Goal: Task Accomplishment & Management: Manage account settings

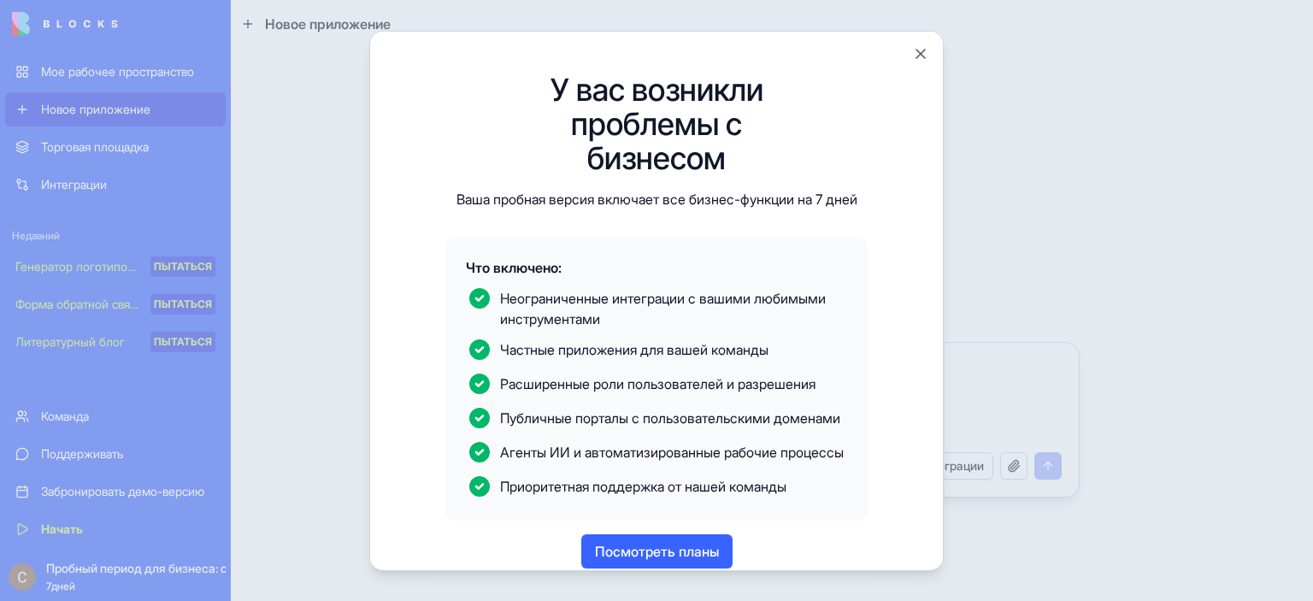
scroll to position [72, 0]
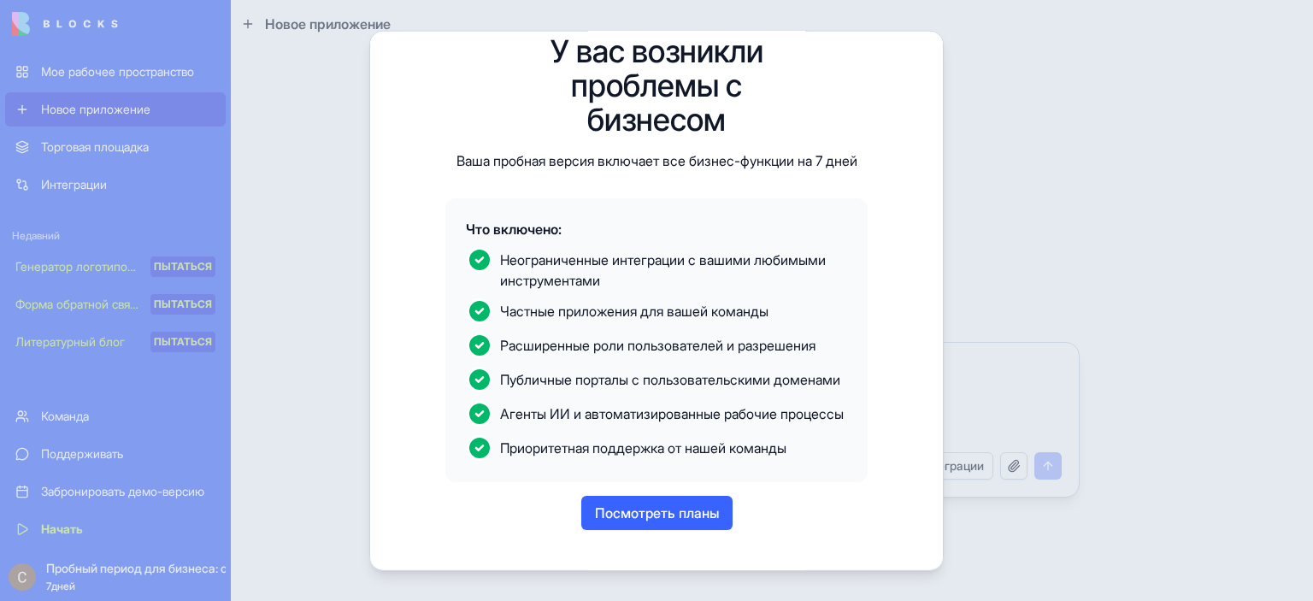
click at [708, 515] on font "Посмотреть планы" at bounding box center [657, 512] width 124 height 17
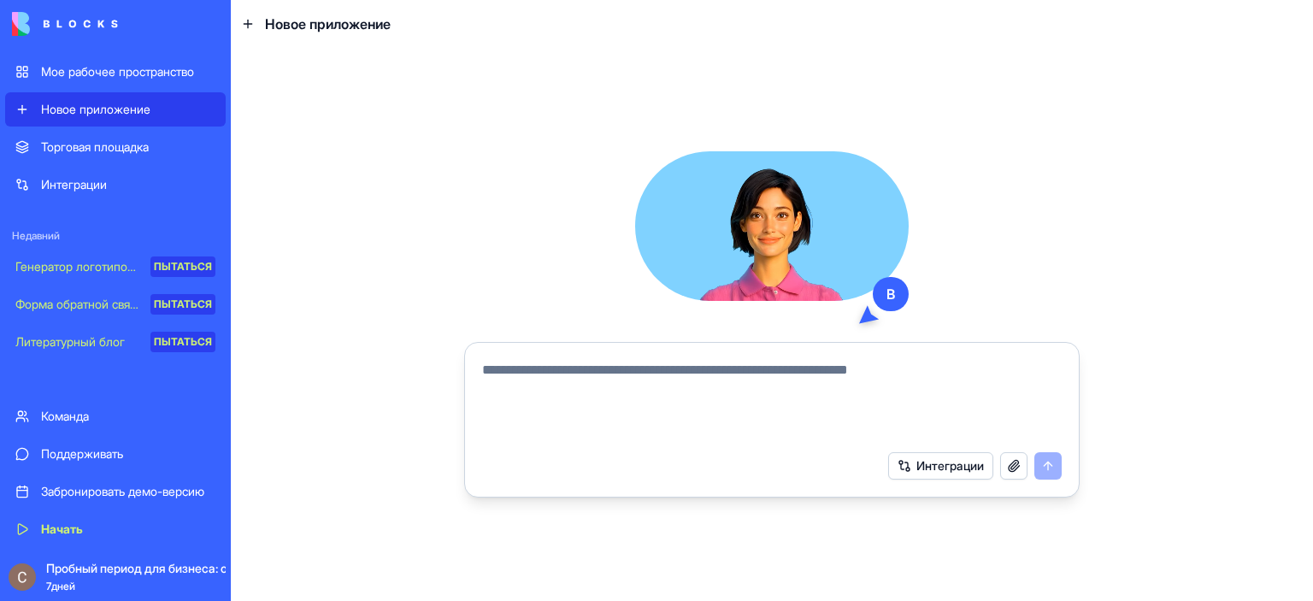
click at [1020, 468] on button "button" at bounding box center [1013, 465] width 27 height 27
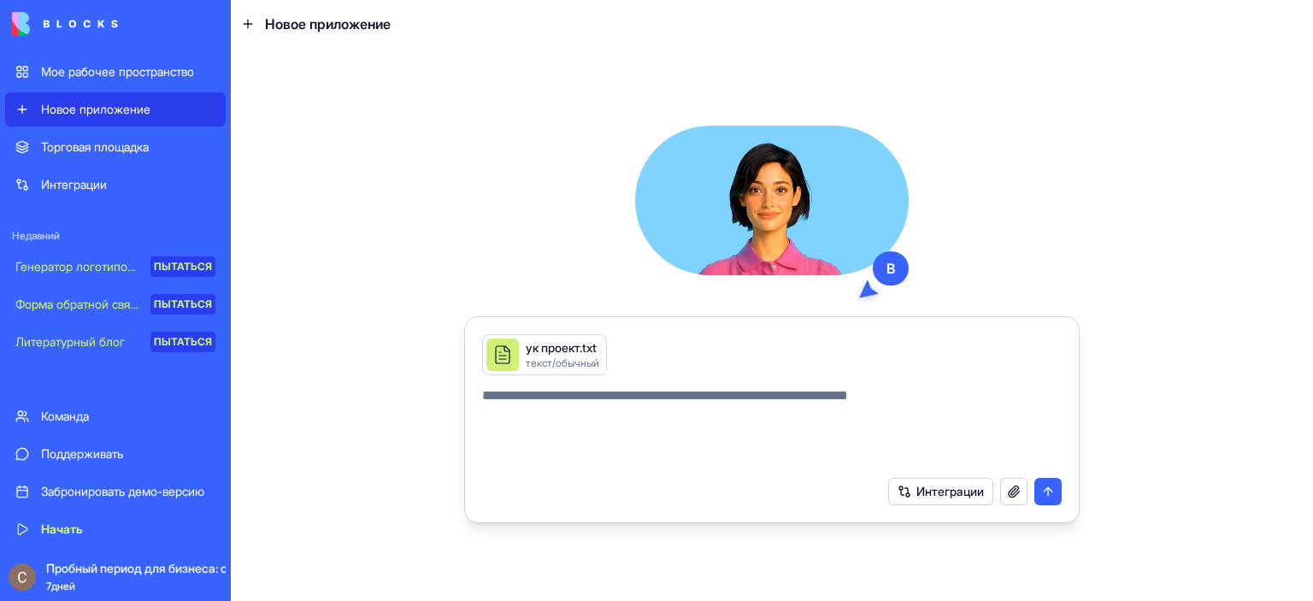
click at [1014, 488] on button "button" at bounding box center [1013, 491] width 27 height 27
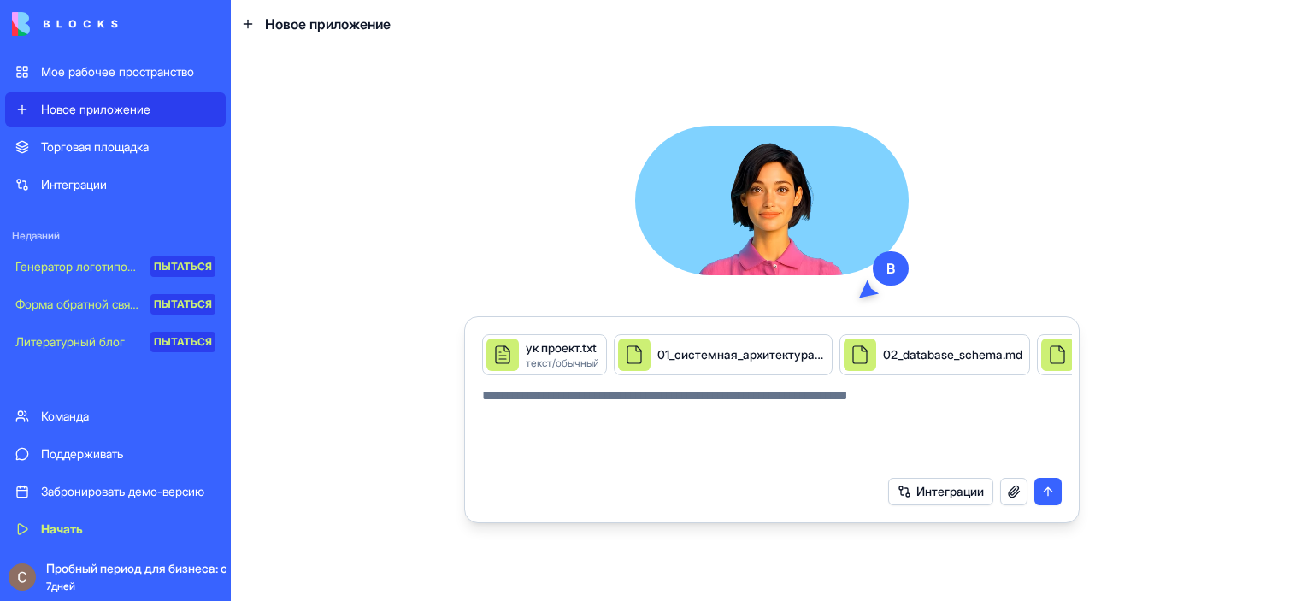
click at [1016, 492] on button "button" at bounding box center [1013, 491] width 27 height 27
click at [1048, 486] on button "submit" at bounding box center [1047, 491] width 27 height 27
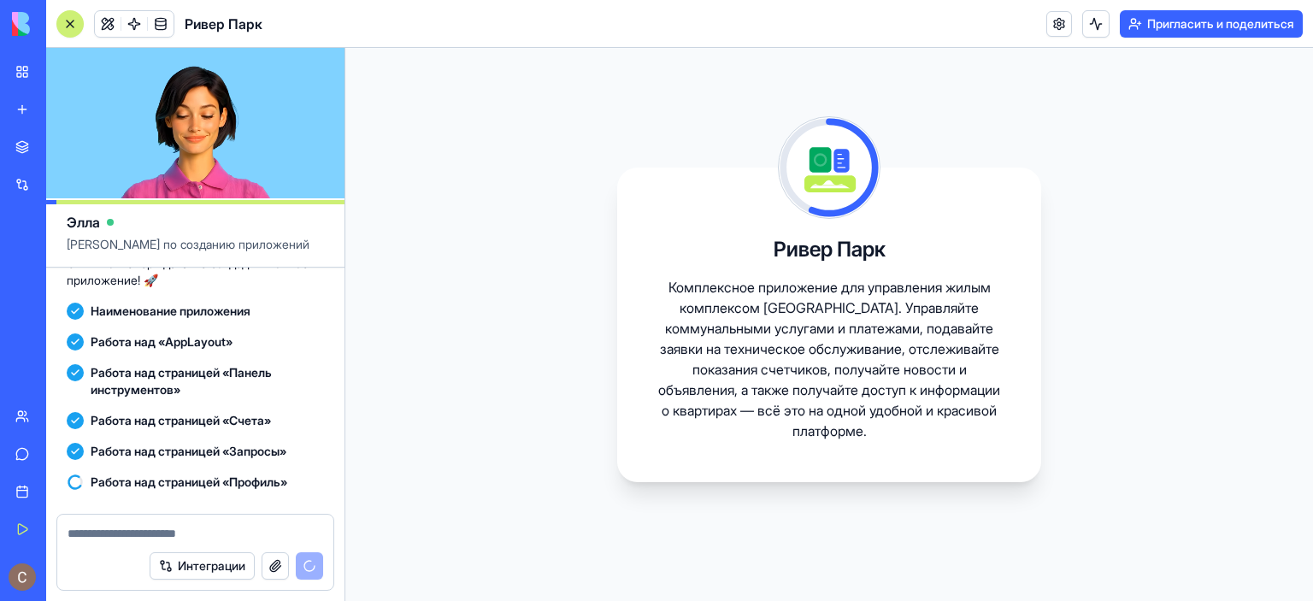
scroll to position [1309, 0]
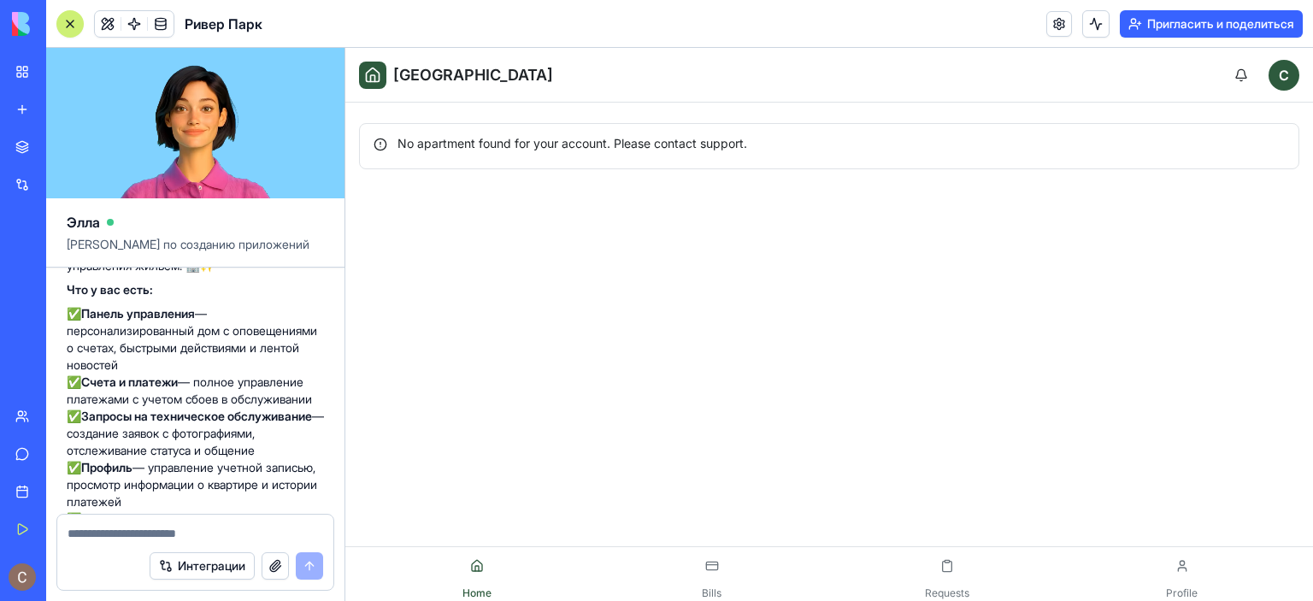
scroll to position [1661, 0]
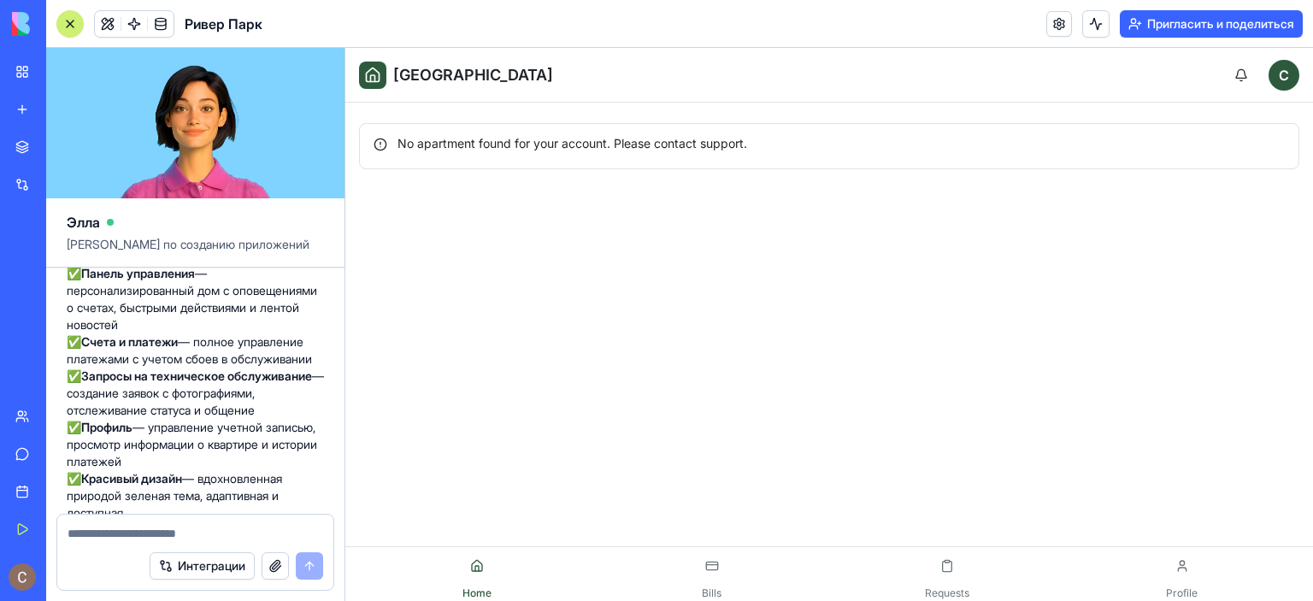
click at [576, 150] on div "No apartment found for your account. Please contact support." at bounding box center [829, 143] width 911 height 17
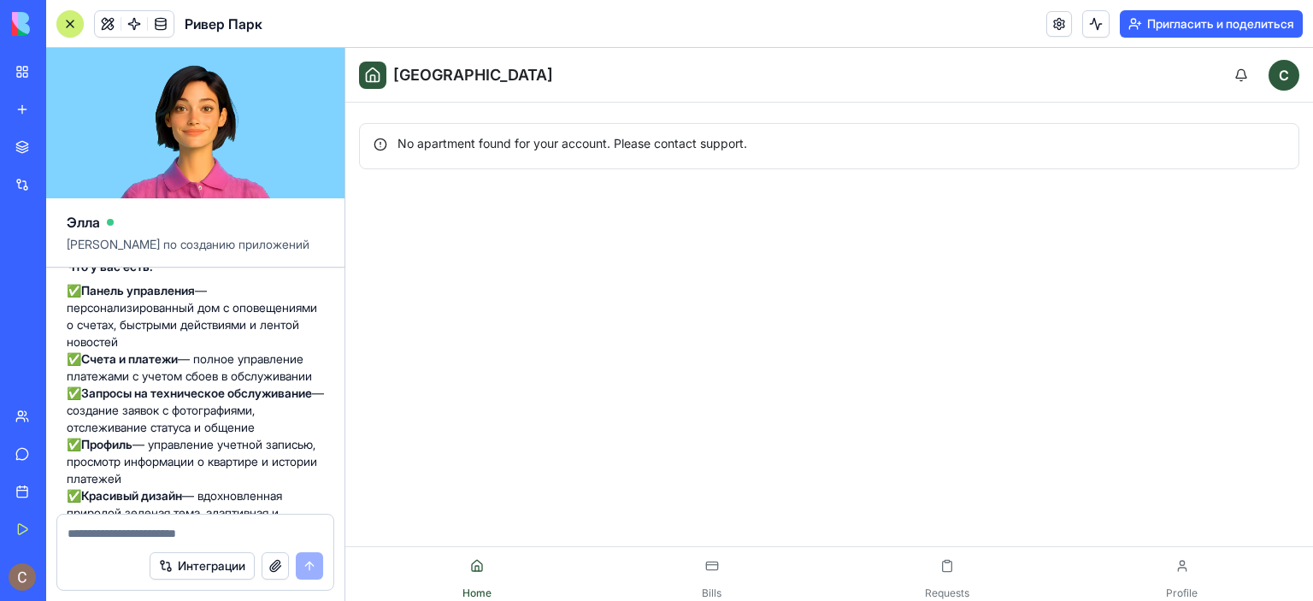
scroll to position [1473, 0]
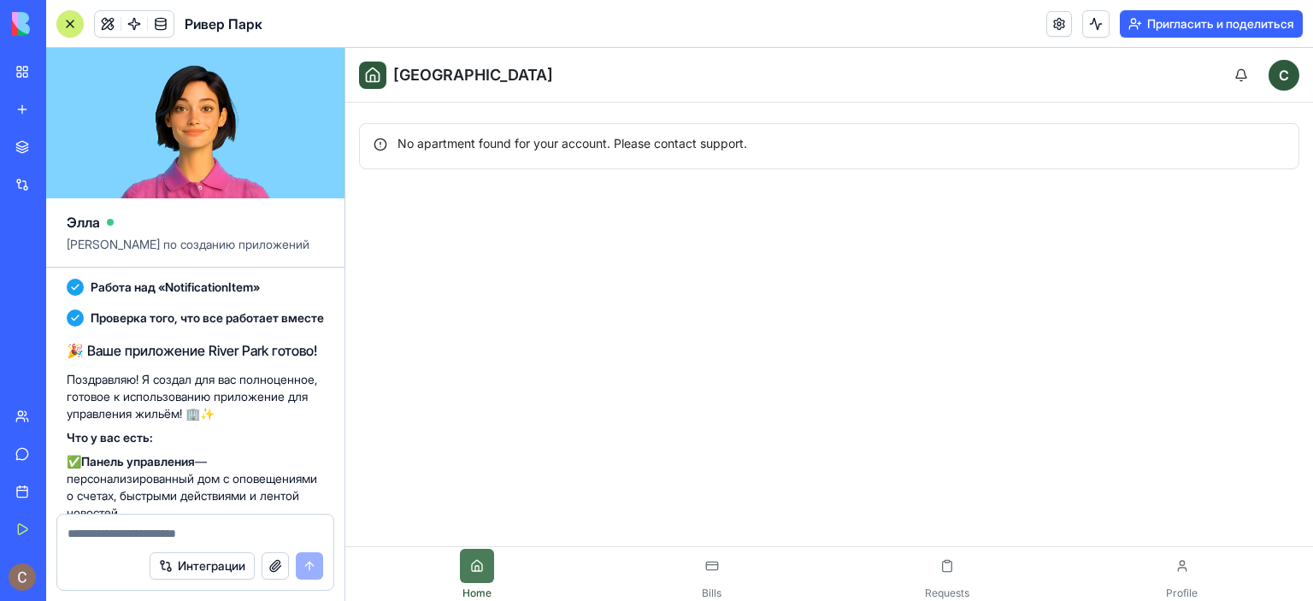
click at [475, 560] on button at bounding box center [477, 566] width 34 height 34
click at [716, 568] on button at bounding box center [712, 566] width 34 height 34
click at [946, 568] on button at bounding box center [947, 566] width 34 height 34
click at [1186, 566] on button at bounding box center [1182, 566] width 34 height 34
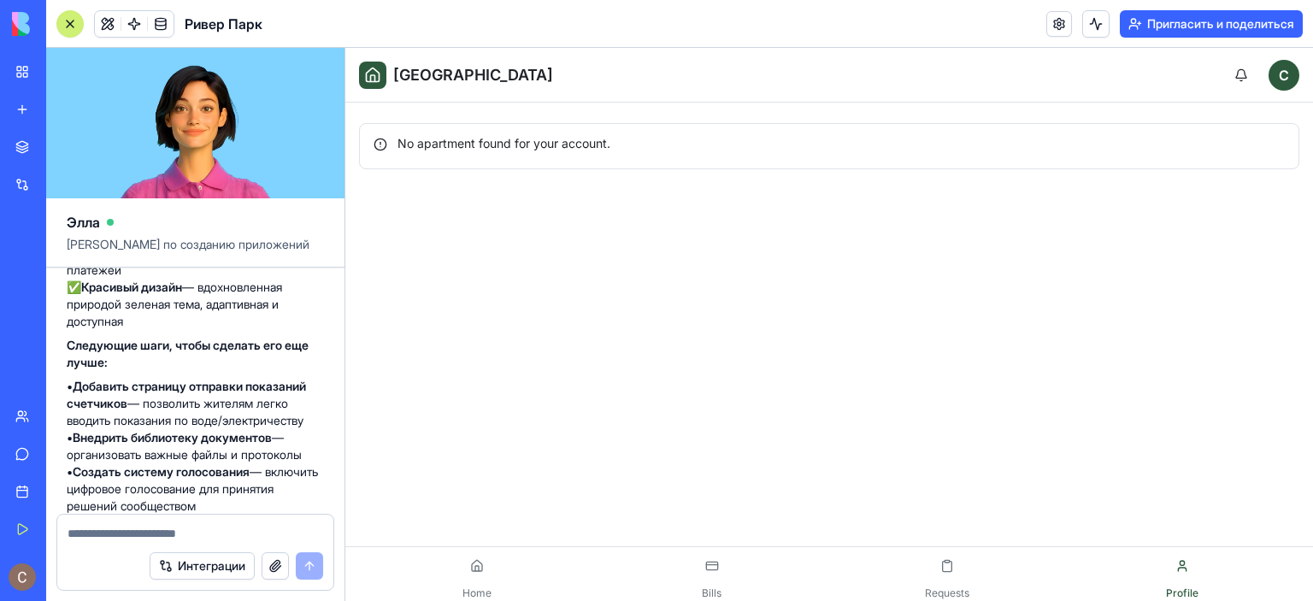
scroll to position [1986, 0]
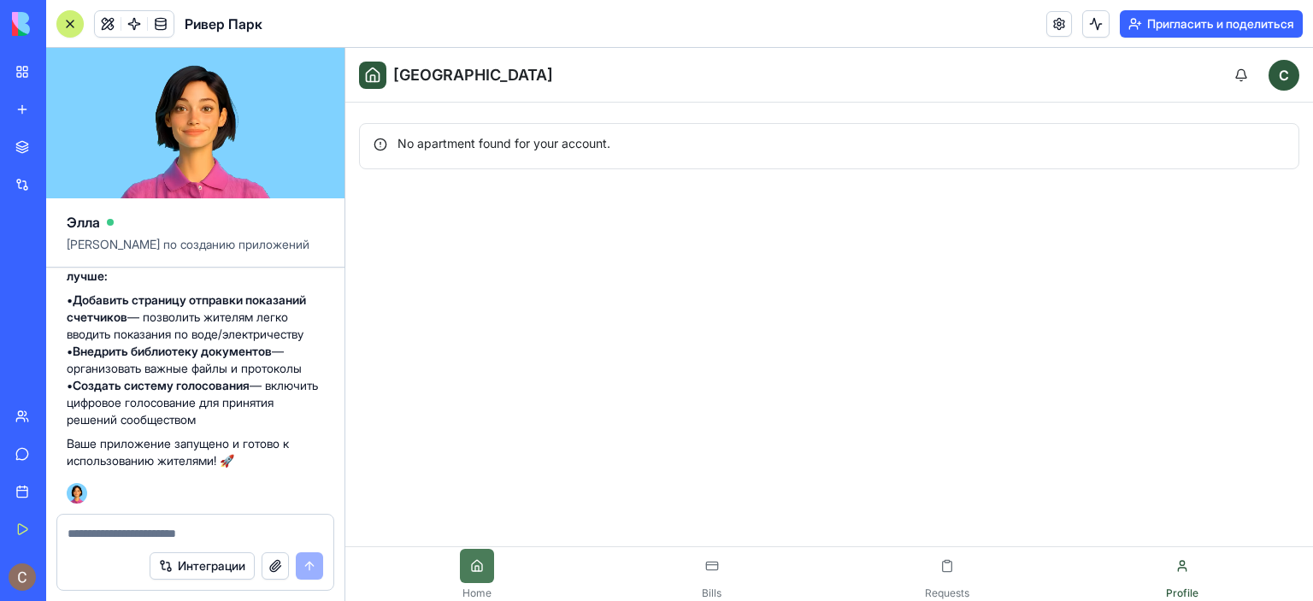
click at [491, 570] on button at bounding box center [477, 566] width 34 height 34
click at [409, 81] on span "[GEOGRAPHIC_DATA]" at bounding box center [473, 75] width 160 height 24
click at [1288, 79] on div "С" at bounding box center [1284, 75] width 31 height 31
click at [1241, 78] on button "button" at bounding box center [1241, 75] width 34 height 34
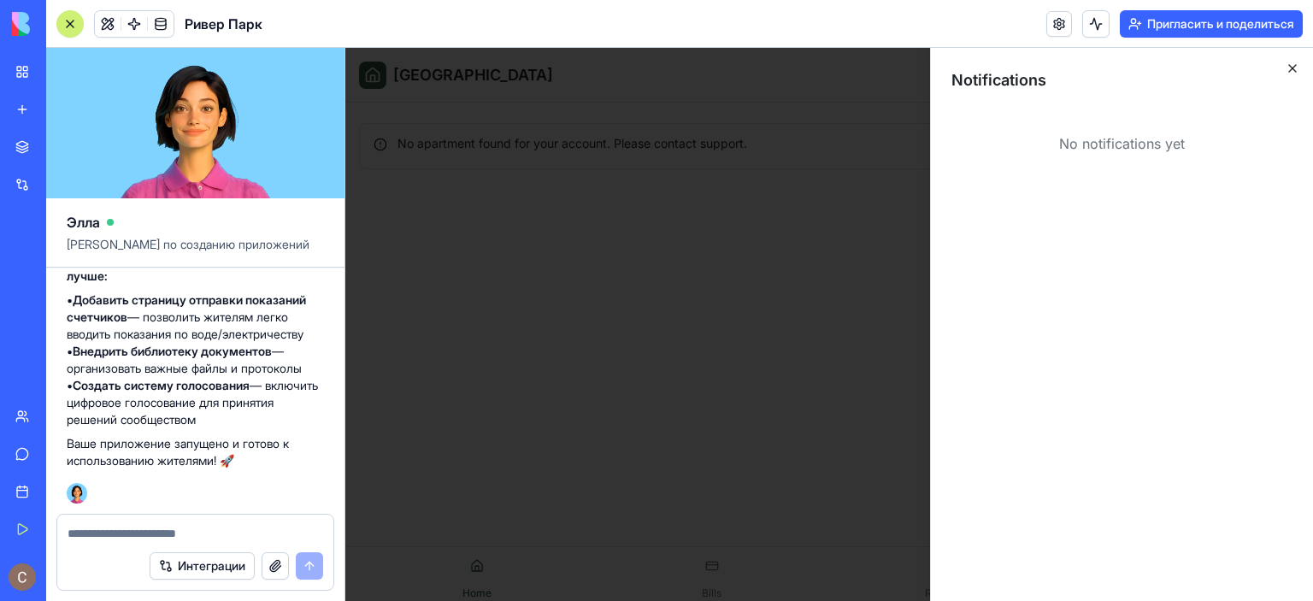
click at [1291, 66] on icon "button" at bounding box center [1293, 69] width 14 height 14
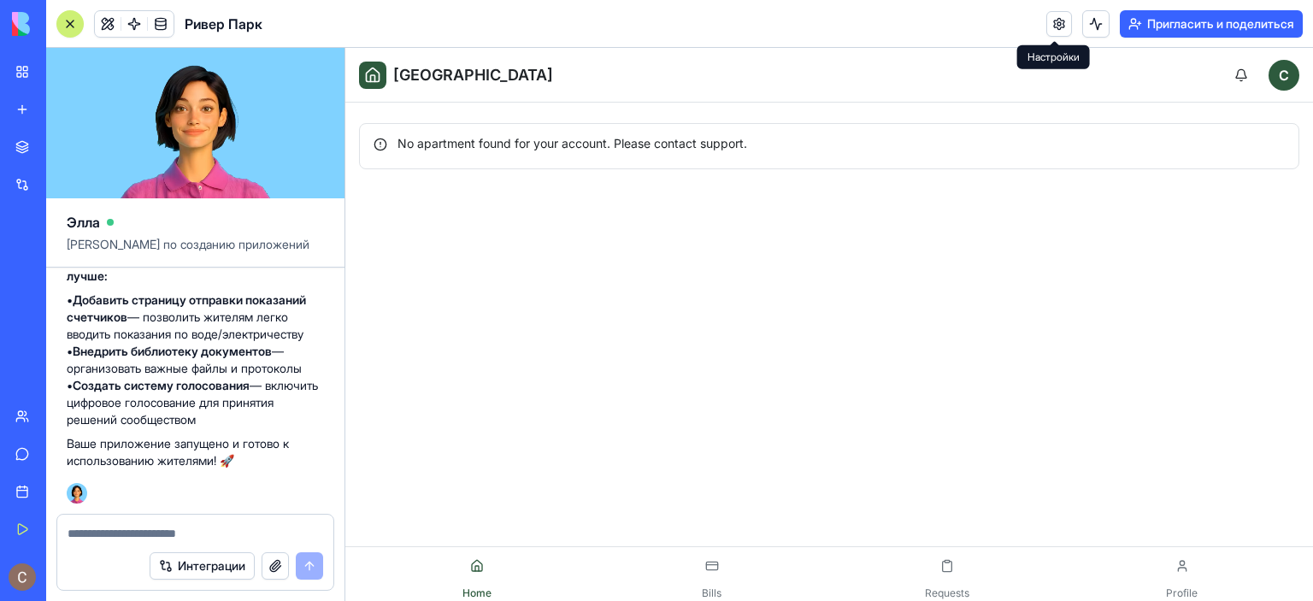
click at [1056, 27] on link at bounding box center [1059, 24] width 26 height 26
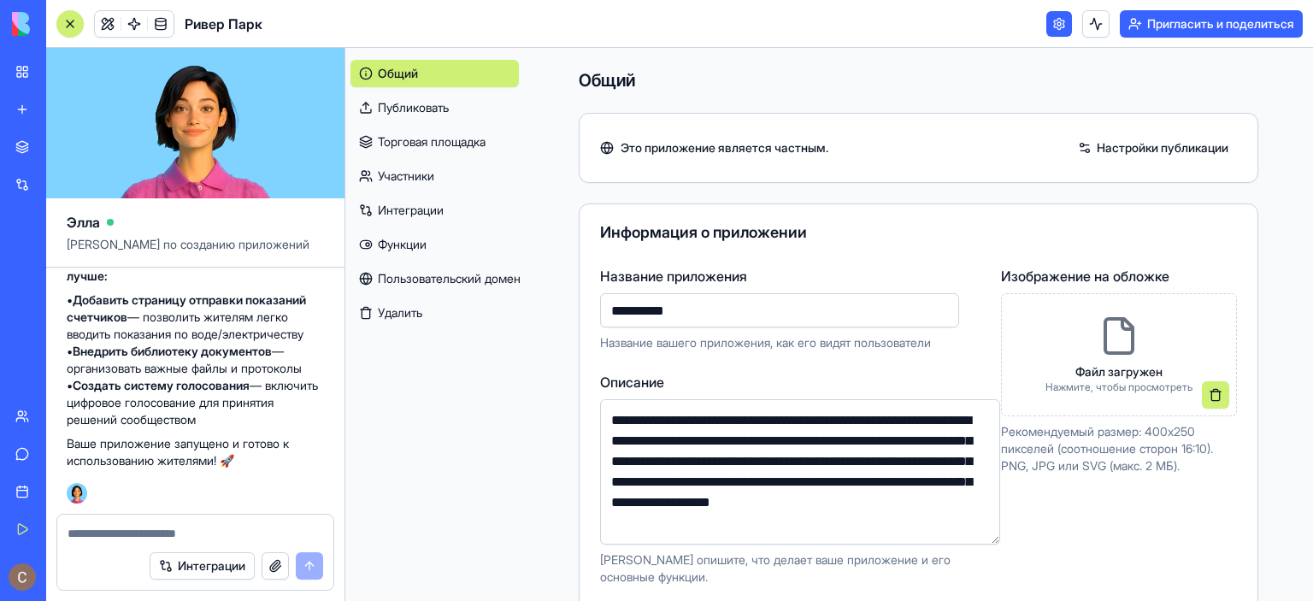
click at [443, 109] on font "Публиковать" at bounding box center [413, 107] width 71 height 15
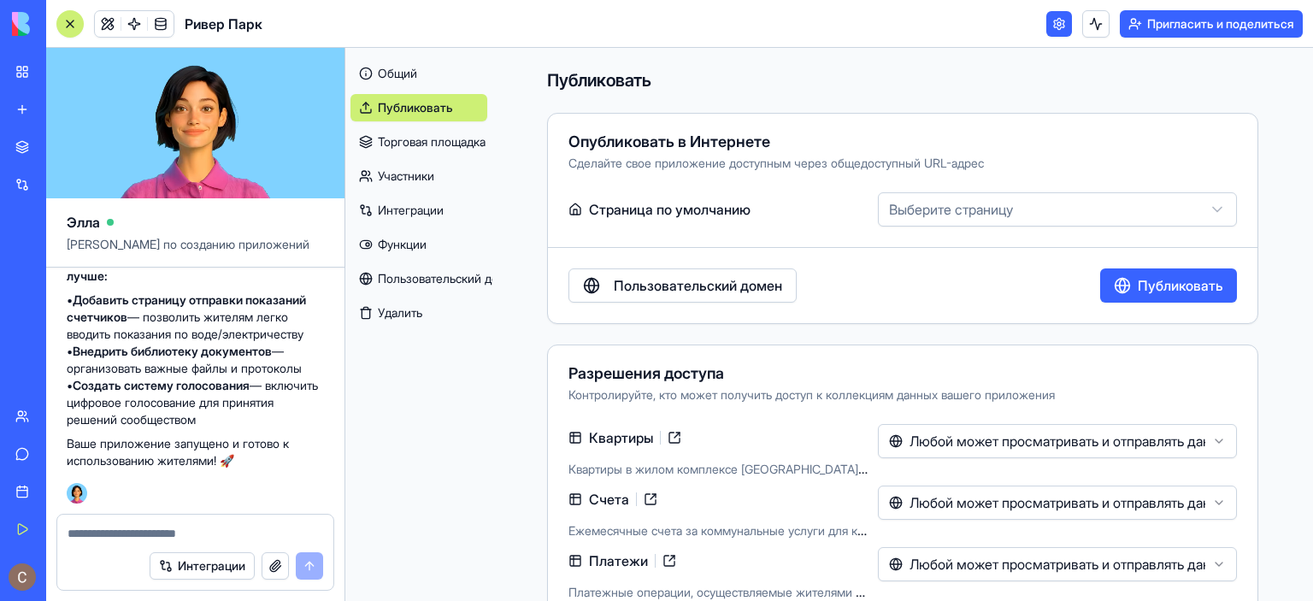
click at [441, 138] on font "Торговая площадка" at bounding box center [432, 141] width 108 height 15
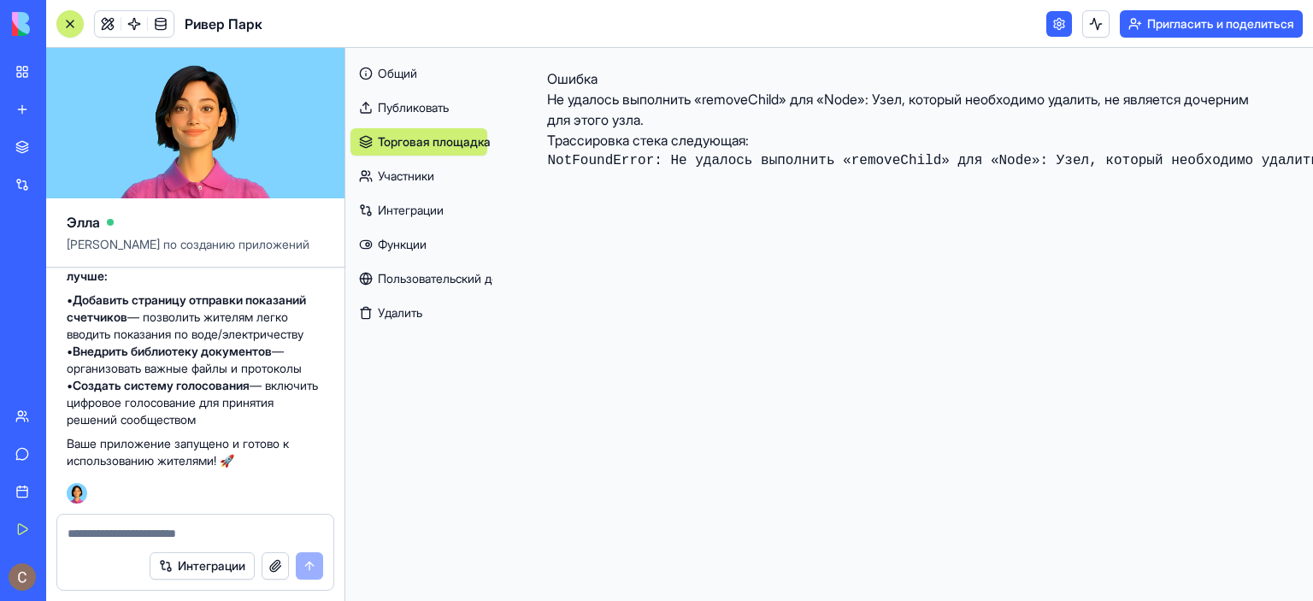
click at [425, 179] on font "Участники" at bounding box center [406, 175] width 56 height 15
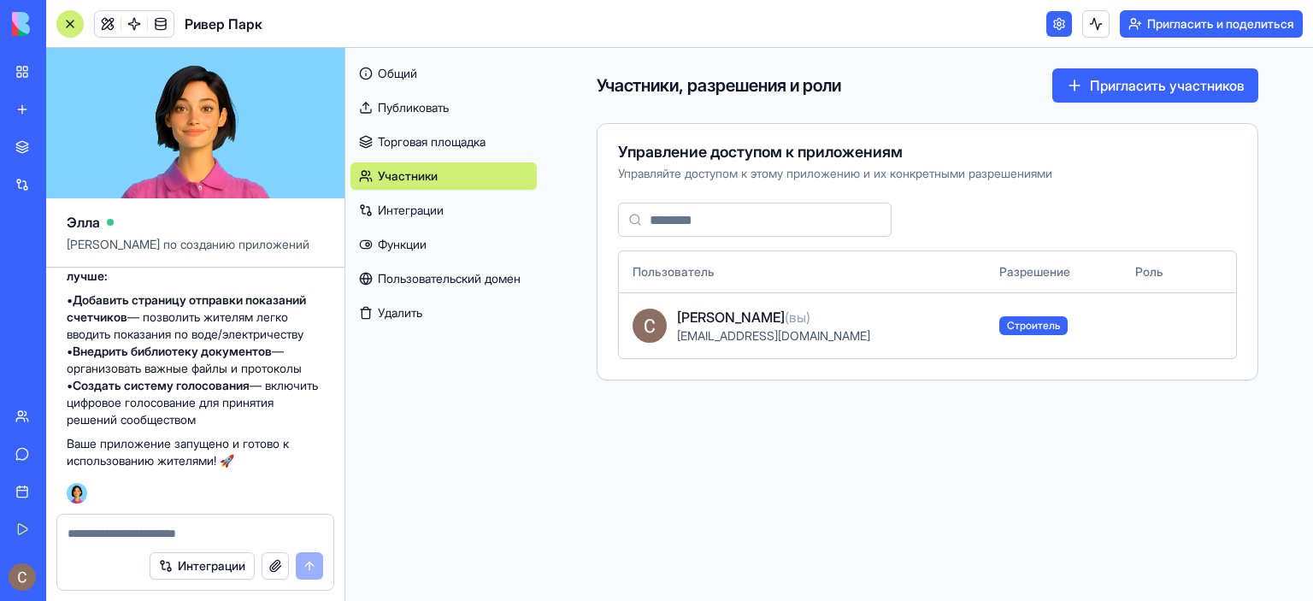
click at [423, 206] on font "Интеграции" at bounding box center [411, 210] width 66 height 15
click at [419, 251] on font "Функции" at bounding box center [402, 244] width 49 height 15
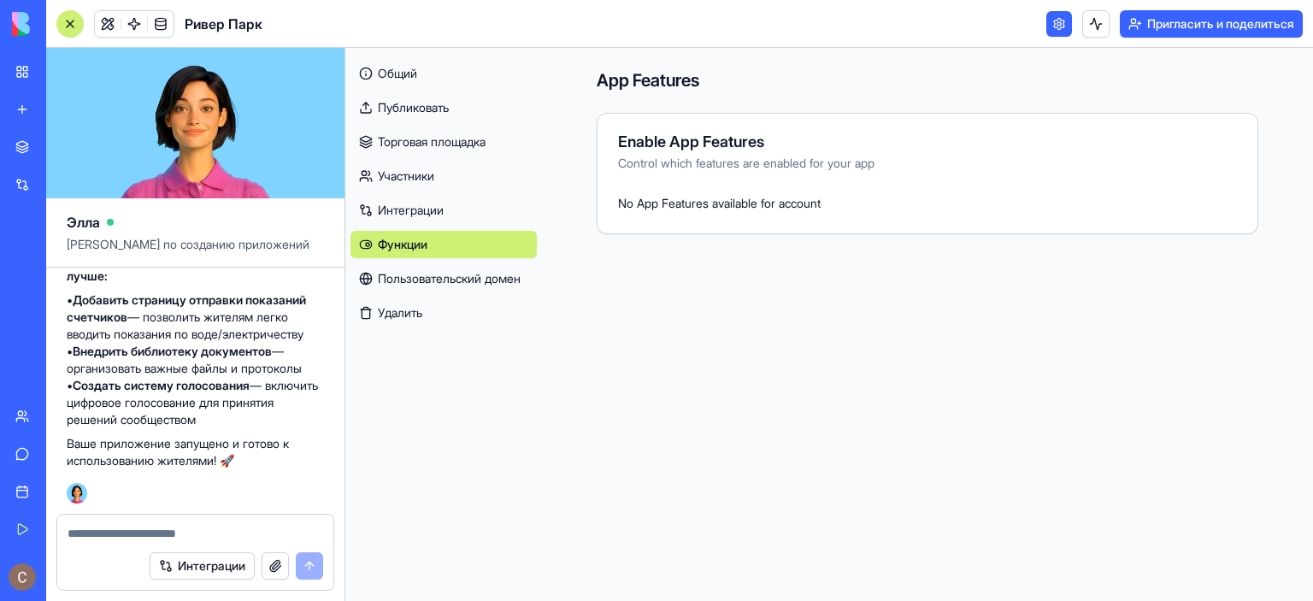
click at [451, 275] on font "Пользовательский домен" at bounding box center [449, 278] width 143 height 15
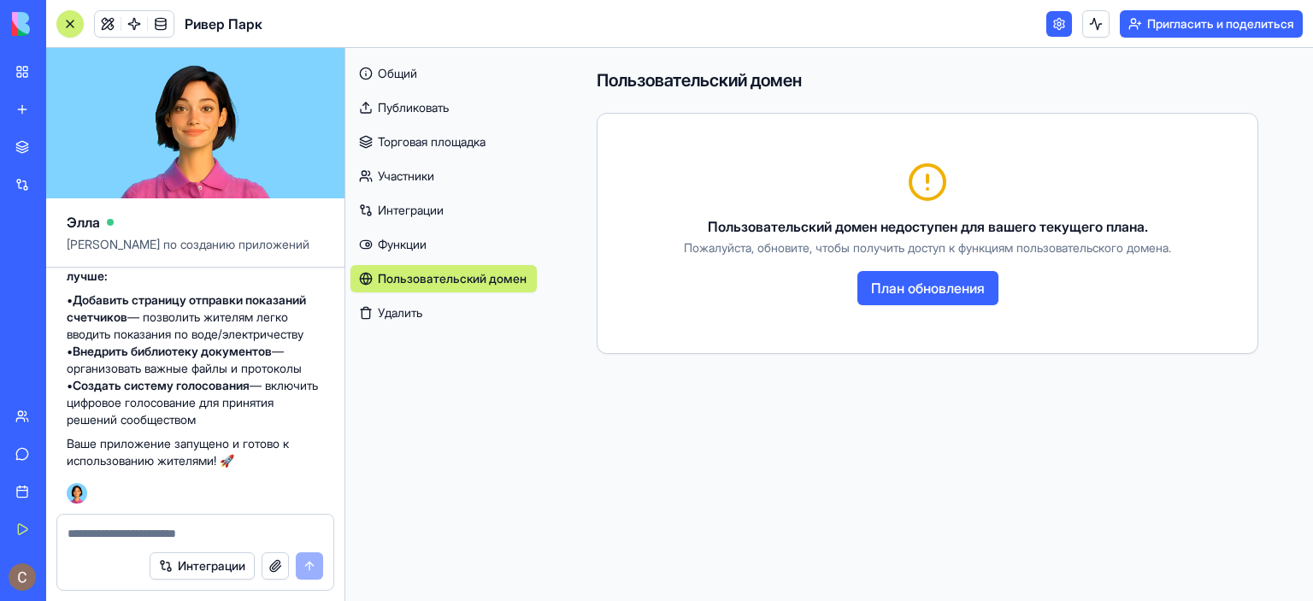
click at [407, 65] on font "Общий" at bounding box center [397, 73] width 39 height 17
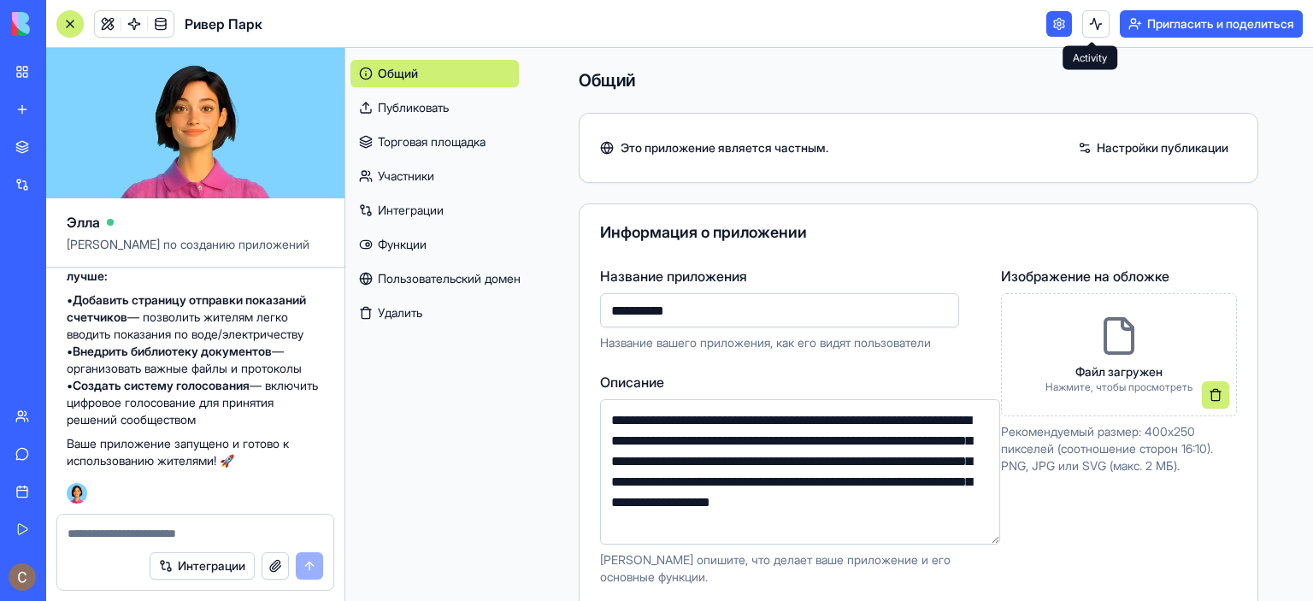
click at [1097, 24] on button at bounding box center [1095, 23] width 27 height 27
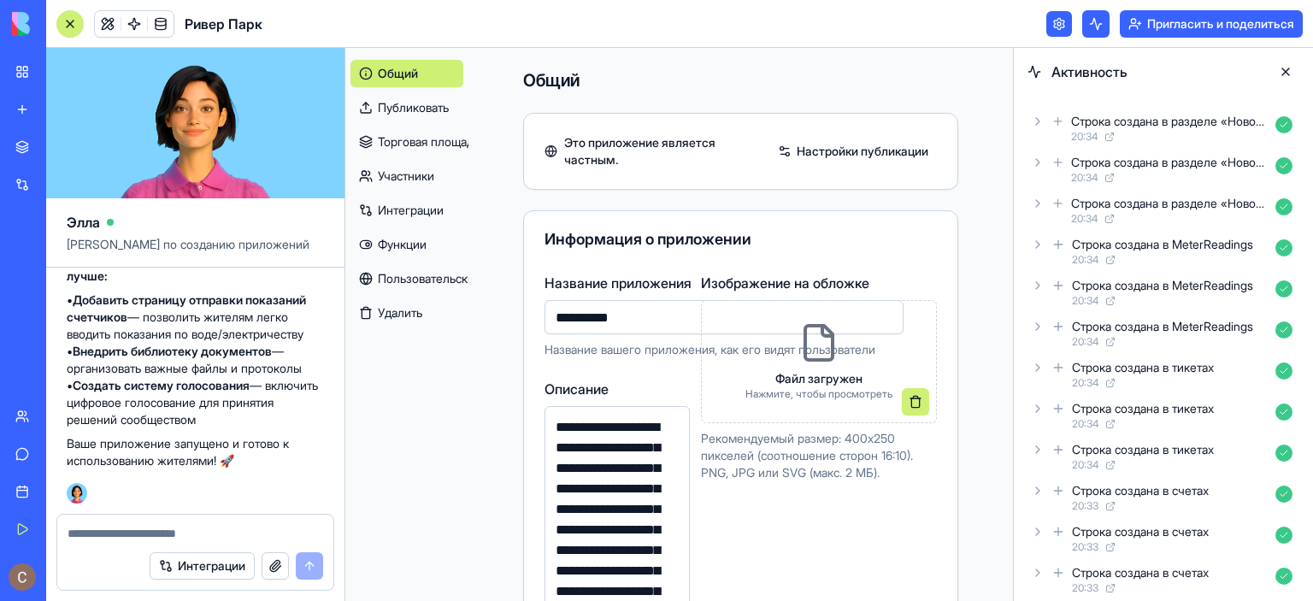
click at [1128, 124] on font "Строка создана в разделе «Новости»" at bounding box center [1175, 121] width 209 height 15
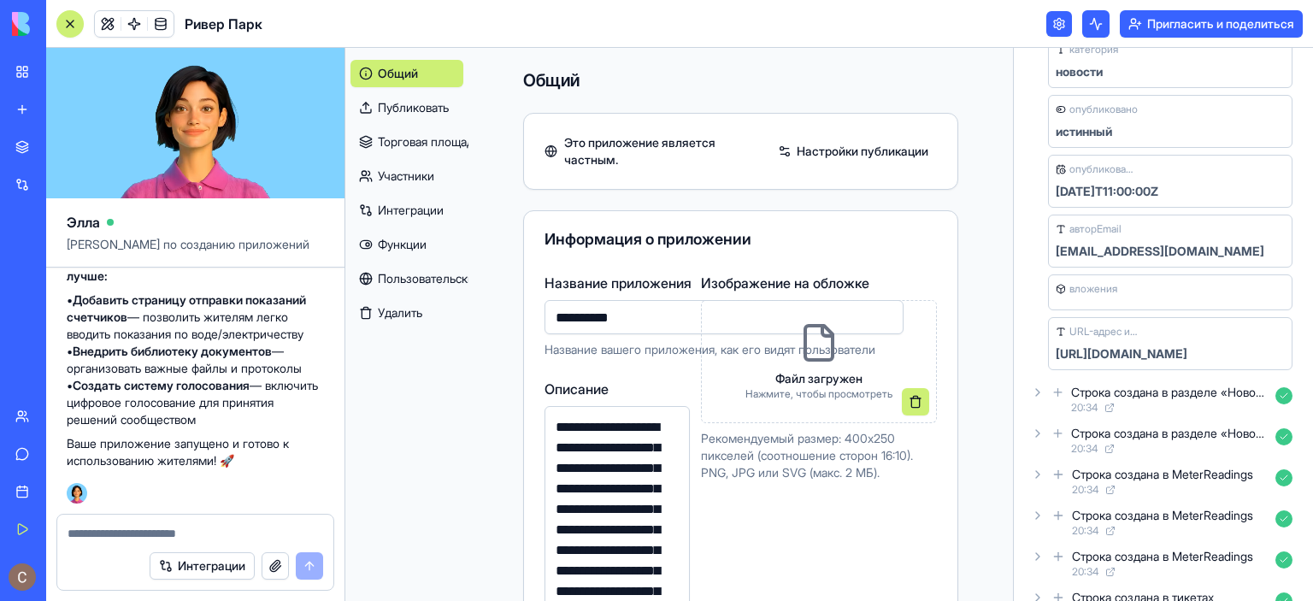
scroll to position [342, 0]
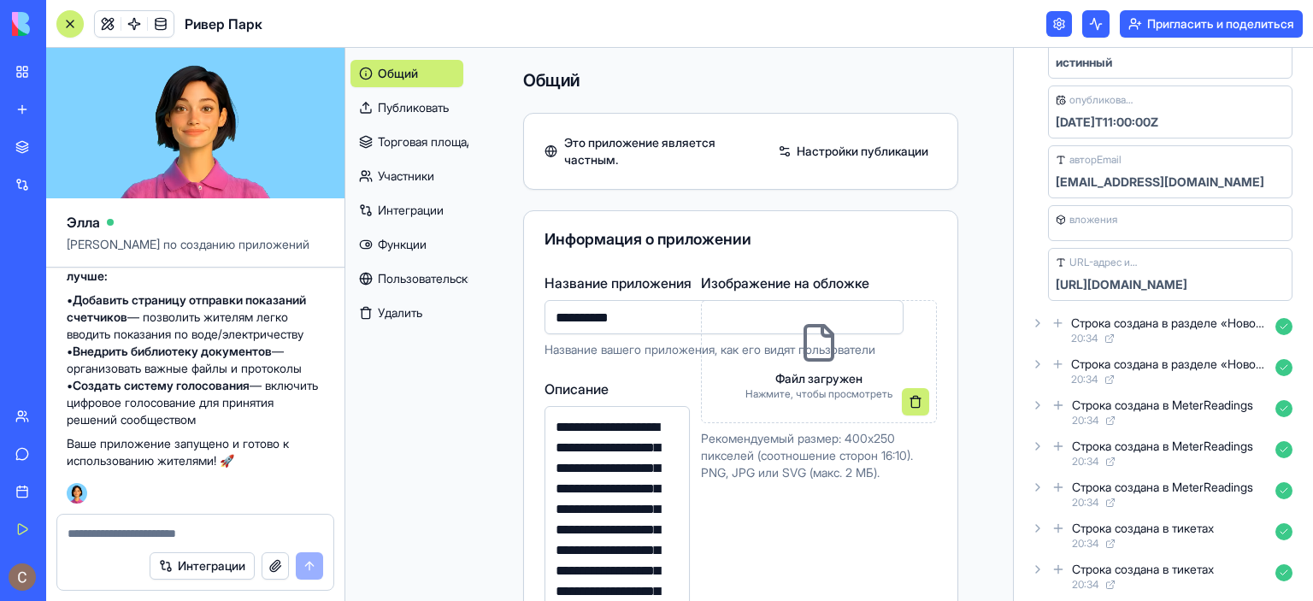
click at [1133, 327] on font "Строка создана в разделе «Новости»" at bounding box center [1175, 322] width 209 height 15
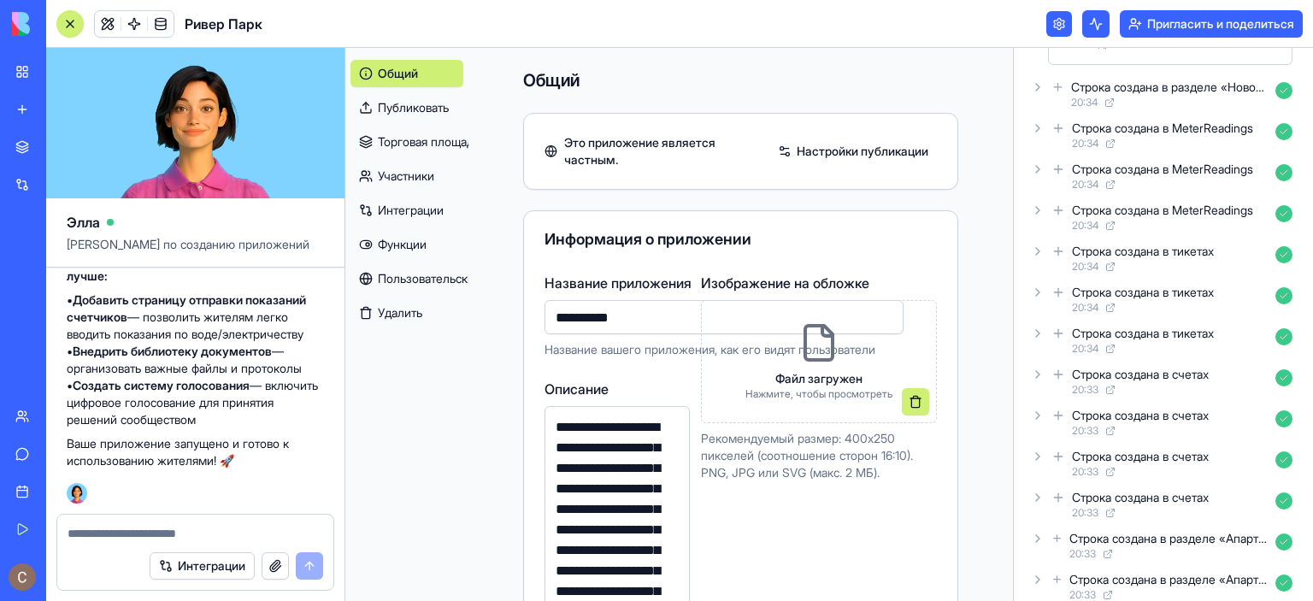
scroll to position [1111, 0]
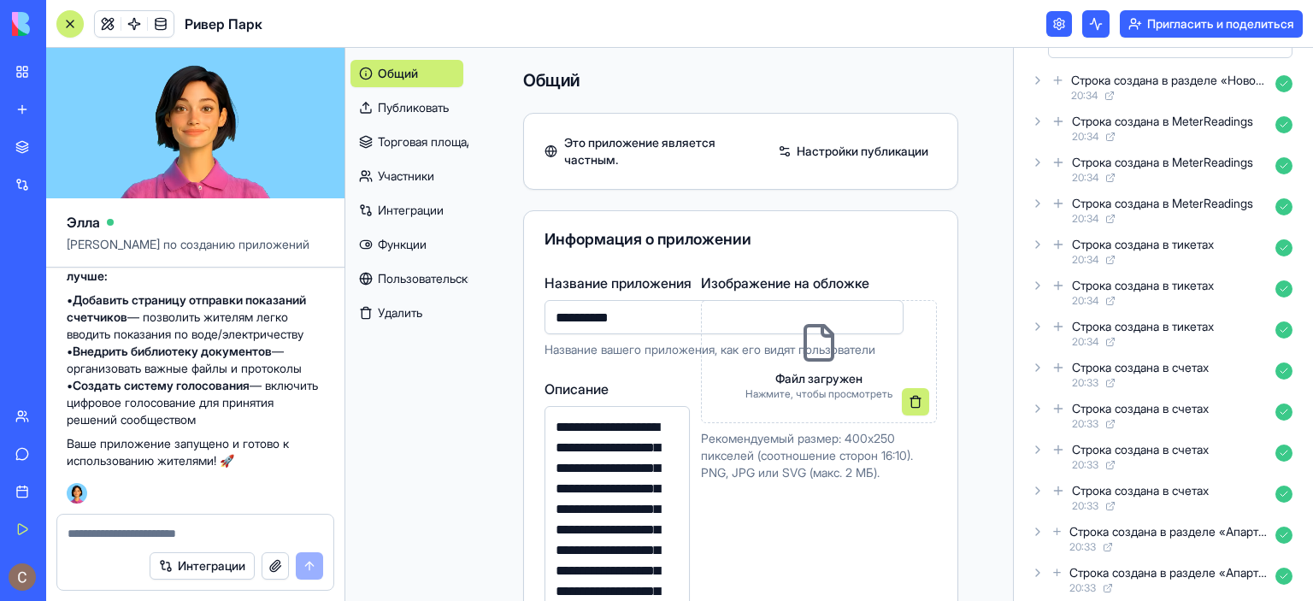
click at [1116, 237] on font "Строка создана в тикетах" at bounding box center [1143, 244] width 142 height 15
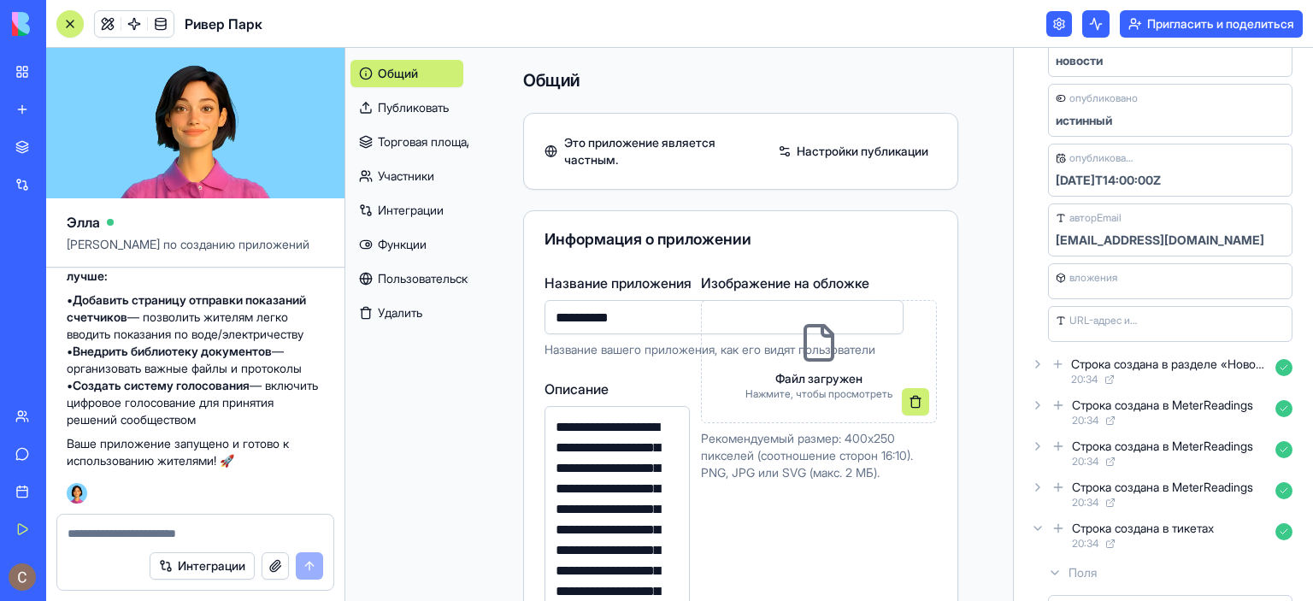
scroll to position [769, 0]
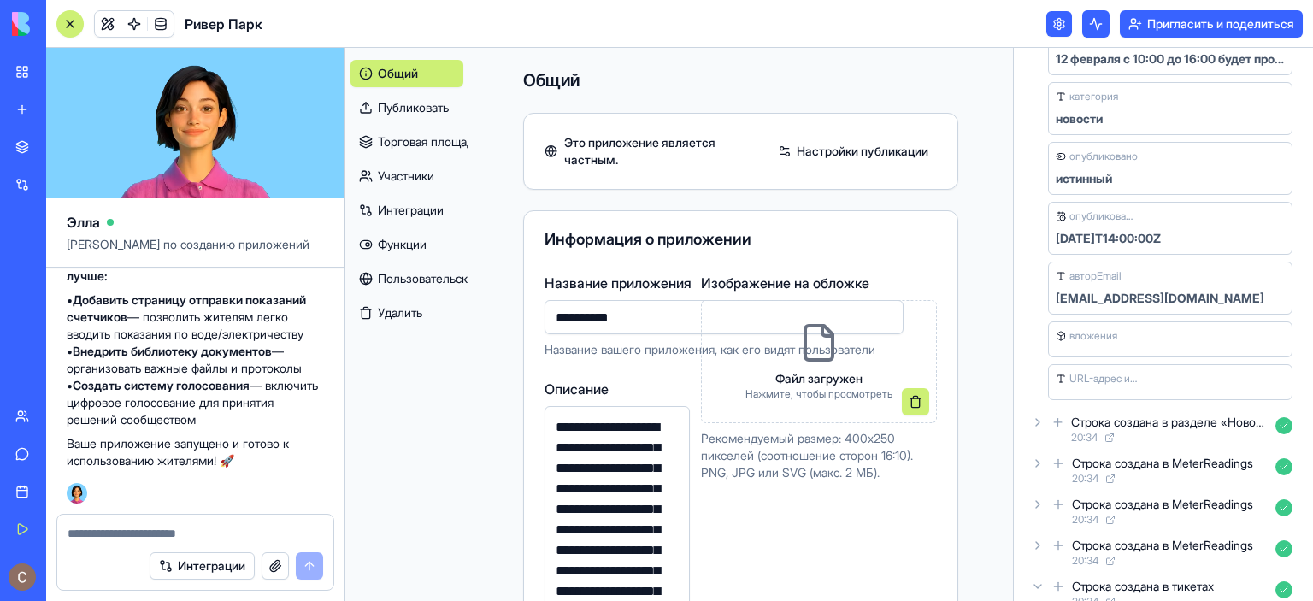
click at [147, 527] on textarea at bounding box center [196, 533] width 256 height 17
type textarea "*"
click at [1095, 22] on button at bounding box center [1095, 23] width 27 height 27
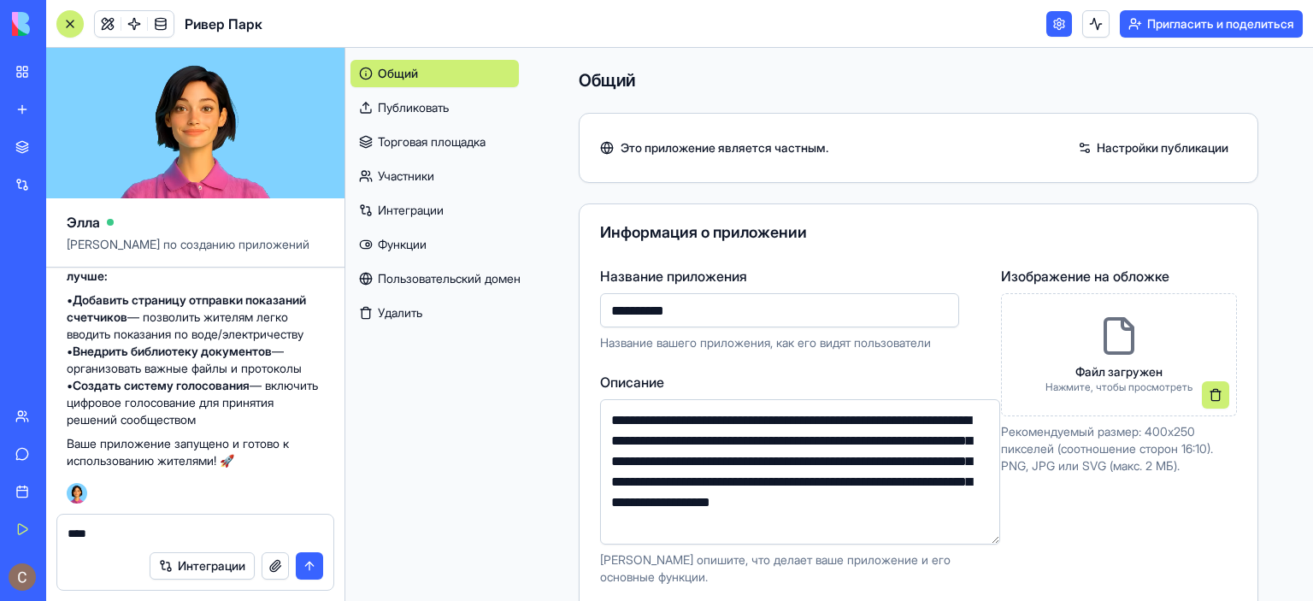
click at [1058, 27] on link at bounding box center [1059, 24] width 26 height 26
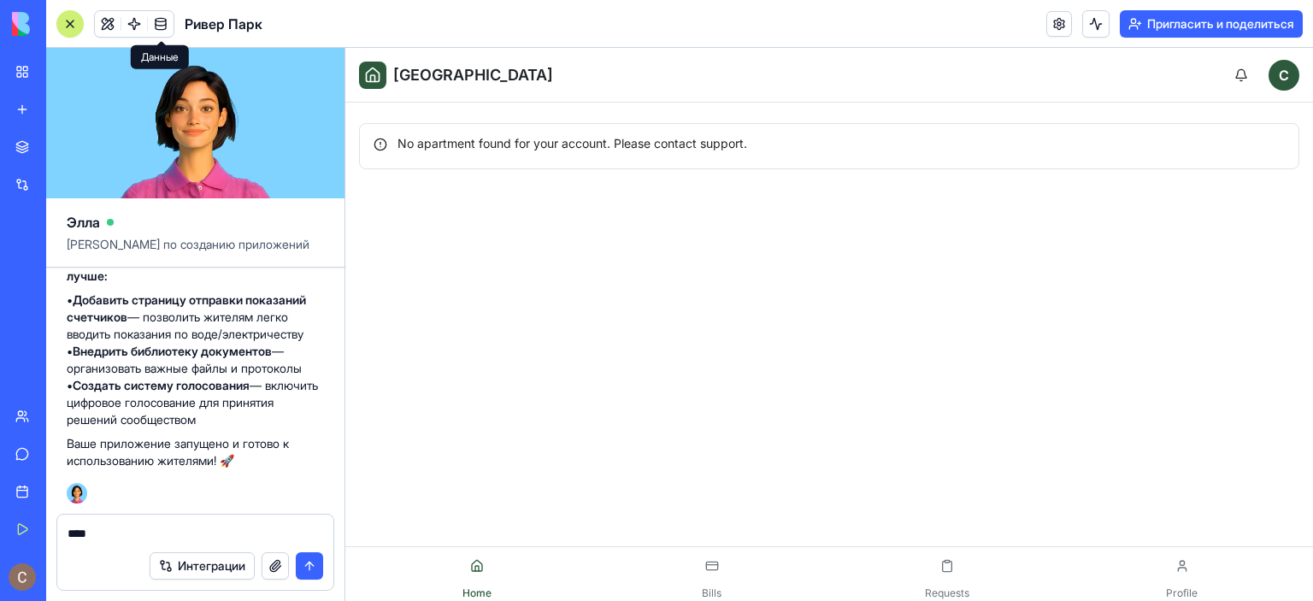
click at [154, 22] on span at bounding box center [161, 24] width 48 height 48
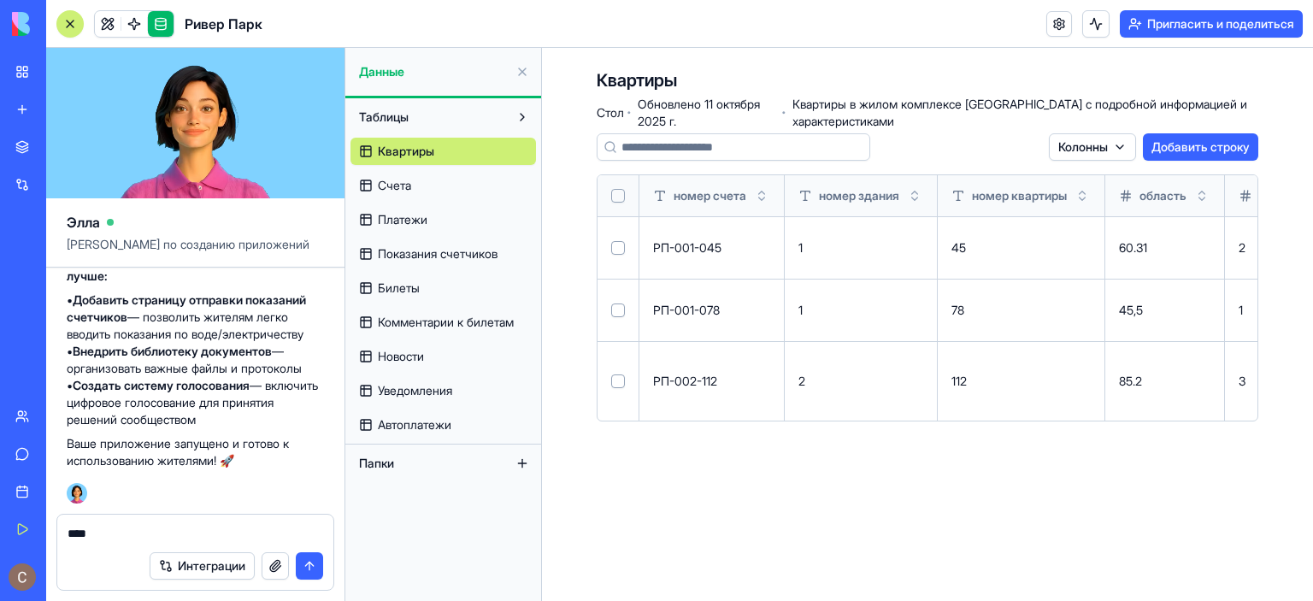
click at [407, 186] on font "Счета" at bounding box center [394, 185] width 33 height 15
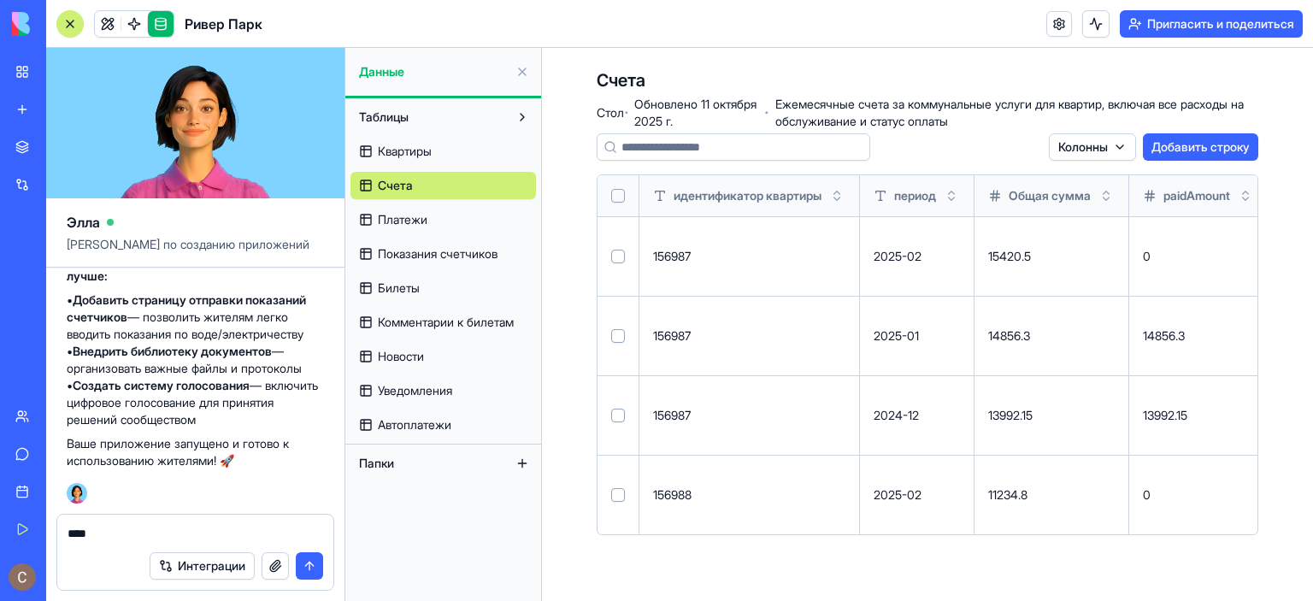
click at [411, 217] on font "Платежи" at bounding box center [403, 219] width 50 height 15
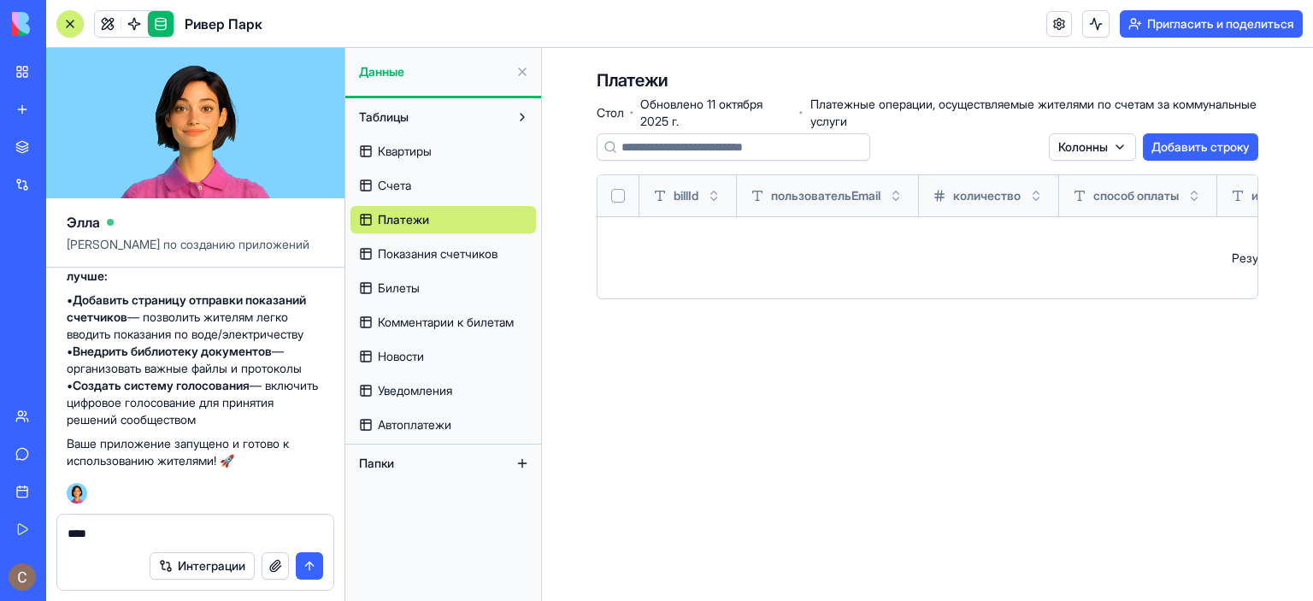
click at [411, 258] on font "Показания счетчиков" at bounding box center [438, 253] width 120 height 15
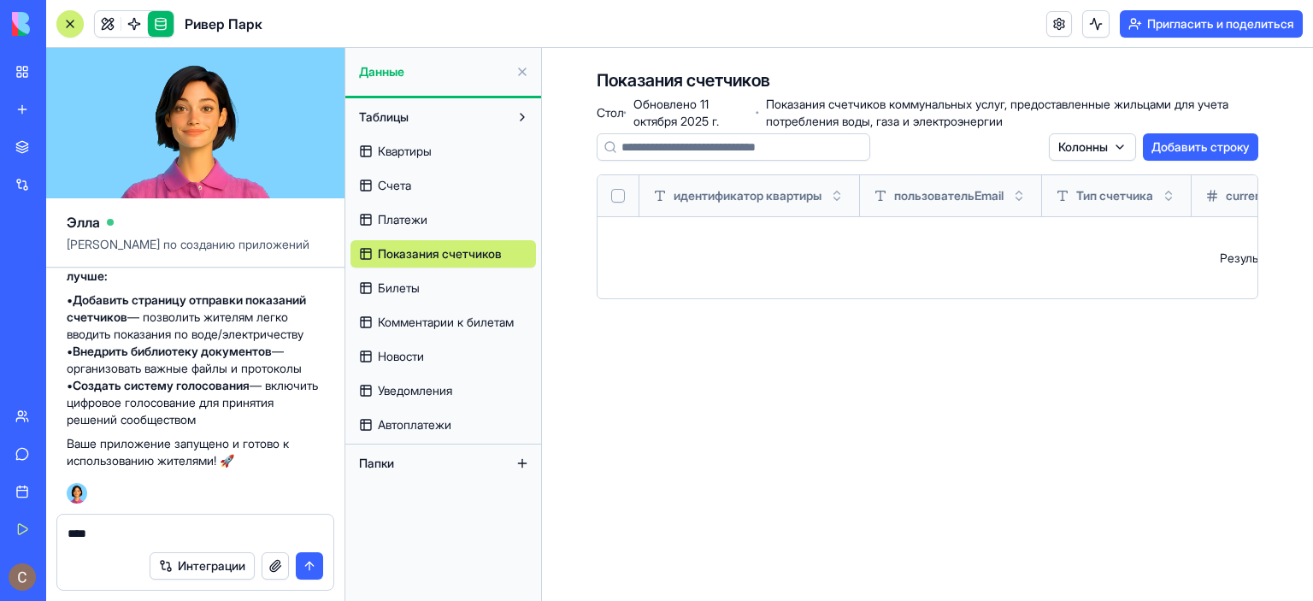
click at [417, 285] on font "Билеты" at bounding box center [399, 287] width 42 height 15
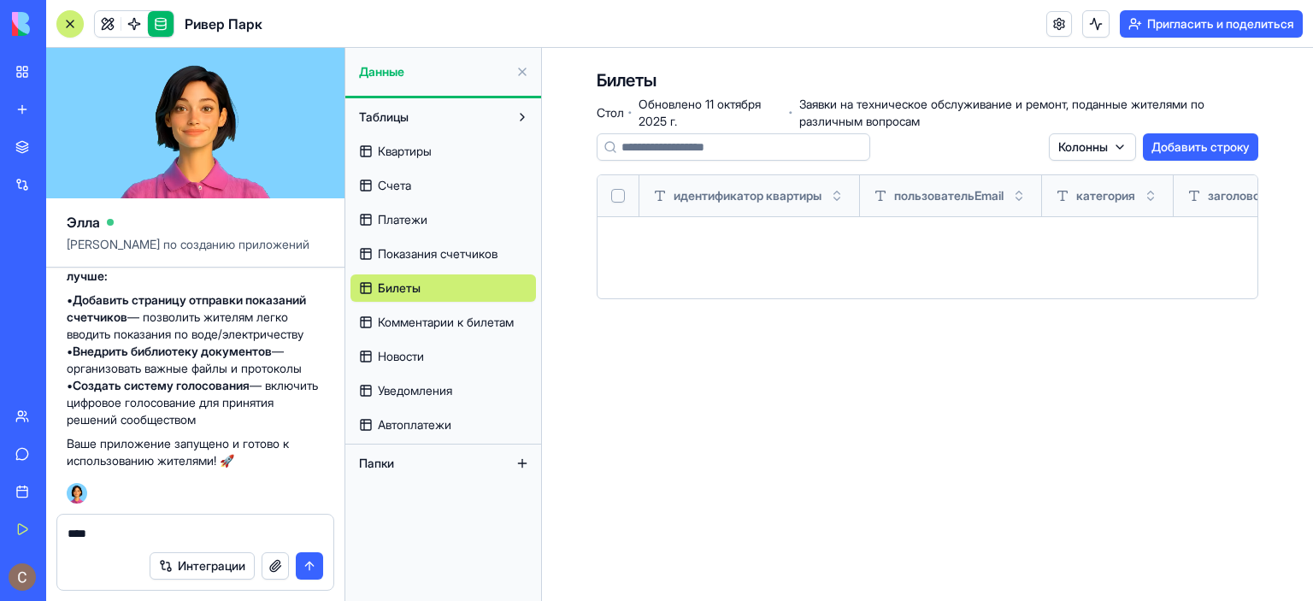
click at [424, 330] on span "Комментарии к билетам" at bounding box center [446, 322] width 136 height 17
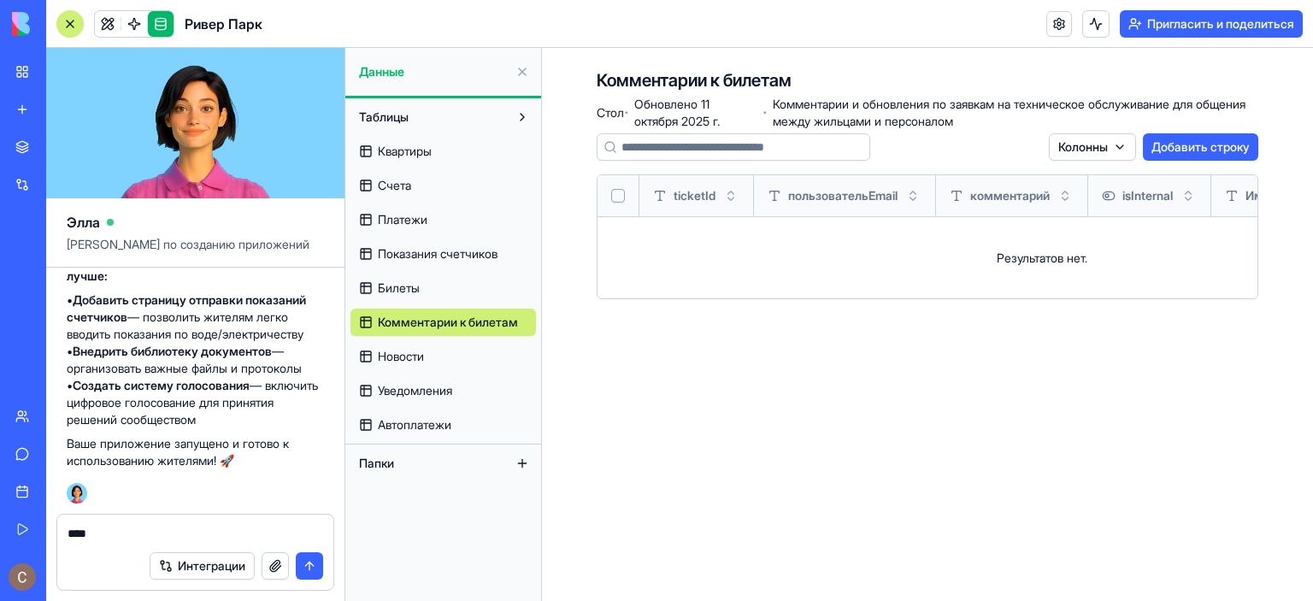
click at [424, 362] on font "Новости" at bounding box center [401, 356] width 46 height 15
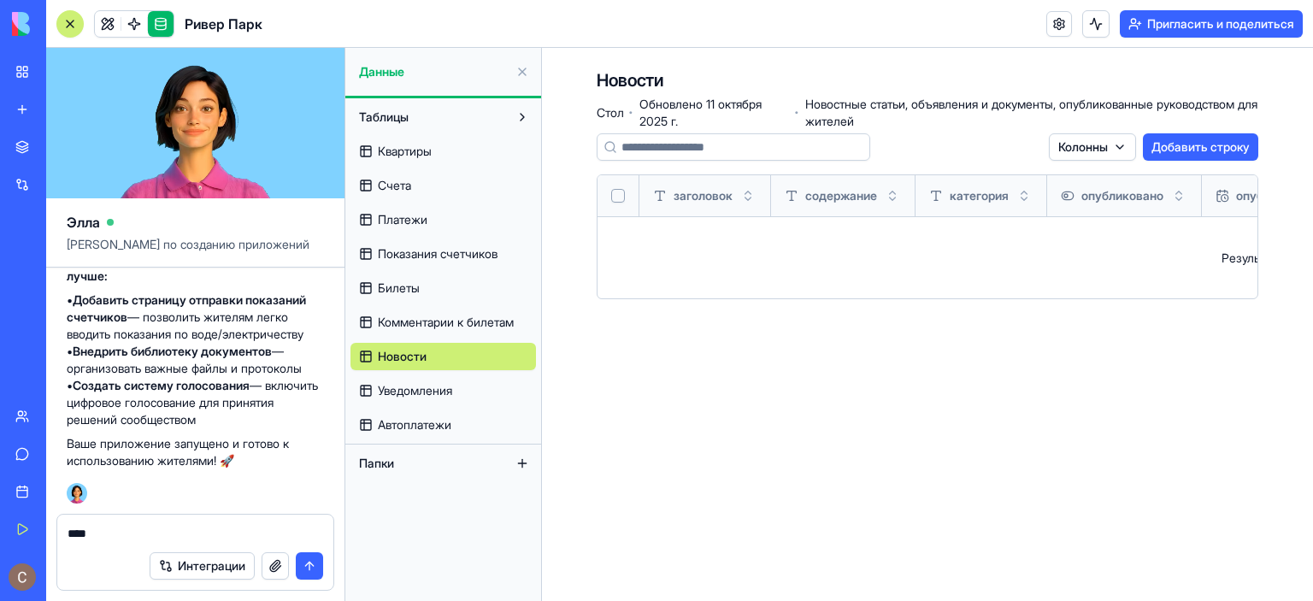
click at [436, 391] on font "Уведомления" at bounding box center [415, 390] width 74 height 15
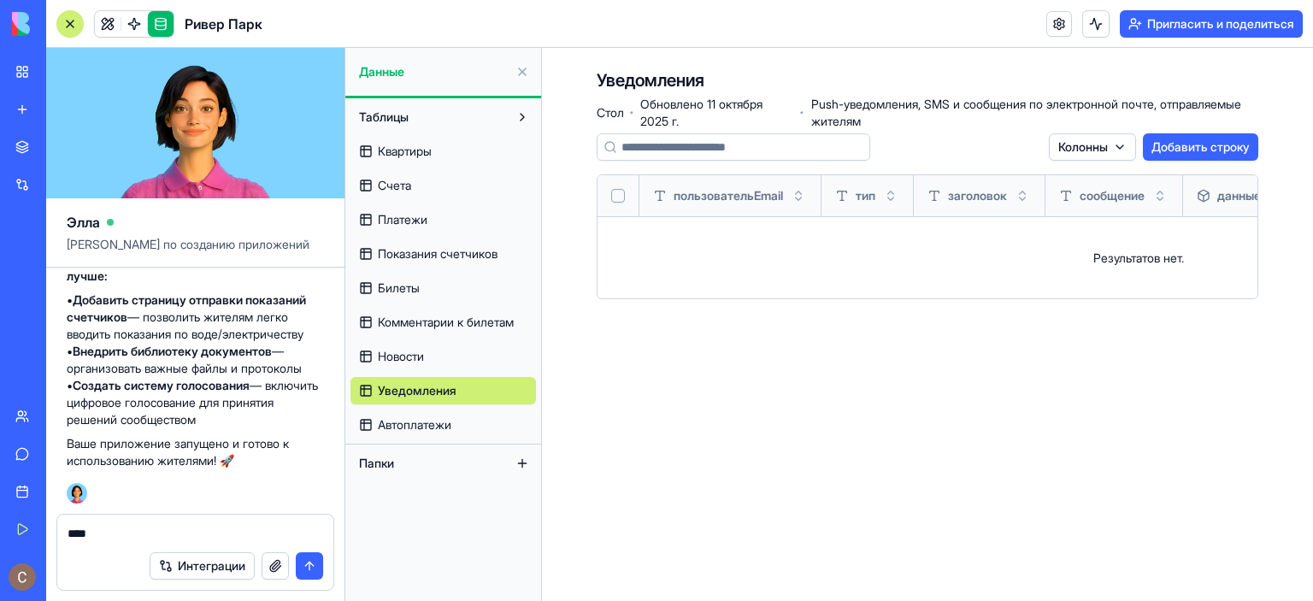
click at [463, 425] on link "Автоплатежи" at bounding box center [444, 424] width 186 height 27
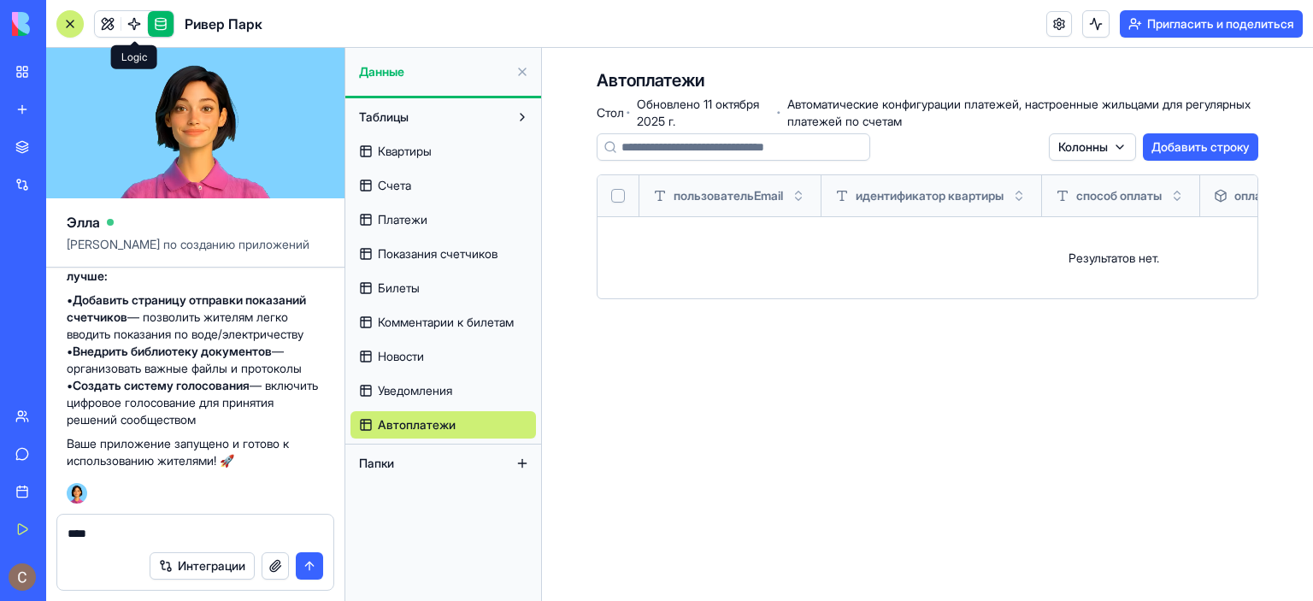
click at [133, 20] on link at bounding box center [134, 24] width 26 height 26
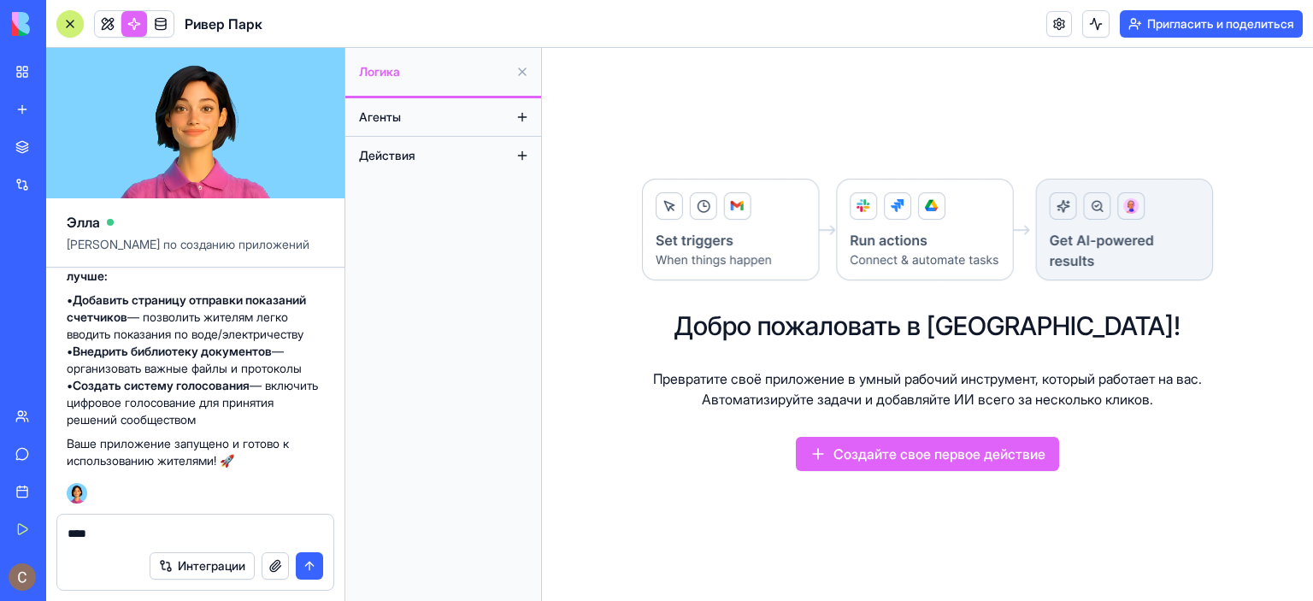
click at [435, 115] on button "Агенты" at bounding box center [430, 116] width 158 height 27
click at [386, 114] on font "Агенты" at bounding box center [380, 116] width 42 height 15
click at [399, 161] on font "Действия" at bounding box center [387, 155] width 56 height 15
click at [523, 114] on button at bounding box center [522, 116] width 27 height 27
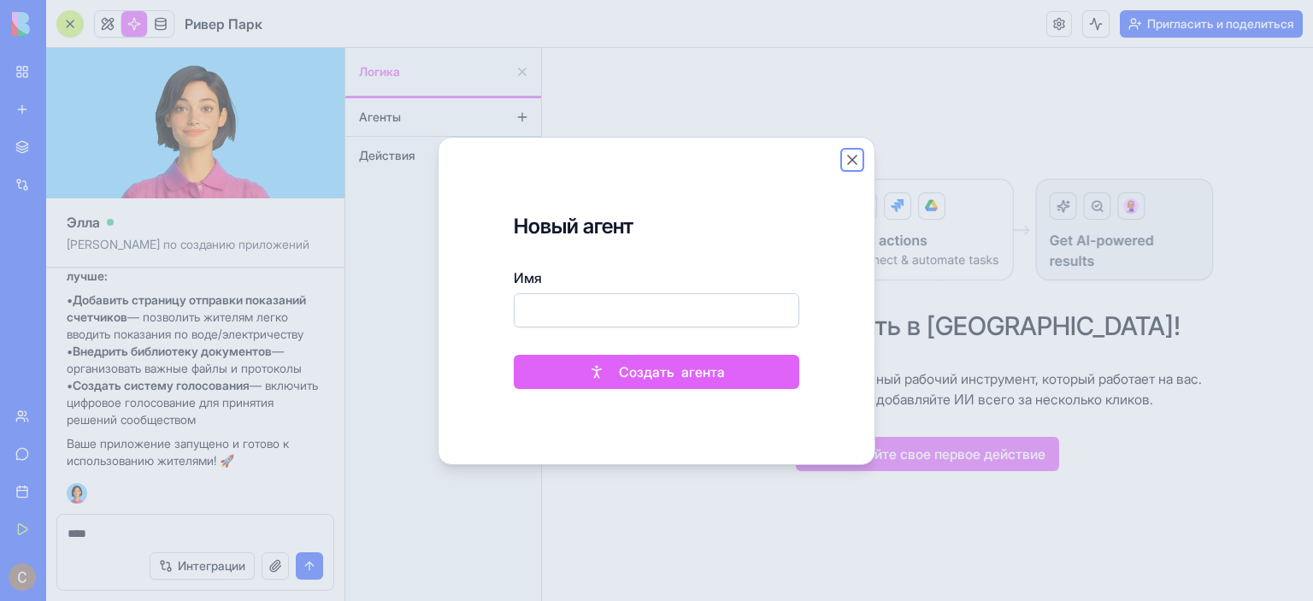
click at [851, 162] on button "Закрывать" at bounding box center [852, 159] width 17 height 17
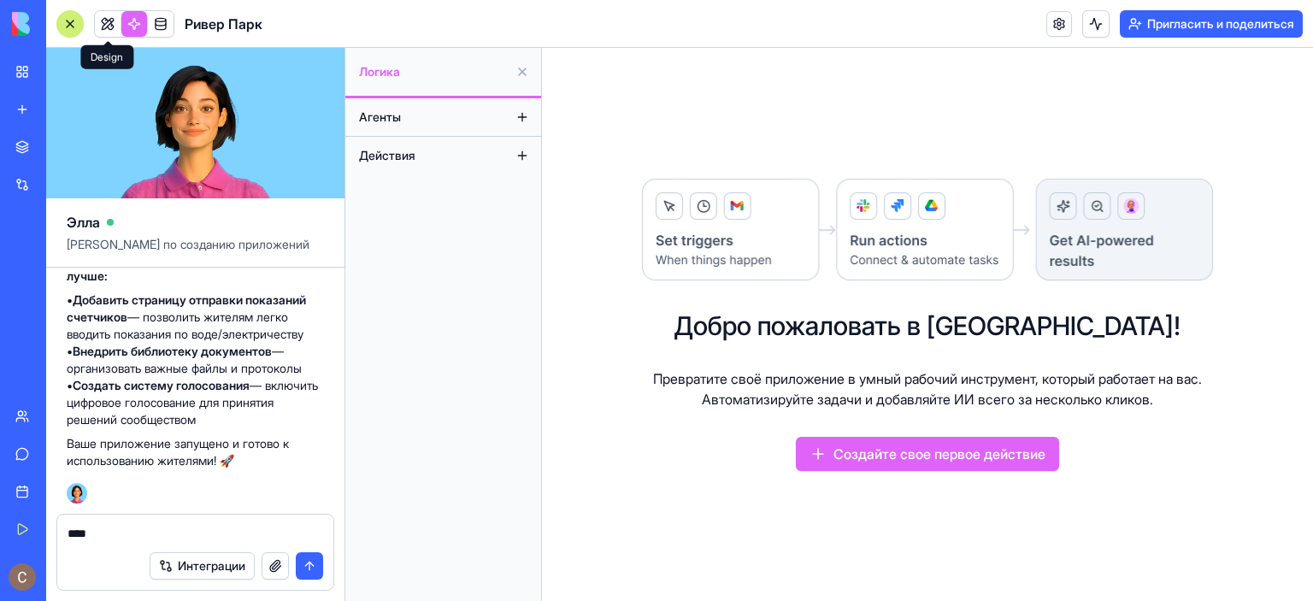
click at [113, 18] on link at bounding box center [108, 24] width 26 height 26
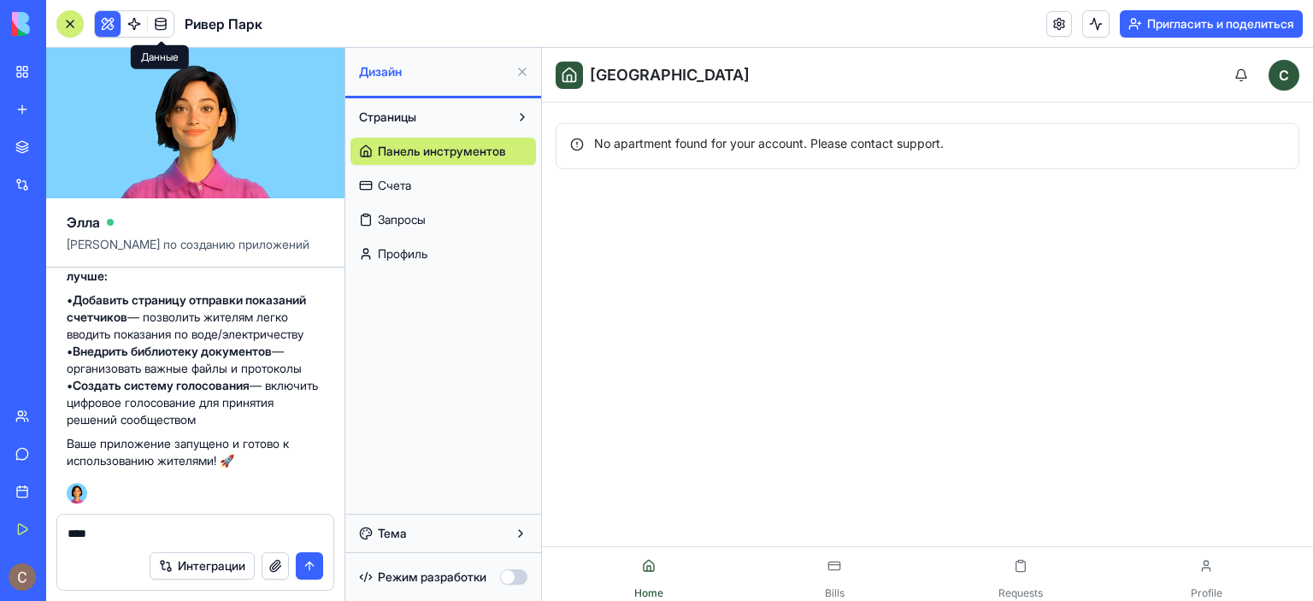
click at [414, 186] on link "Счета" at bounding box center [444, 185] width 186 height 27
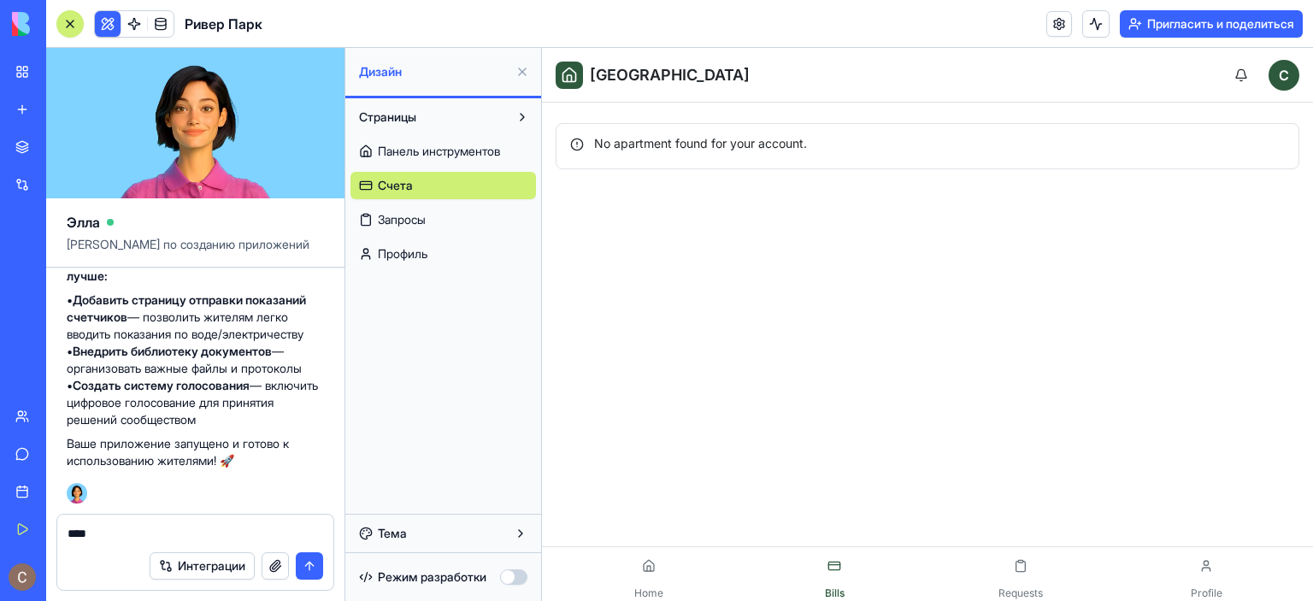
click at [434, 221] on link "Запросы" at bounding box center [444, 219] width 186 height 27
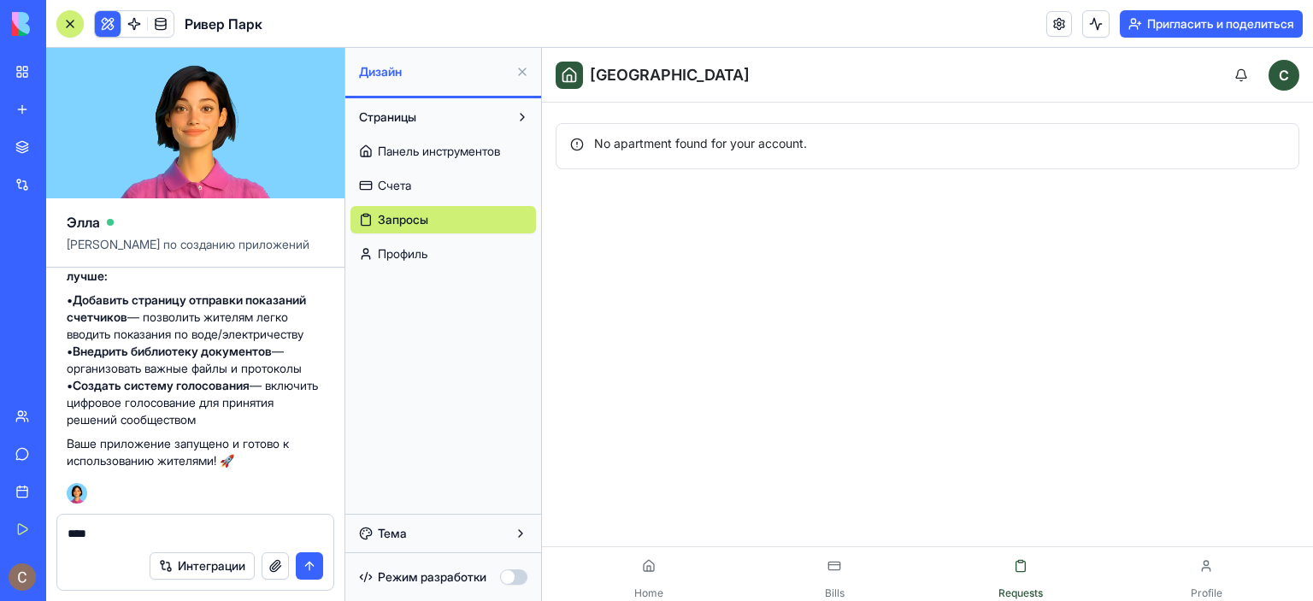
click at [432, 249] on link "Профиль" at bounding box center [444, 253] width 186 height 27
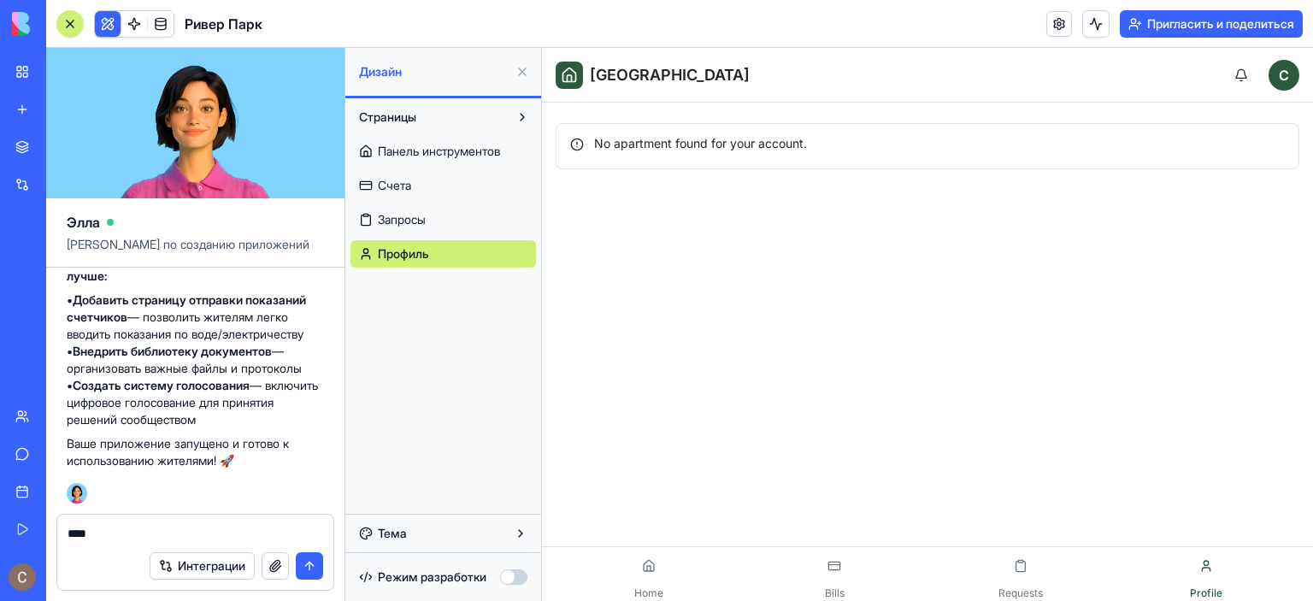
scroll to position [1986, 0]
click at [356, 17] on header "Ривер Парк Пригласить и поделиться" at bounding box center [679, 24] width 1267 height 48
click at [424, 116] on button "Страницы" at bounding box center [430, 116] width 158 height 27
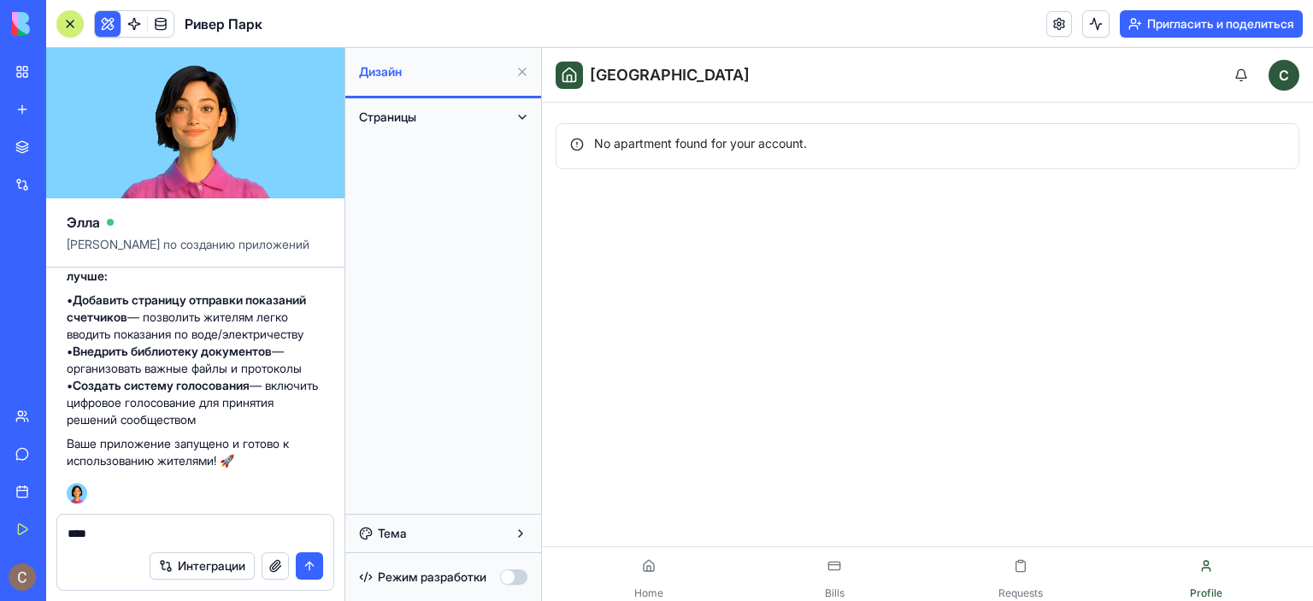
click at [518, 115] on button at bounding box center [522, 116] width 27 height 27
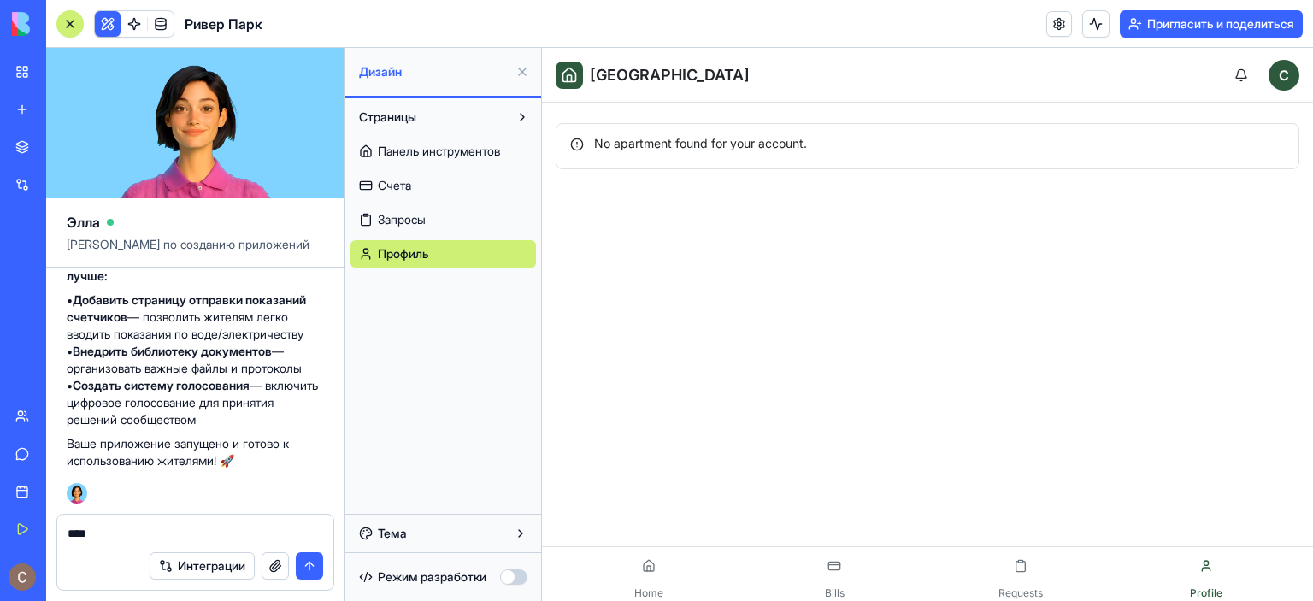
click at [481, 151] on font "Панель инструментов" at bounding box center [439, 151] width 122 height 15
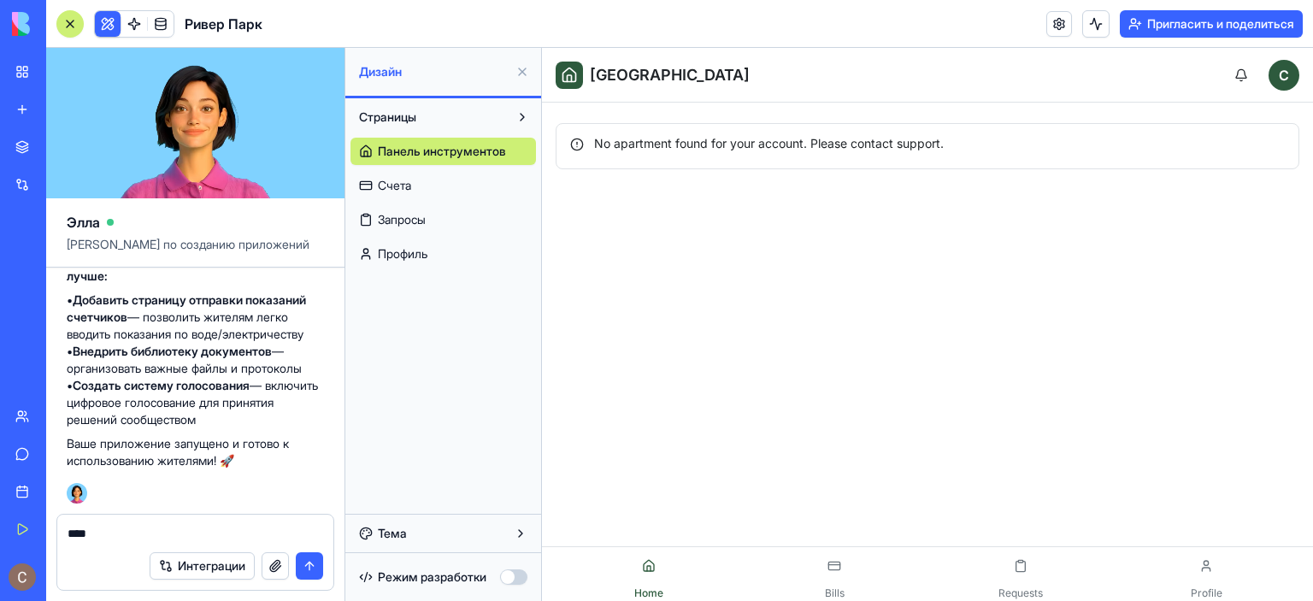
scroll to position [1986, 0]
click at [147, 530] on textarea "***" at bounding box center [196, 533] width 256 height 17
type textarea "**********"
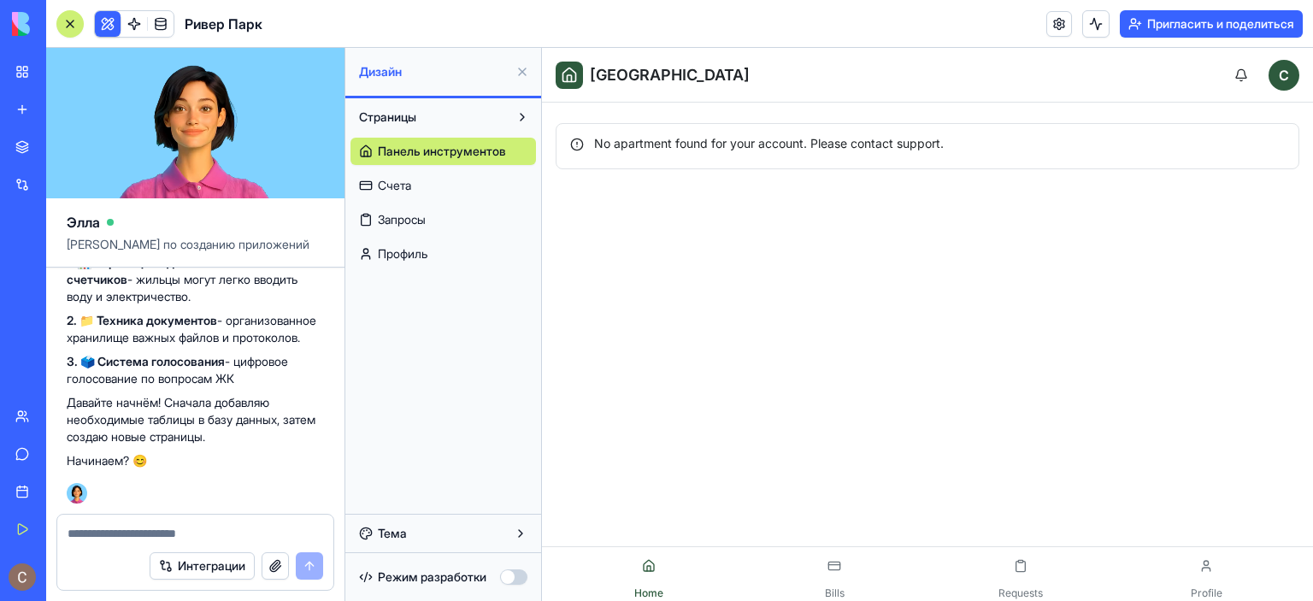
scroll to position [2403, 0]
click at [168, 533] on textarea at bounding box center [196, 533] width 256 height 17
type textarea "**"
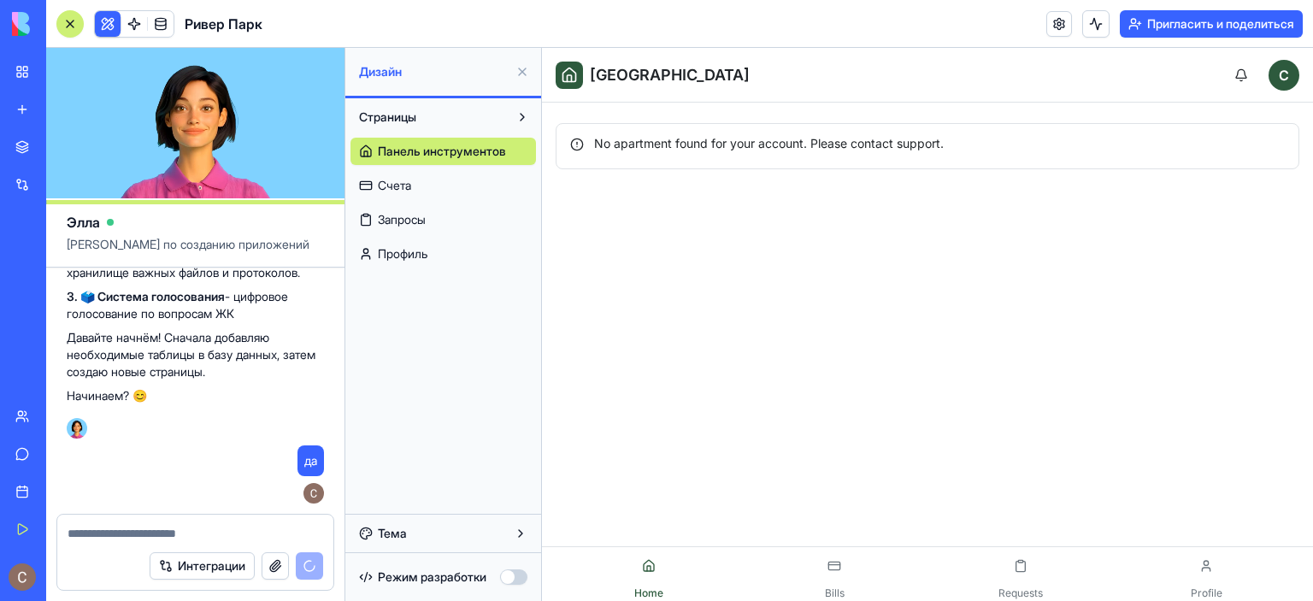
scroll to position [2468, 0]
click at [427, 191] on link "Счета" at bounding box center [444, 185] width 186 height 27
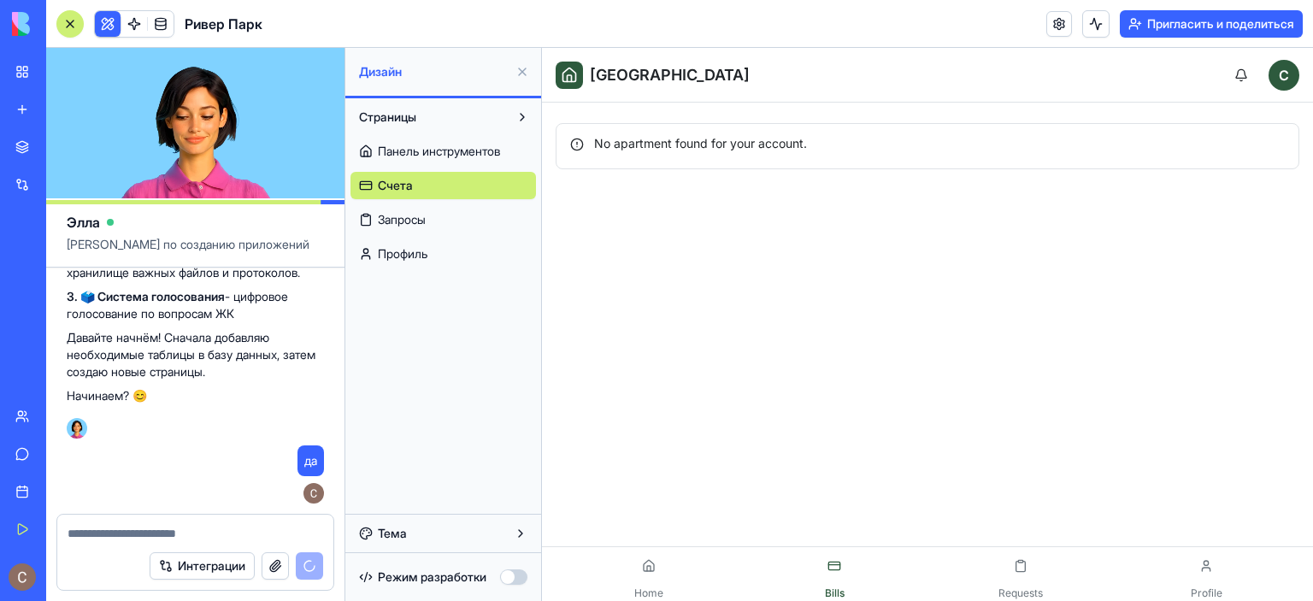
click at [426, 217] on font "Запросы" at bounding box center [402, 219] width 48 height 15
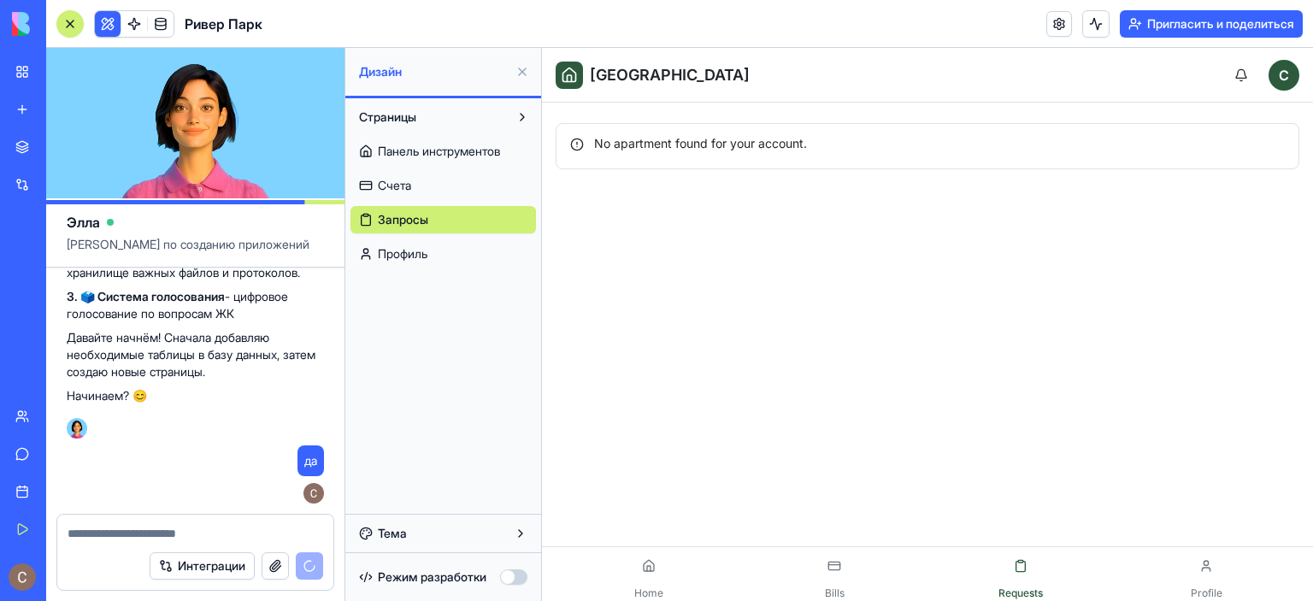
click at [423, 253] on font "Профиль" at bounding box center [403, 253] width 50 height 15
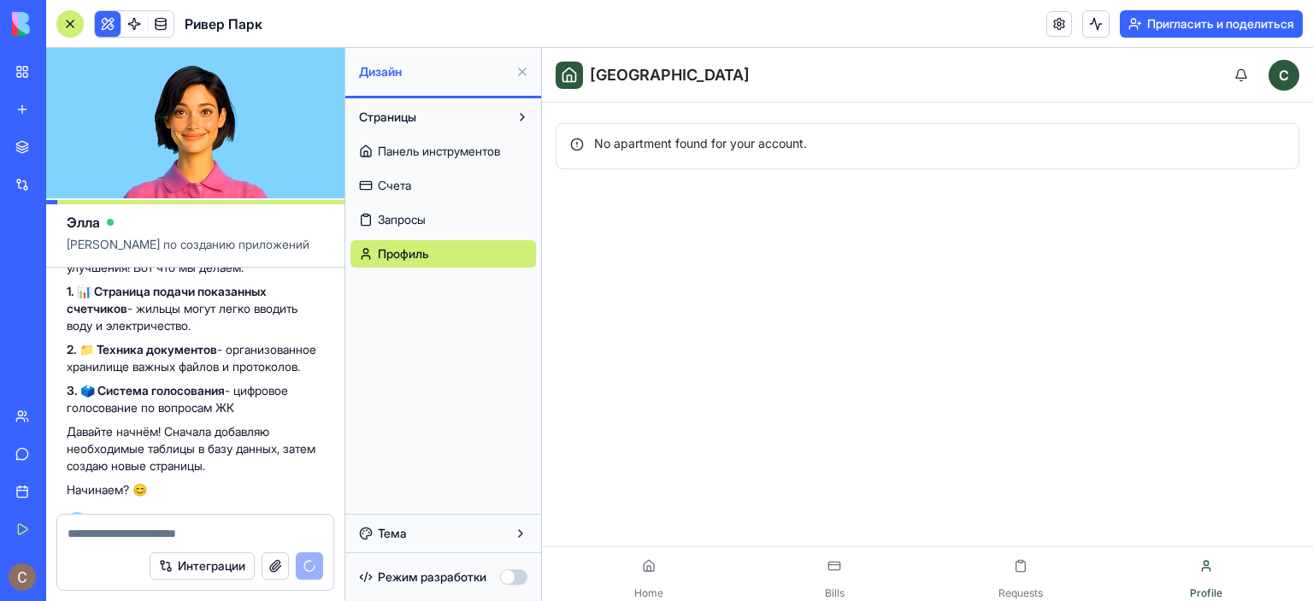
scroll to position [2629, 0]
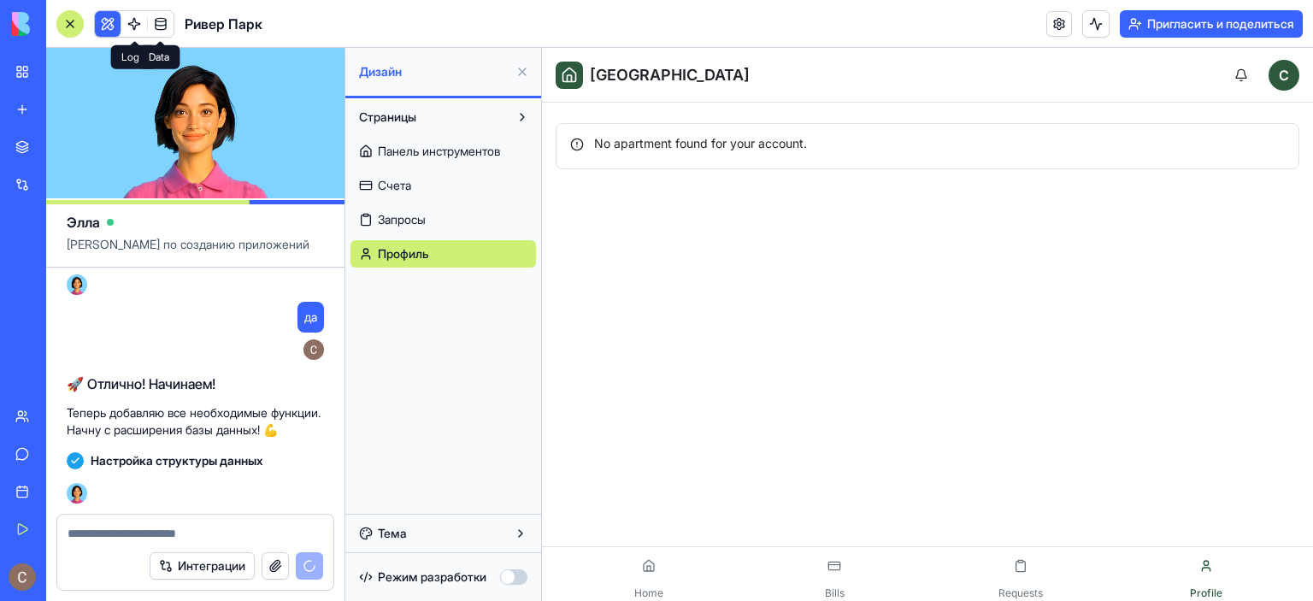
click at [137, 23] on span at bounding box center [161, 24] width 48 height 48
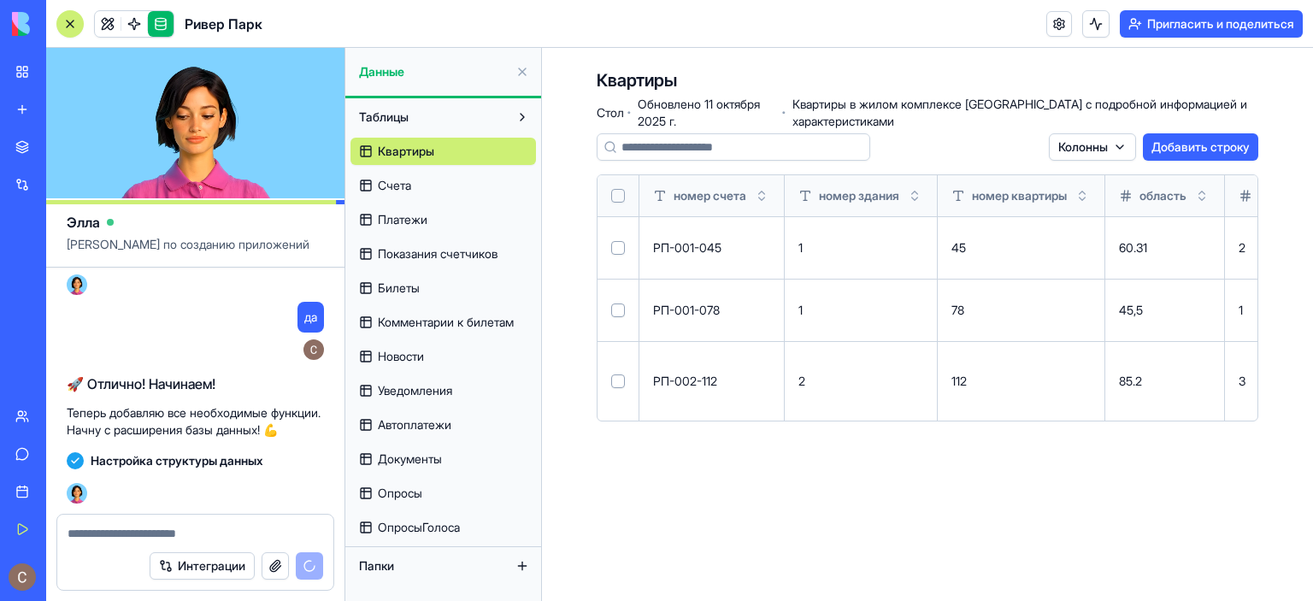
click at [465, 103] on button "Таблицы" at bounding box center [430, 116] width 158 height 27
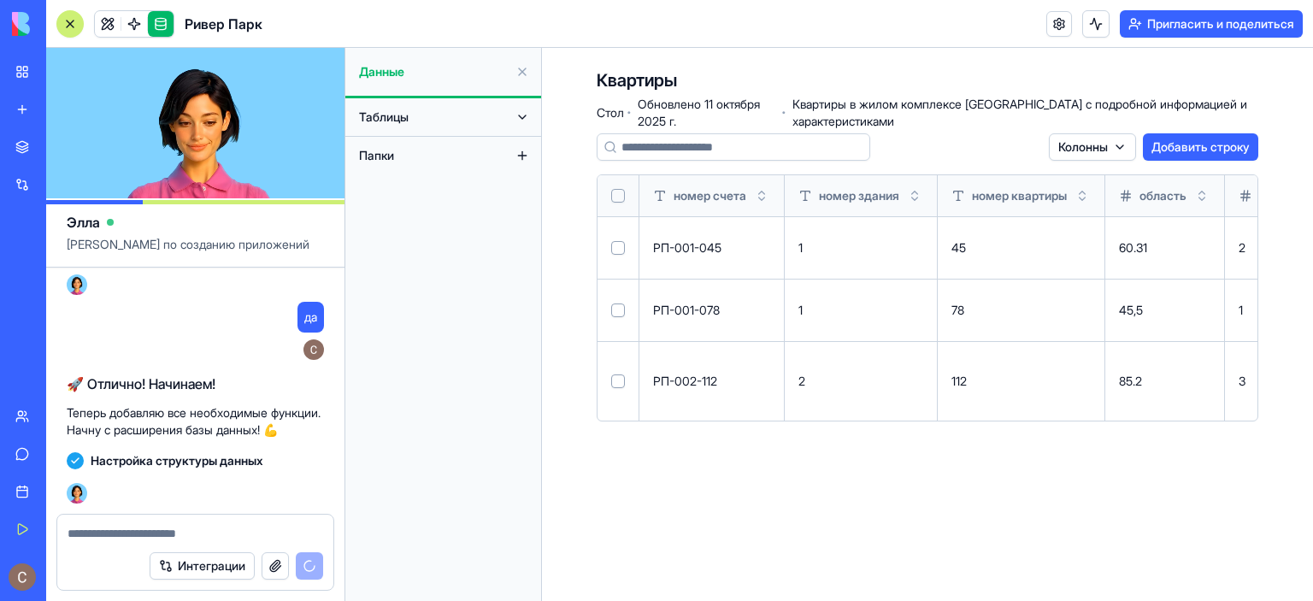
click at [473, 107] on button "Таблицы" at bounding box center [430, 116] width 158 height 27
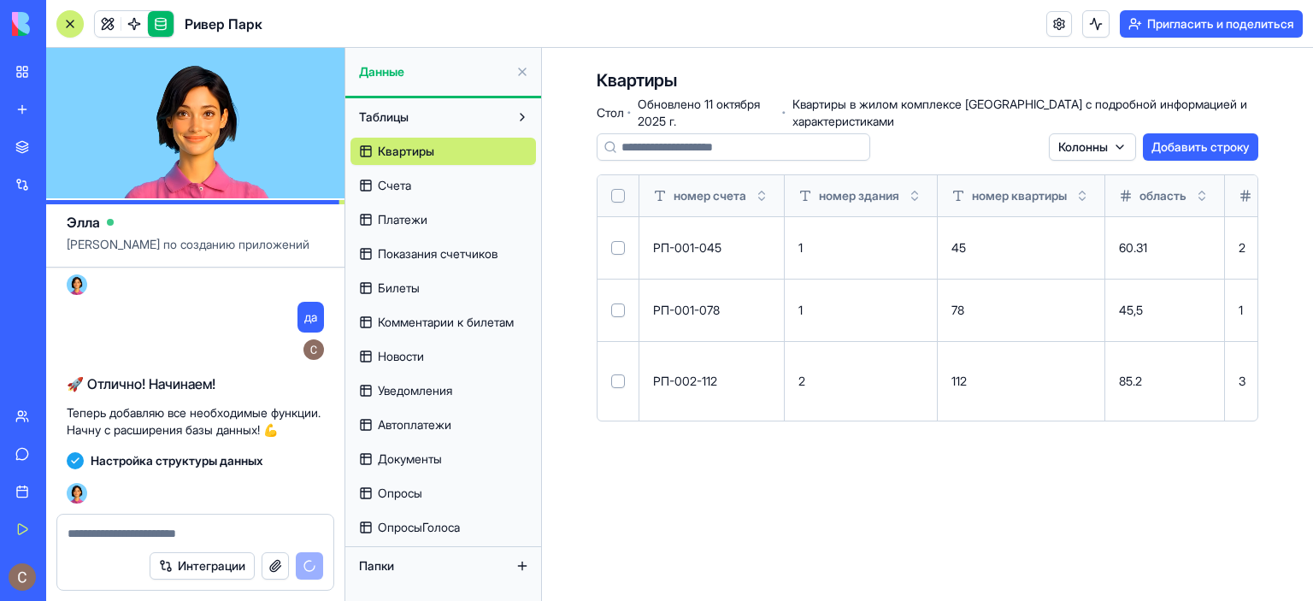
click at [418, 419] on font "Автоплатежи" at bounding box center [415, 424] width 74 height 15
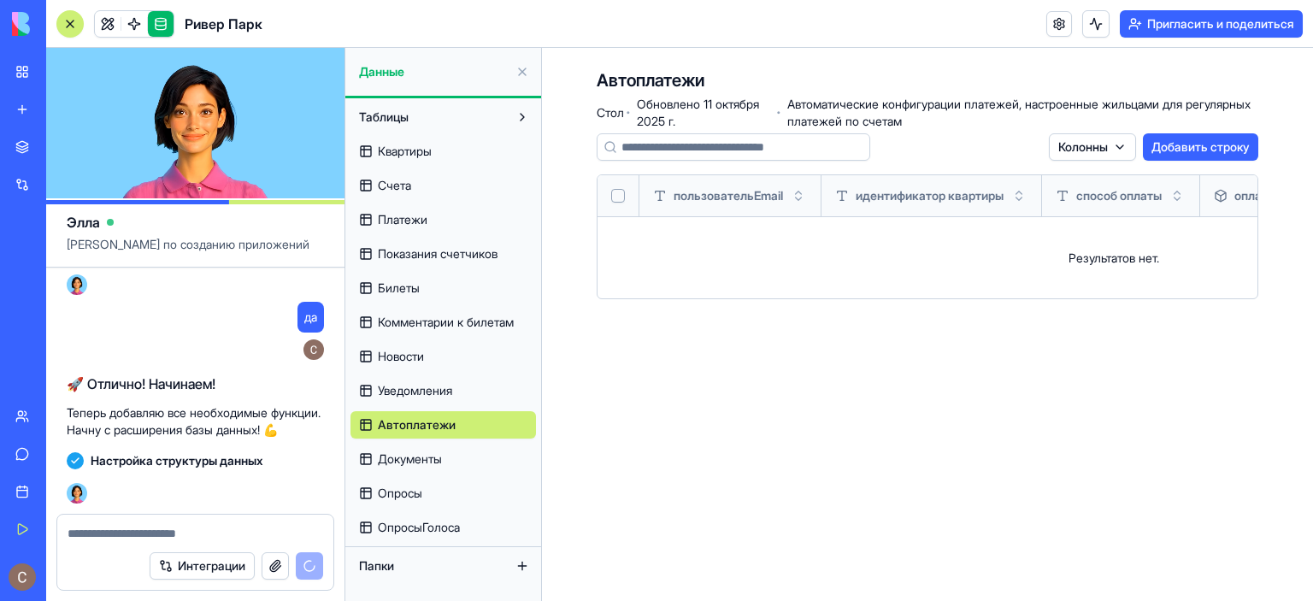
click at [415, 460] on font "Документы" at bounding box center [410, 458] width 64 height 15
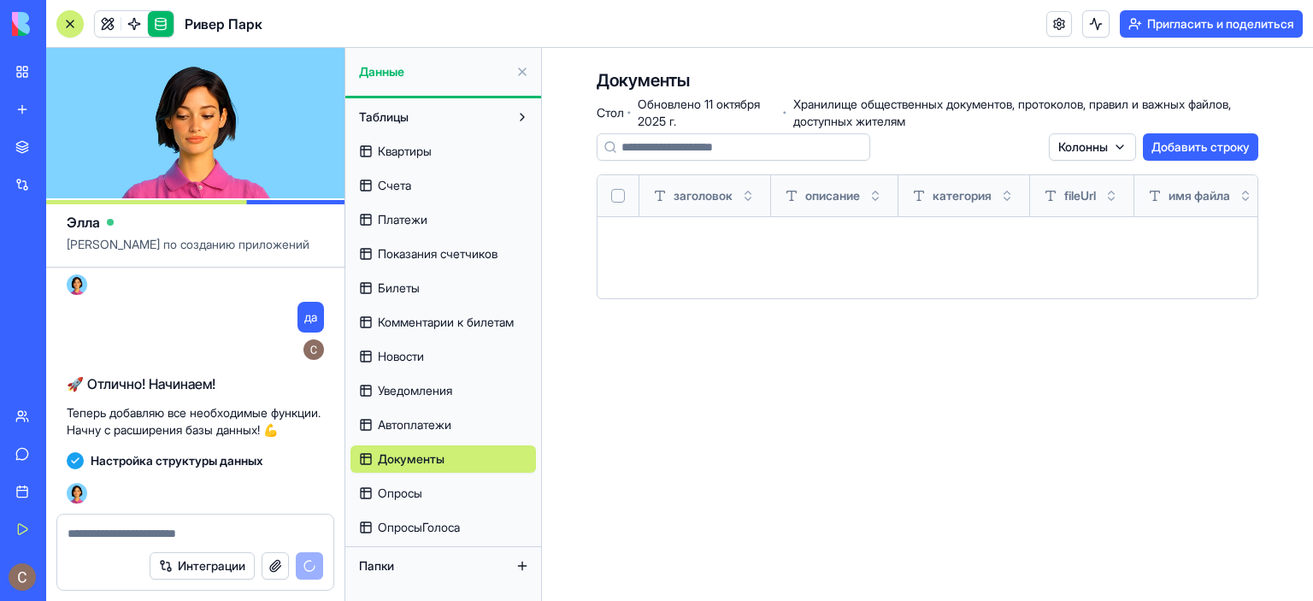
click at [410, 486] on font "Опросы" at bounding box center [400, 493] width 44 height 15
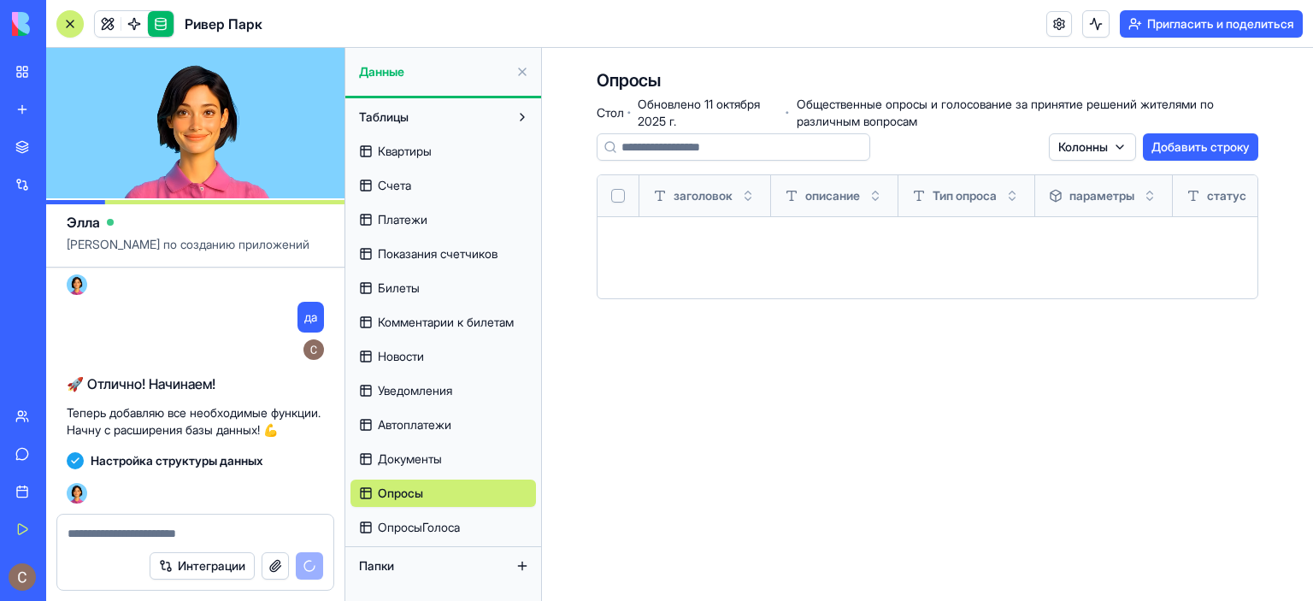
click at [427, 524] on font "ОпросыГолоса" at bounding box center [419, 527] width 82 height 15
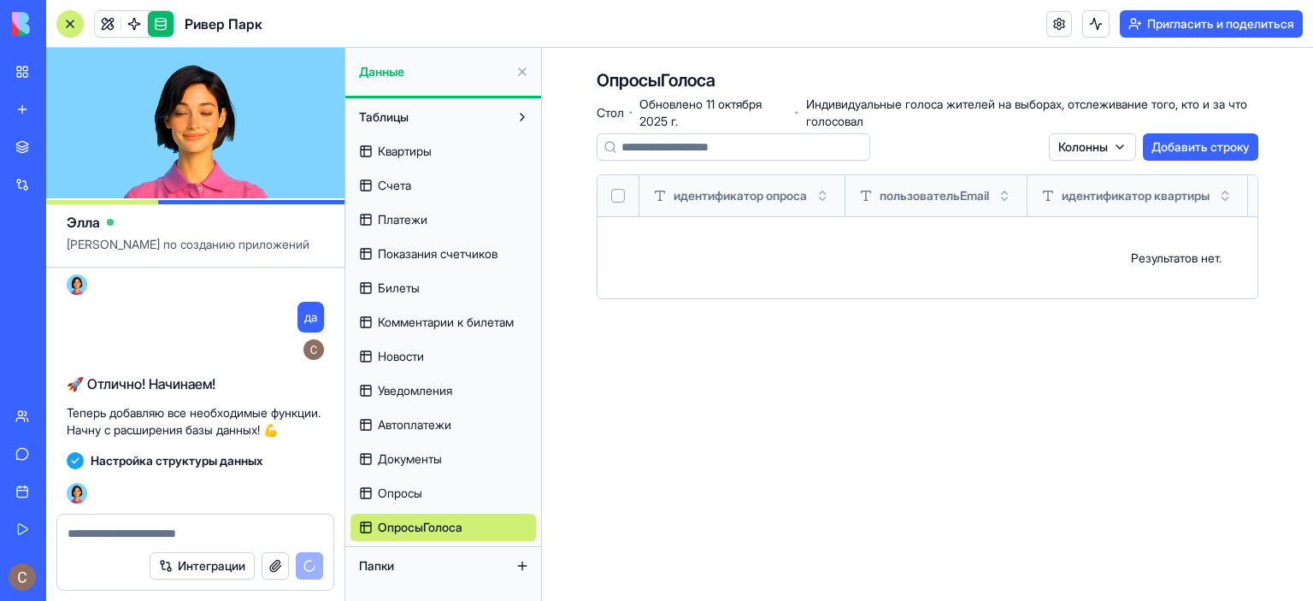
click at [421, 250] on font "Показания счетчиков" at bounding box center [438, 253] width 120 height 15
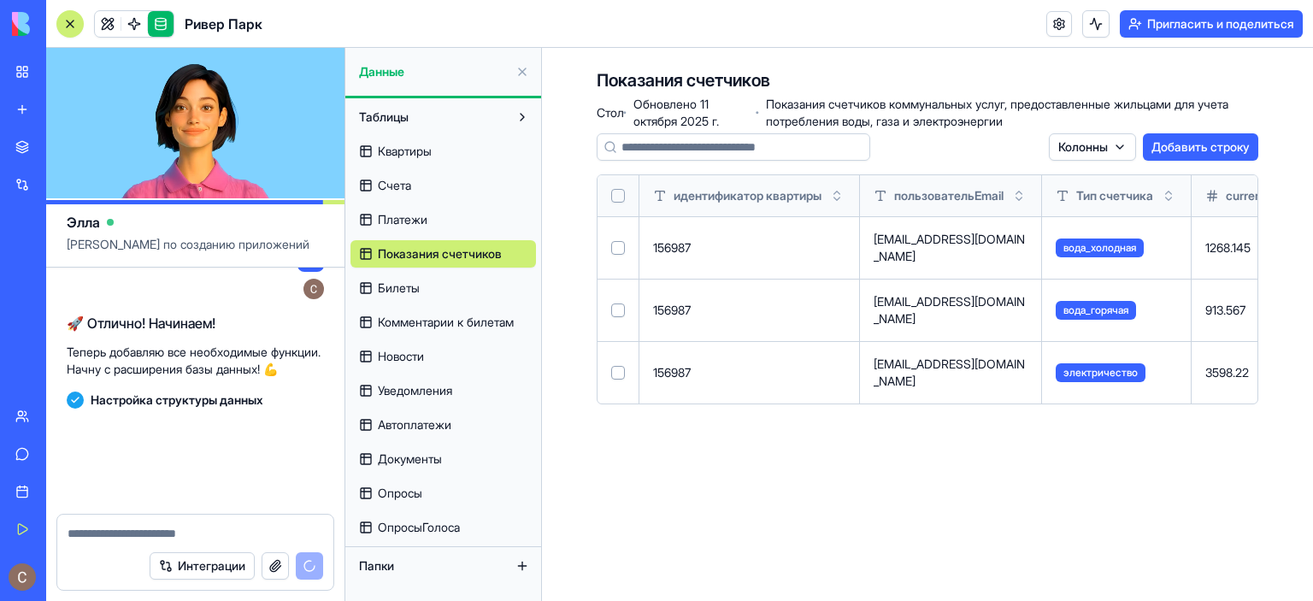
scroll to position [2694, 0]
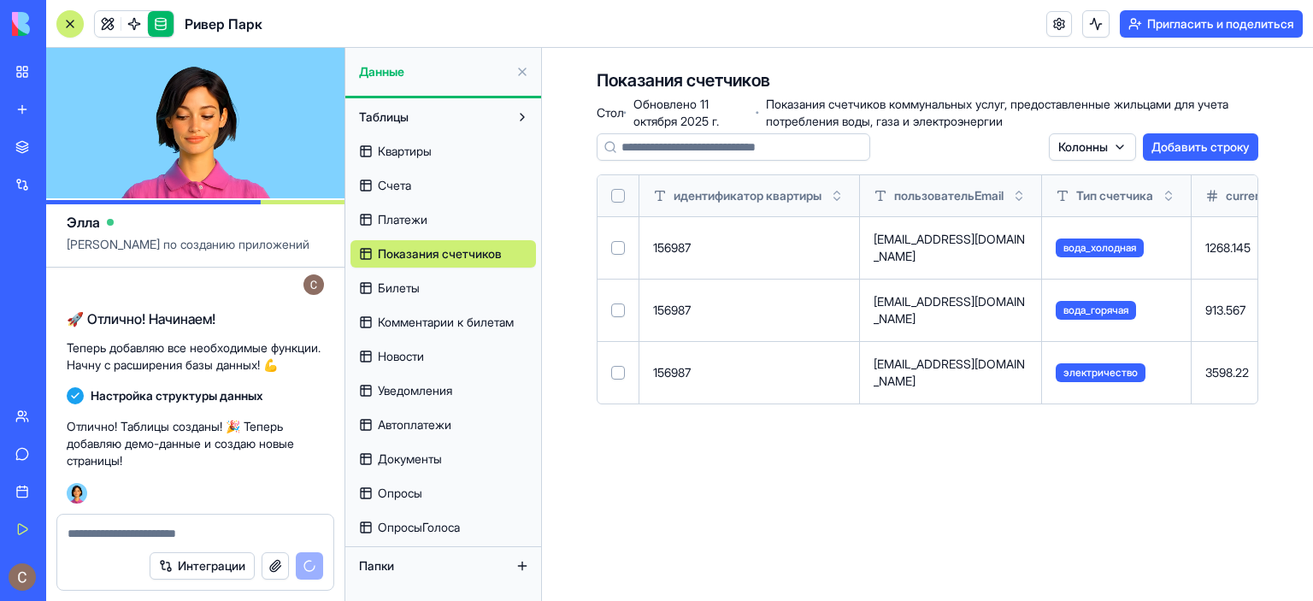
click at [421, 223] on font "Платежи" at bounding box center [403, 219] width 50 height 15
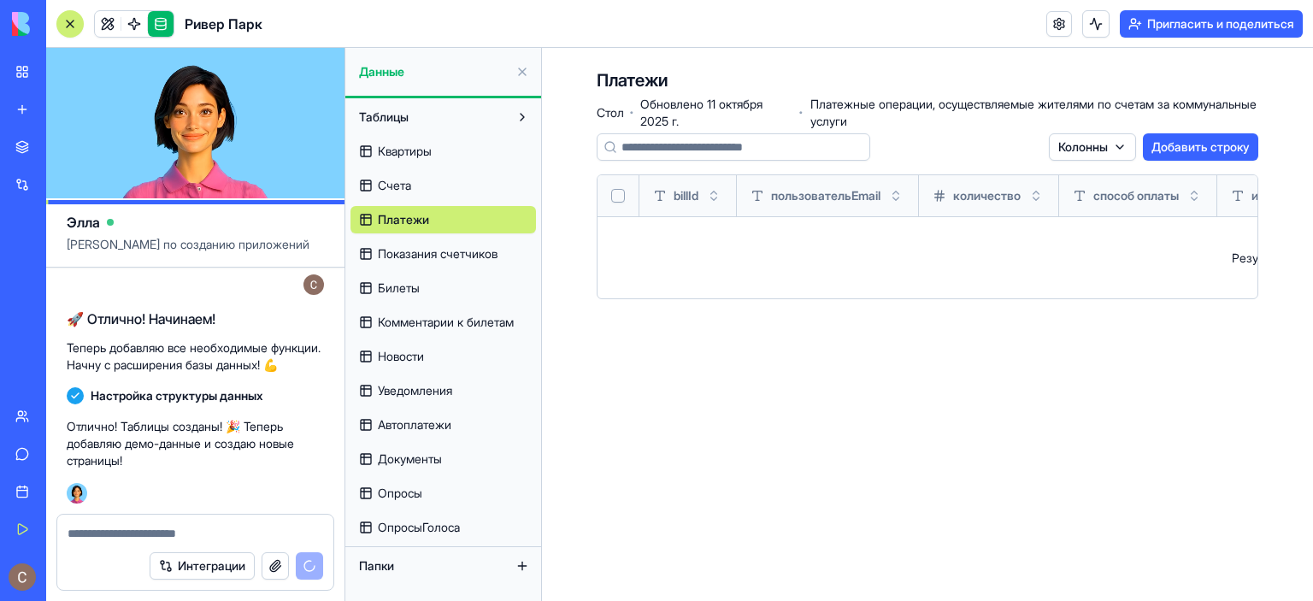
click at [426, 155] on font "Квартиры" at bounding box center [405, 151] width 54 height 15
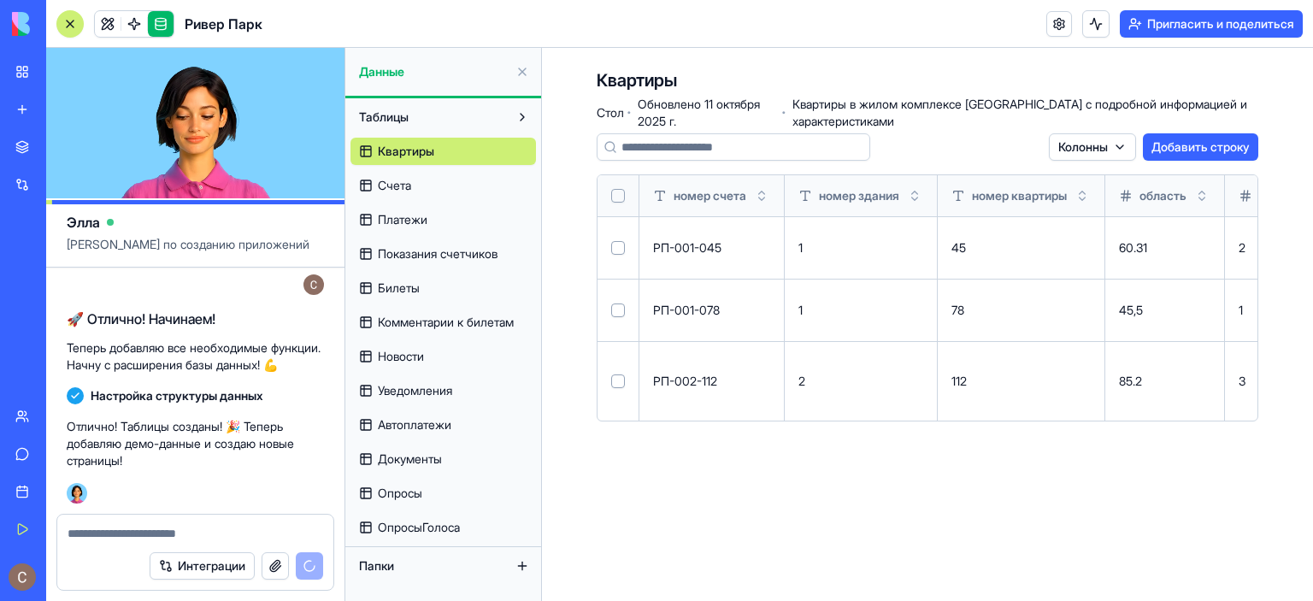
click at [1118, 144] on html "Мое рабочее пространство Новое приложение Торговая площадка Интеграции Недавний…" at bounding box center [656, 300] width 1313 height 601
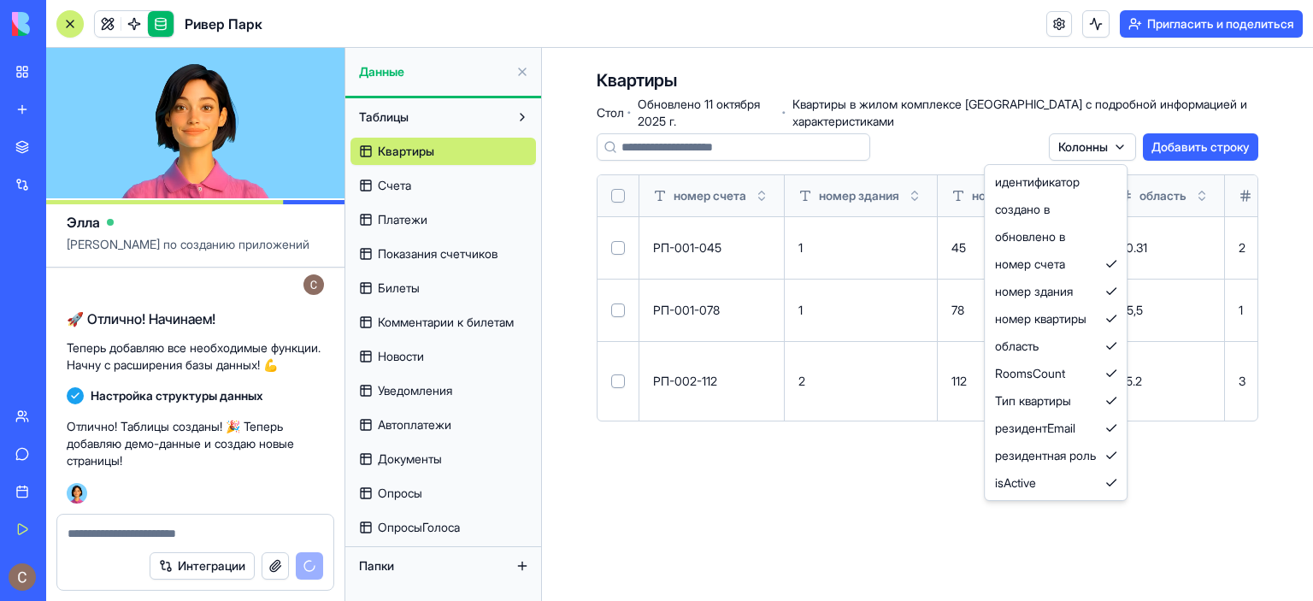
click at [1084, 66] on html "Мое рабочее пространство Новое приложение Торговая площадка Интеграции Недавний…" at bounding box center [656, 300] width 1313 height 601
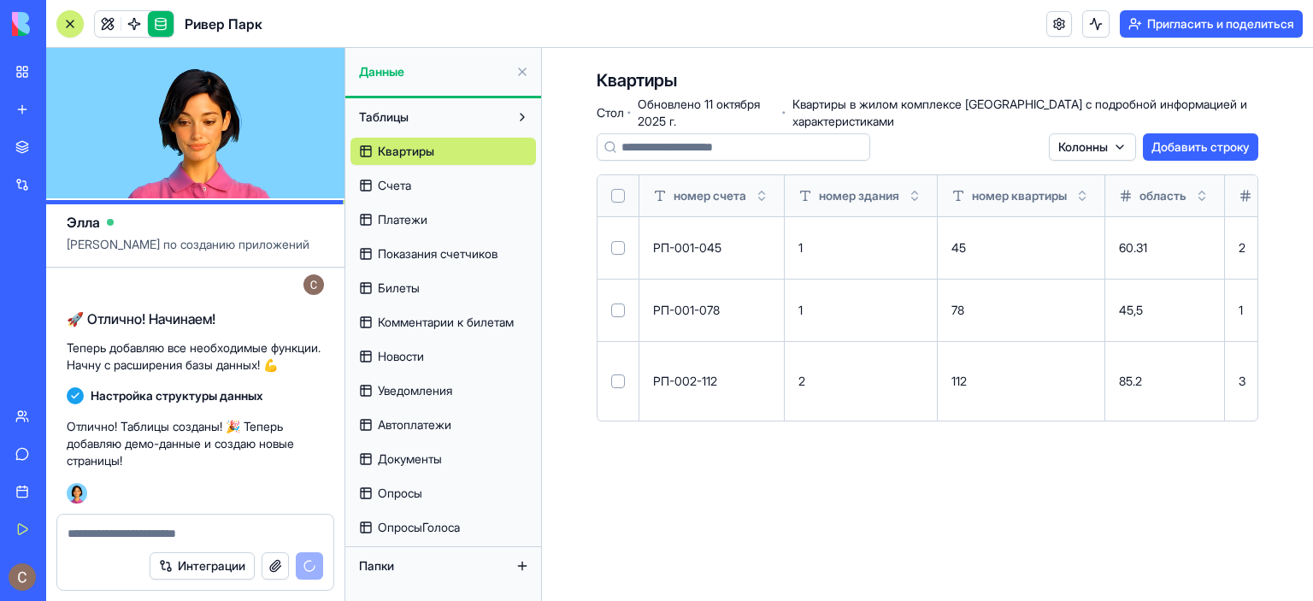
click at [433, 186] on link "Счета" at bounding box center [444, 185] width 186 height 27
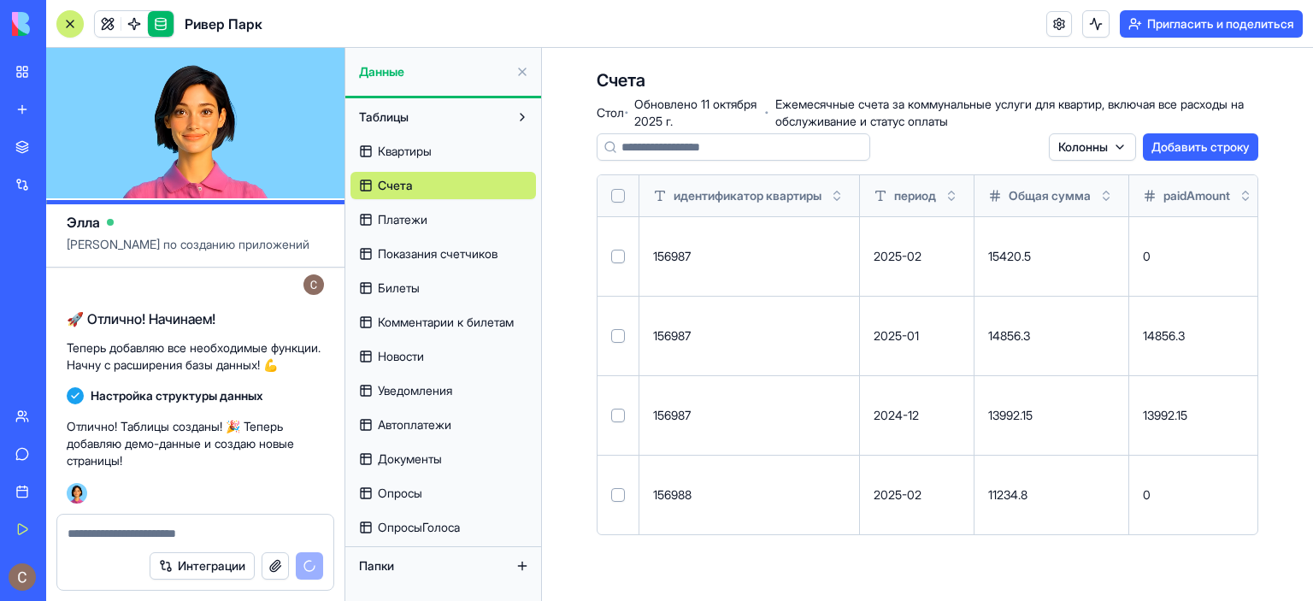
click at [419, 218] on font "Платежи" at bounding box center [403, 219] width 50 height 15
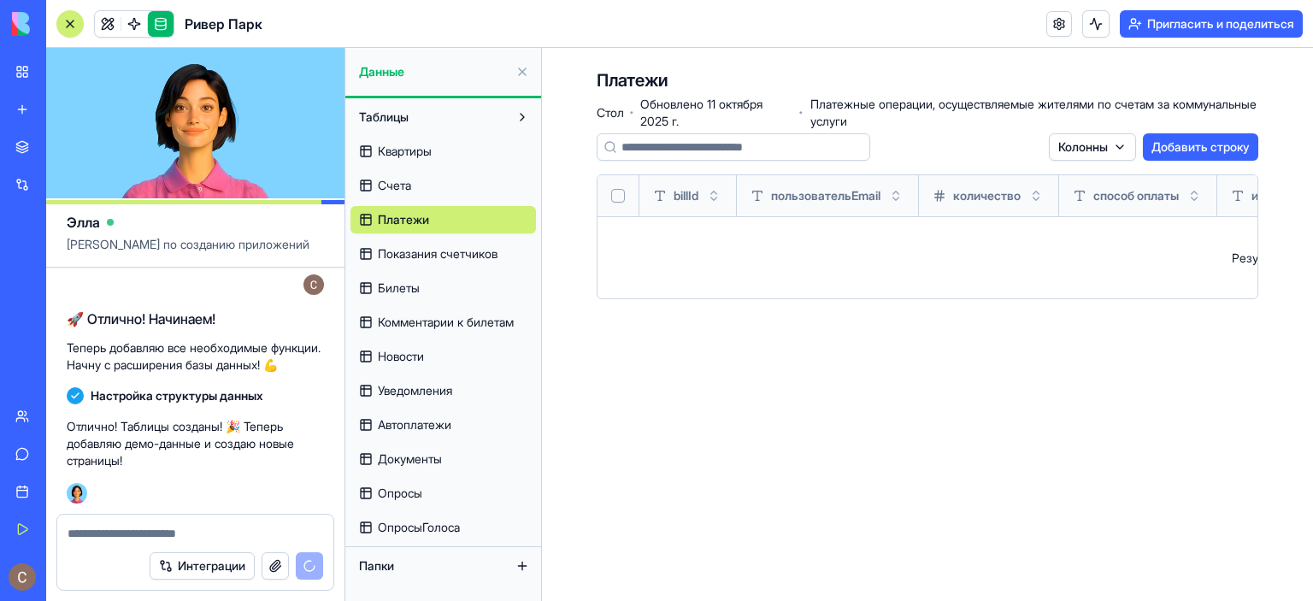
click at [423, 259] on font "Показания счетчиков" at bounding box center [438, 253] width 120 height 15
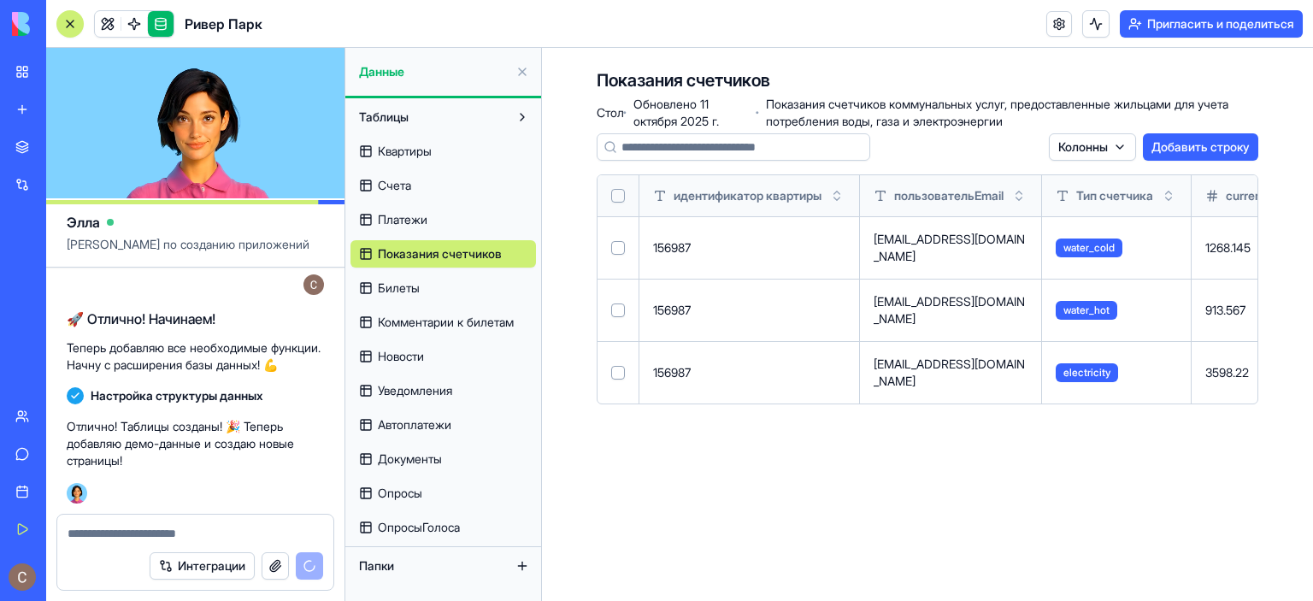
click at [422, 219] on font "Платежи" at bounding box center [403, 219] width 50 height 15
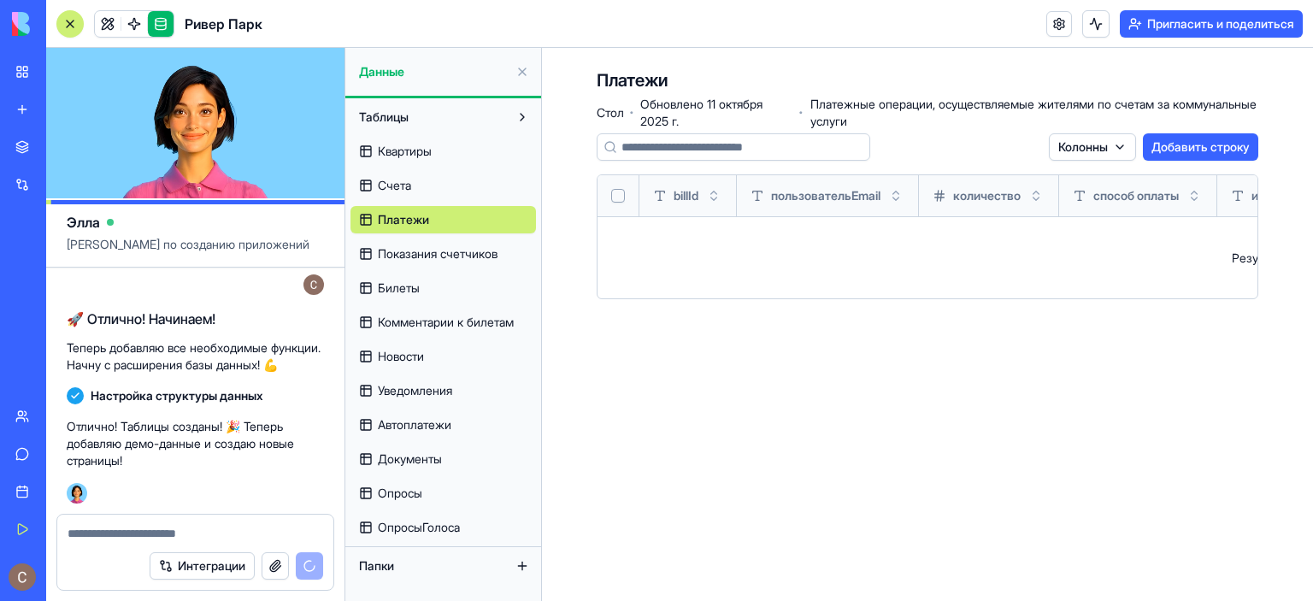
click at [407, 286] on font "Билеты" at bounding box center [399, 287] width 42 height 15
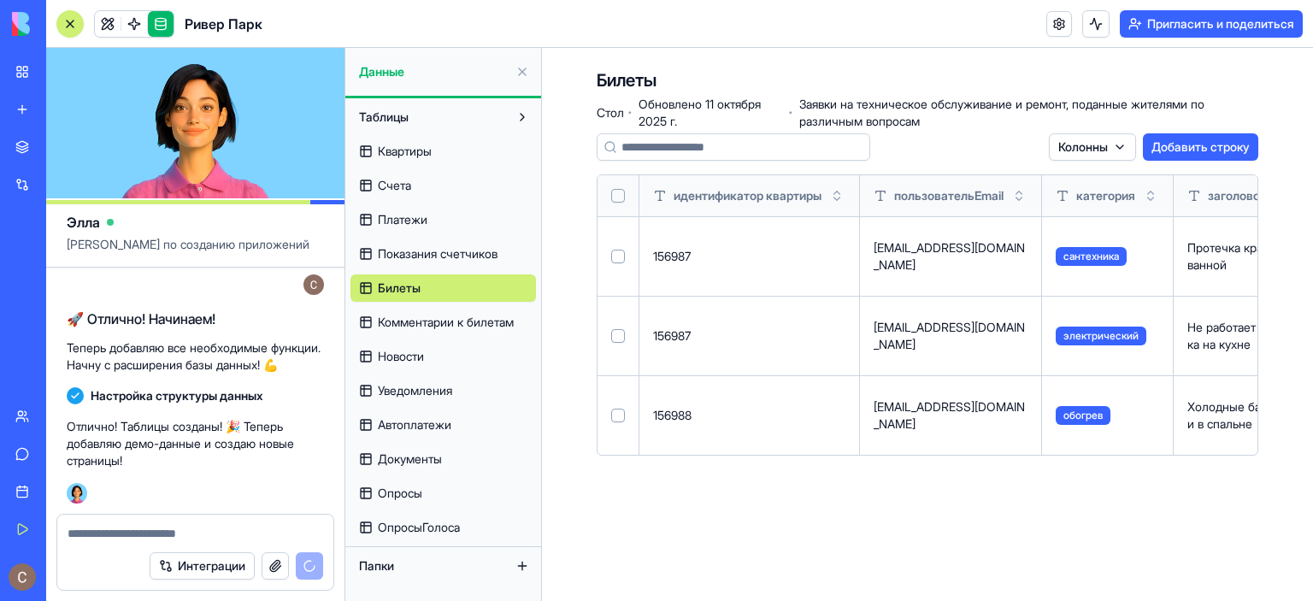
click at [405, 326] on font "Комментарии к билетам" at bounding box center [446, 322] width 136 height 15
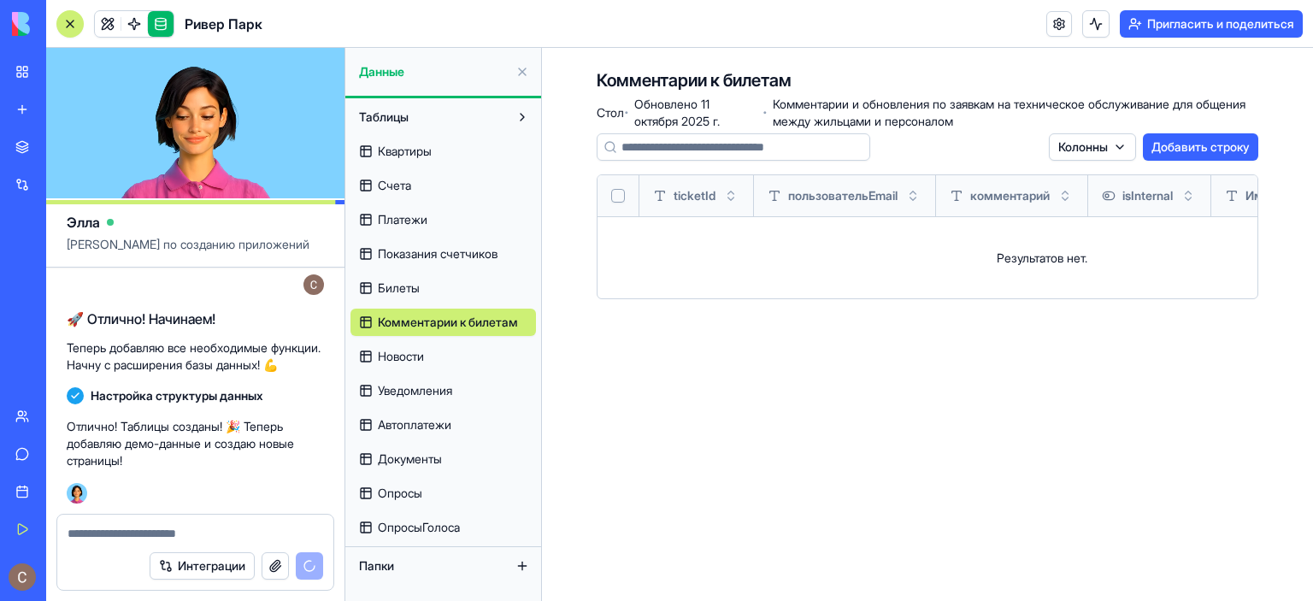
click at [401, 359] on font "Новости" at bounding box center [401, 356] width 46 height 15
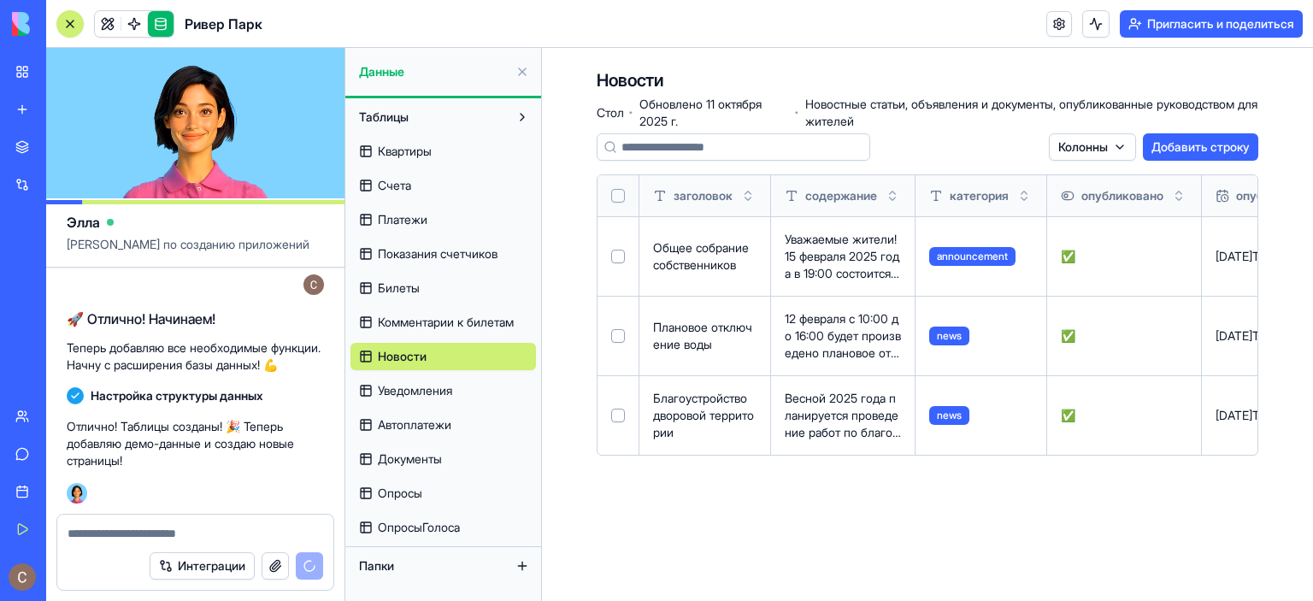
click at [407, 386] on font "Уведомления" at bounding box center [415, 390] width 74 height 15
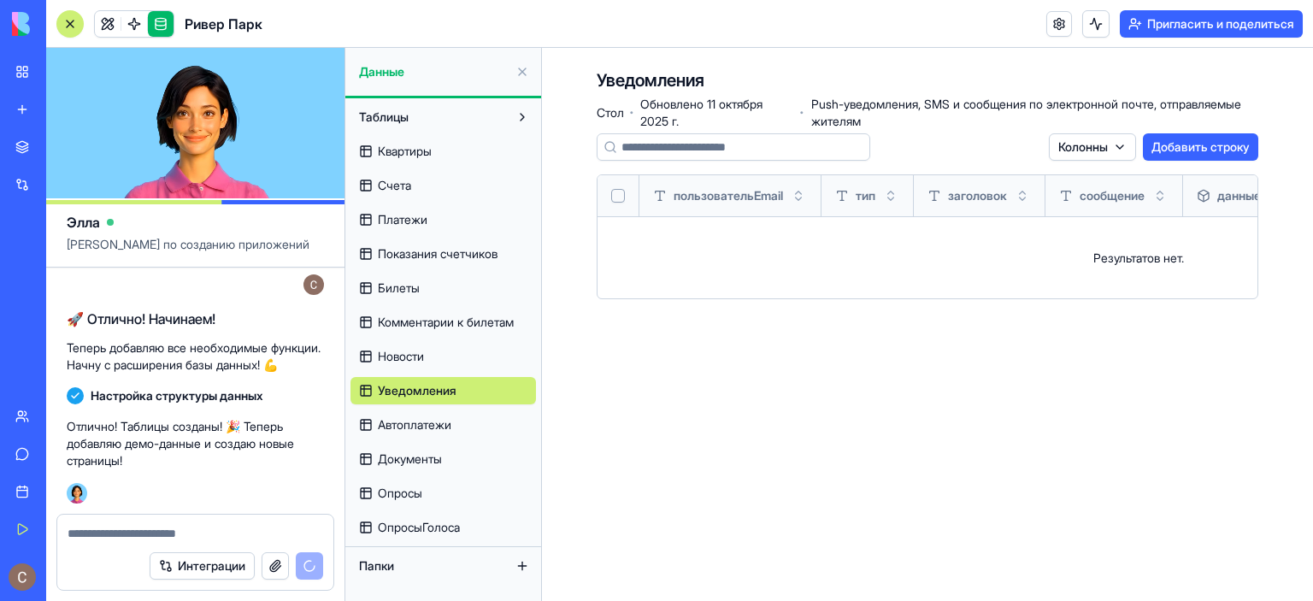
click at [402, 425] on font "Автоплатежи" at bounding box center [415, 424] width 74 height 15
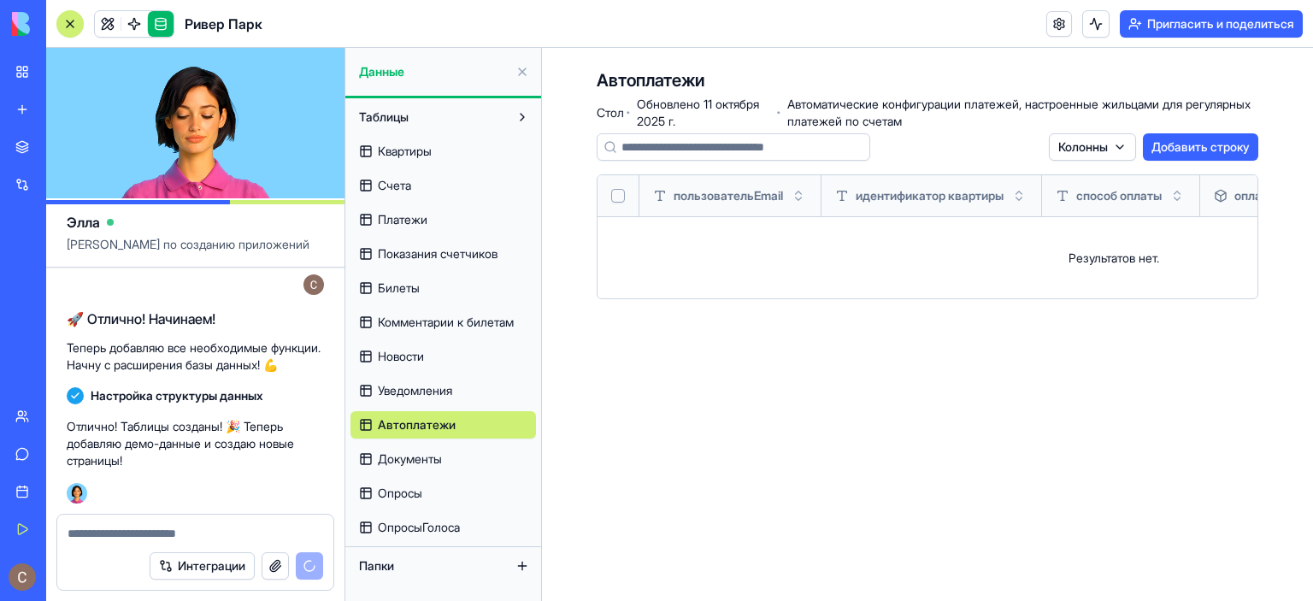
click at [408, 459] on font "Документы" at bounding box center [410, 458] width 64 height 15
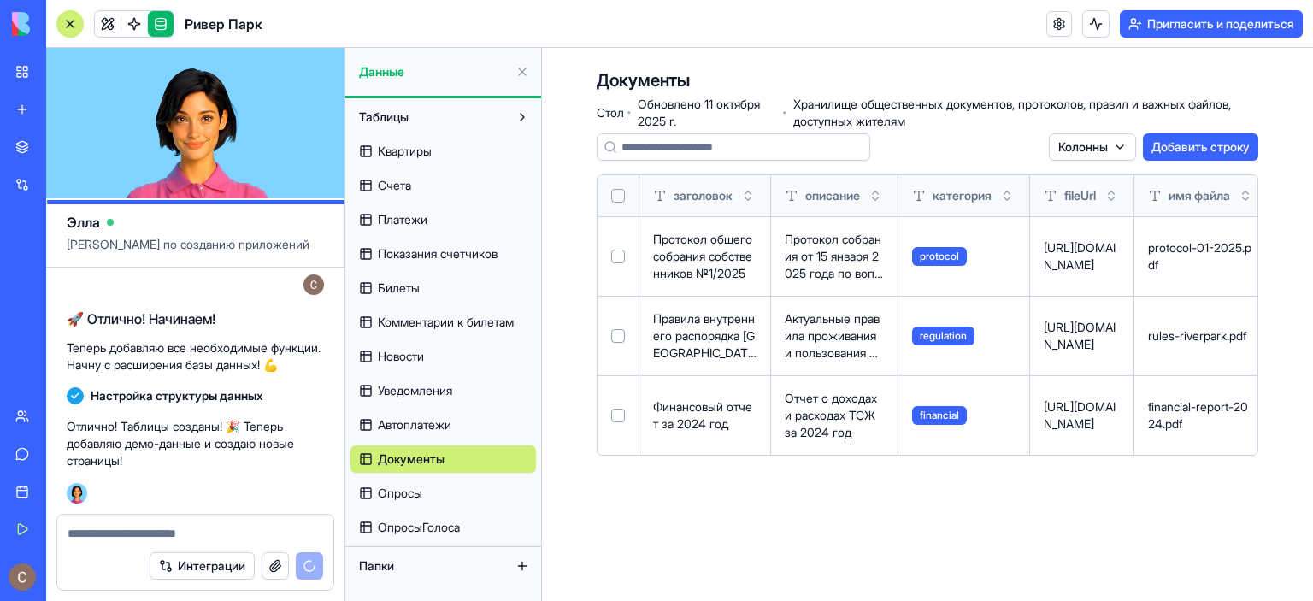
click at [408, 497] on font "Опросы" at bounding box center [400, 493] width 44 height 15
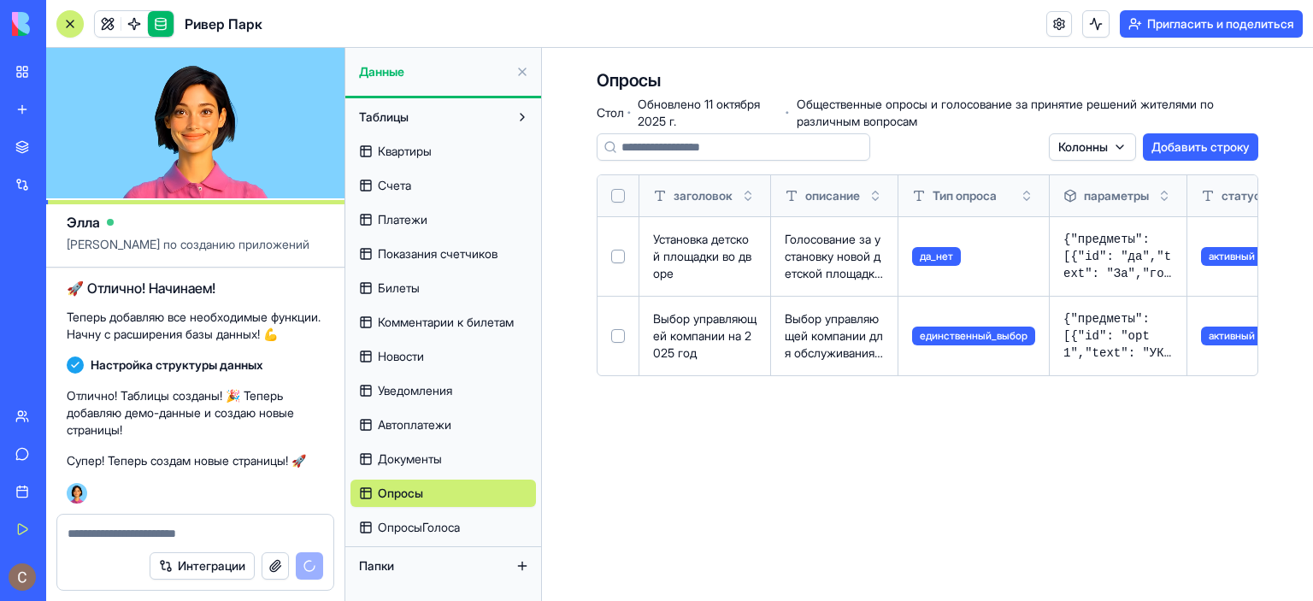
click at [427, 521] on font "ОпросыГолоса" at bounding box center [419, 527] width 82 height 15
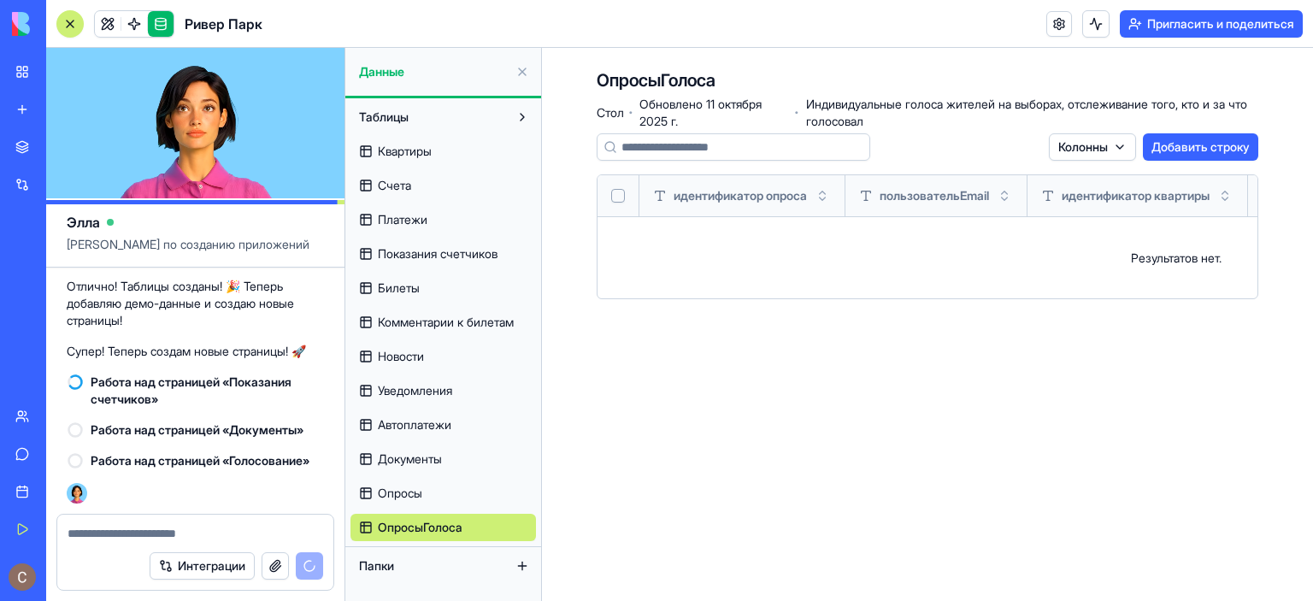
scroll to position [2834, 0]
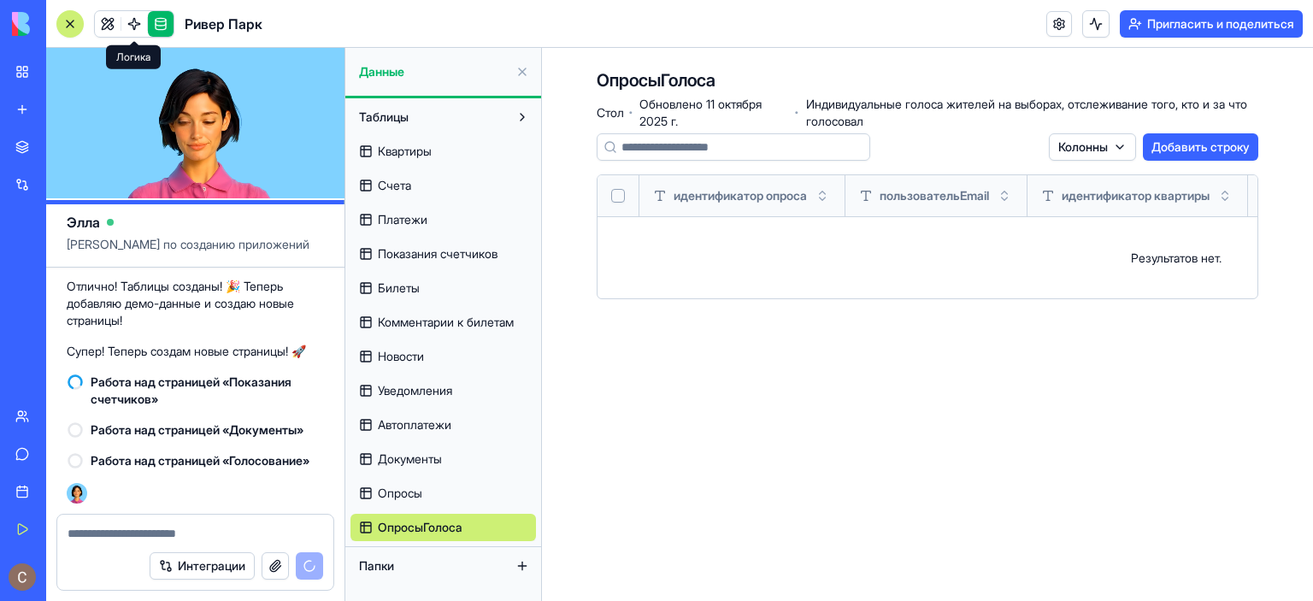
click at [134, 22] on link at bounding box center [134, 24] width 26 height 26
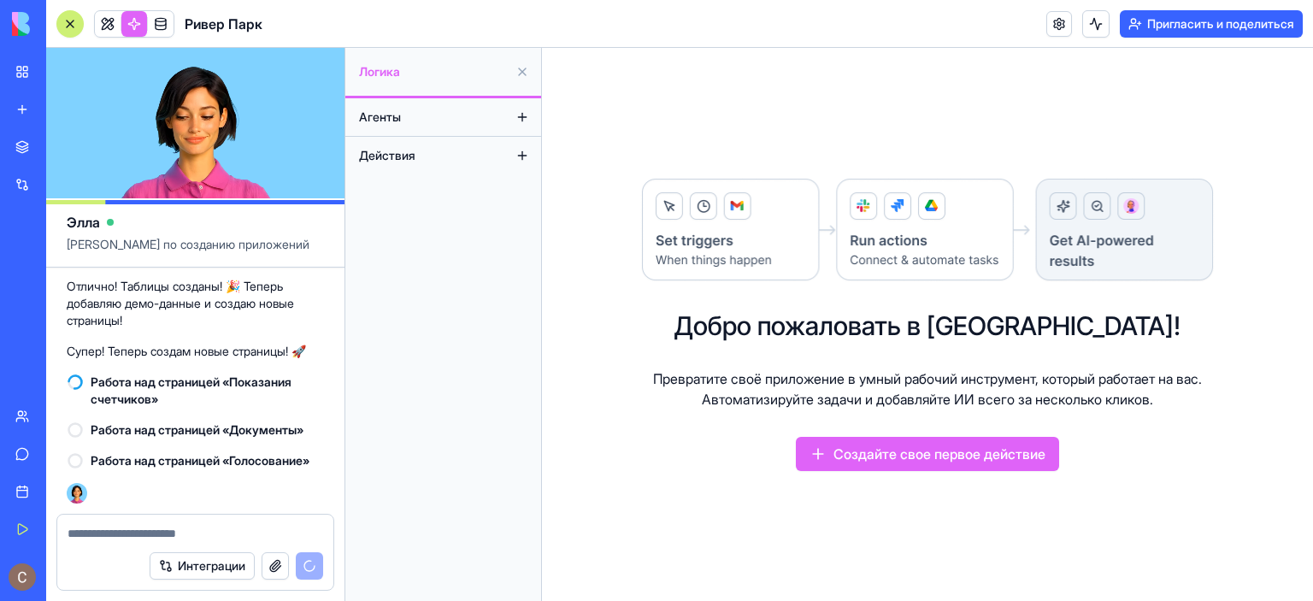
click at [420, 165] on button "Действия" at bounding box center [430, 155] width 158 height 27
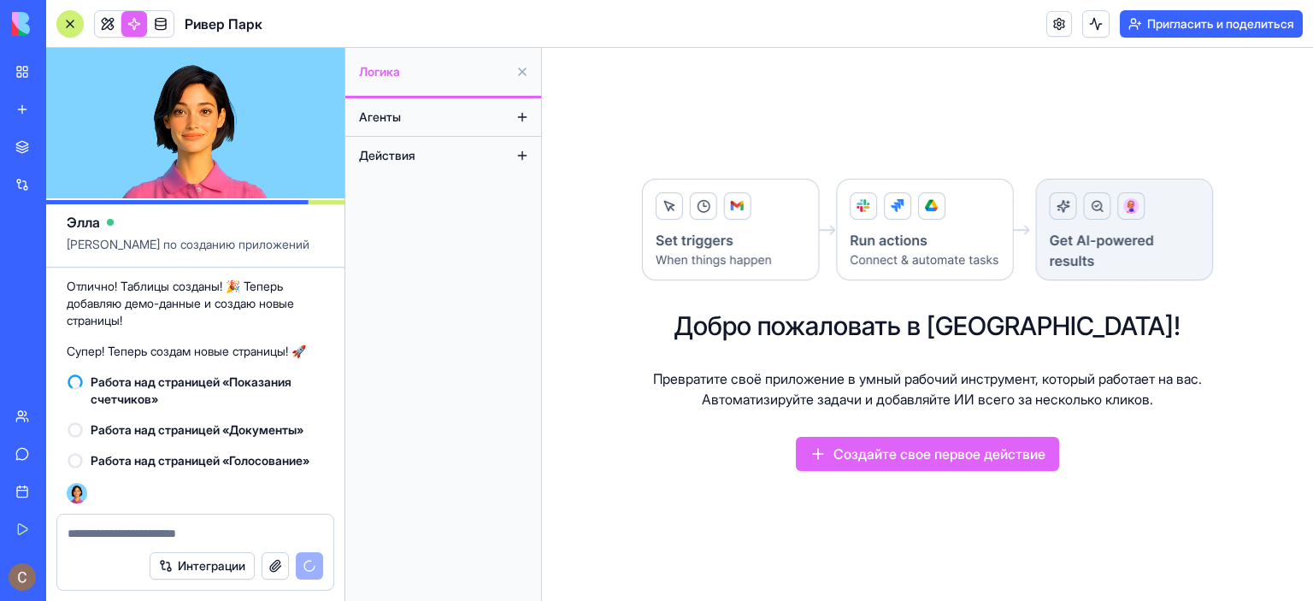
click at [522, 153] on button at bounding box center [522, 155] width 27 height 27
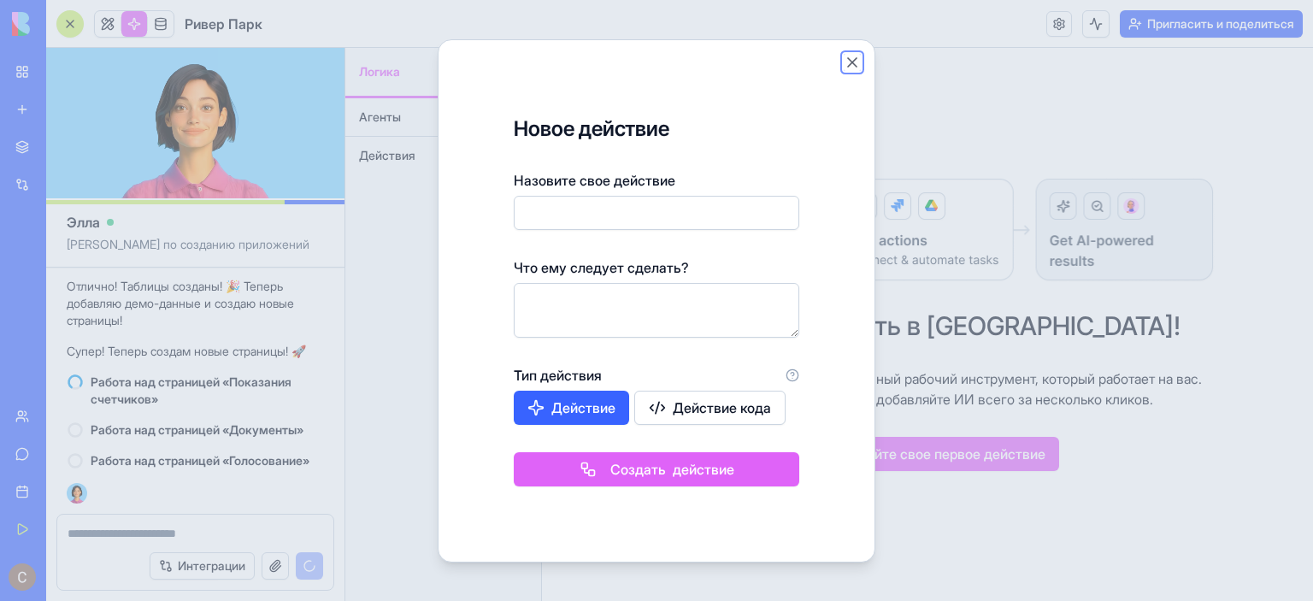
click at [852, 58] on button "Закрывать" at bounding box center [852, 62] width 17 height 17
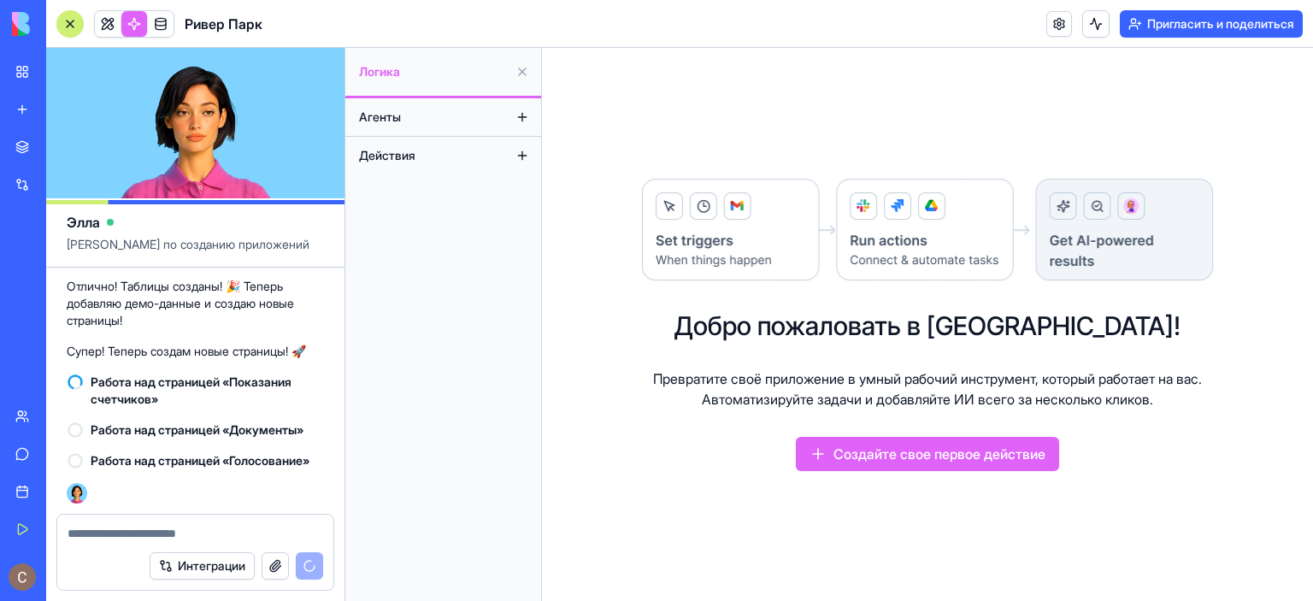
click at [523, 115] on button at bounding box center [522, 116] width 27 height 27
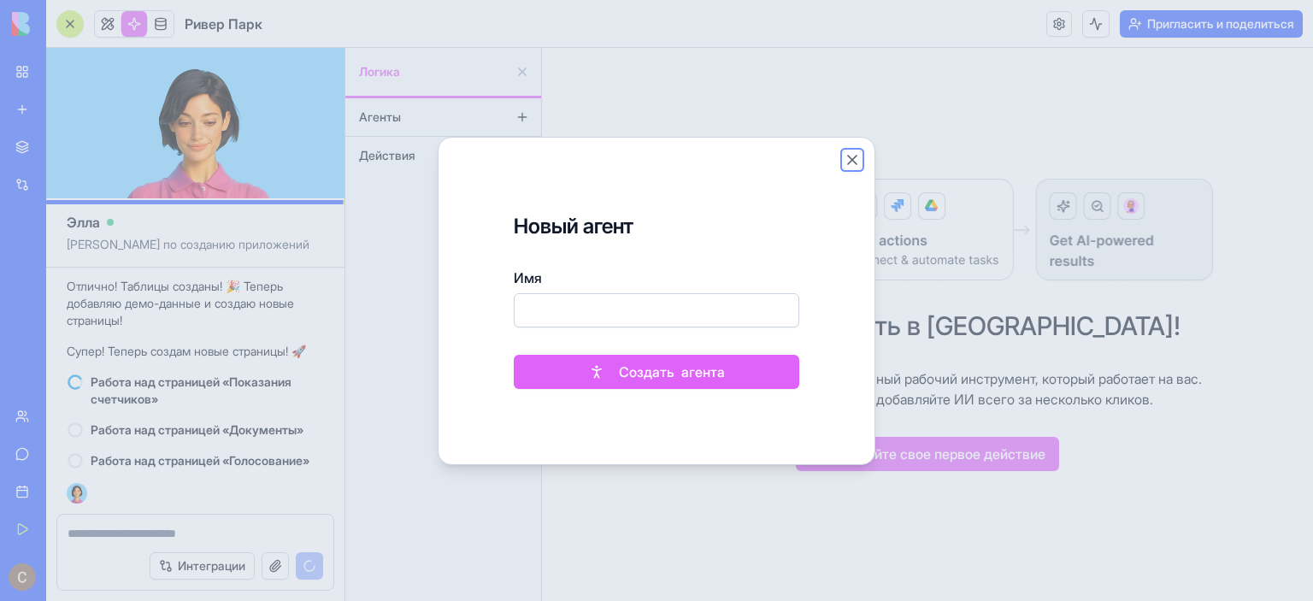
click at [856, 158] on button "Закрывать" at bounding box center [852, 159] width 17 height 17
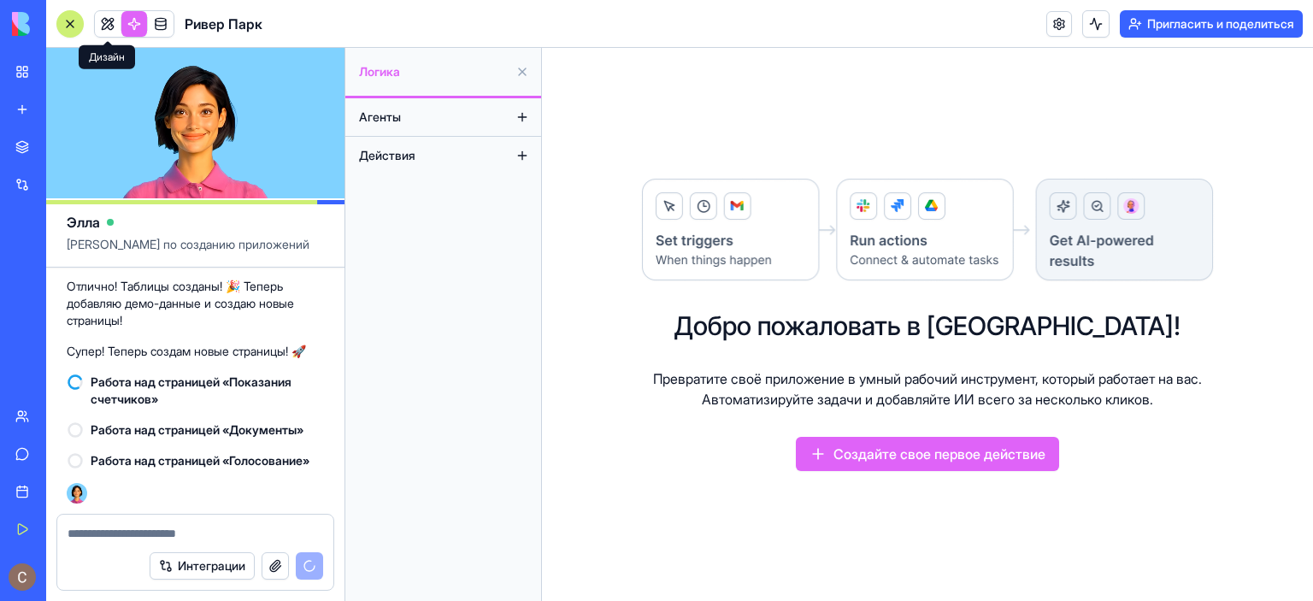
click at [102, 22] on span at bounding box center [108, 24] width 48 height 48
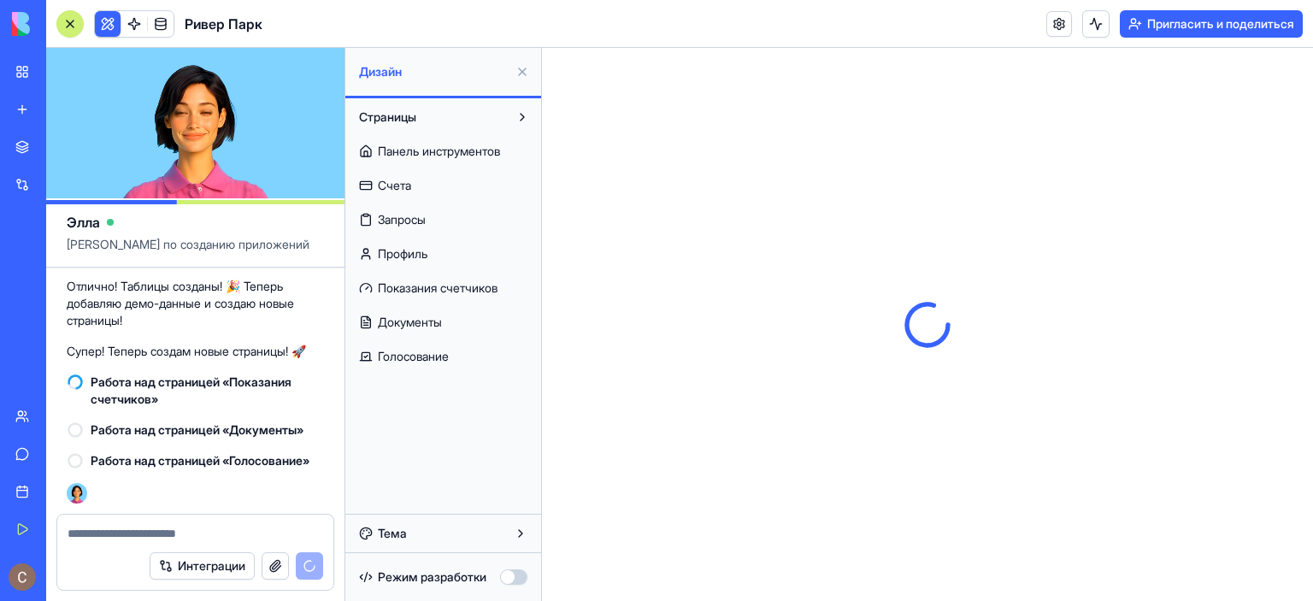
click at [443, 355] on font "Голосование" at bounding box center [413, 356] width 71 height 15
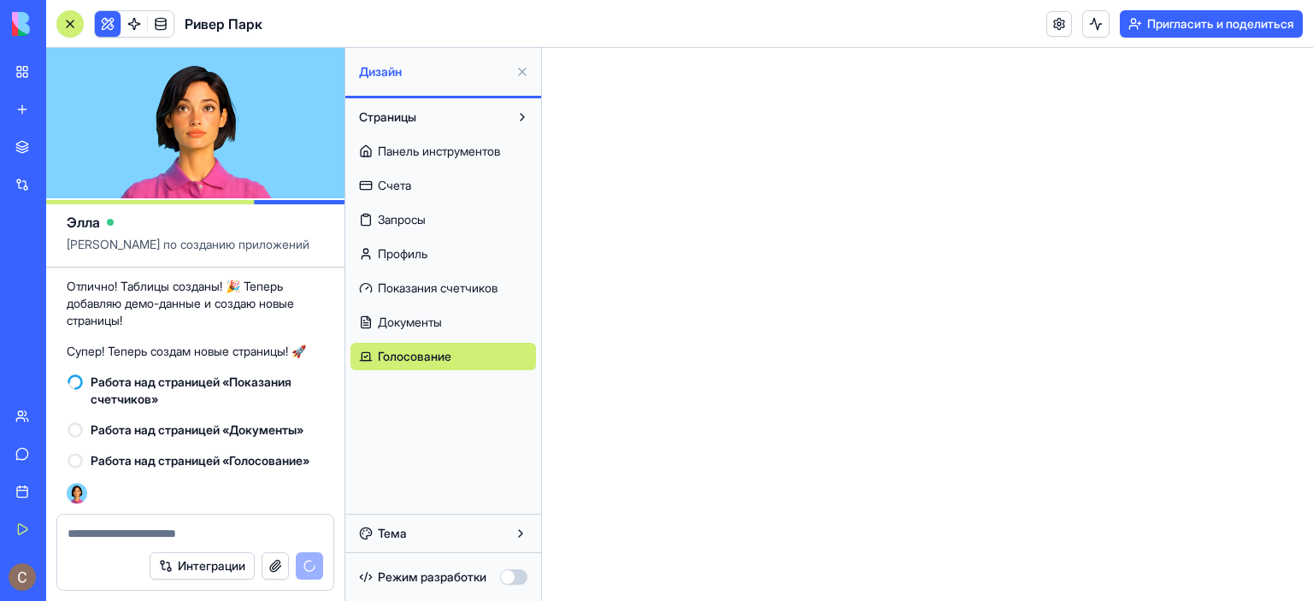
click at [434, 151] on font "Панель инструментов" at bounding box center [439, 151] width 122 height 15
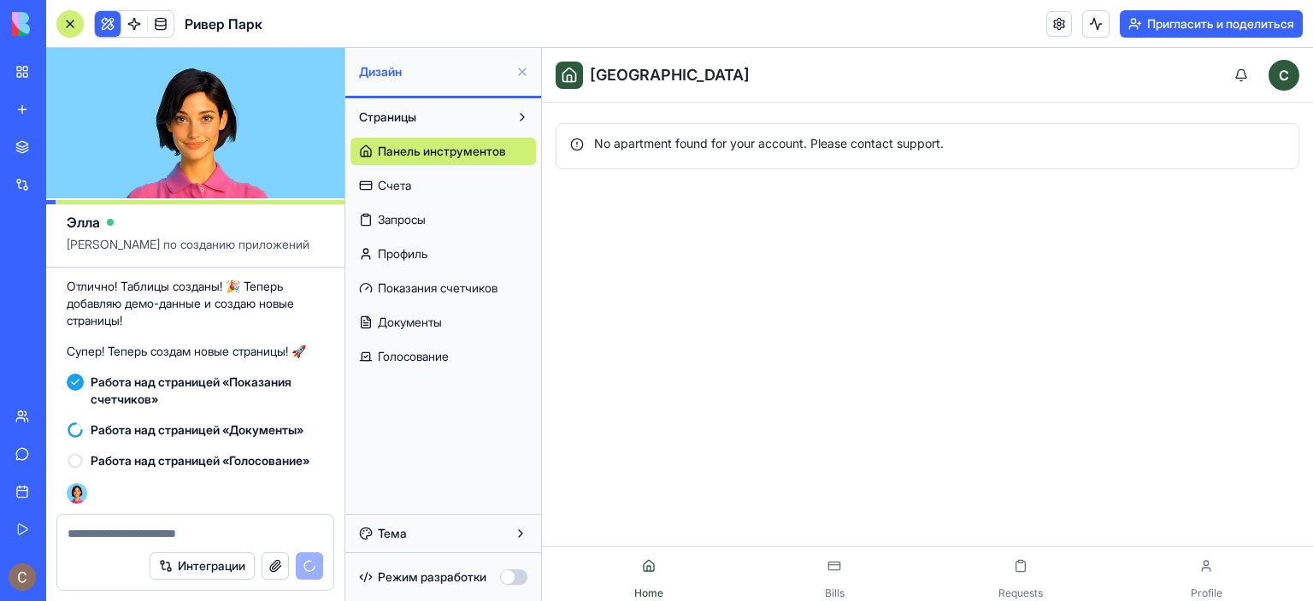
click at [410, 191] on font "Счета" at bounding box center [394, 185] width 33 height 15
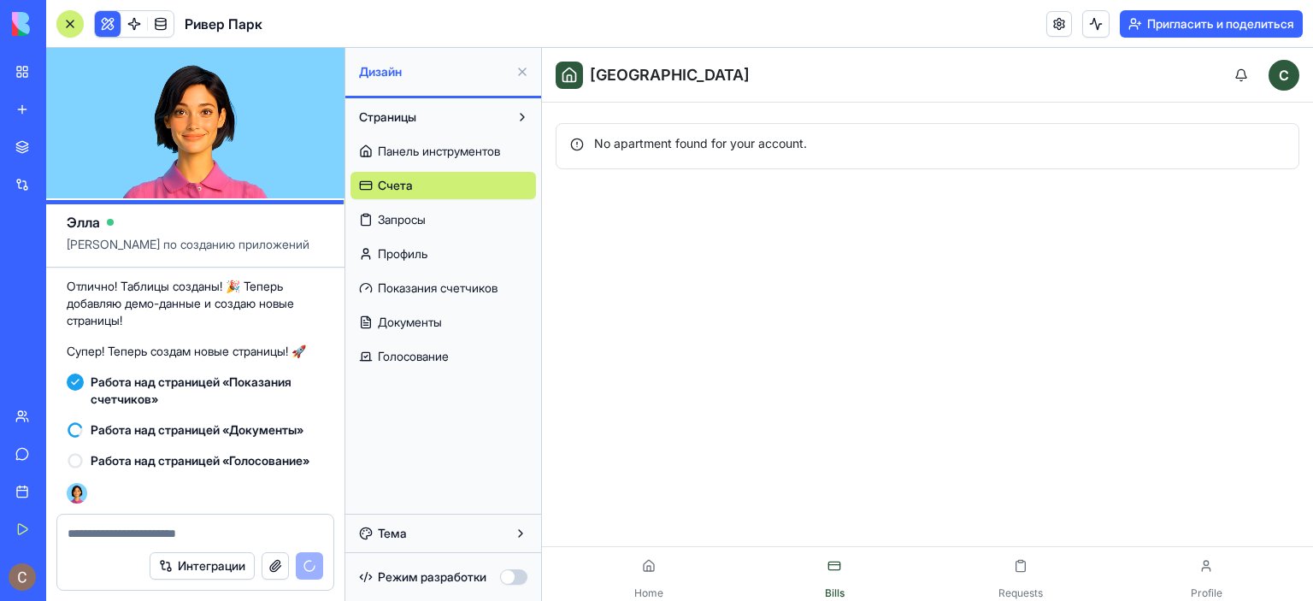
click at [413, 223] on font "Запросы" at bounding box center [402, 219] width 48 height 15
click at [421, 136] on div "Панель инструментов Счета Запросы Профиль Показания счетчиков Документы Голосов…" at bounding box center [444, 250] width 186 height 239
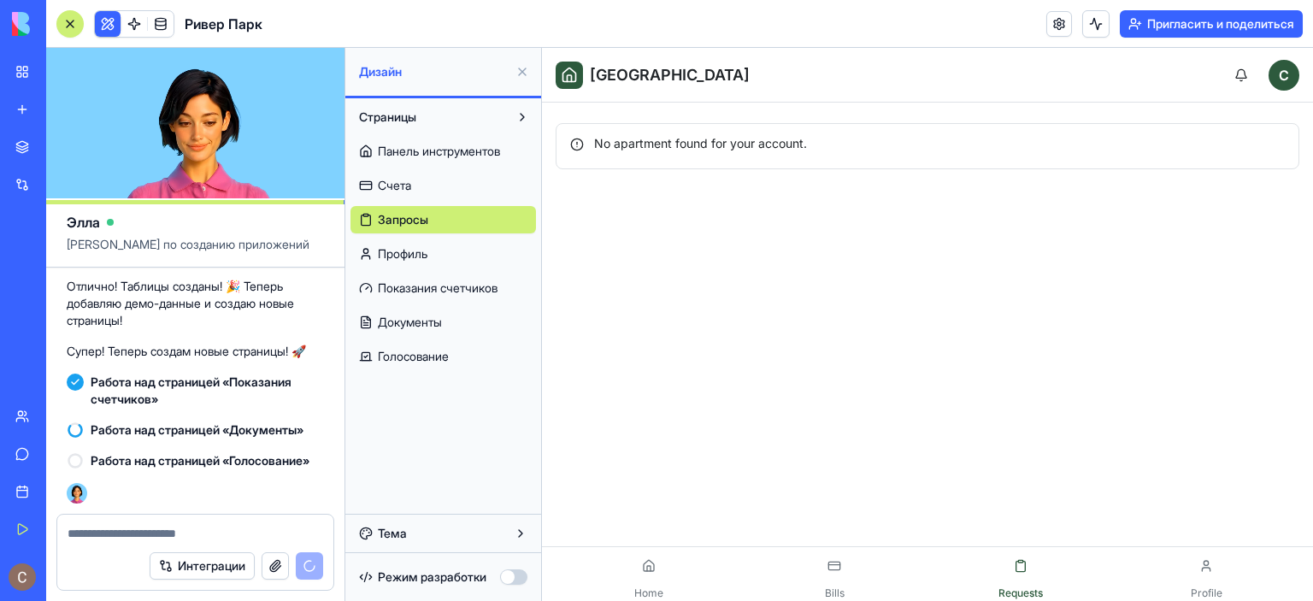
click at [435, 149] on font "Панель инструментов" at bounding box center [439, 151] width 122 height 15
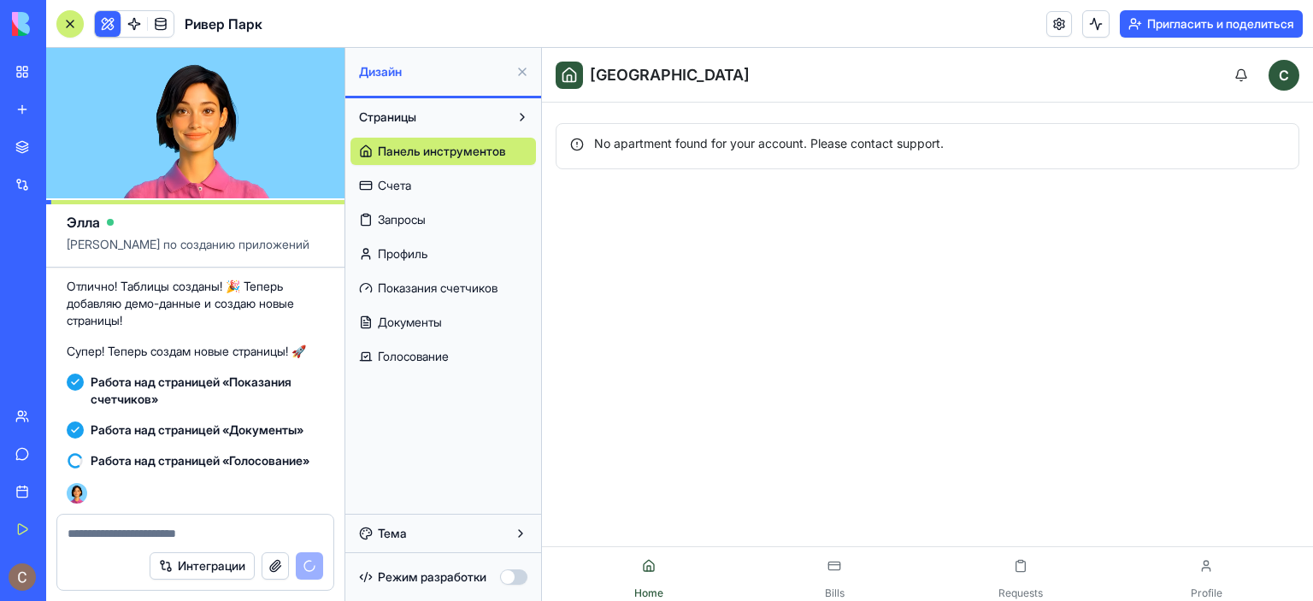
click at [428, 323] on font "Документы" at bounding box center [410, 322] width 64 height 15
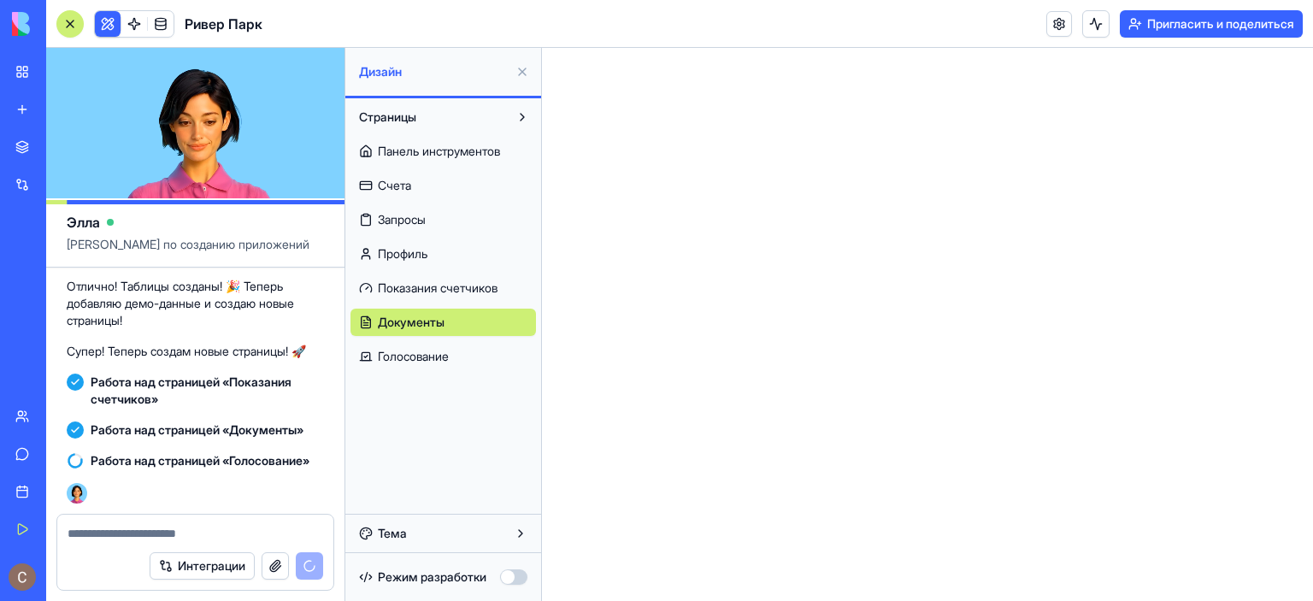
click at [459, 293] on font "Показания счетчиков" at bounding box center [438, 287] width 120 height 15
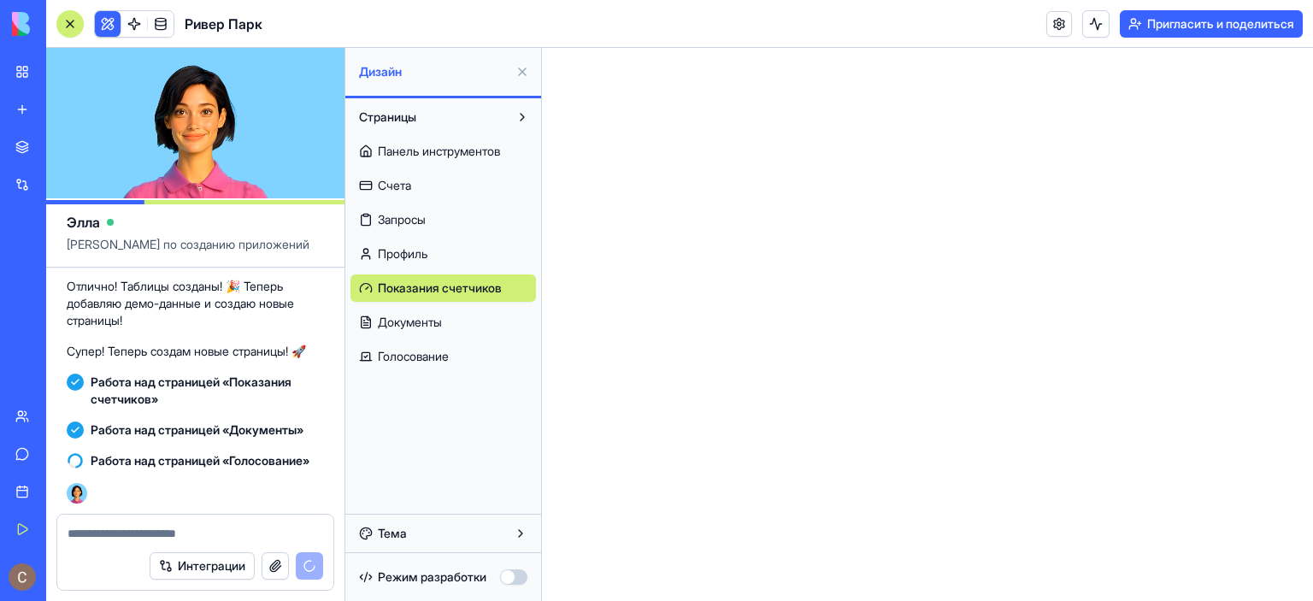
click at [438, 215] on link "Запросы" at bounding box center [444, 219] width 186 height 27
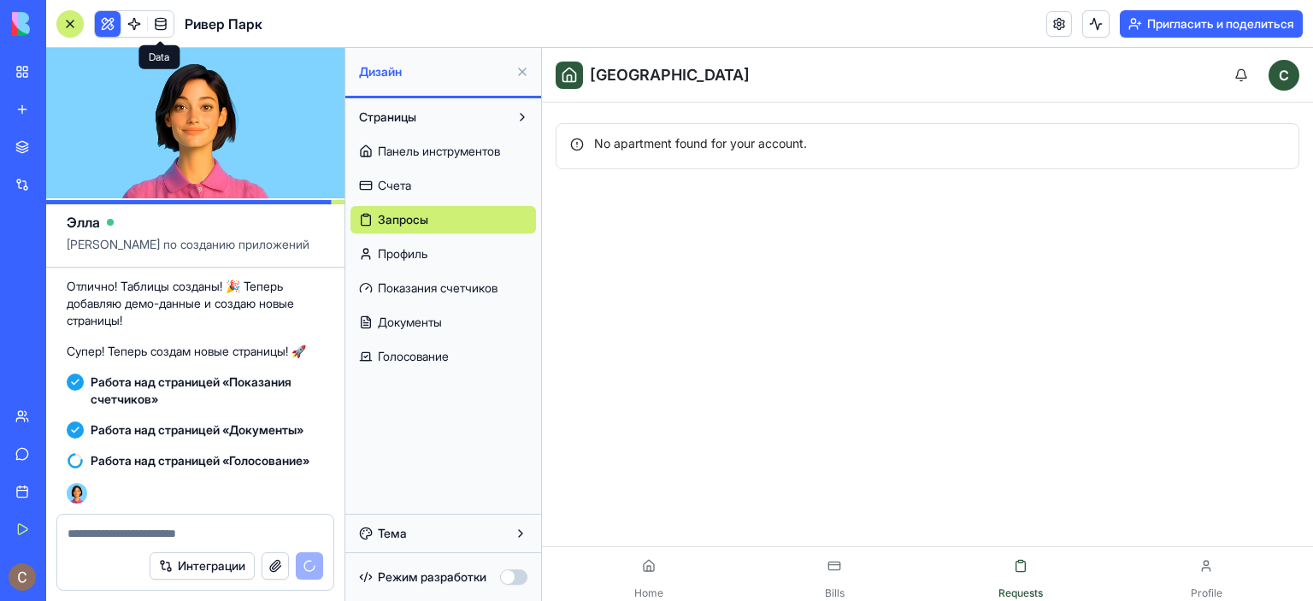
click at [162, 17] on link at bounding box center [161, 24] width 26 height 26
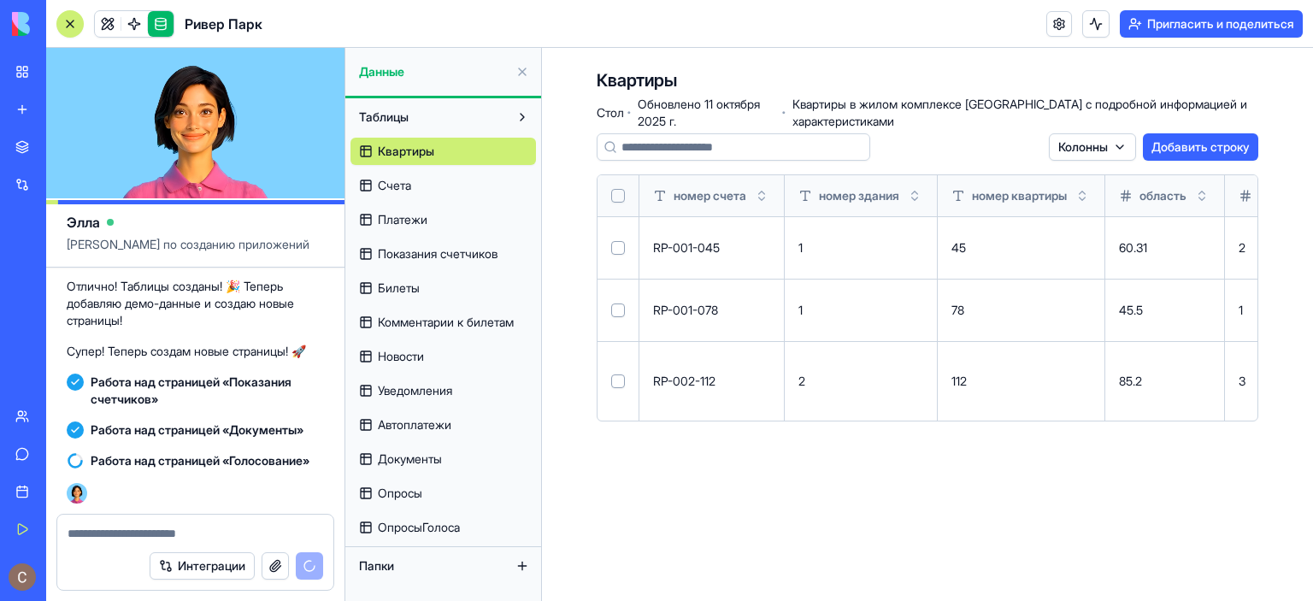
click at [441, 385] on font "Уведомления" at bounding box center [415, 390] width 74 height 15
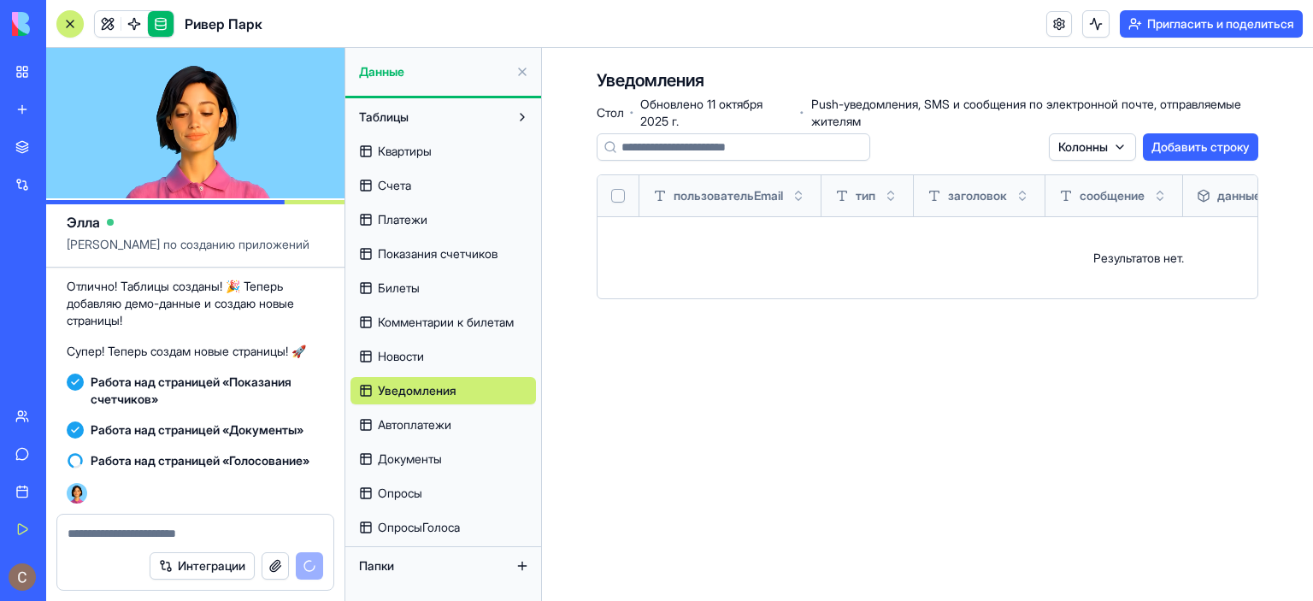
click at [441, 459] on font "Документы" at bounding box center [410, 458] width 64 height 15
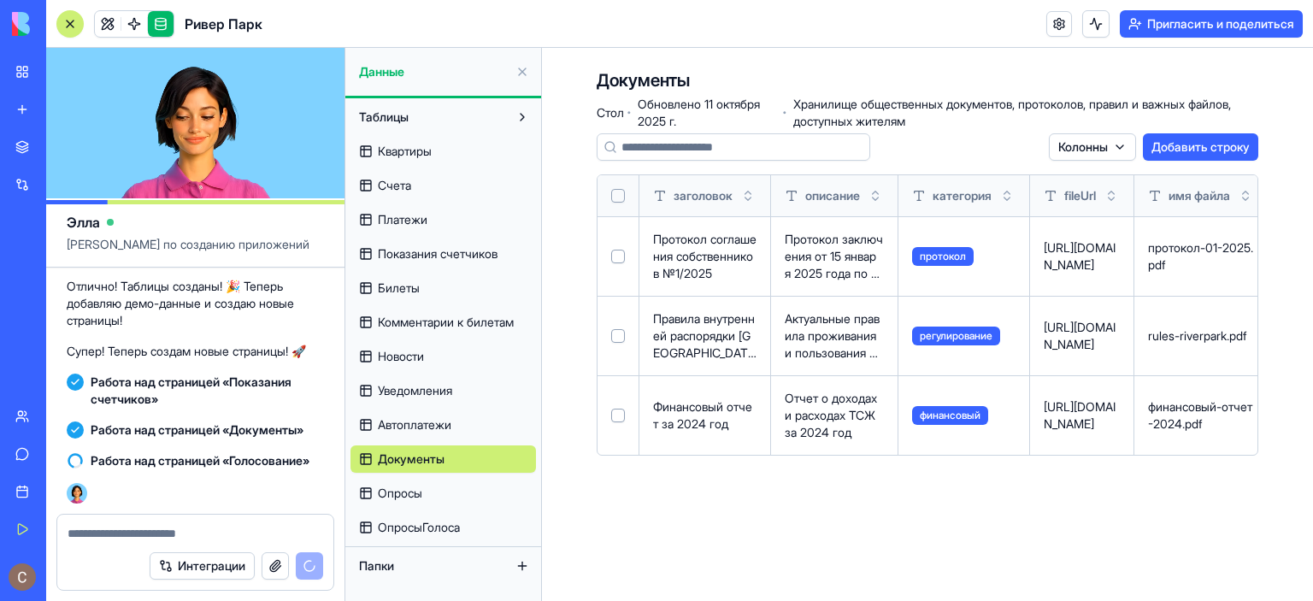
click at [416, 495] on font "Опросы" at bounding box center [400, 493] width 44 height 15
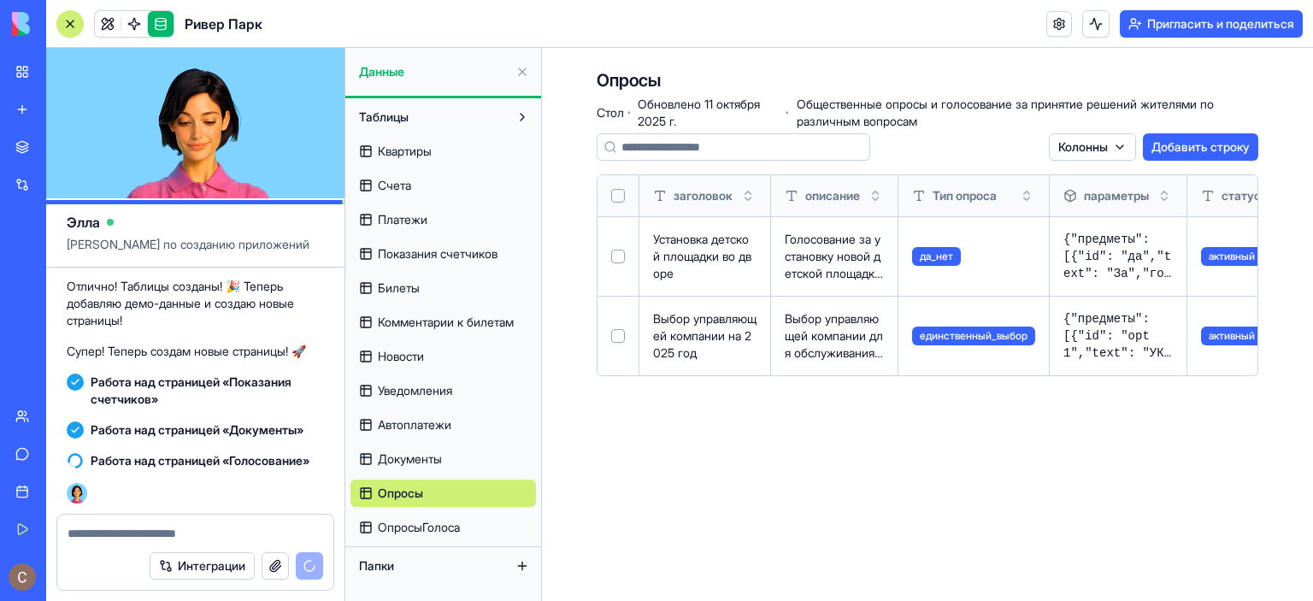
click at [427, 531] on font "ОпросыГолоса" at bounding box center [419, 527] width 82 height 15
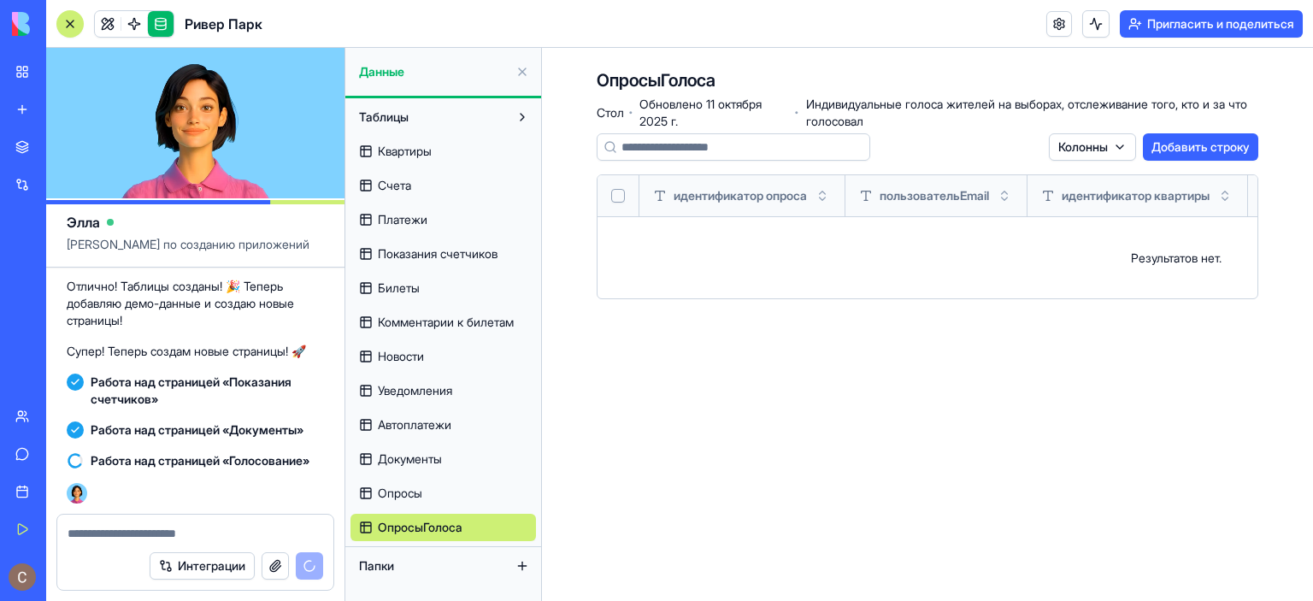
click at [514, 117] on button at bounding box center [522, 116] width 27 height 27
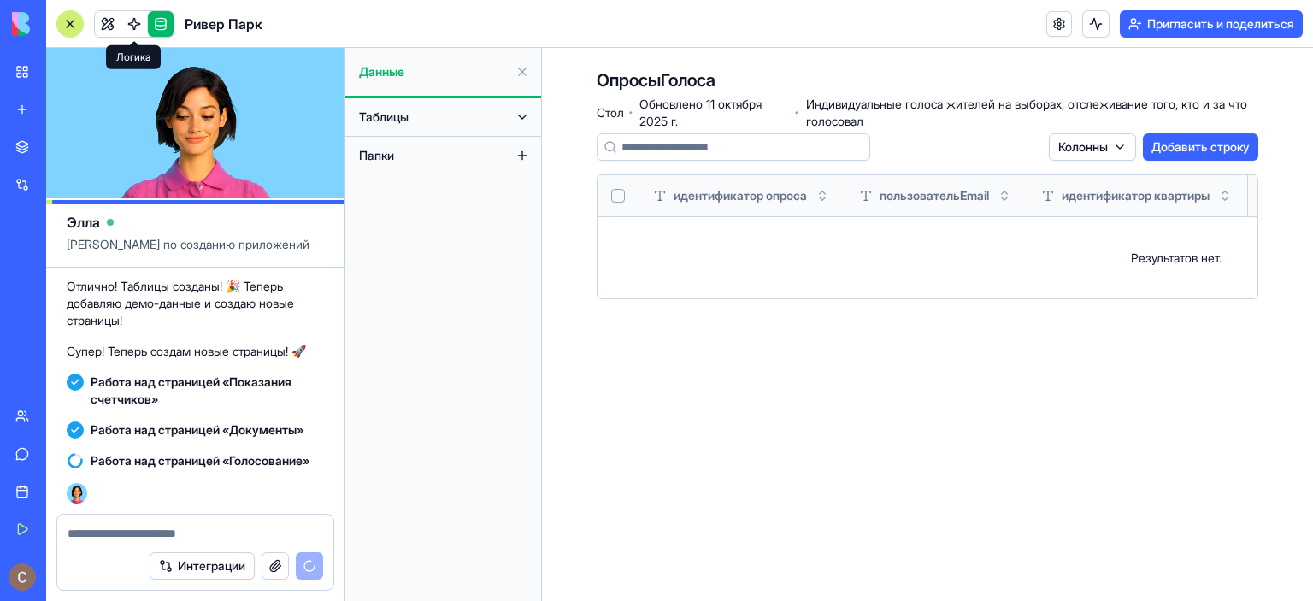
click at [129, 25] on link at bounding box center [134, 24] width 26 height 26
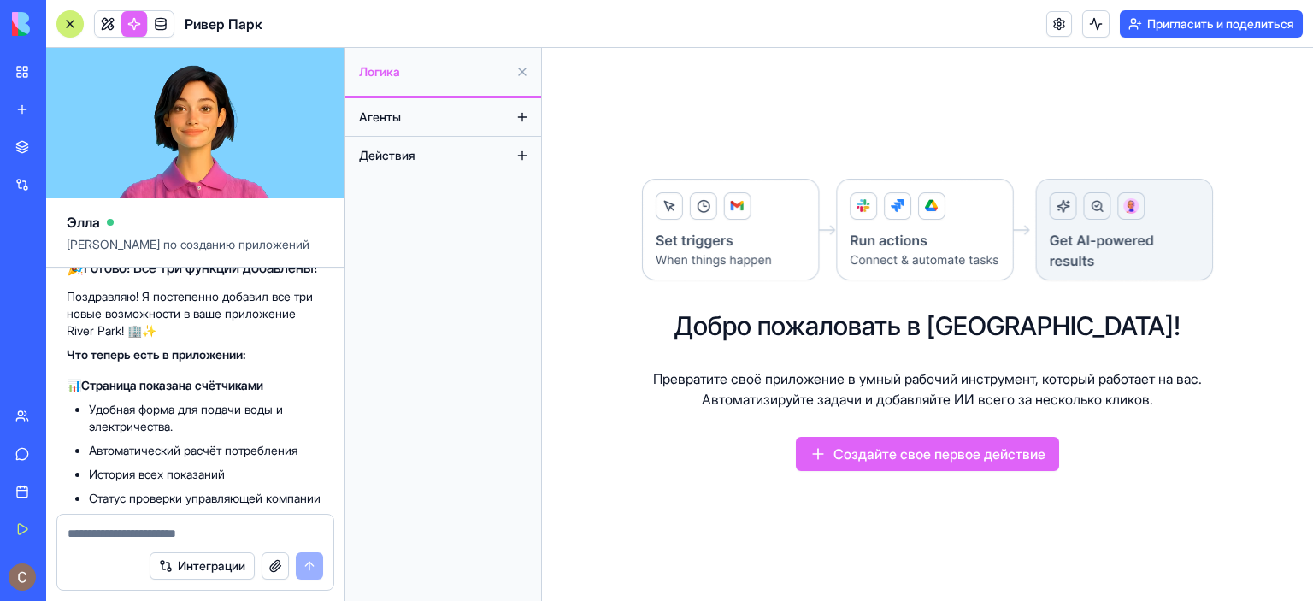
scroll to position [3121, 0]
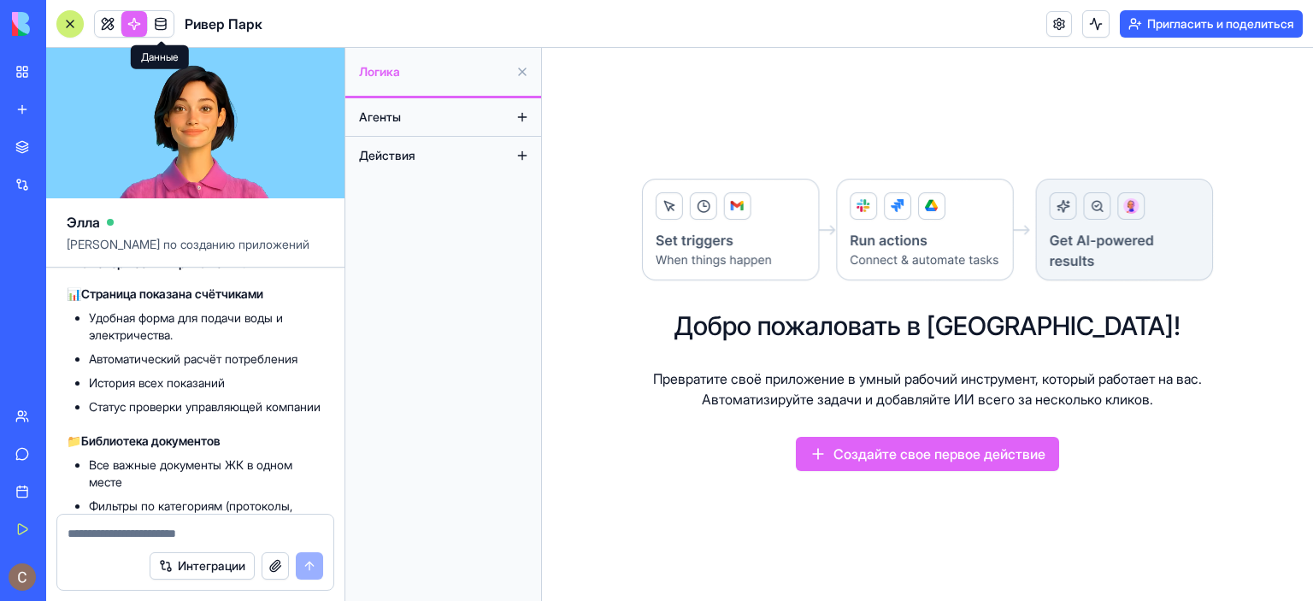
click at [159, 24] on link at bounding box center [161, 24] width 26 height 26
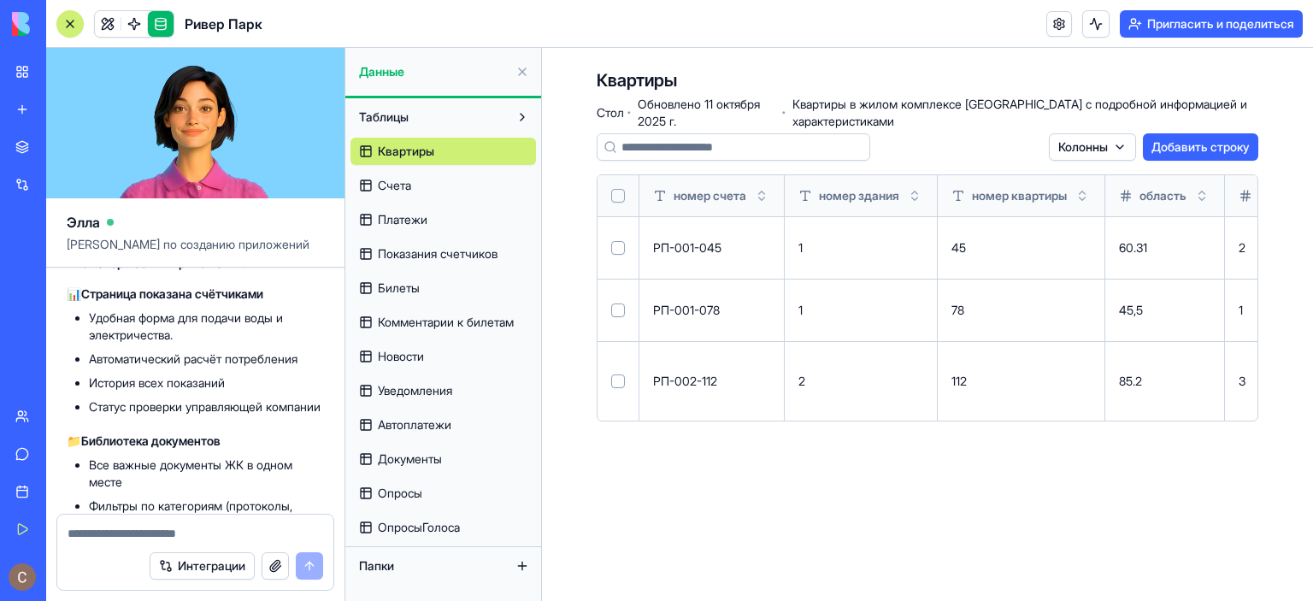
click at [449, 526] on font "ОпросыГолоса" at bounding box center [419, 527] width 82 height 15
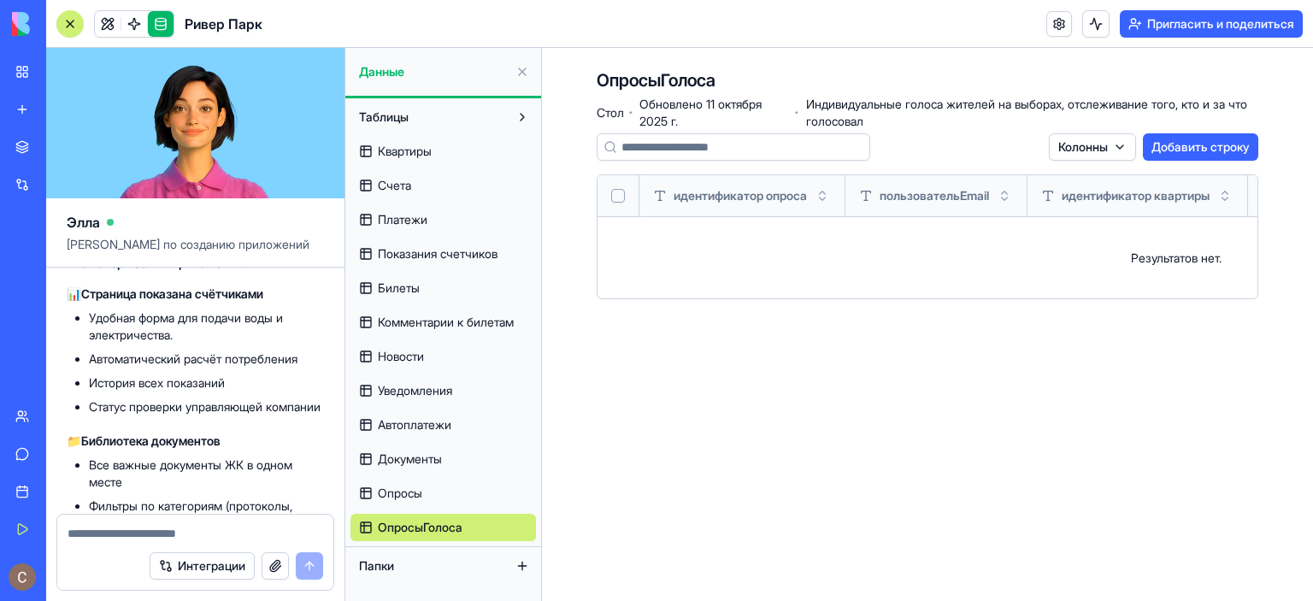
click at [448, 495] on link "Опросы" at bounding box center [444, 493] width 186 height 27
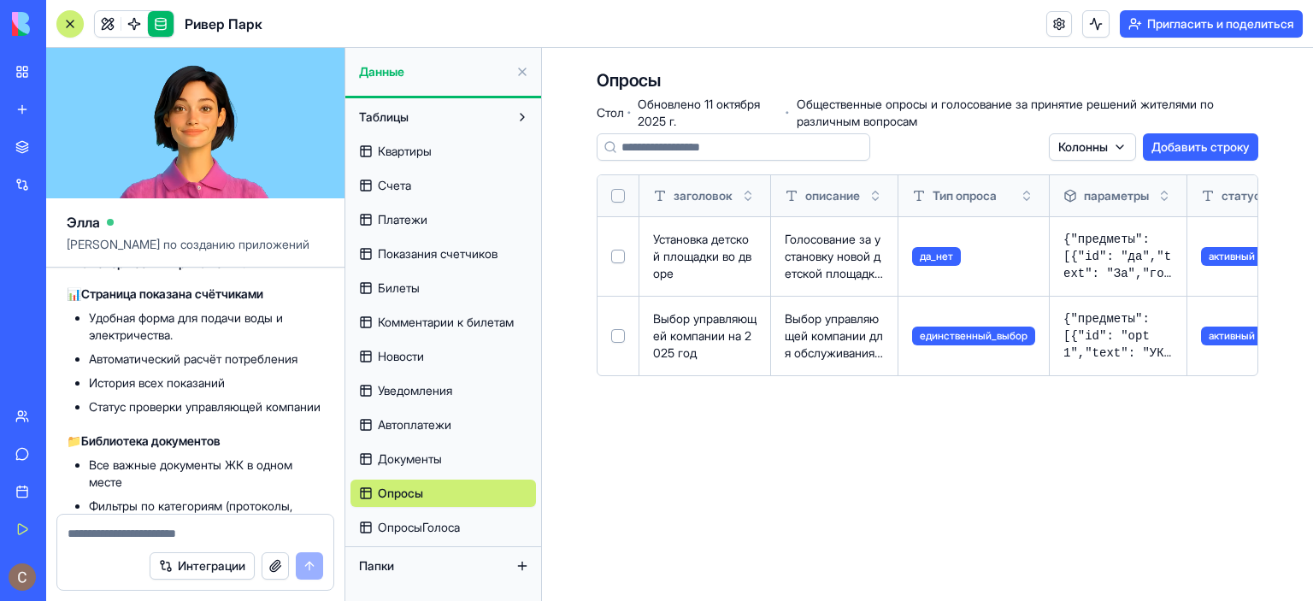
click at [447, 523] on font "ОпросыГолоса" at bounding box center [419, 527] width 82 height 15
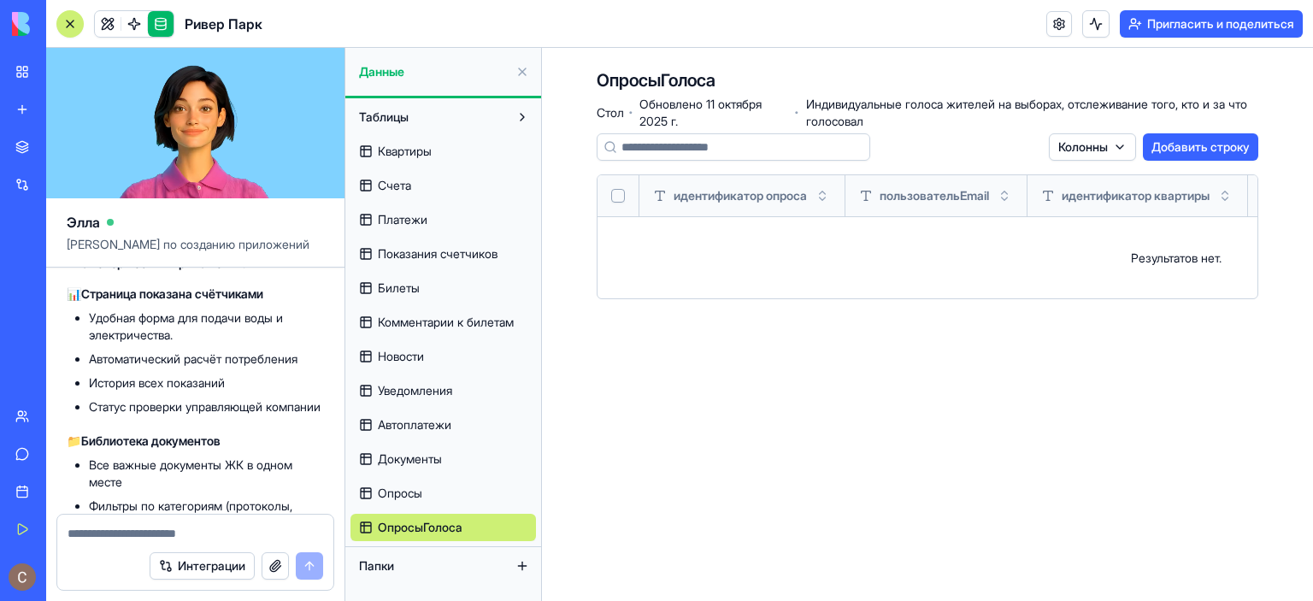
click at [438, 458] on font "Документы" at bounding box center [410, 458] width 64 height 15
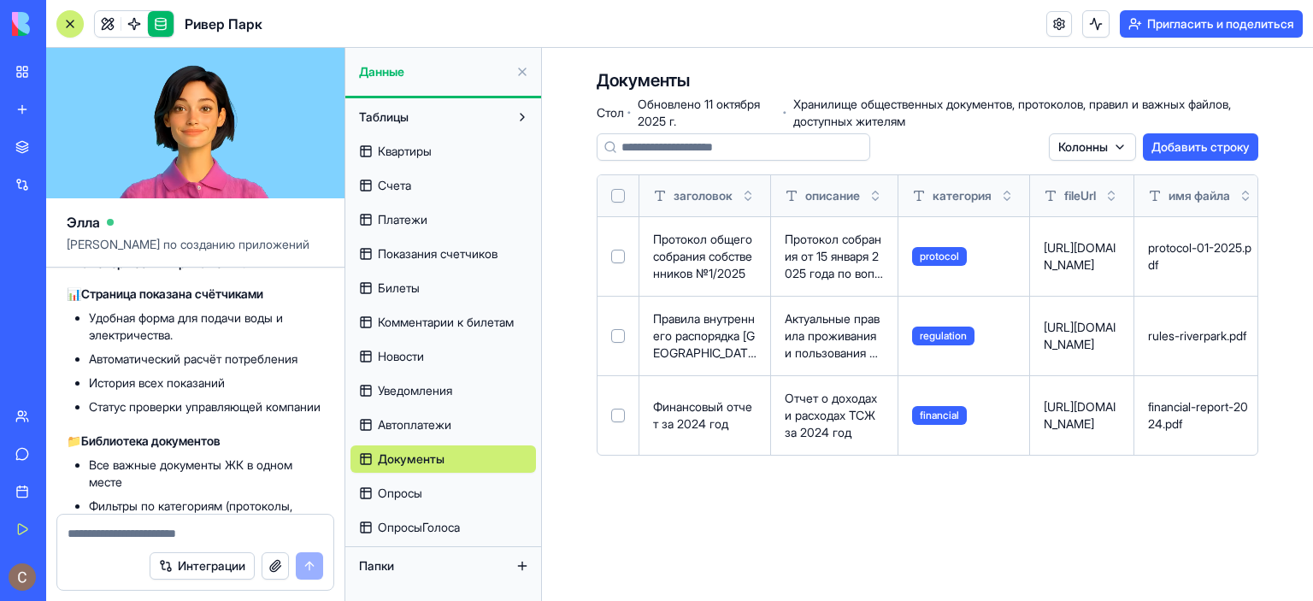
click at [438, 426] on font "Автоплатежи" at bounding box center [415, 424] width 74 height 15
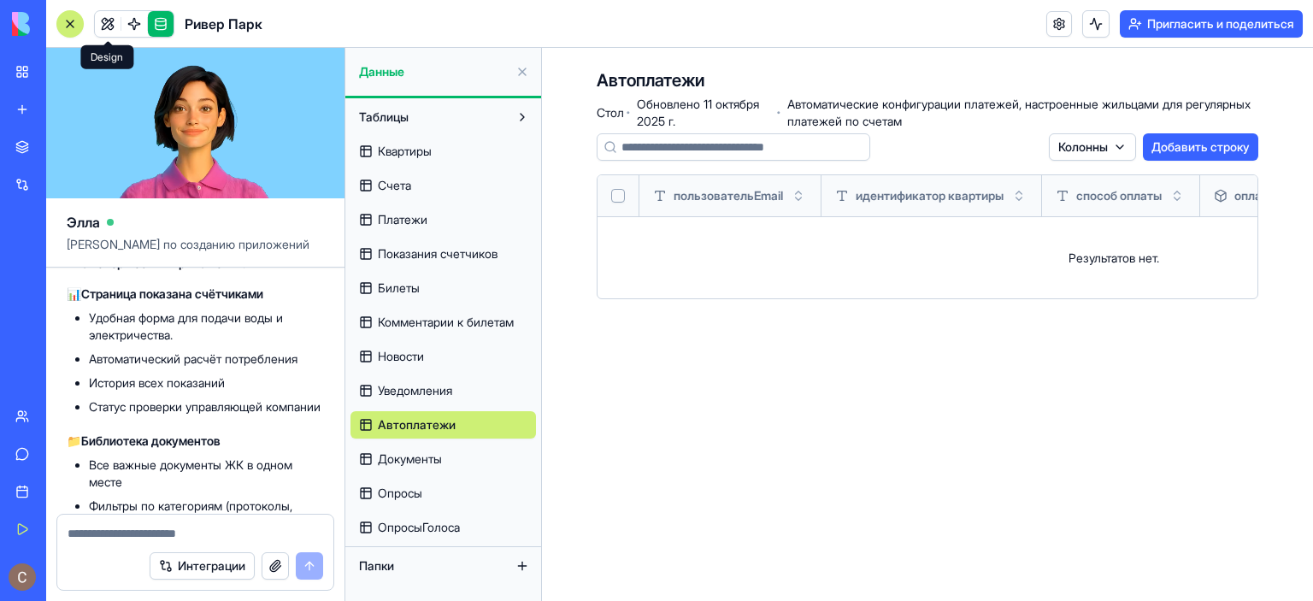
click at [103, 24] on span at bounding box center [108, 24] width 48 height 48
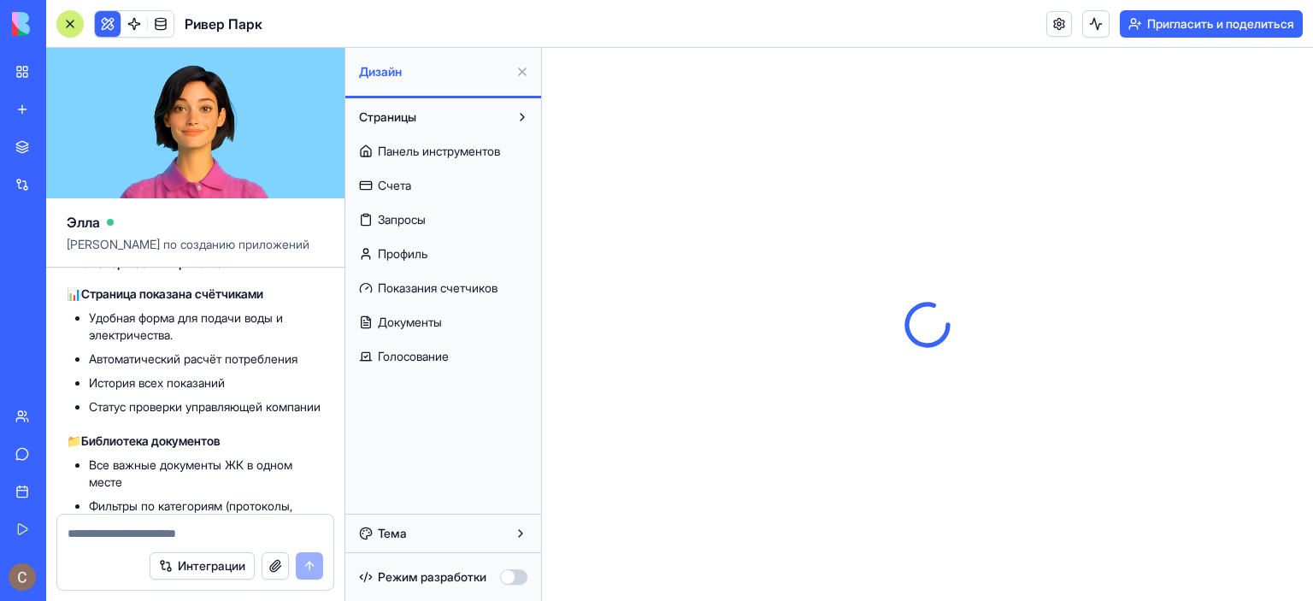
click at [462, 361] on link "Голосование" at bounding box center [444, 356] width 186 height 27
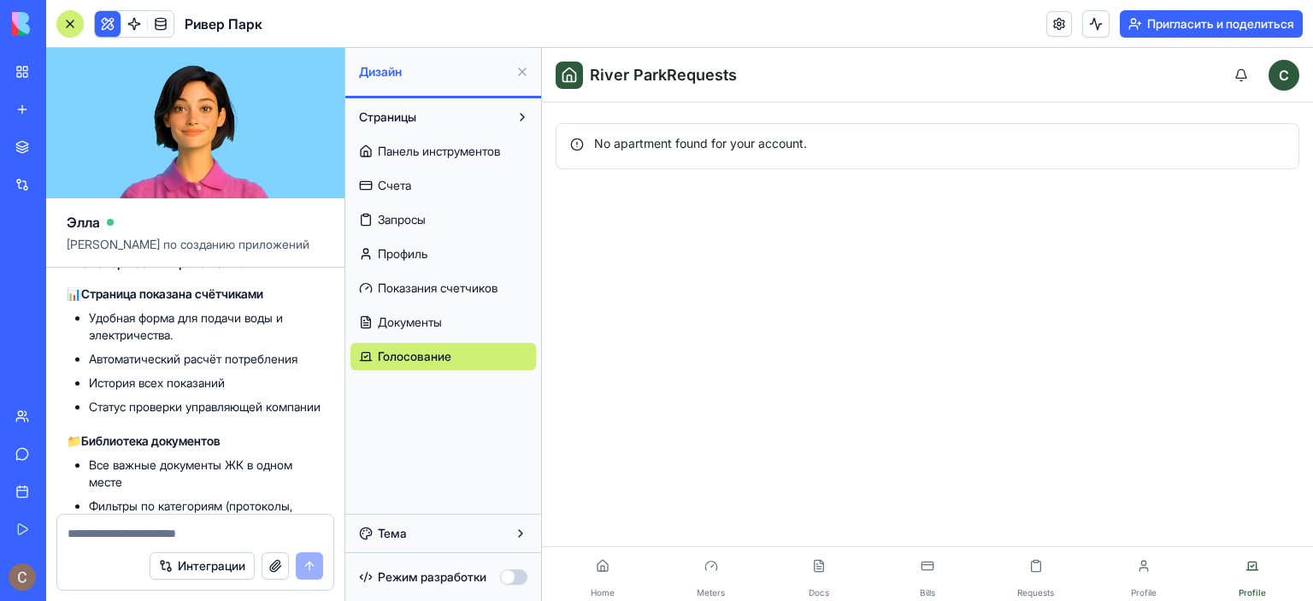
click at [434, 322] on font "Документы" at bounding box center [410, 322] width 64 height 15
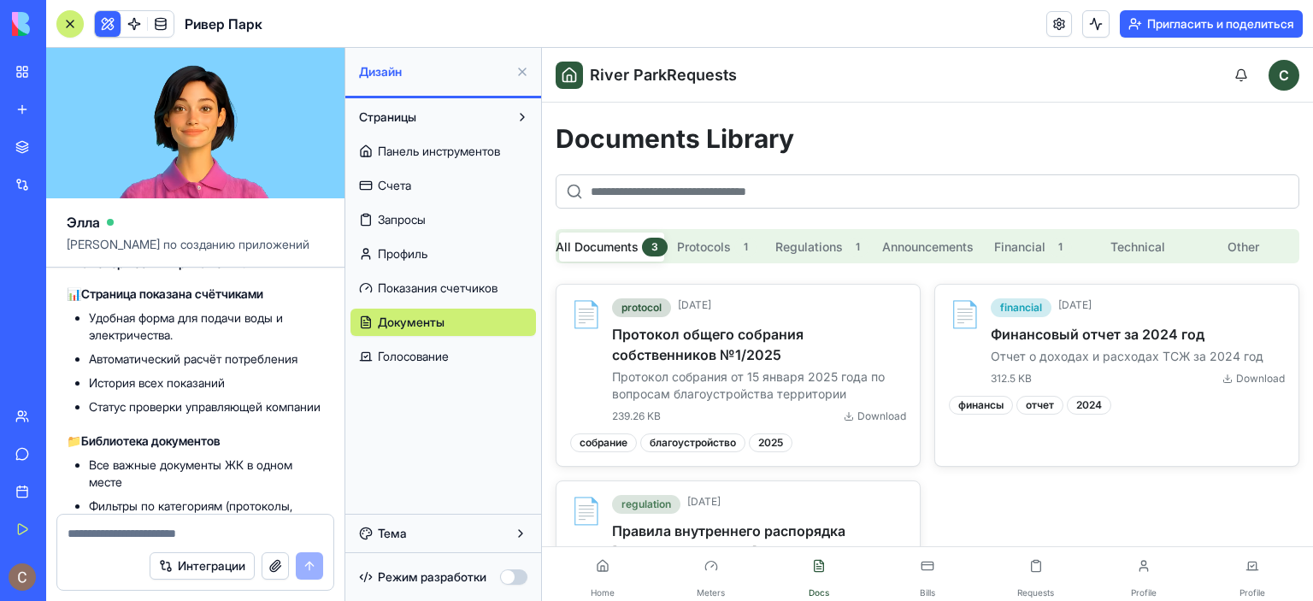
click at [446, 286] on font "Показания счетчиков" at bounding box center [438, 287] width 120 height 15
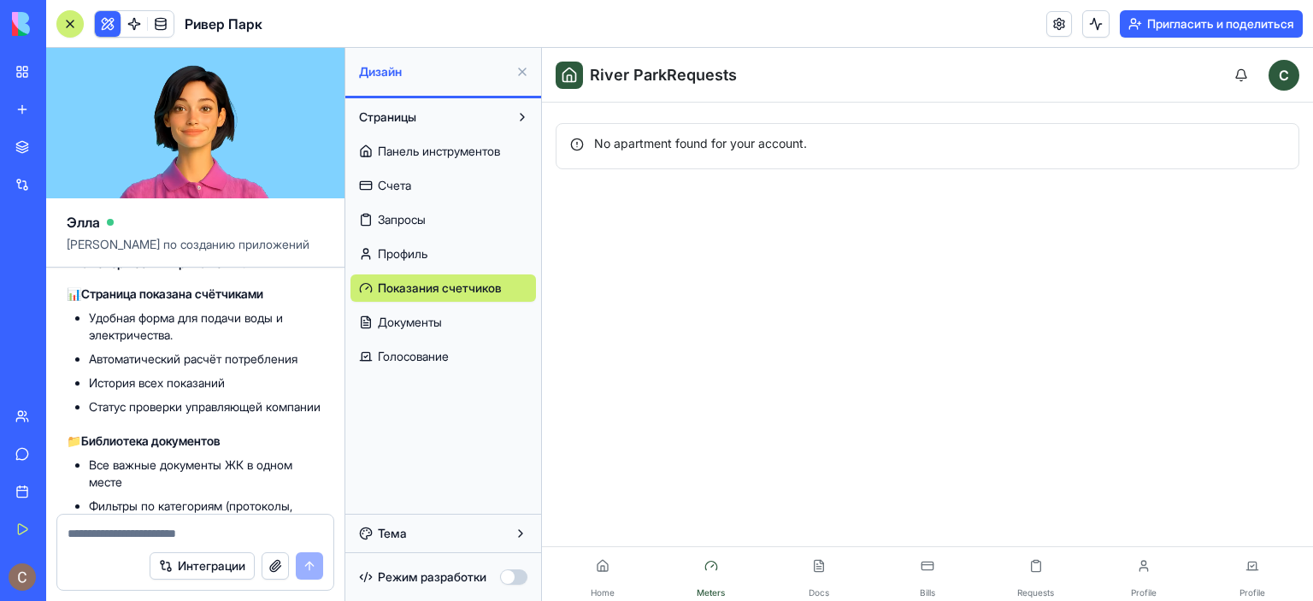
click at [441, 259] on link "Профиль" at bounding box center [444, 253] width 186 height 27
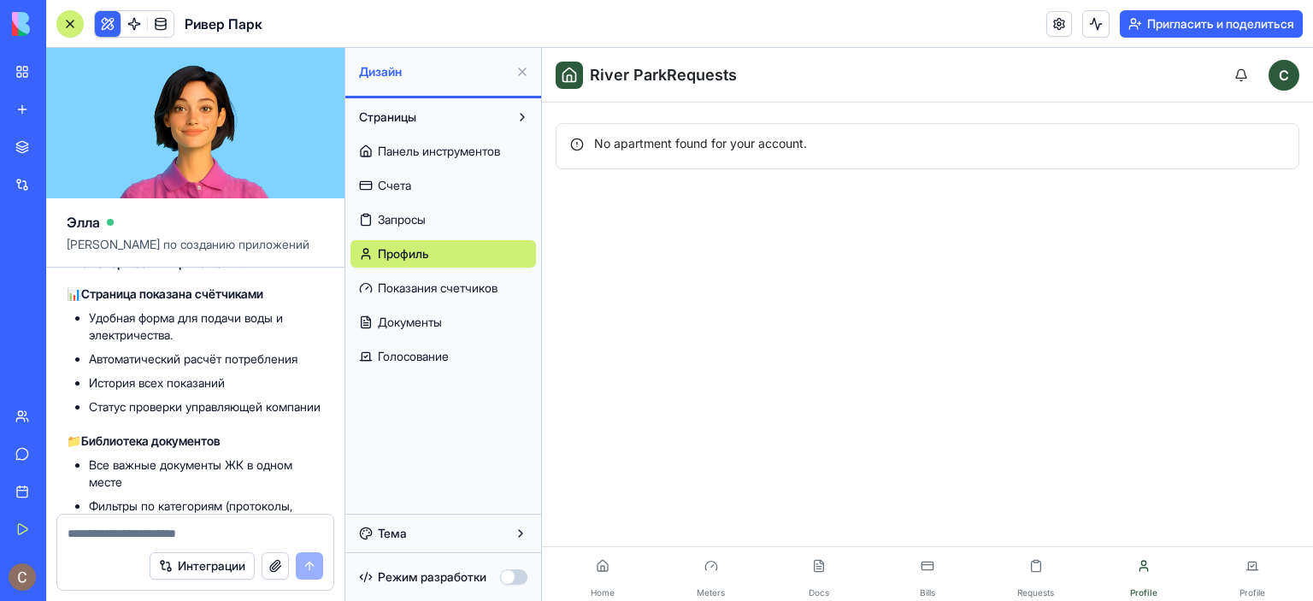
click at [421, 156] on font "Панель инструментов" at bounding box center [439, 151] width 122 height 15
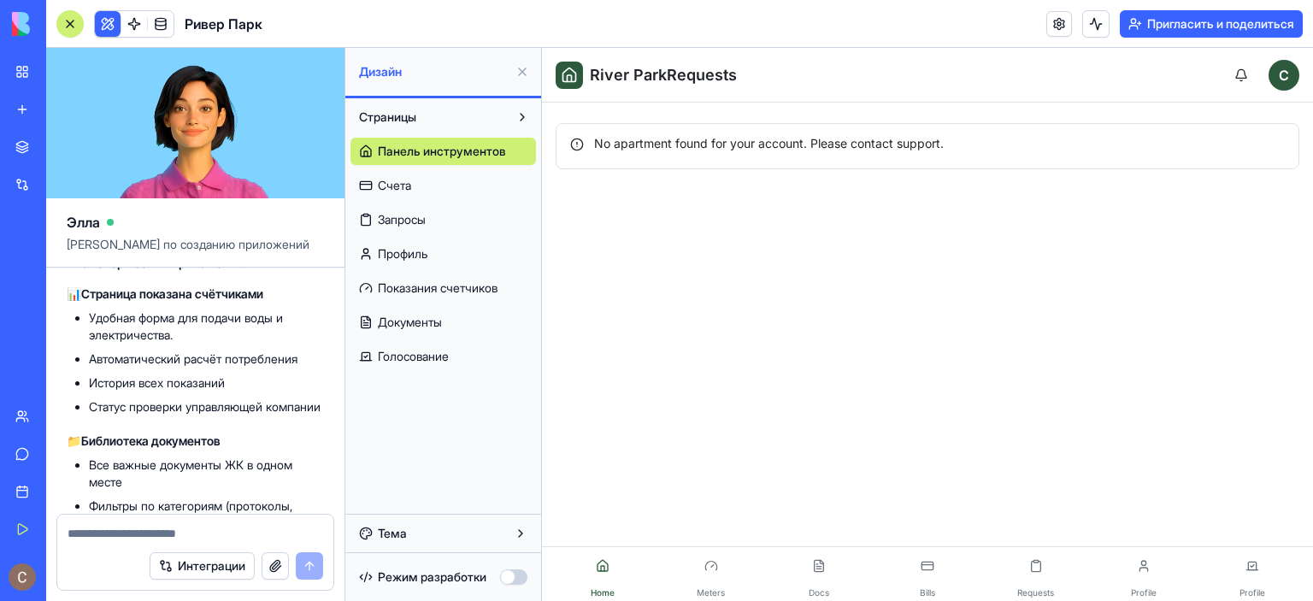
click at [398, 191] on font "Счета" at bounding box center [394, 185] width 33 height 15
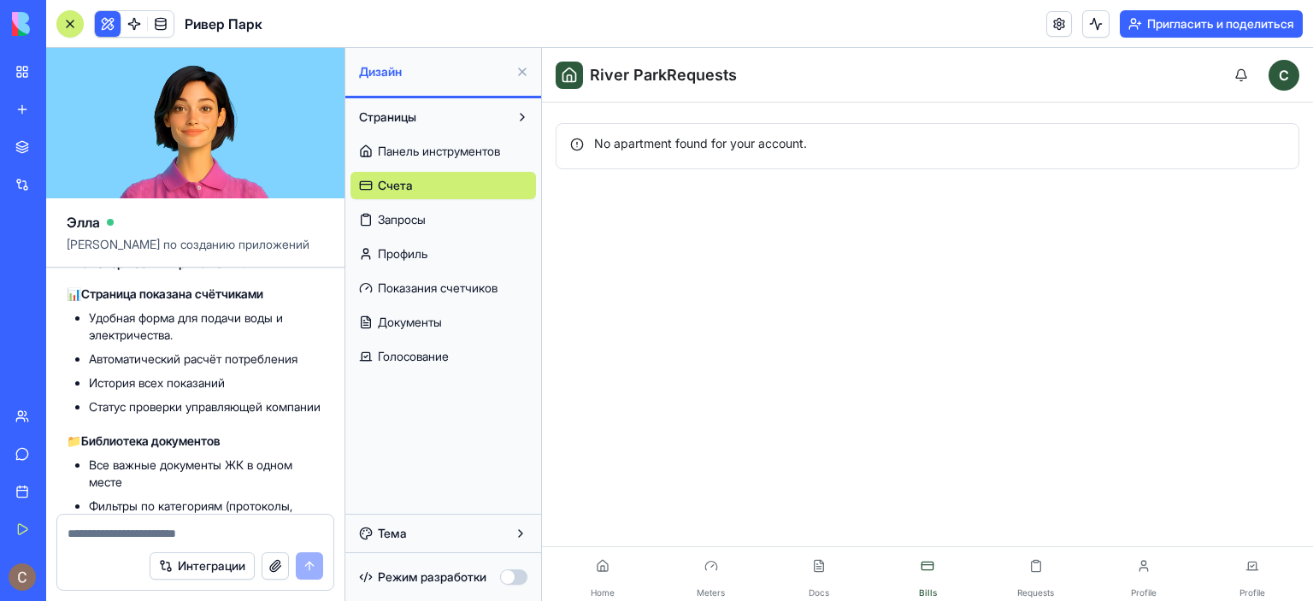
click at [438, 227] on link "Запросы" at bounding box center [444, 219] width 186 height 27
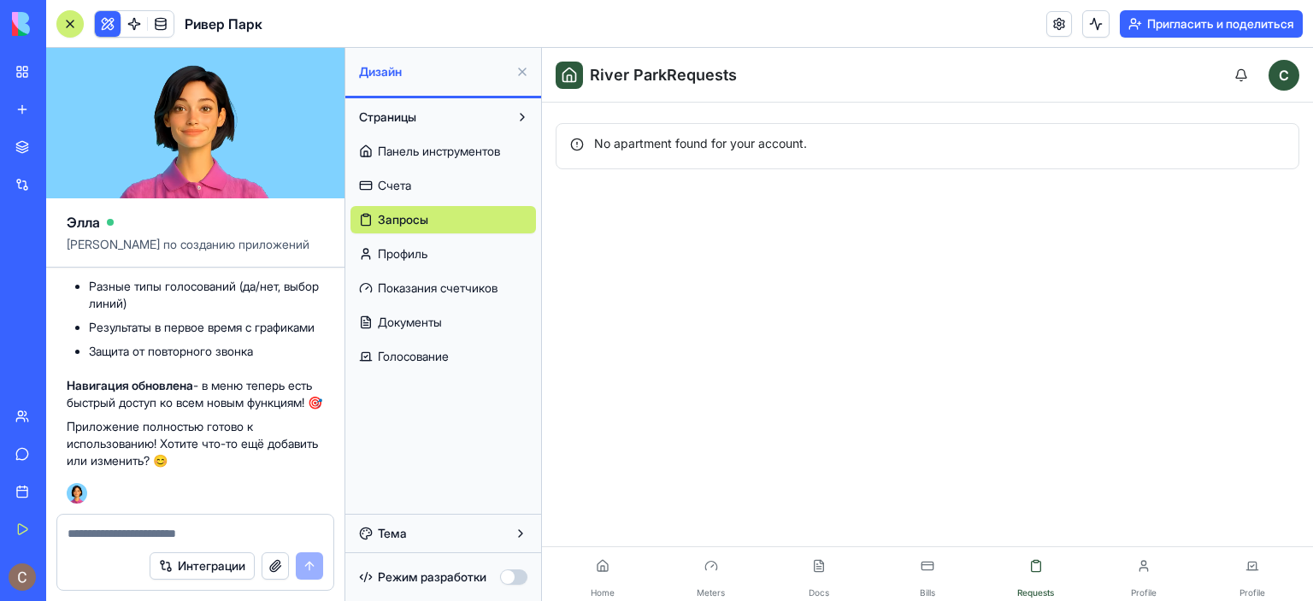
scroll to position [3634, 0]
click at [1052, 27] on link at bounding box center [1059, 24] width 26 height 26
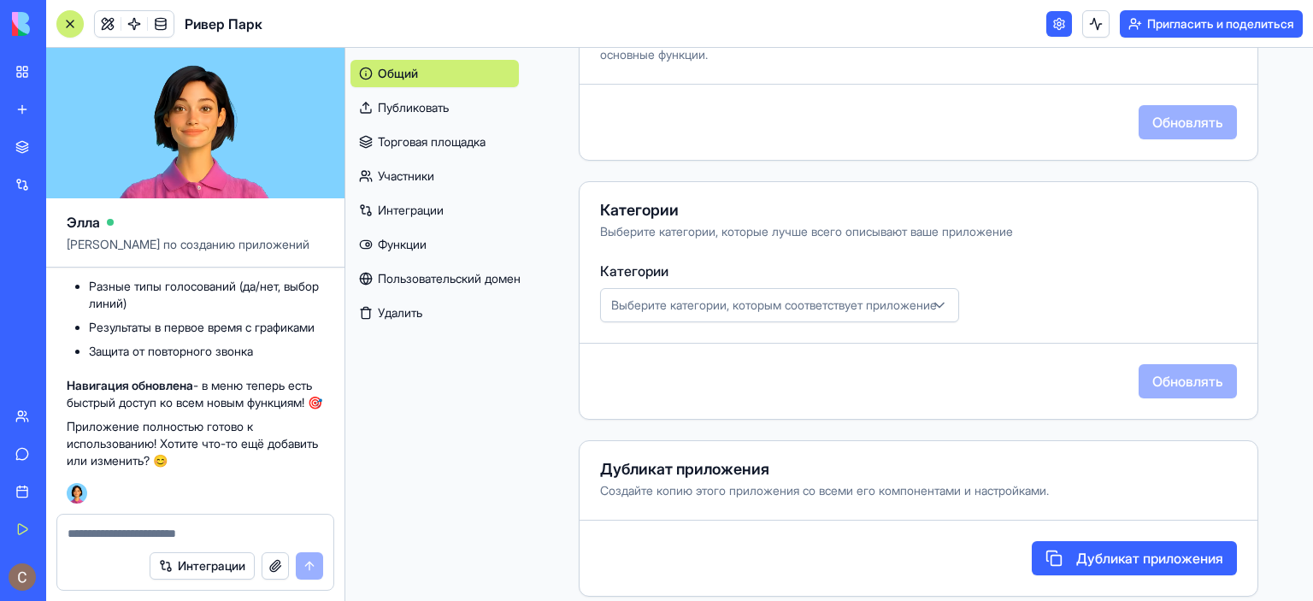
scroll to position [537, 0]
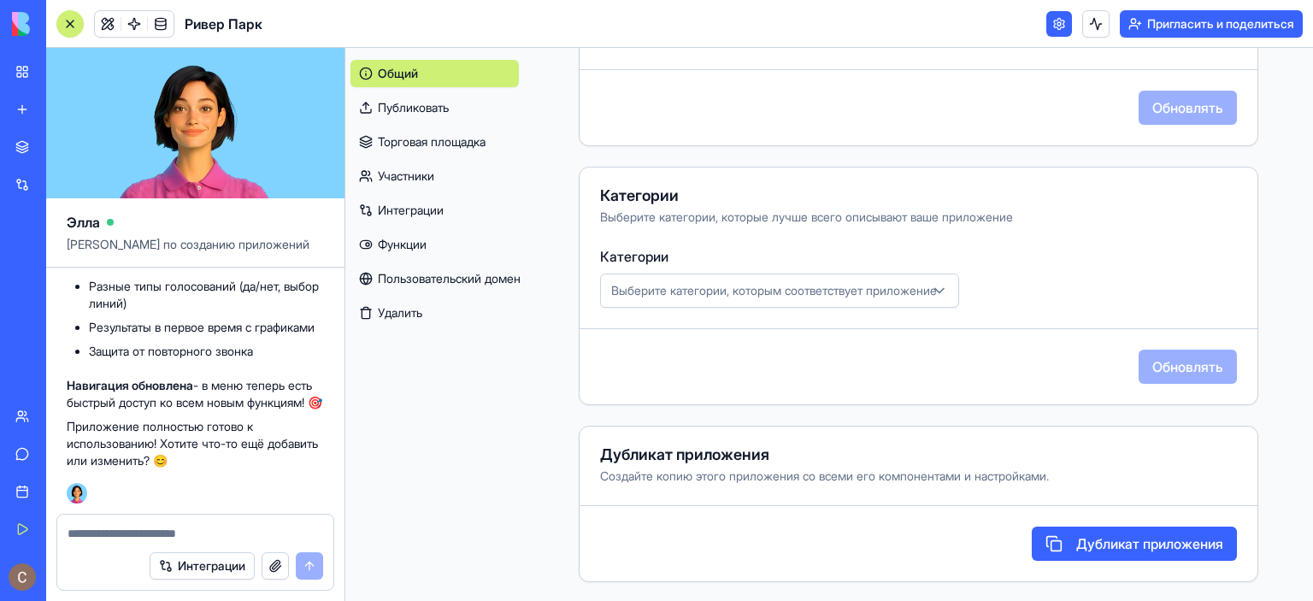
click at [1079, 539] on font "Дубликат приложения" at bounding box center [1149, 543] width 147 height 17
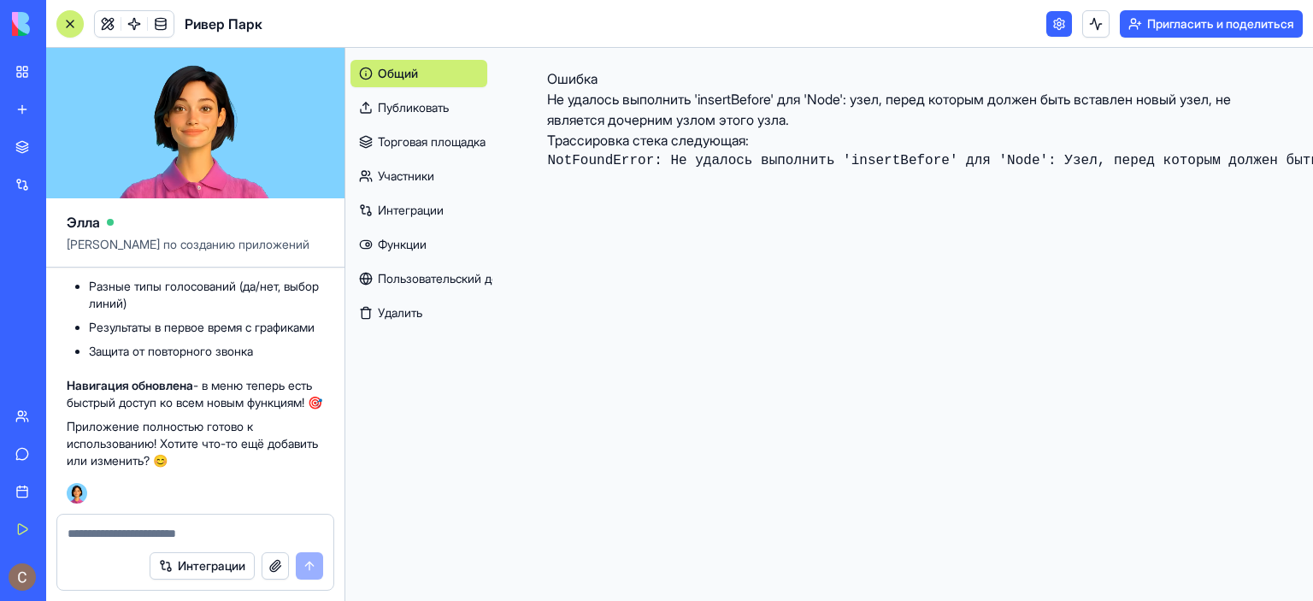
scroll to position [0, 0]
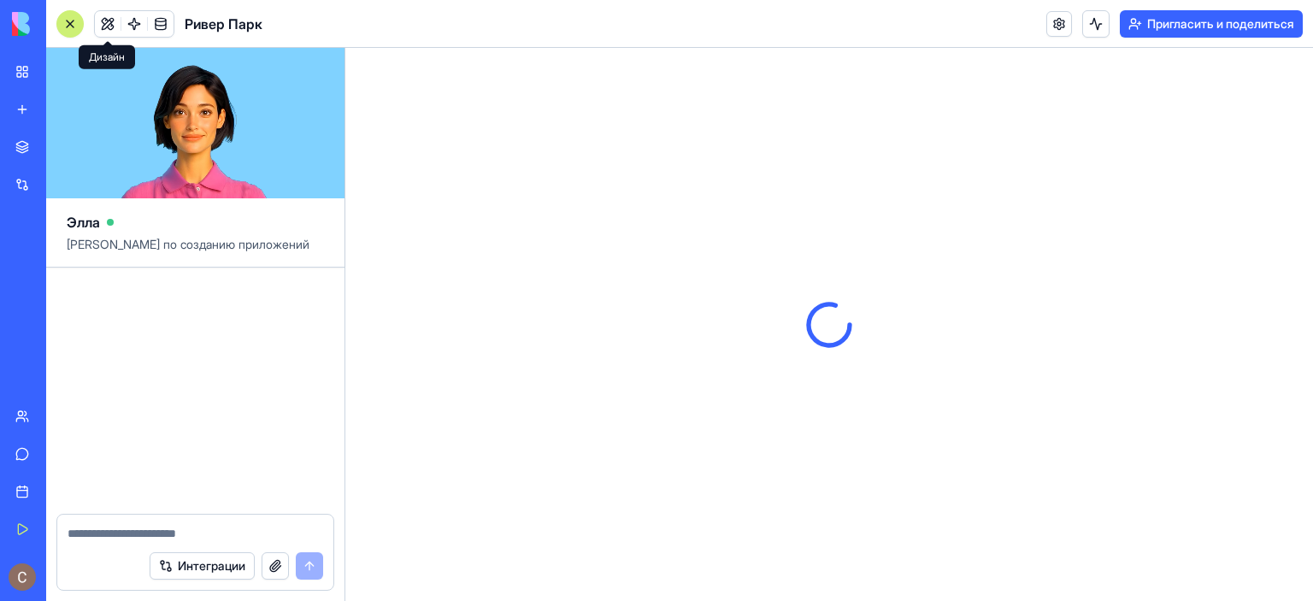
click at [106, 21] on button at bounding box center [108, 24] width 26 height 26
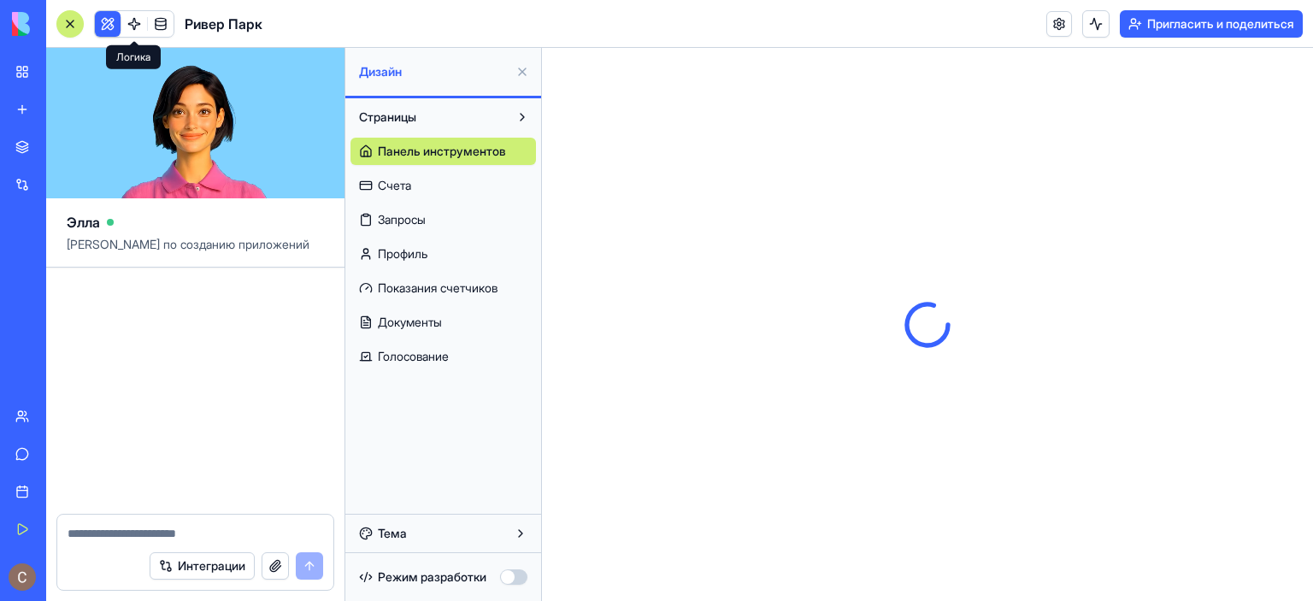
click at [137, 27] on link at bounding box center [134, 24] width 26 height 26
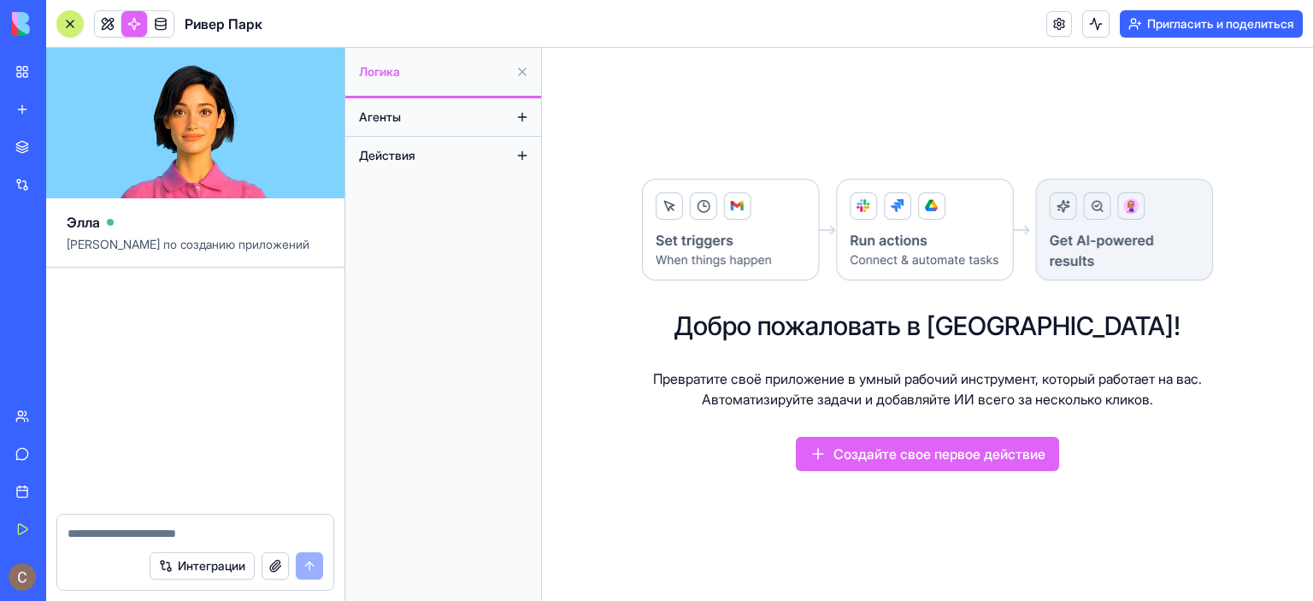
click at [159, 27] on link at bounding box center [161, 24] width 26 height 26
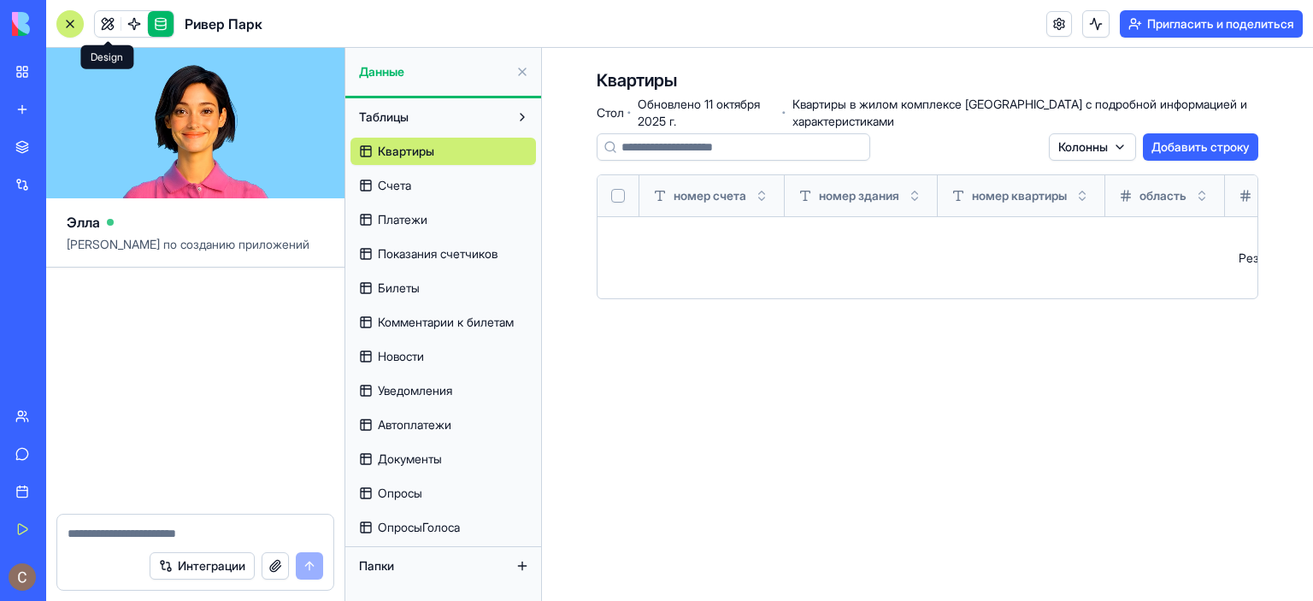
click at [106, 23] on link at bounding box center [108, 24] width 26 height 26
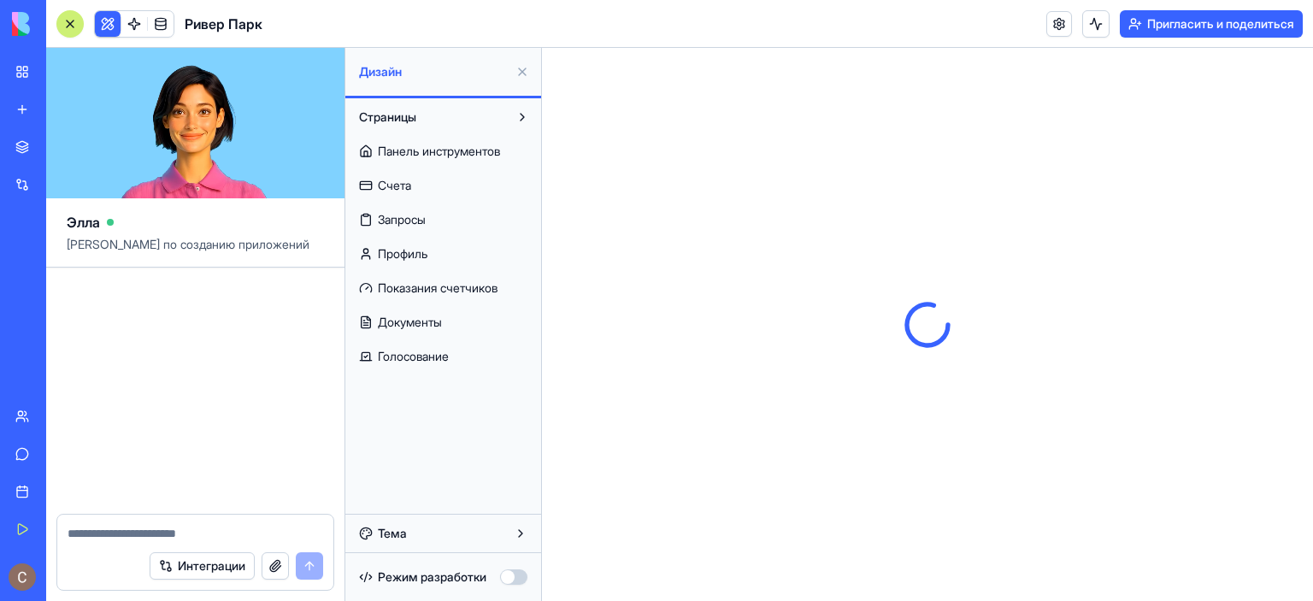
click at [105, 21] on button at bounding box center [108, 24] width 26 height 26
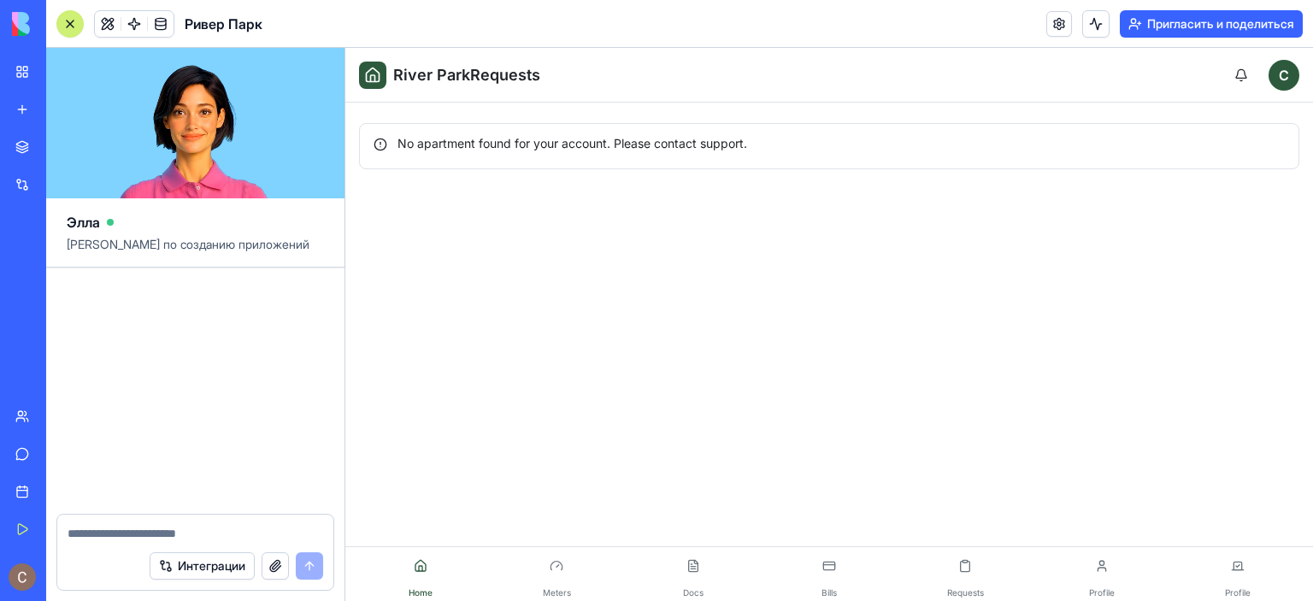
click at [80, 269] on font "Ривер Парк" at bounding box center [47, 266] width 65 height 15
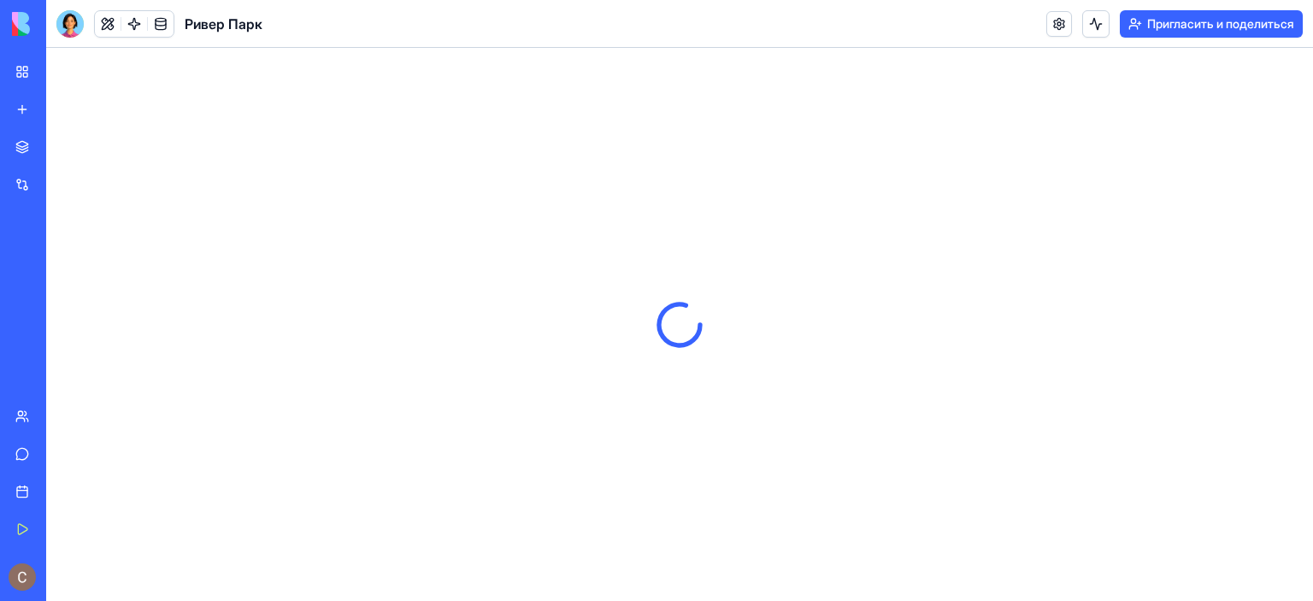
click at [63, 306] on div "Ривер Парк" at bounding box center [39, 304] width 48 height 17
click at [63, 268] on div "Ривер Парк" at bounding box center [39, 266] width 48 height 17
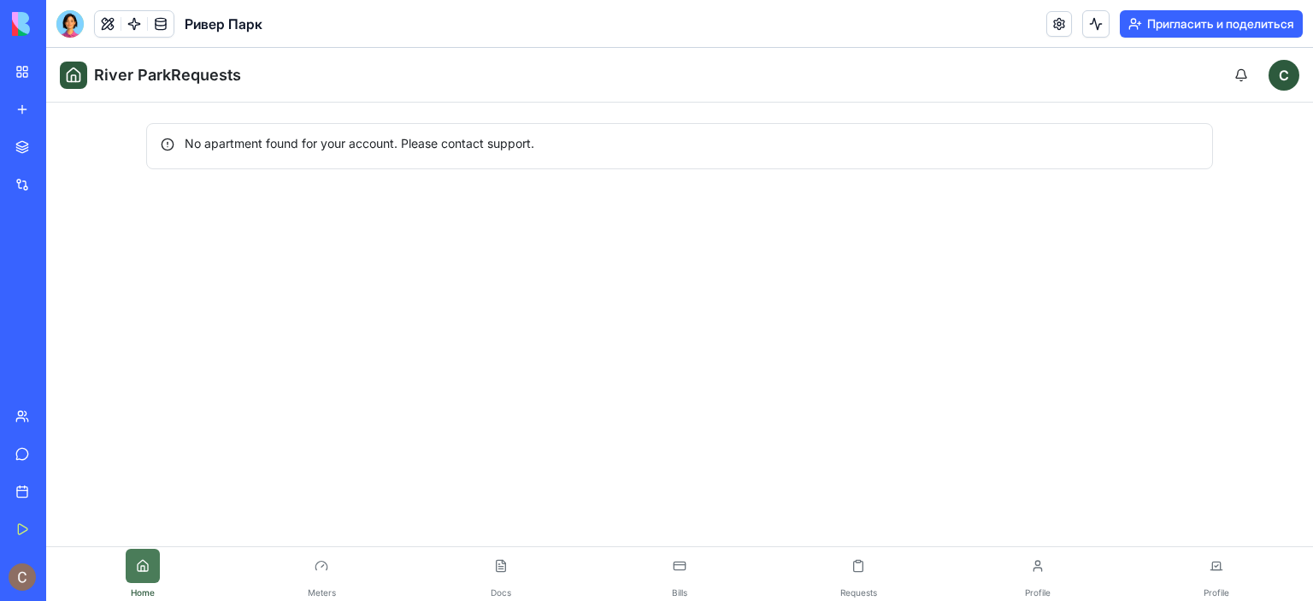
click at [143, 567] on button at bounding box center [143, 566] width 34 height 34
click at [322, 569] on button at bounding box center [321, 566] width 34 height 34
click at [510, 564] on button at bounding box center [501, 566] width 34 height 34
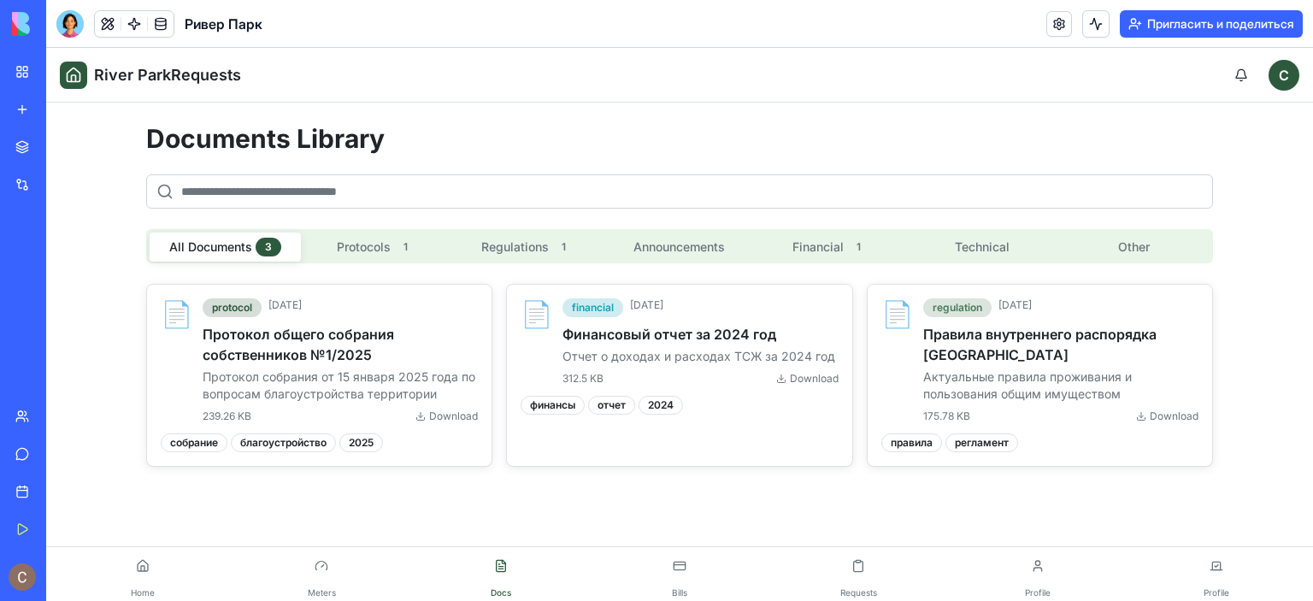
click at [383, 241] on button "Protocols 1" at bounding box center [376, 247] width 151 height 29
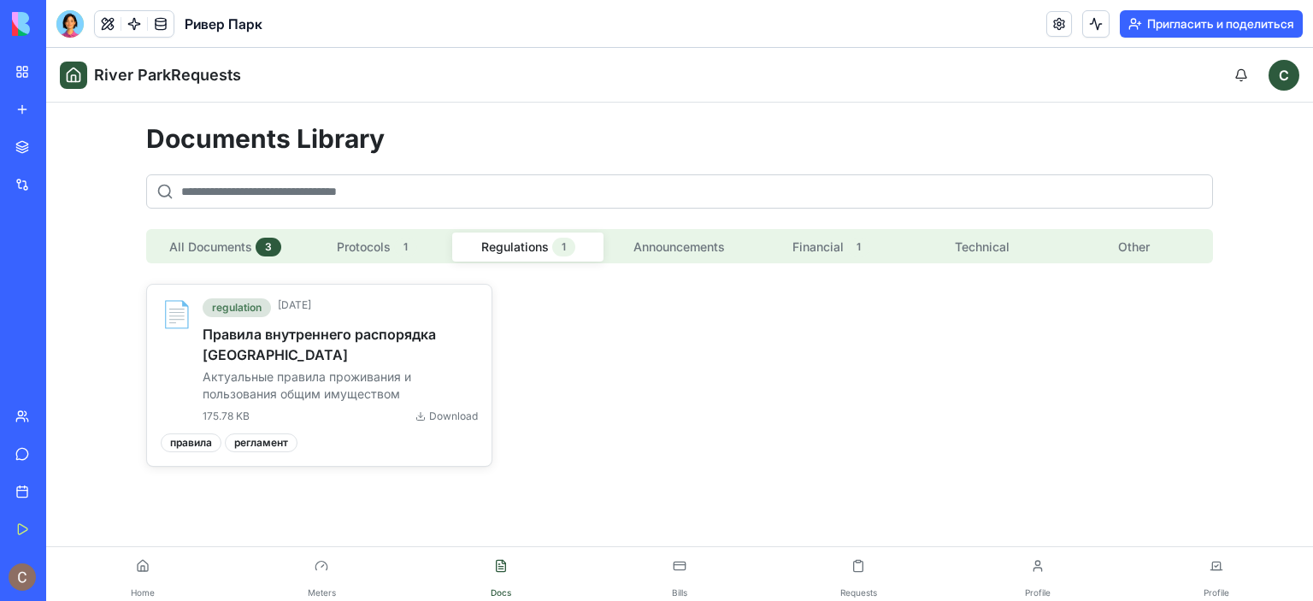
click at [511, 243] on button "Regulations 1" at bounding box center [527, 247] width 151 height 29
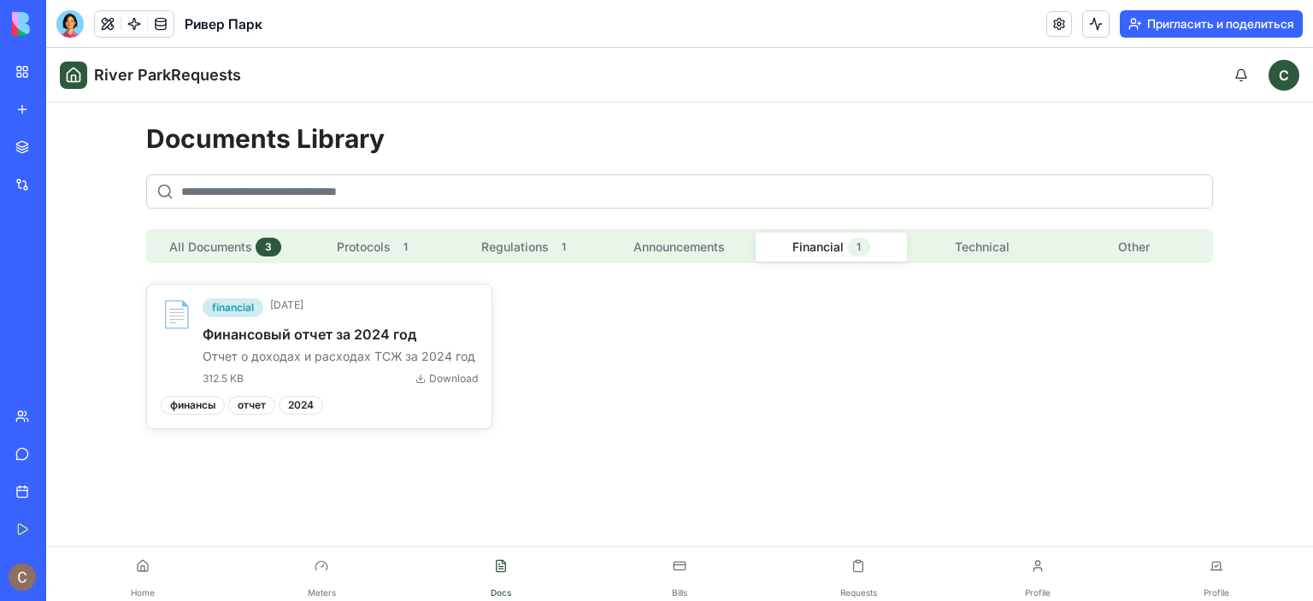
click at [792, 246] on button "Financial 1" at bounding box center [831, 247] width 151 height 29
click at [987, 233] on button "Technical" at bounding box center [982, 246] width 151 height 27
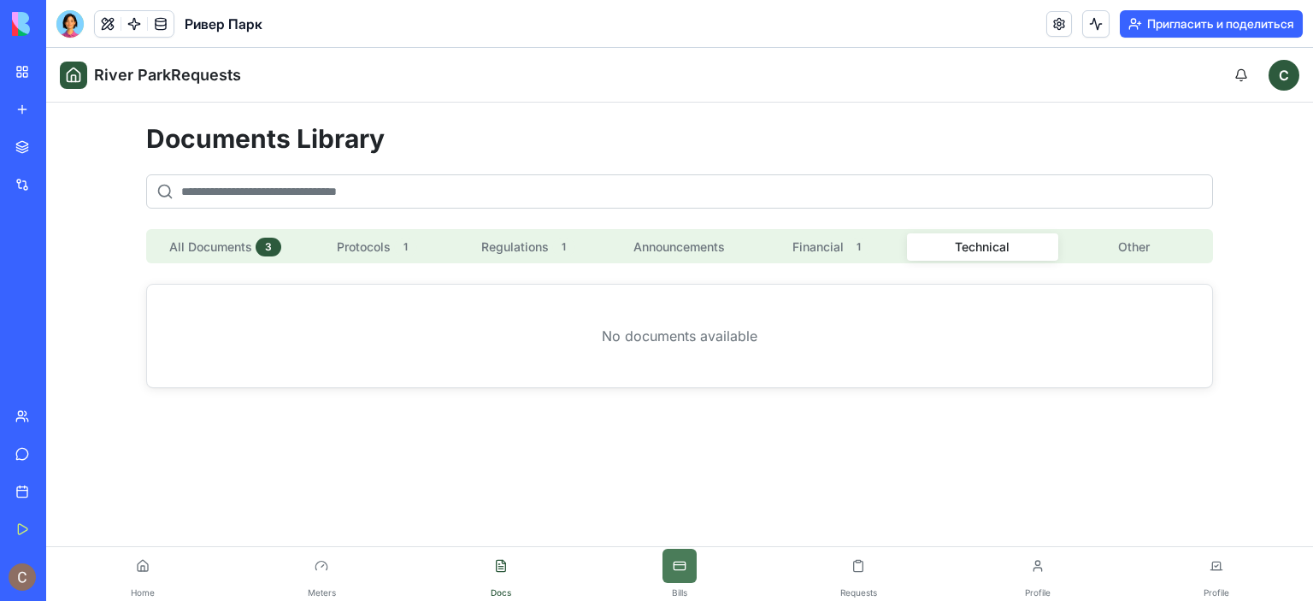
click at [679, 573] on button at bounding box center [680, 566] width 34 height 34
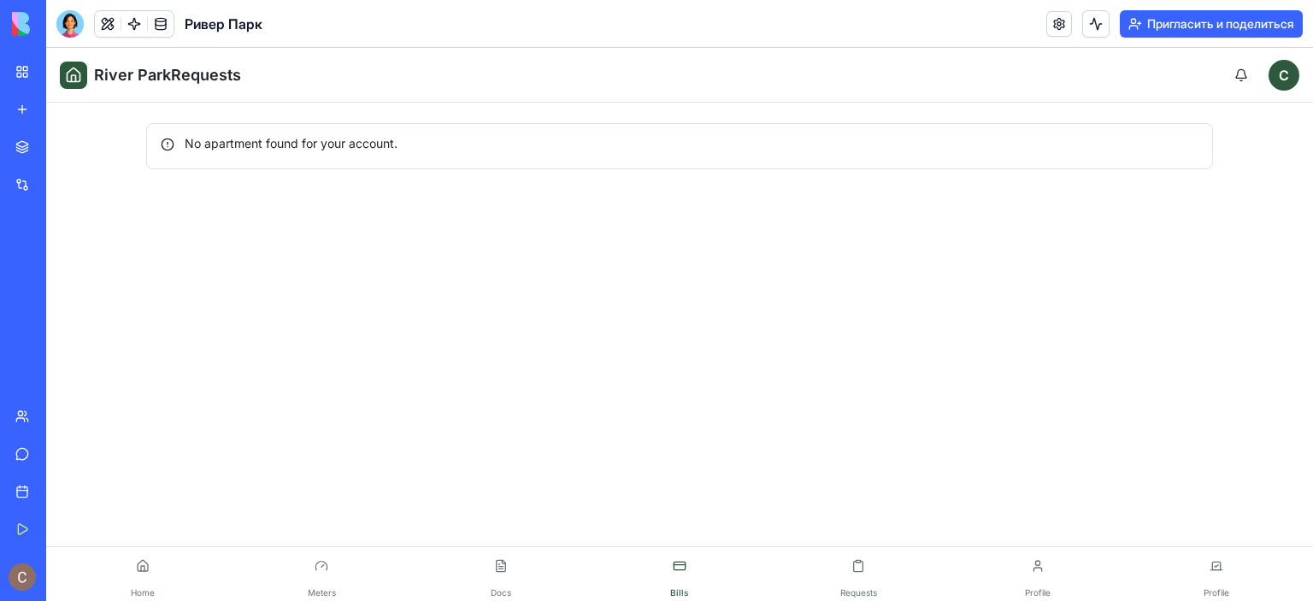
click at [856, 584] on link "Requests" at bounding box center [858, 574] width 179 height 50
click at [1050, 563] on button at bounding box center [1038, 566] width 34 height 34
click at [1217, 572] on button at bounding box center [1216, 566] width 34 height 34
click at [63, 296] on div "Ривер Парк" at bounding box center [39, 304] width 48 height 17
click at [1057, 21] on link at bounding box center [1059, 24] width 26 height 26
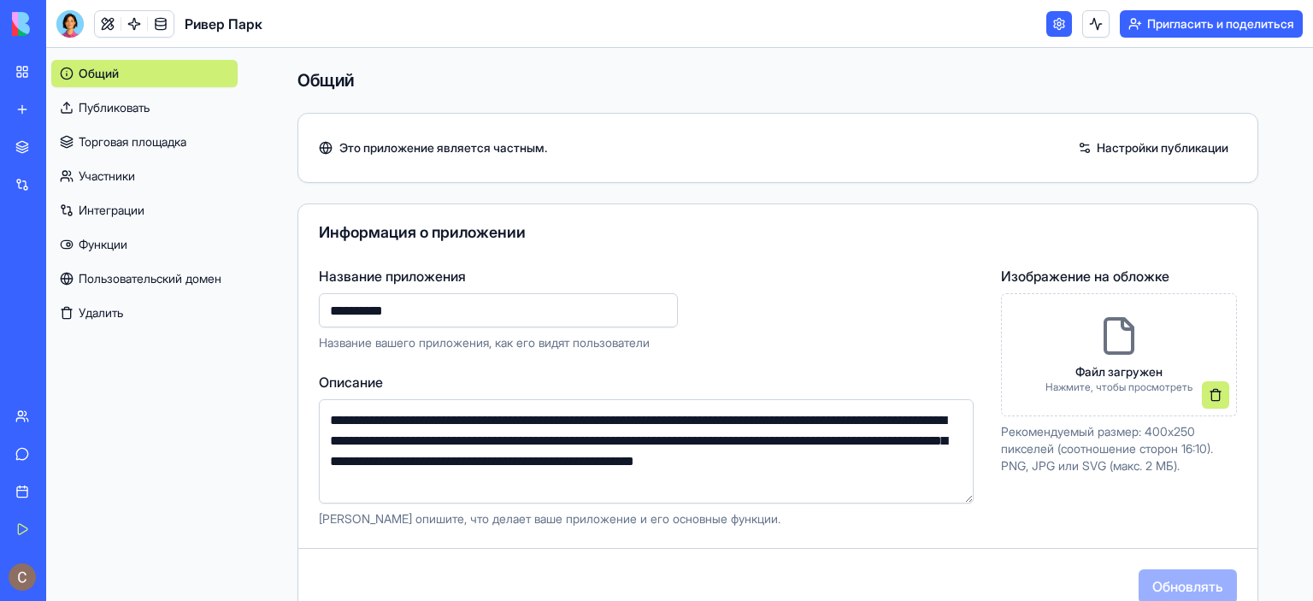
click at [1100, 150] on font "Настройки публикации" at bounding box center [1163, 147] width 132 height 15
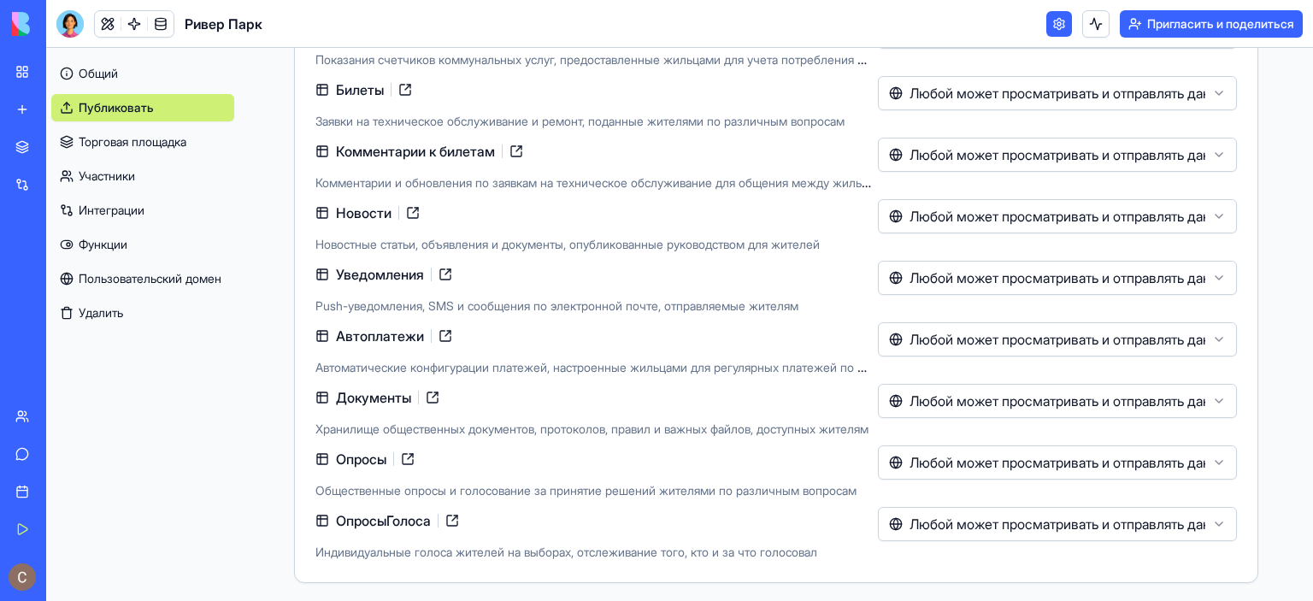
scroll to position [595, 0]
click at [123, 75] on link "Общий" at bounding box center [142, 73] width 183 height 27
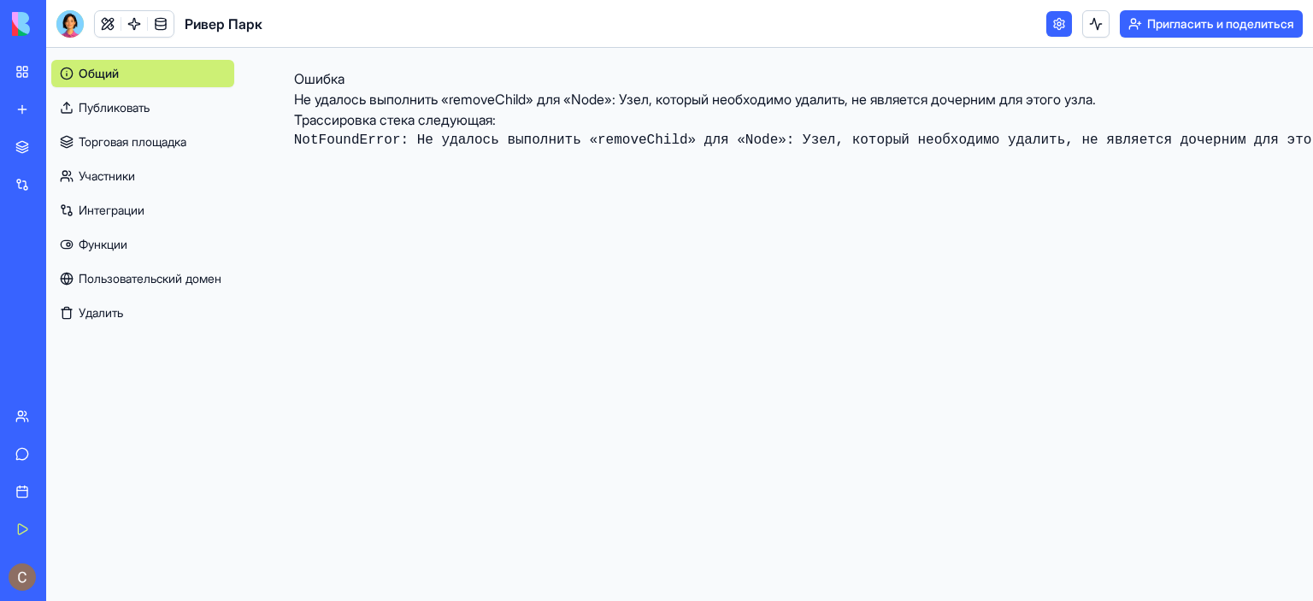
click at [130, 109] on font "Публиковать" at bounding box center [114, 107] width 71 height 15
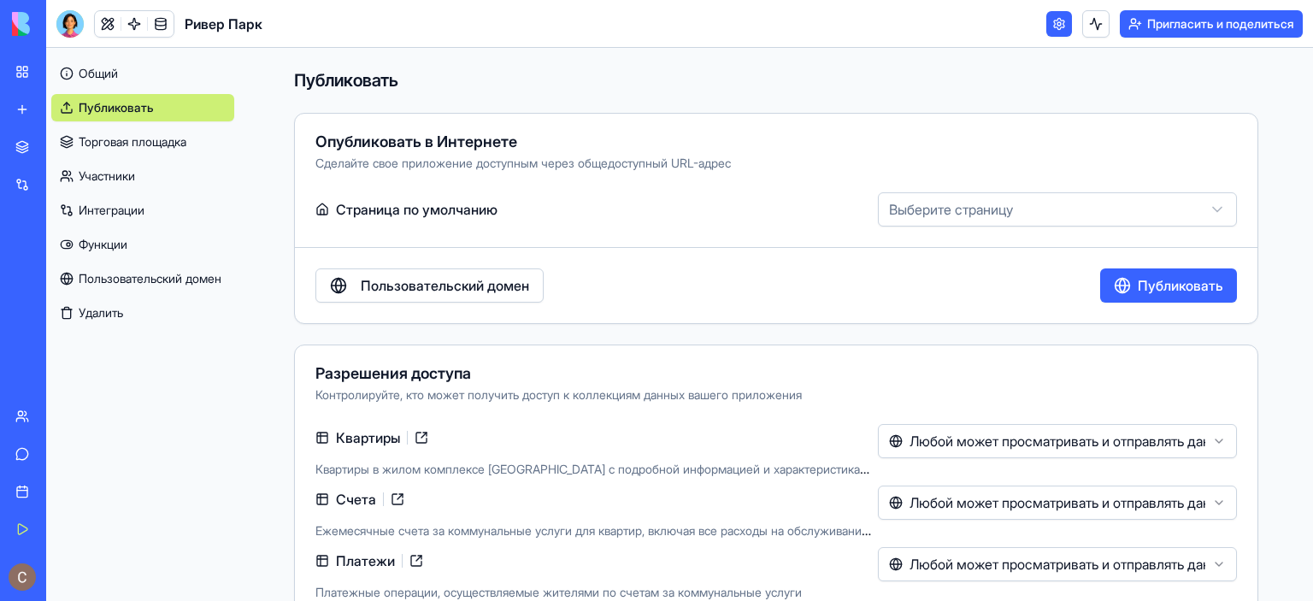
click at [177, 138] on font "Торговая площадка" at bounding box center [133, 141] width 108 height 15
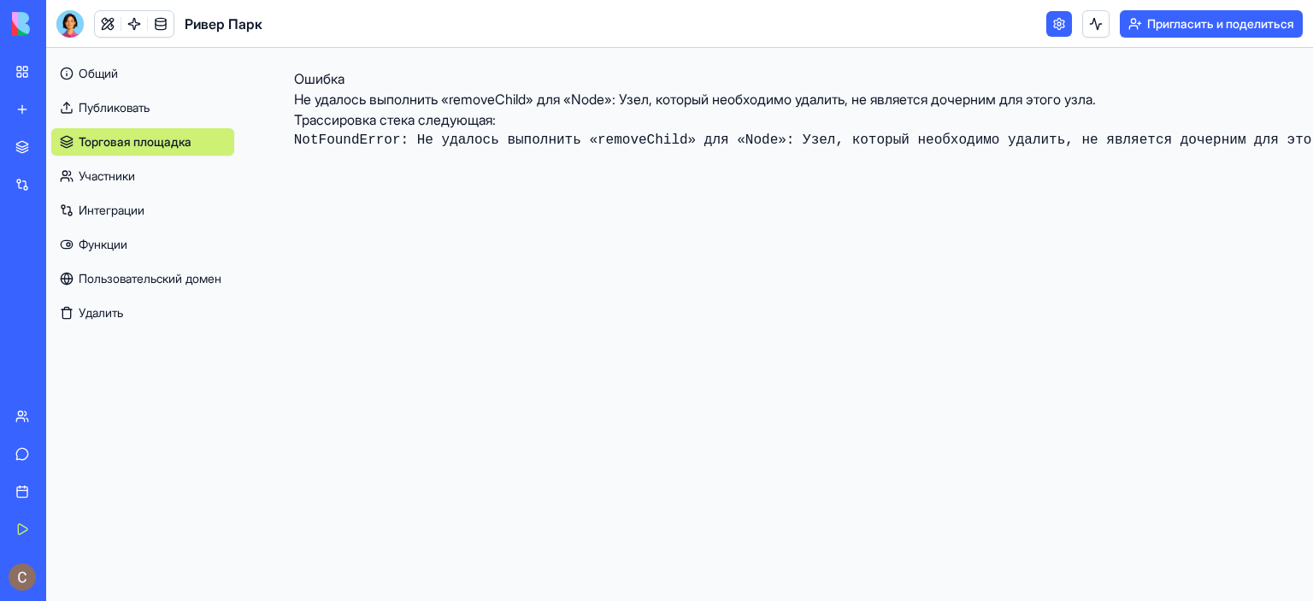
click at [142, 181] on link "Участники" at bounding box center [142, 175] width 183 height 27
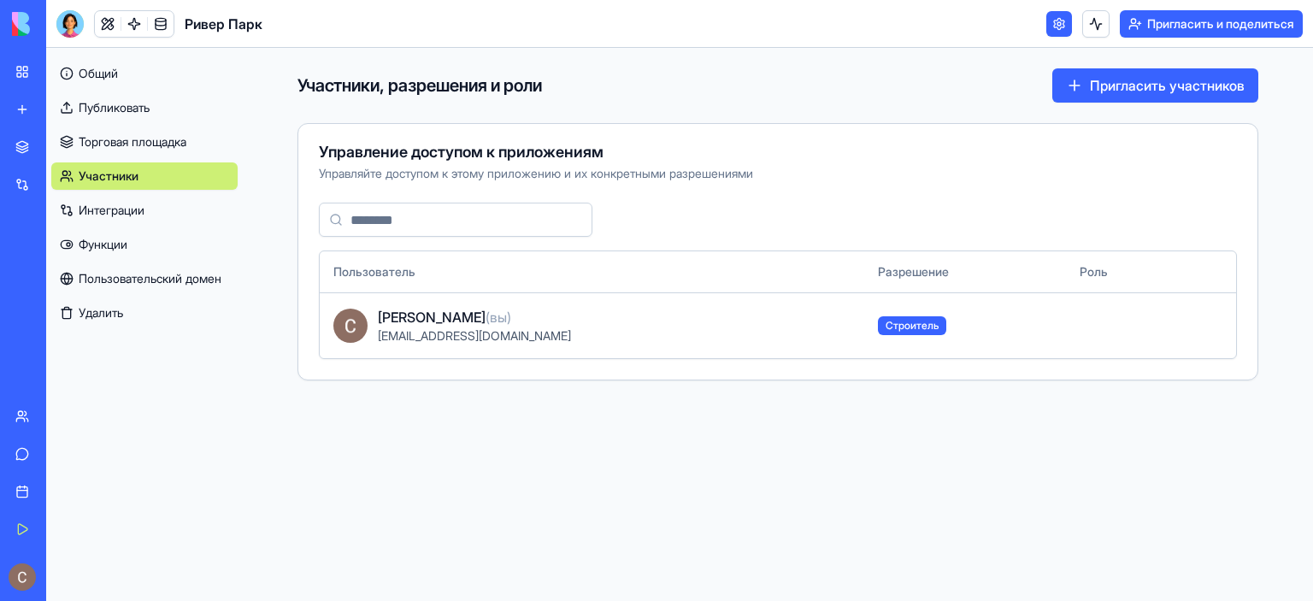
click at [133, 221] on link "Интеграции" at bounding box center [144, 210] width 186 height 27
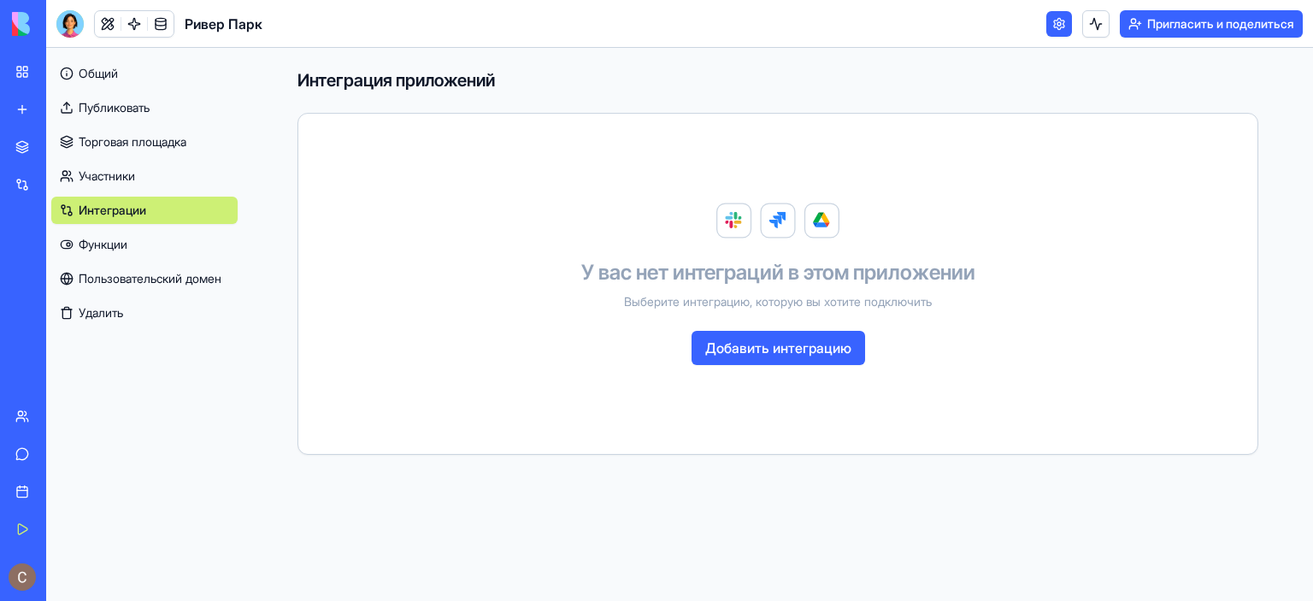
click at [790, 351] on font "Добавить интеграцию" at bounding box center [778, 347] width 146 height 17
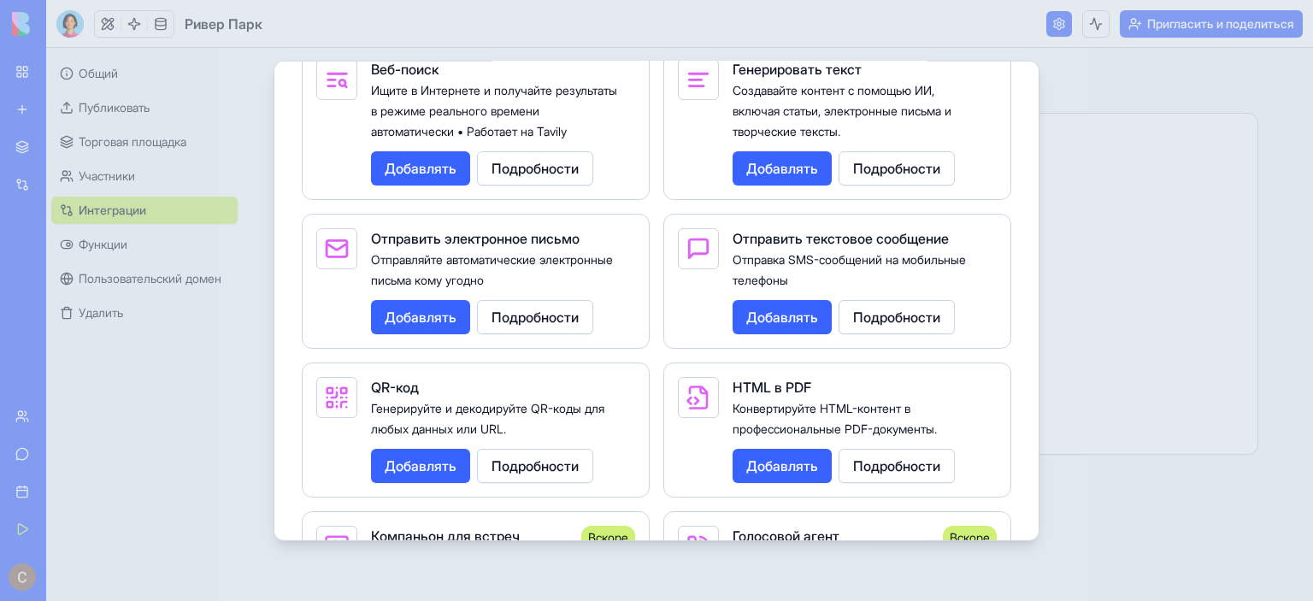
scroll to position [2715, 0]
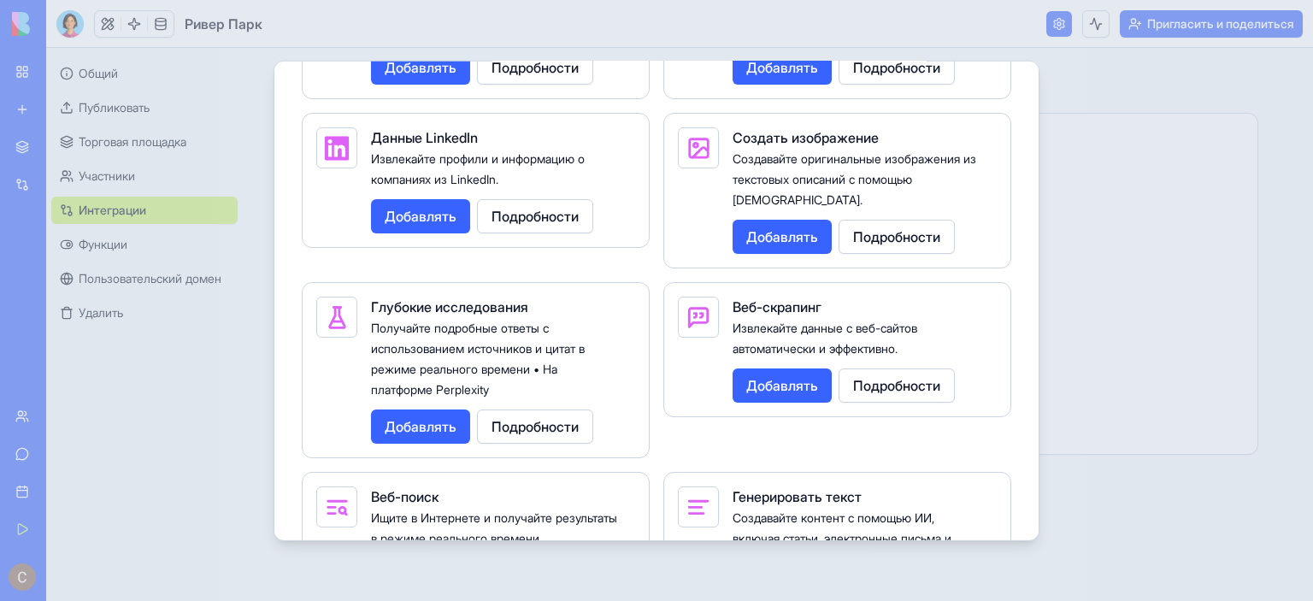
click at [179, 414] on div at bounding box center [656, 300] width 1313 height 601
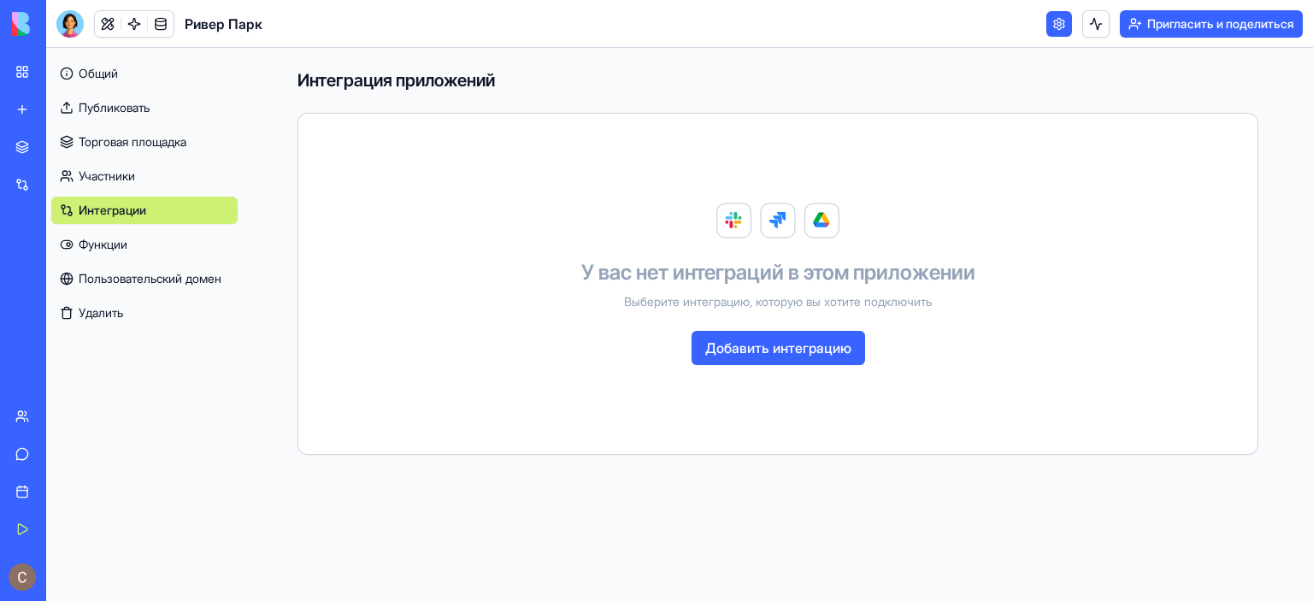
click at [144, 244] on link "Функции" at bounding box center [144, 244] width 186 height 27
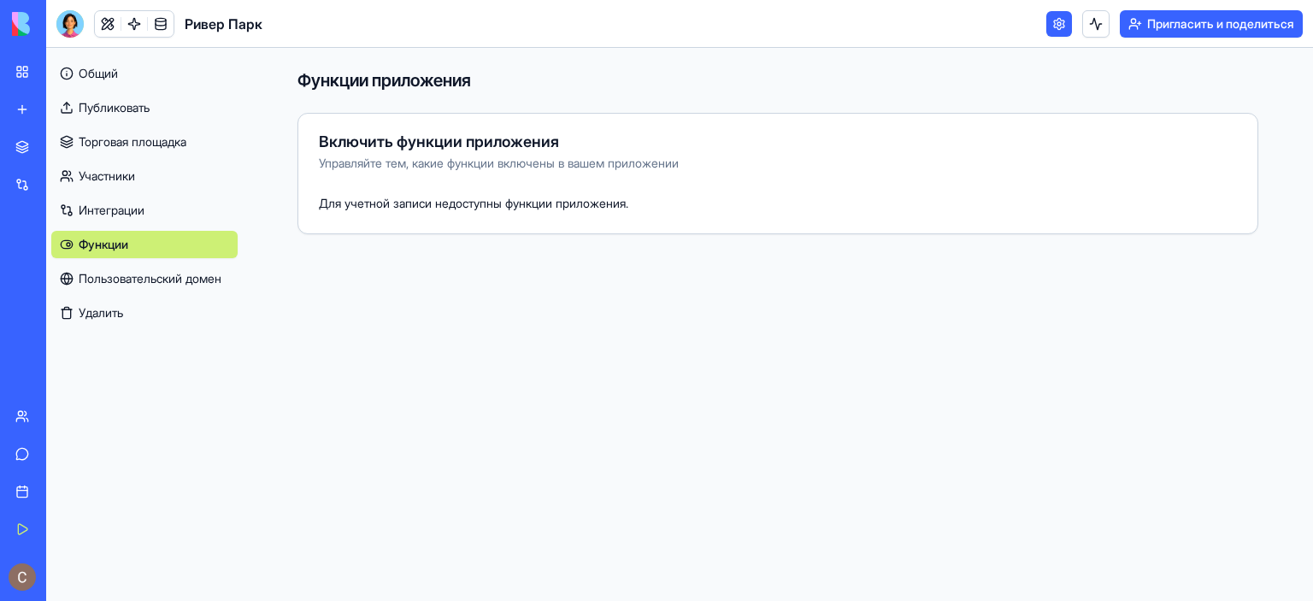
click at [494, 168] on font "Управляйте тем, какие функции включены в вашем приложении" at bounding box center [499, 163] width 360 height 15
click at [188, 283] on font "Пользовательский домен" at bounding box center [150, 278] width 143 height 15
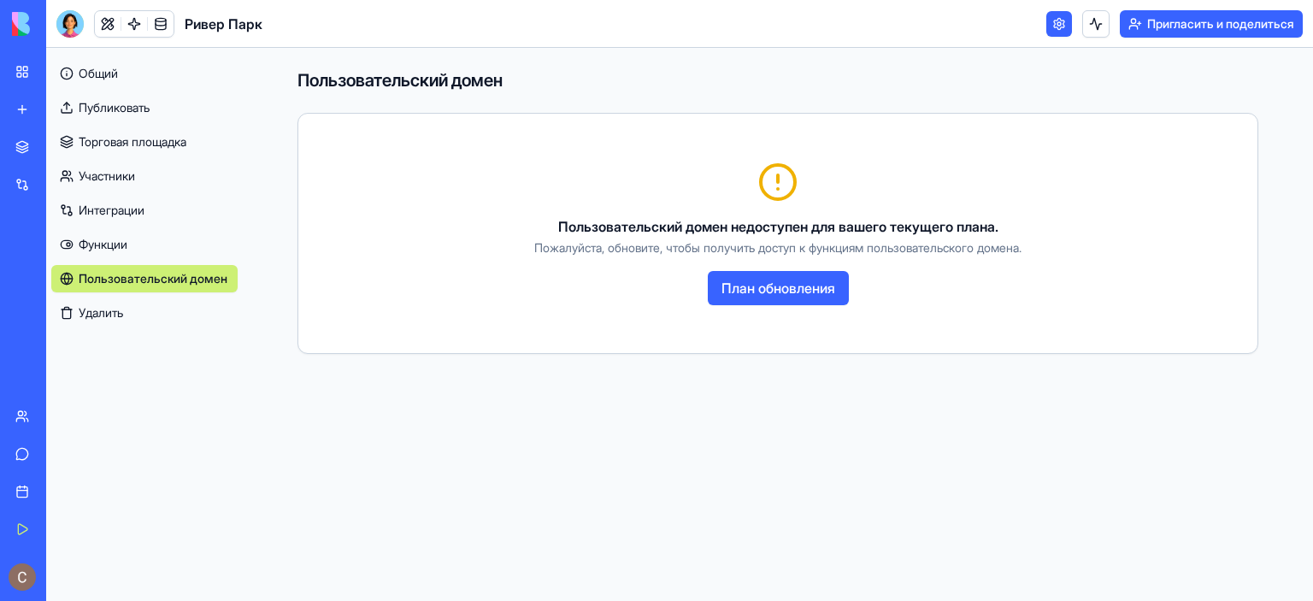
click at [752, 292] on font "План обновления" at bounding box center [779, 288] width 114 height 17
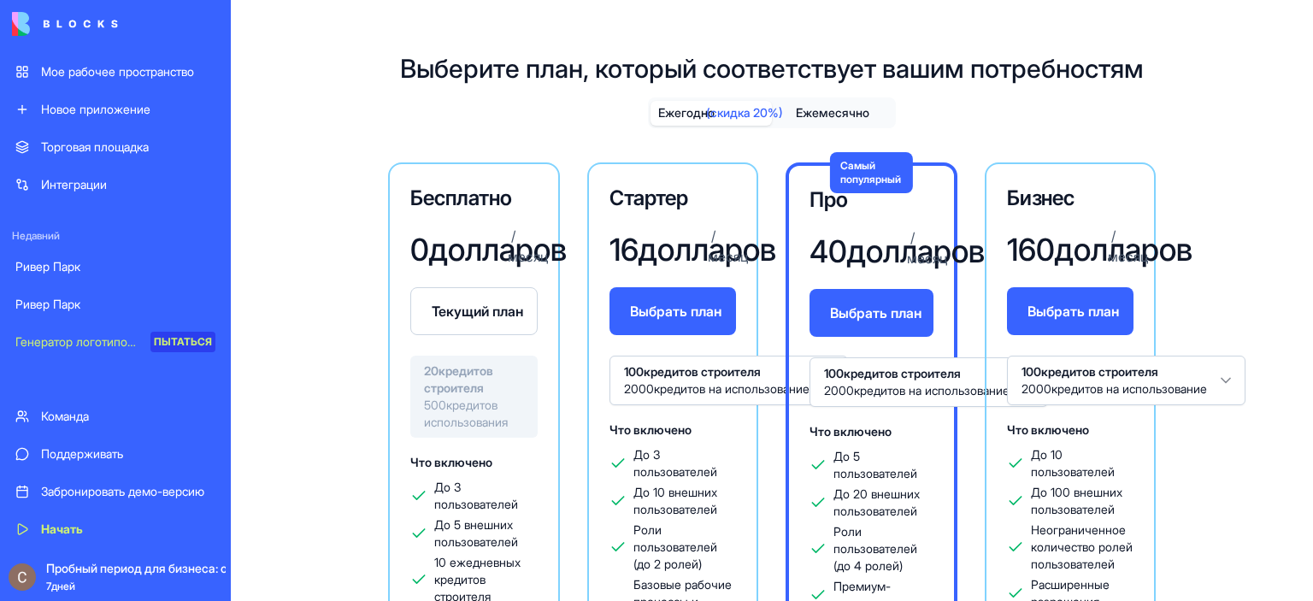
click at [116, 303] on div "Ривер Парк" at bounding box center [115, 304] width 200 height 17
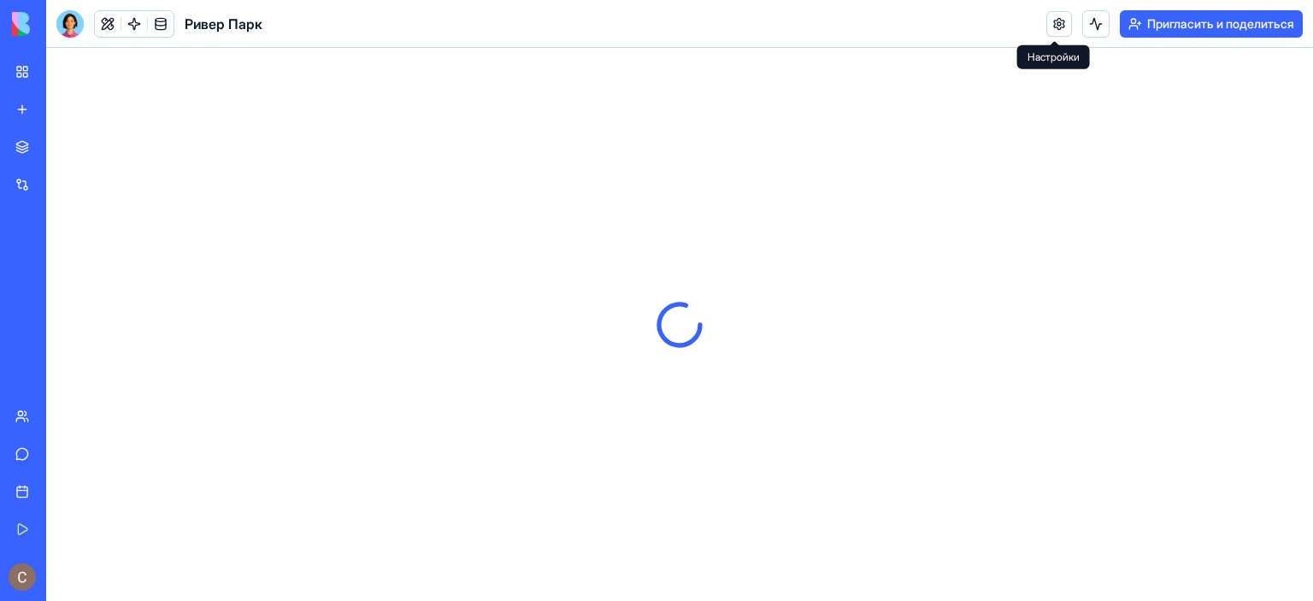
click at [1051, 23] on link at bounding box center [1059, 24] width 26 height 26
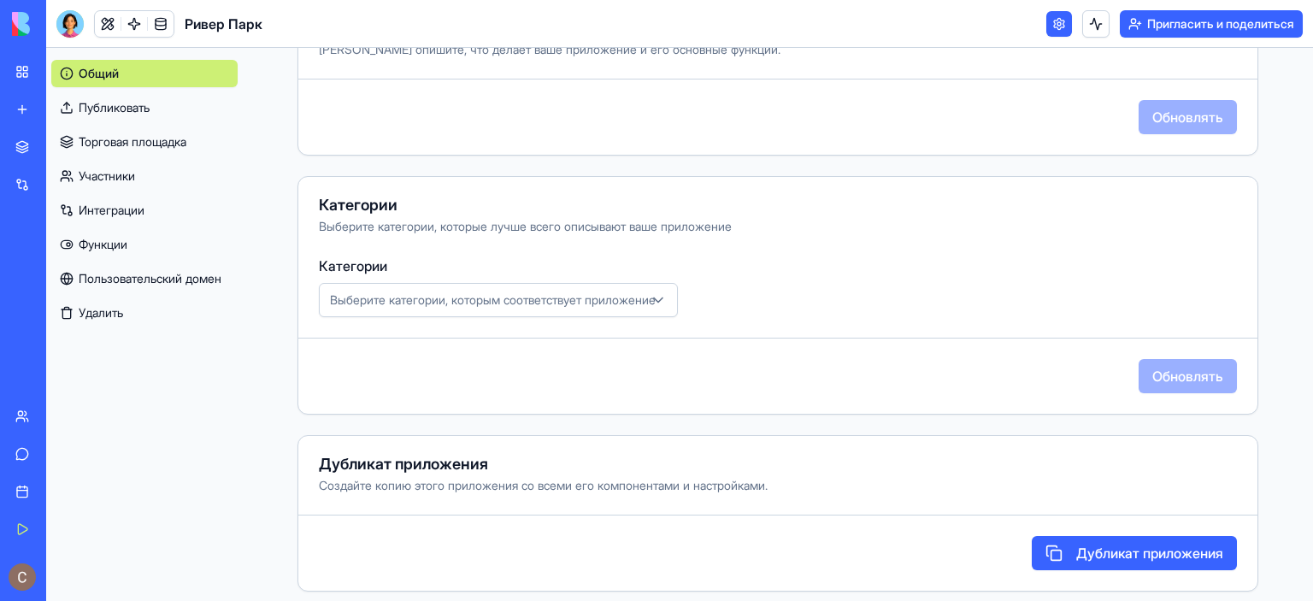
scroll to position [479, 0]
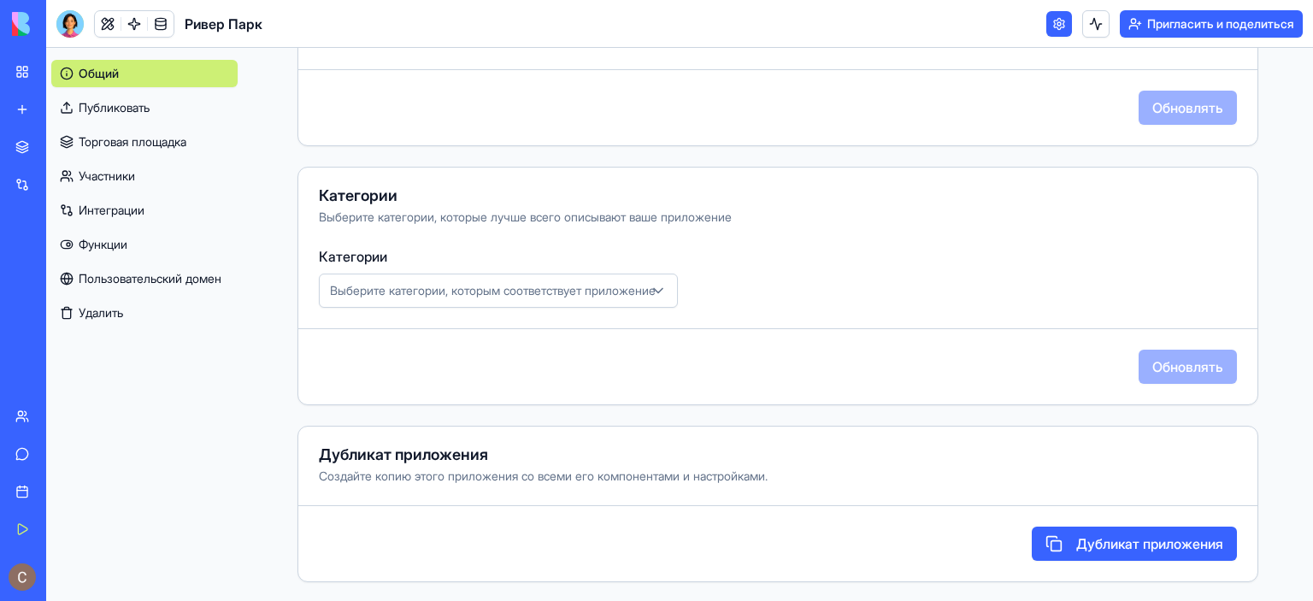
click at [639, 292] on font "Выберите категории, которым соответствует приложение" at bounding box center [493, 290] width 326 height 15
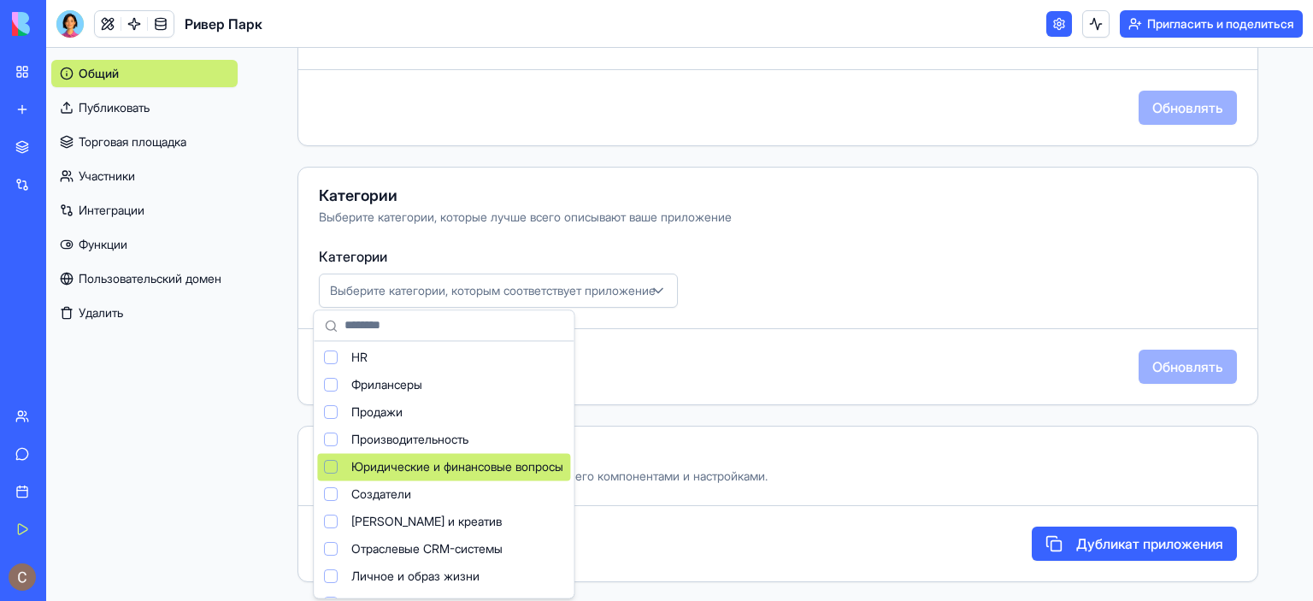
scroll to position [113, 0]
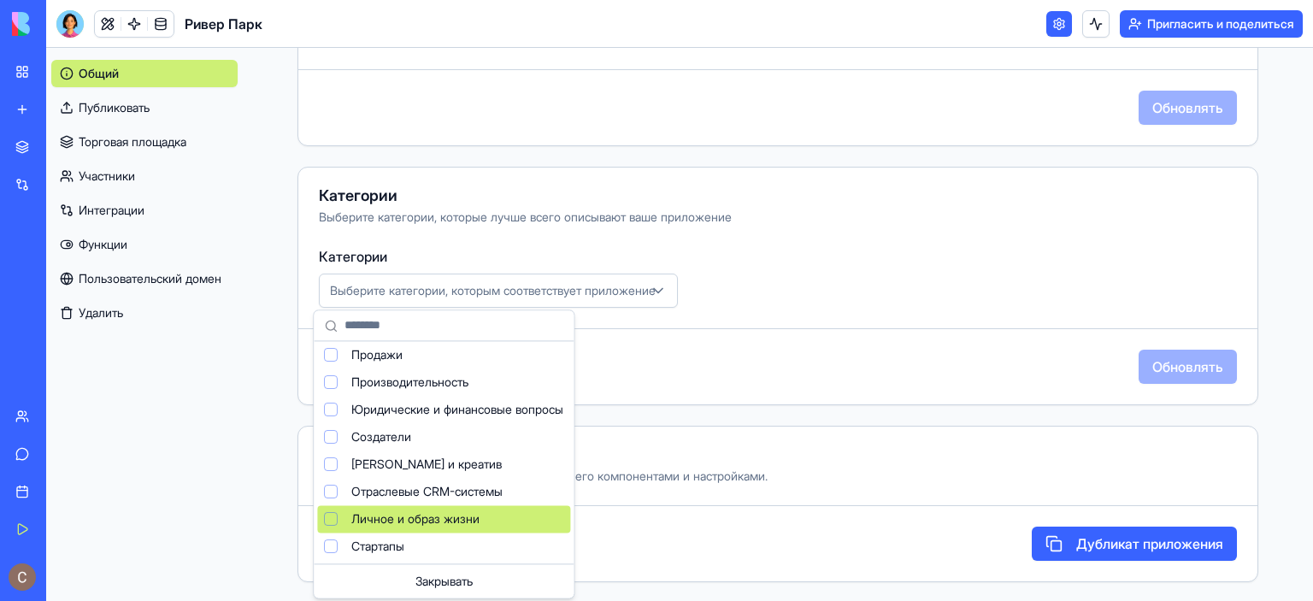
click at [462, 512] on font "Личное и образ жизни" at bounding box center [415, 518] width 128 height 15
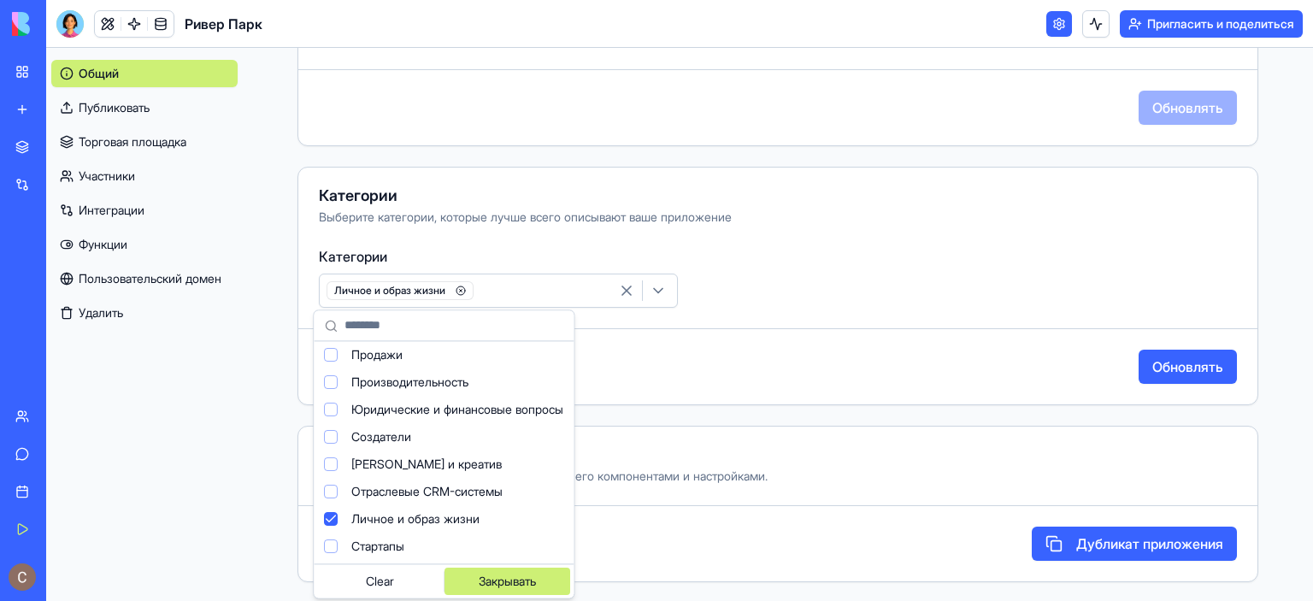
click at [489, 577] on font "Закрывать" at bounding box center [507, 581] width 57 height 15
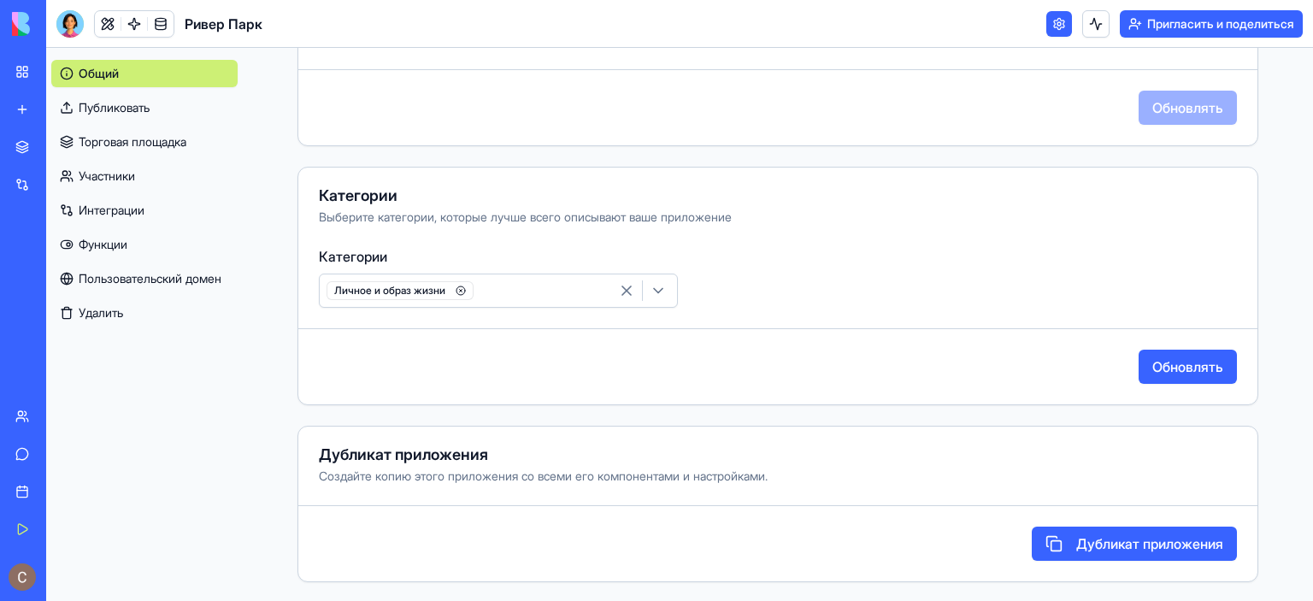
click at [1156, 362] on font "Обновлять" at bounding box center [1187, 366] width 71 height 17
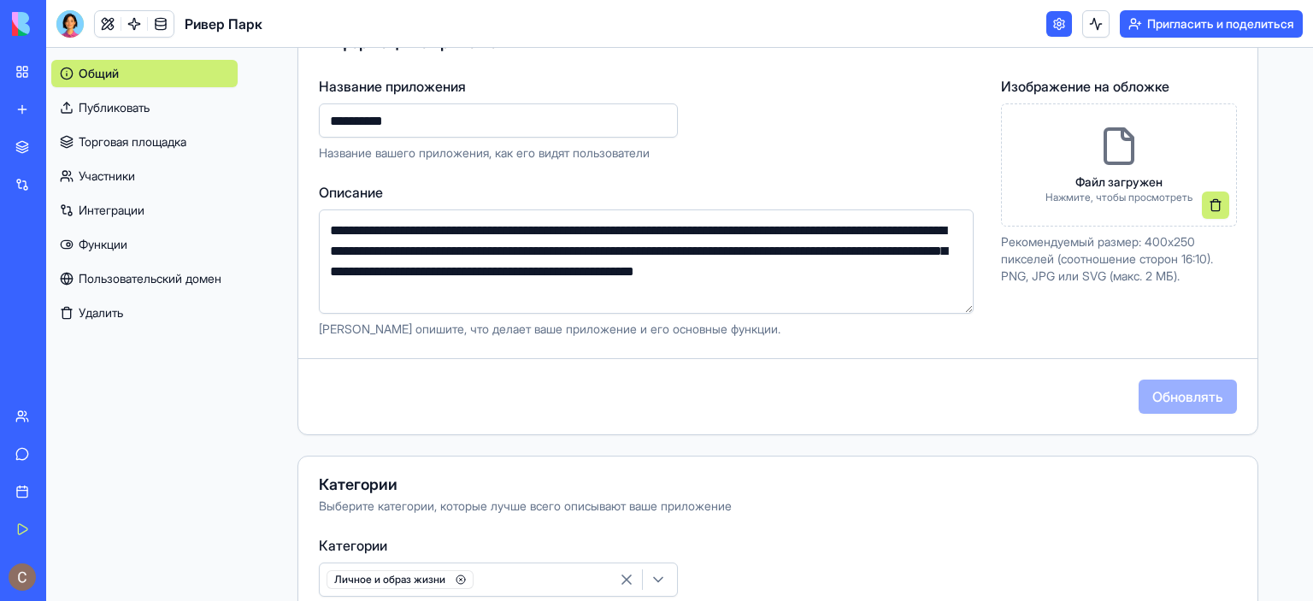
scroll to position [137, 0]
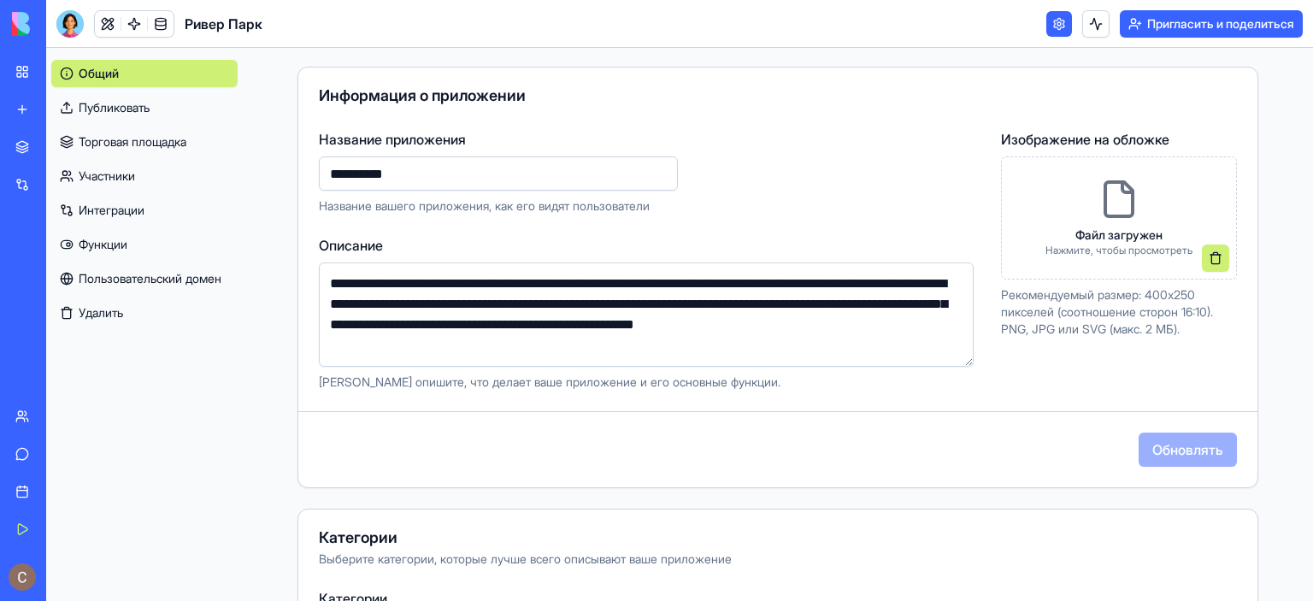
drag, startPoint x: 324, startPoint y: 281, endPoint x: 521, endPoint y: 344, distance: 206.3
click at [521, 344] on textarea "**********" at bounding box center [646, 314] width 655 height 104
click at [781, 360] on textarea "**********" at bounding box center [646, 314] width 655 height 104
click at [1109, 208] on icon at bounding box center [1119, 199] width 41 height 41
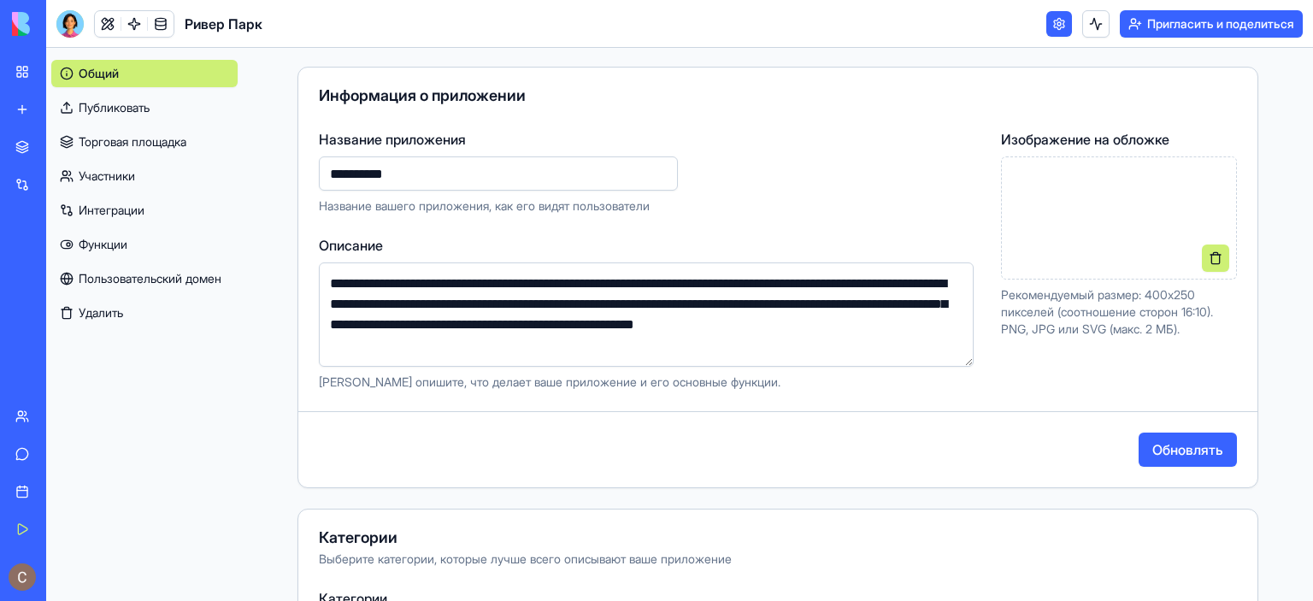
click at [1160, 447] on font "Обновлять" at bounding box center [1187, 449] width 71 height 17
click at [1070, 259] on div at bounding box center [1119, 217] width 236 height 123
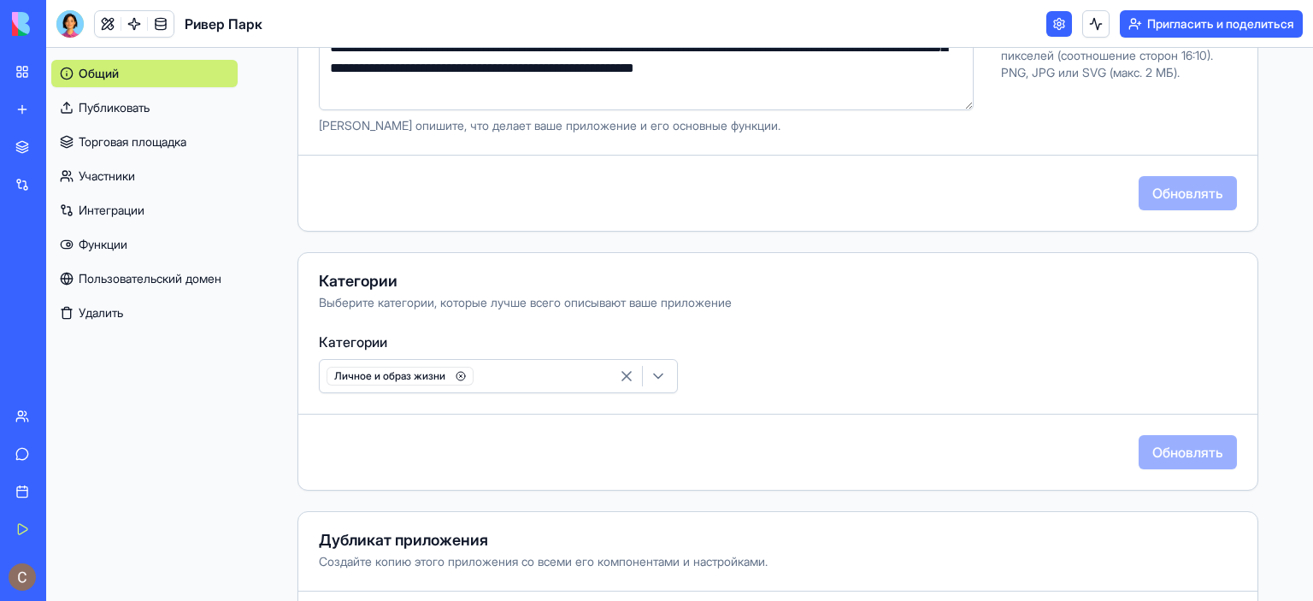
scroll to position [0, 0]
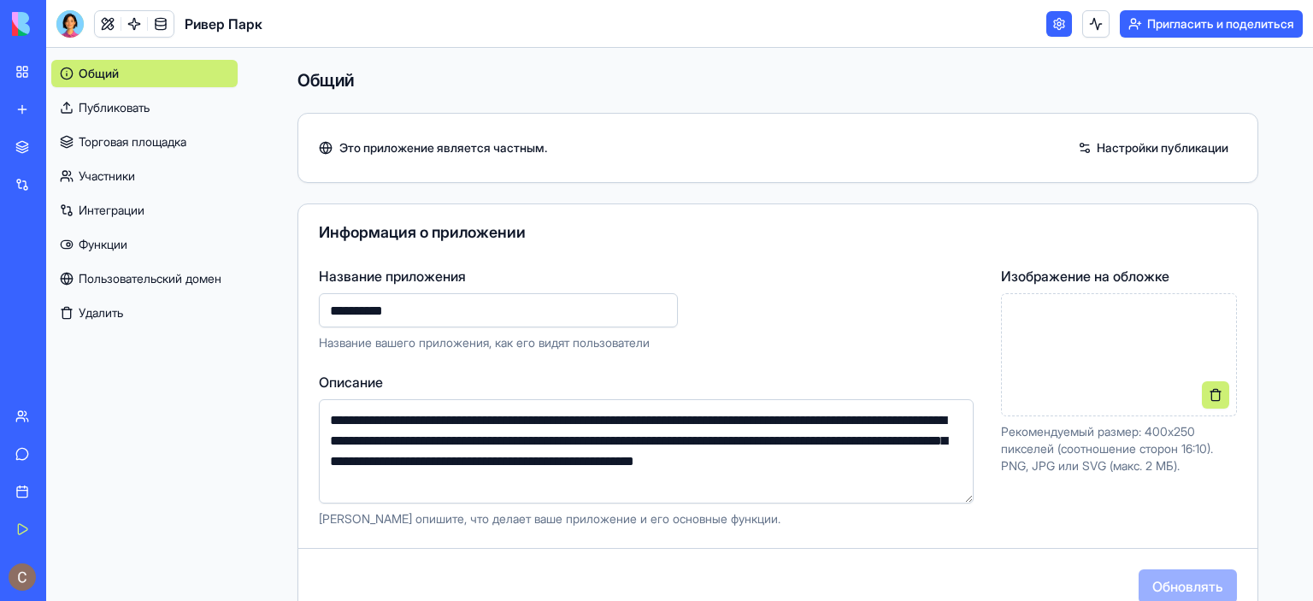
click at [226, 20] on font "Ривер Парк" at bounding box center [224, 23] width 78 height 17
click at [1052, 27] on link at bounding box center [1059, 24] width 26 height 26
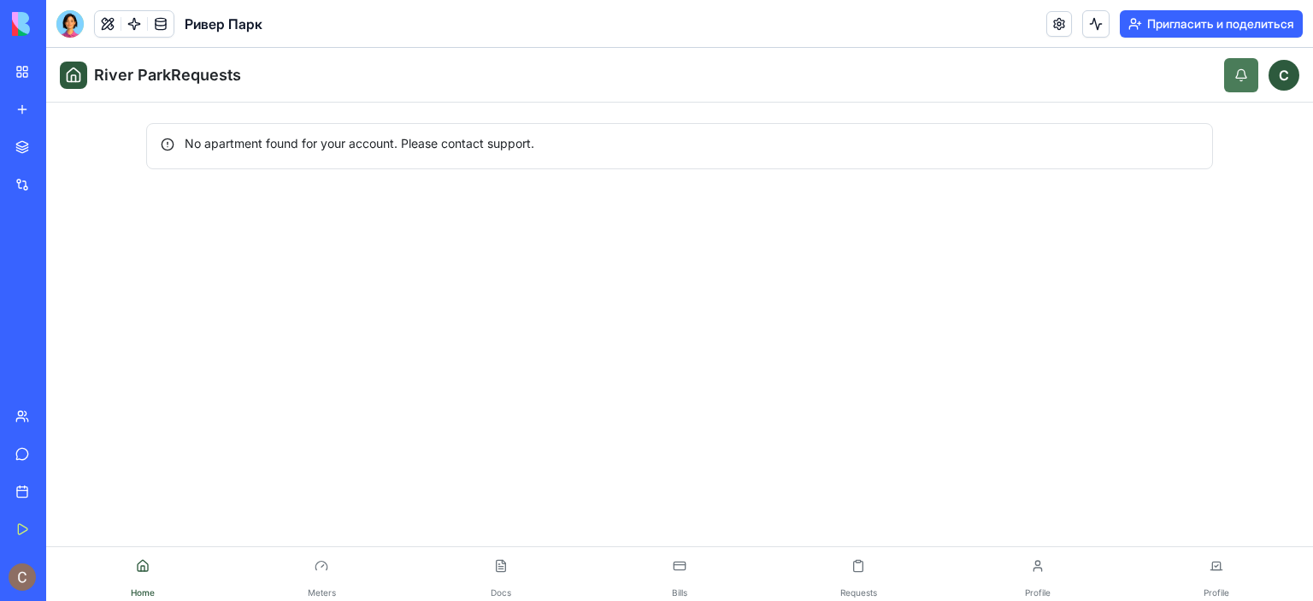
click at [1240, 80] on button "button" at bounding box center [1241, 75] width 34 height 34
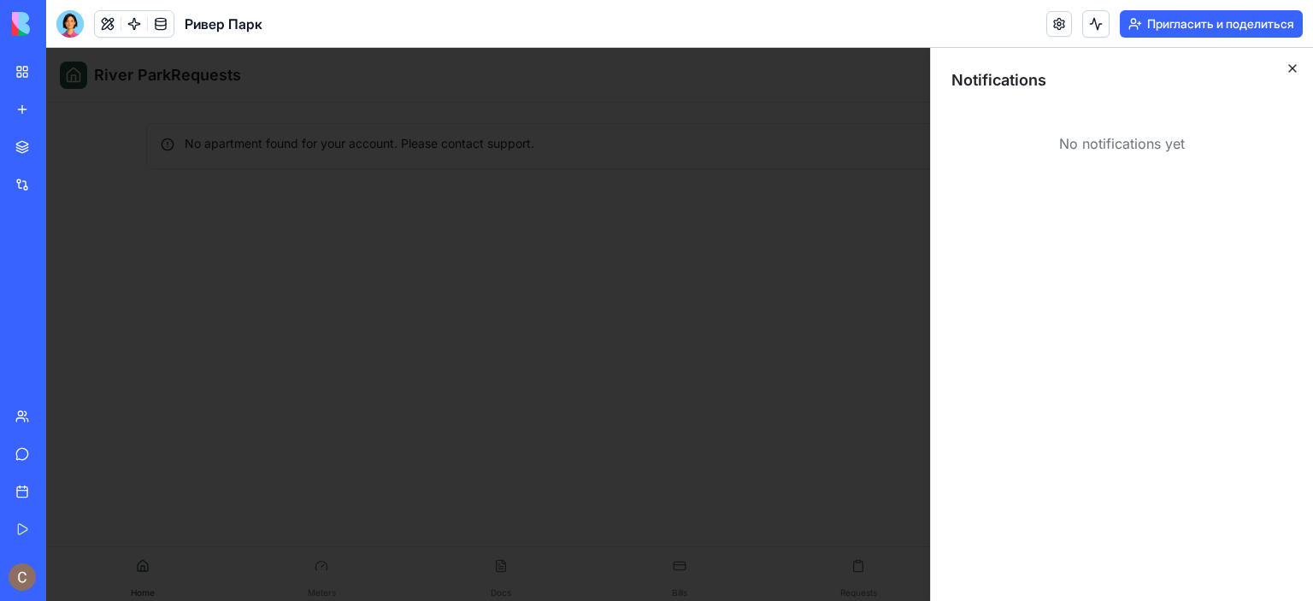
click at [1291, 71] on icon "button" at bounding box center [1293, 69] width 14 height 14
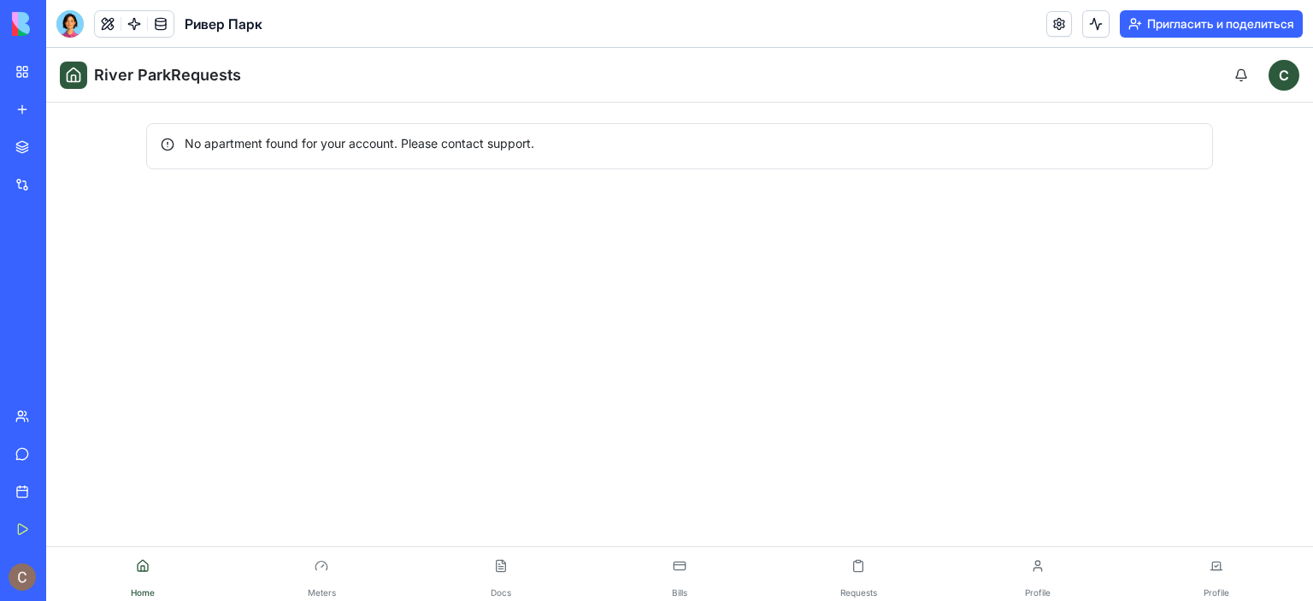
click at [1291, 71] on div "С" at bounding box center [1284, 75] width 31 height 31
click at [69, 27] on div at bounding box center [69, 23] width 27 height 27
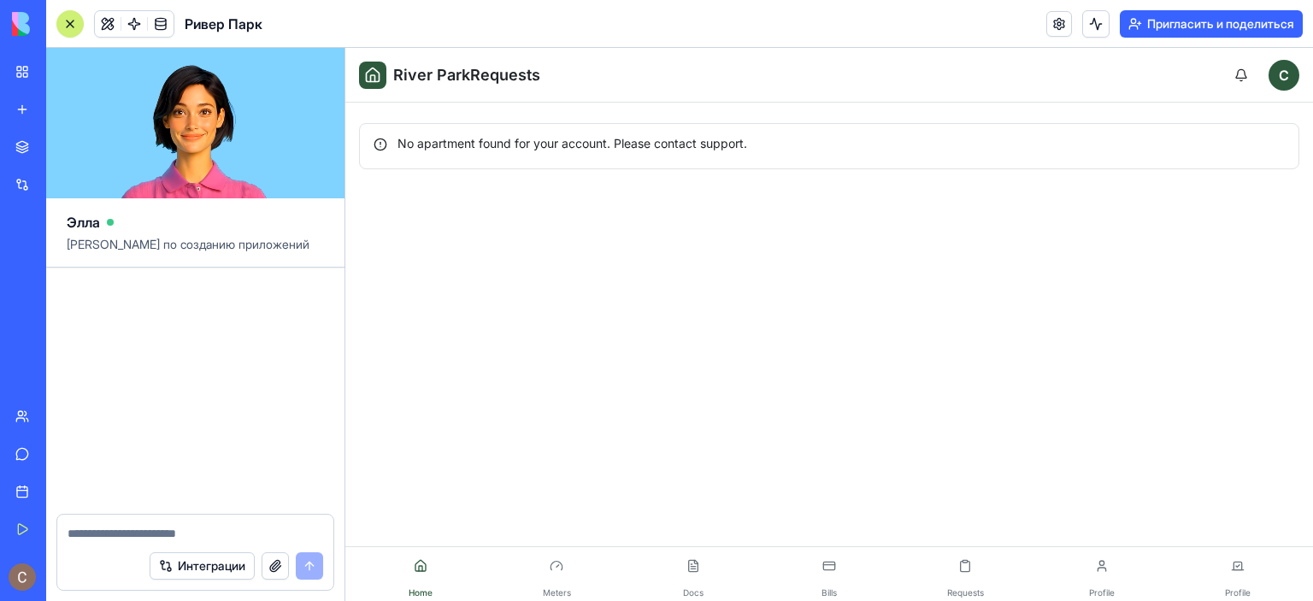
click at [188, 527] on textarea at bounding box center [196, 533] width 256 height 17
type textarea "**********"
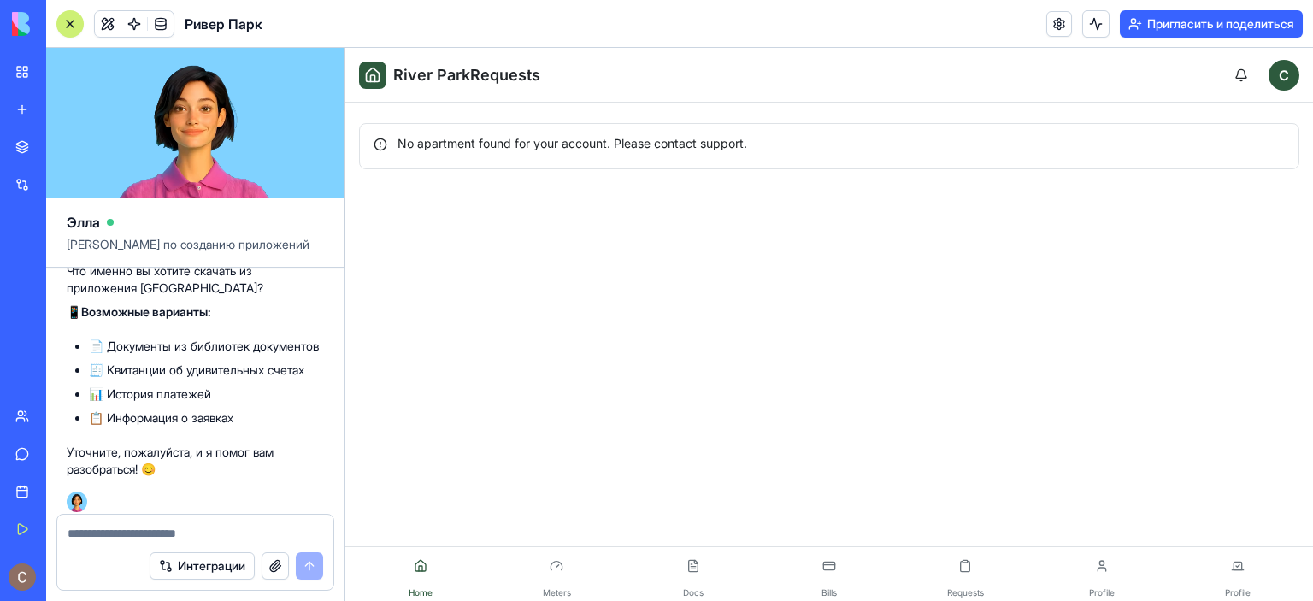
scroll to position [416, 0]
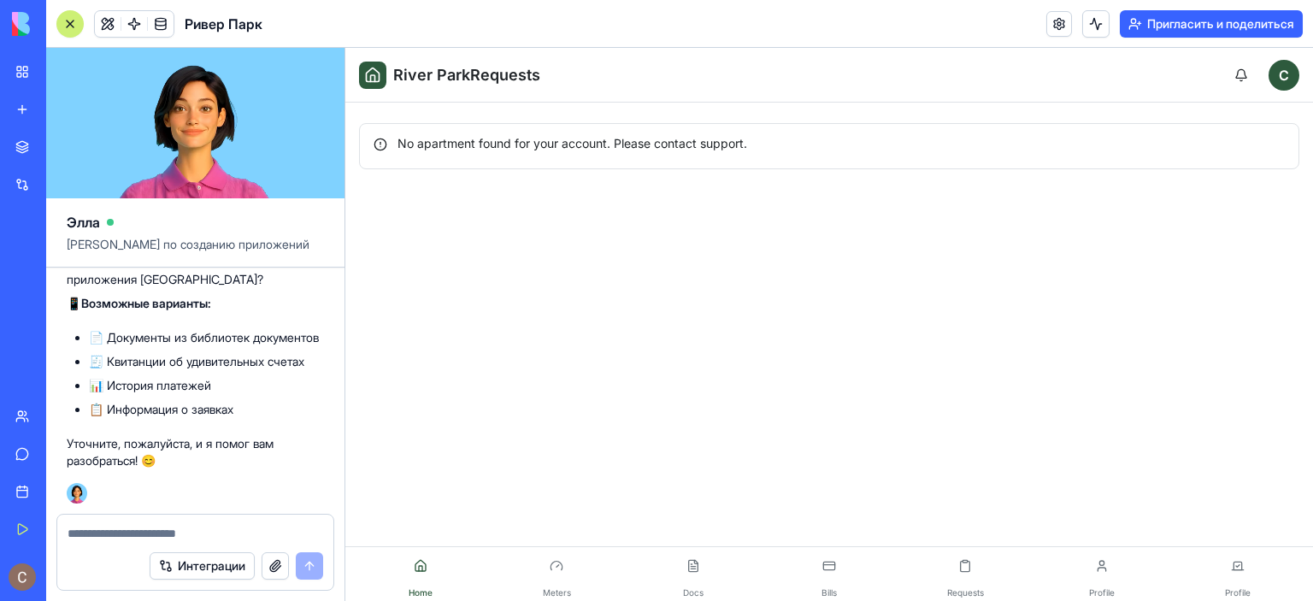
click at [243, 533] on textarea at bounding box center [196, 533] width 256 height 17
click at [268, 529] on textarea at bounding box center [196, 533] width 256 height 17
type textarea "**********"
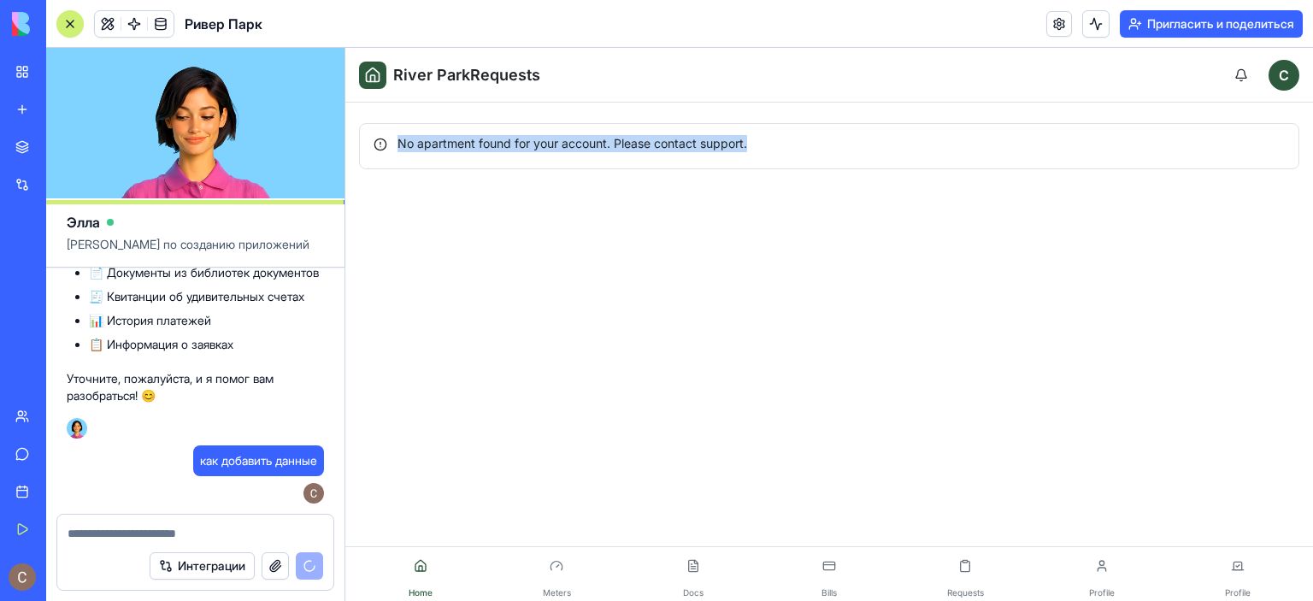
drag, startPoint x: 398, startPoint y: 142, endPoint x: 810, endPoint y: 160, distance: 412.5
click at [810, 160] on div "No apartment found for your account. Please contact support." at bounding box center [829, 146] width 940 height 46
copy div "No apartment found for your account. Please contact support."
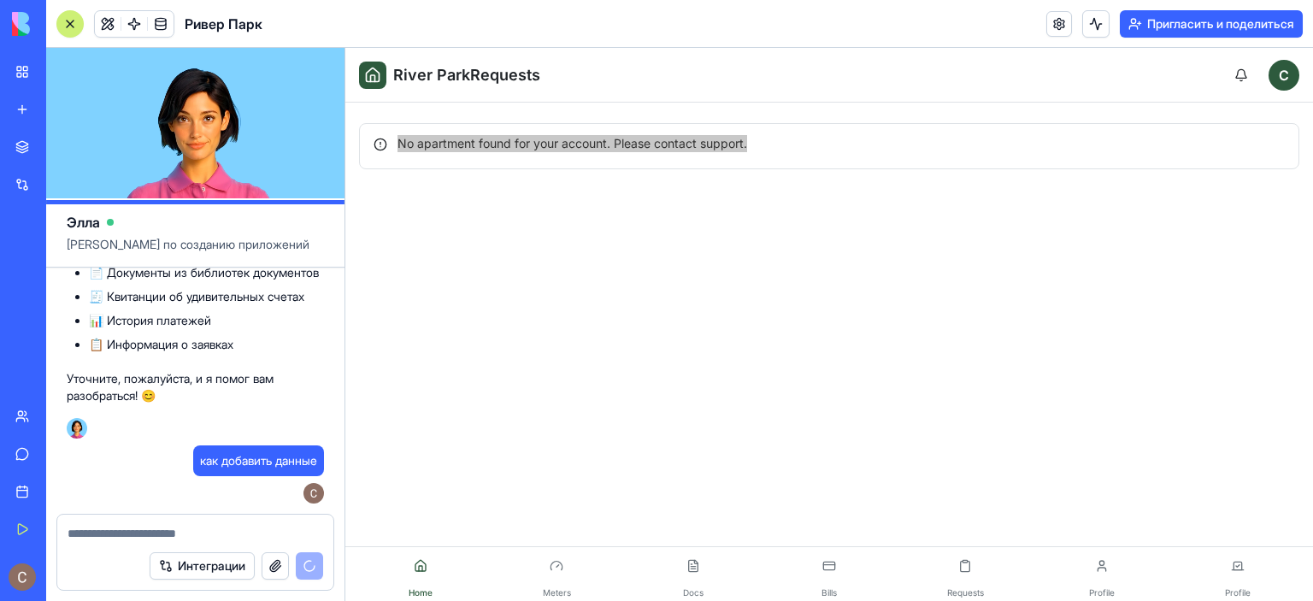
paste textarea "**********"
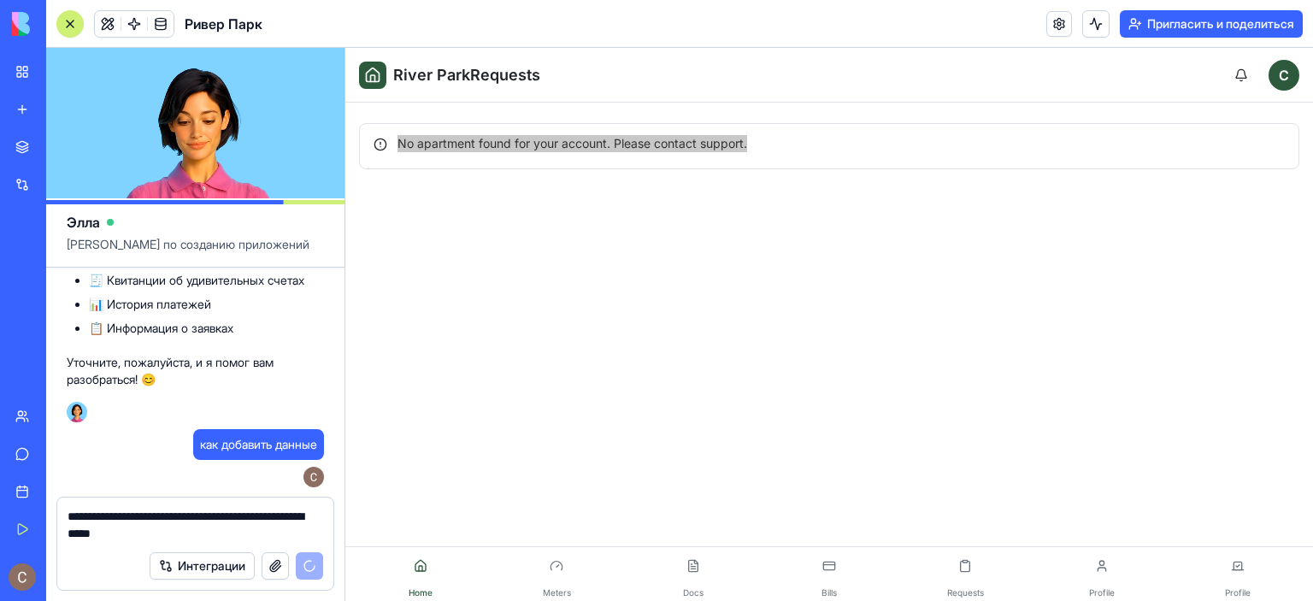
type textarea "**********"
click at [206, 568] on font "Интеграции" at bounding box center [212, 565] width 68 height 15
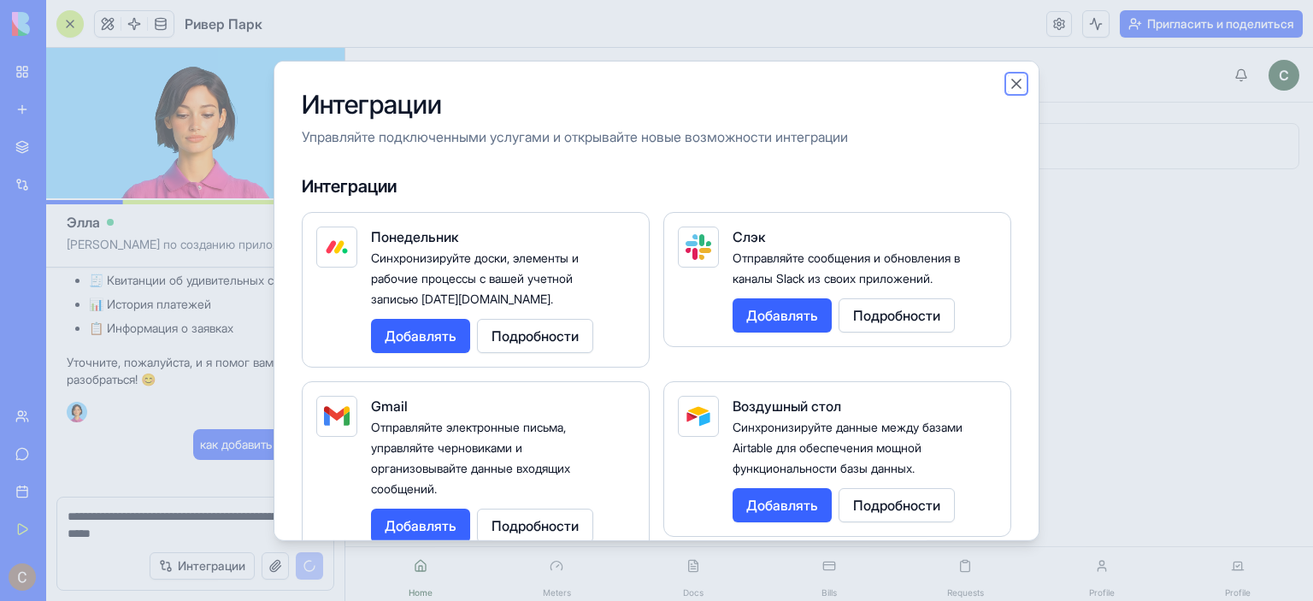
click at [1016, 78] on button "Close" at bounding box center [1016, 82] width 17 height 17
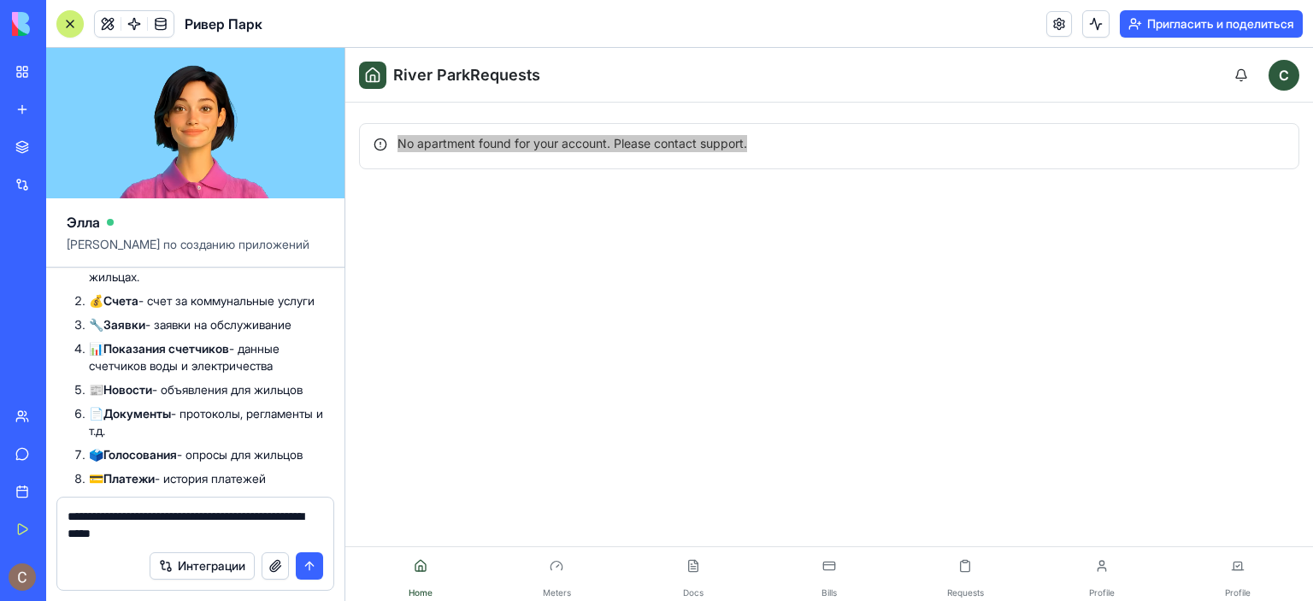
scroll to position [1189, 0]
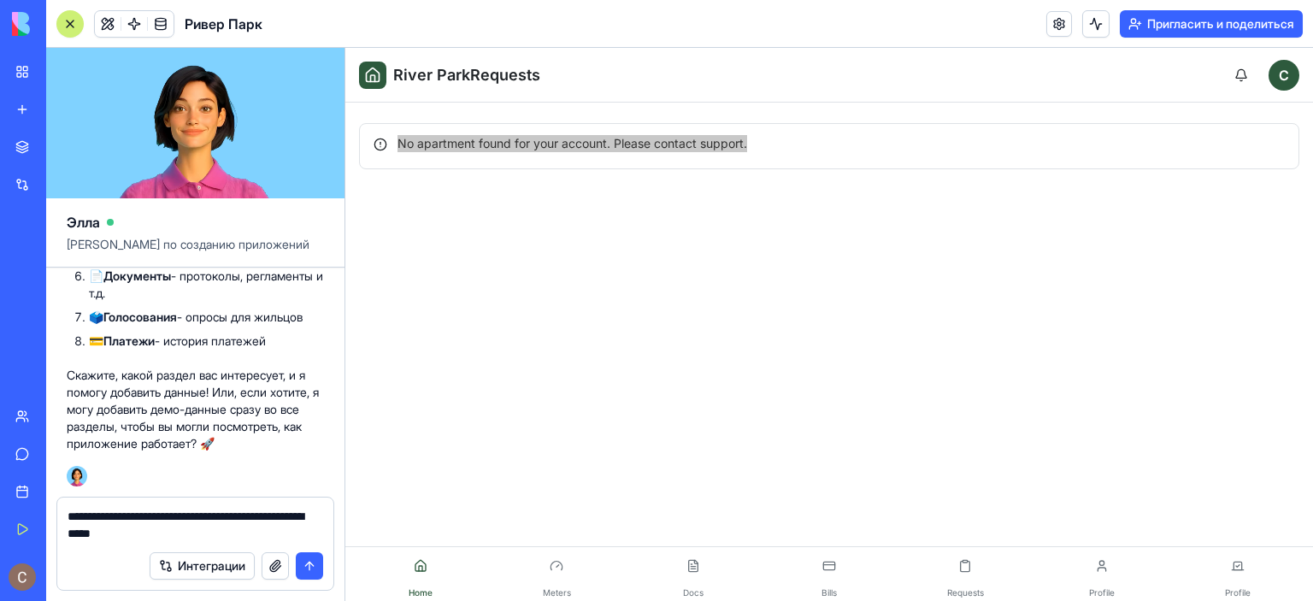
click at [310, 567] on button "submit" at bounding box center [309, 565] width 27 height 27
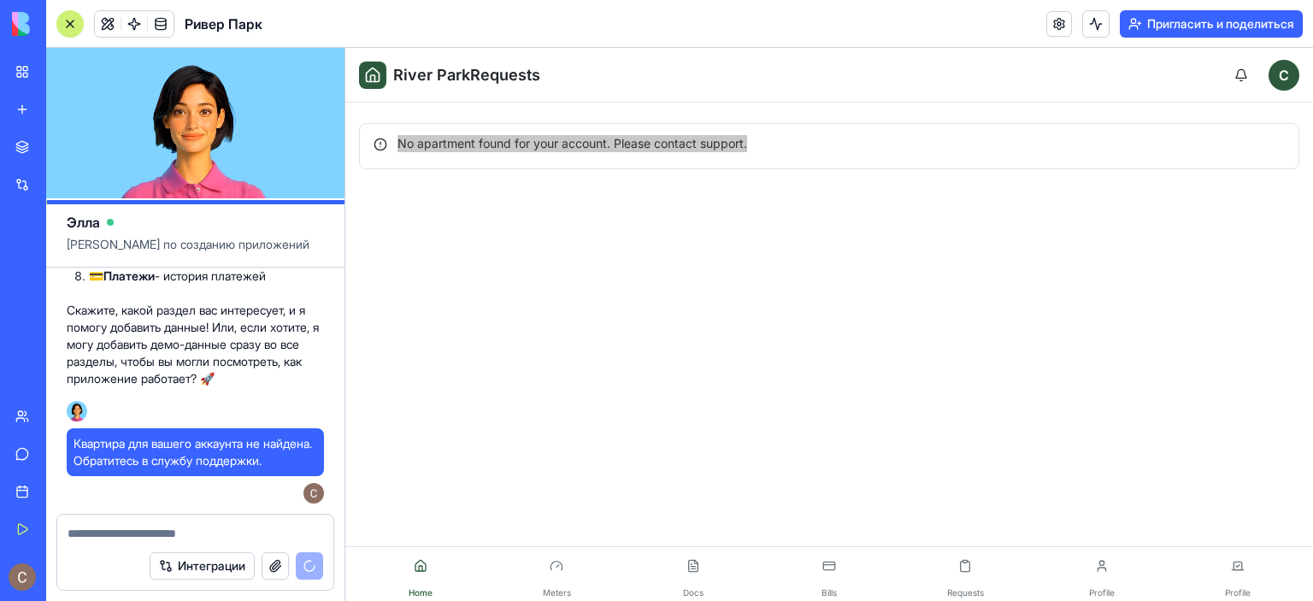
scroll to position [1411, 0]
click at [172, 536] on textarea at bounding box center [196, 533] width 256 height 17
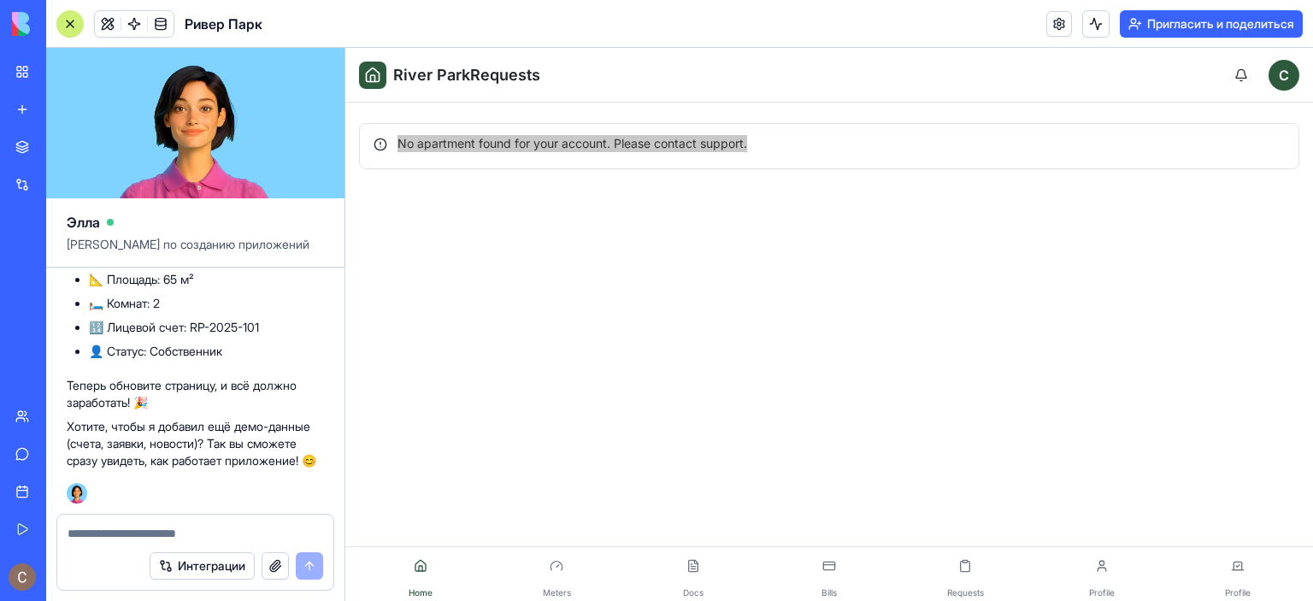
scroll to position [1952, 0]
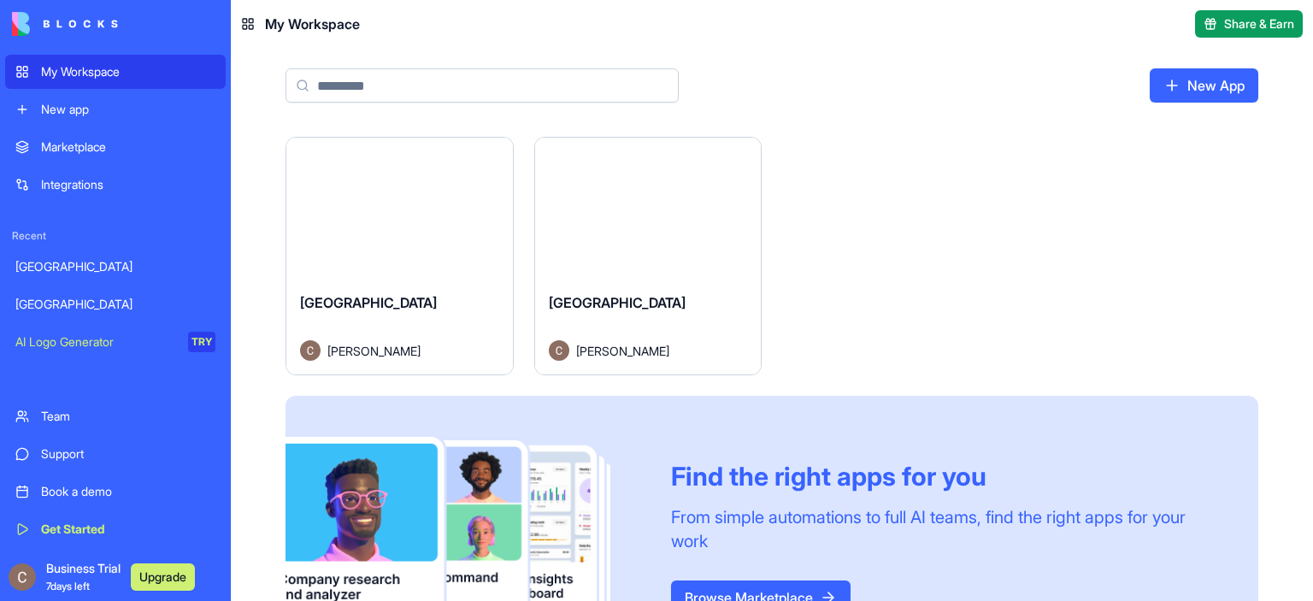
click at [680, 239] on div "Launch" at bounding box center [648, 208] width 227 height 141
click at [427, 248] on div "Launch" at bounding box center [399, 208] width 227 height 141
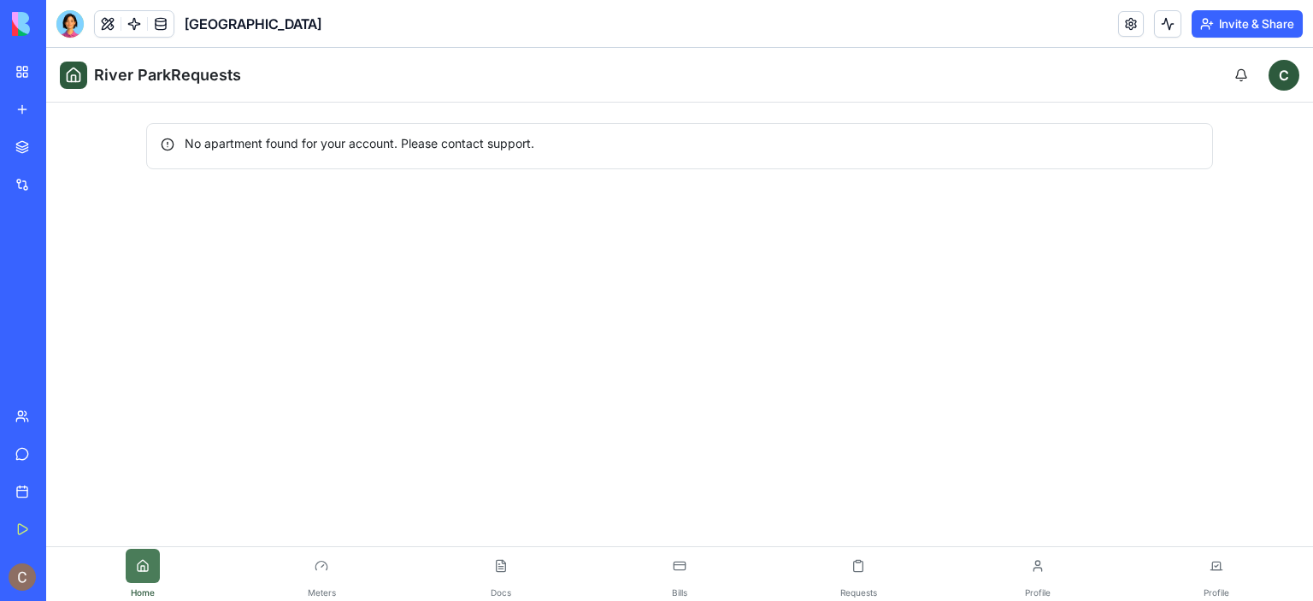
click at [146, 574] on button at bounding box center [143, 566] width 34 height 34
click at [328, 564] on button at bounding box center [321, 566] width 34 height 34
click at [507, 565] on button at bounding box center [501, 566] width 34 height 34
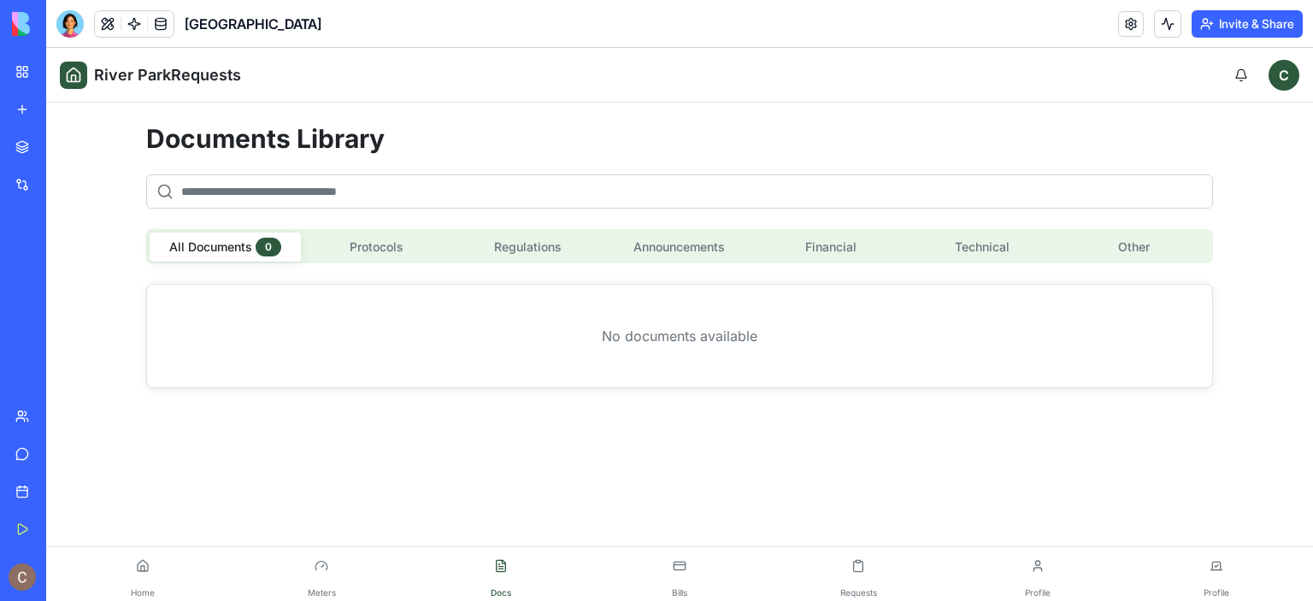
click at [63, 265] on div "[GEOGRAPHIC_DATA]" at bounding box center [39, 266] width 48 height 17
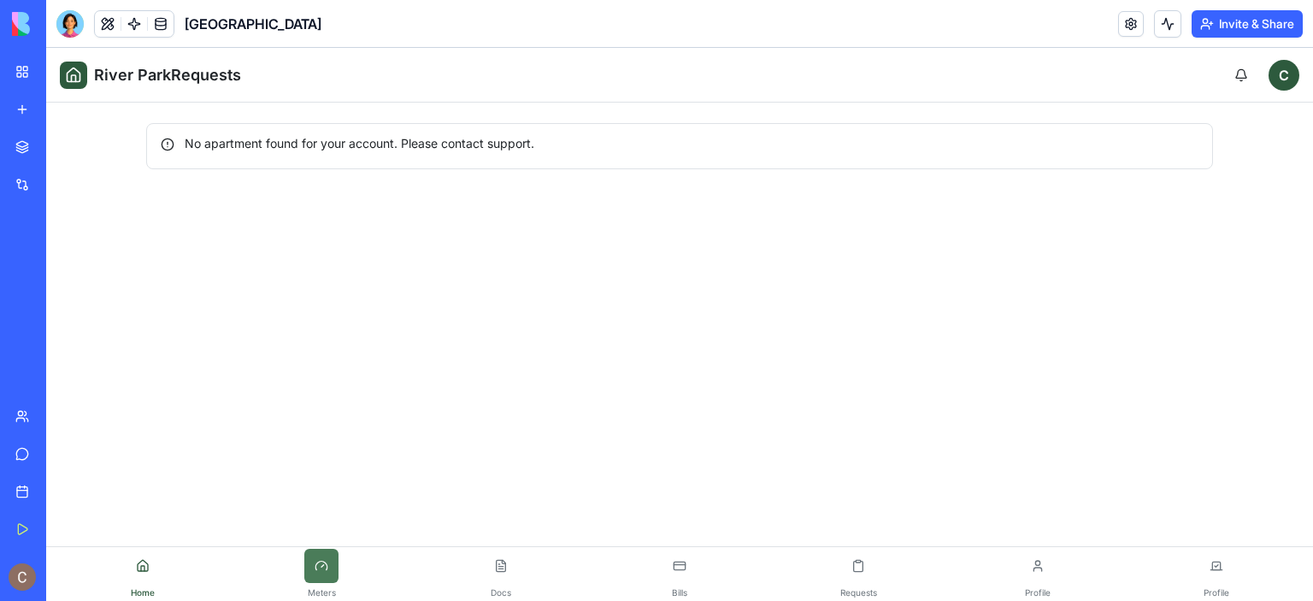
click at [321, 576] on button at bounding box center [321, 566] width 34 height 34
click at [504, 564] on button at bounding box center [501, 566] width 34 height 34
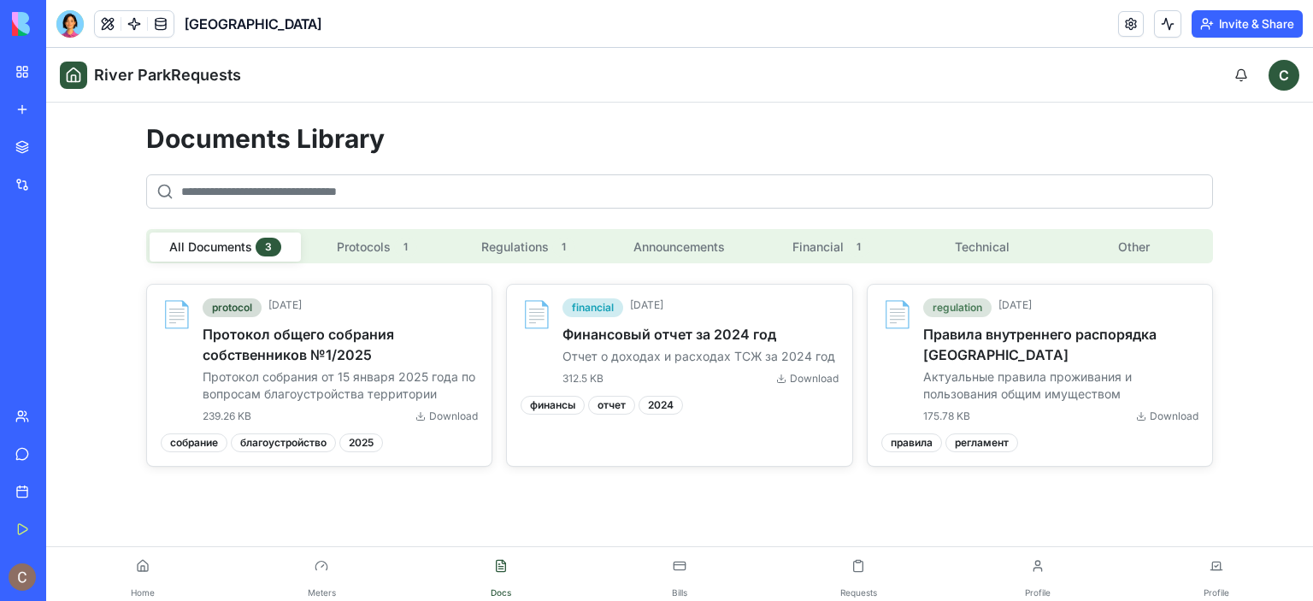
click at [63, 312] on div "[GEOGRAPHIC_DATA]" at bounding box center [39, 304] width 48 height 17
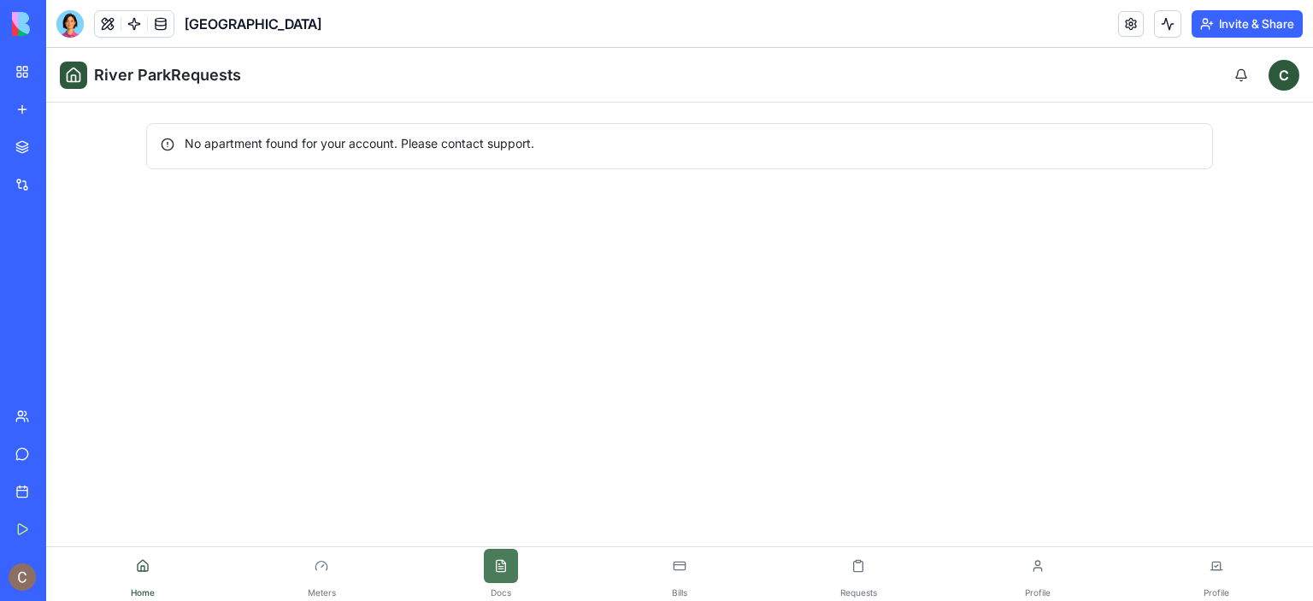
click at [510, 559] on button at bounding box center [501, 566] width 34 height 34
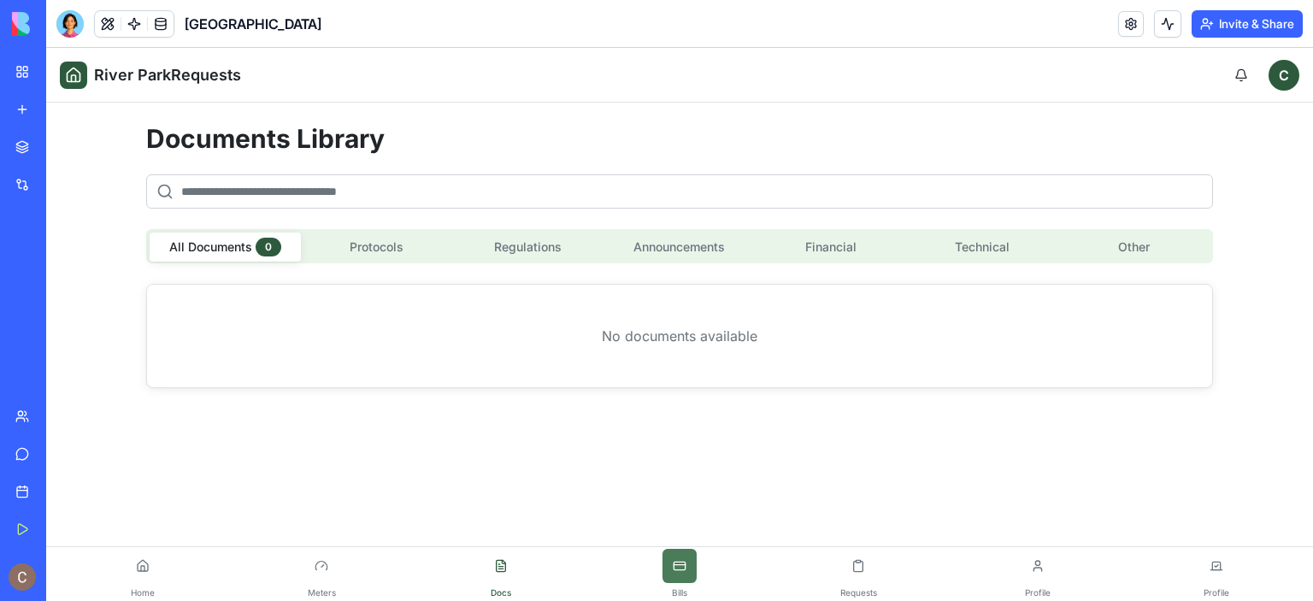
click at [676, 572] on button at bounding box center [680, 566] width 34 height 34
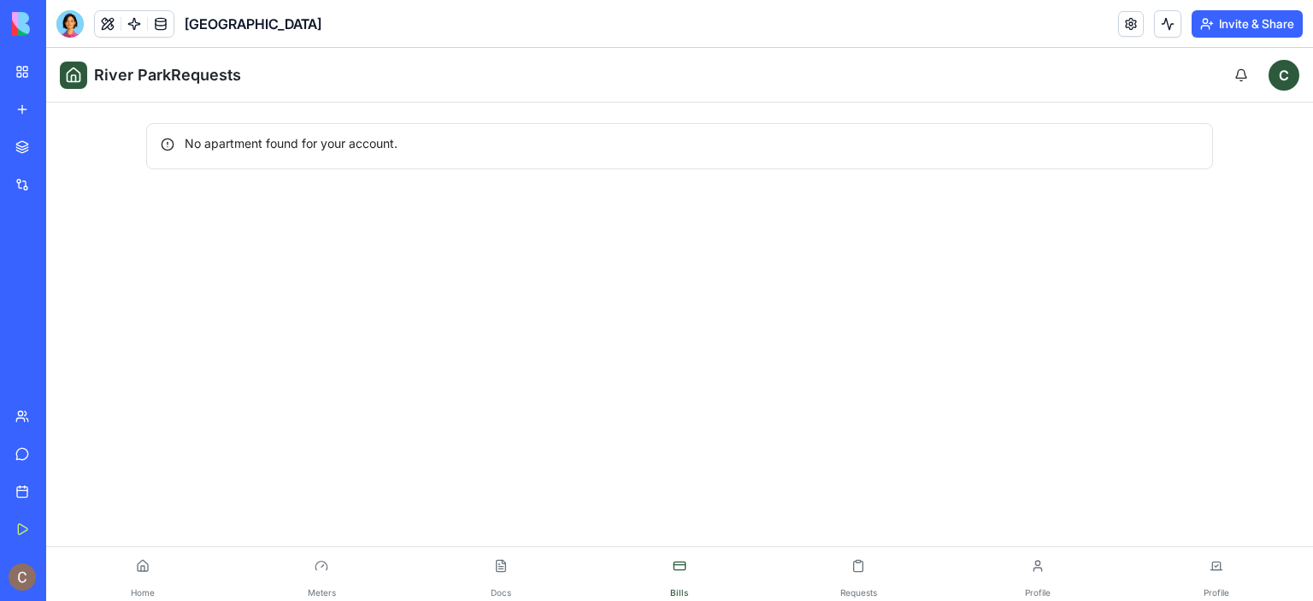
click at [877, 568] on link "Requests" at bounding box center [858, 574] width 179 height 50
click at [1046, 569] on button at bounding box center [1038, 566] width 34 height 34
click at [1216, 566] on button at bounding box center [1216, 566] width 34 height 34
click at [1128, 26] on link at bounding box center [1131, 24] width 26 height 26
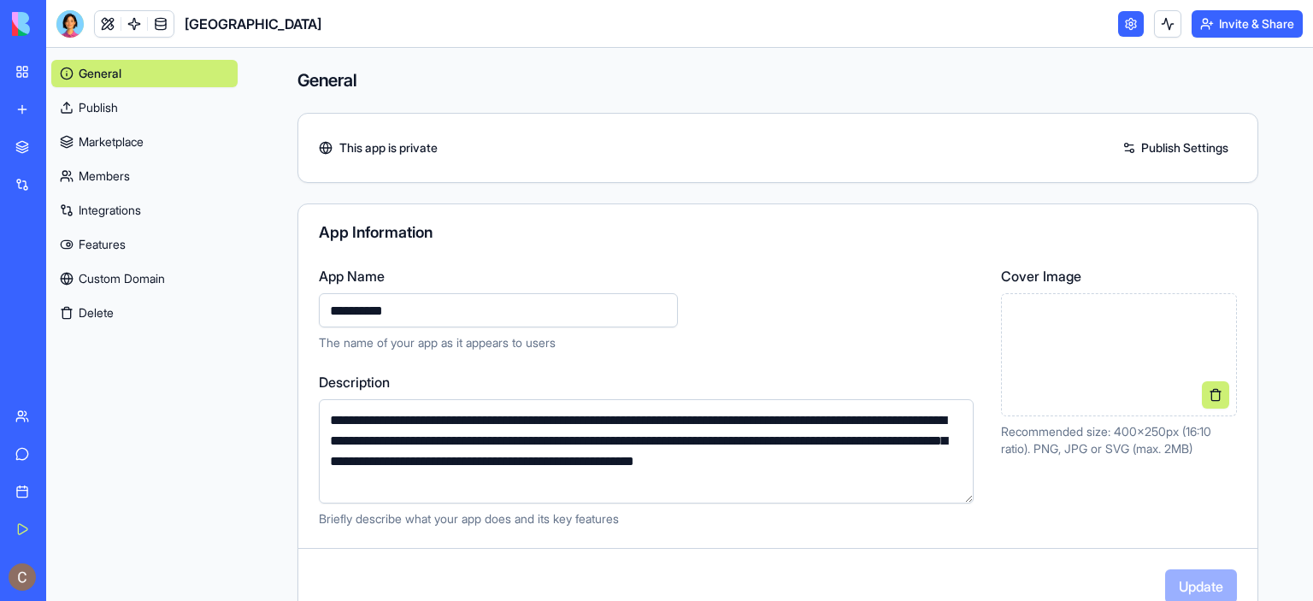
click at [106, 314] on button "Delete" at bounding box center [144, 312] width 186 height 27
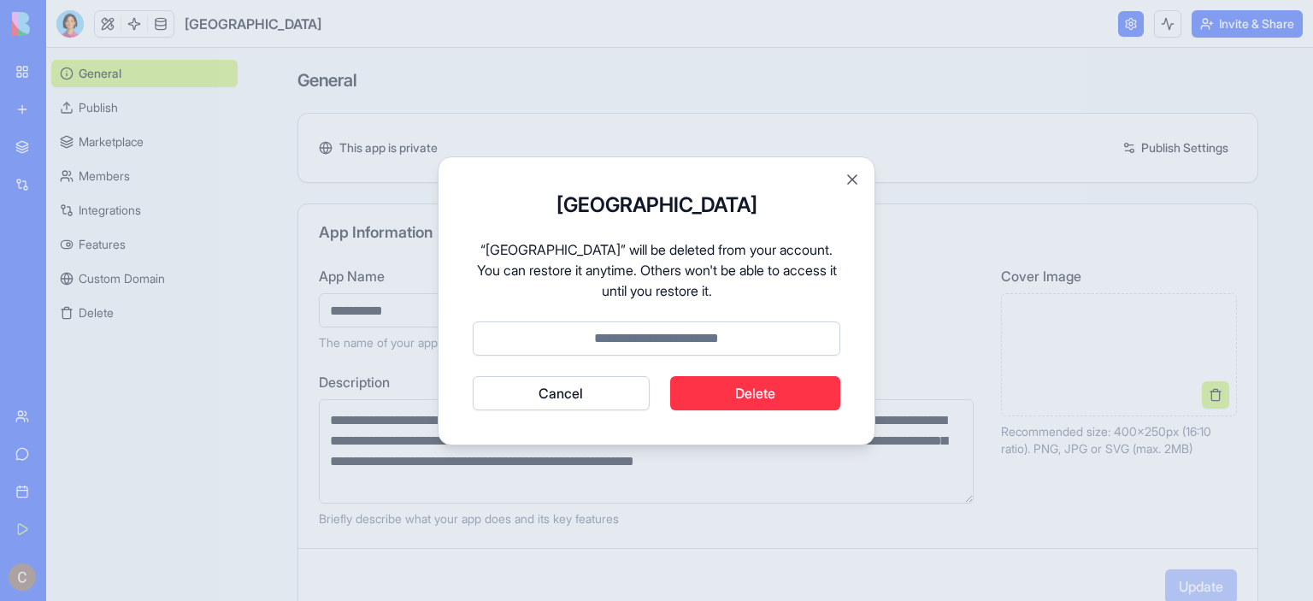
click at [717, 409] on button "Delete" at bounding box center [755, 393] width 171 height 34
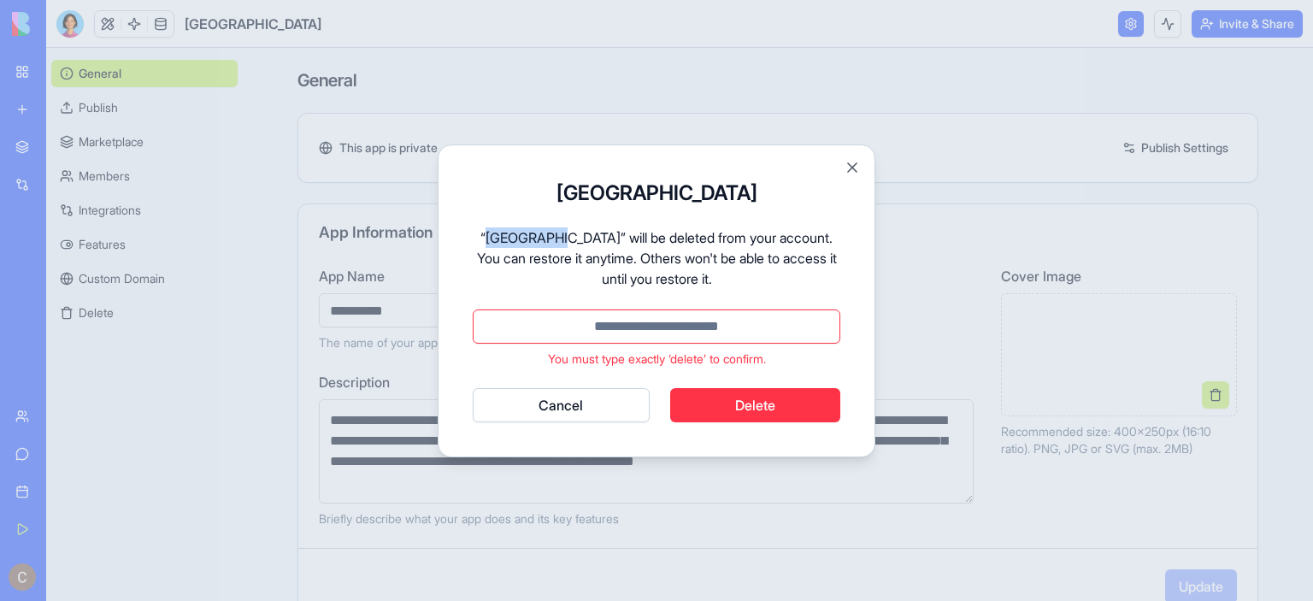
drag, startPoint x: 486, startPoint y: 232, endPoint x: 549, endPoint y: 237, distance: 63.5
click at [549, 237] on p "“River Park” will be deleted from your account. You can restore it anytime. Oth…" at bounding box center [657, 258] width 368 height 62
copy p "[GEOGRAPHIC_DATA]"
click at [520, 329] on input at bounding box center [657, 326] width 368 height 34
paste input "**********"
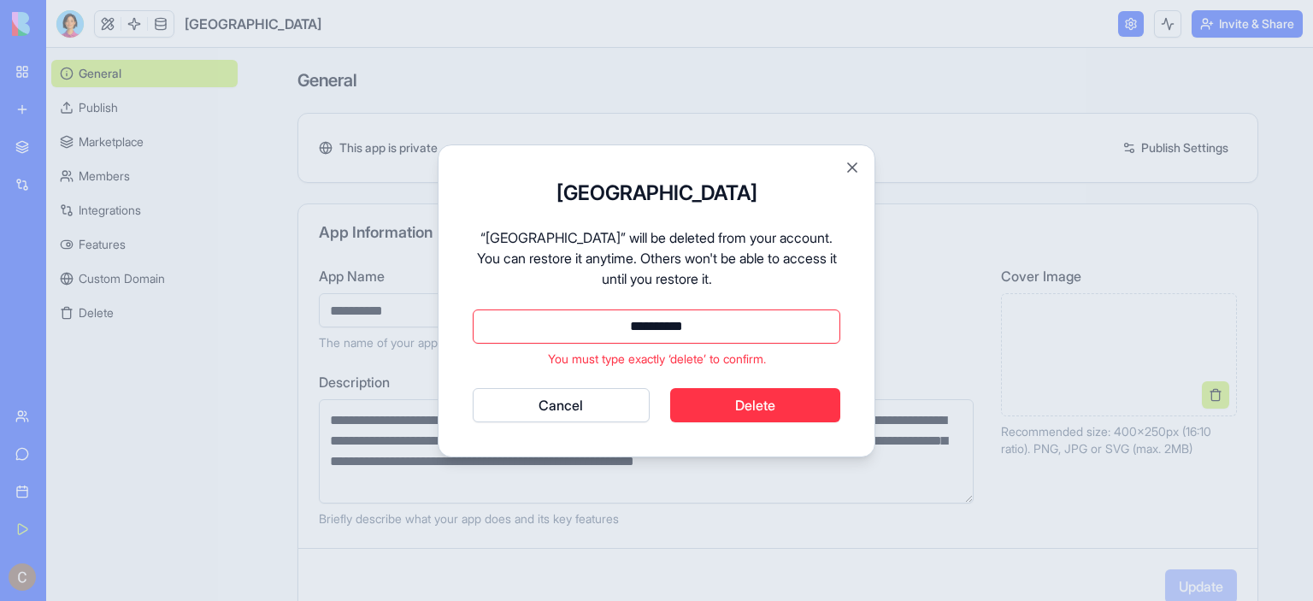
click at [751, 401] on button "Delete" at bounding box center [755, 405] width 171 height 34
click at [716, 404] on button "Delete" at bounding box center [755, 405] width 171 height 34
drag, startPoint x: 477, startPoint y: 233, endPoint x: 556, endPoint y: 232, distance: 78.7
click at [556, 232] on p "“River Park” will be deleted from your account. You can restore it anytime. Oth…" at bounding box center [657, 258] width 368 height 62
copy p "“River Park”"
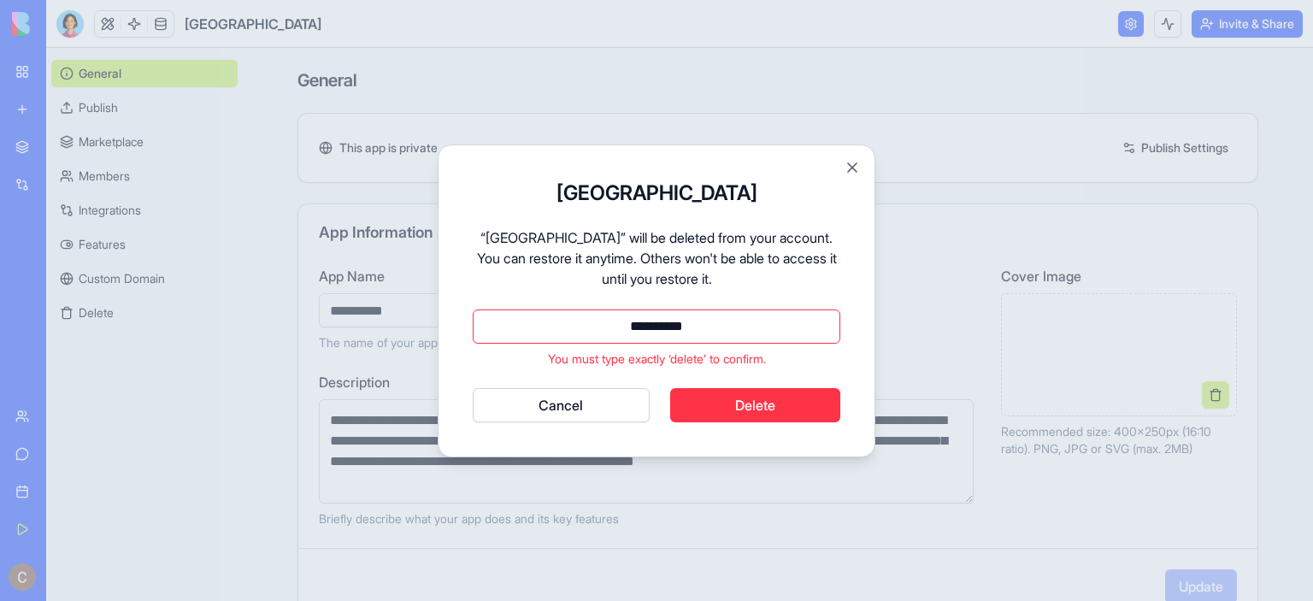
drag, startPoint x: 607, startPoint y: 325, endPoint x: 743, endPoint y: 333, distance: 136.1
click at [743, 333] on input "**********" at bounding box center [657, 326] width 368 height 34
paste input "**"
click at [751, 404] on button "Delete" at bounding box center [755, 405] width 171 height 34
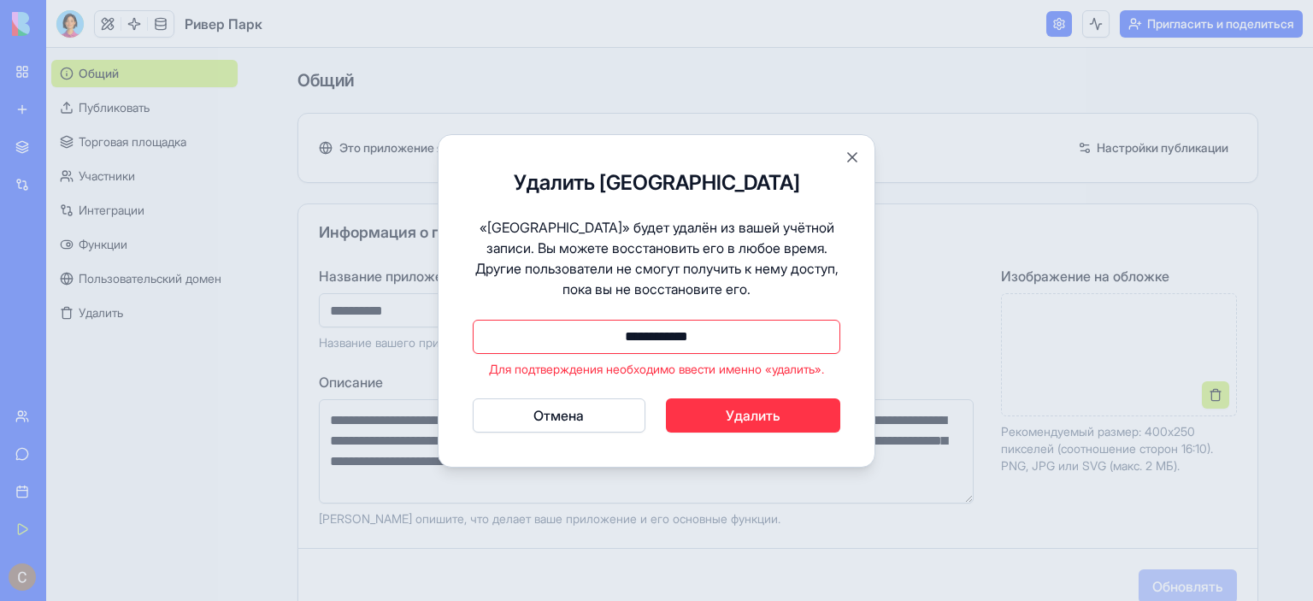
drag, startPoint x: 608, startPoint y: 338, endPoint x: 743, endPoint y: 338, distance: 135.1
click at [743, 338] on input "**********" at bounding box center [657, 337] width 368 height 34
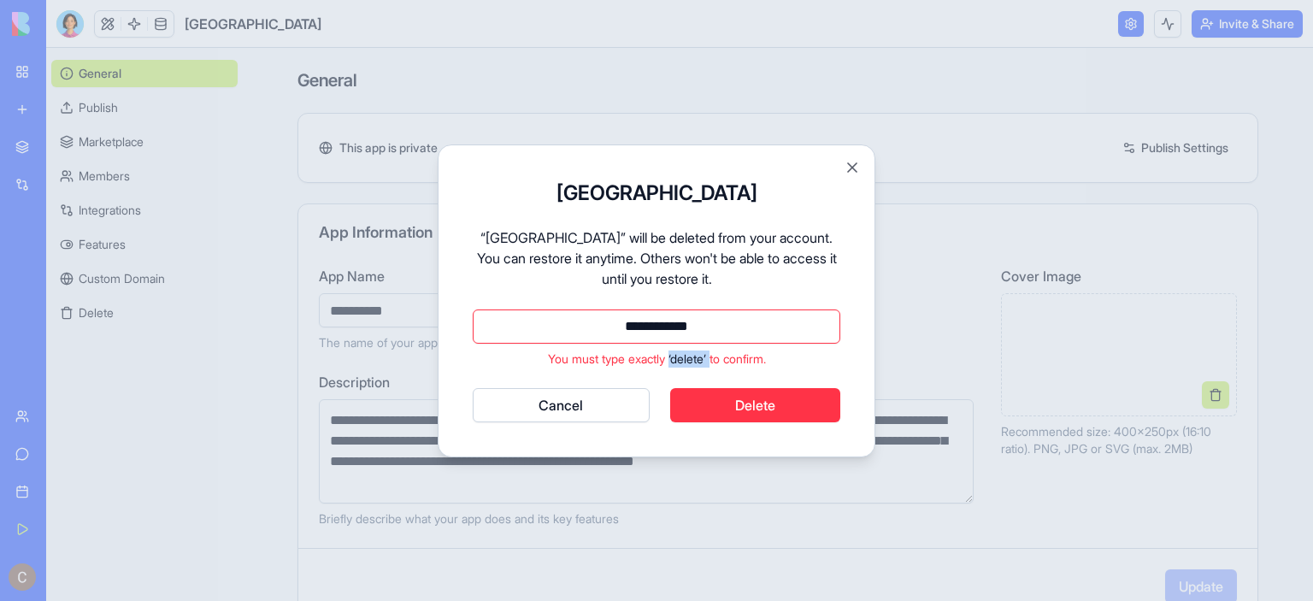
drag, startPoint x: 667, startPoint y: 357, endPoint x: 711, endPoint y: 358, distance: 44.5
click at [711, 358] on p "You must type exactly ‘delete’ to confirm." at bounding box center [657, 359] width 368 height 17
copy p "‘delete’"
drag, startPoint x: 613, startPoint y: 327, endPoint x: 751, endPoint y: 336, distance: 138.8
click at [751, 336] on input "**********" at bounding box center [657, 326] width 368 height 34
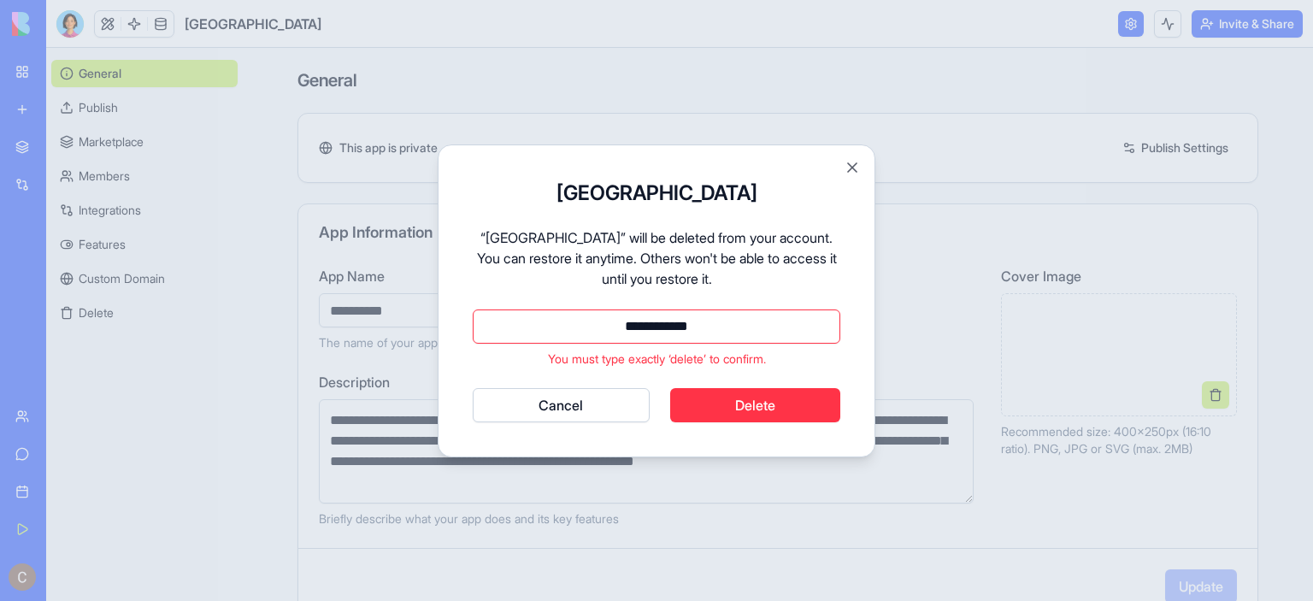
paste input
click at [775, 404] on button "Delete" at bounding box center [755, 405] width 171 height 34
click at [750, 397] on button "Delete" at bounding box center [755, 405] width 171 height 34
click at [715, 331] on input "********" at bounding box center [657, 326] width 368 height 34
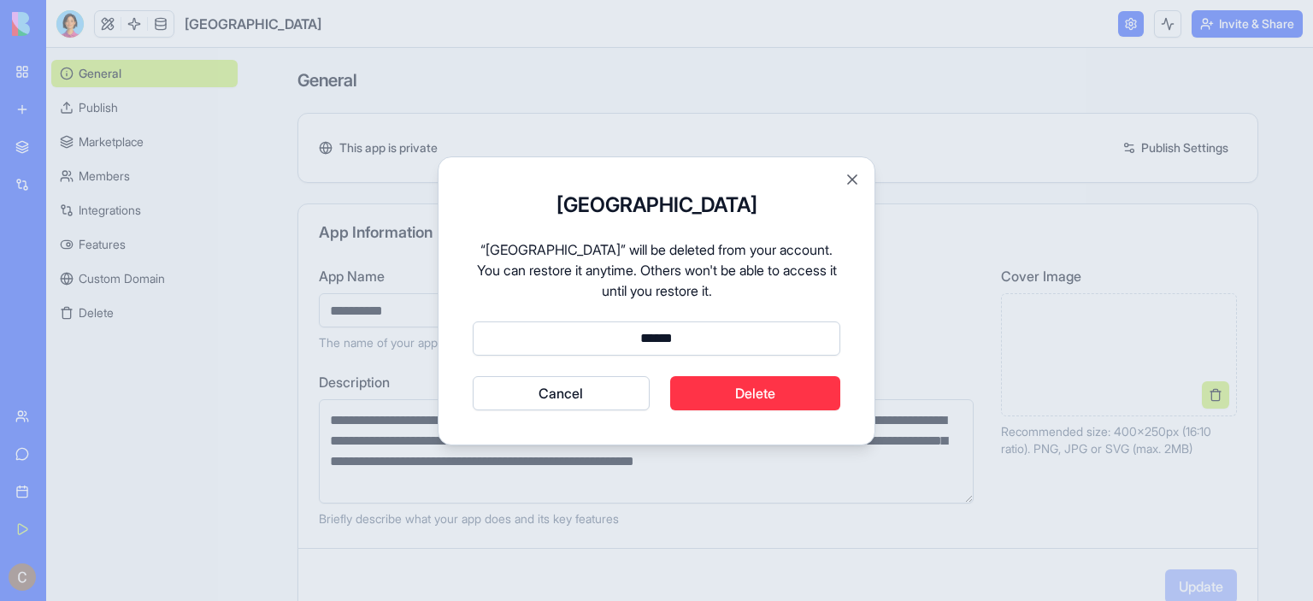
type input "******"
click at [758, 388] on button "Delete" at bounding box center [755, 393] width 171 height 34
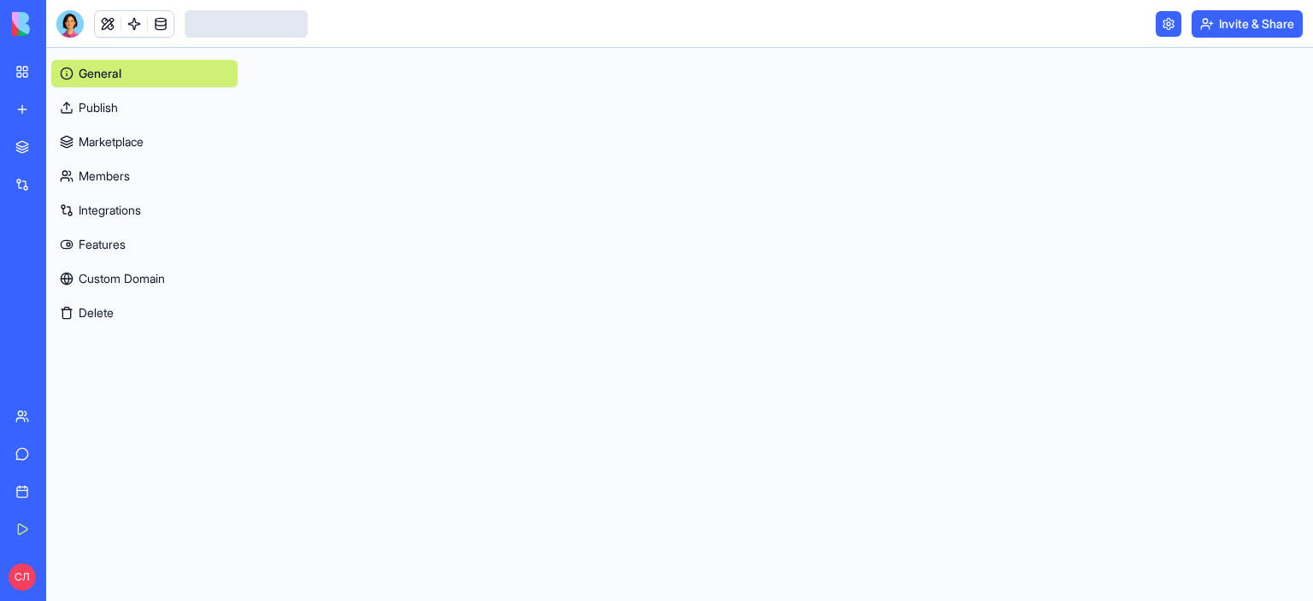
click at [63, 269] on div "[GEOGRAPHIC_DATA]" at bounding box center [39, 266] width 48 height 17
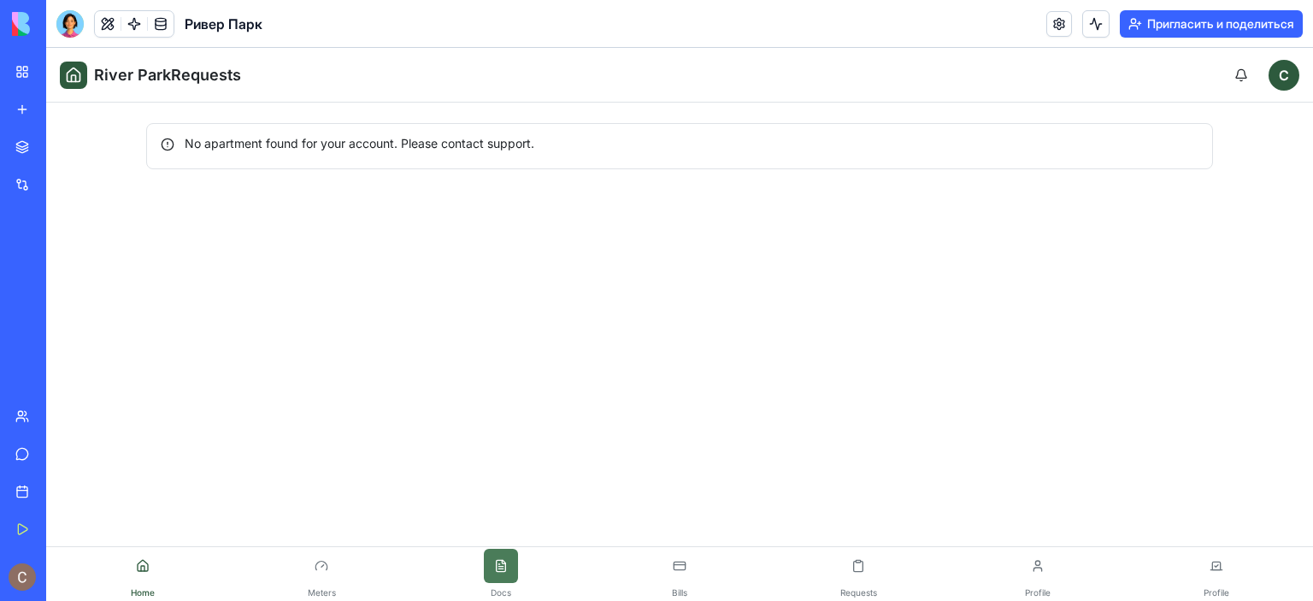
click at [504, 570] on button at bounding box center [501, 566] width 34 height 34
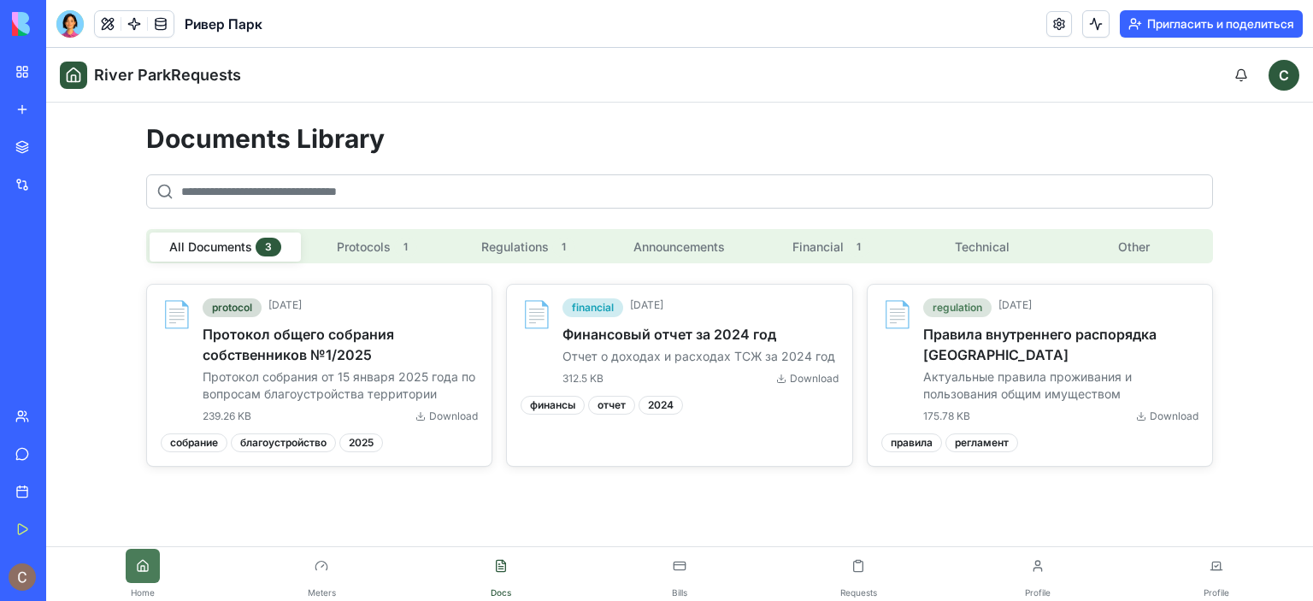
click at [142, 573] on button at bounding box center [143, 566] width 34 height 34
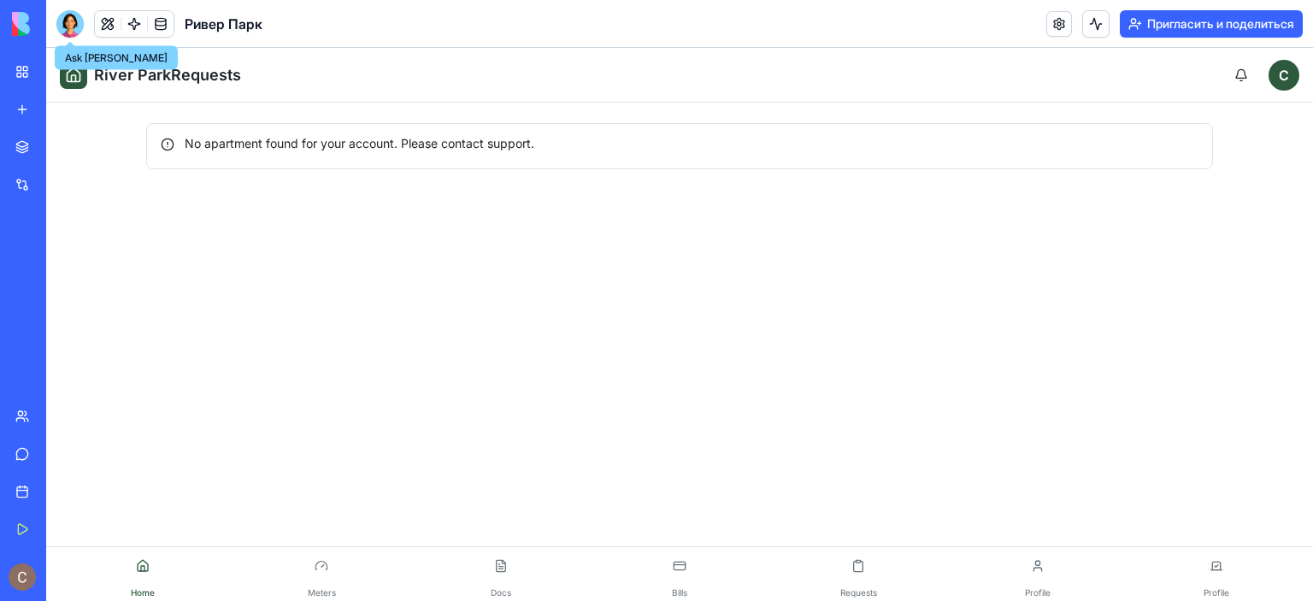
click at [62, 24] on div at bounding box center [69, 23] width 27 height 27
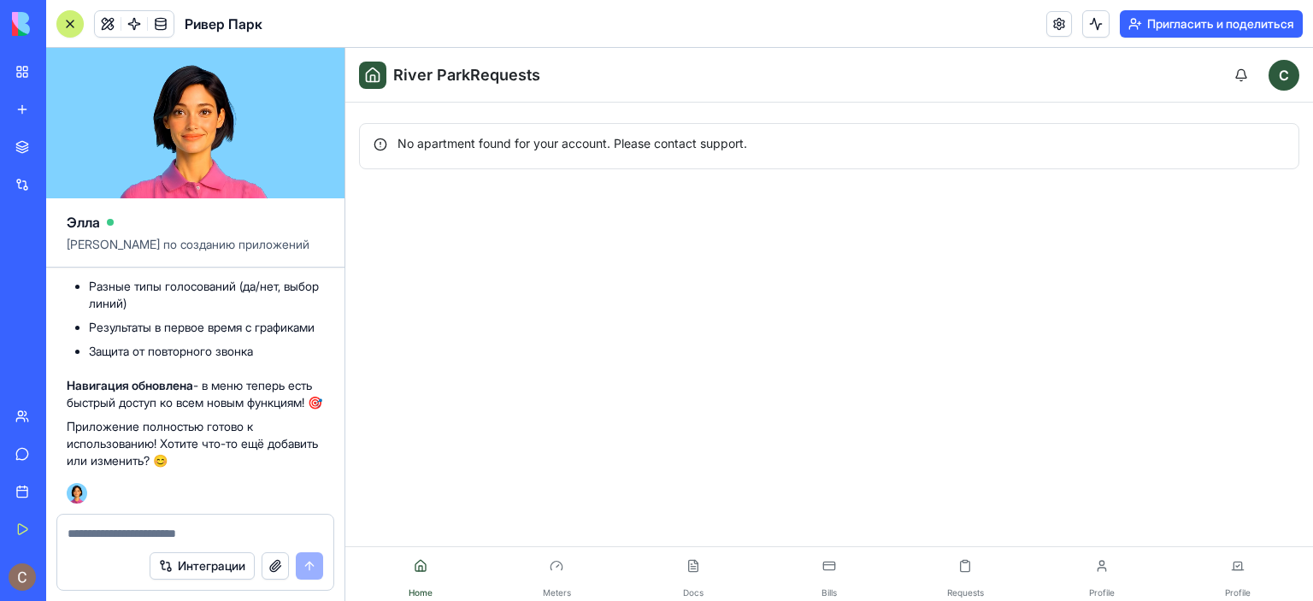
scroll to position [3634, 0]
click at [841, 574] on button at bounding box center [829, 566] width 34 height 34
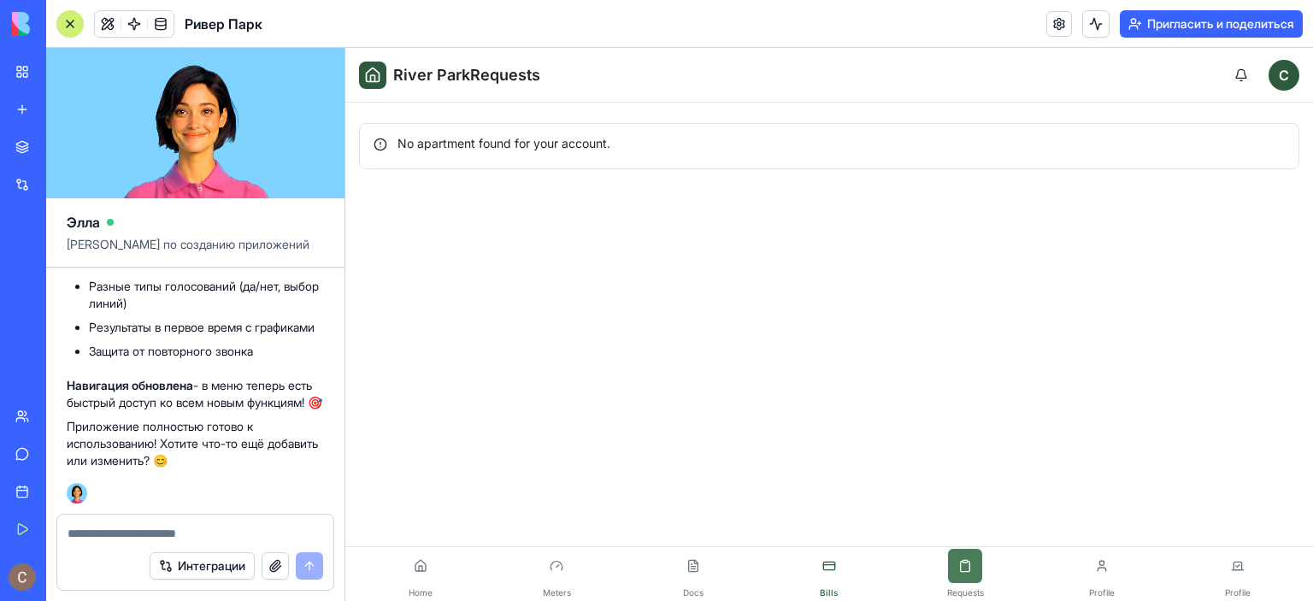
click at [959, 580] on button at bounding box center [965, 566] width 34 height 34
click at [1091, 579] on button at bounding box center [1102, 566] width 34 height 34
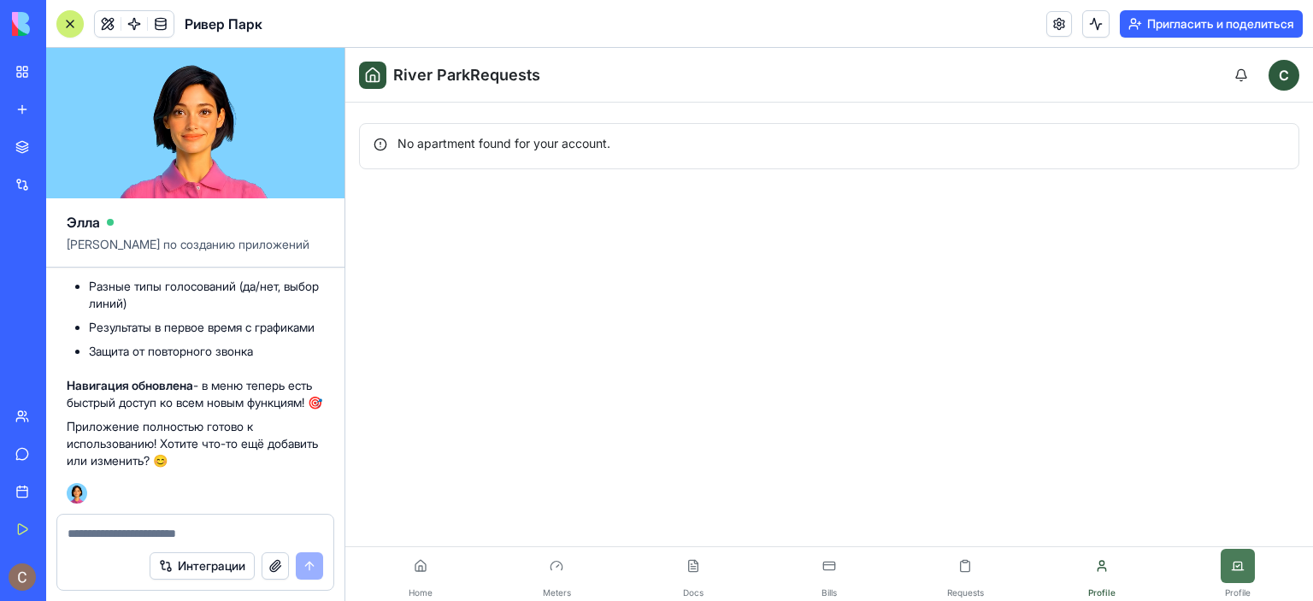
click at [1231, 563] on button at bounding box center [1238, 566] width 34 height 34
click at [160, 533] on textarea at bounding box center [196, 533] width 256 height 17
type textarea "*"
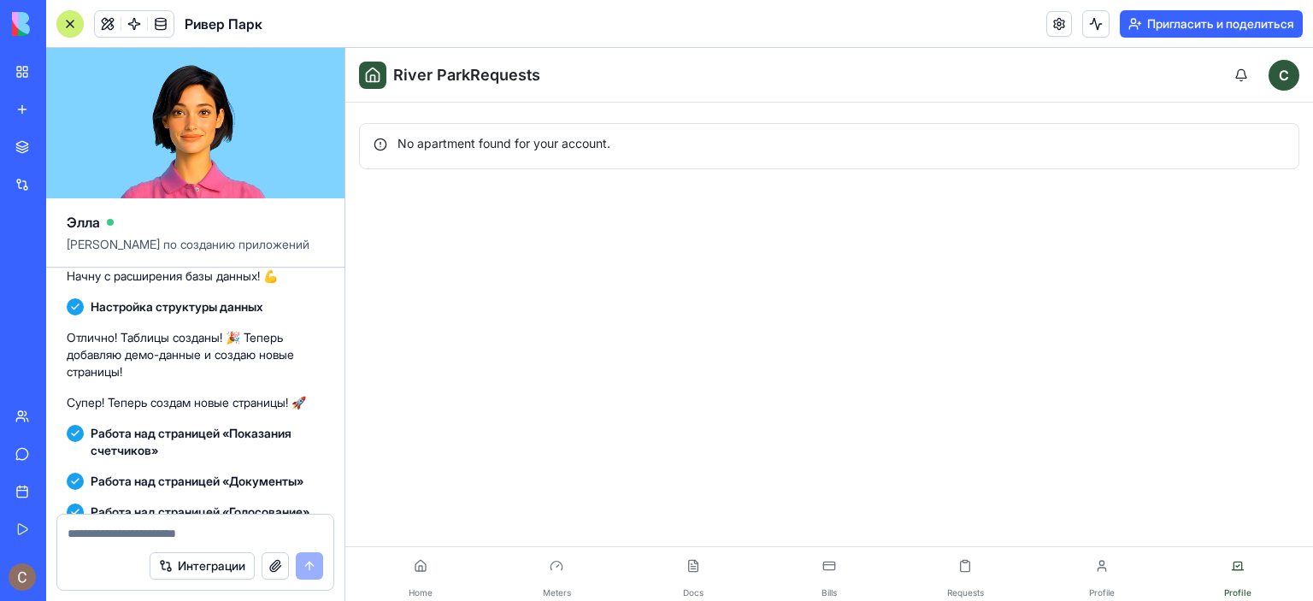
scroll to position [2694, 0]
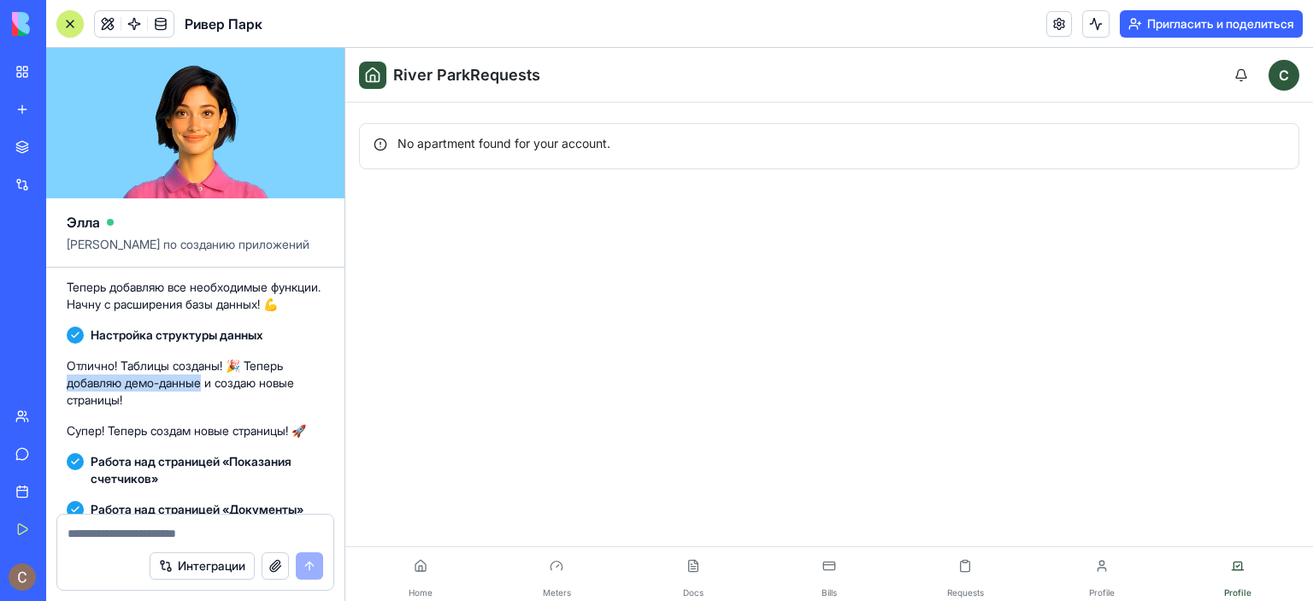
drag, startPoint x: 69, startPoint y: 445, endPoint x: 207, endPoint y: 444, distance: 137.6
click at [207, 407] on font "Отлично! Таблицы созданы! 🎉 Теперь добавляю демо-данные и создаю новые страницы!" at bounding box center [180, 382] width 227 height 49
copy font "обавляю демо-данные"
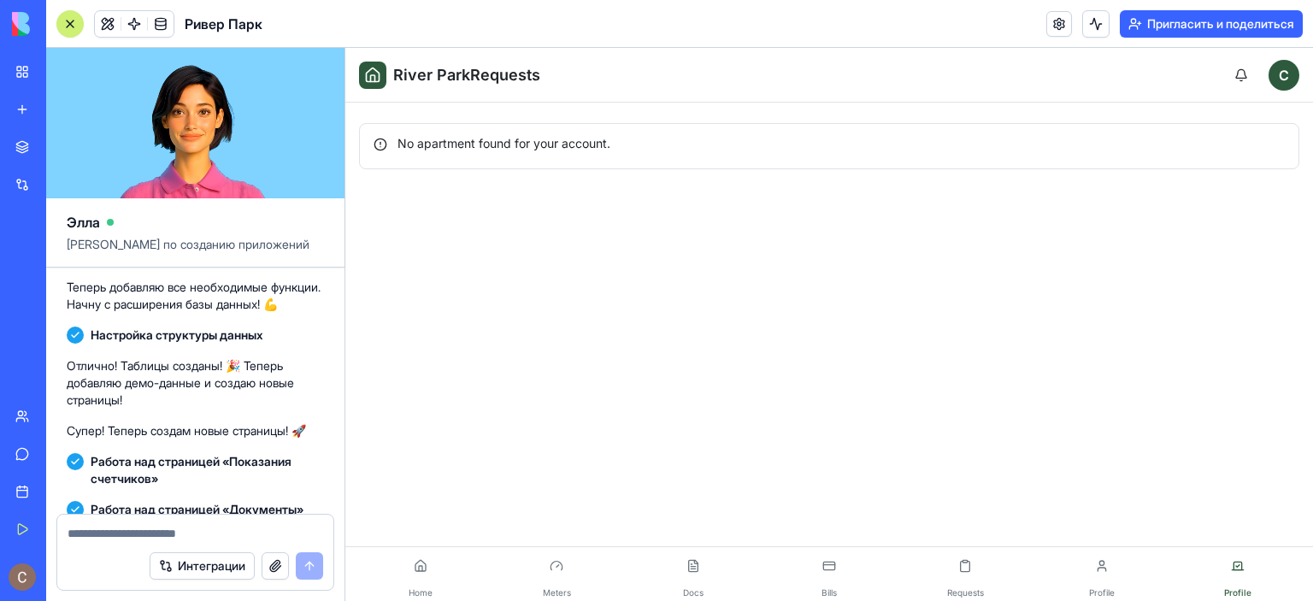
click at [149, 539] on textarea at bounding box center [196, 533] width 256 height 17
paste textarea "**********"
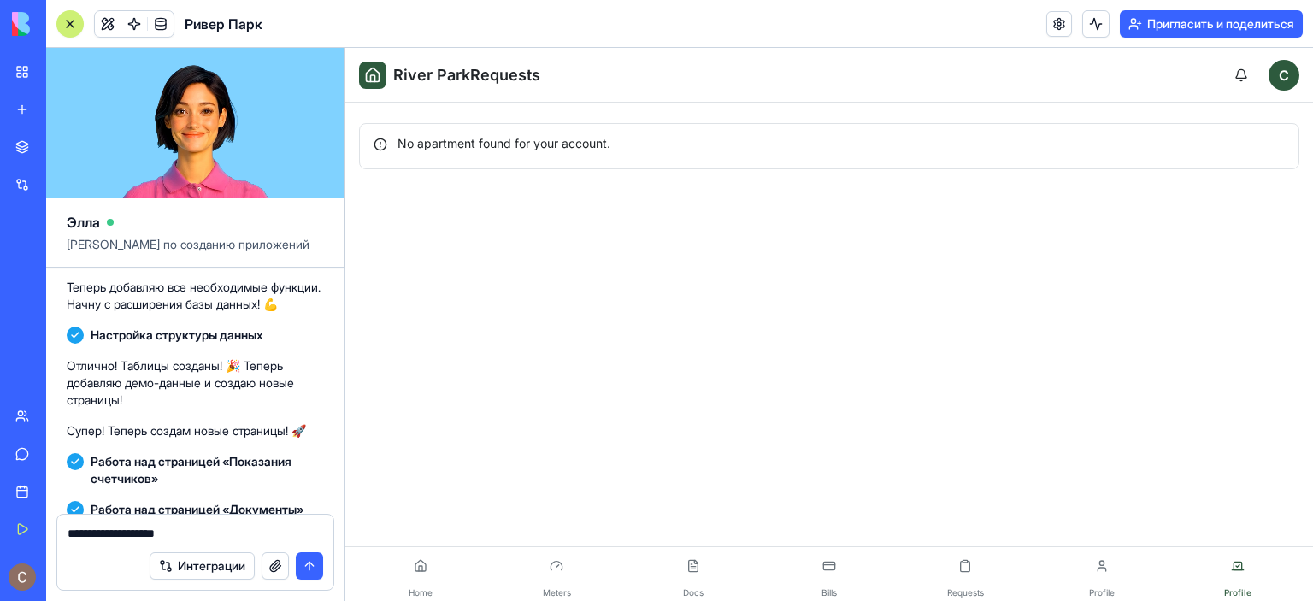
drag, startPoint x: 103, startPoint y: 534, endPoint x: 126, endPoint y: 534, distance: 23.1
click at [126, 534] on textarea "**********" at bounding box center [196, 533] width 256 height 17
type textarea "**********"
click at [308, 567] on button "submit" at bounding box center [309, 565] width 27 height 27
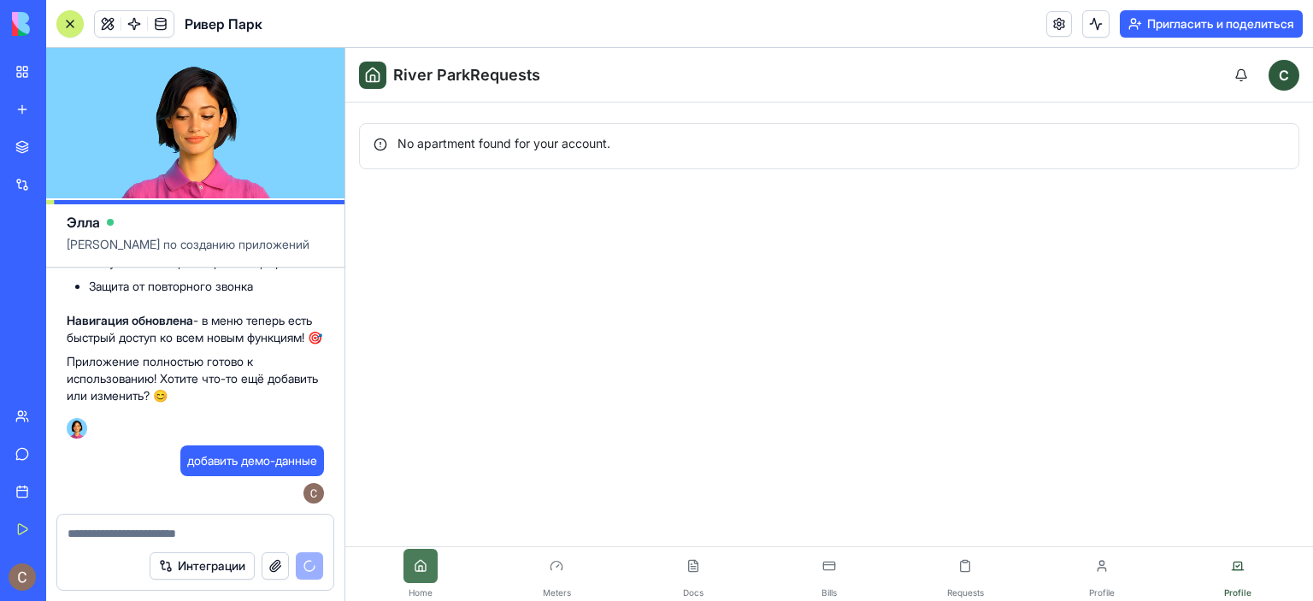
click at [421, 567] on button at bounding box center [421, 566] width 34 height 34
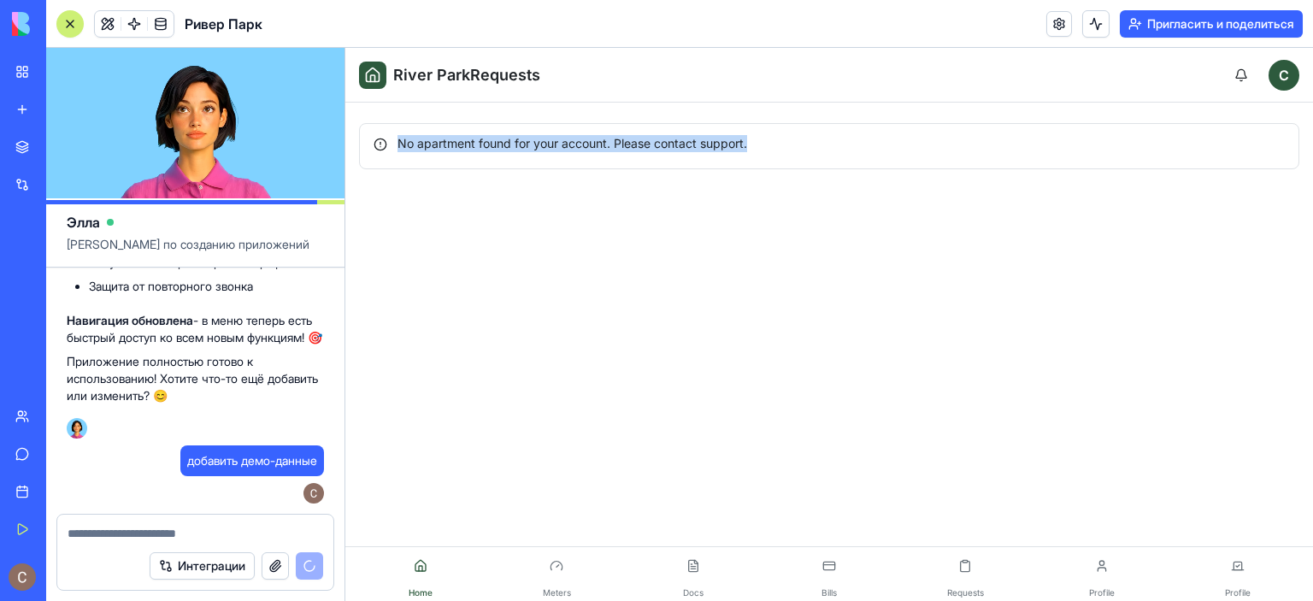
drag, startPoint x: 761, startPoint y: 146, endPoint x: 390, endPoint y: 146, distance: 371.0
click at [390, 146] on div "No apartment found for your account. Please contact support." at bounding box center [829, 143] width 911 height 17
copy div "No apartment found for your account. Please contact support."
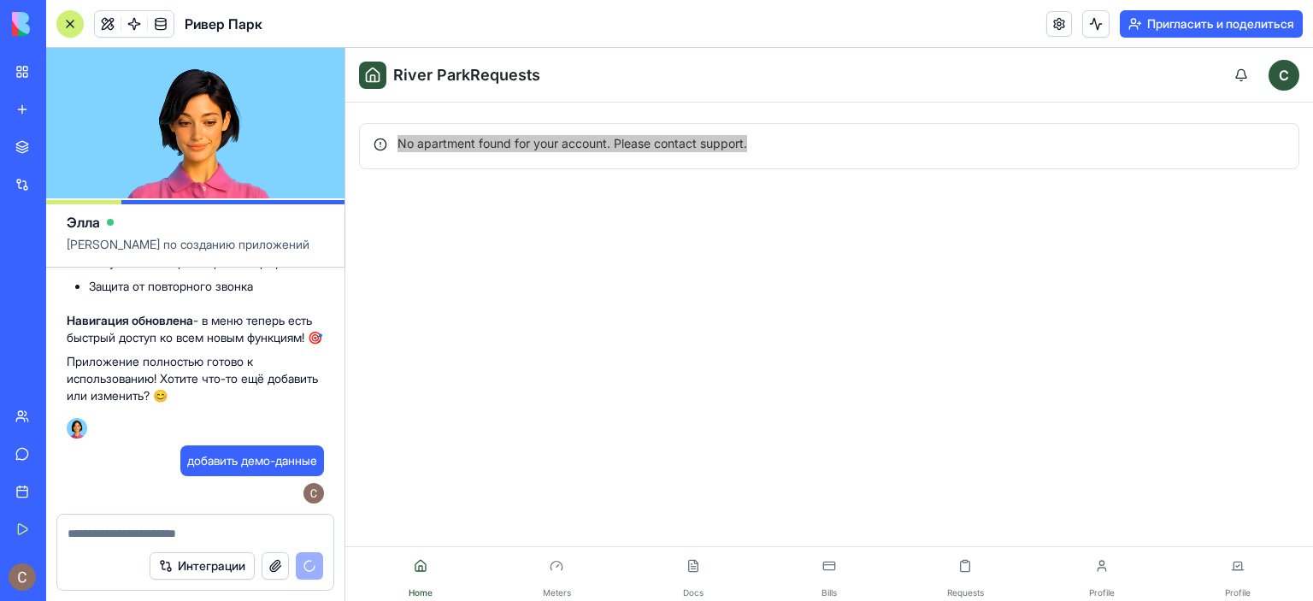
click at [103, 521] on div at bounding box center [195, 528] width 276 height 27
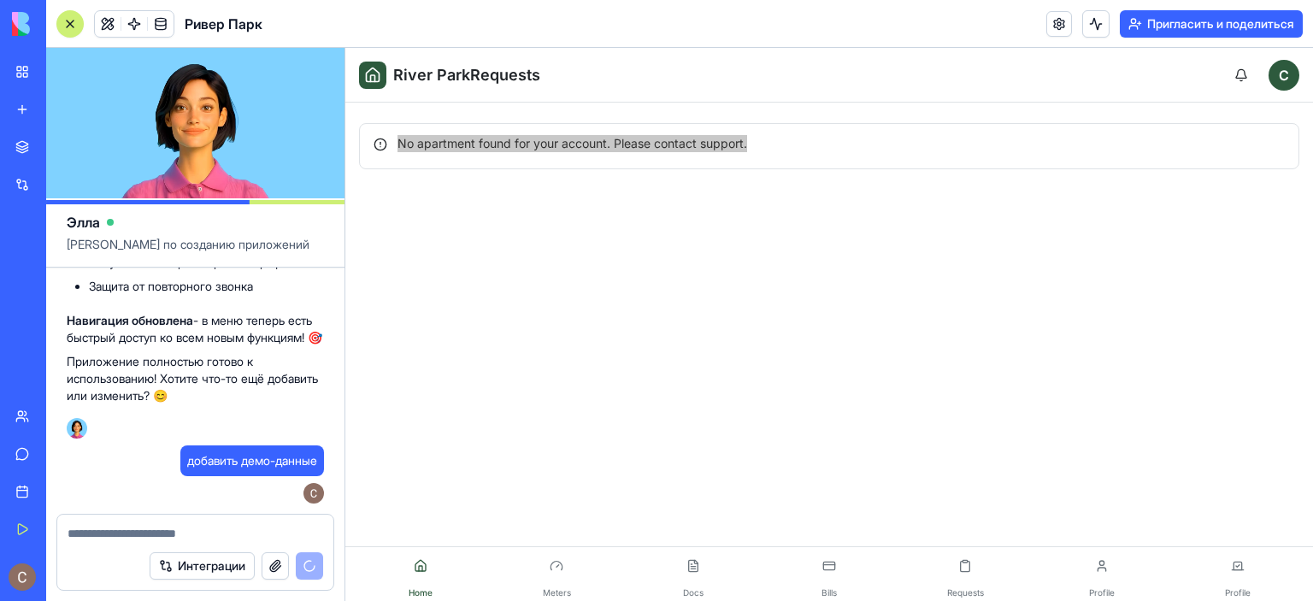
click at [113, 530] on textarea at bounding box center [196, 533] width 256 height 17
paste textarea "**********"
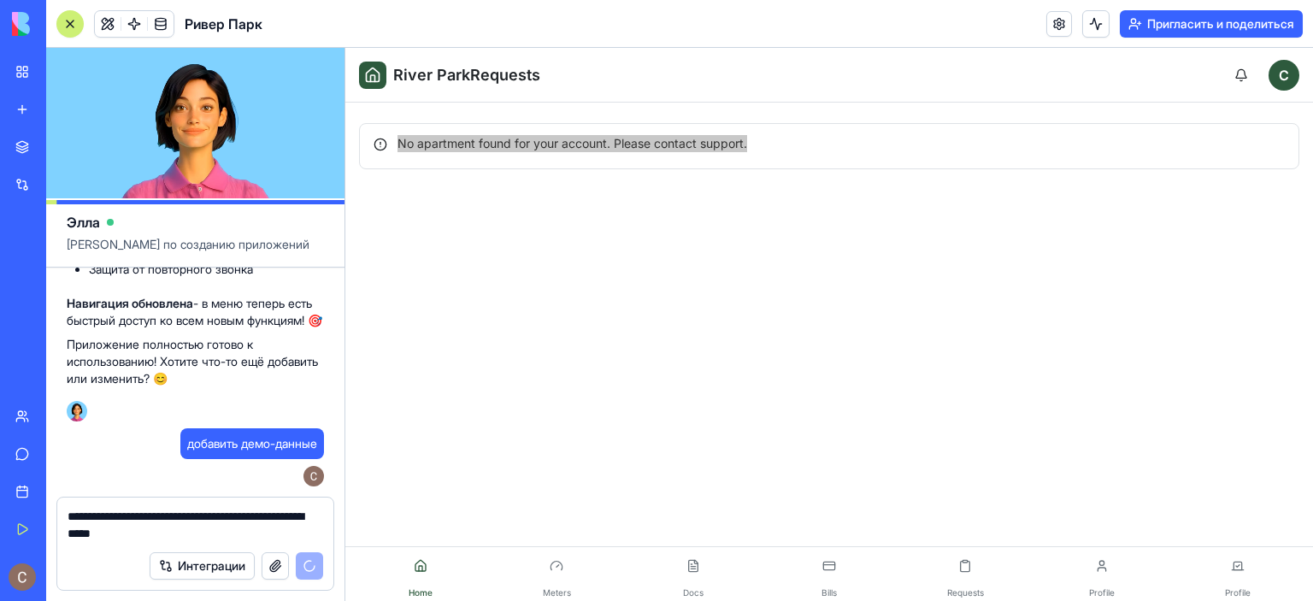
scroll to position [3716, 0]
type textarea "**********"
click at [277, 573] on button "button" at bounding box center [275, 565] width 27 height 27
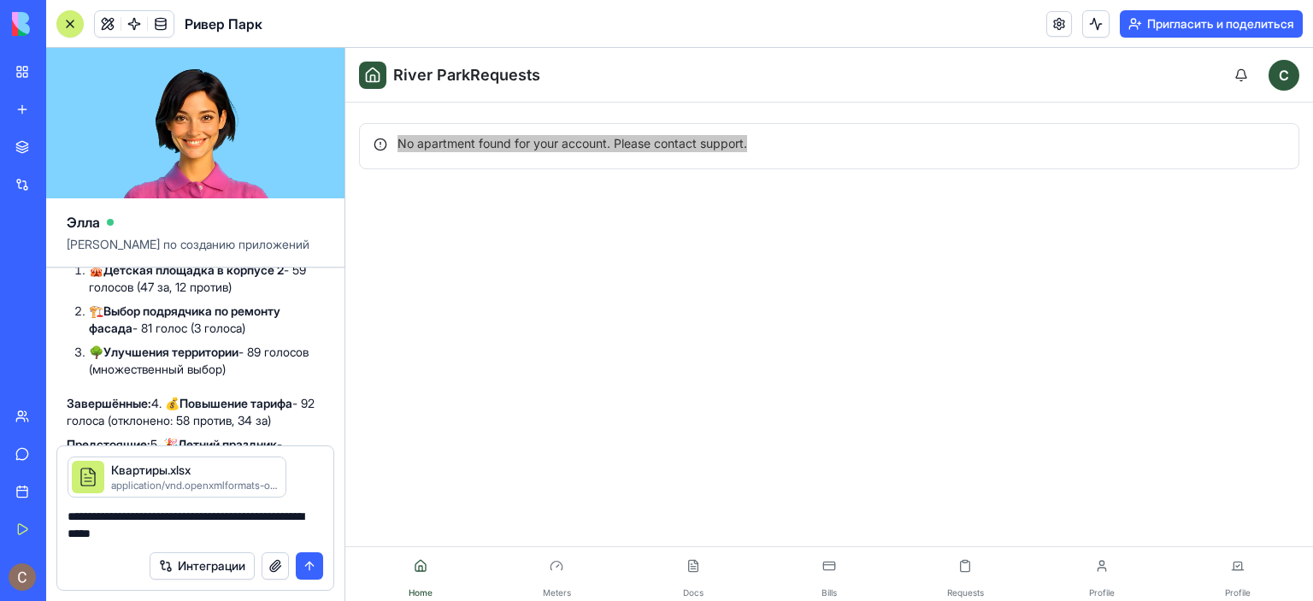
scroll to position [4787, 0]
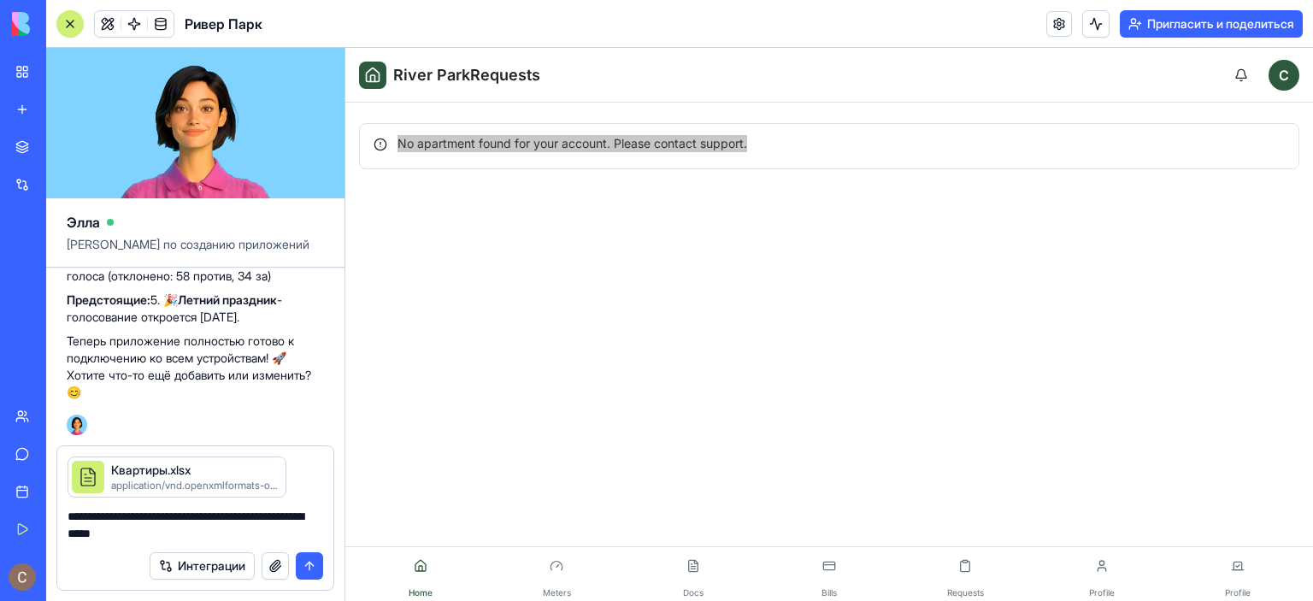
click at [308, 565] on button "submit" at bounding box center [309, 565] width 27 height 27
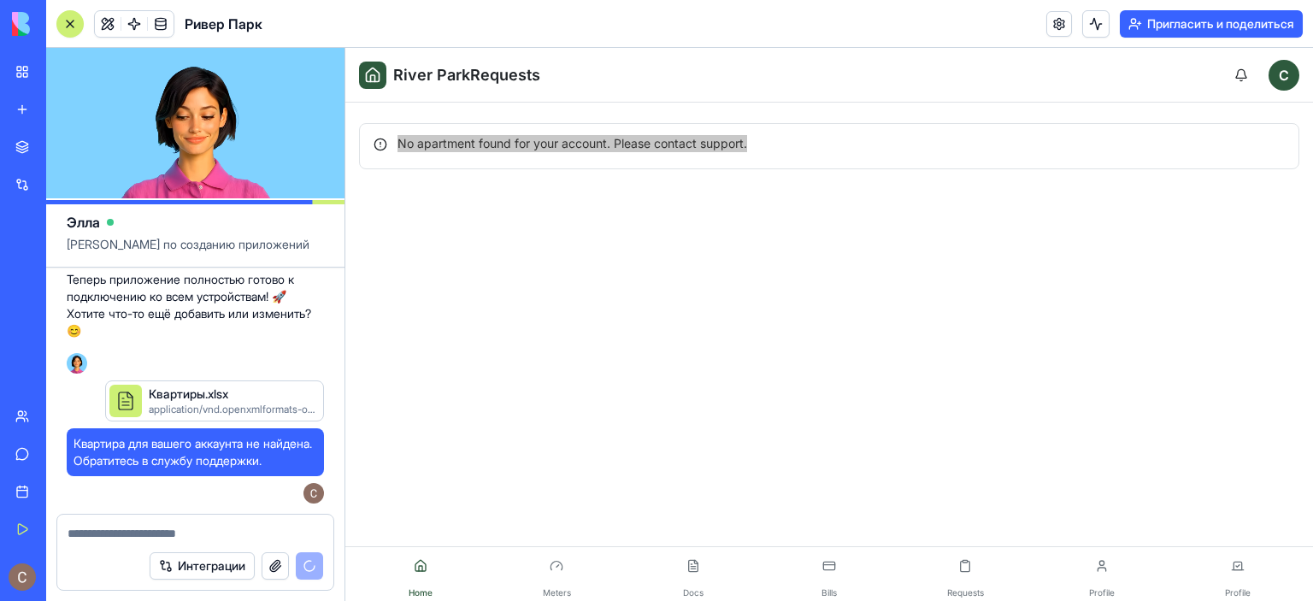
scroll to position [4780, 0]
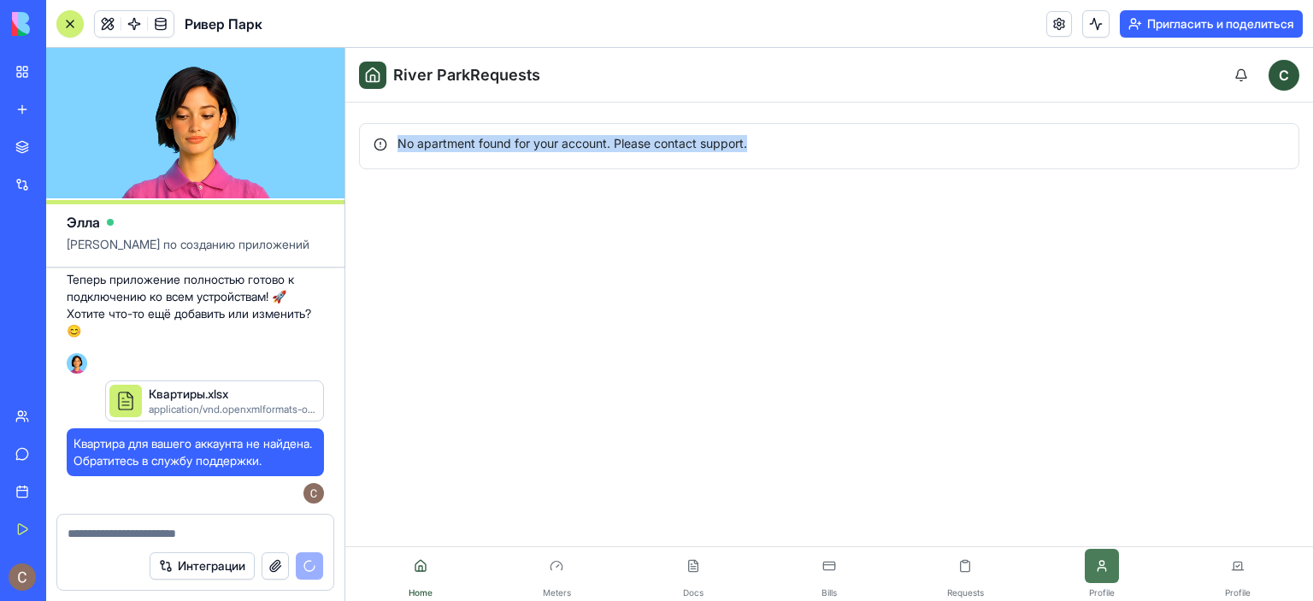
click at [1105, 575] on button at bounding box center [1102, 566] width 34 height 34
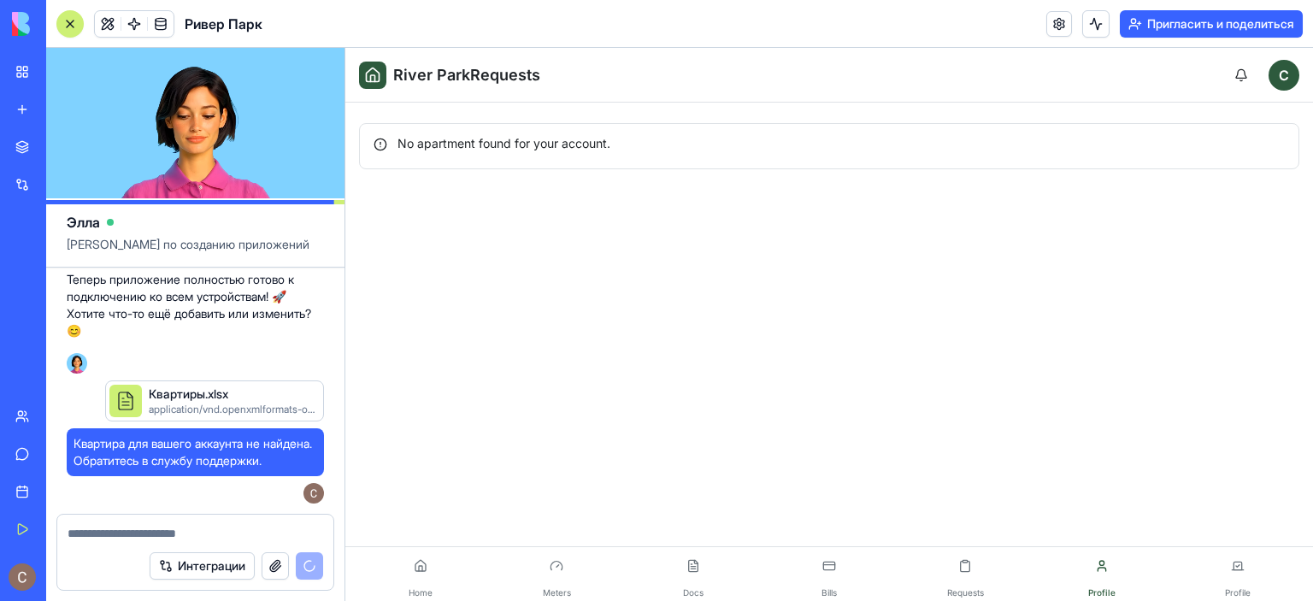
scroll to position [4865, 0]
click at [410, 560] on button at bounding box center [421, 566] width 34 height 34
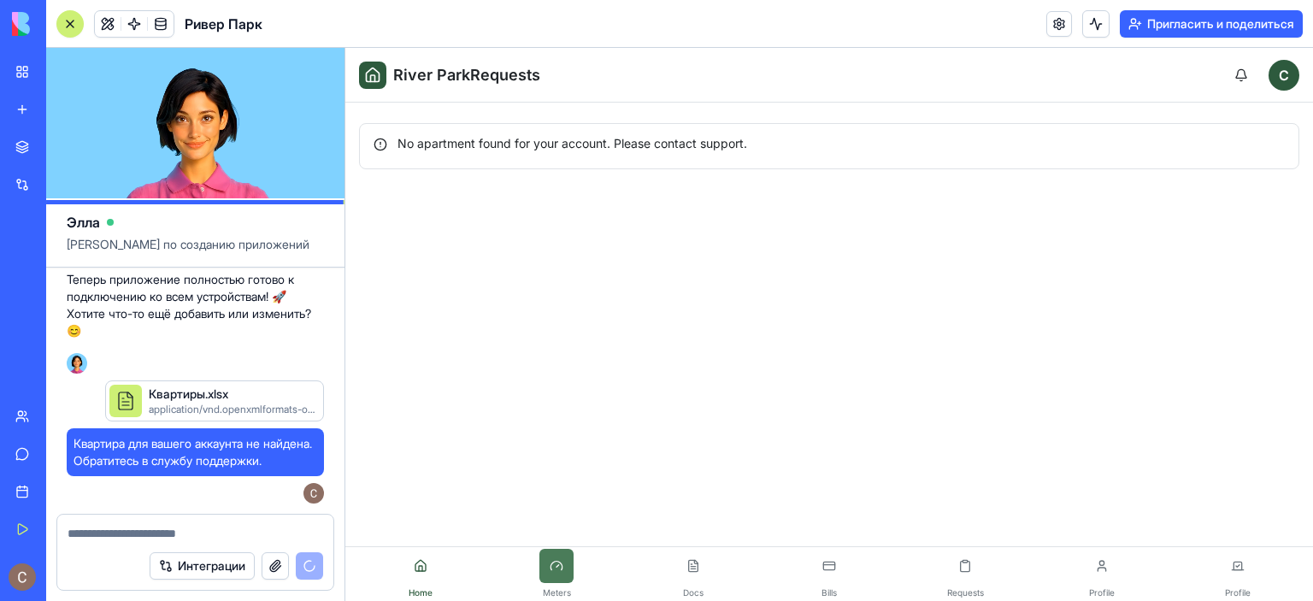
click at [569, 573] on button at bounding box center [556, 566] width 34 height 34
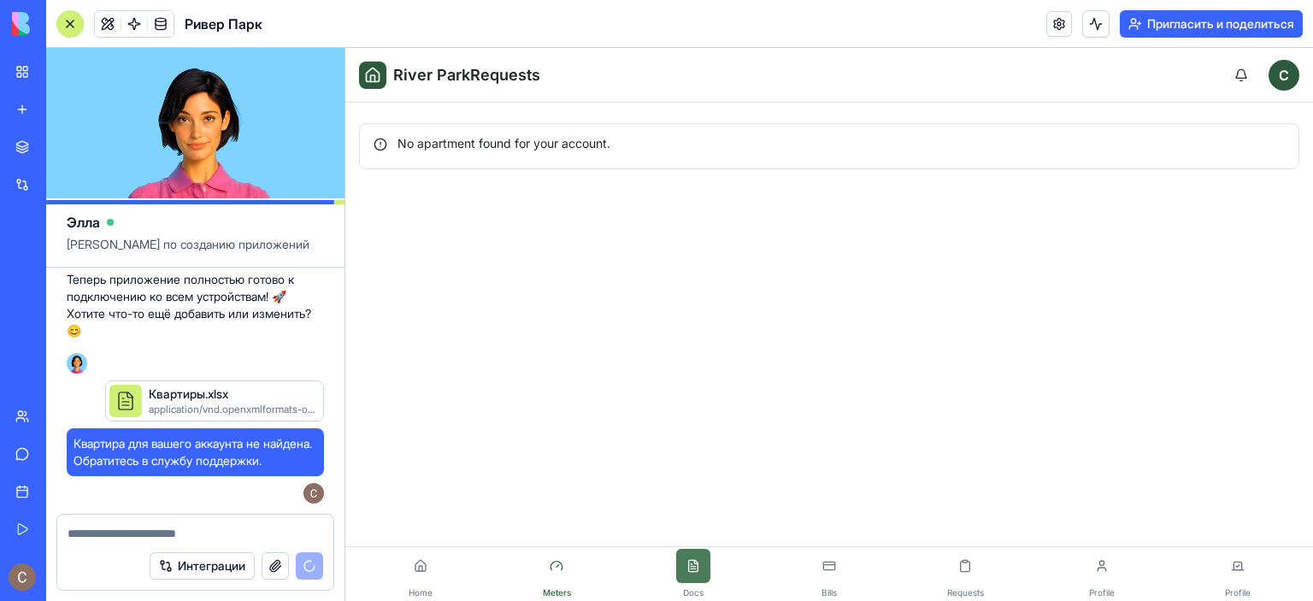
click at [678, 567] on button at bounding box center [693, 566] width 34 height 34
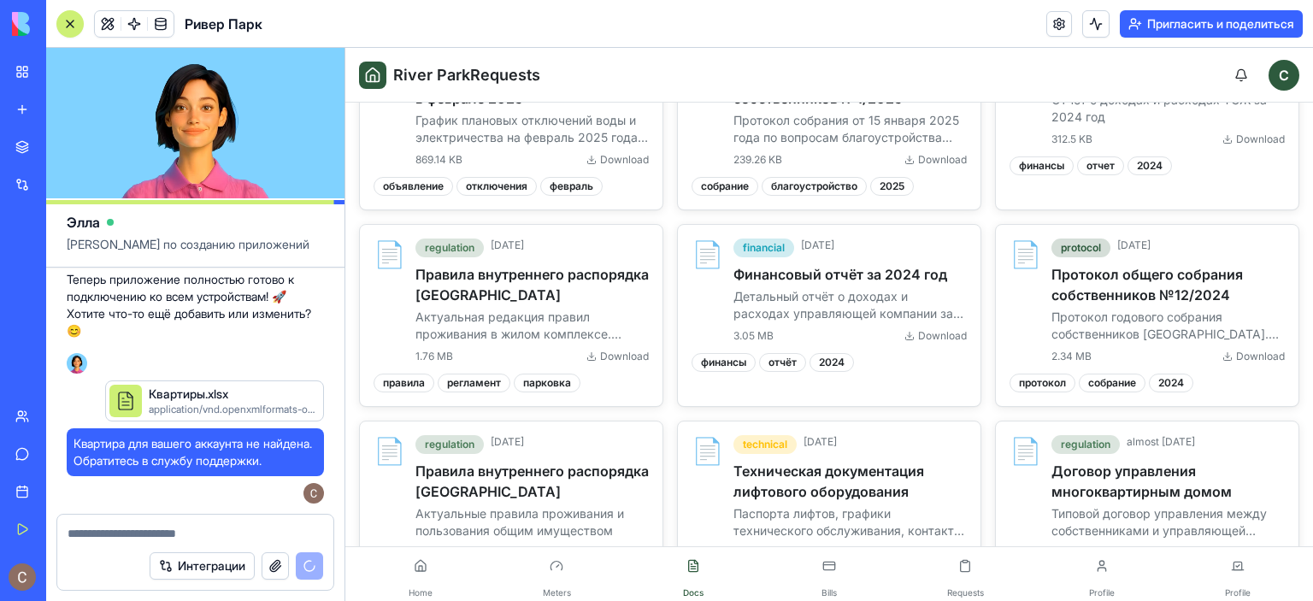
scroll to position [331, 0]
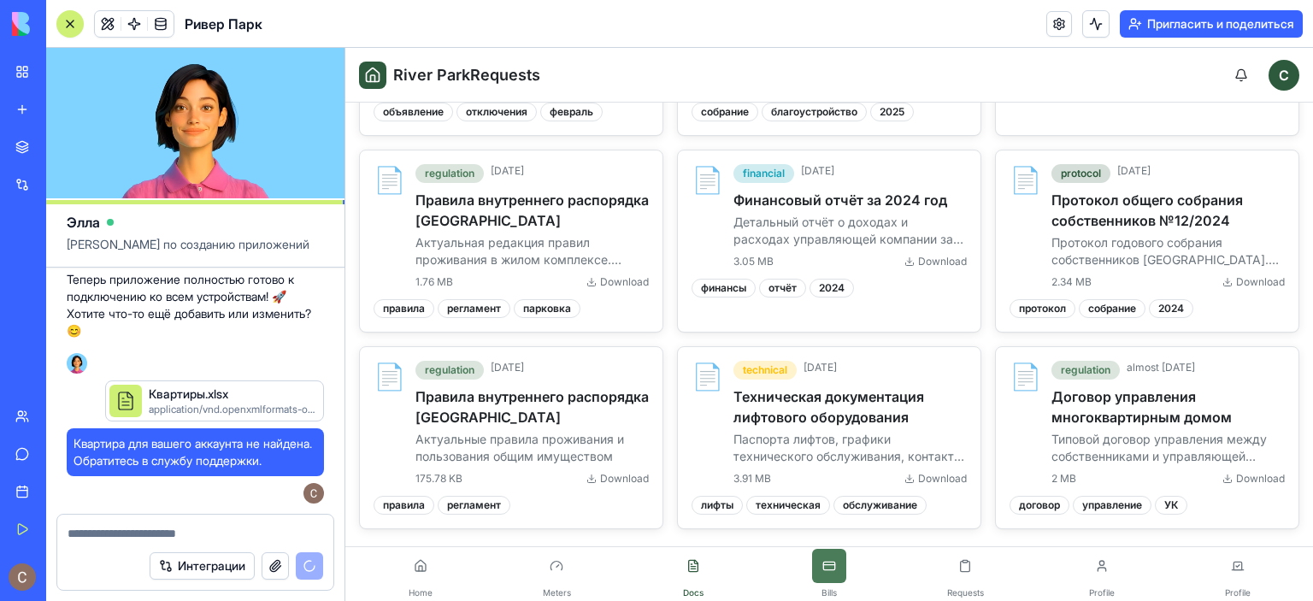
click at [828, 565] on button at bounding box center [829, 566] width 34 height 34
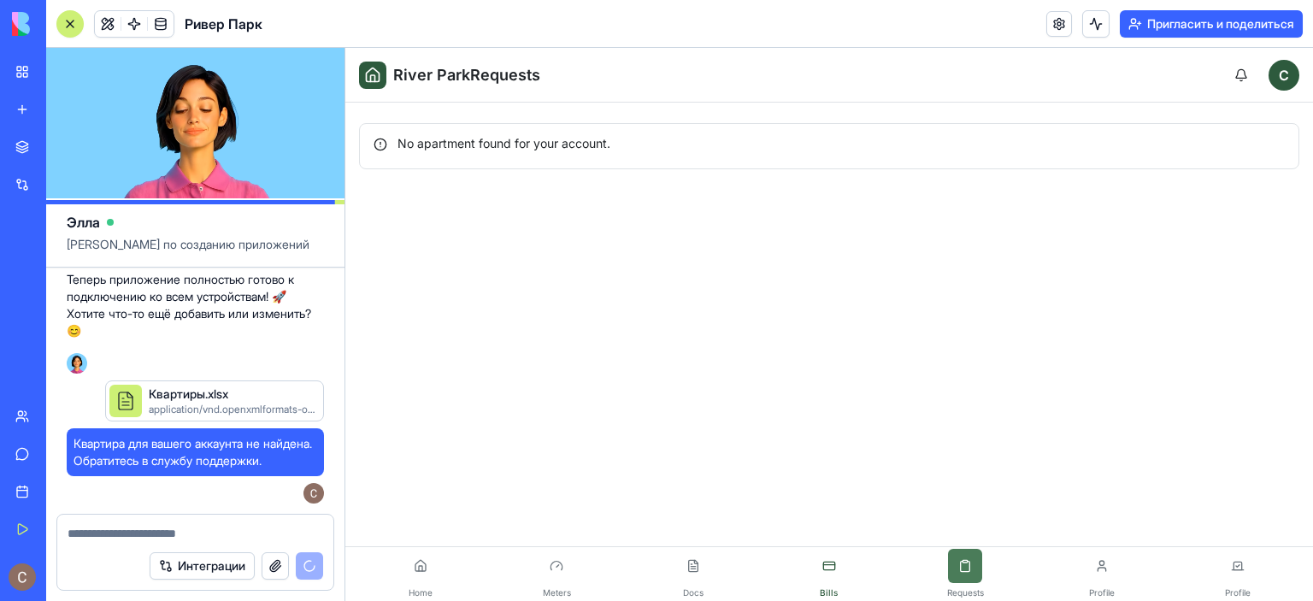
click at [966, 580] on button at bounding box center [965, 566] width 34 height 34
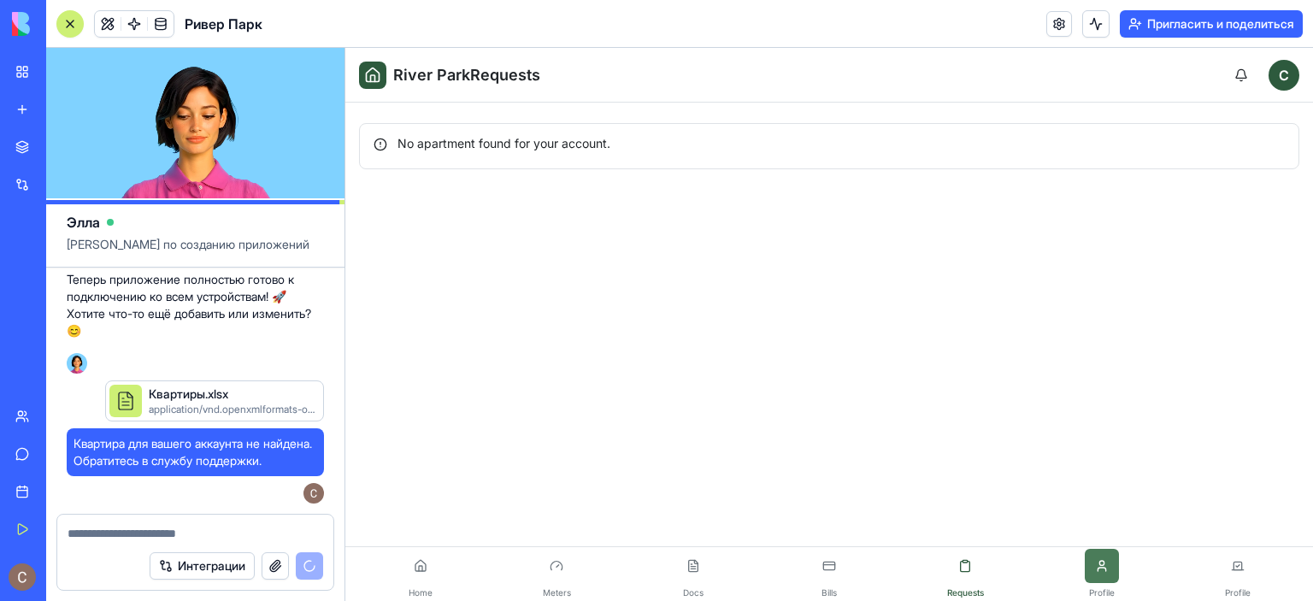
click at [1111, 567] on button at bounding box center [1102, 566] width 34 height 34
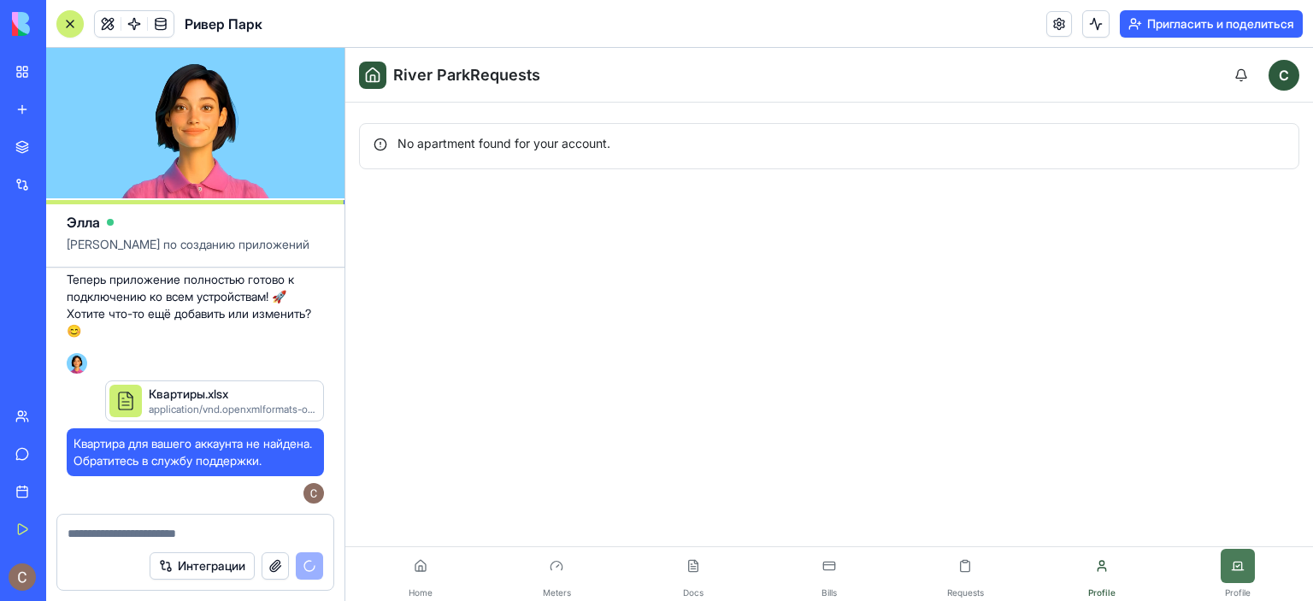
click at [1234, 573] on button at bounding box center [1238, 566] width 34 height 34
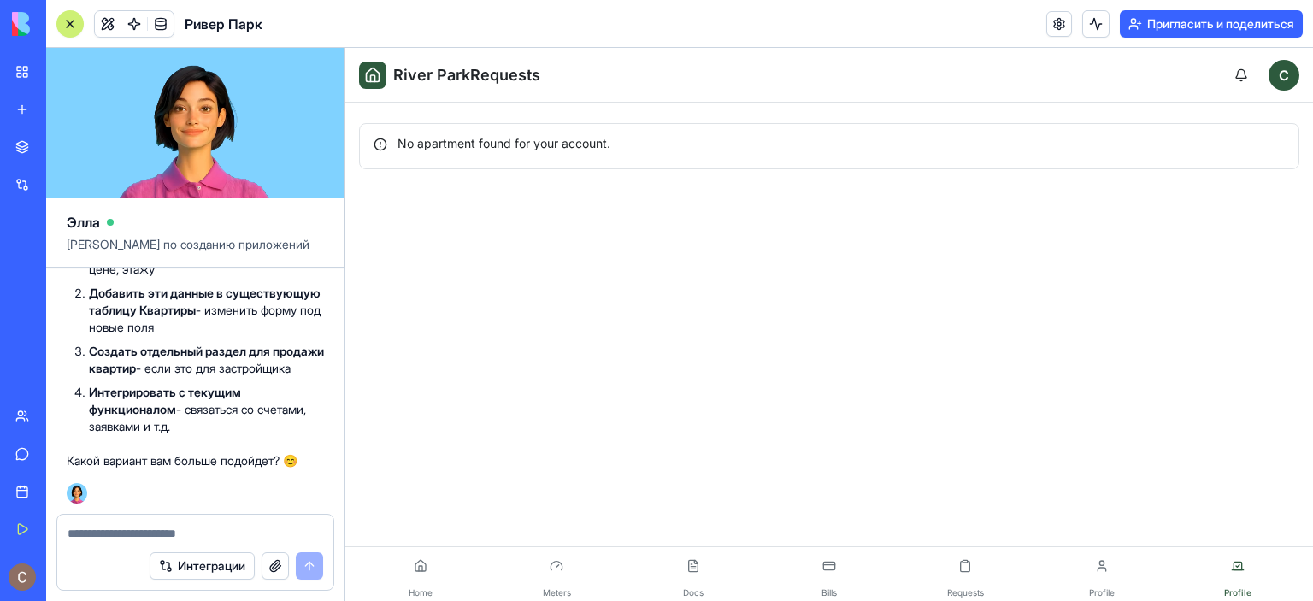
scroll to position [5977, 0]
click at [209, 547] on div "Интеграции" at bounding box center [195, 566] width 276 height 48
click at [206, 534] on textarea at bounding box center [196, 533] width 256 height 17
type textarea "*"
drag, startPoint x: 89, startPoint y: 390, endPoint x: 181, endPoint y: 423, distance: 98.2
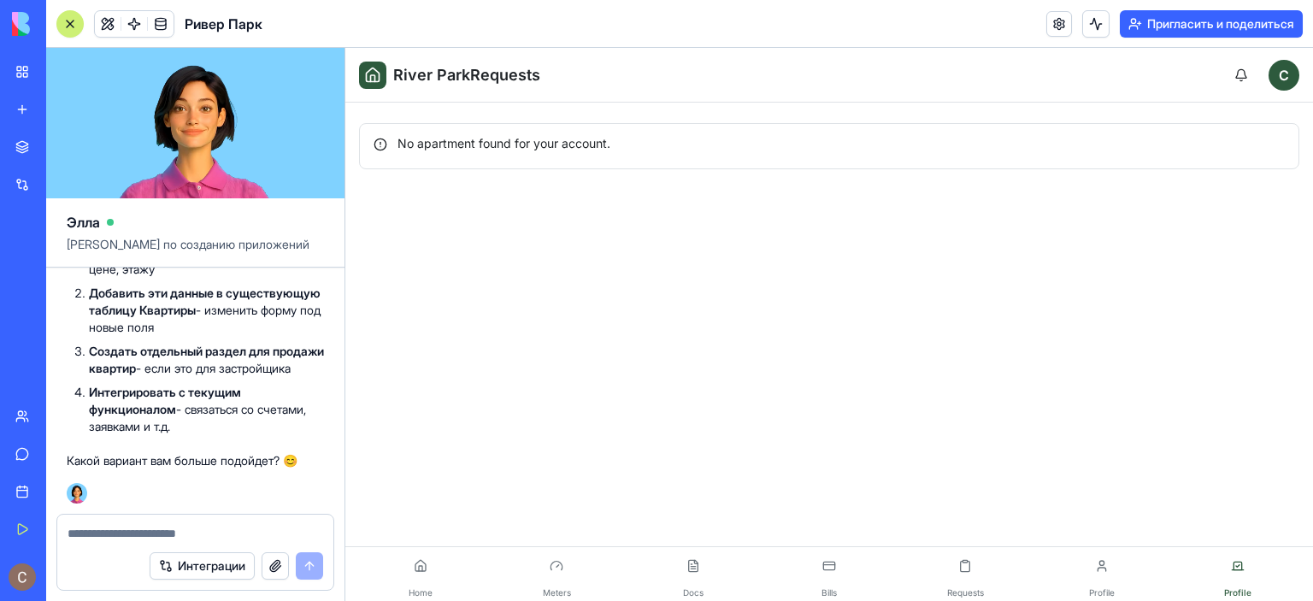
click at [181, 423] on li "Интегрировать с текущим функционалом - связаться со счетами, заявками и т.д." at bounding box center [206, 409] width 235 height 51
copy li "Интегрировать с текущим функционалом - связаться со счетами, заявками и т.д."
click at [173, 533] on textarea at bounding box center [196, 533] width 256 height 17
paste textarea "**********"
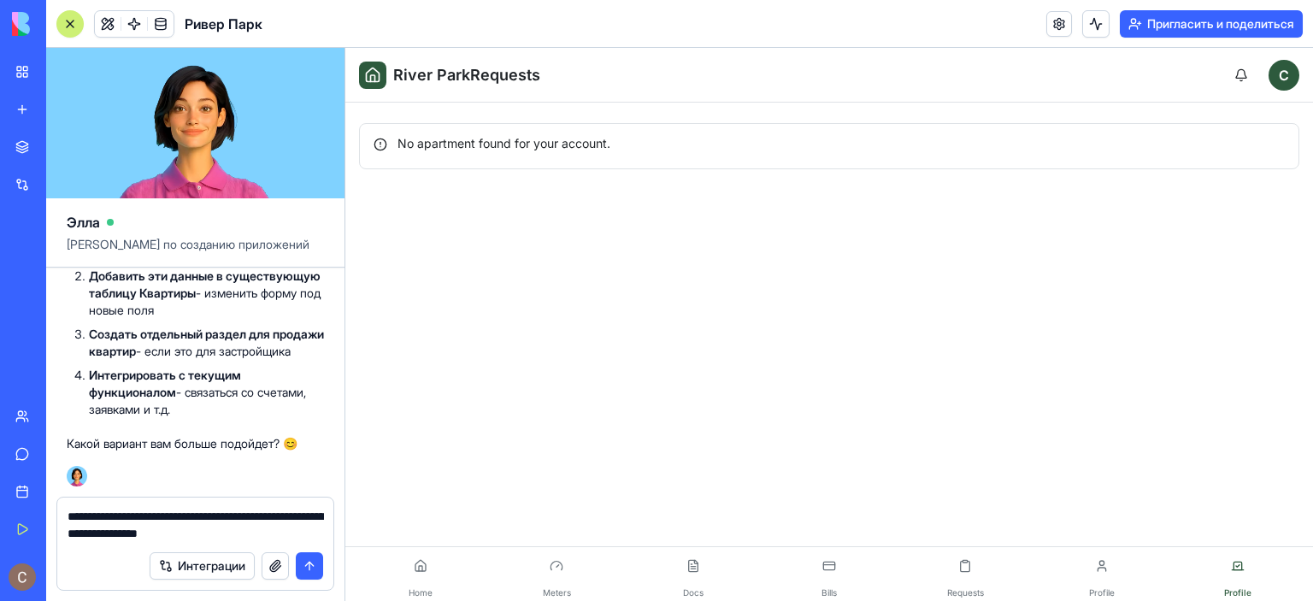
type textarea "**********"
click at [310, 566] on button "submit" at bounding box center [309, 565] width 27 height 27
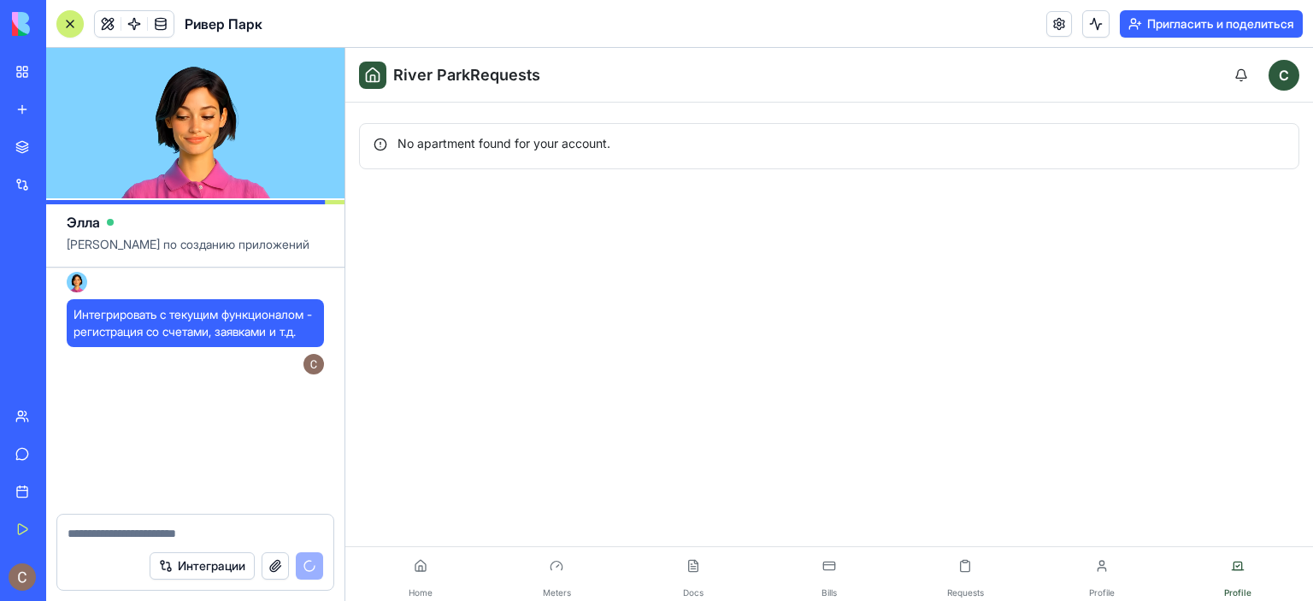
scroll to position [6257, 0]
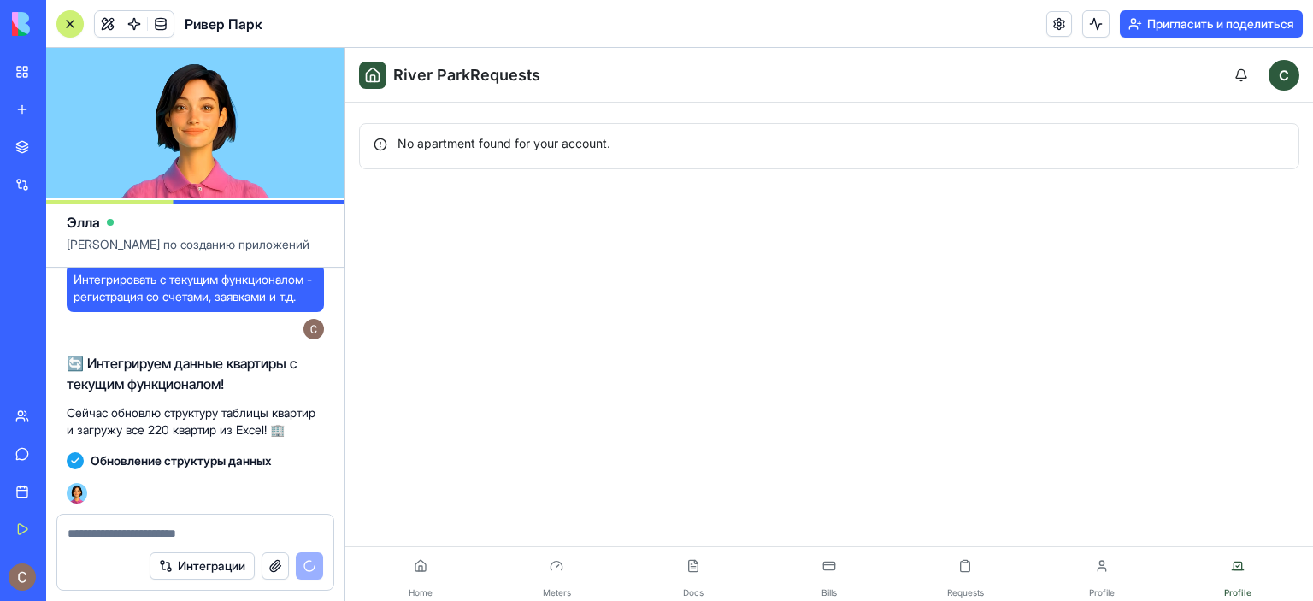
click at [71, 23] on div at bounding box center [70, 24] width 14 height 14
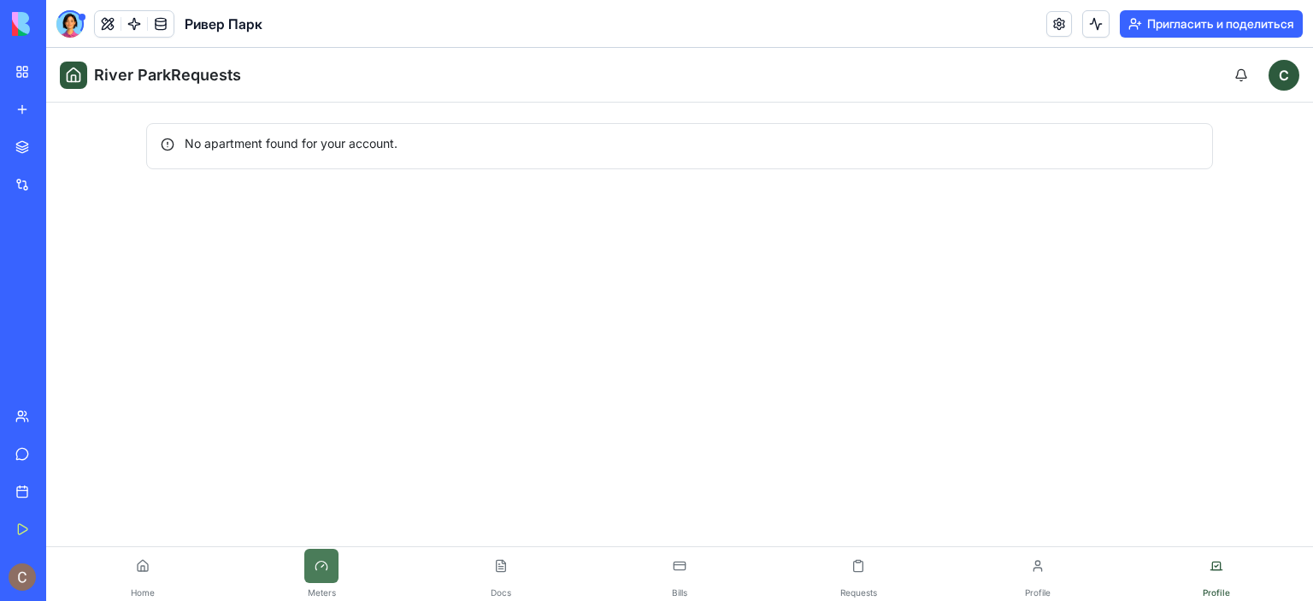
click at [326, 567] on button at bounding box center [321, 566] width 34 height 34
click at [492, 565] on button at bounding box center [501, 566] width 34 height 34
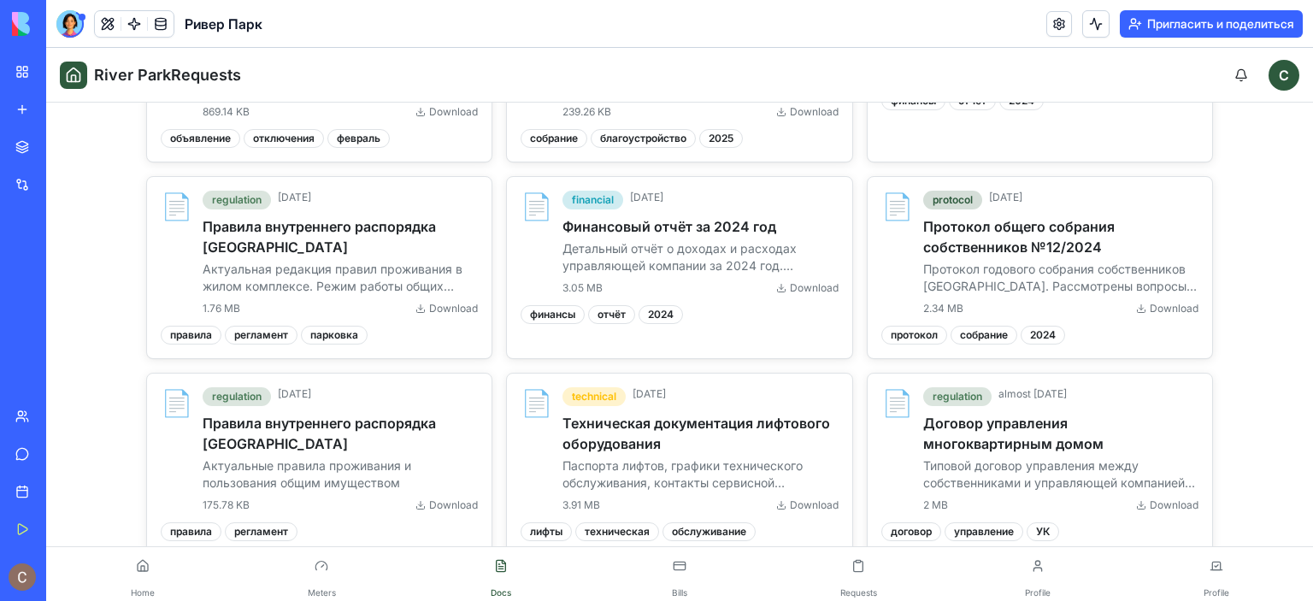
scroll to position [331, 0]
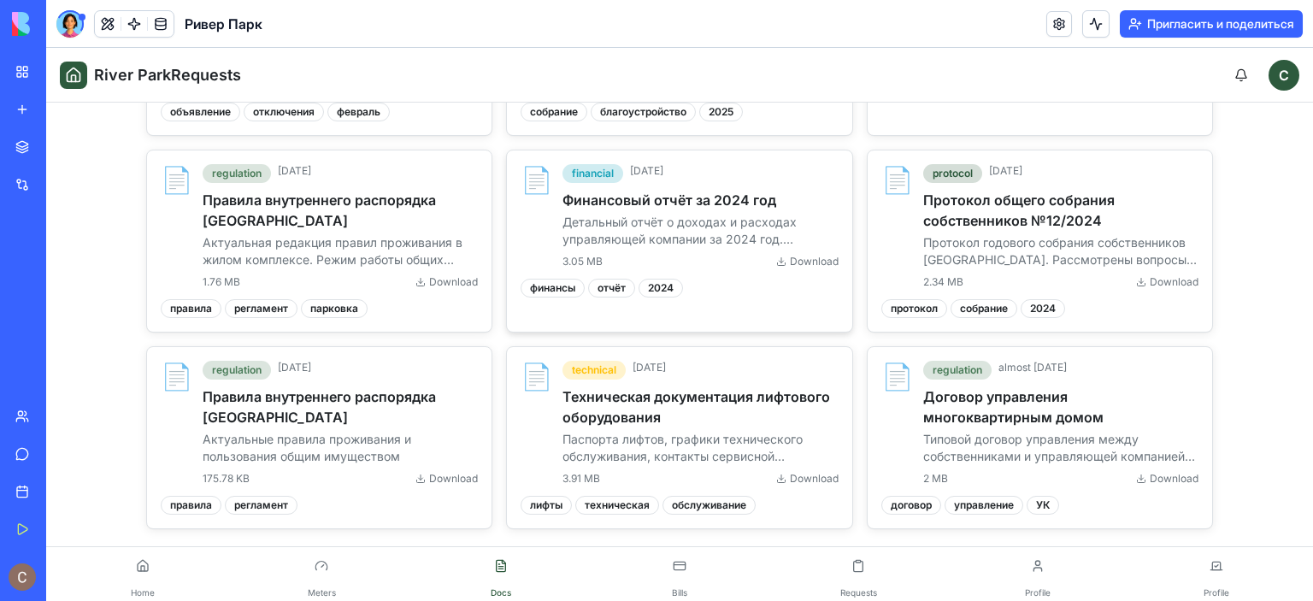
click at [654, 232] on p "Детальный отчёт о доходах и расходах управляющей компании за 2024 год. Включает…" at bounding box center [700, 231] width 275 height 34
click at [74, 21] on div at bounding box center [69, 23] width 27 height 27
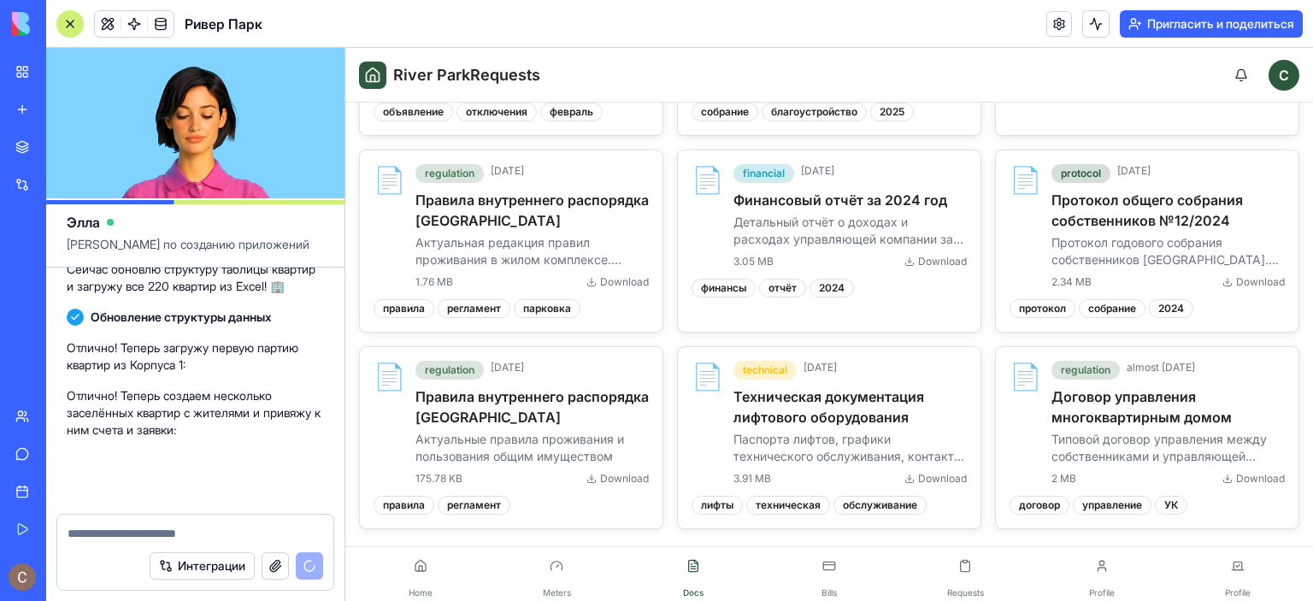
scroll to position [6401, 0]
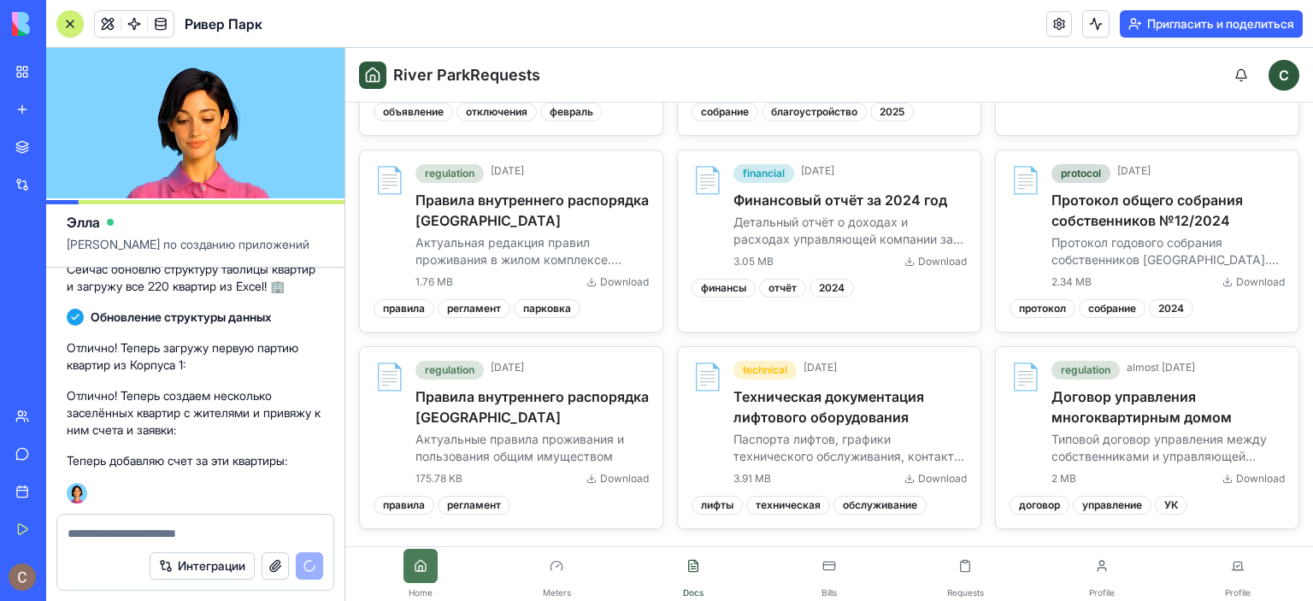
click at [430, 574] on button at bounding box center [421, 566] width 34 height 34
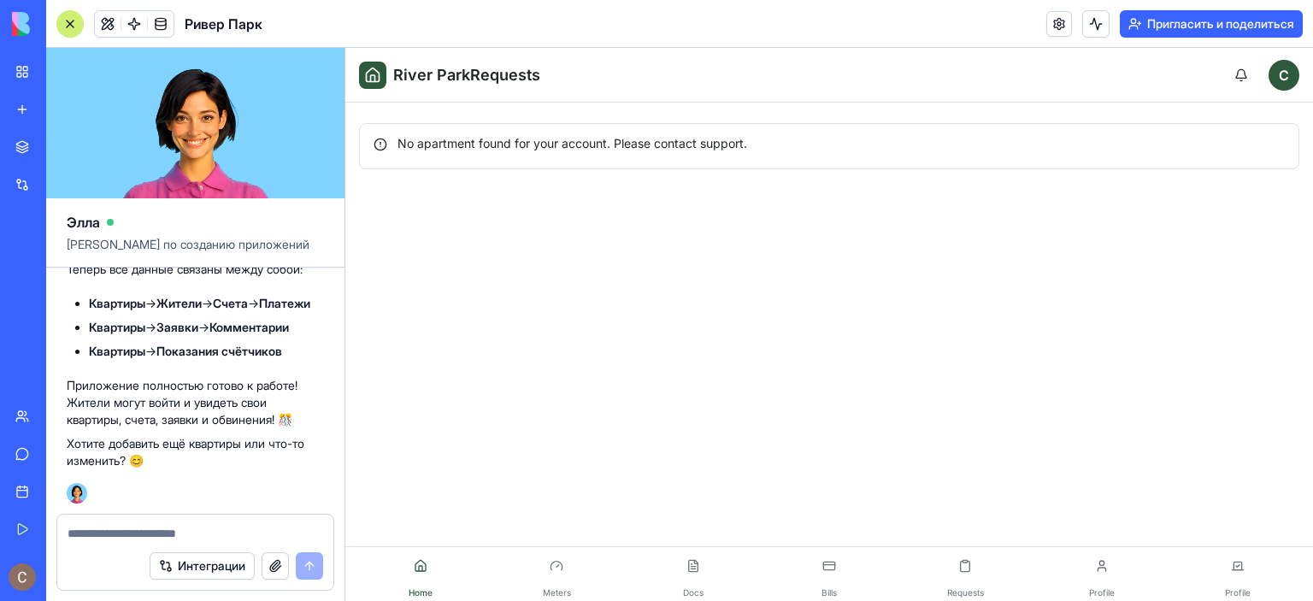
scroll to position [7916, 0]
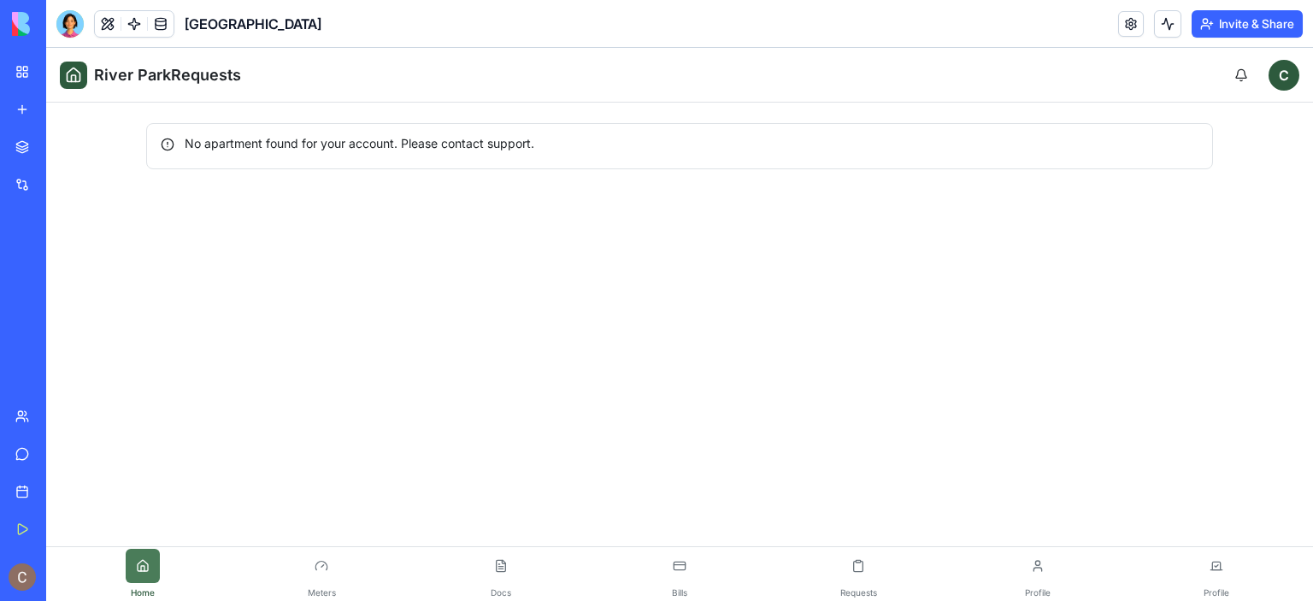
click at [149, 570] on button at bounding box center [143, 566] width 34 height 34
click at [316, 577] on button at bounding box center [321, 566] width 34 height 34
click at [685, 569] on button at bounding box center [680, 566] width 34 height 34
click at [857, 564] on button at bounding box center [858, 566] width 34 height 34
click at [1050, 570] on button at bounding box center [1038, 566] width 34 height 34
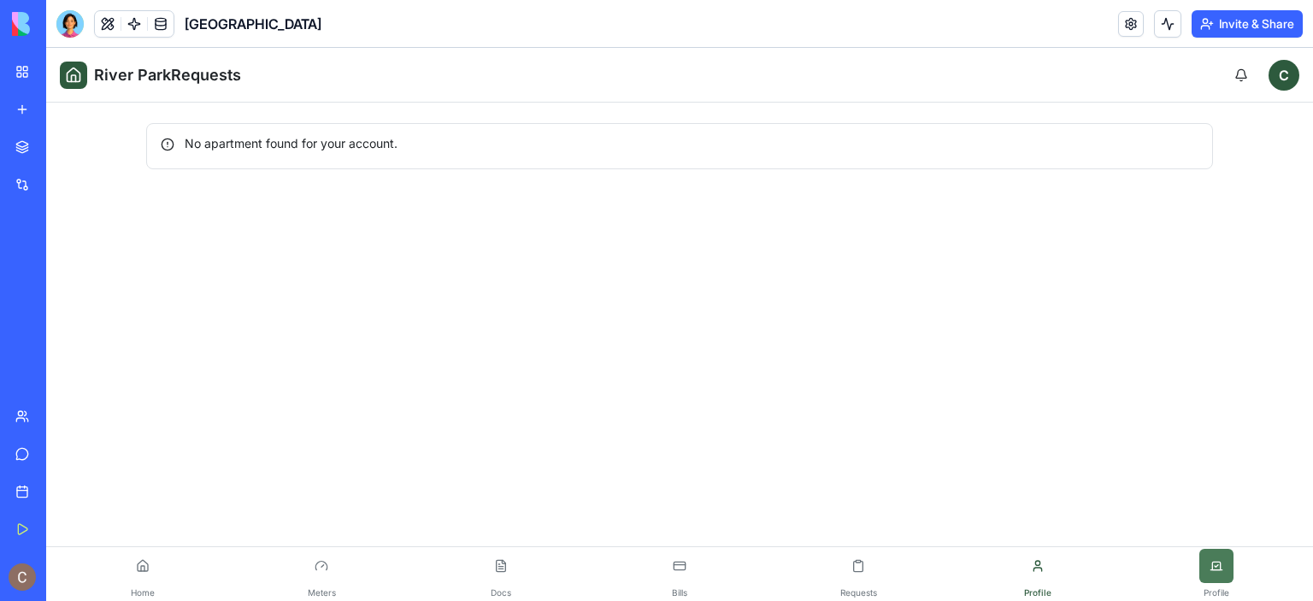
click at [1216, 580] on button at bounding box center [1216, 566] width 34 height 34
click at [148, 570] on button at bounding box center [143, 566] width 34 height 34
click at [68, 20] on div at bounding box center [69, 23] width 27 height 27
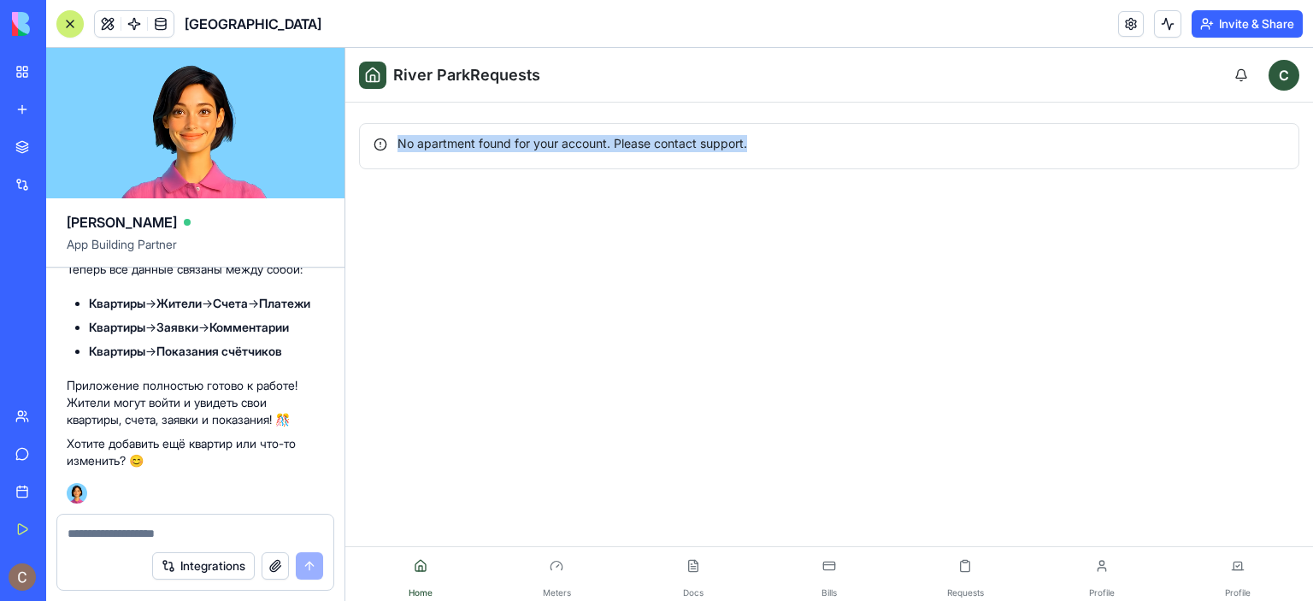
drag, startPoint x: 760, startPoint y: 139, endPoint x: 368, endPoint y: 133, distance: 391.6
click at [368, 133] on div "No apartment found for your account. Please contact support." at bounding box center [829, 146] width 940 height 46
copy div "No apartment found for your account. Please contact support."
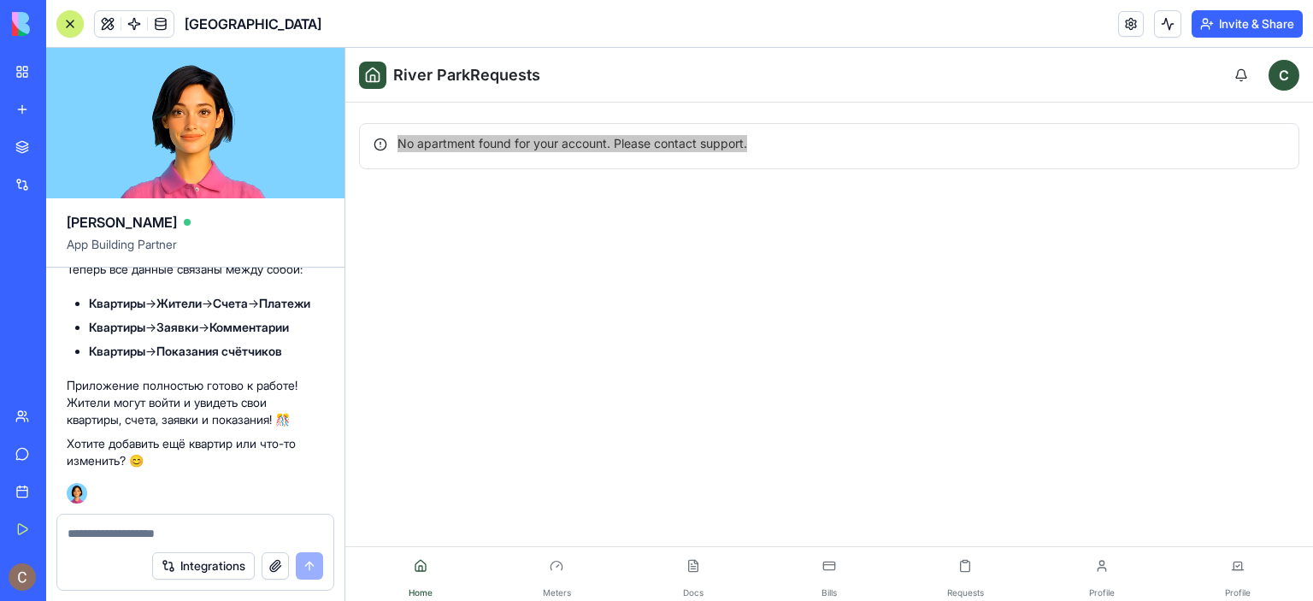
click at [254, 525] on textarea at bounding box center [196, 533] width 256 height 17
paste textarea "**********"
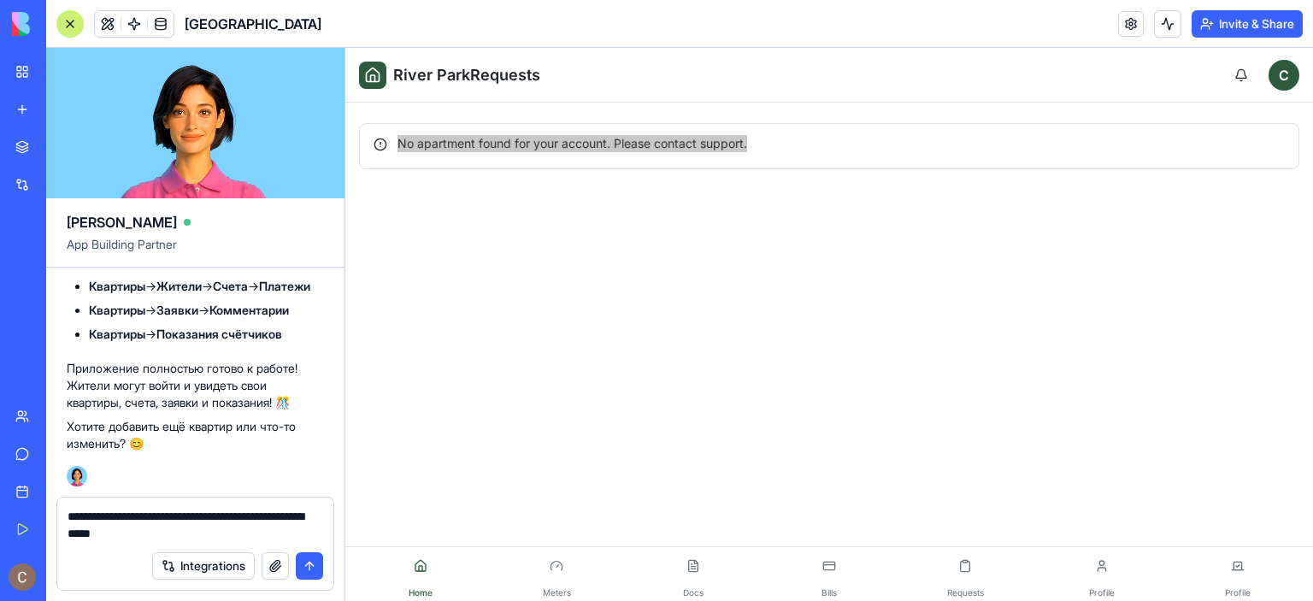
type textarea "**********"
click at [311, 561] on button "submit" at bounding box center [309, 565] width 27 height 27
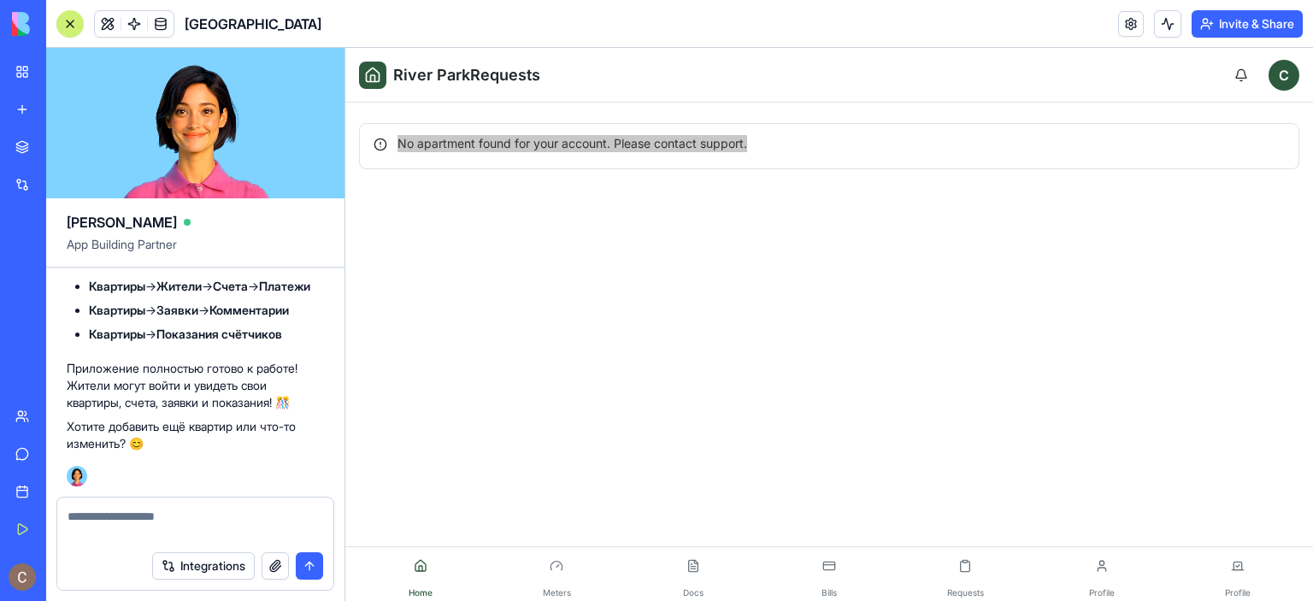
scroll to position [7588, 0]
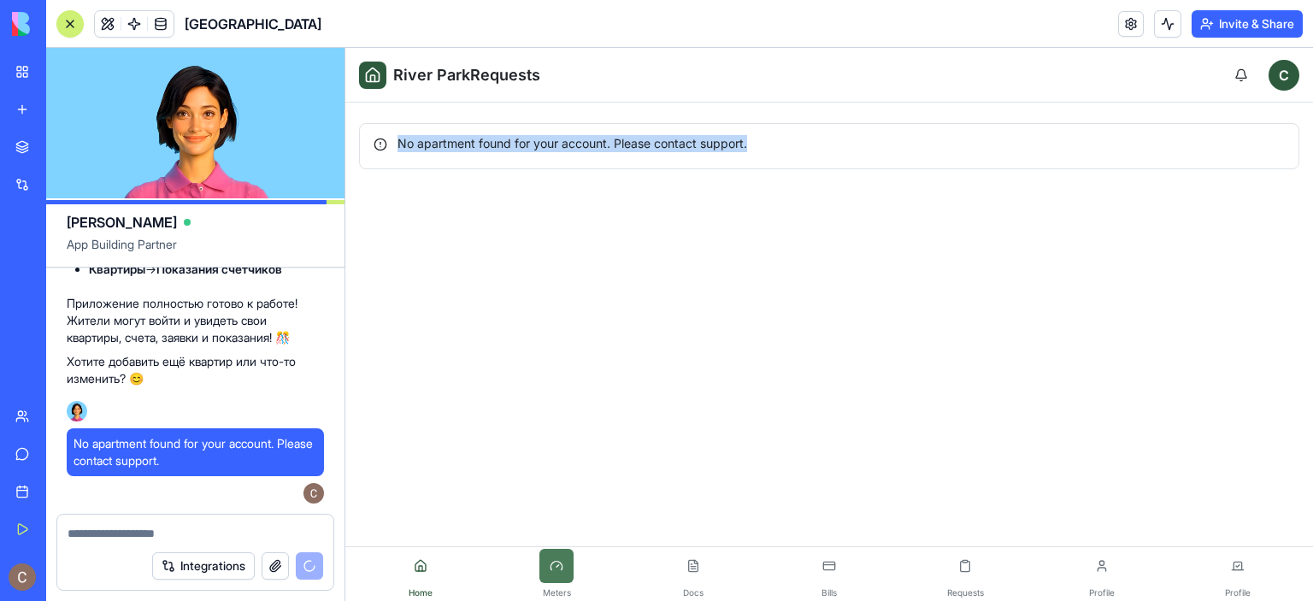
click at [558, 574] on button at bounding box center [556, 566] width 34 height 34
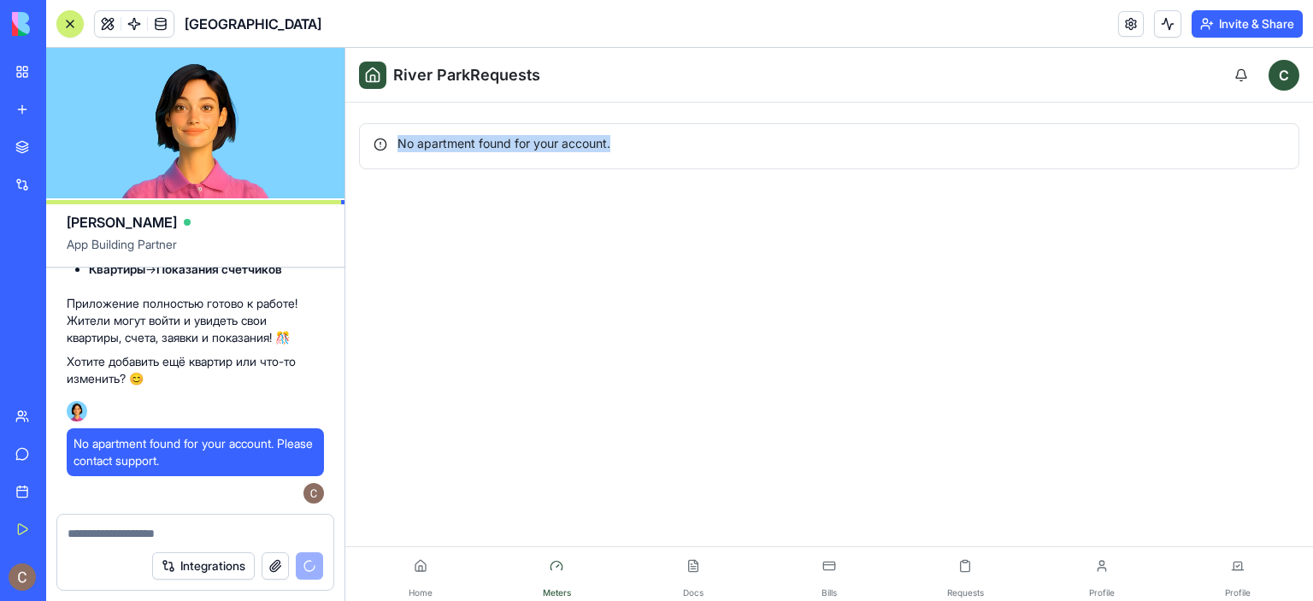
drag, startPoint x: 640, startPoint y: 143, endPoint x: 383, endPoint y: 128, distance: 257.7
click at [383, 128] on div "No apartment found for your account." at bounding box center [829, 146] width 940 height 46
copy div "No apartment found for your account."
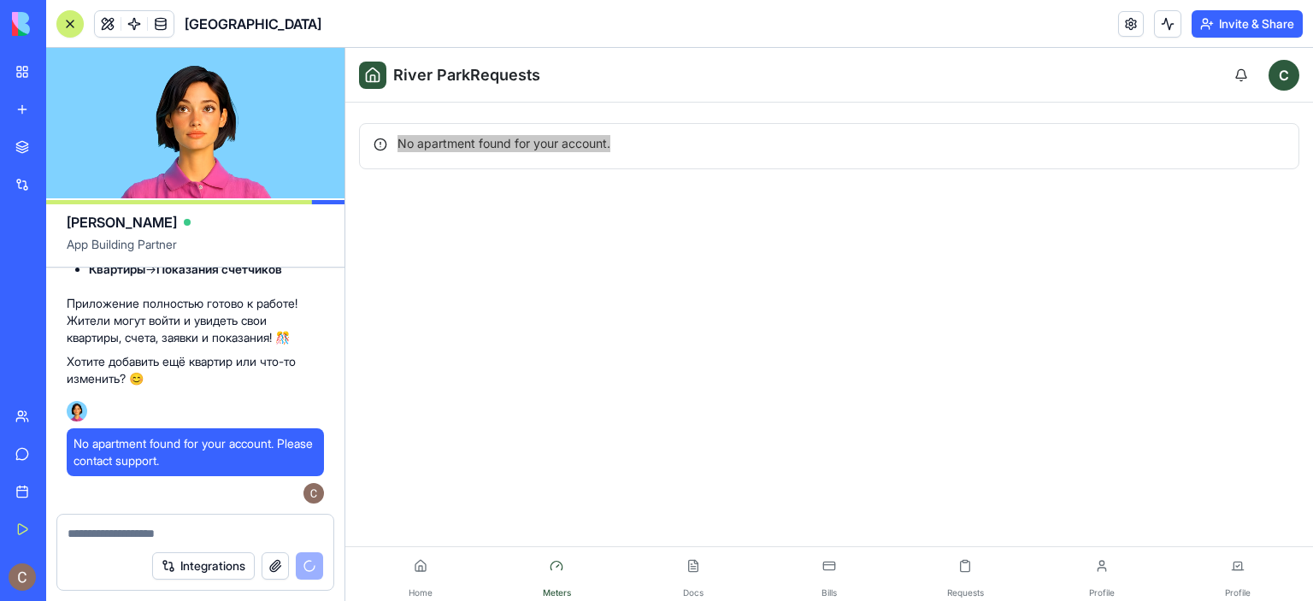
click at [178, 529] on textarea at bounding box center [196, 533] width 256 height 17
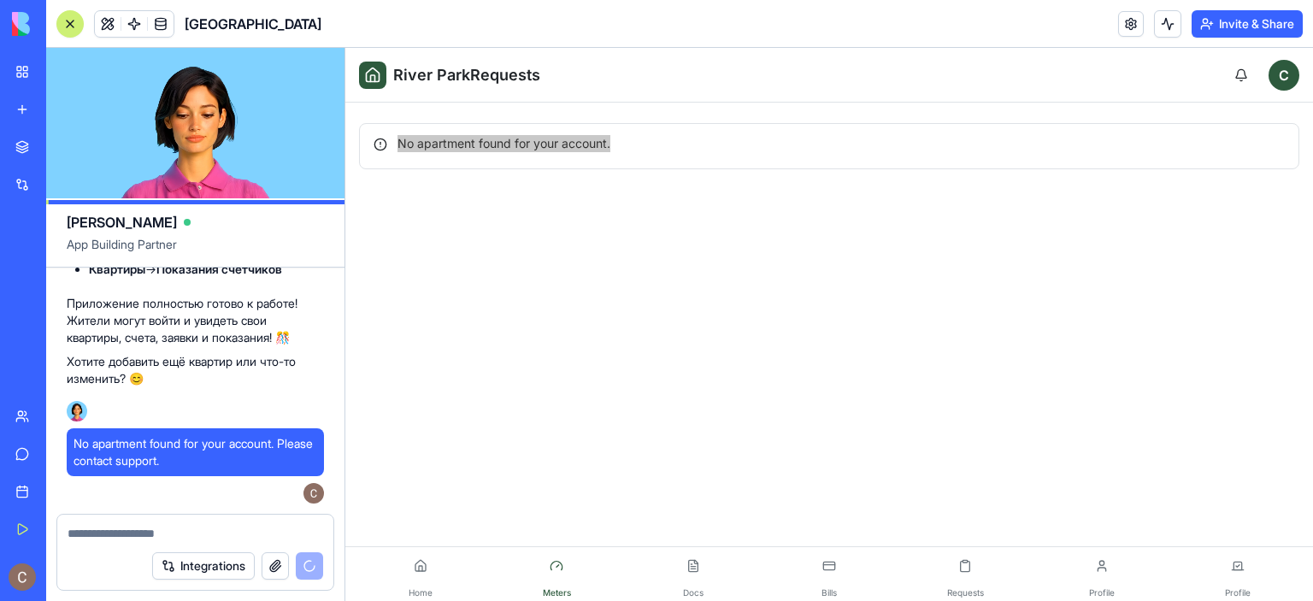
paste textarea "**********"
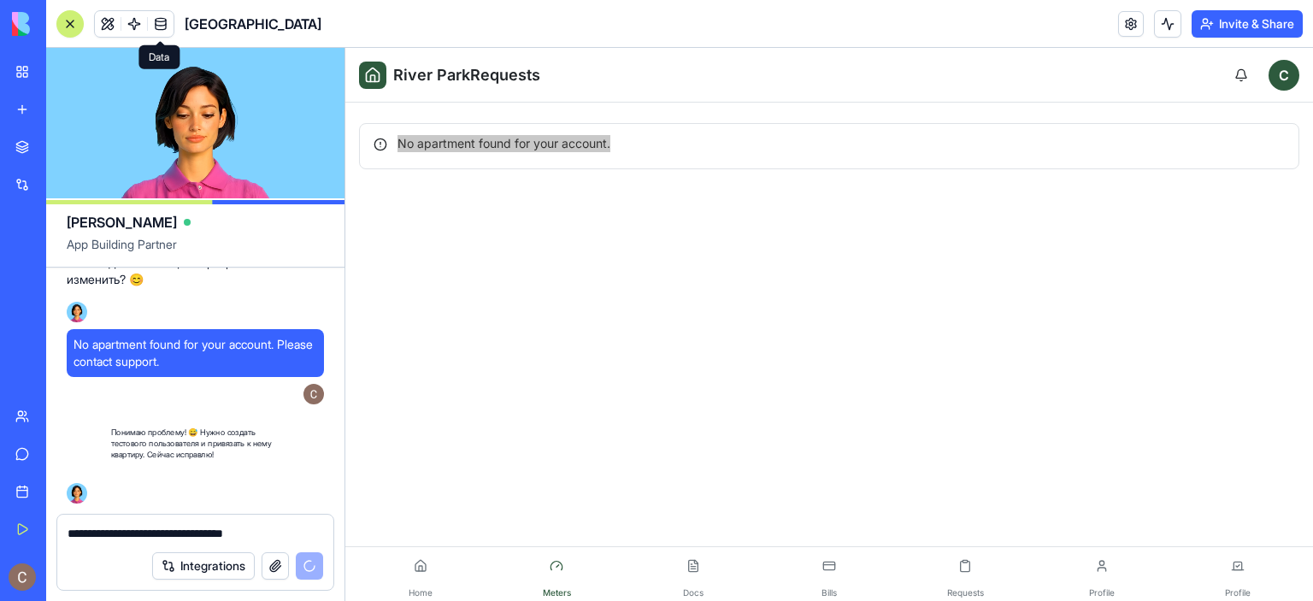
scroll to position [7687, 0]
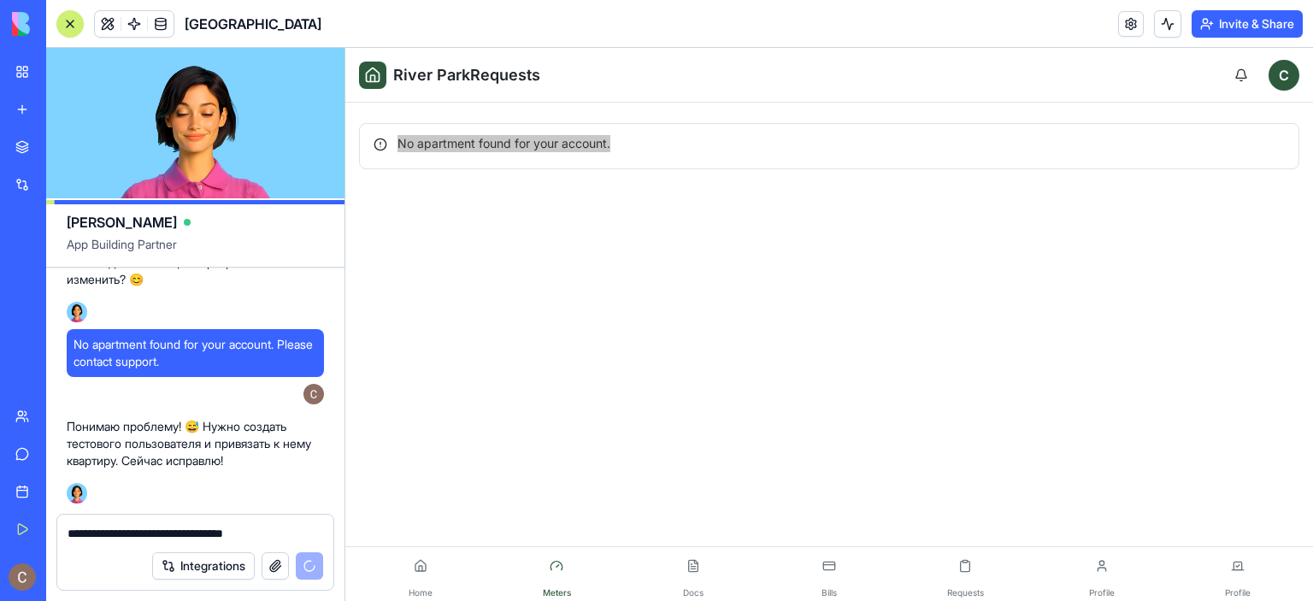
click at [159, 16] on link at bounding box center [161, 24] width 26 height 26
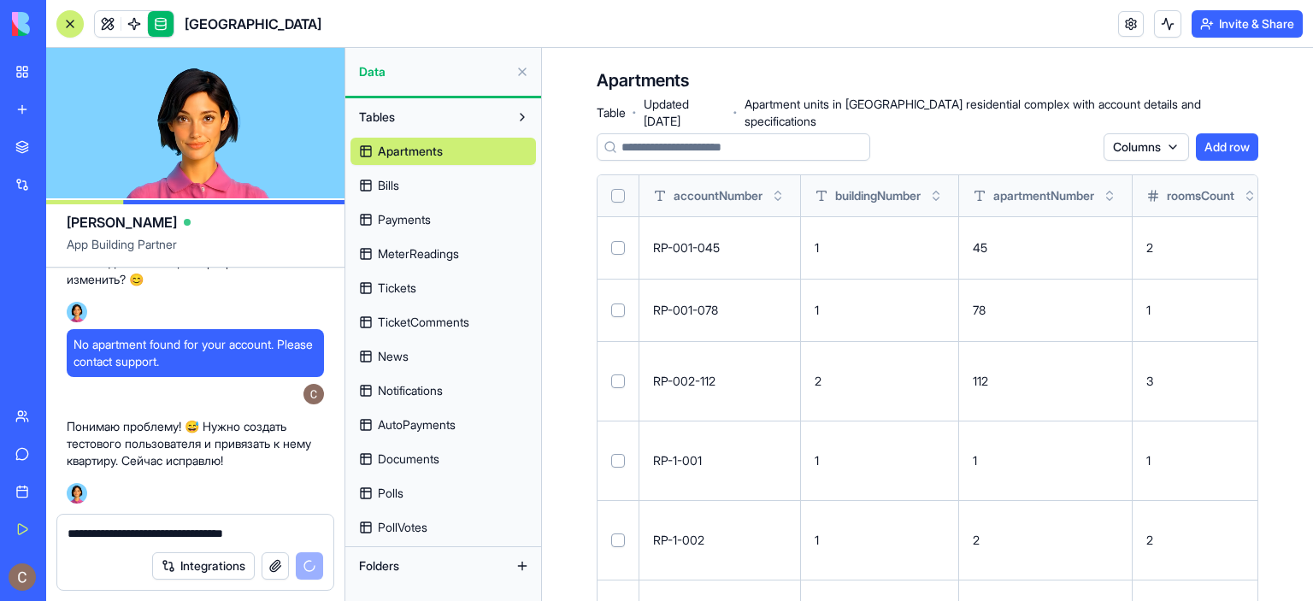
click at [459, 188] on link "Bills" at bounding box center [444, 185] width 186 height 27
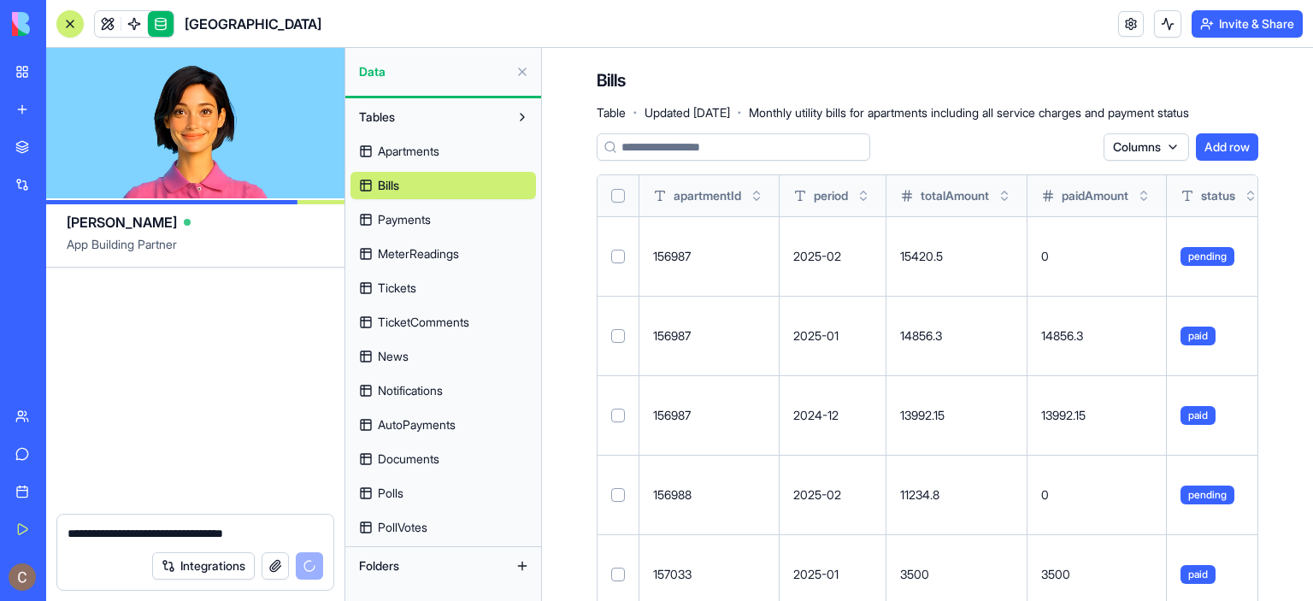
click at [460, 142] on link "Apartments" at bounding box center [444, 151] width 186 height 27
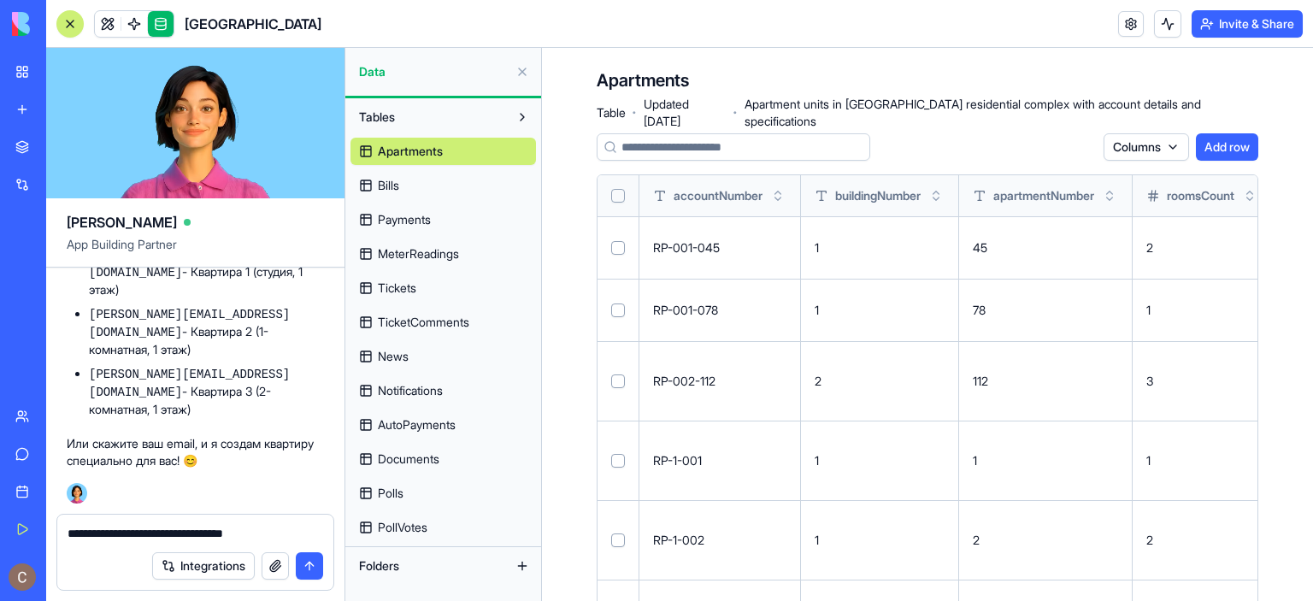
click at [161, 23] on link at bounding box center [161, 24] width 26 height 26
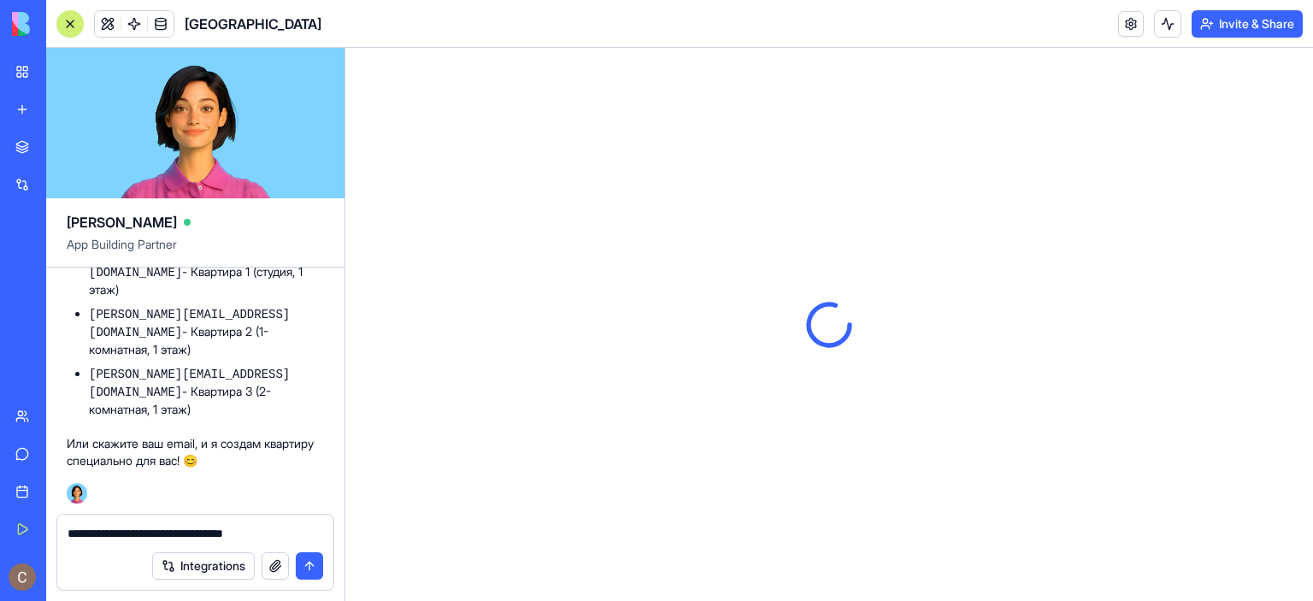
scroll to position [7868, 0]
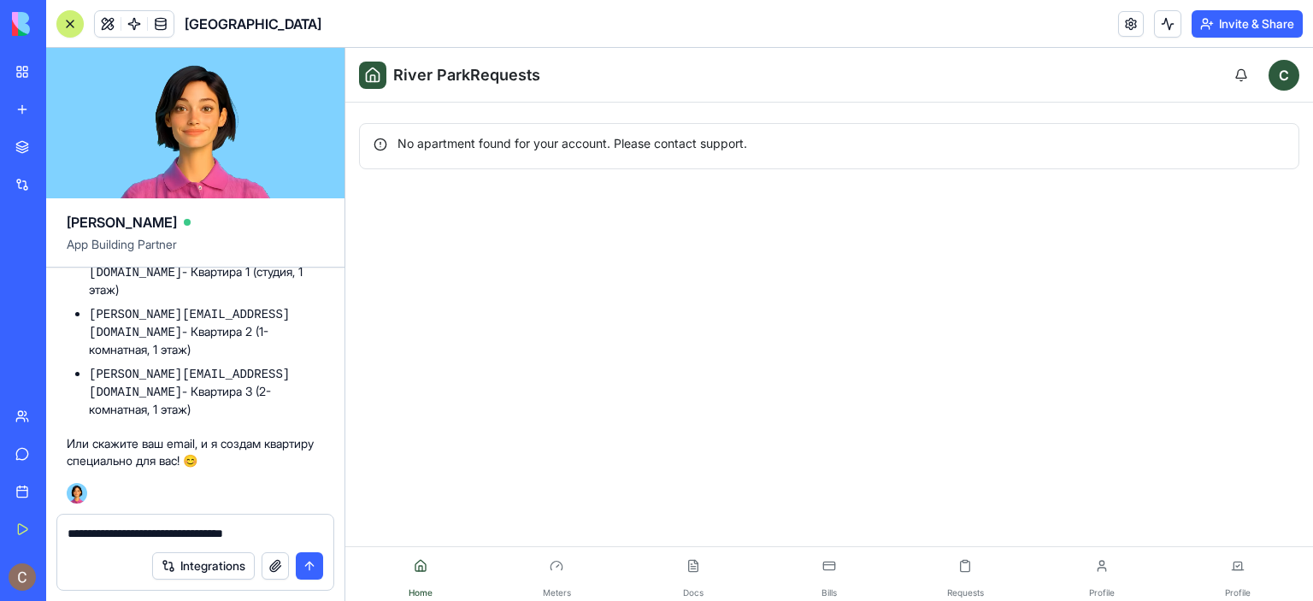
scroll to position [8039, 0]
click at [91, 280] on code "[PERSON_NAME][EMAIL_ADDRESS][PERSON_NAME][DOMAIN_NAME]" at bounding box center [189, 264] width 201 height 32
drag, startPoint x: 287, startPoint y: 533, endPoint x: 7, endPoint y: 530, distance: 280.4
click at [7, 530] on div "My Workspace New app Marketplace Integrations Recent River Park AI Logo Generat…" at bounding box center [656, 300] width 1313 height 601
type textarea "*"
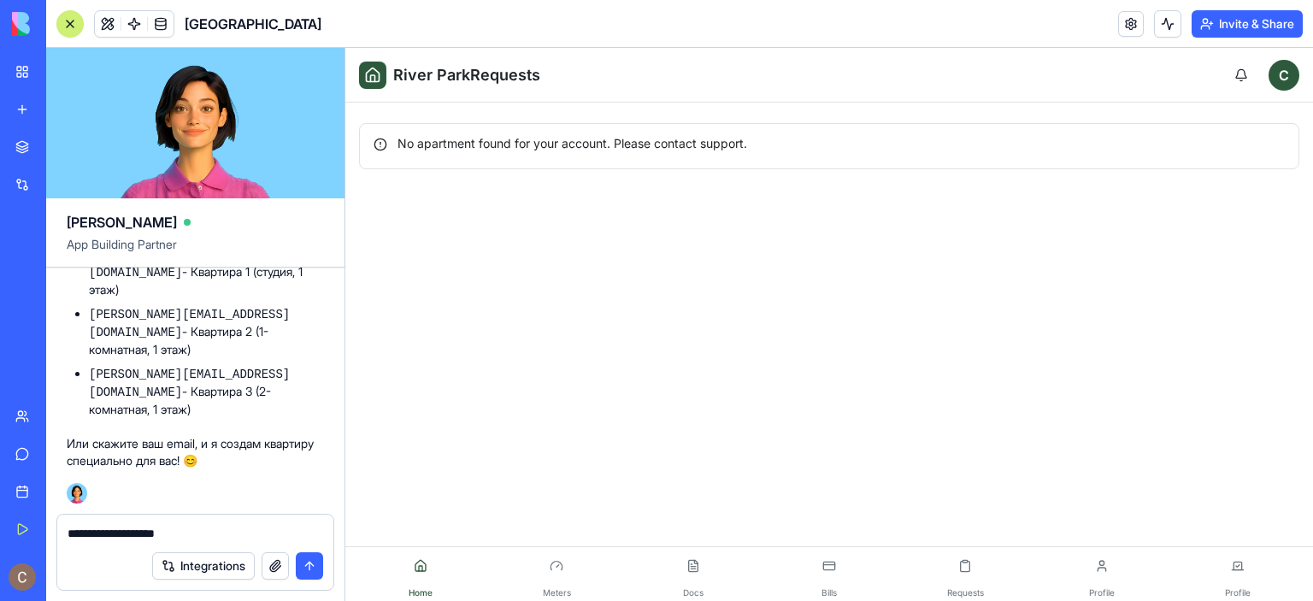
type textarea "**********"
click at [311, 573] on button "submit" at bounding box center [309, 565] width 27 height 27
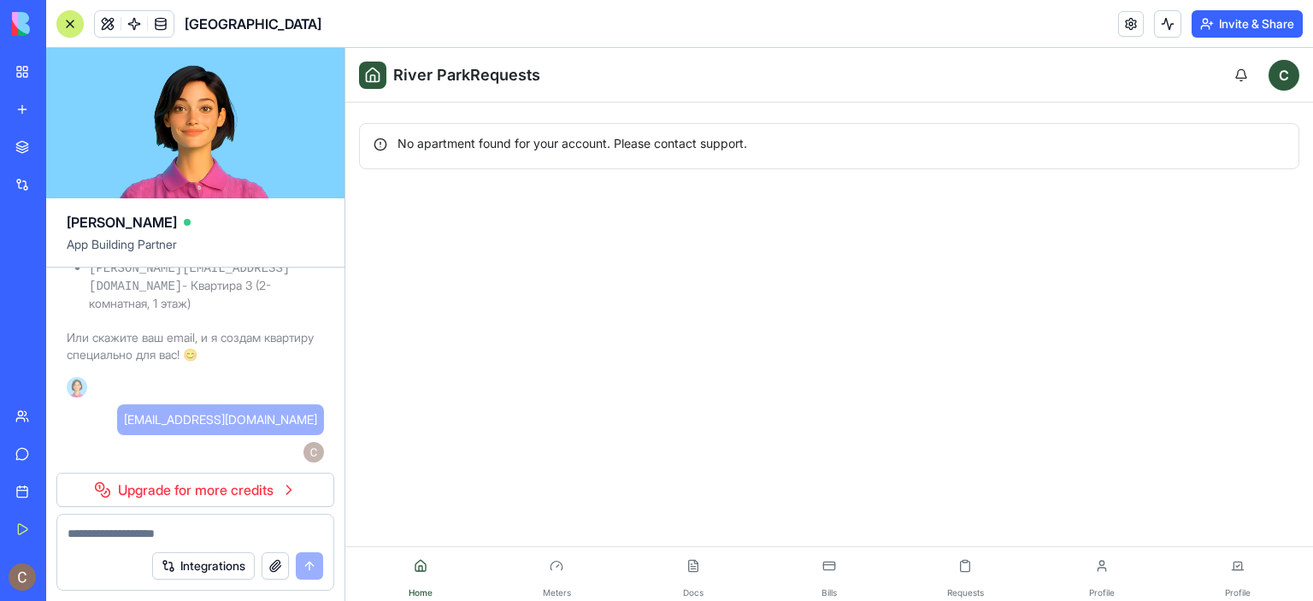
scroll to position [8145, 0]
click at [171, 494] on link "Upgrade for more credits" at bounding box center [195, 490] width 278 height 34
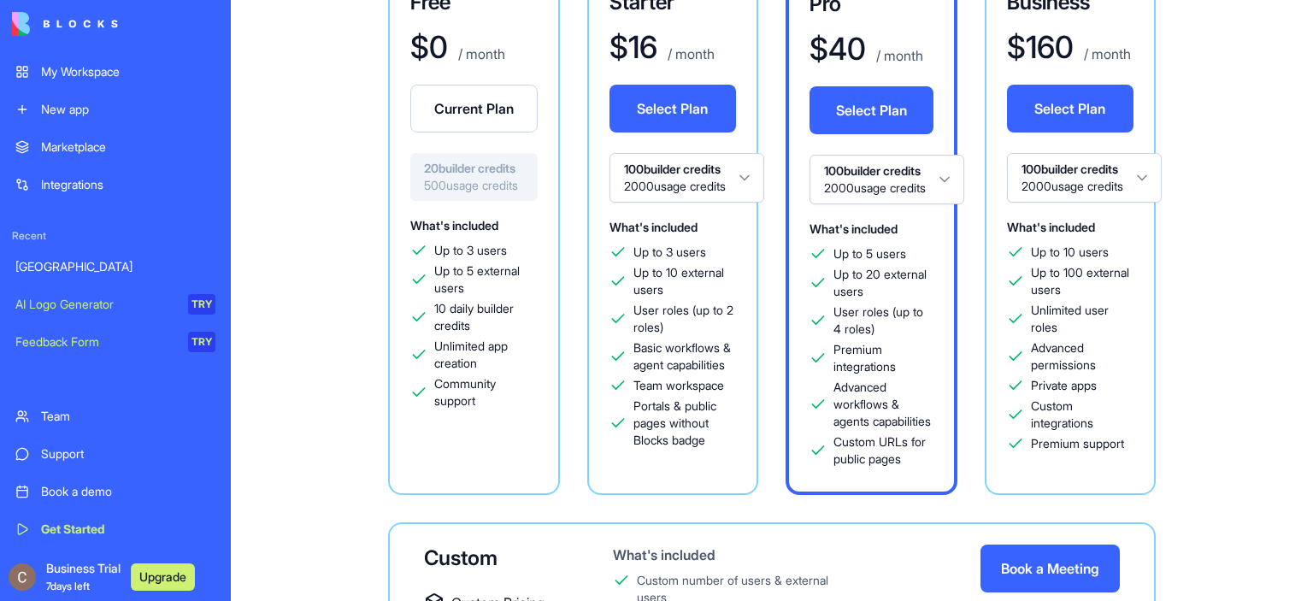
scroll to position [416, 0]
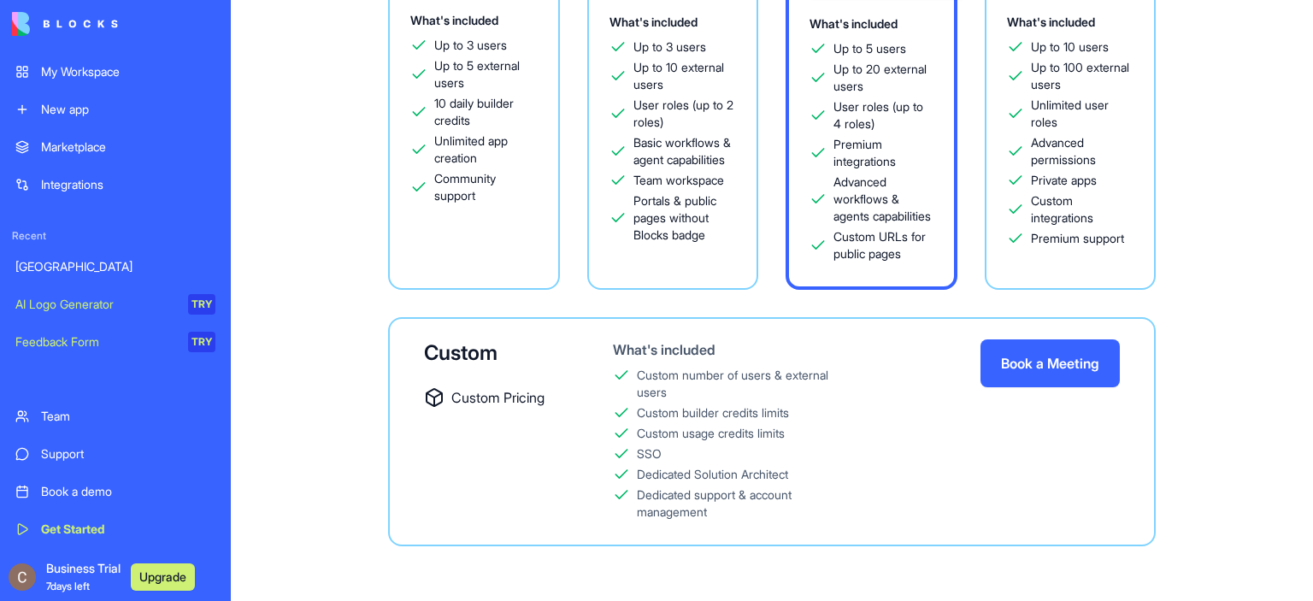
click at [92, 256] on link "[GEOGRAPHIC_DATA]" at bounding box center [115, 267] width 221 height 34
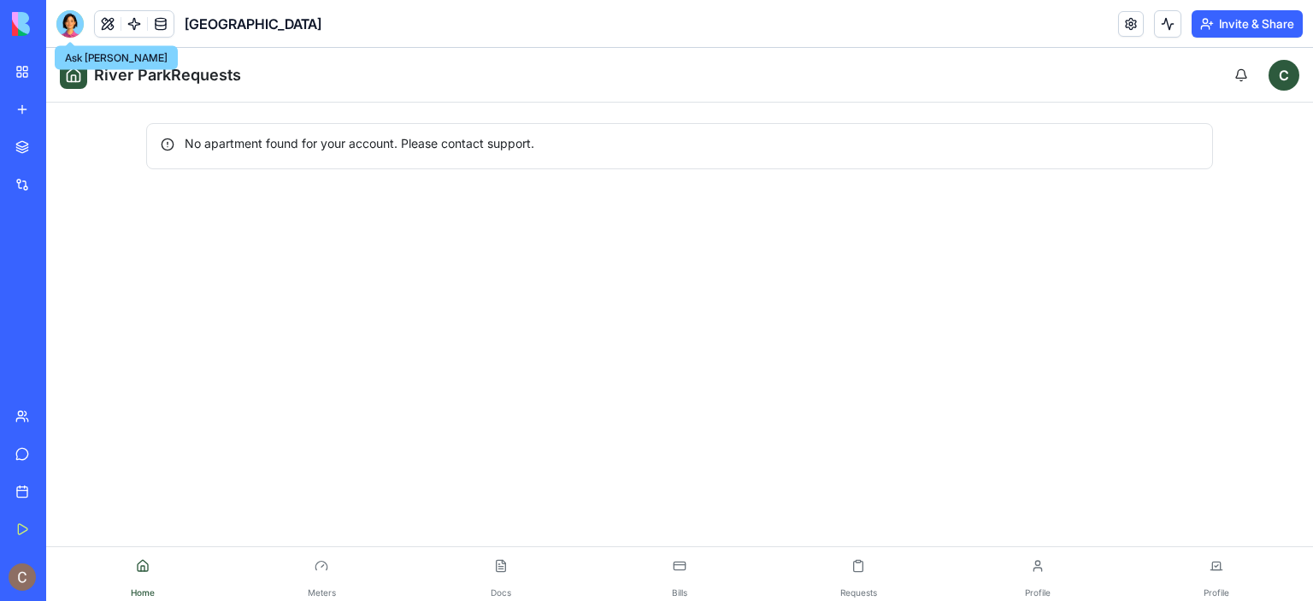
click at [68, 26] on div at bounding box center [69, 23] width 27 height 27
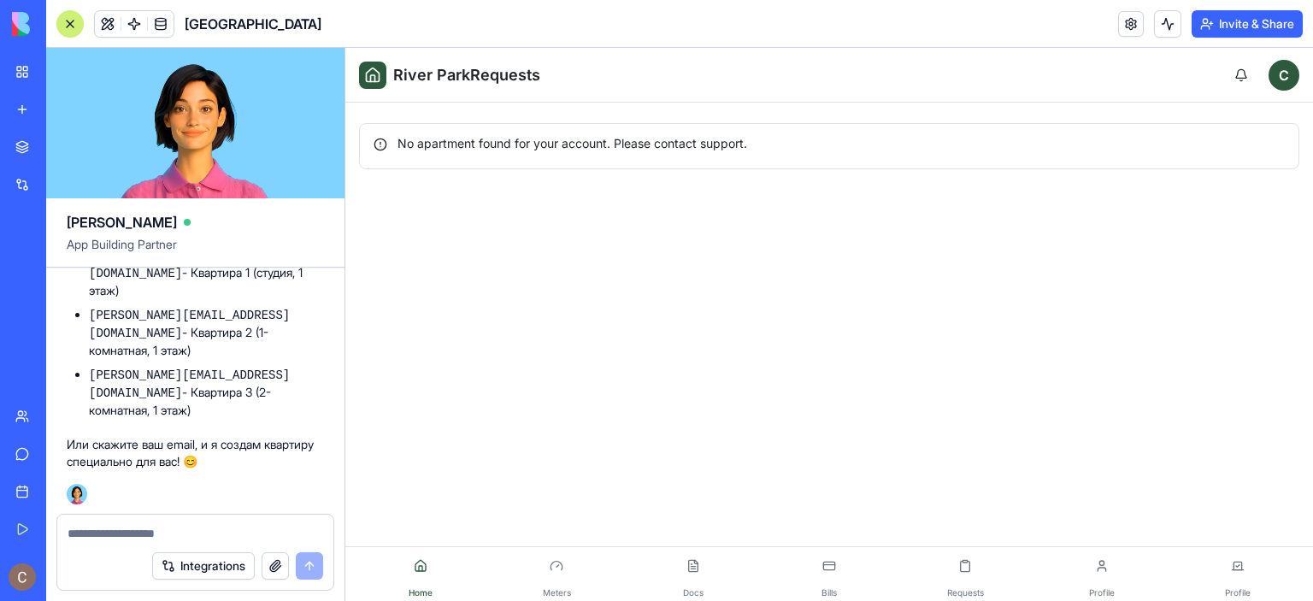
scroll to position [7953, 0]
click at [141, 526] on textarea at bounding box center [196, 533] width 256 height 17
type textarea "*"
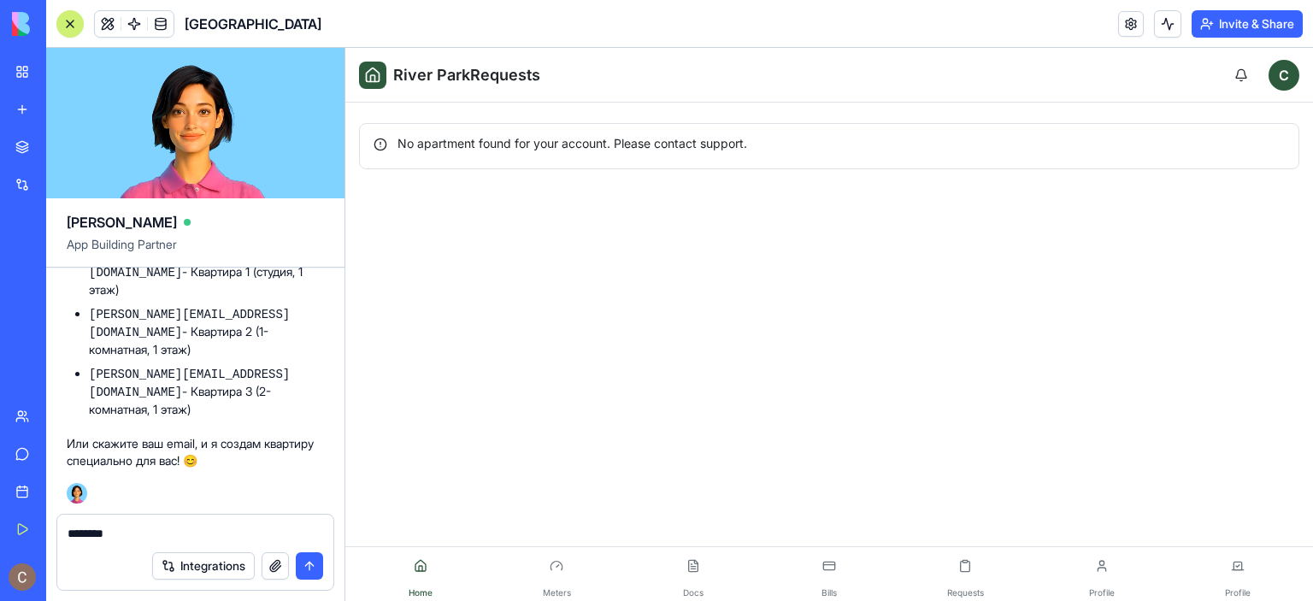
type textarea "********"
click at [311, 560] on button "submit" at bounding box center [309, 565] width 27 height 27
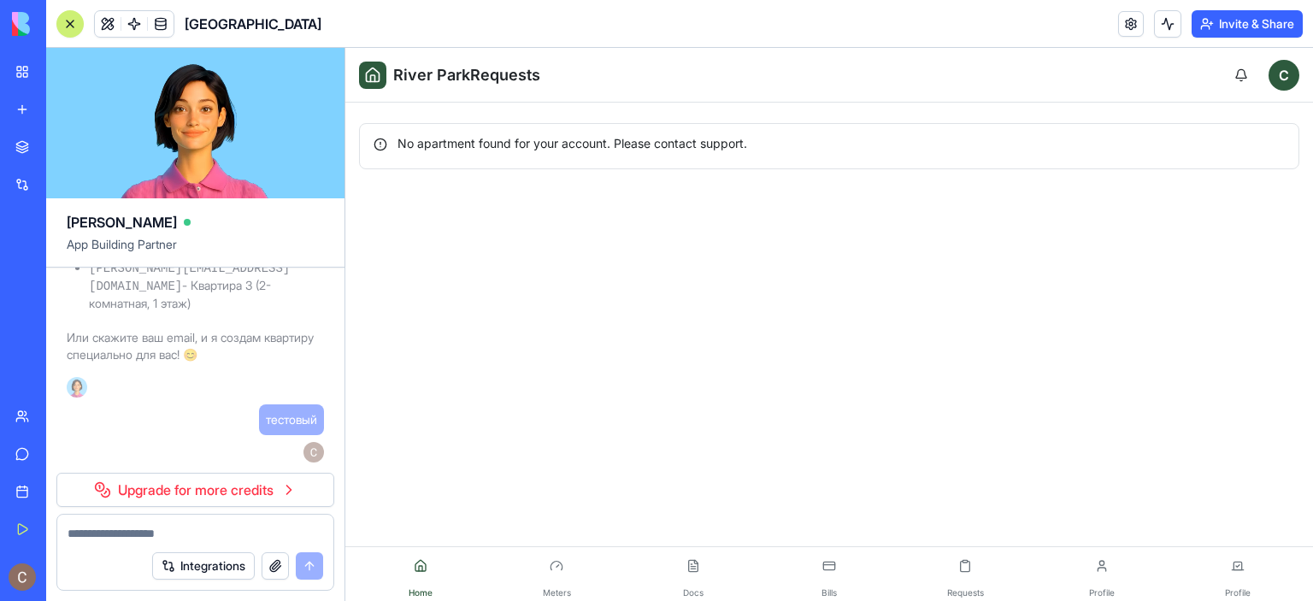
scroll to position [8145, 0]
click at [118, 530] on textarea at bounding box center [196, 533] width 256 height 17
click at [1162, 21] on button at bounding box center [1167, 23] width 27 height 27
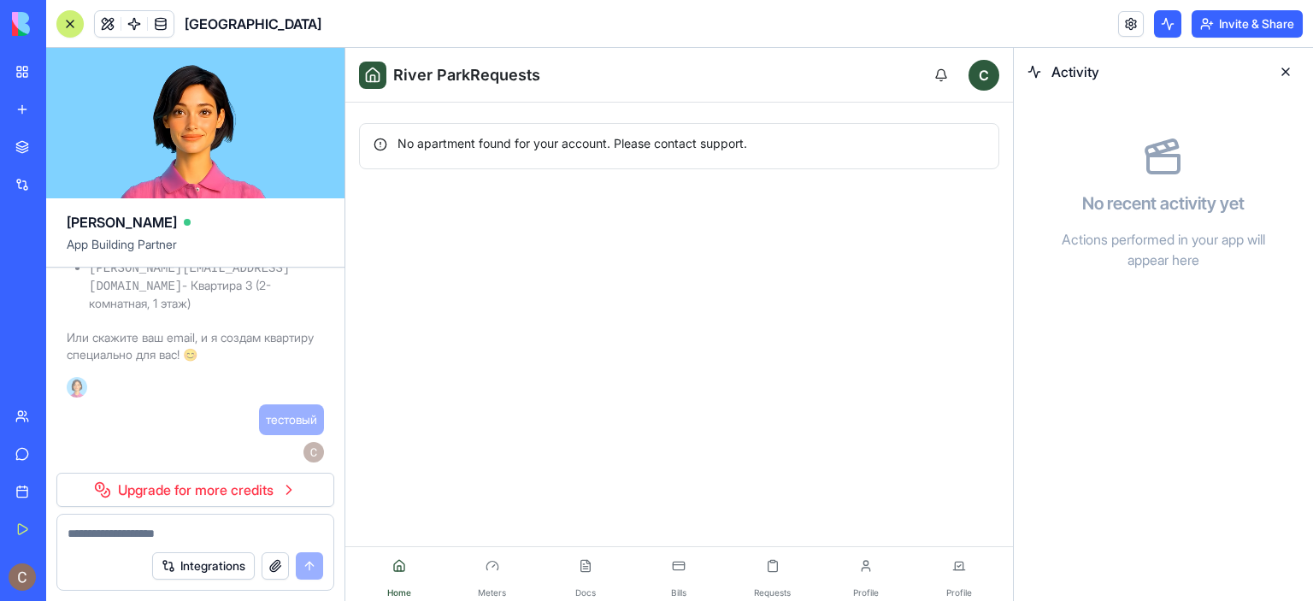
click at [1162, 21] on button at bounding box center [1167, 23] width 27 height 27
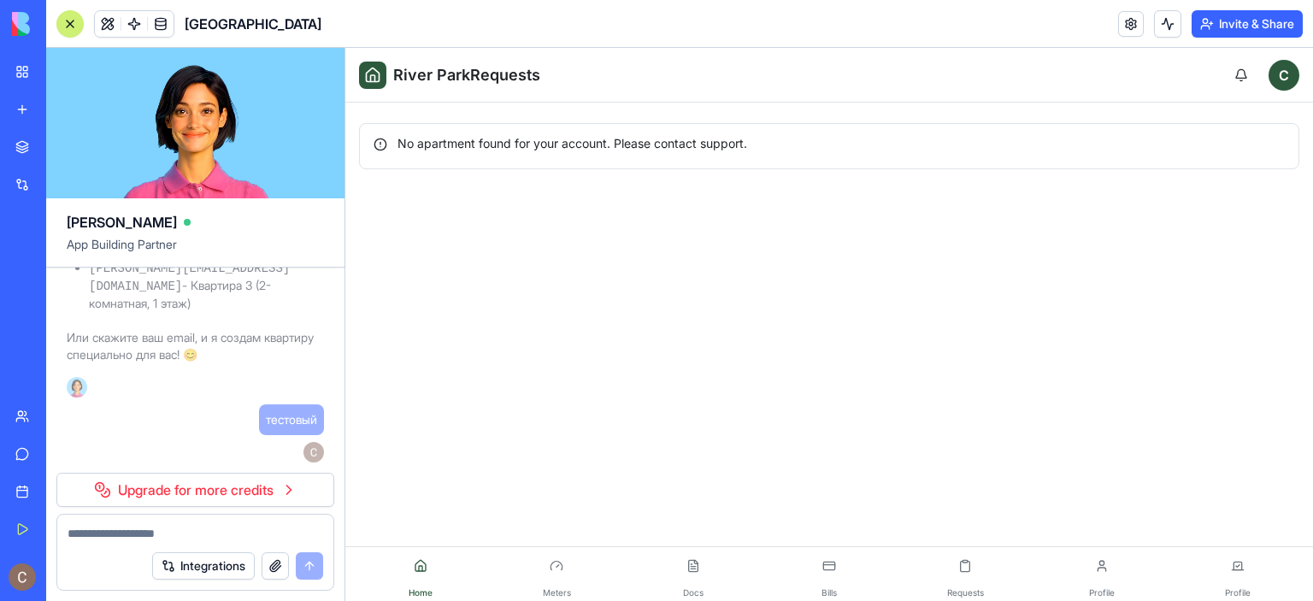
click at [1234, 21] on button "Invite & Share" at bounding box center [1247, 23] width 111 height 27
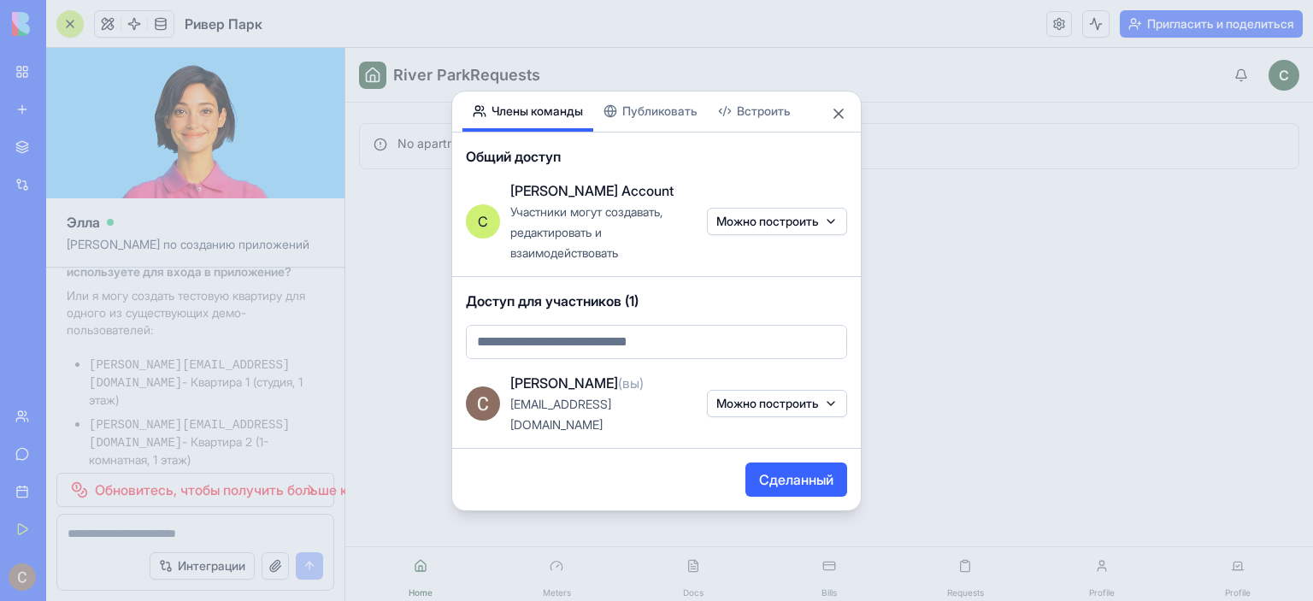
scroll to position [8504, 0]
click at [680, 118] on font "Публиковать" at bounding box center [659, 110] width 75 height 15
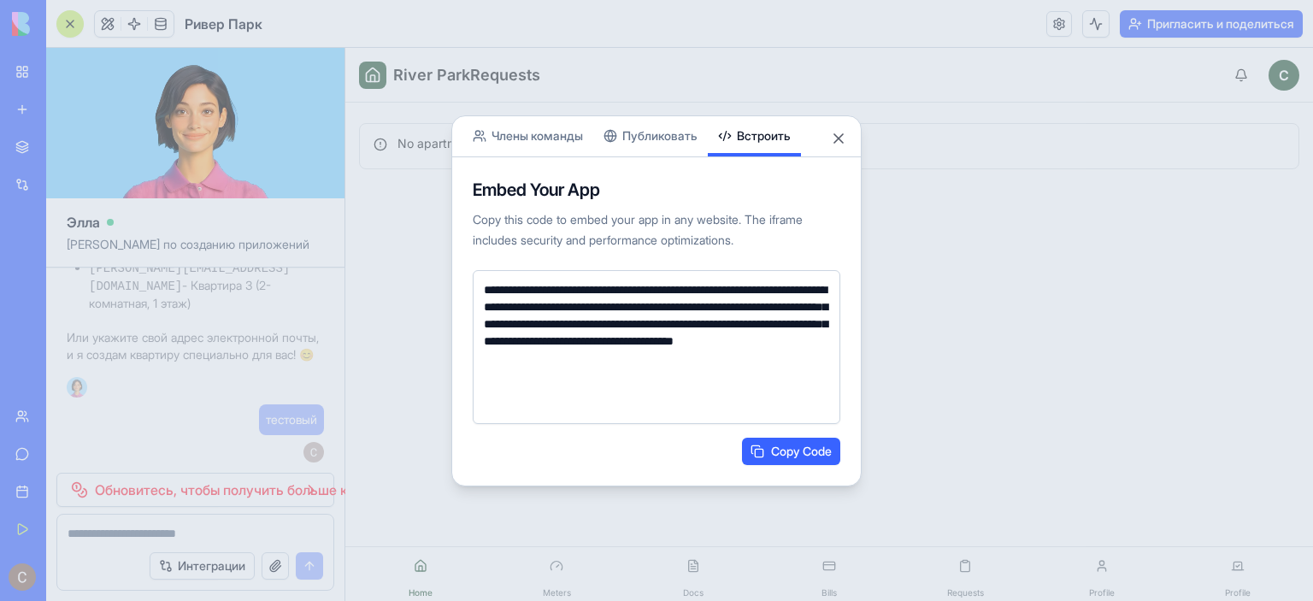
click at [756, 74] on body "Мое рабочее пространство Новое приложение Торговая площадка Интеграции Недавний…" at bounding box center [656, 300] width 1313 height 601
click at [670, 138] on button "Публиковать" at bounding box center [650, 136] width 115 height 40
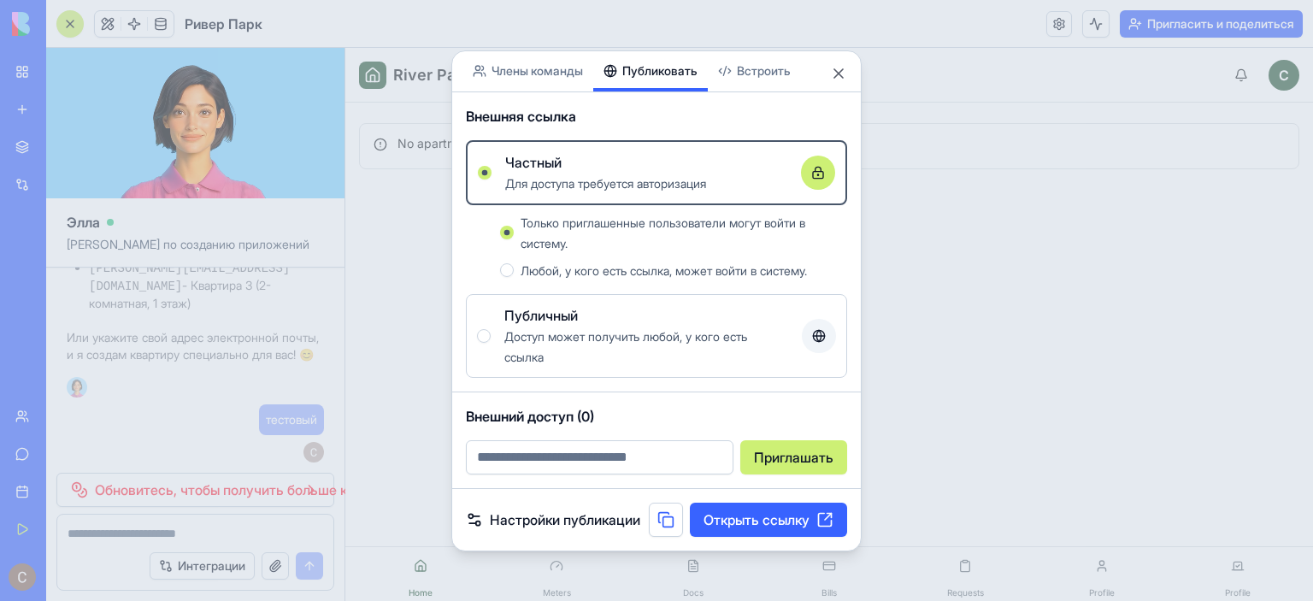
click at [557, 512] on font "Настройки публикации" at bounding box center [565, 519] width 150 height 17
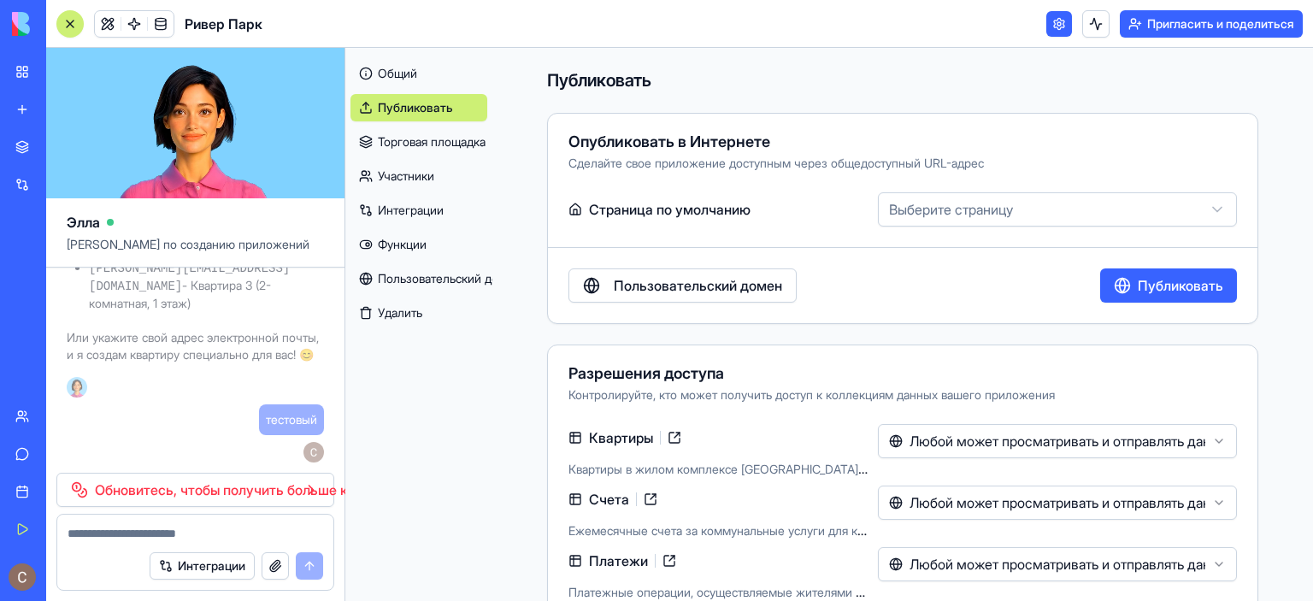
click at [76, 15] on button at bounding box center [69, 23] width 27 height 27
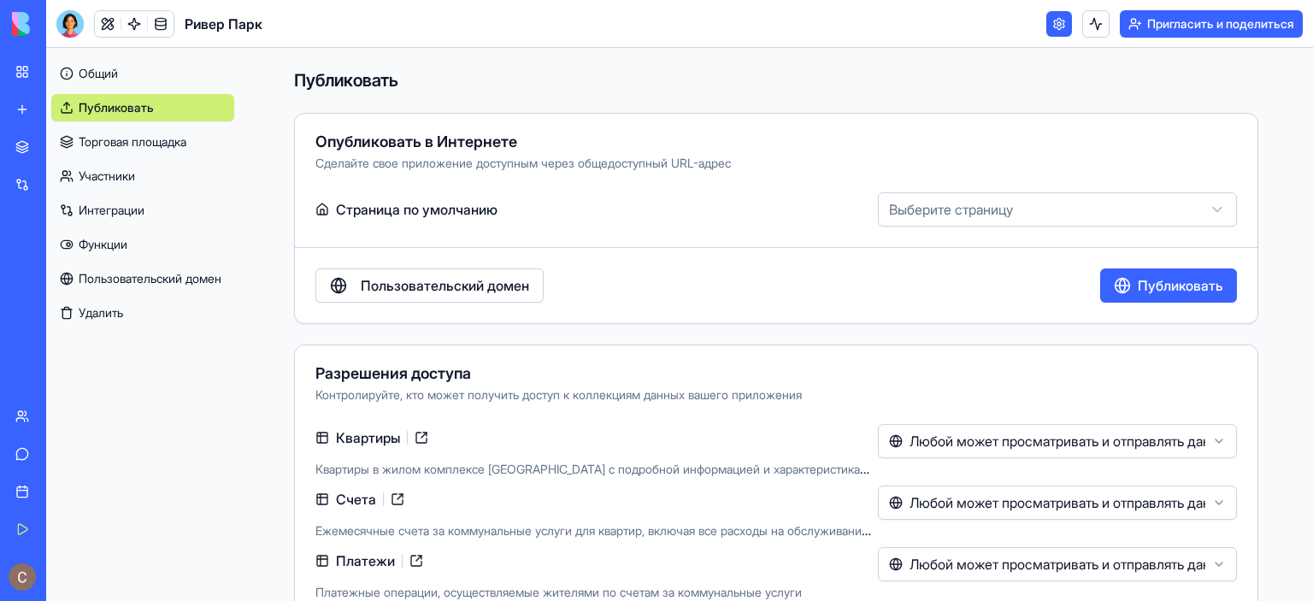
click at [985, 211] on html "Мое рабочее пространство Новое приложение Торговая площадка Интеграции Недавний…" at bounding box center [656, 300] width 1313 height 601
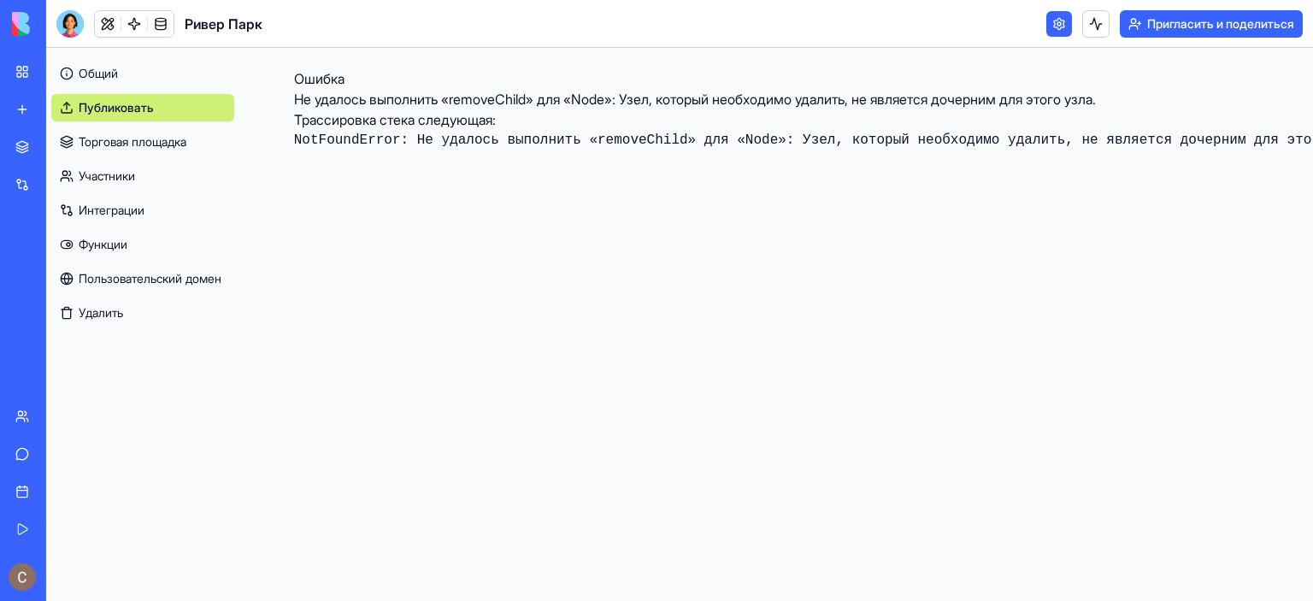
click at [195, 134] on link "Торговая площадка" at bounding box center [142, 141] width 183 height 27
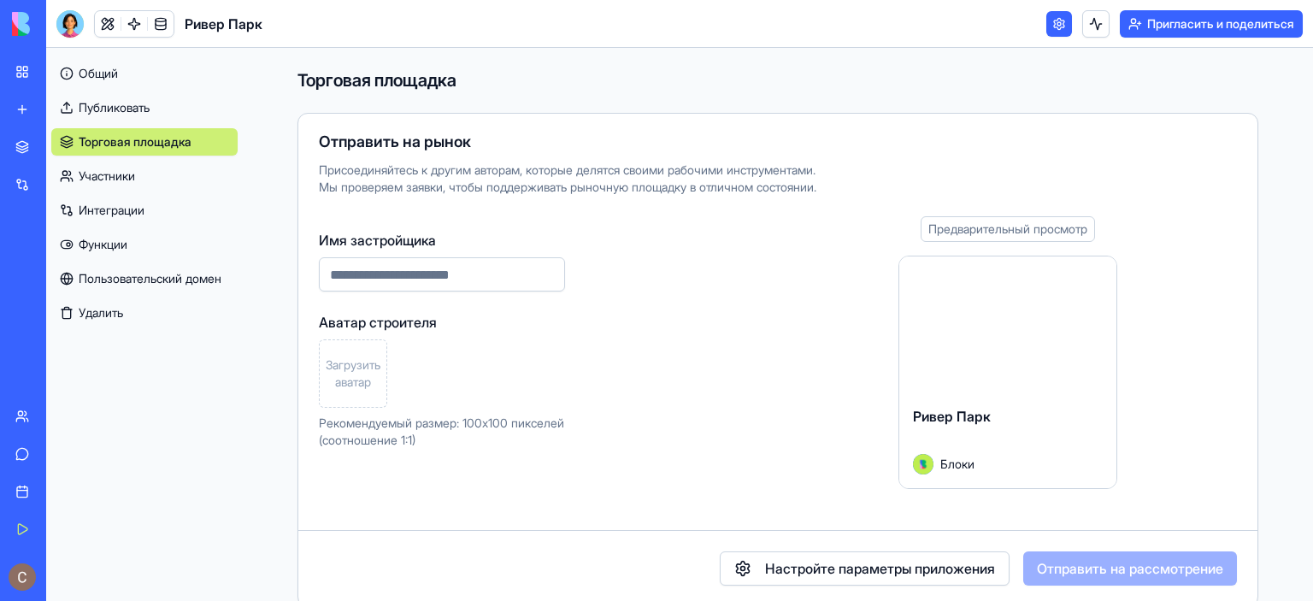
click at [520, 280] on input "Имя застройщика" at bounding box center [442, 274] width 246 height 34
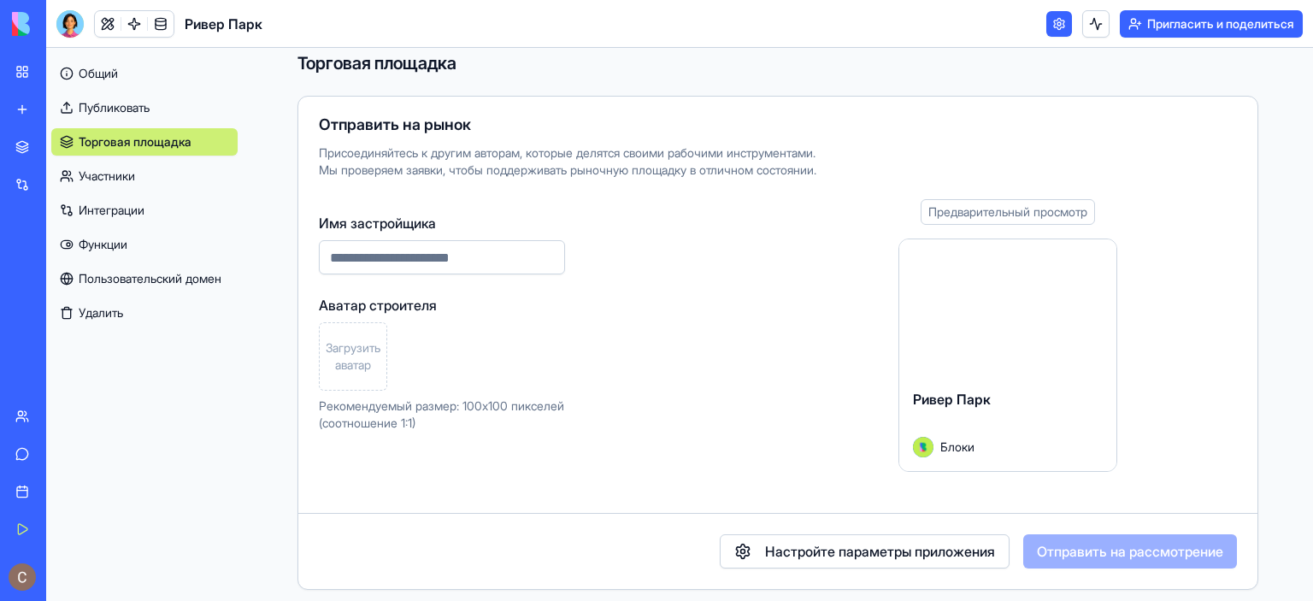
scroll to position [25, 0]
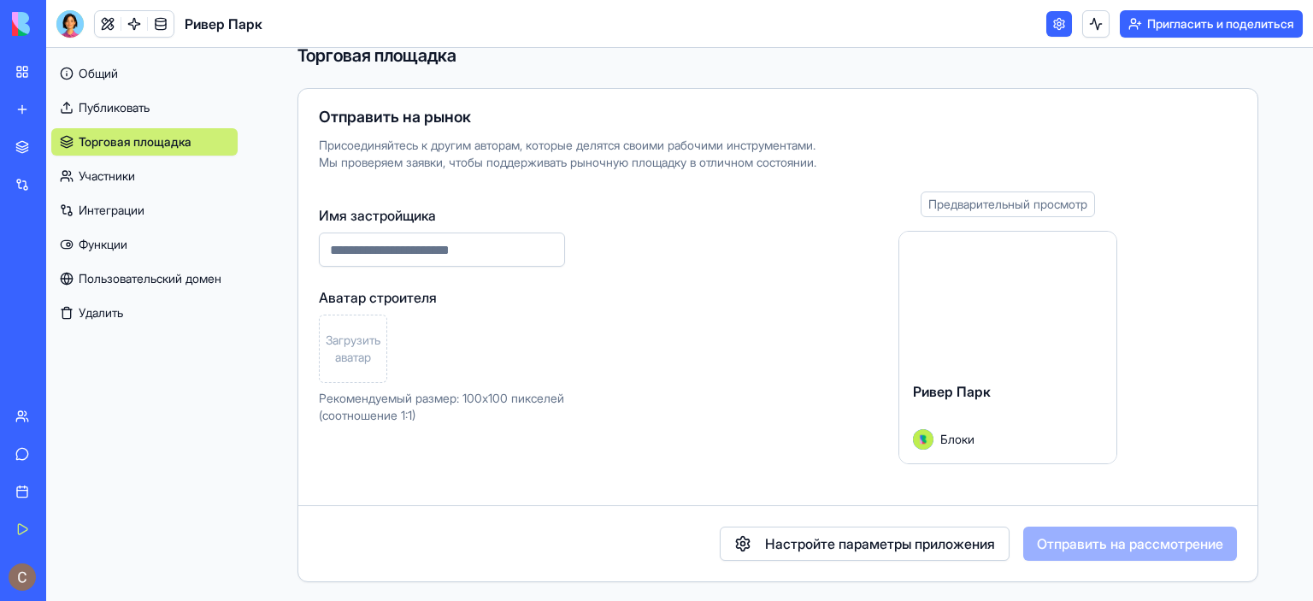
click at [993, 211] on div "Предварительный просмотр" at bounding box center [1008, 204] width 174 height 26
click at [993, 205] on font "Предварительный просмотр" at bounding box center [1007, 204] width 159 height 15
click at [1040, 309] on div at bounding box center [1007, 300] width 217 height 136
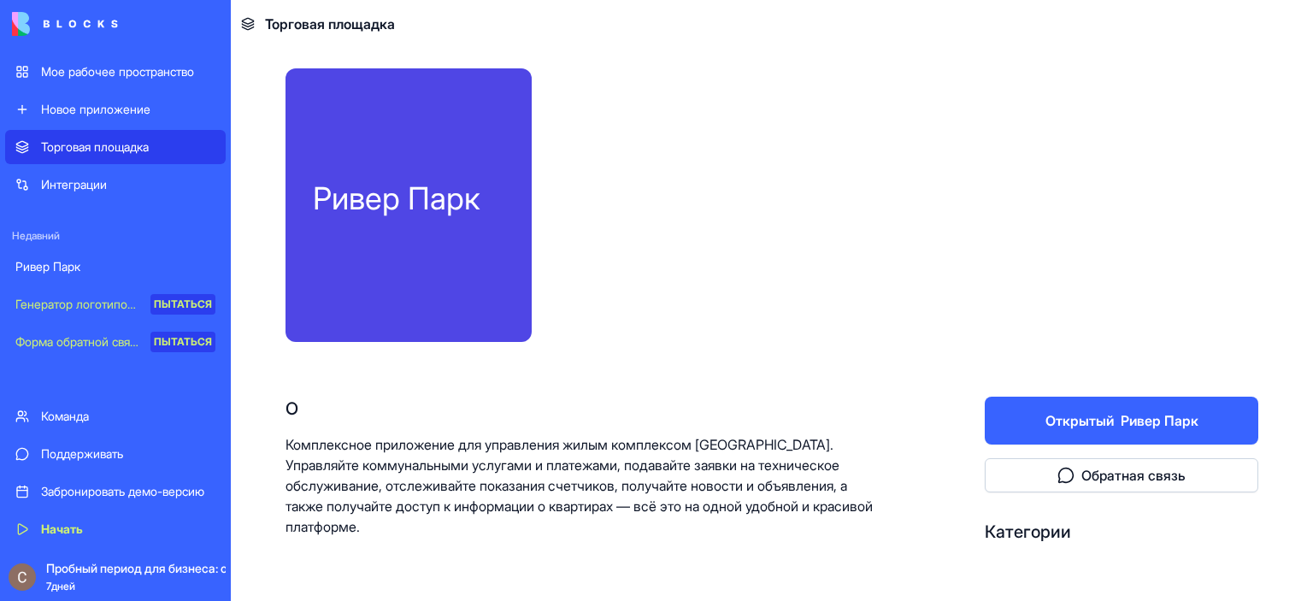
click at [431, 192] on font "Ривер Парк" at bounding box center [396, 199] width 167 height 38
click at [876, 98] on div at bounding box center [908, 205] width 699 height 274
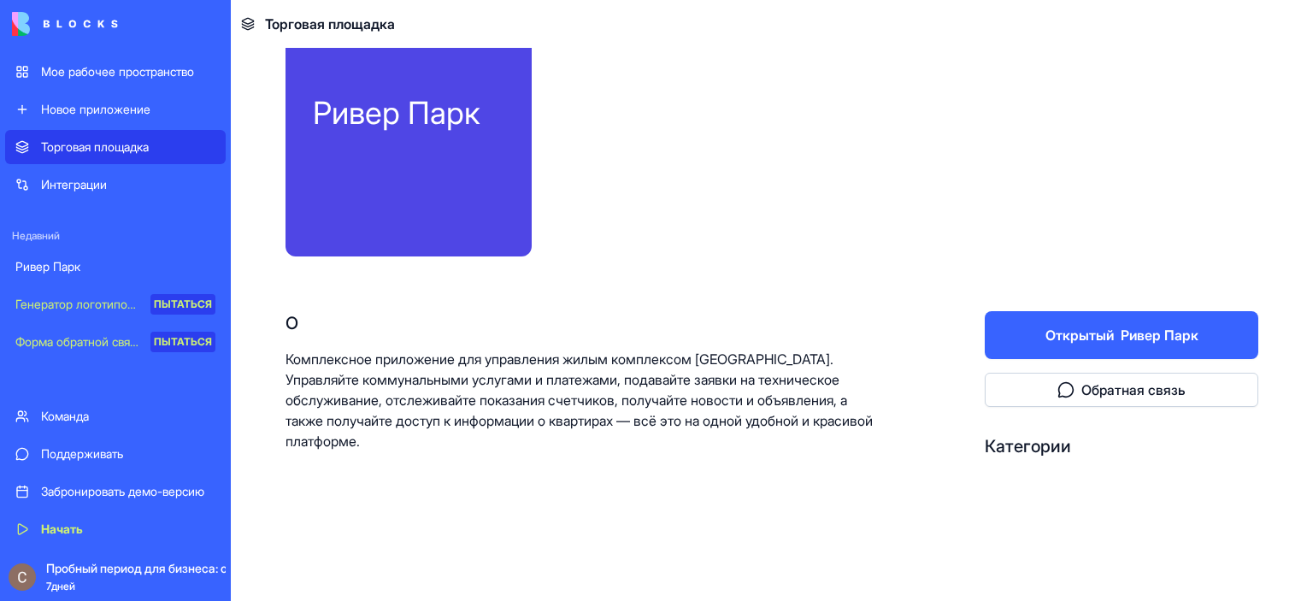
scroll to position [85, 0]
click at [1121, 333] on font "Ривер Парк" at bounding box center [1160, 335] width 78 height 17
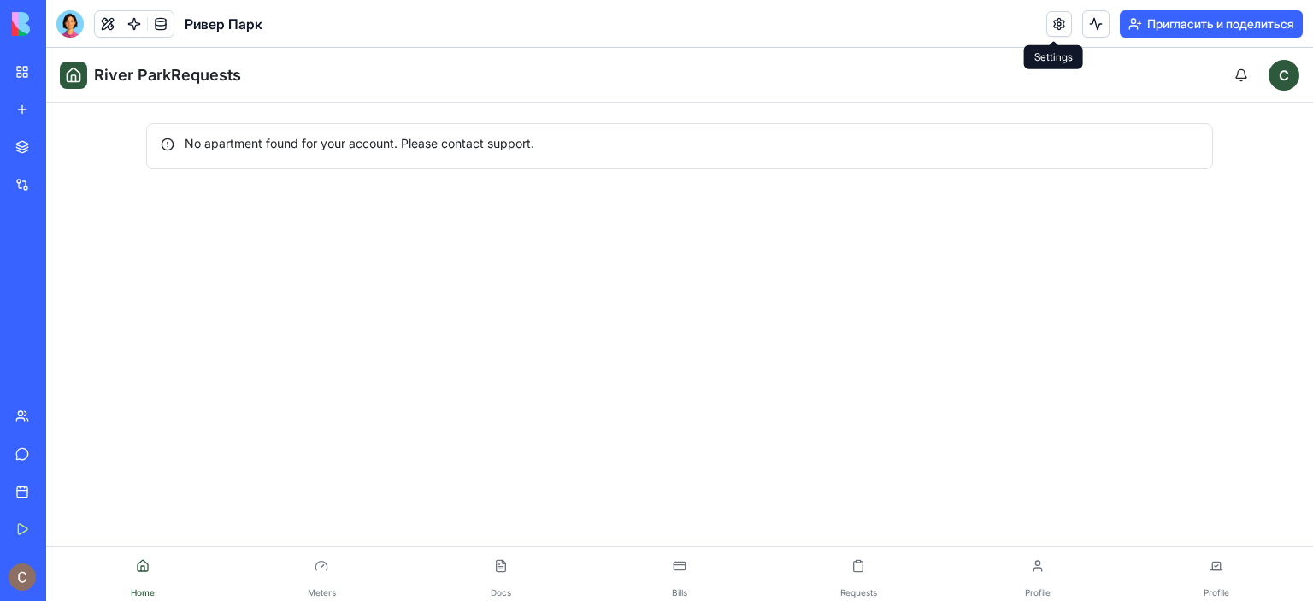
click at [1050, 21] on link at bounding box center [1059, 24] width 26 height 26
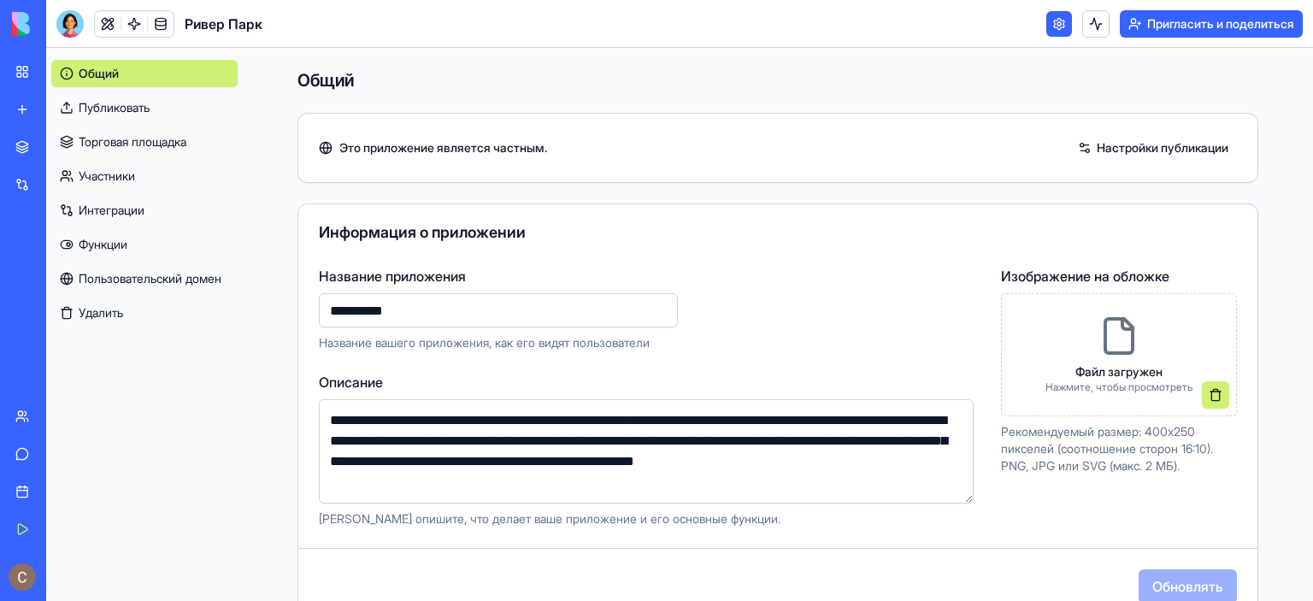
click at [149, 146] on font "Торговая площадка" at bounding box center [133, 141] width 108 height 15
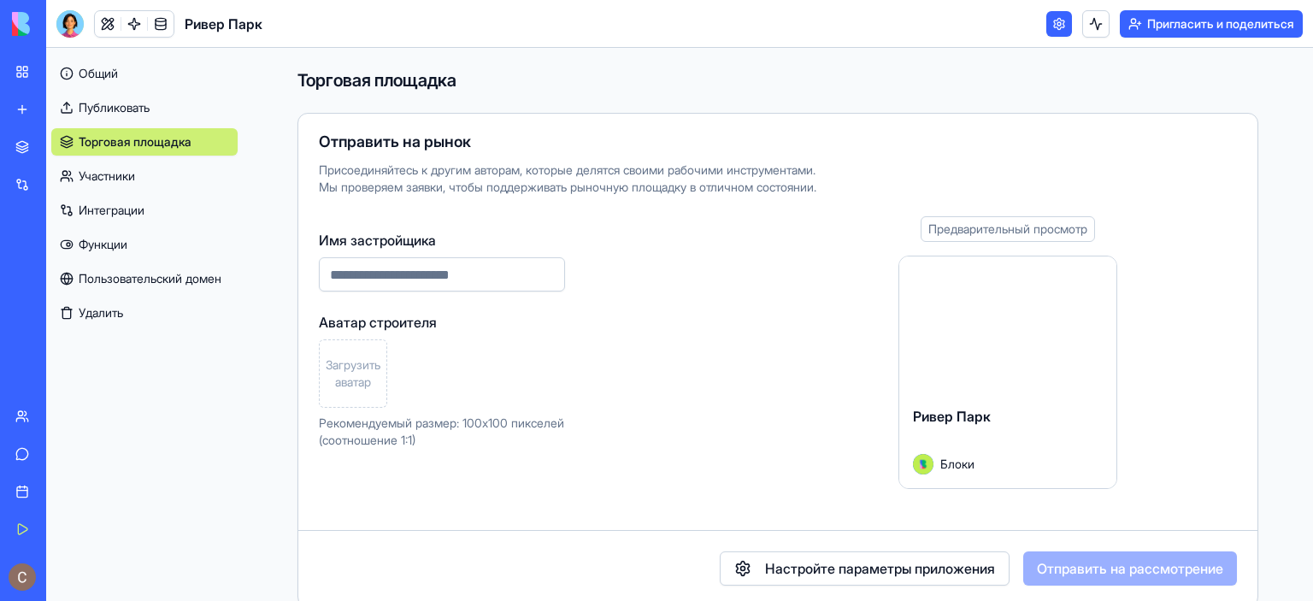
click at [1015, 409] on div "Ривер Парк" at bounding box center [1008, 430] width 190 height 48
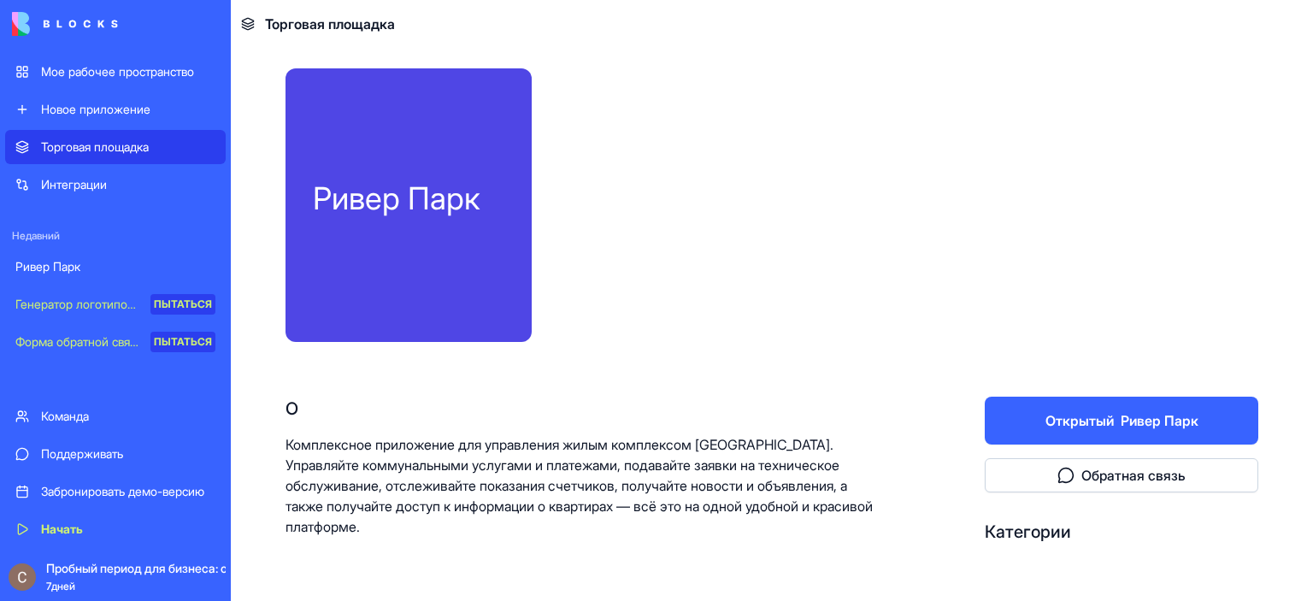
click at [1031, 273] on div at bounding box center [908, 205] width 699 height 274
click at [1022, 321] on div at bounding box center [908, 205] width 699 height 274
click at [769, 276] on div at bounding box center [908, 205] width 699 height 274
click at [763, 331] on div at bounding box center [908, 205] width 699 height 274
click at [480, 185] on div "Ривер Парк" at bounding box center [408, 198] width 191 height 34
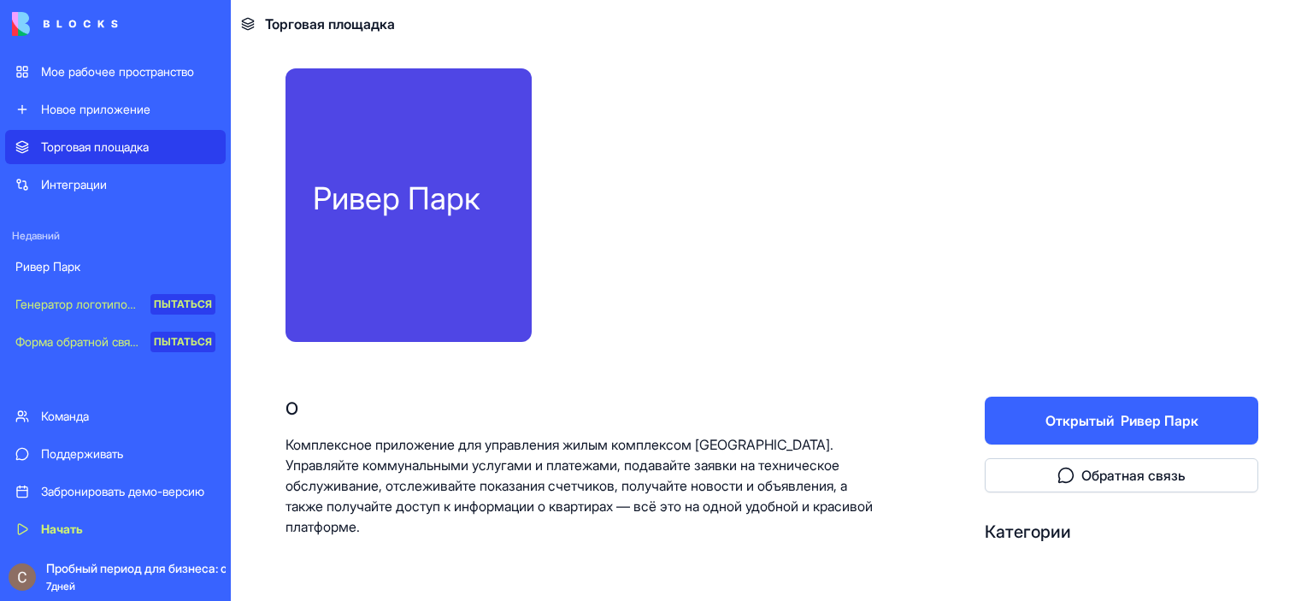
click at [596, 195] on div at bounding box center [908, 205] width 699 height 274
drag, startPoint x: 794, startPoint y: 112, endPoint x: 810, endPoint y: 109, distance: 16.6
click at [795, 111] on div at bounding box center [908, 205] width 699 height 274
click at [854, 102] on div at bounding box center [908, 205] width 699 height 274
click at [817, 168] on div at bounding box center [908, 205] width 699 height 274
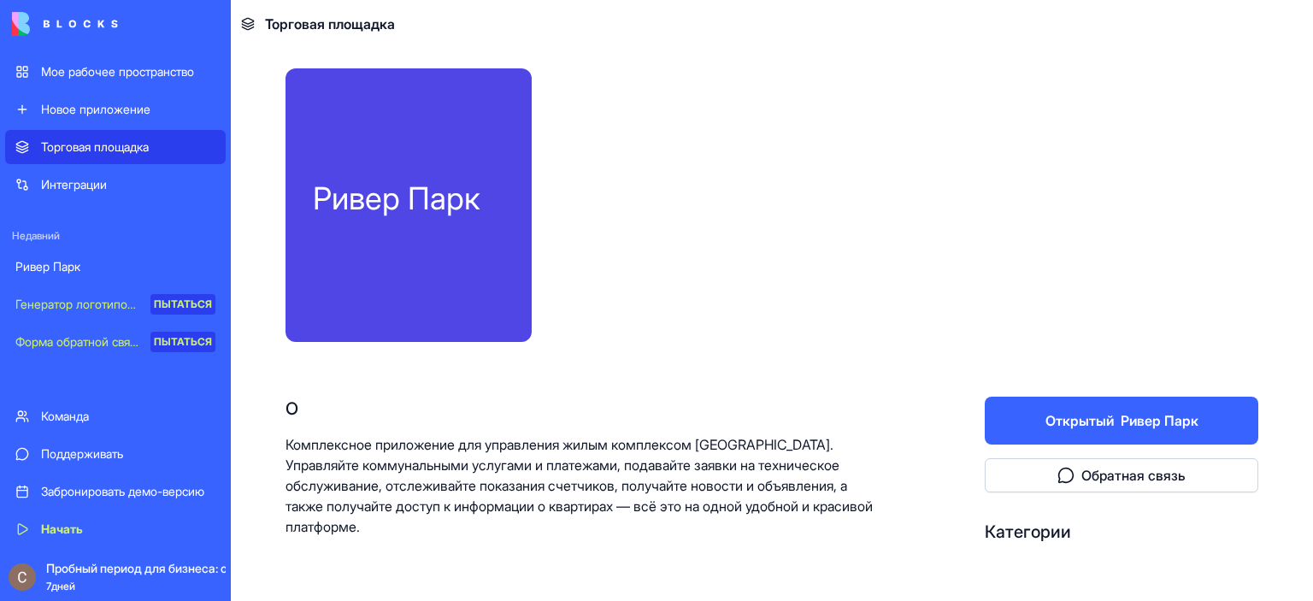
click at [794, 296] on div at bounding box center [908, 205] width 699 height 274
click at [998, 305] on div at bounding box center [908, 205] width 699 height 274
click at [899, 143] on div at bounding box center [908, 205] width 699 height 274
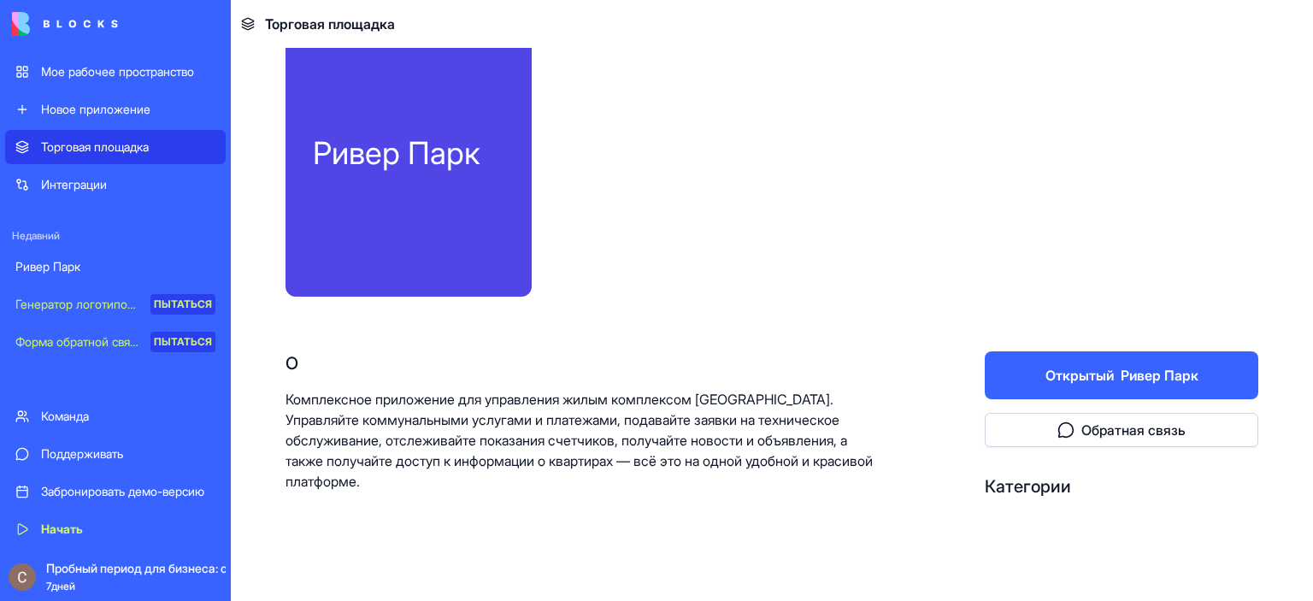
scroll to position [85, 0]
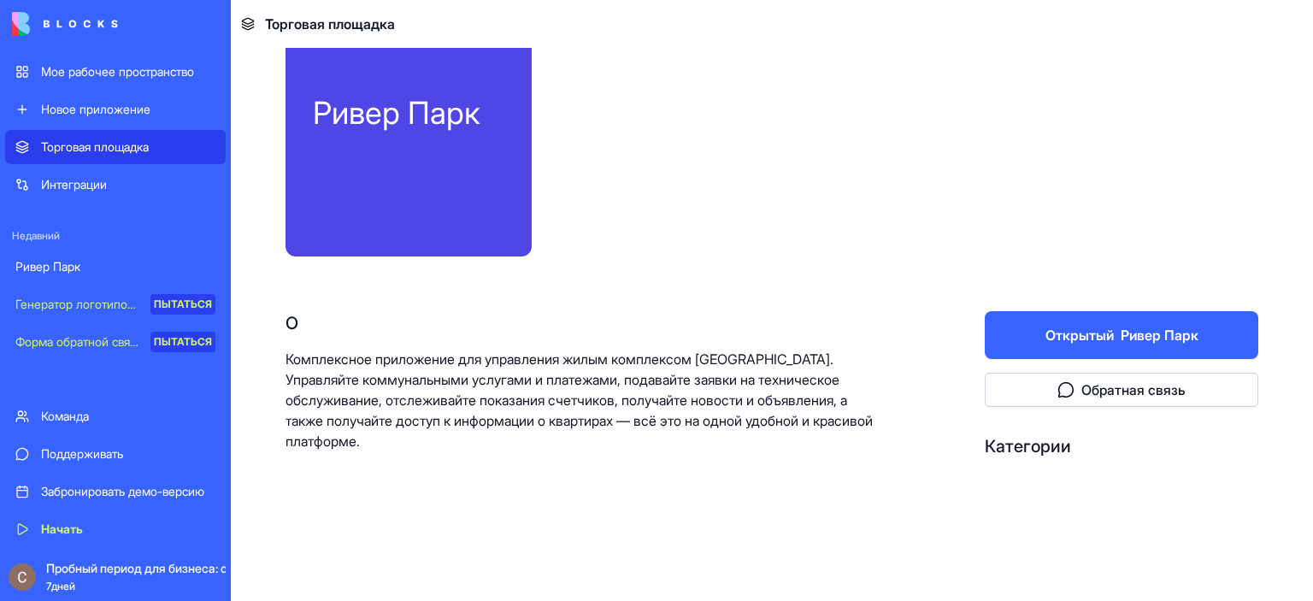
click at [1093, 391] on font "Обратная связь" at bounding box center [1133, 389] width 104 height 17
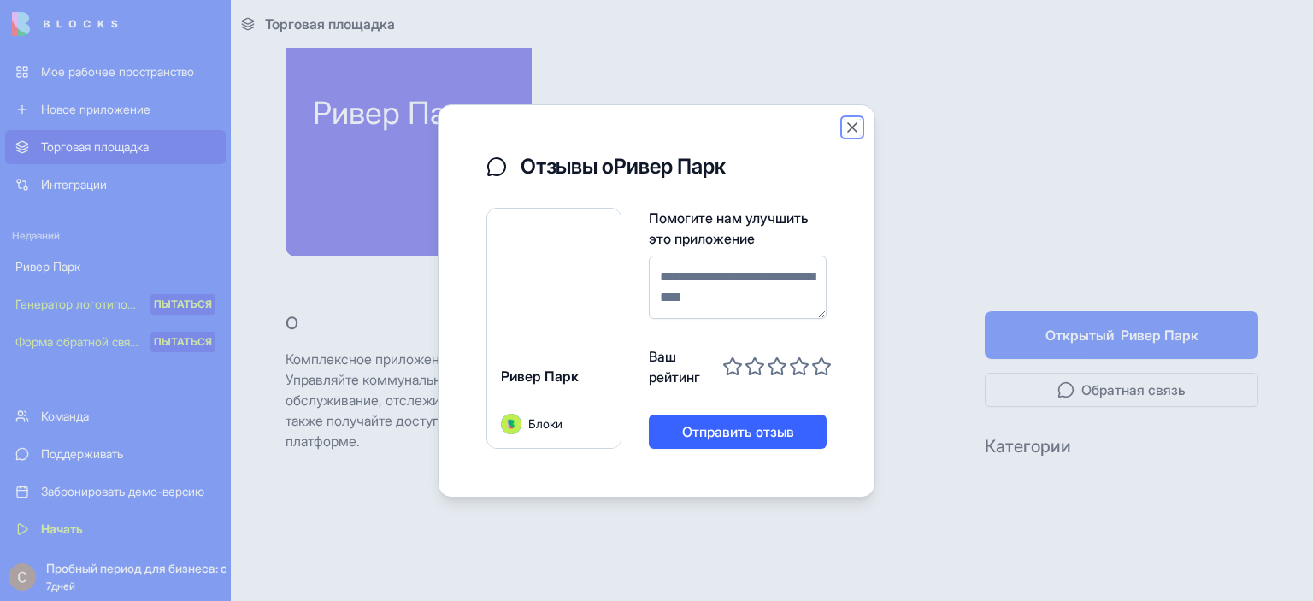
click at [851, 128] on button "Закрывать" at bounding box center [852, 127] width 17 height 17
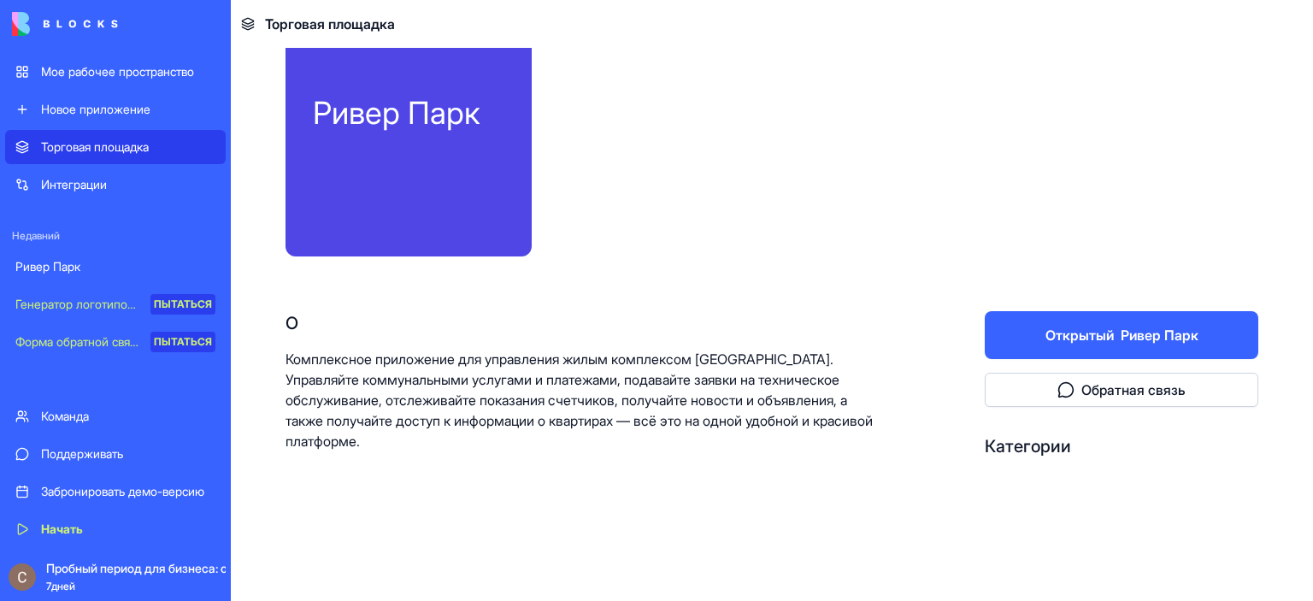
click at [1054, 325] on font "Открытый" at bounding box center [1080, 335] width 68 height 21
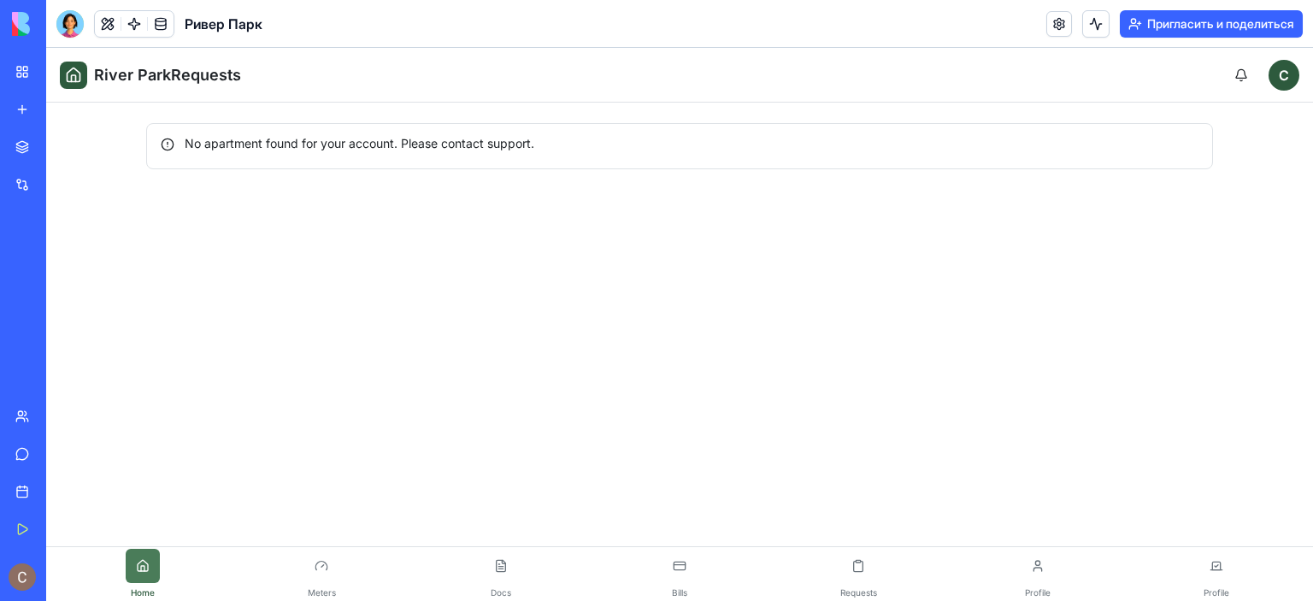
click at [149, 564] on button at bounding box center [143, 566] width 34 height 34
click at [303, 569] on link "Meters" at bounding box center [321, 574] width 179 height 50
click at [313, 570] on button at bounding box center [321, 566] width 34 height 34
click at [502, 570] on button at bounding box center [501, 566] width 34 height 34
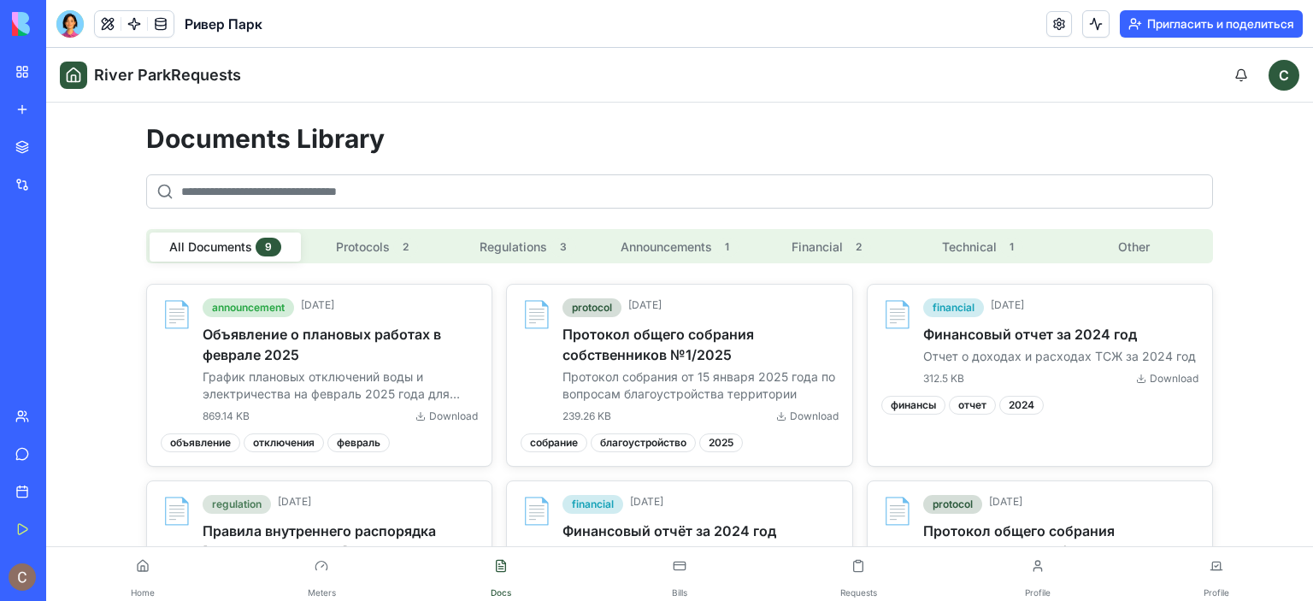
click at [526, 242] on button "Regulations 3" at bounding box center [527, 247] width 151 height 29
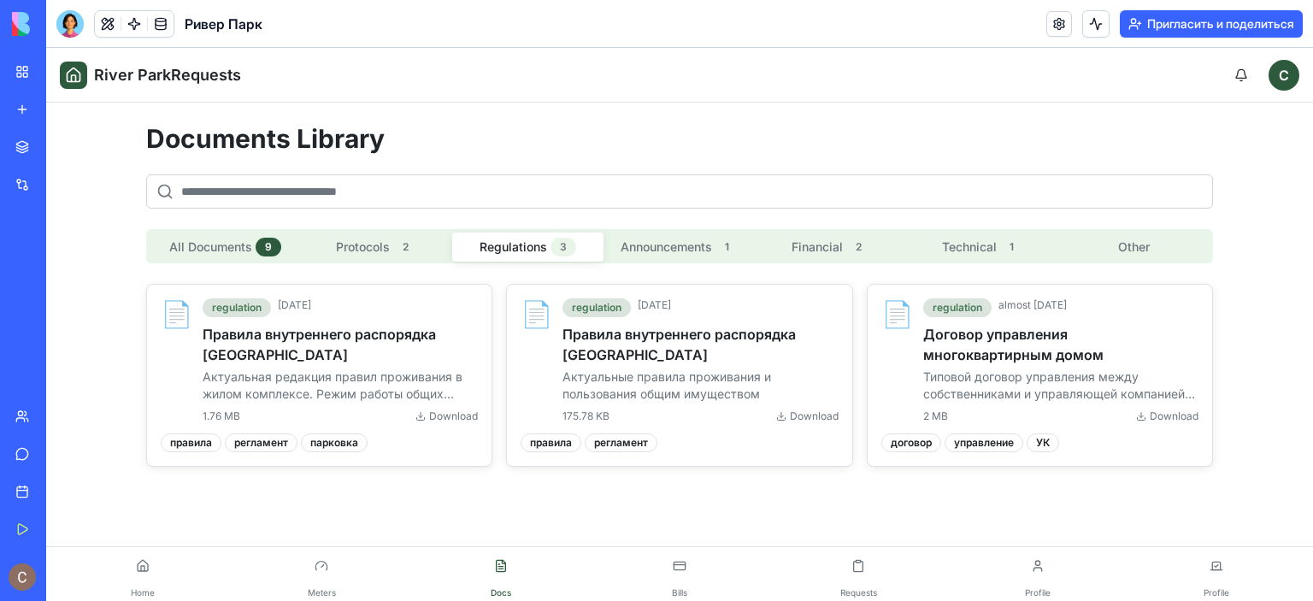
click at [366, 244] on button "Protocols 2" at bounding box center [376, 247] width 151 height 29
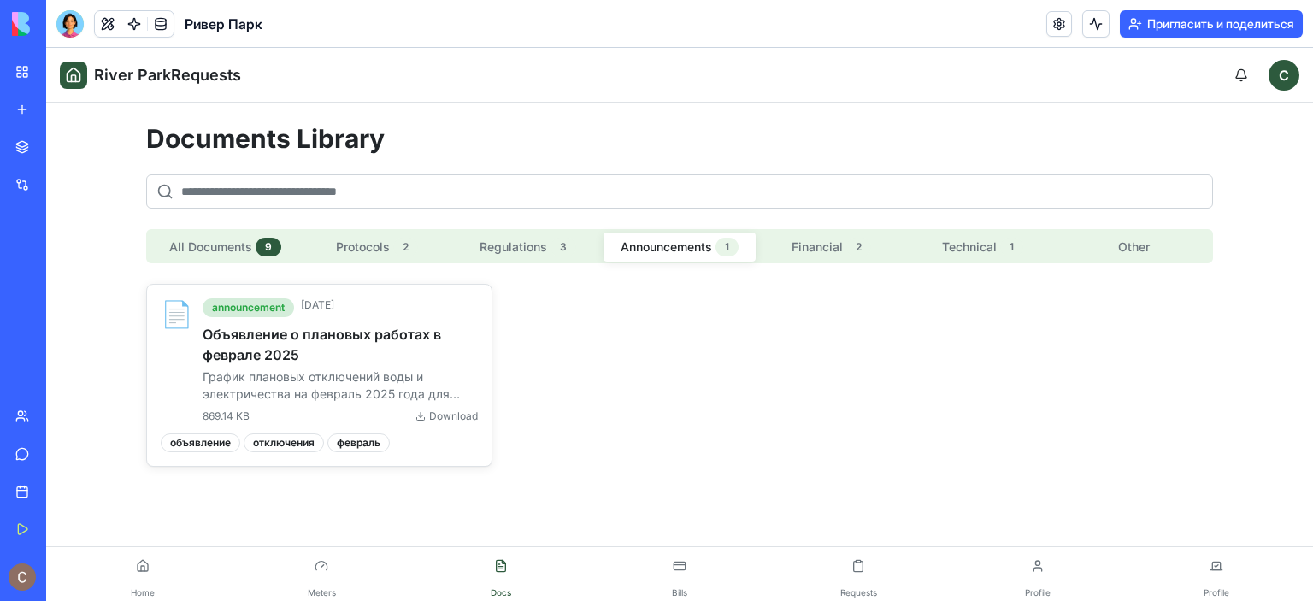
click at [710, 245] on button "Announcements 1" at bounding box center [679, 247] width 151 height 29
click at [792, 245] on button "Financial 2" at bounding box center [831, 247] width 151 height 29
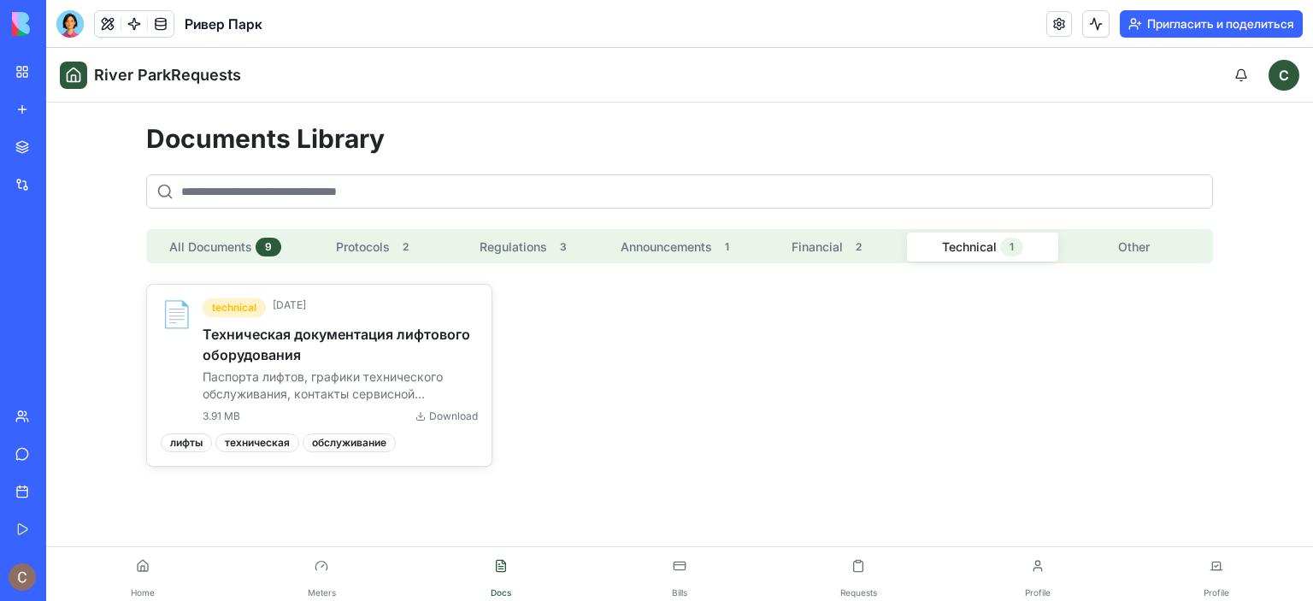
click at [944, 252] on button "Technical 1" at bounding box center [982, 247] width 151 height 29
click at [1140, 245] on button "Other" at bounding box center [1133, 246] width 151 height 27
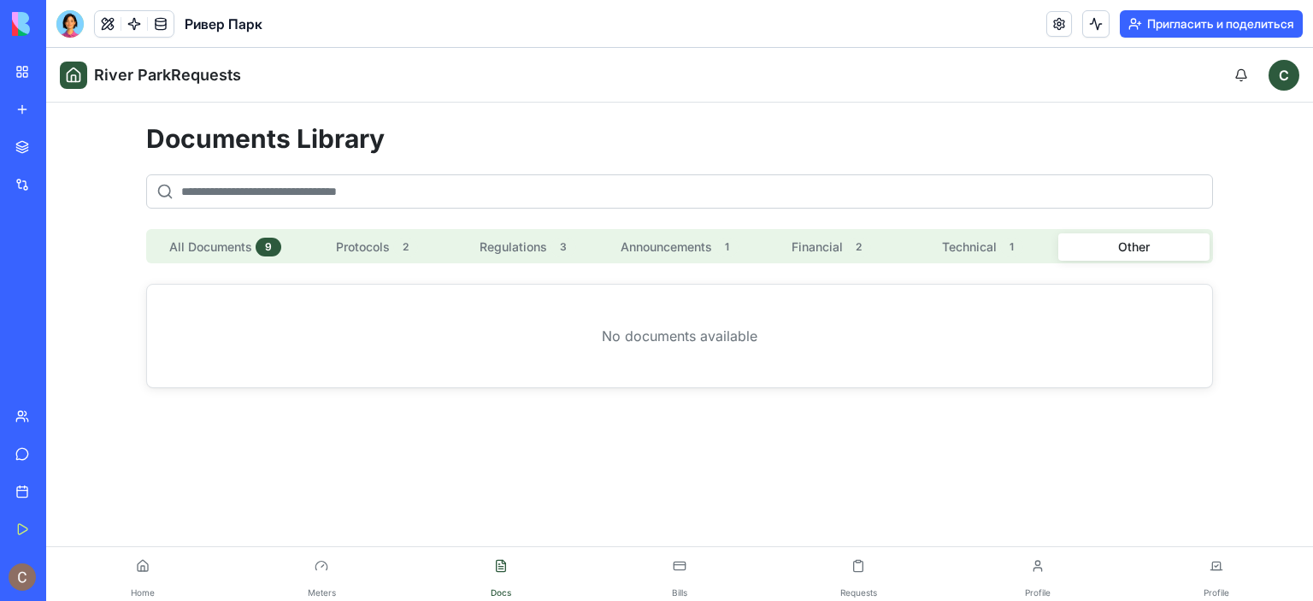
click at [346, 249] on button "Protocols 2" at bounding box center [376, 247] width 151 height 29
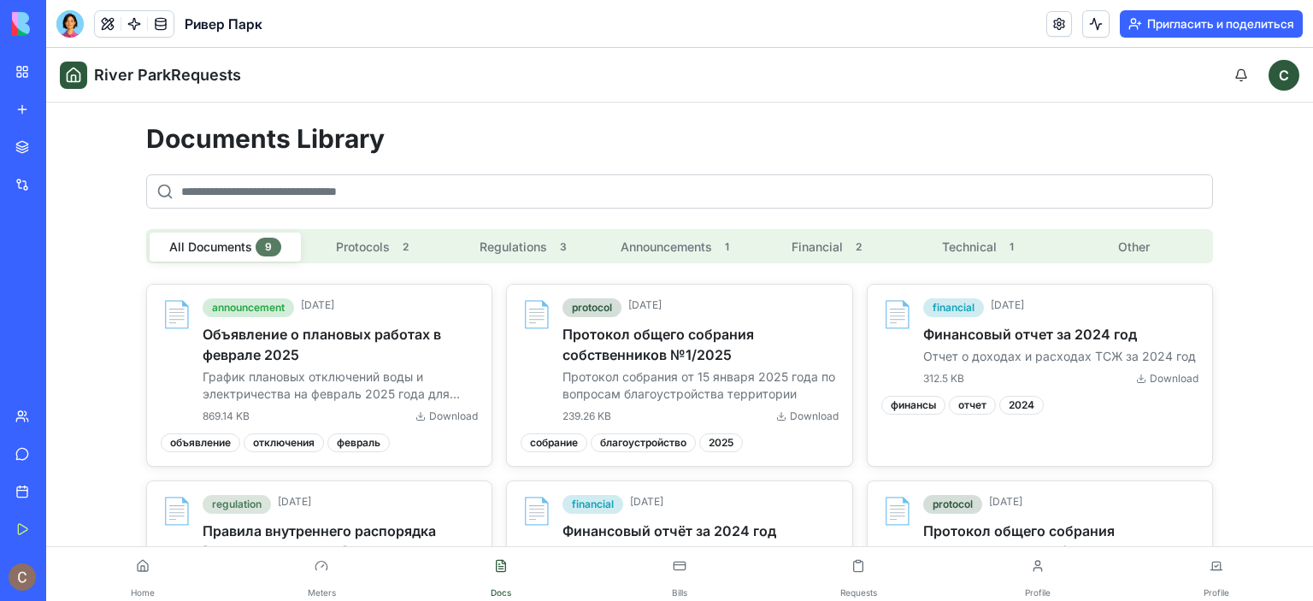
click at [258, 249] on div "9" at bounding box center [269, 247] width 26 height 19
click at [1048, 26] on link at bounding box center [1059, 24] width 26 height 26
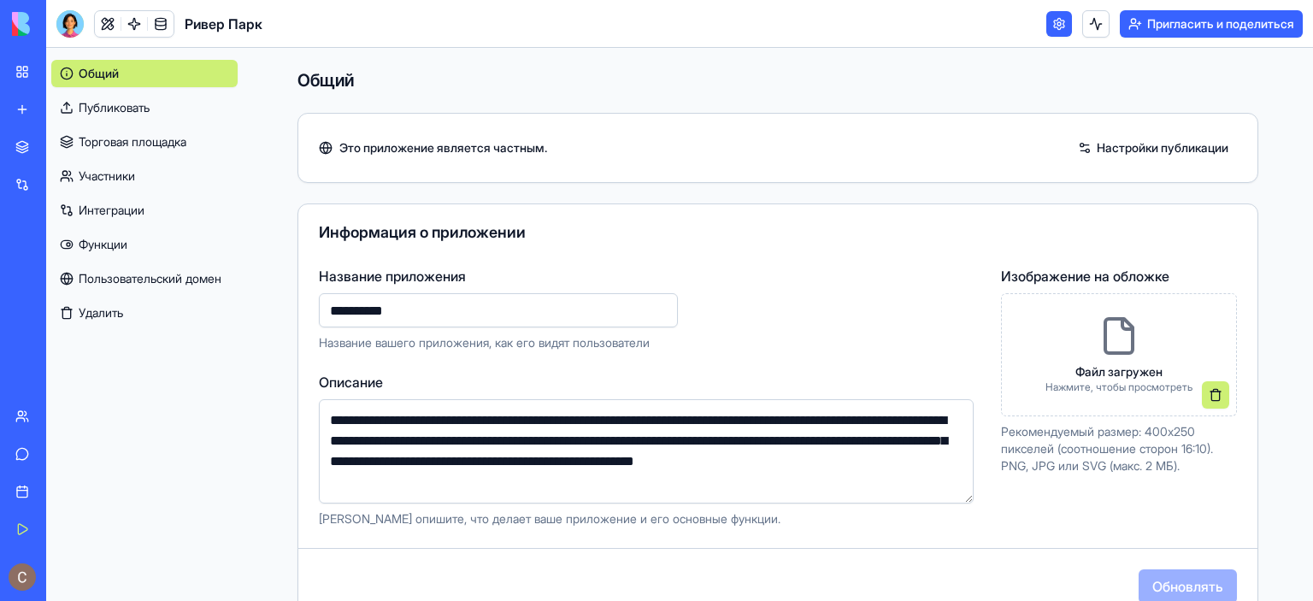
click at [142, 105] on font "Публиковать" at bounding box center [114, 107] width 71 height 15
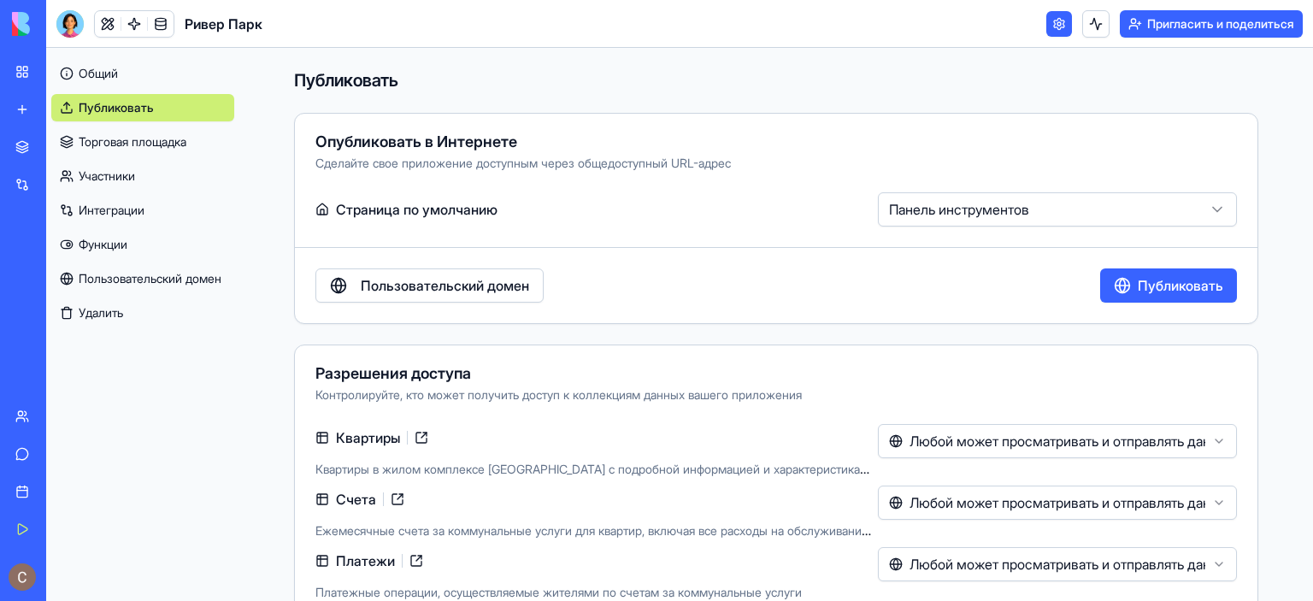
click at [128, 84] on link "Общий" at bounding box center [142, 73] width 183 height 27
click at [126, 170] on font "Участники" at bounding box center [107, 175] width 56 height 15
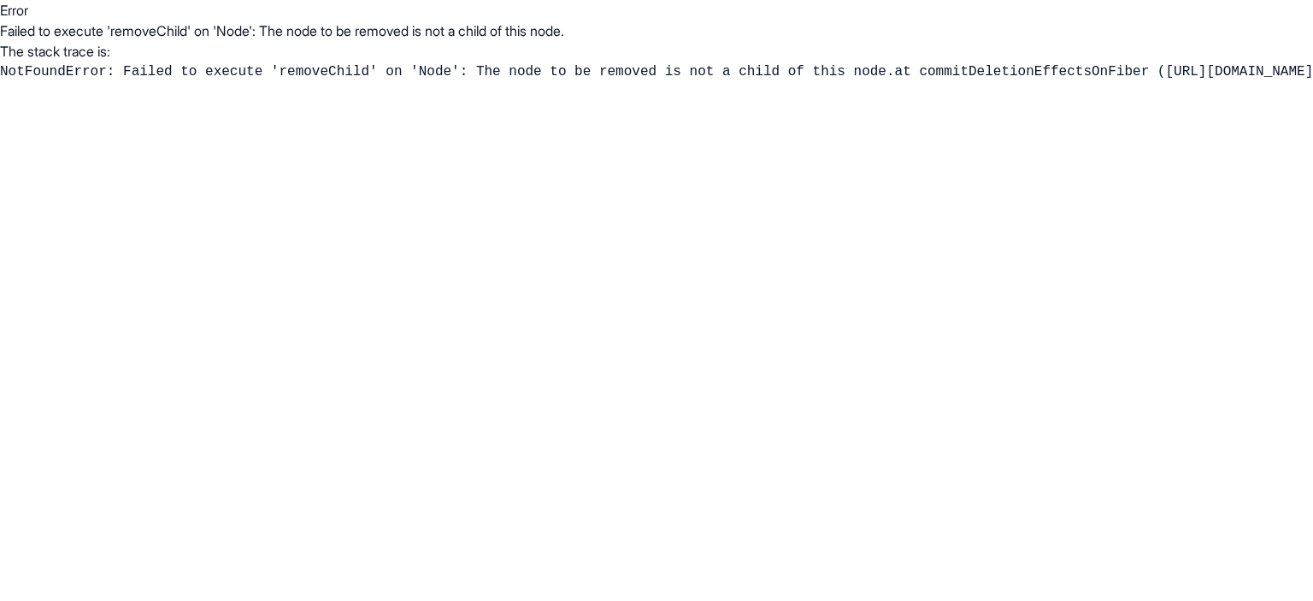
click at [138, 82] on pre "NotFoundError: Failed to execute 'removeChild' on 'Node': The node to be remove…" at bounding box center [656, 72] width 1313 height 21
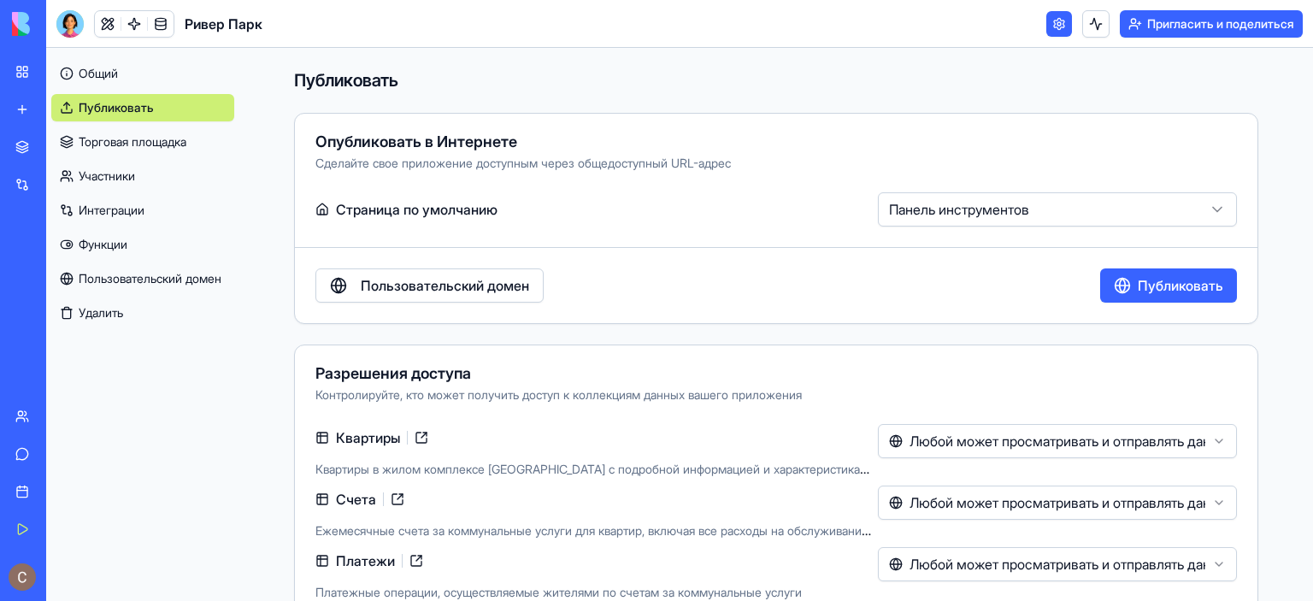
click at [159, 249] on link "Функции" at bounding box center [142, 244] width 183 height 27
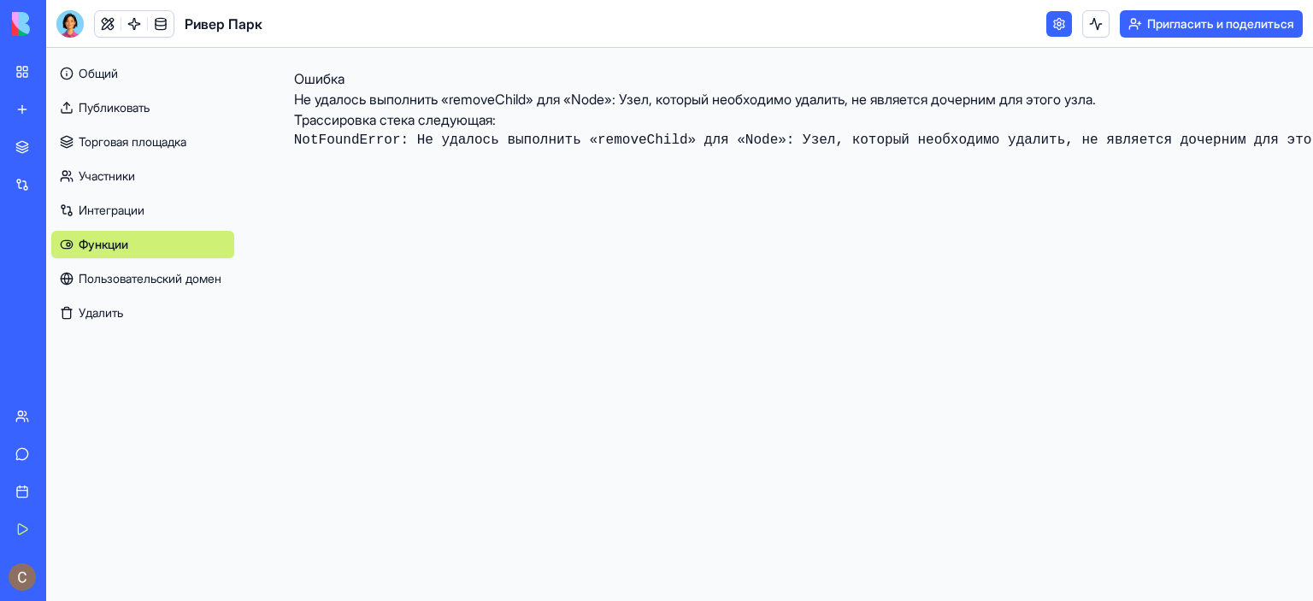
click at [127, 74] on link "Общий" at bounding box center [142, 73] width 183 height 27
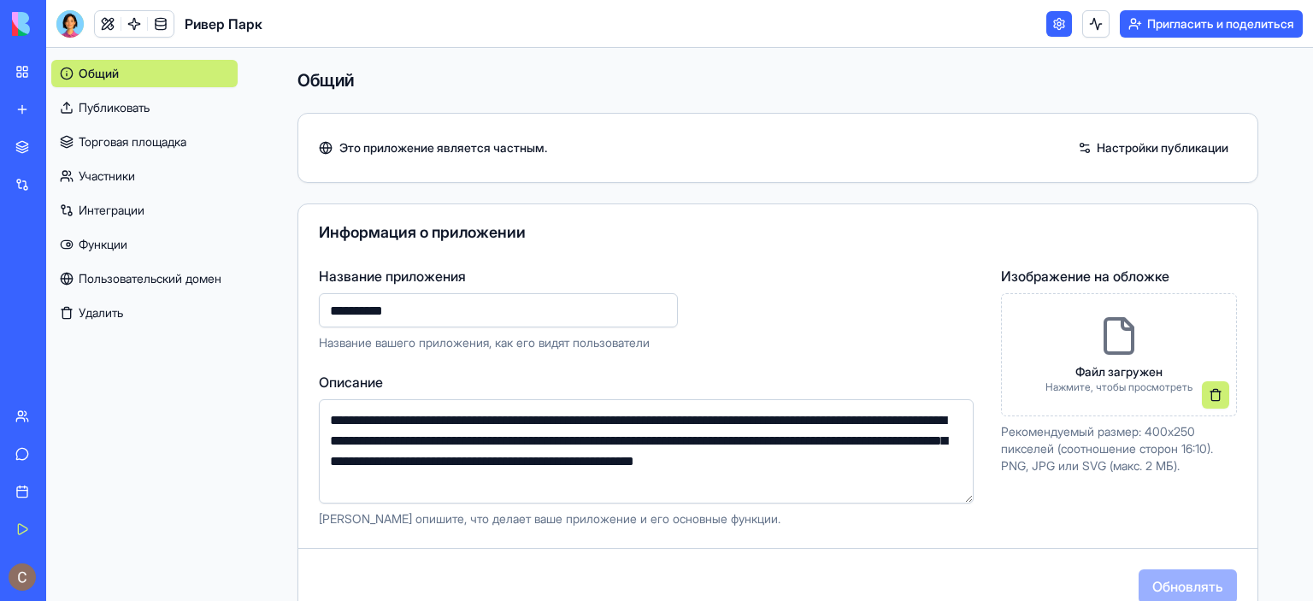
click at [1134, 153] on font "Настройки публикации" at bounding box center [1163, 147] width 132 height 15
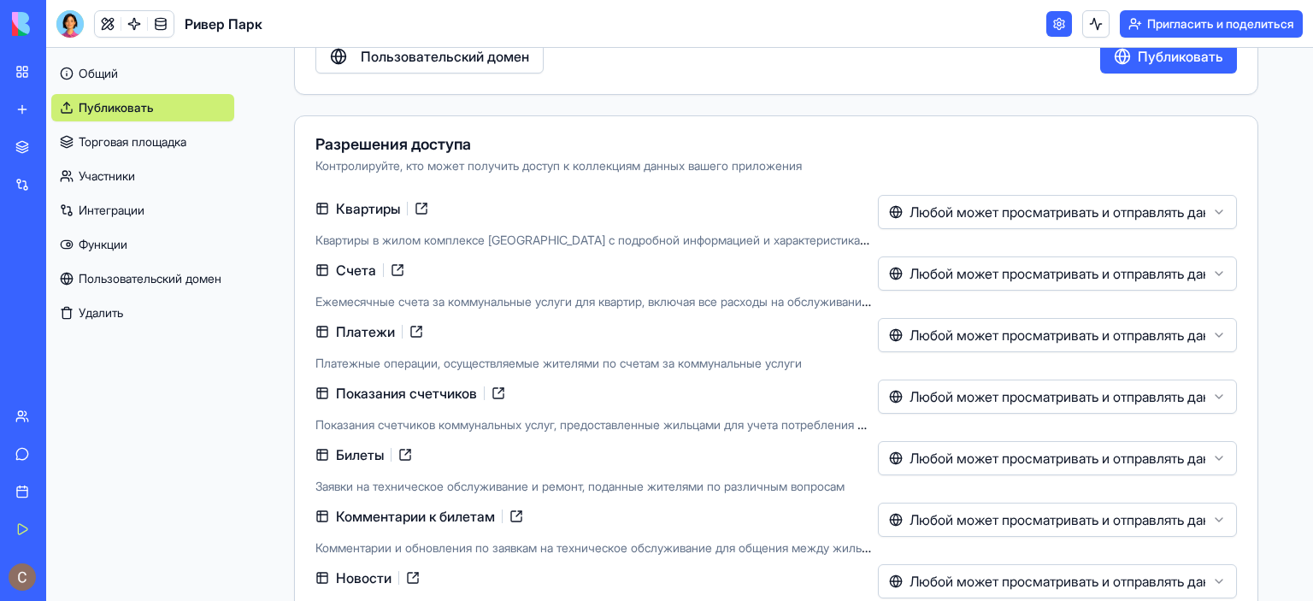
scroll to position [256, 0]
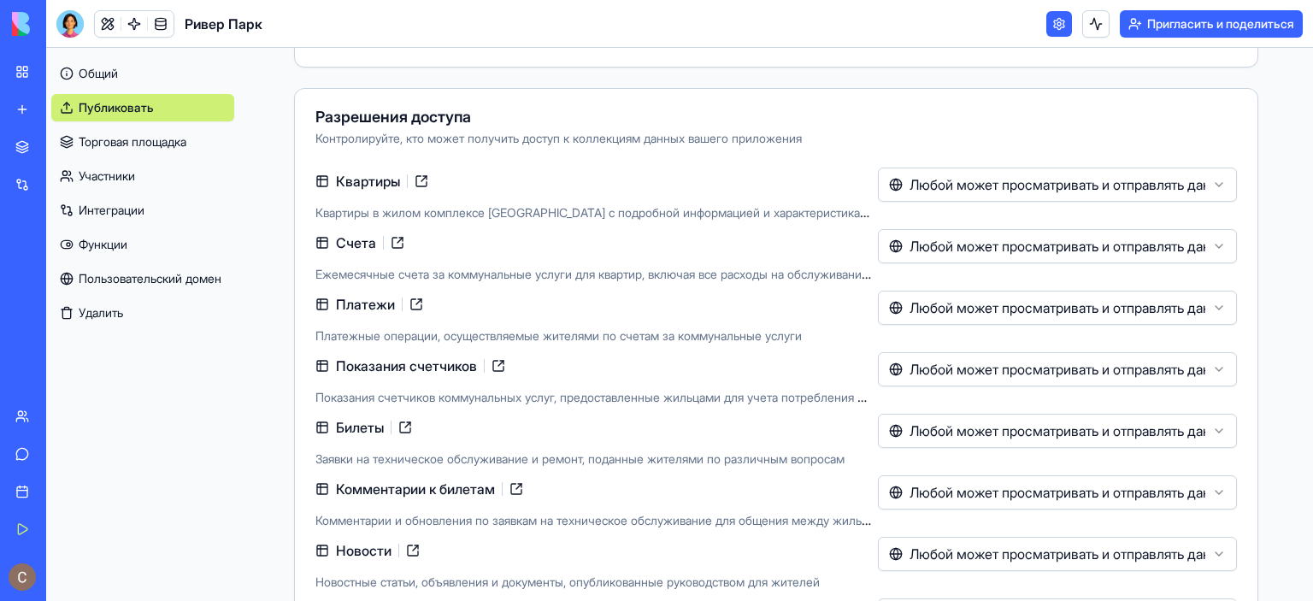
click at [419, 177] on link at bounding box center [421, 181] width 27 height 27
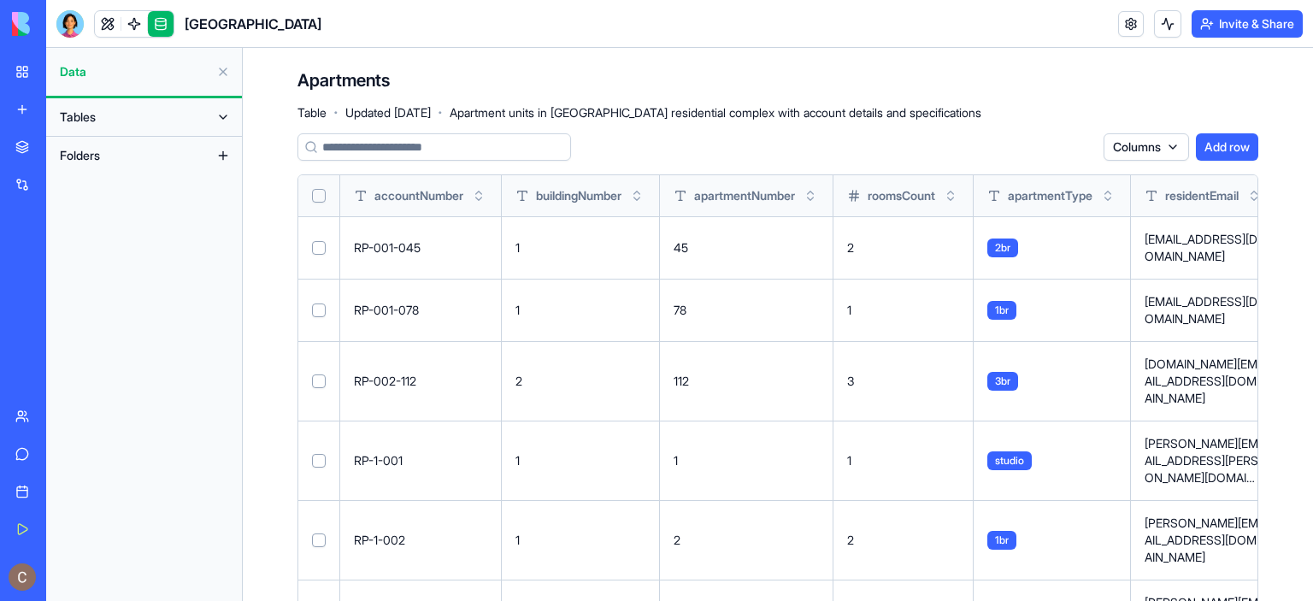
click at [224, 68] on button at bounding box center [222, 71] width 27 height 27
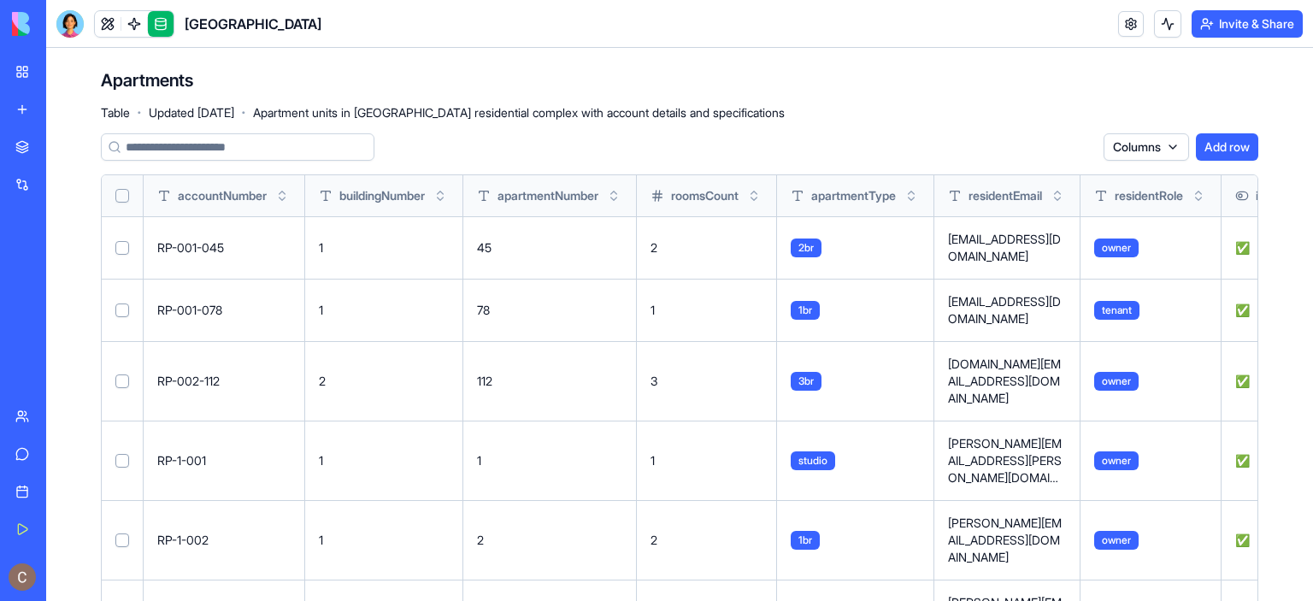
click at [157, 26] on link at bounding box center [161, 24] width 26 height 26
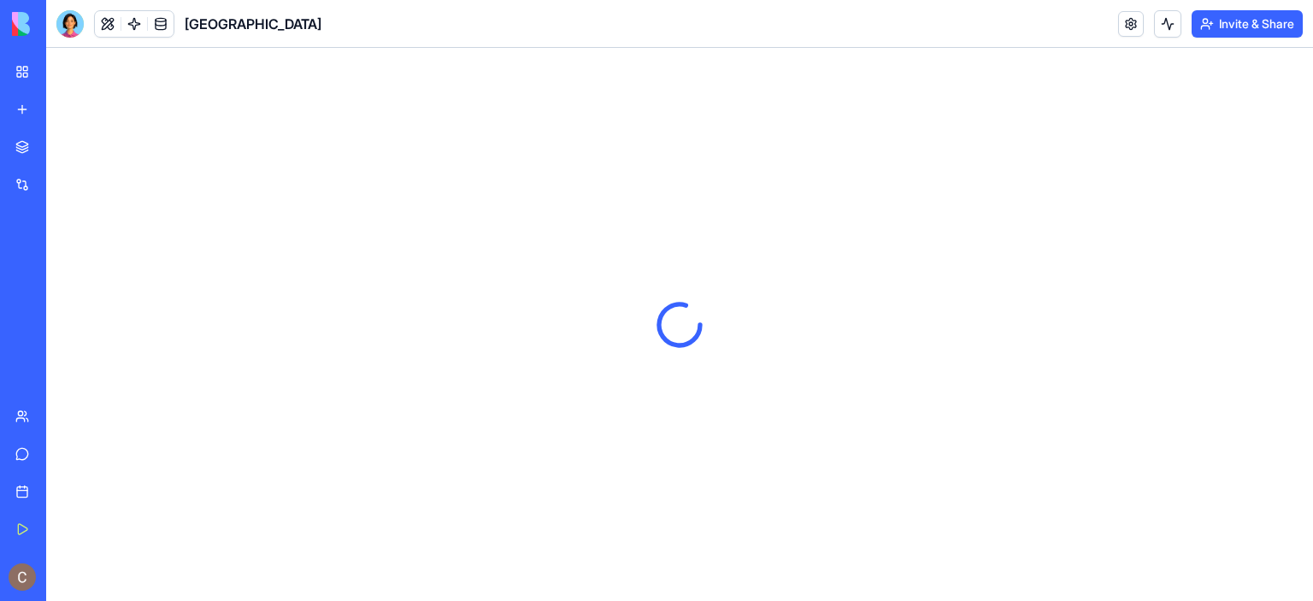
click at [157, 27] on link at bounding box center [161, 24] width 26 height 26
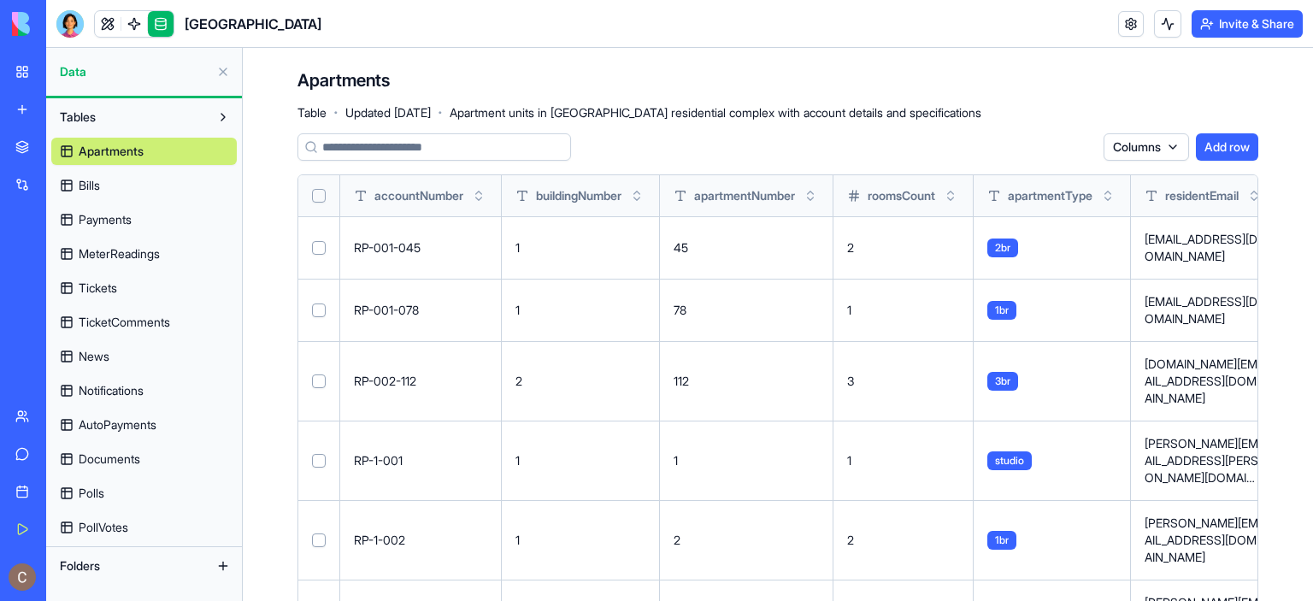
click at [222, 69] on button at bounding box center [222, 71] width 27 height 27
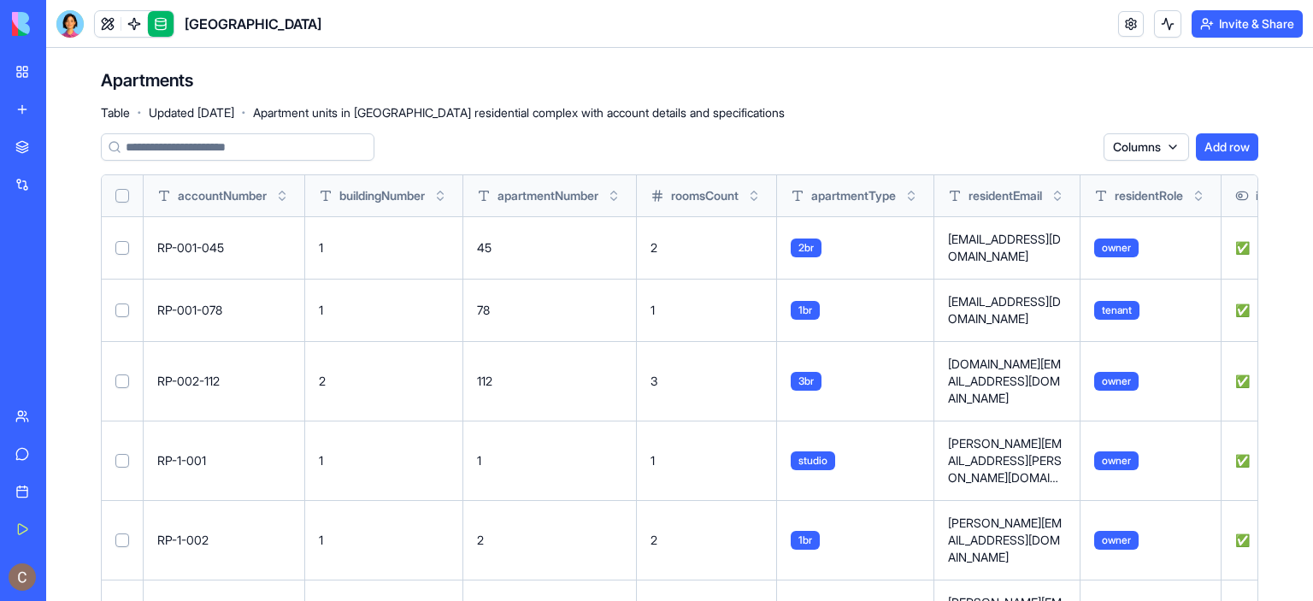
click at [157, 23] on link at bounding box center [161, 24] width 26 height 26
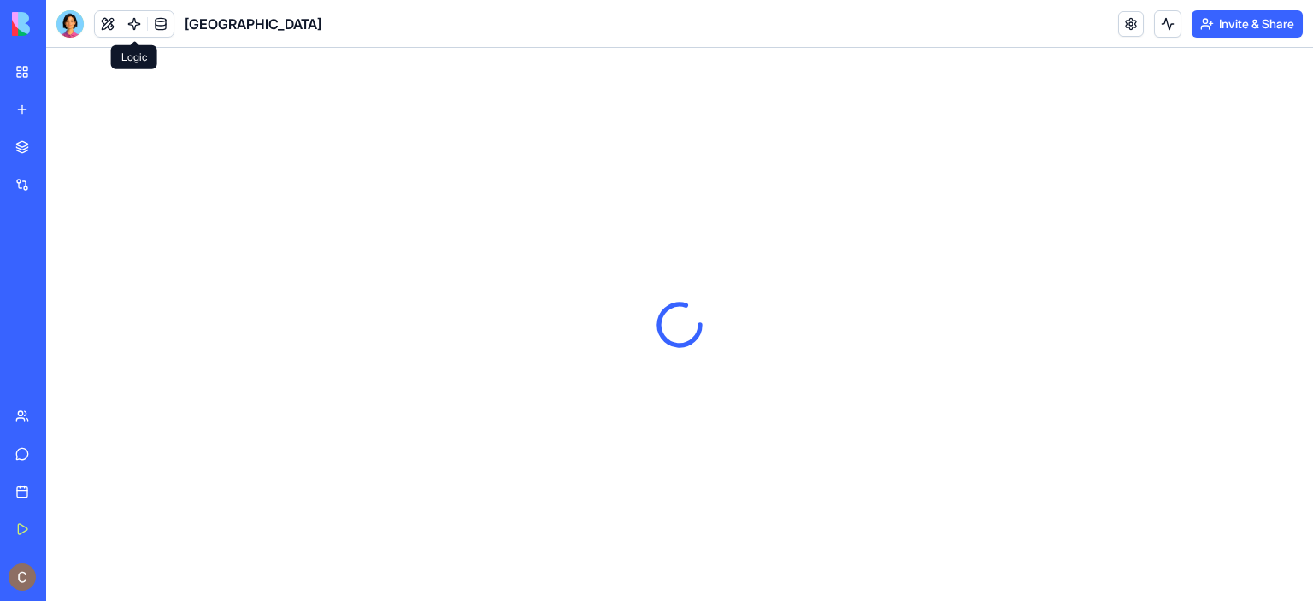
click at [128, 20] on link at bounding box center [134, 24] width 26 height 26
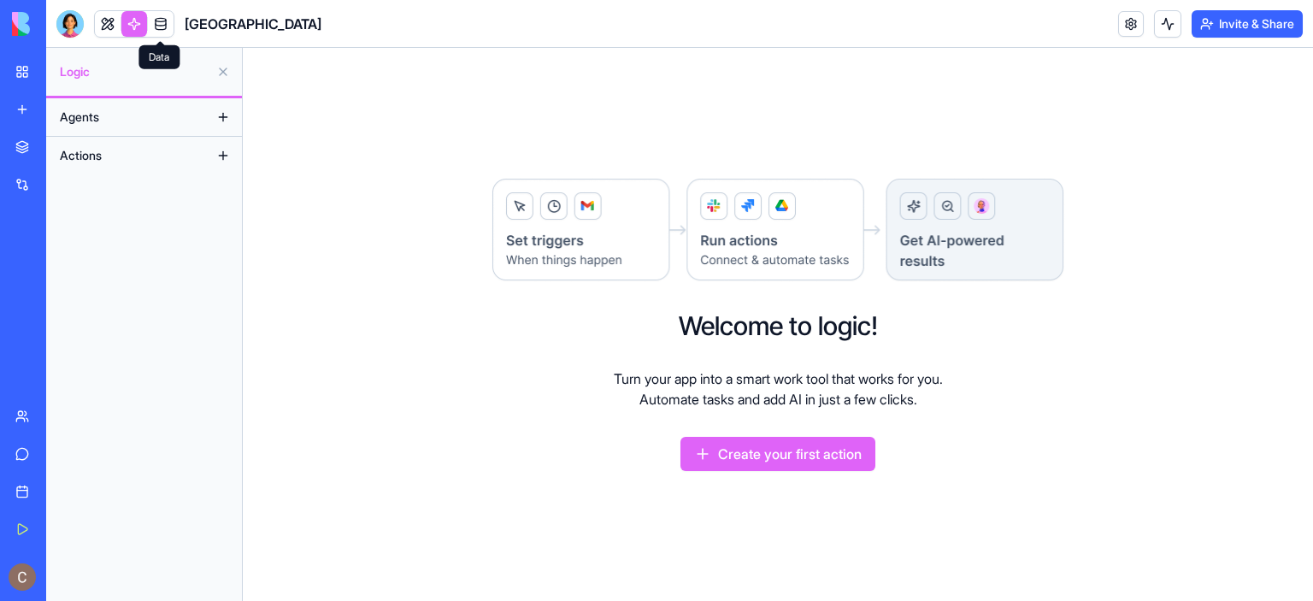
click at [168, 27] on link at bounding box center [161, 24] width 26 height 26
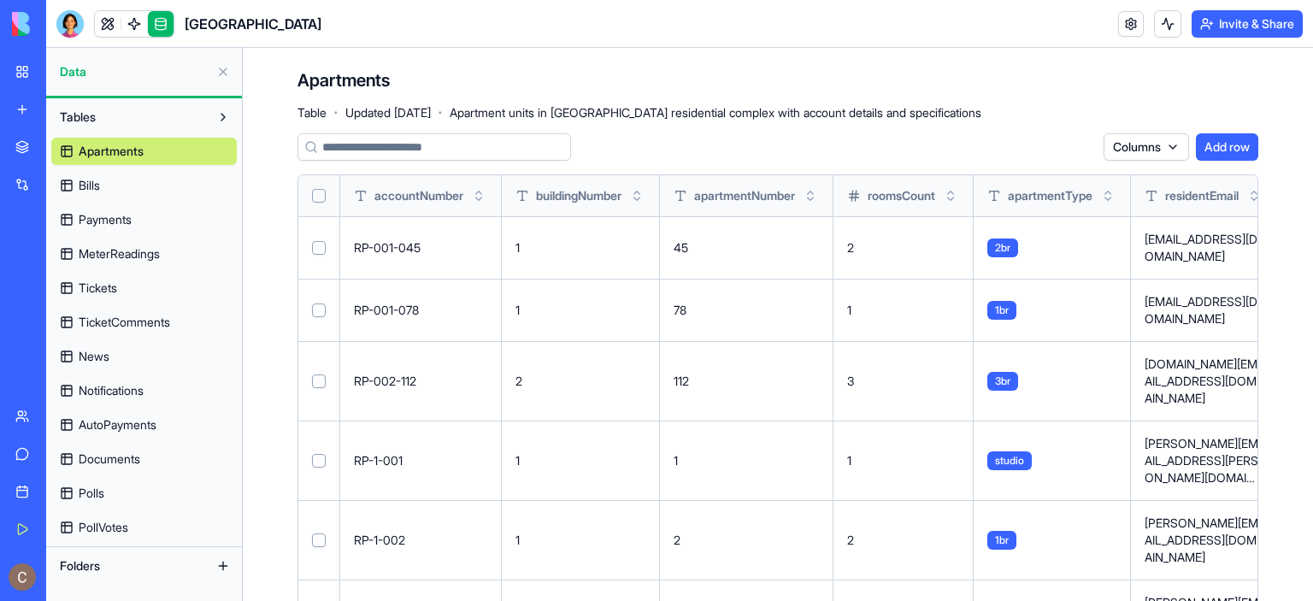
click at [168, 109] on button "Tables" at bounding box center [130, 116] width 158 height 27
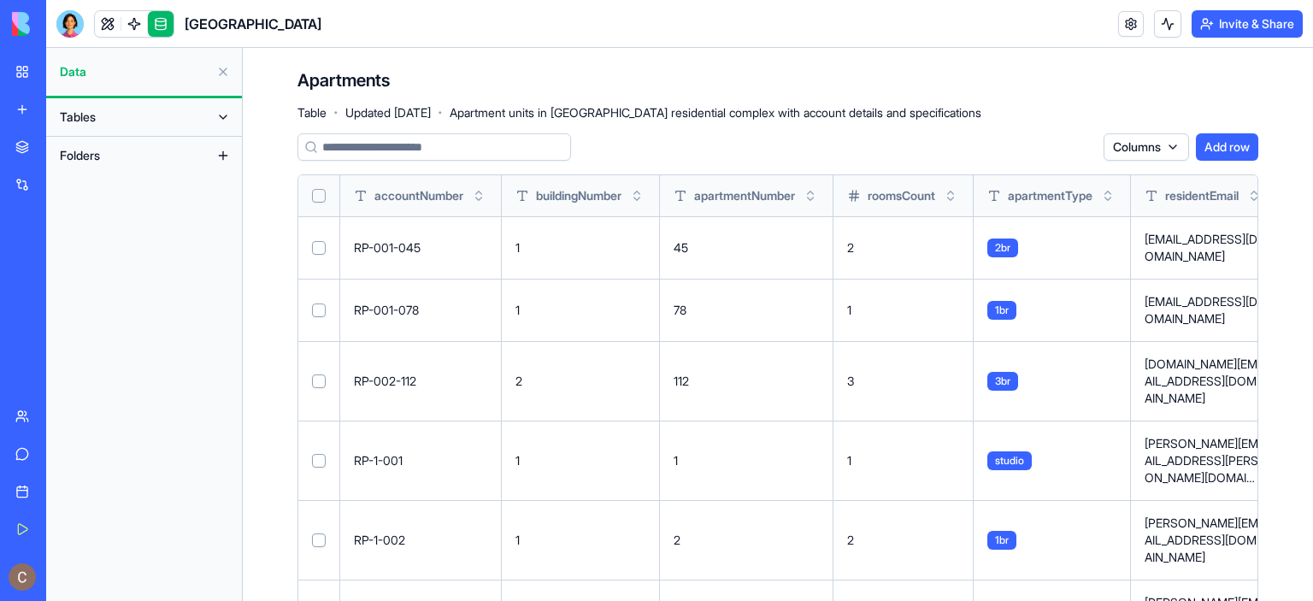
click at [168, 110] on button "Tables" at bounding box center [130, 116] width 158 height 27
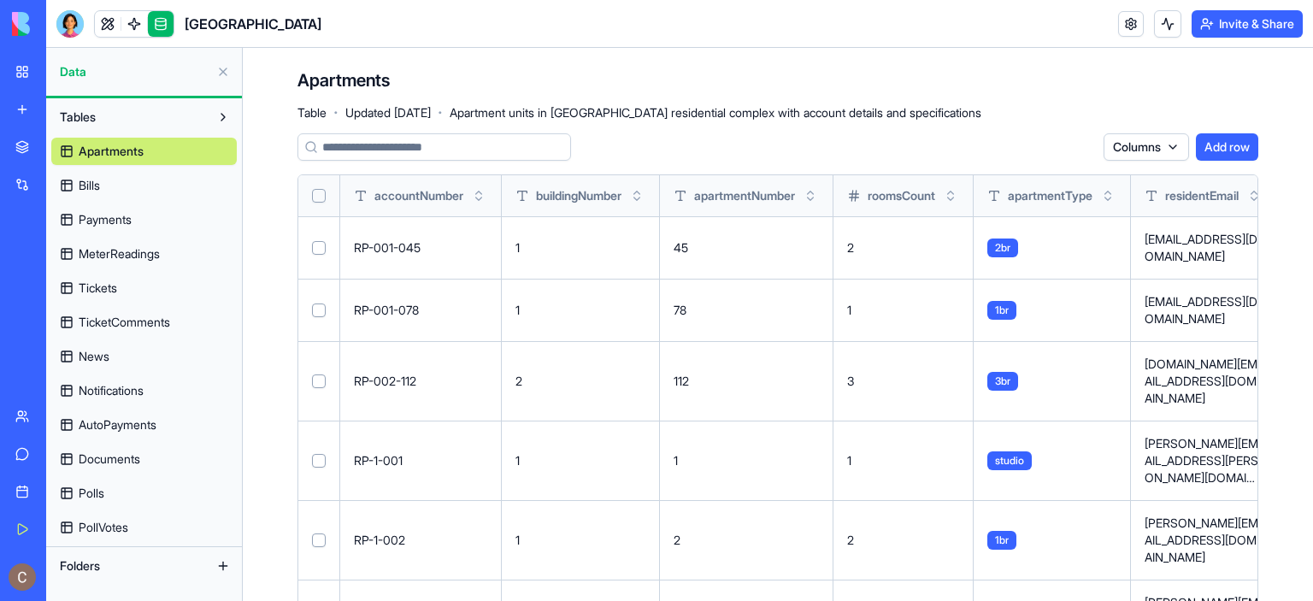
click at [179, 195] on link "Bills" at bounding box center [144, 185] width 186 height 27
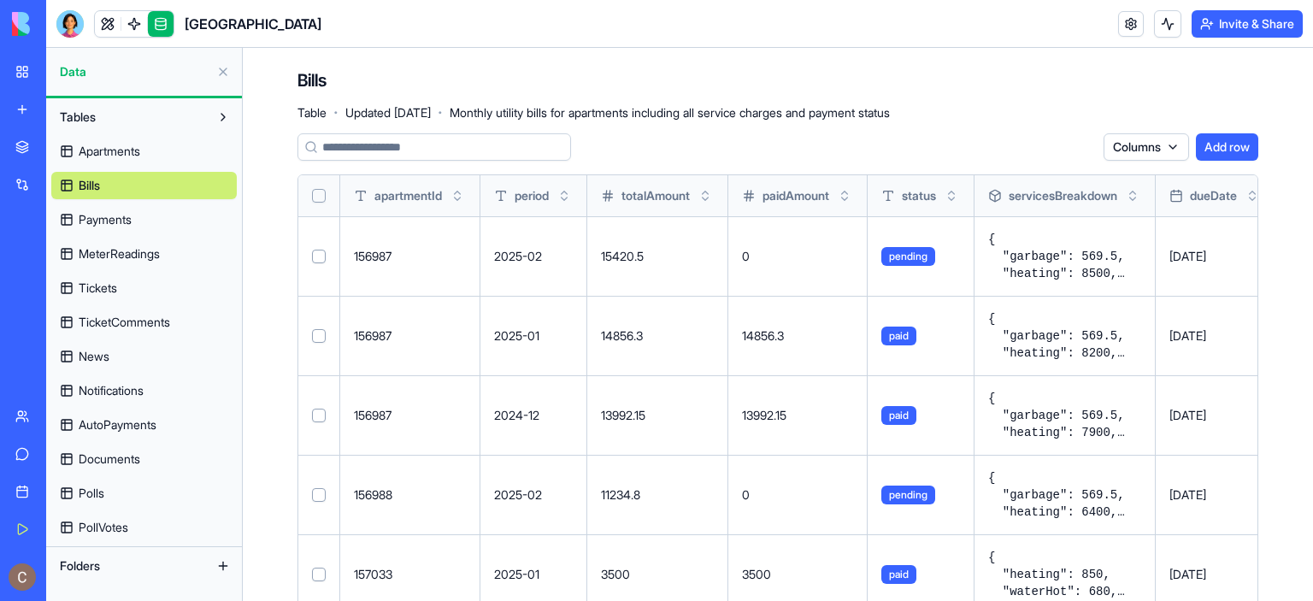
click at [172, 219] on link "Payments" at bounding box center [144, 219] width 186 height 27
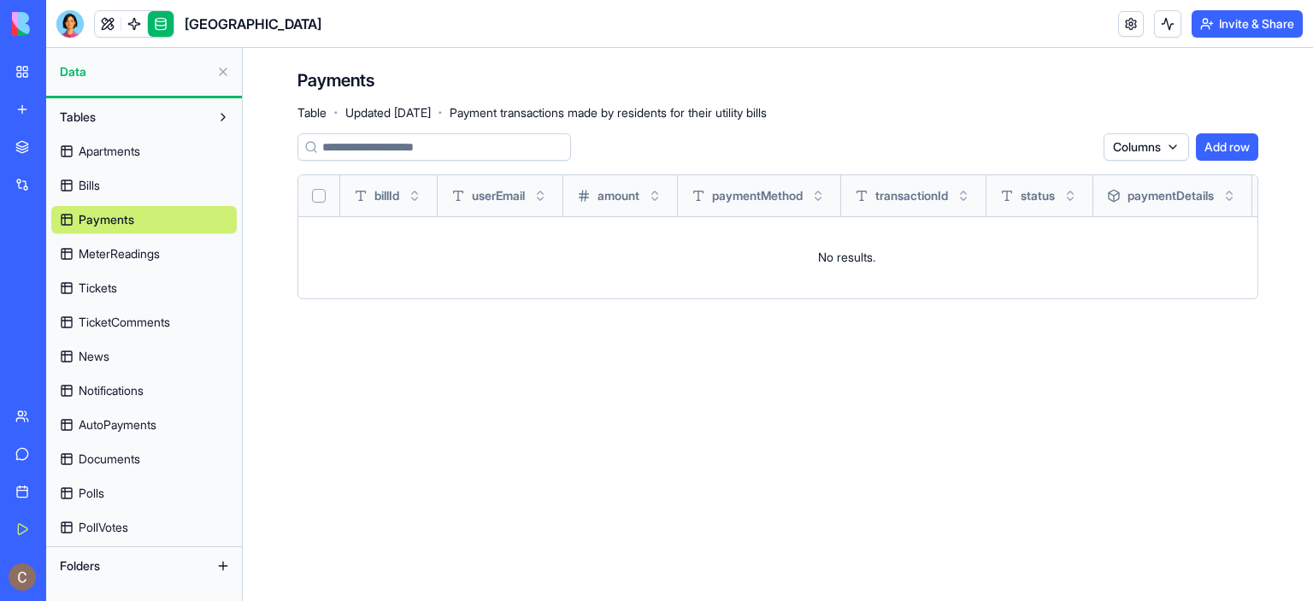
click at [167, 256] on link "MeterReadings" at bounding box center [144, 253] width 186 height 27
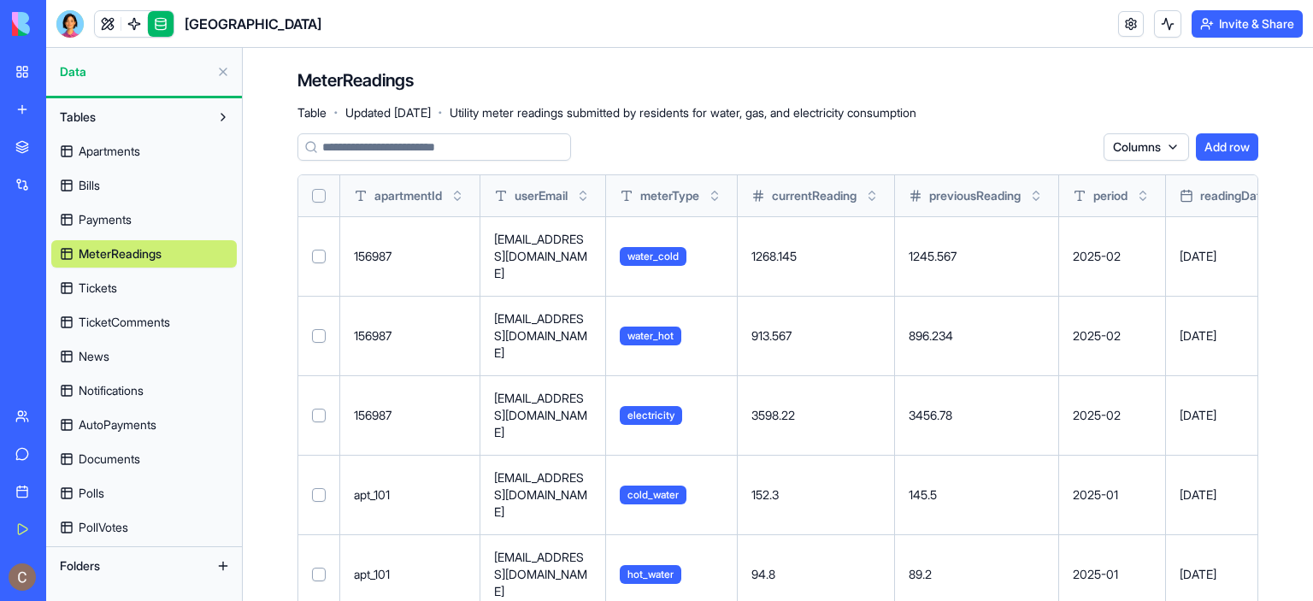
click at [160, 293] on link "Tickets" at bounding box center [144, 287] width 186 height 27
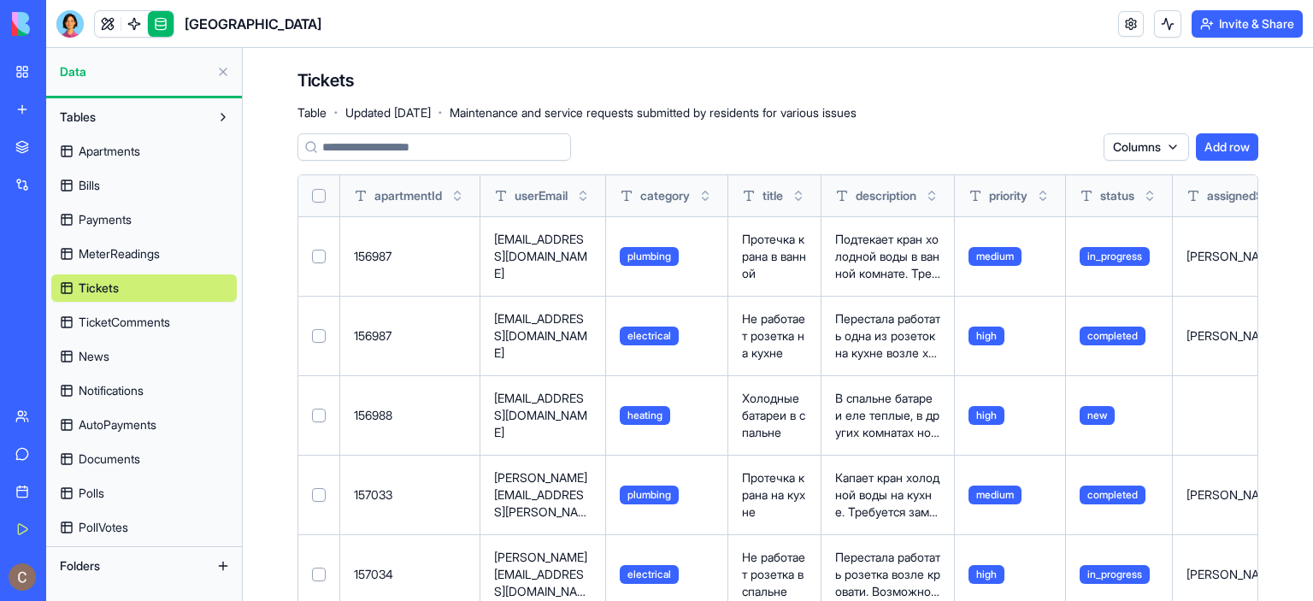
click at [166, 331] on link "TicketComments" at bounding box center [144, 322] width 186 height 27
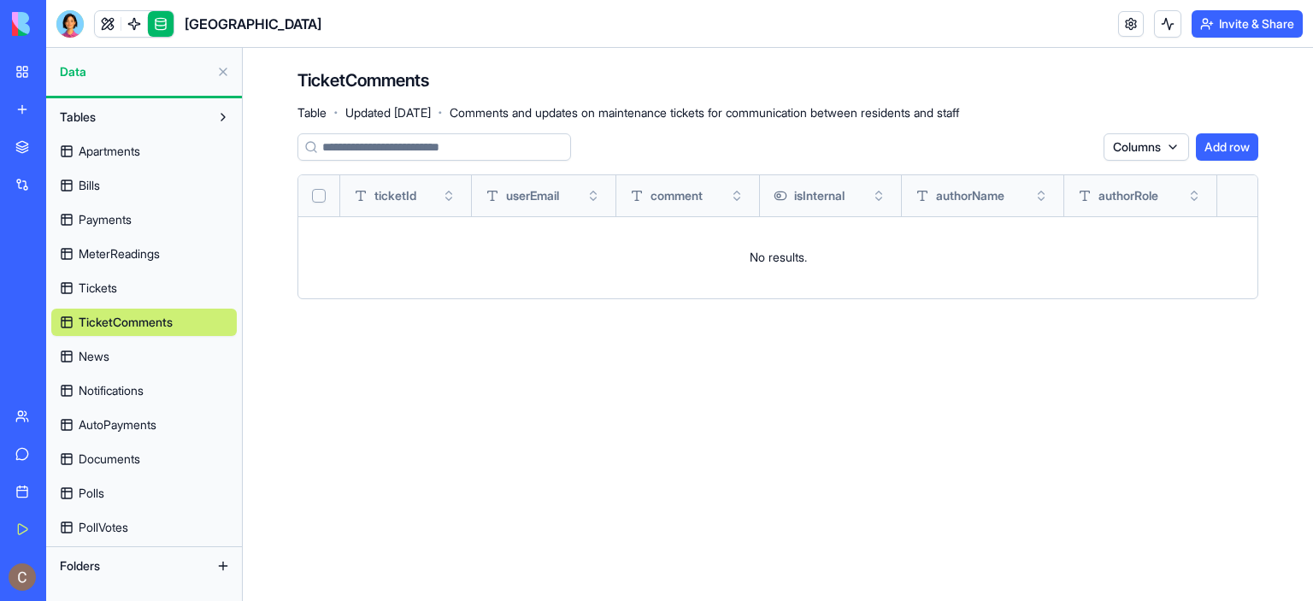
click at [162, 363] on link "News" at bounding box center [144, 356] width 186 height 27
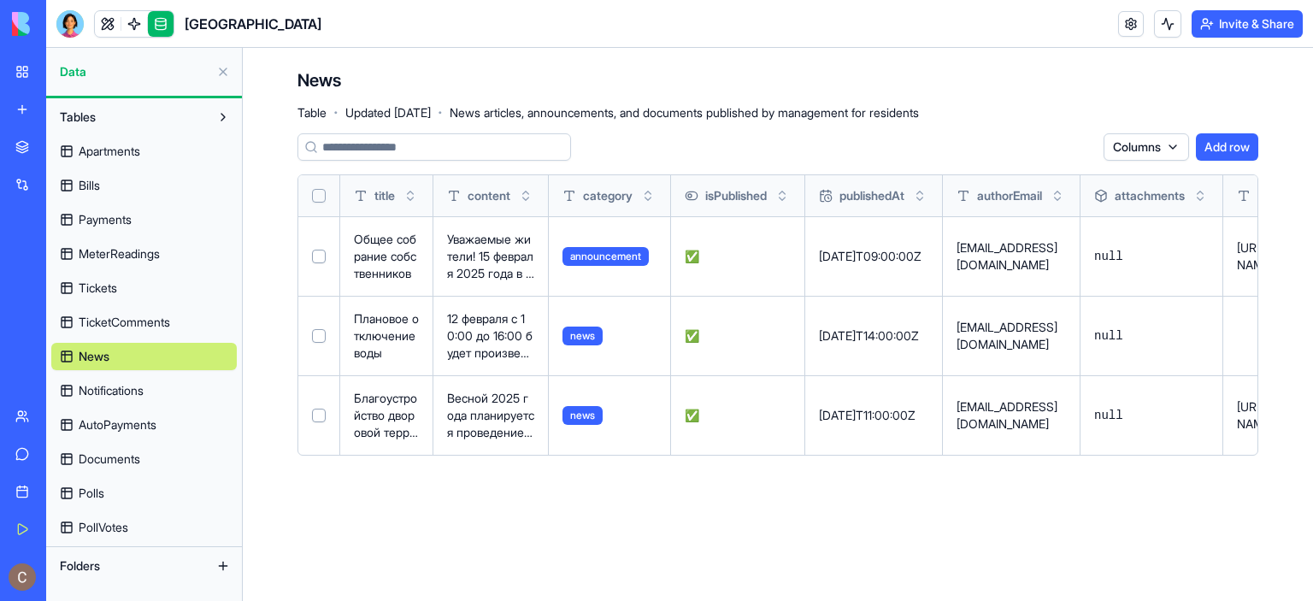
click at [168, 398] on link "Notifications" at bounding box center [144, 390] width 186 height 27
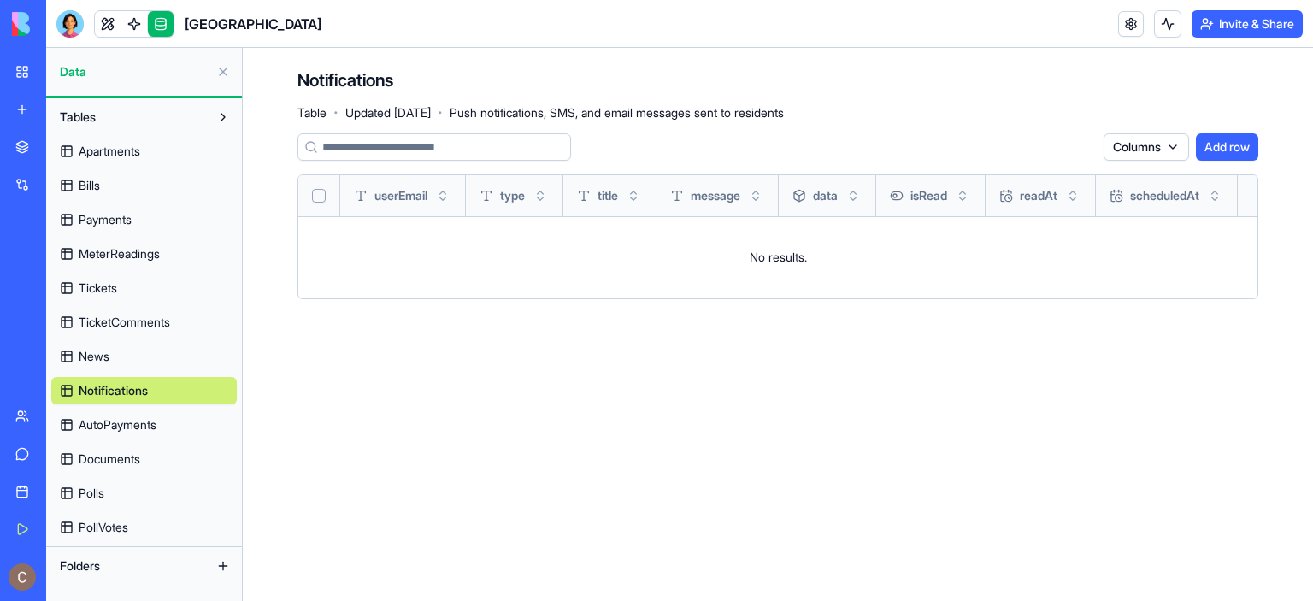
click at [171, 431] on link "AutoPayments" at bounding box center [144, 424] width 186 height 27
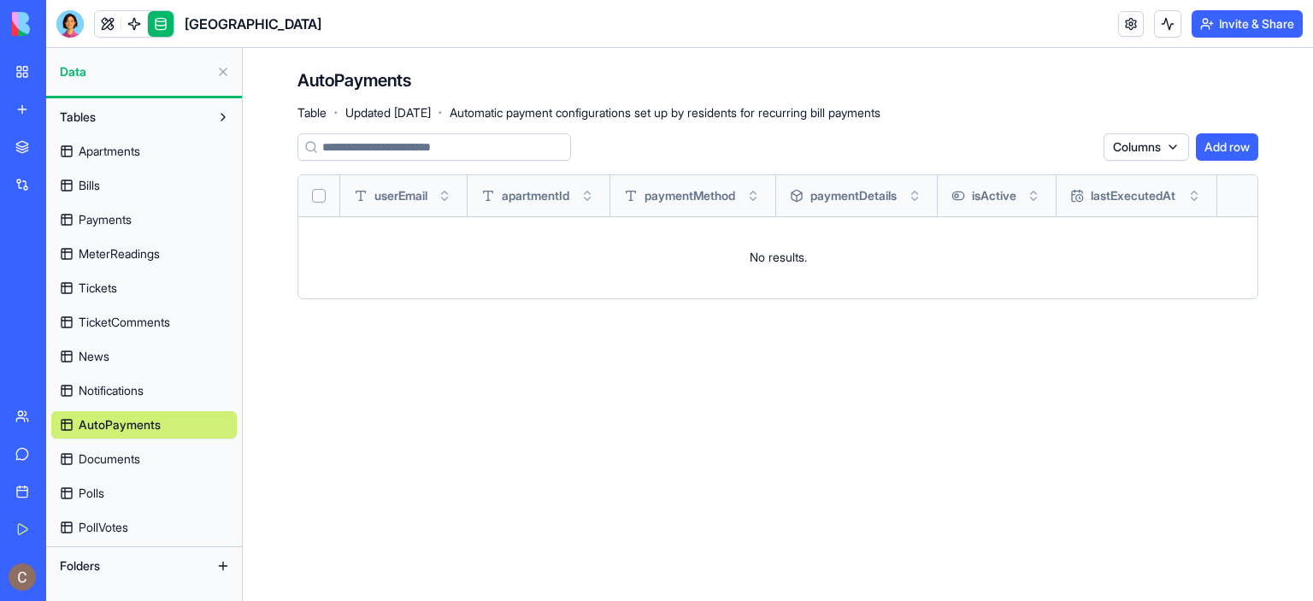
click at [178, 457] on link "Documents" at bounding box center [144, 458] width 186 height 27
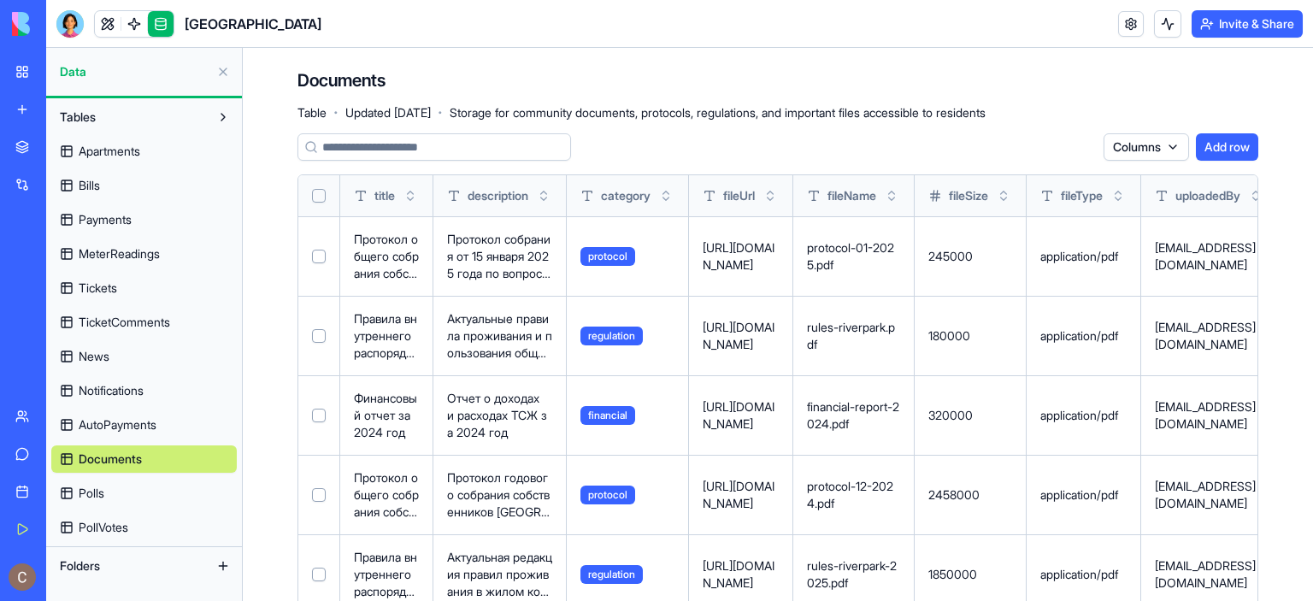
click at [161, 492] on link "Polls" at bounding box center [144, 493] width 186 height 27
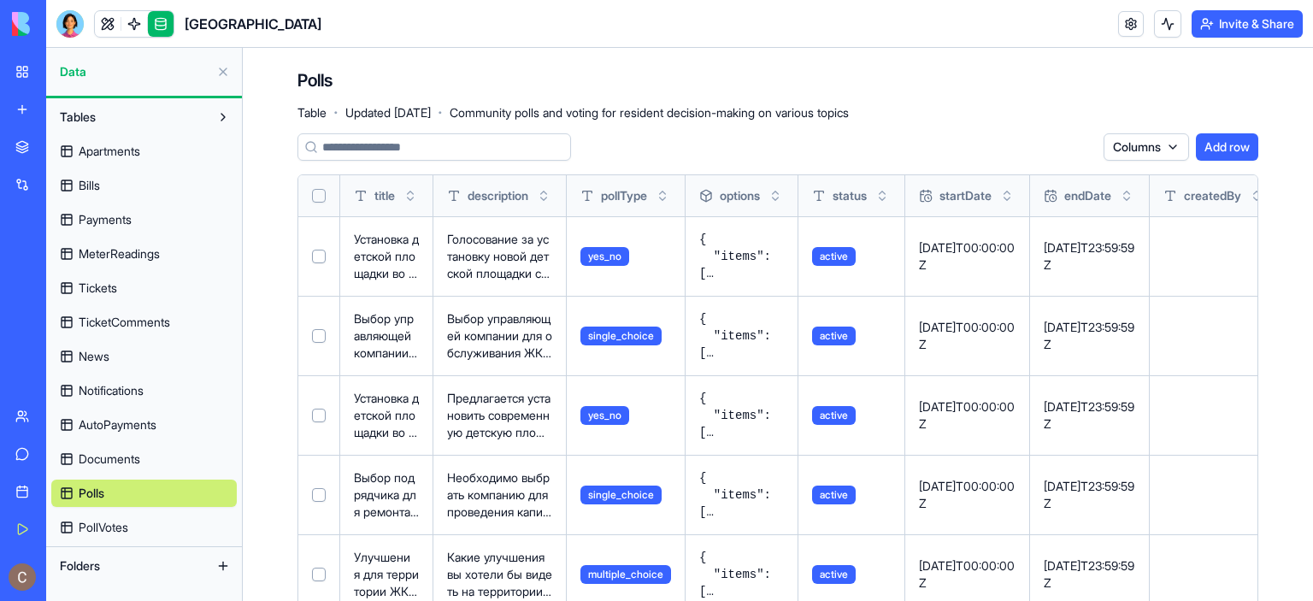
click at [126, 516] on link "PollVotes" at bounding box center [144, 527] width 186 height 27
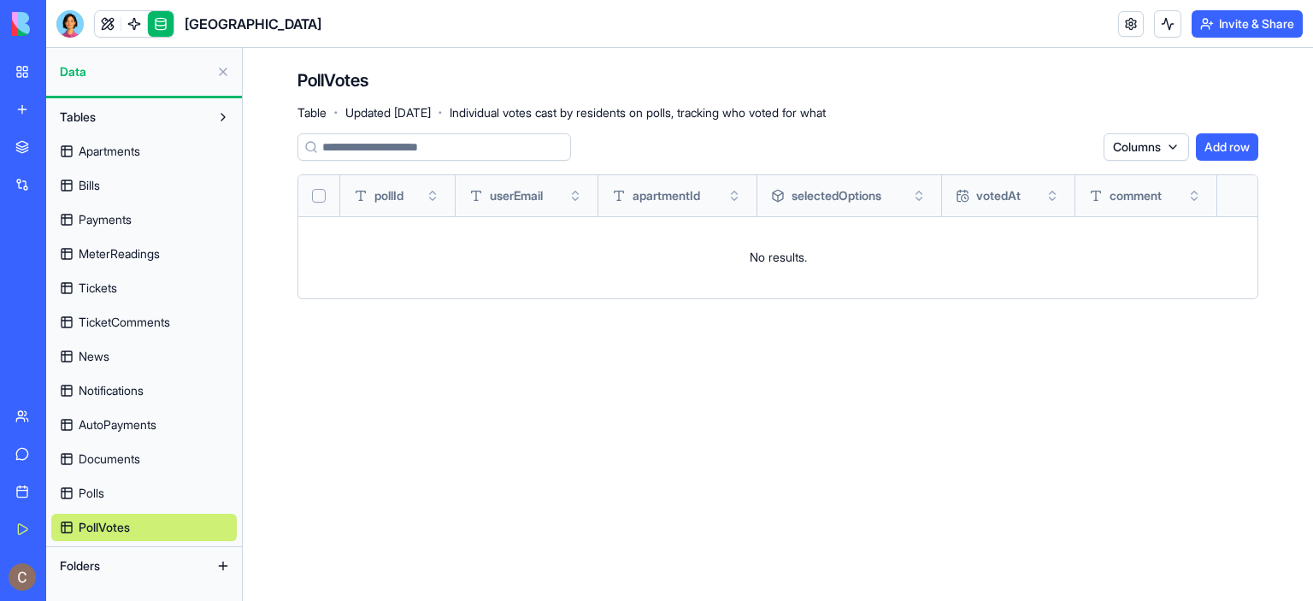
click at [122, 122] on button "Tables" at bounding box center [130, 116] width 158 height 27
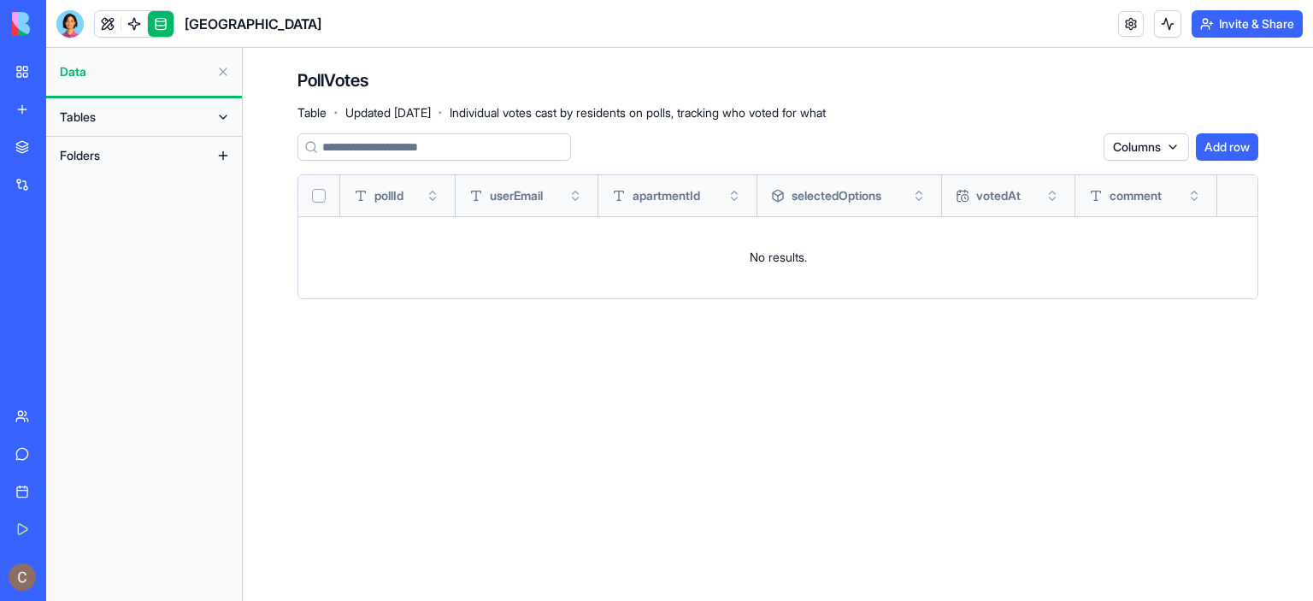
click at [145, 152] on button "Folders" at bounding box center [130, 155] width 158 height 27
click at [80, 157] on span "Folders" at bounding box center [80, 155] width 40 height 17
click at [220, 153] on button at bounding box center [222, 155] width 27 height 27
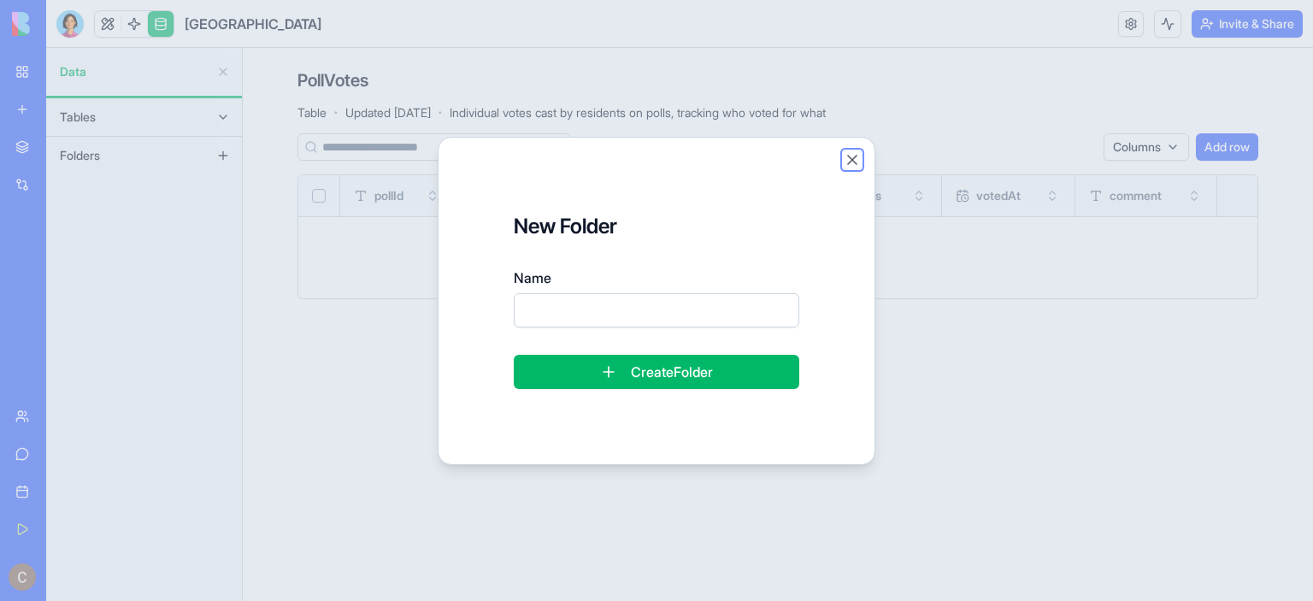
click at [858, 158] on button "Close" at bounding box center [852, 159] width 17 height 17
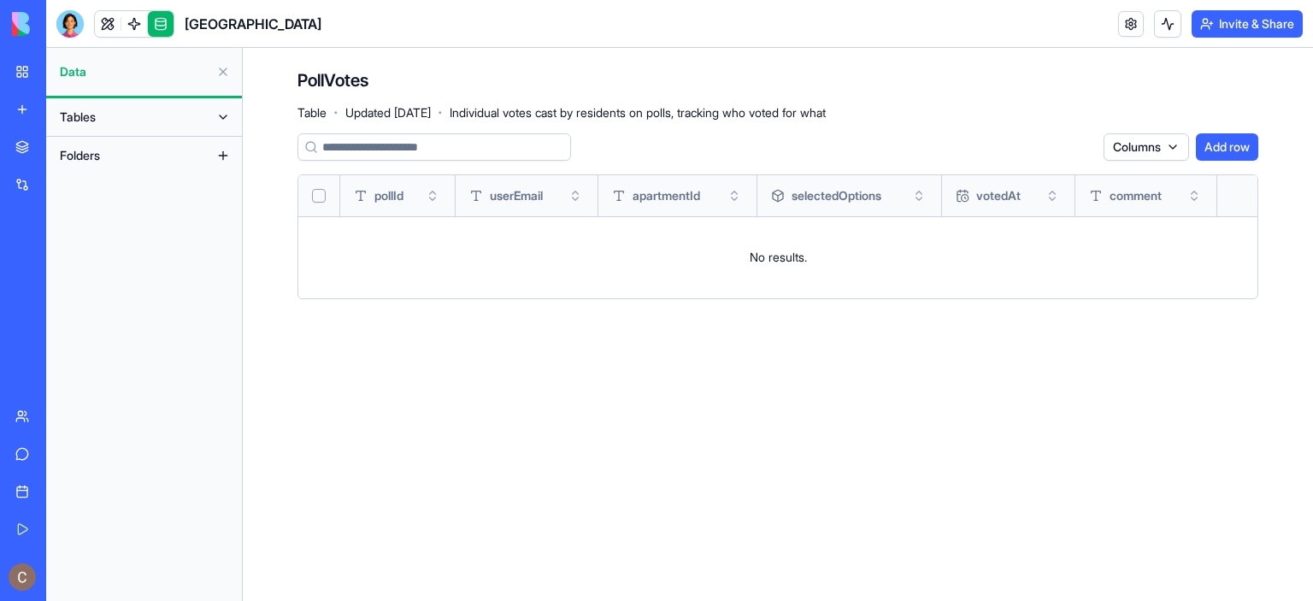
click at [191, 74] on span "Data" at bounding box center [135, 71] width 150 height 17
click at [98, 22] on link at bounding box center [108, 24] width 26 height 26
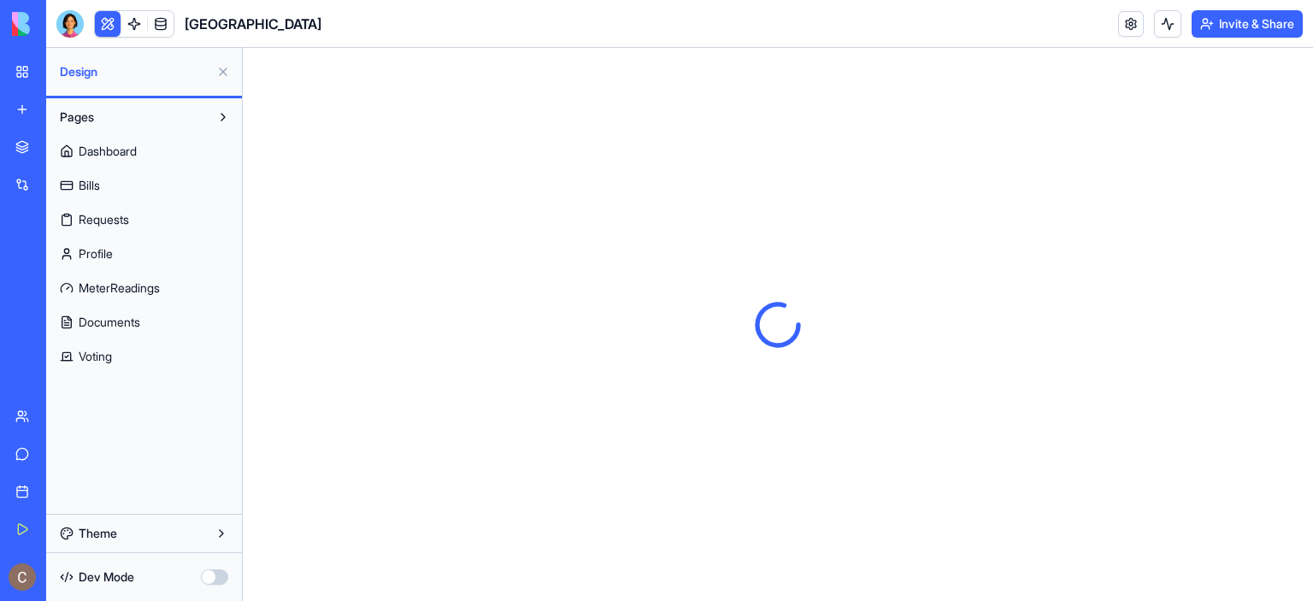
click at [158, 530] on button "Theme" at bounding box center [144, 533] width 186 height 27
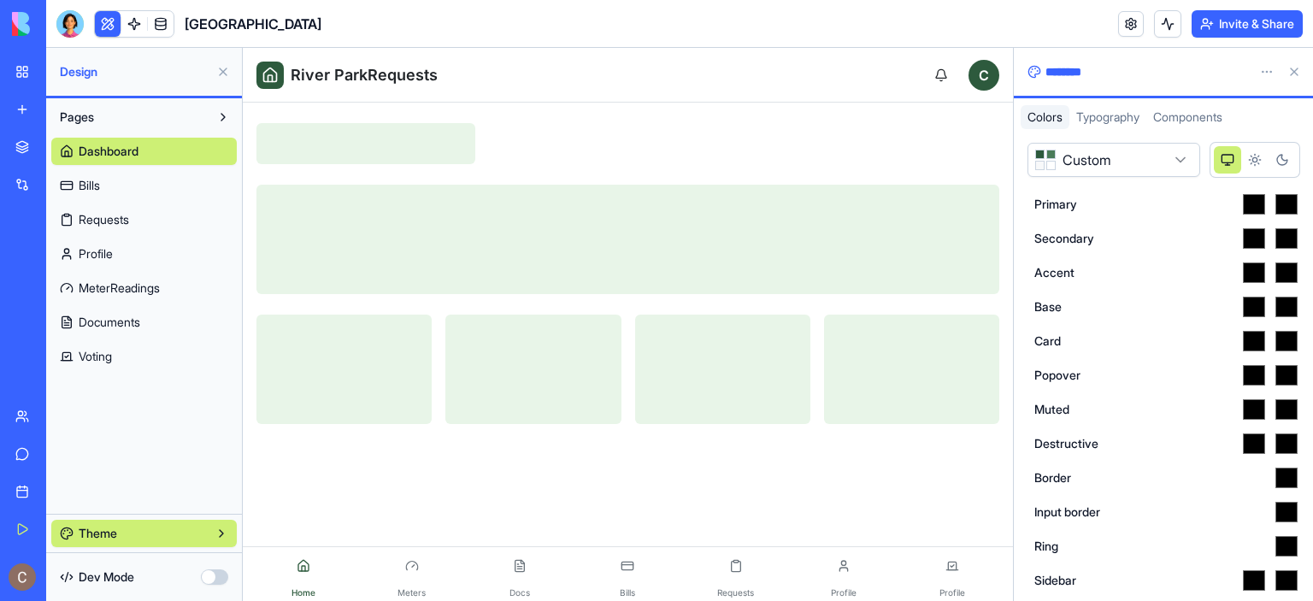
click at [209, 575] on button "button" at bounding box center [214, 576] width 27 height 15
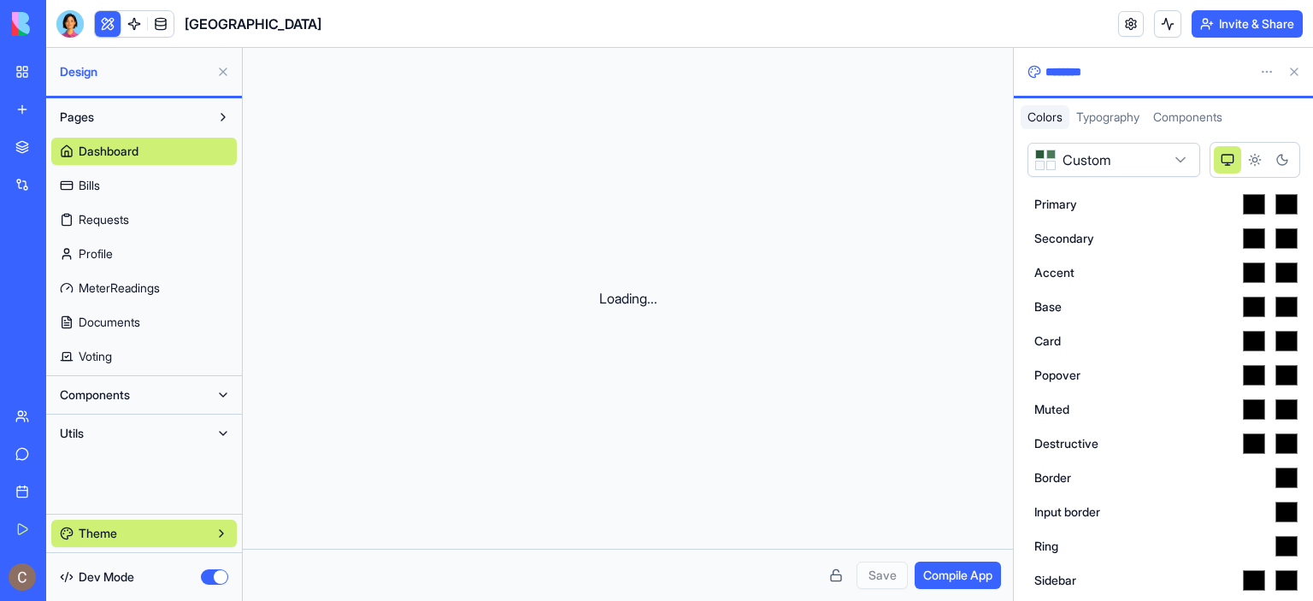
click at [218, 539] on button "Theme" at bounding box center [144, 533] width 186 height 27
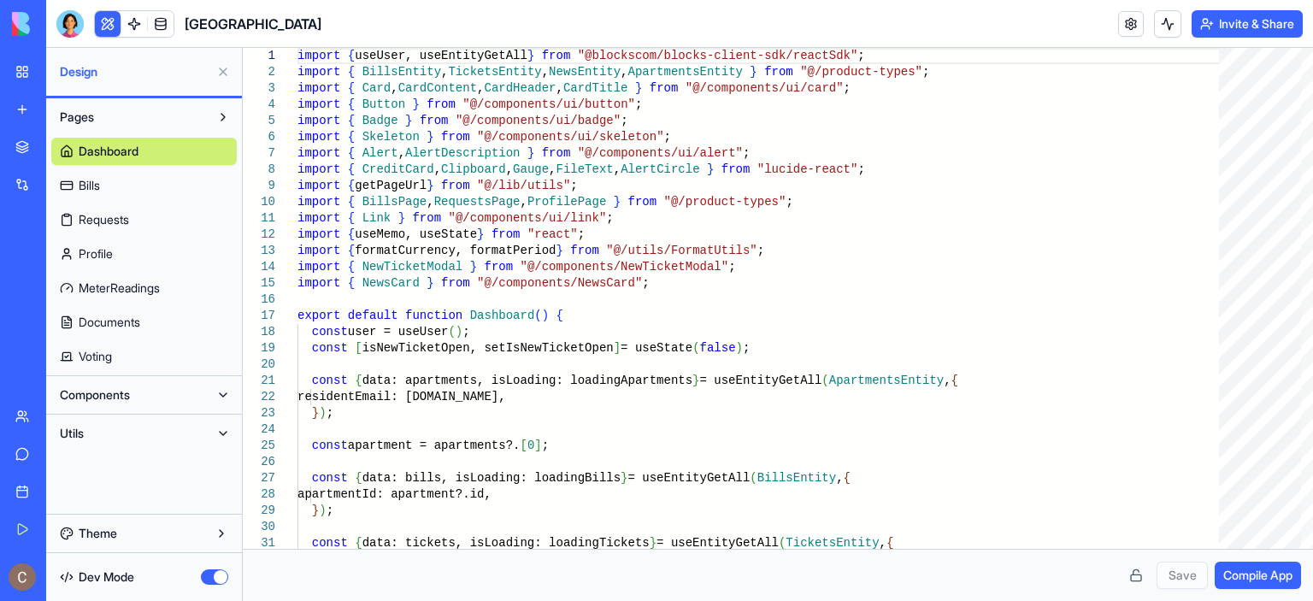
click at [134, 113] on button "Pages" at bounding box center [130, 116] width 158 height 27
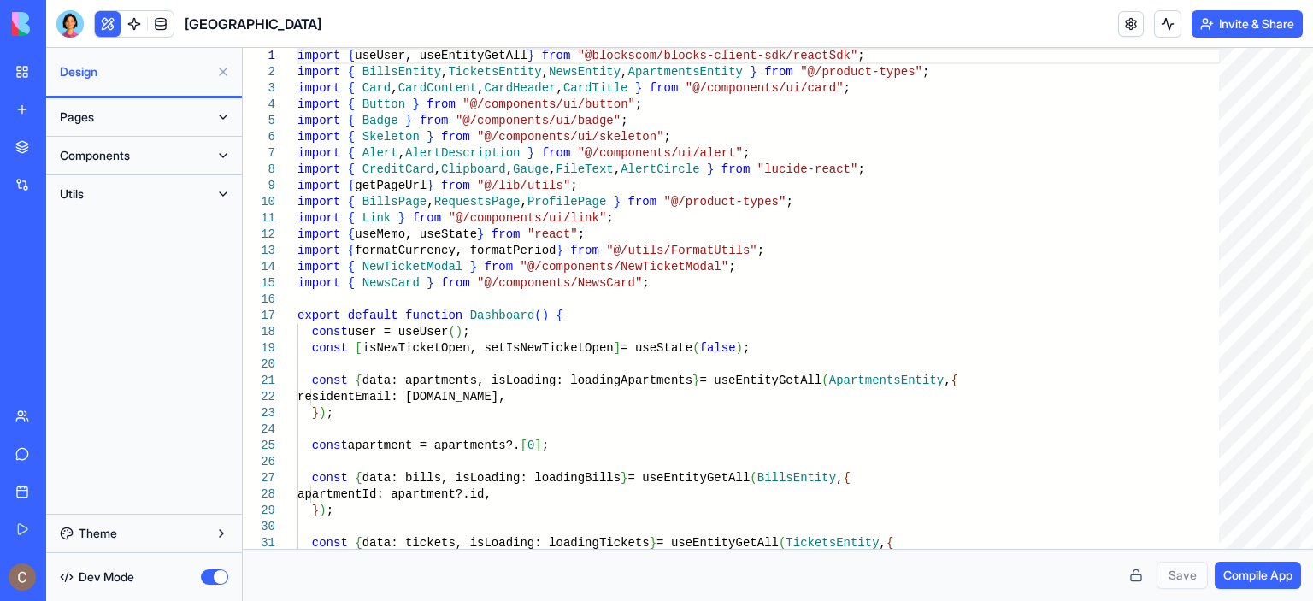
click at [138, 113] on button "Pages" at bounding box center [130, 116] width 158 height 27
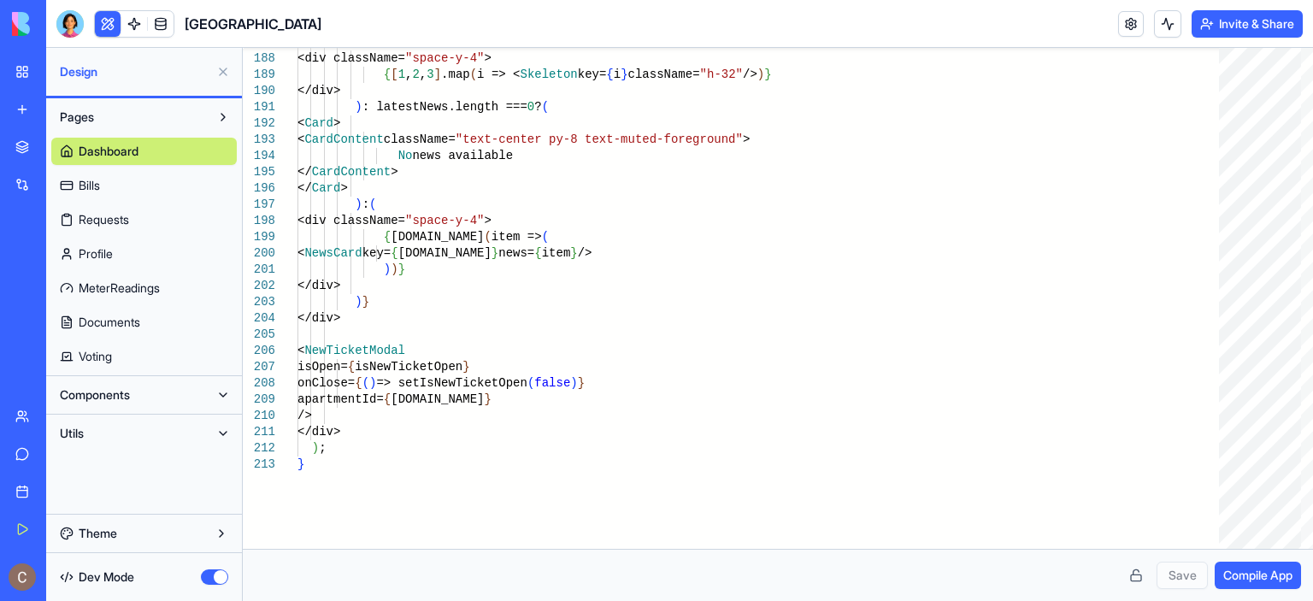
click at [1263, 580] on span "Compile App" at bounding box center [1257, 575] width 69 height 17
click at [159, 186] on link "Bills" at bounding box center [144, 185] width 186 height 27
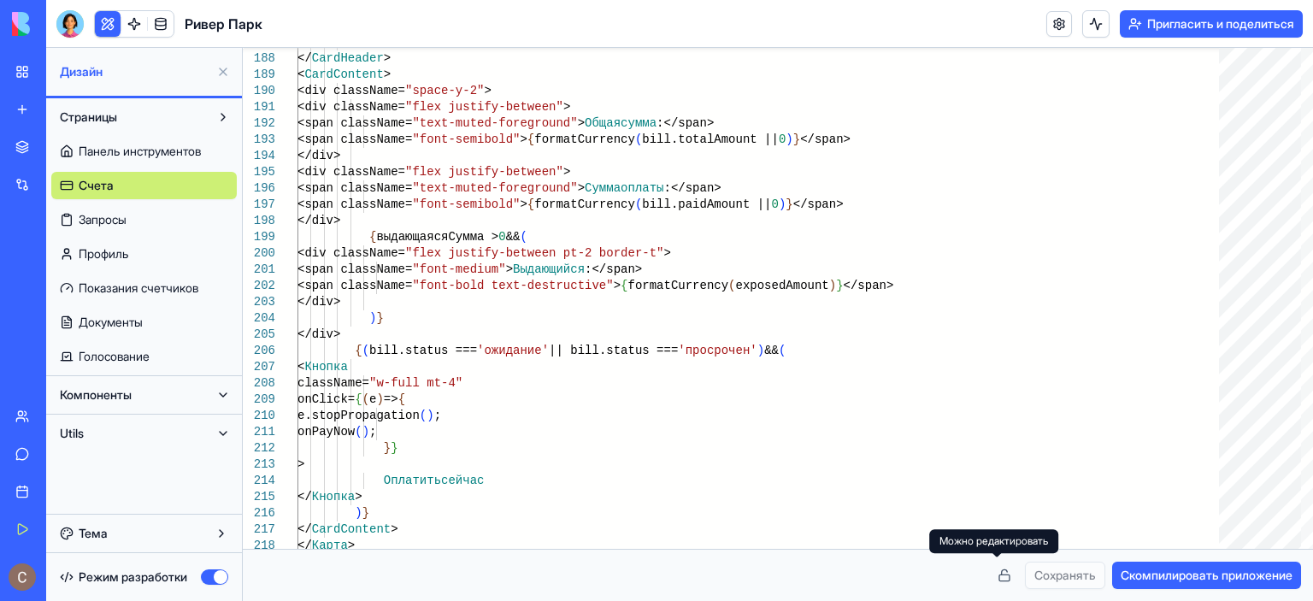
click at [991, 577] on button at bounding box center [1004, 575] width 27 height 27
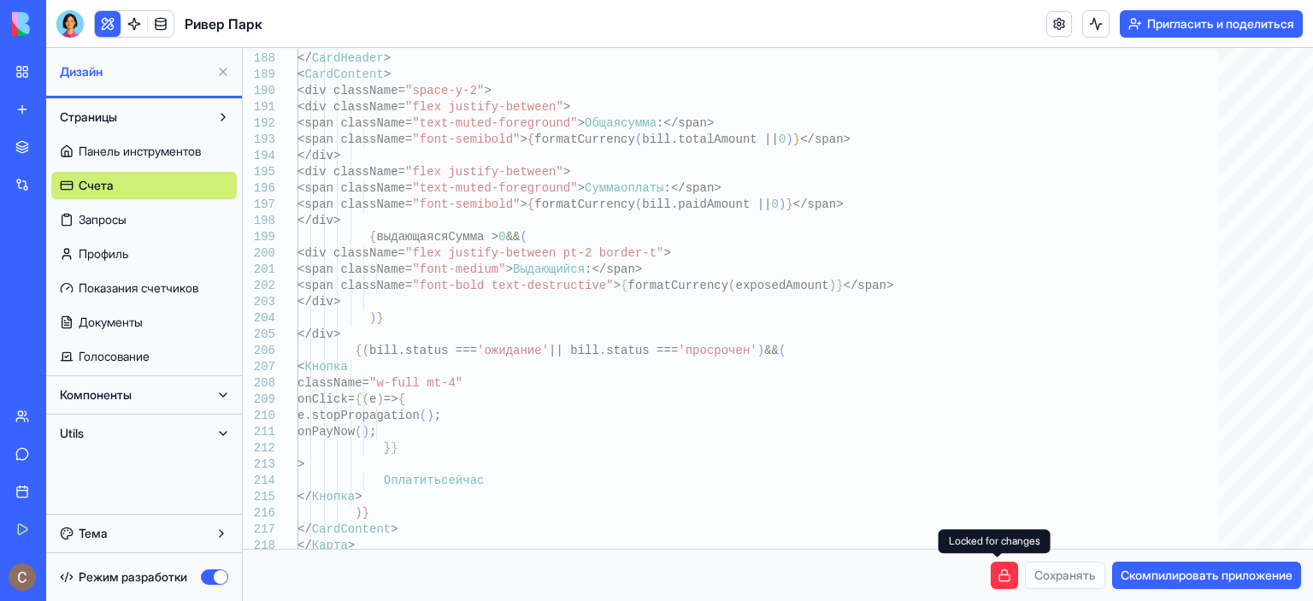
click at [995, 578] on button at bounding box center [1004, 575] width 27 height 27
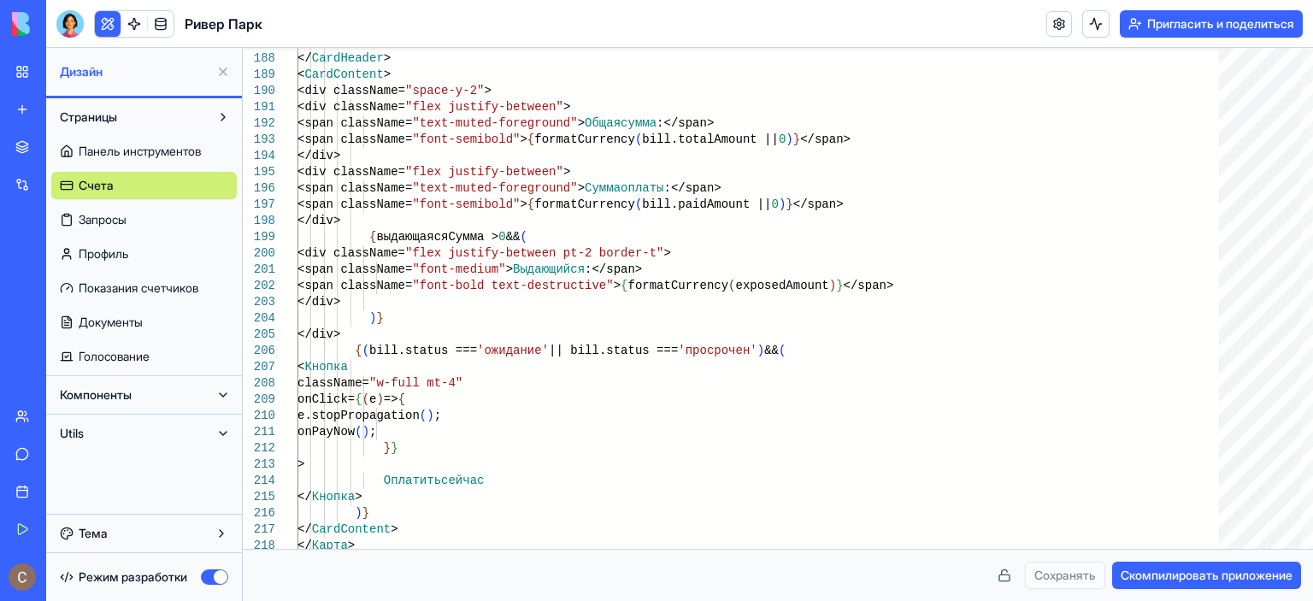
click at [127, 223] on font "Запросы" at bounding box center [103, 219] width 48 height 15
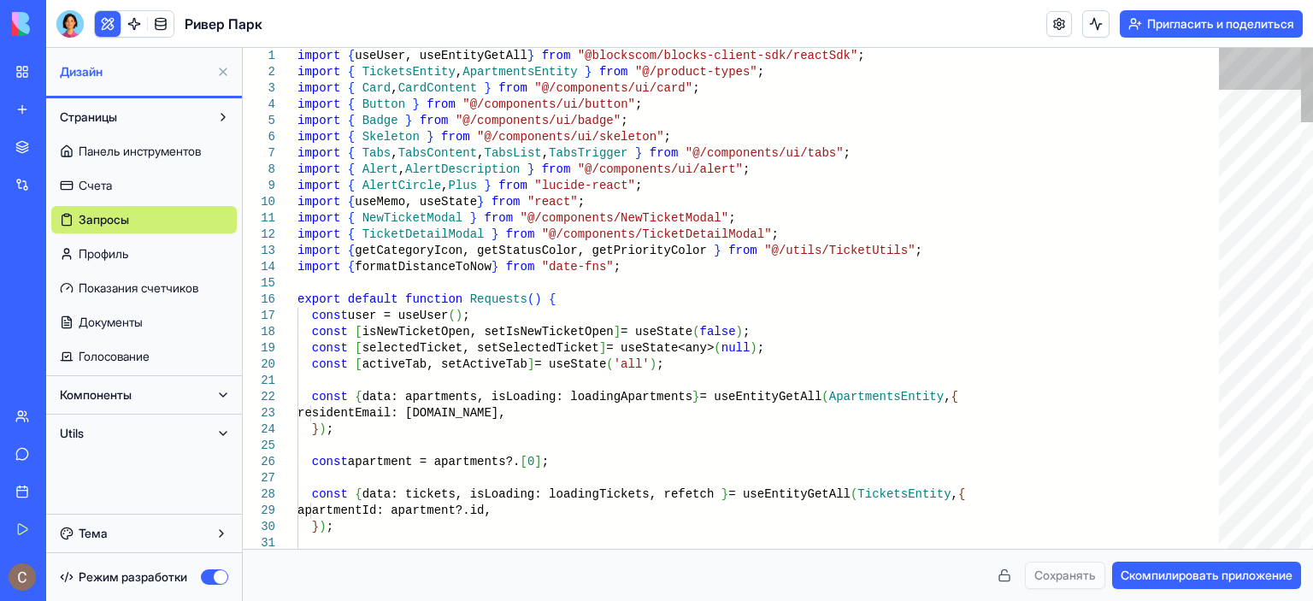
click at [1264, 60] on div at bounding box center [1260, 298] width 82 height 501
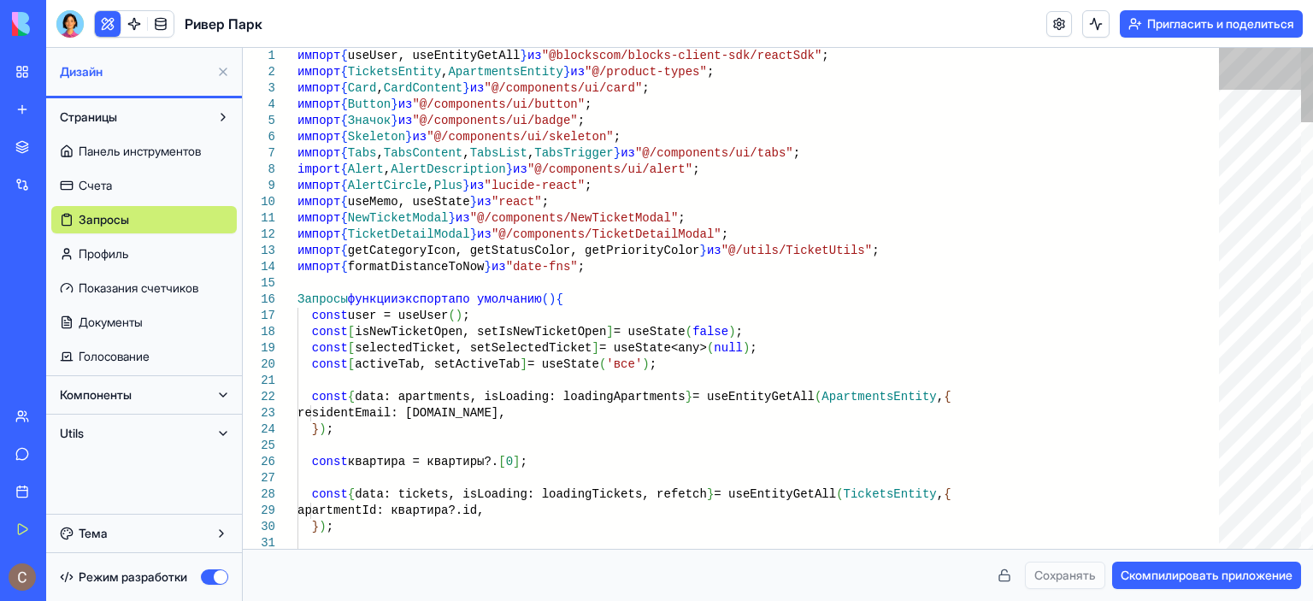
click at [1264, 105] on div at bounding box center [1260, 298] width 82 height 501
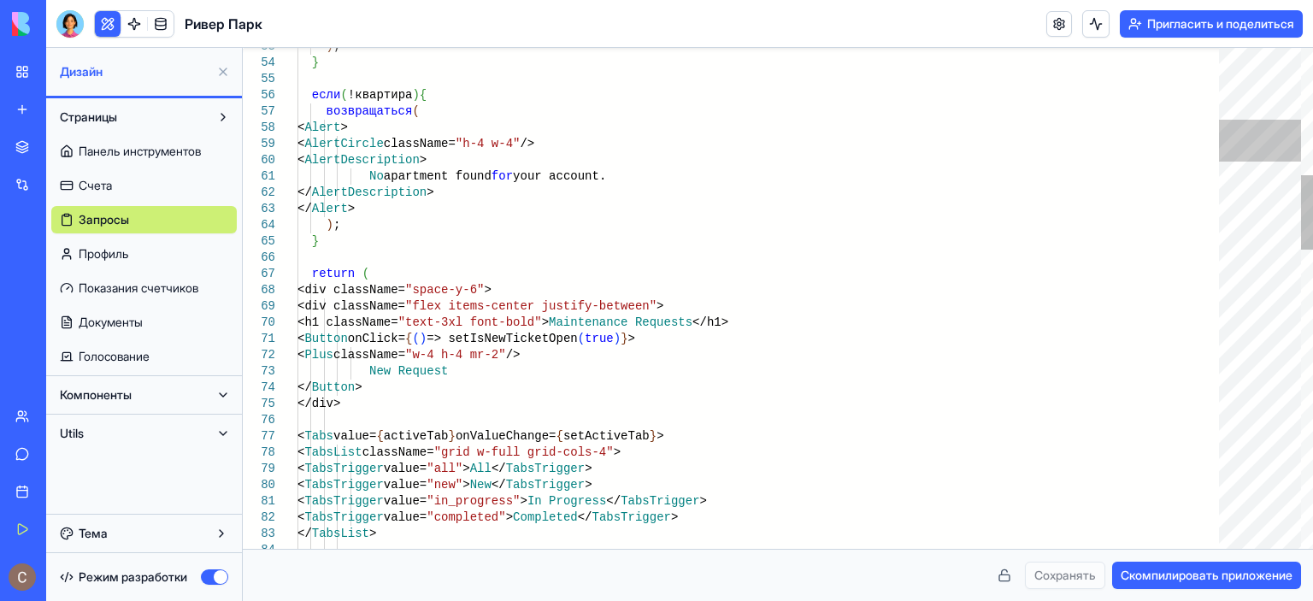
click at [1258, 141] on div at bounding box center [1260, 298] width 82 height 501
click at [1259, 184] on div at bounding box center [1260, 298] width 82 height 501
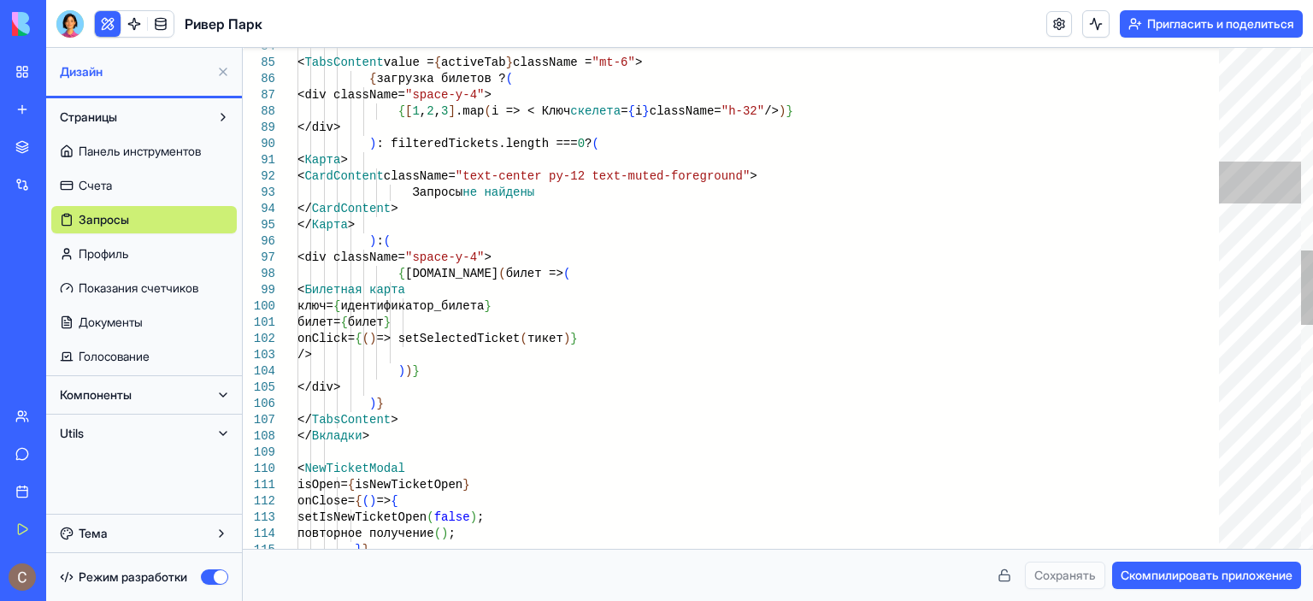
click at [1259, 211] on div at bounding box center [1260, 298] width 82 height 501
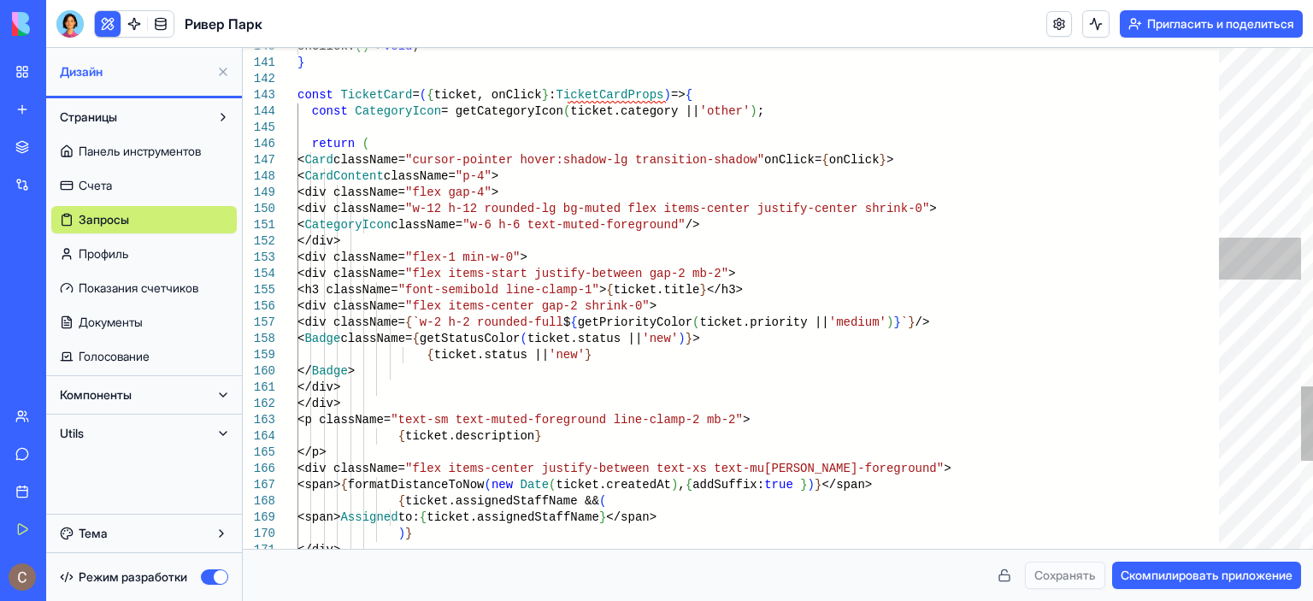
click at [1257, 261] on div at bounding box center [1260, 298] width 82 height 501
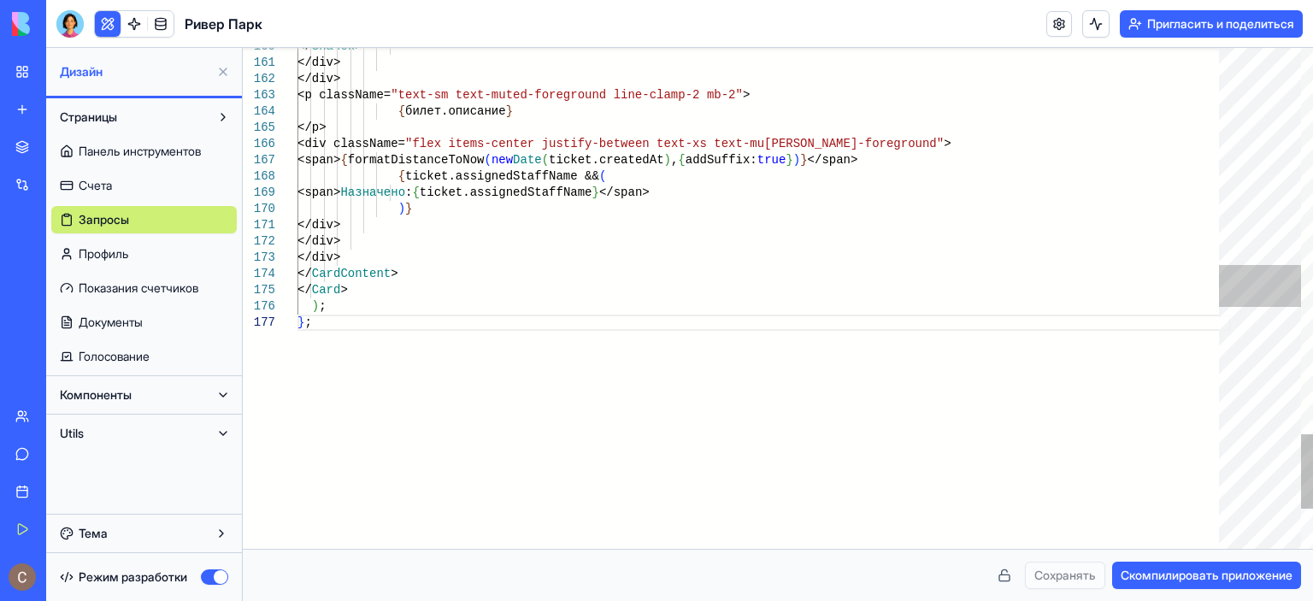
click at [1241, 288] on div at bounding box center [1260, 298] width 82 height 501
click at [90, 122] on font "Страницы" at bounding box center [88, 116] width 57 height 15
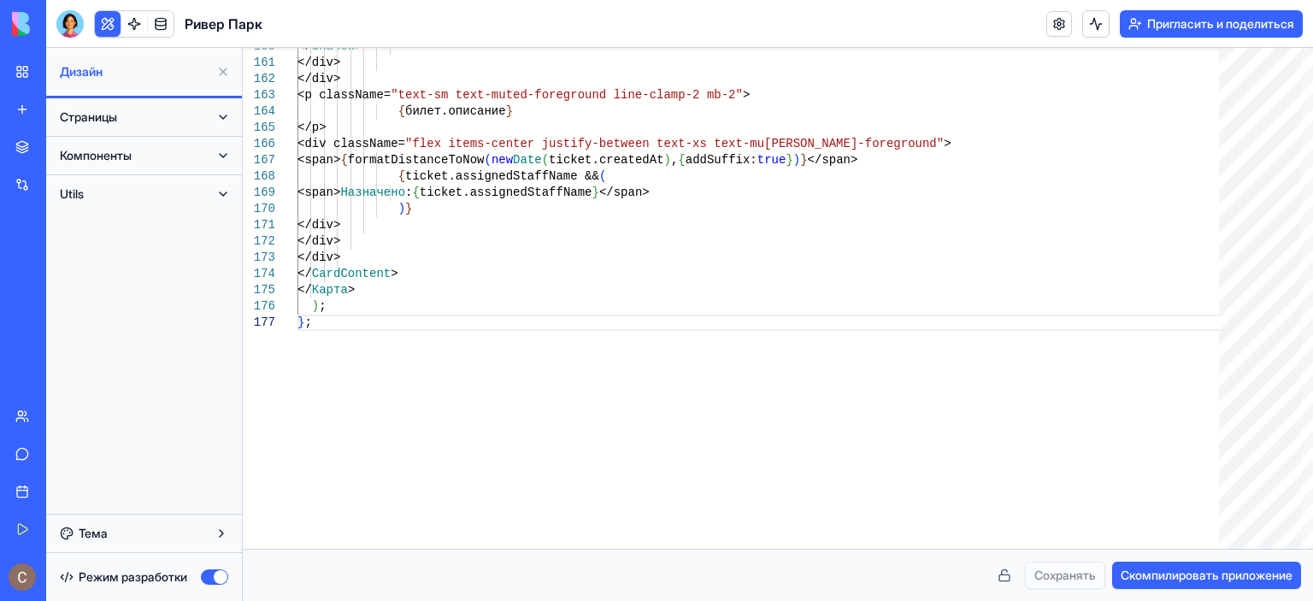
click at [106, 190] on button "Utils" at bounding box center [130, 193] width 158 height 27
click at [139, 221] on span "FormatUtils" at bounding box center [109, 228] width 61 height 17
click at [147, 262] on link "TicketUtils" at bounding box center [144, 262] width 186 height 27
type textarea "**********"
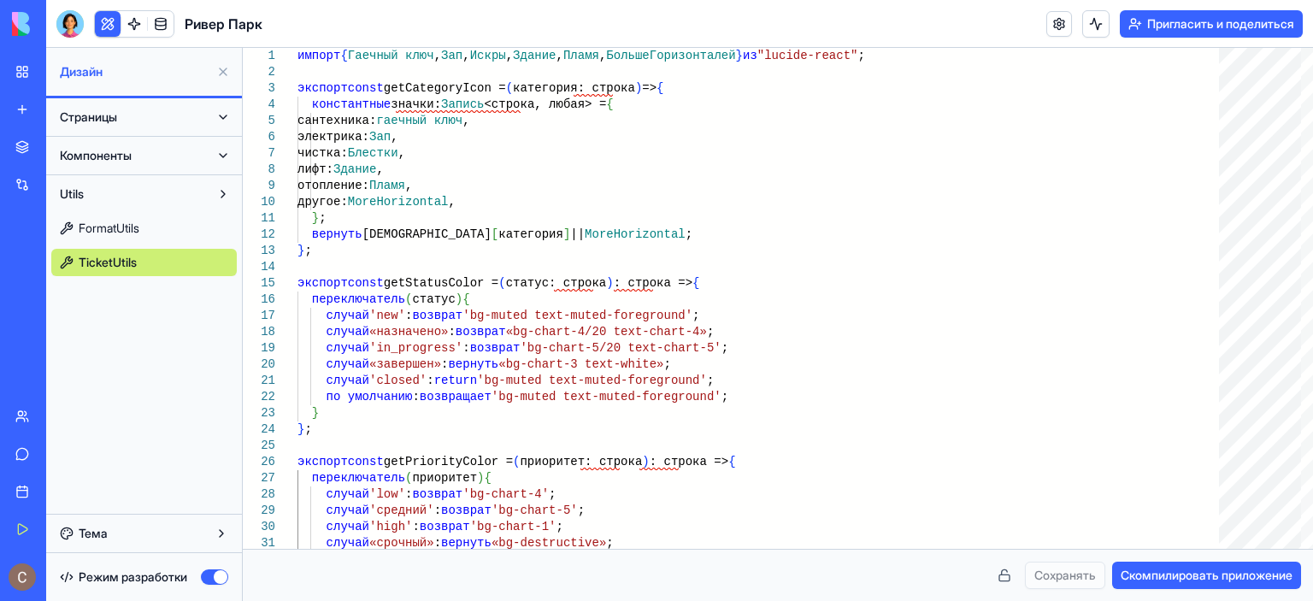
click at [164, 116] on button "Страницы" at bounding box center [130, 116] width 158 height 27
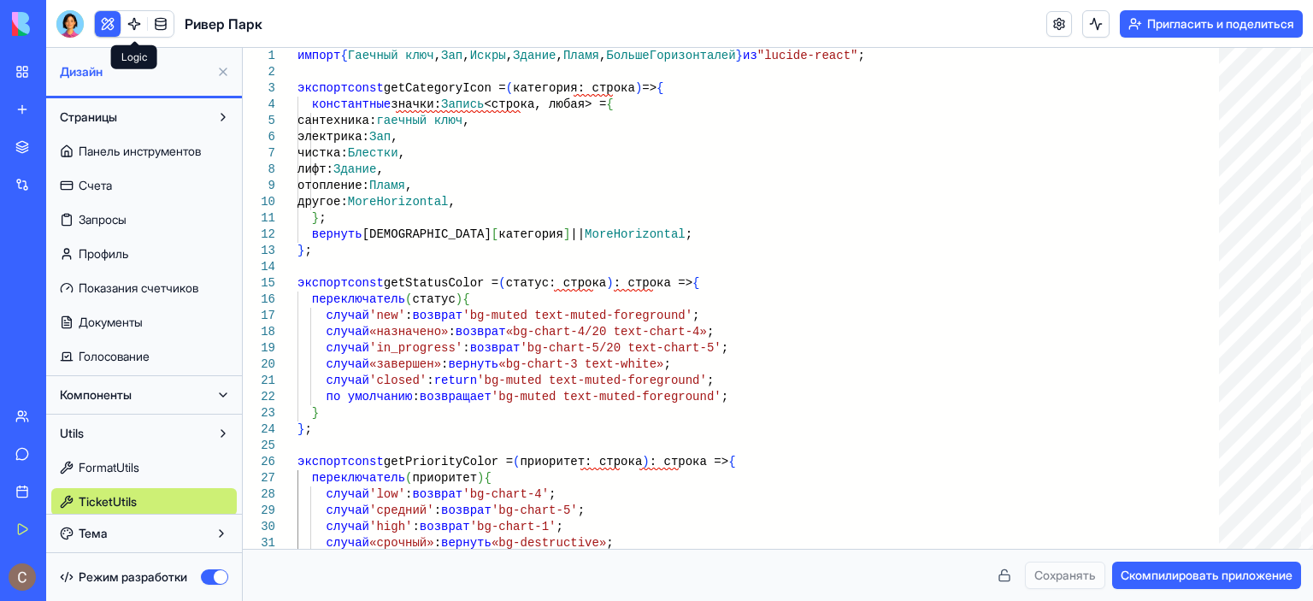
click at [137, 21] on link at bounding box center [134, 24] width 26 height 26
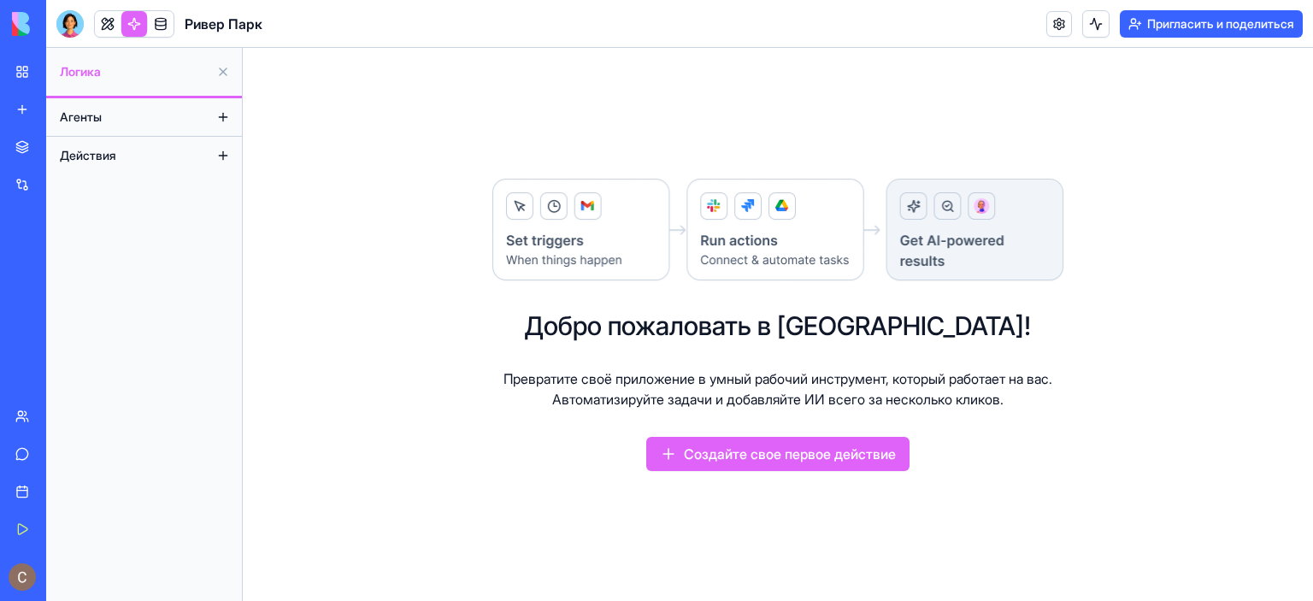
click at [126, 120] on button "Агенты" at bounding box center [130, 116] width 158 height 27
click at [111, 156] on font "Действия" at bounding box center [88, 155] width 56 height 15
click at [162, 23] on link at bounding box center [161, 24] width 26 height 26
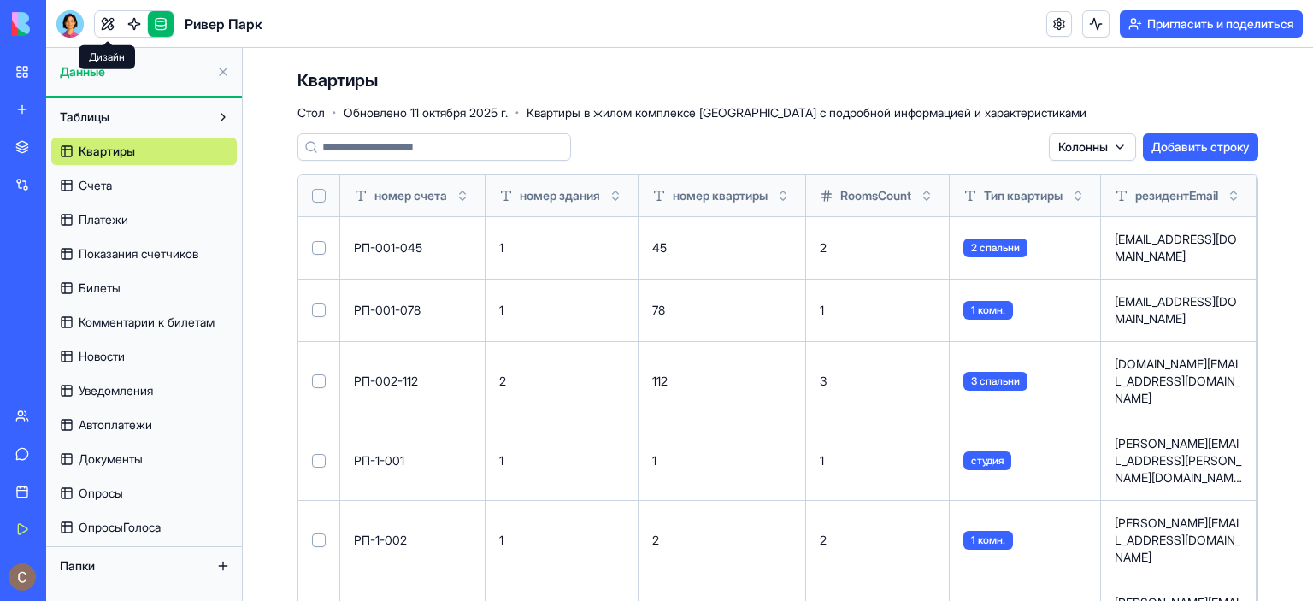
click at [113, 27] on link at bounding box center [108, 24] width 26 height 26
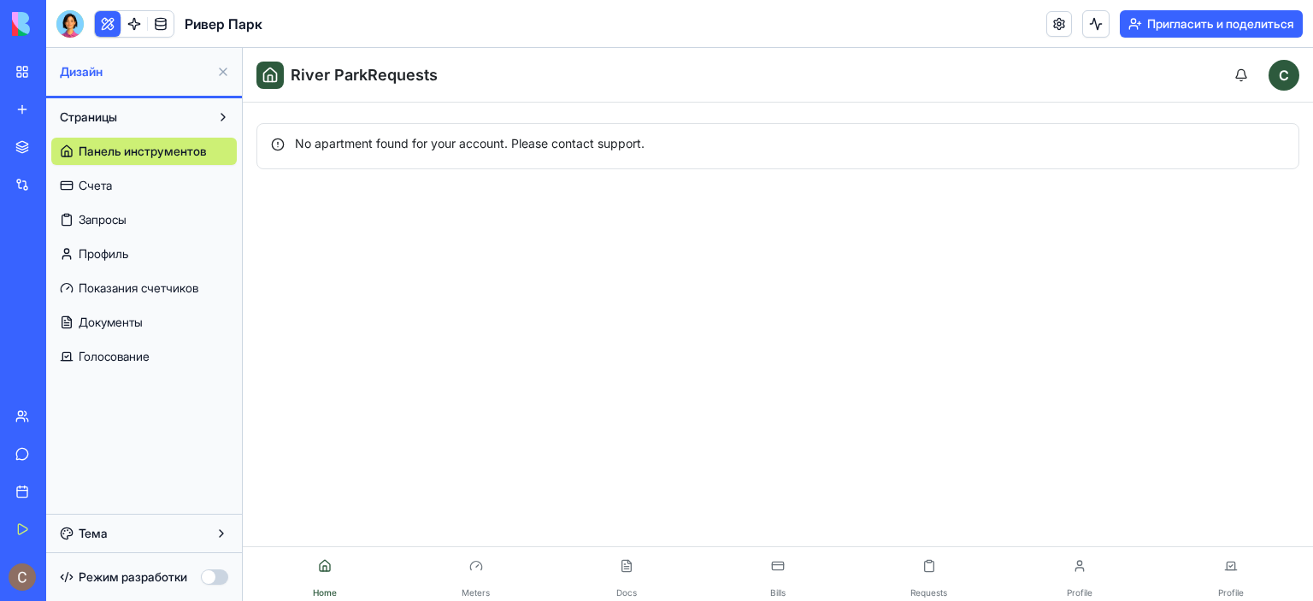
click at [209, 575] on button "button" at bounding box center [214, 576] width 27 height 15
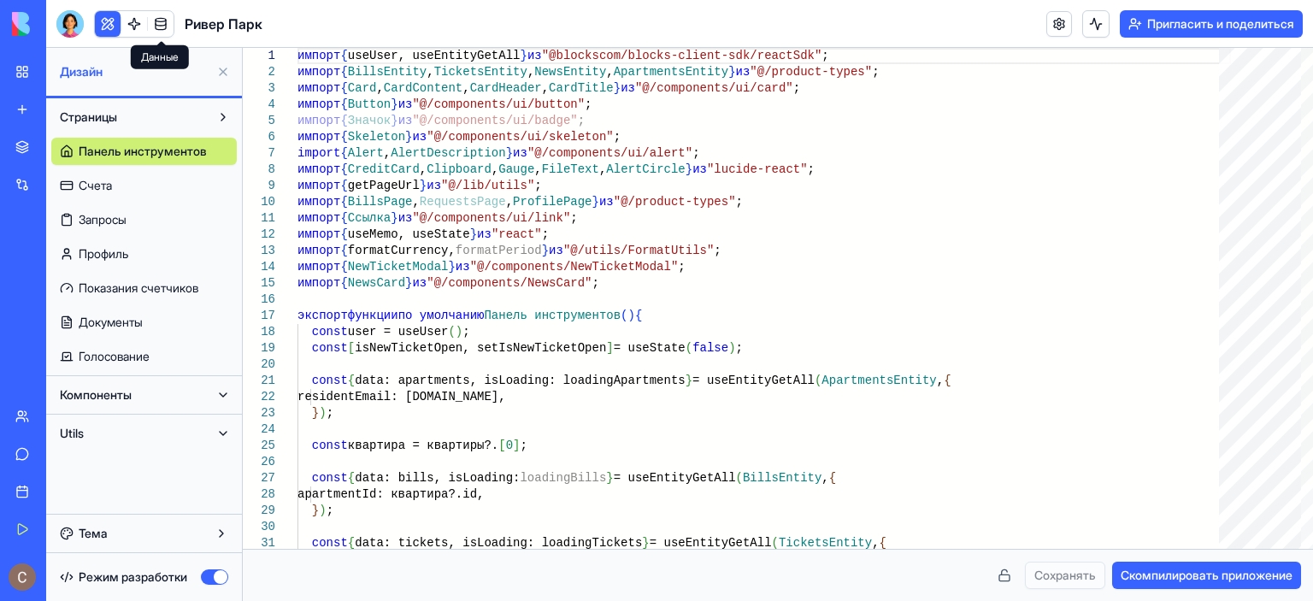
click at [159, 26] on link at bounding box center [161, 24] width 26 height 26
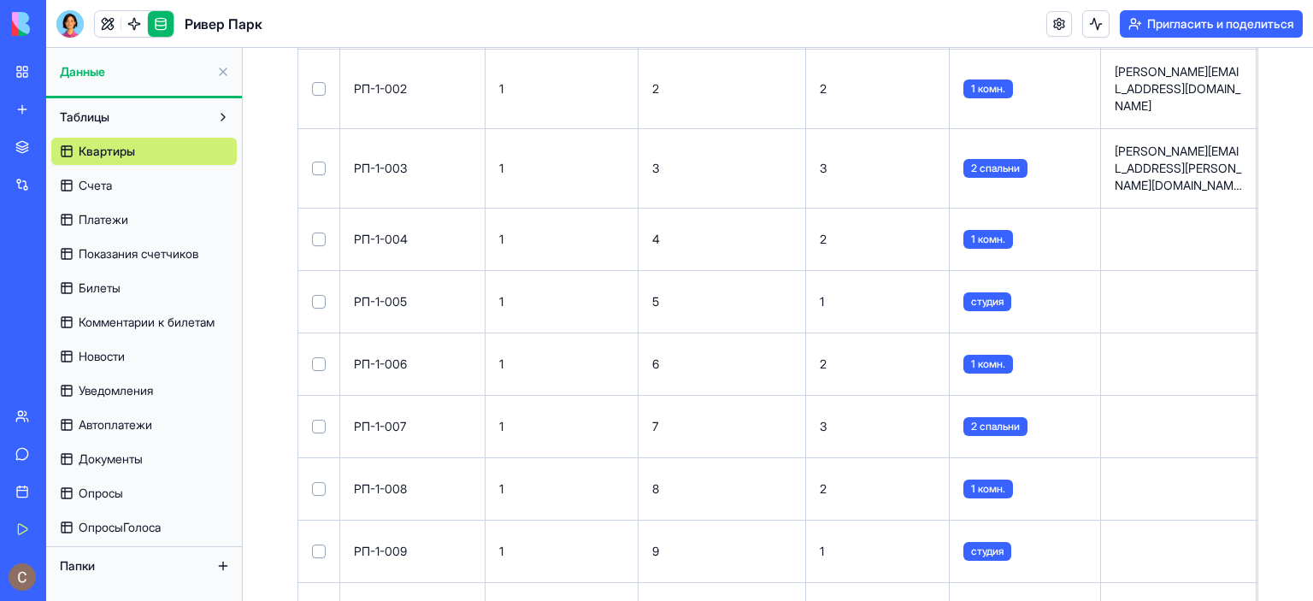
scroll to position [629, 0]
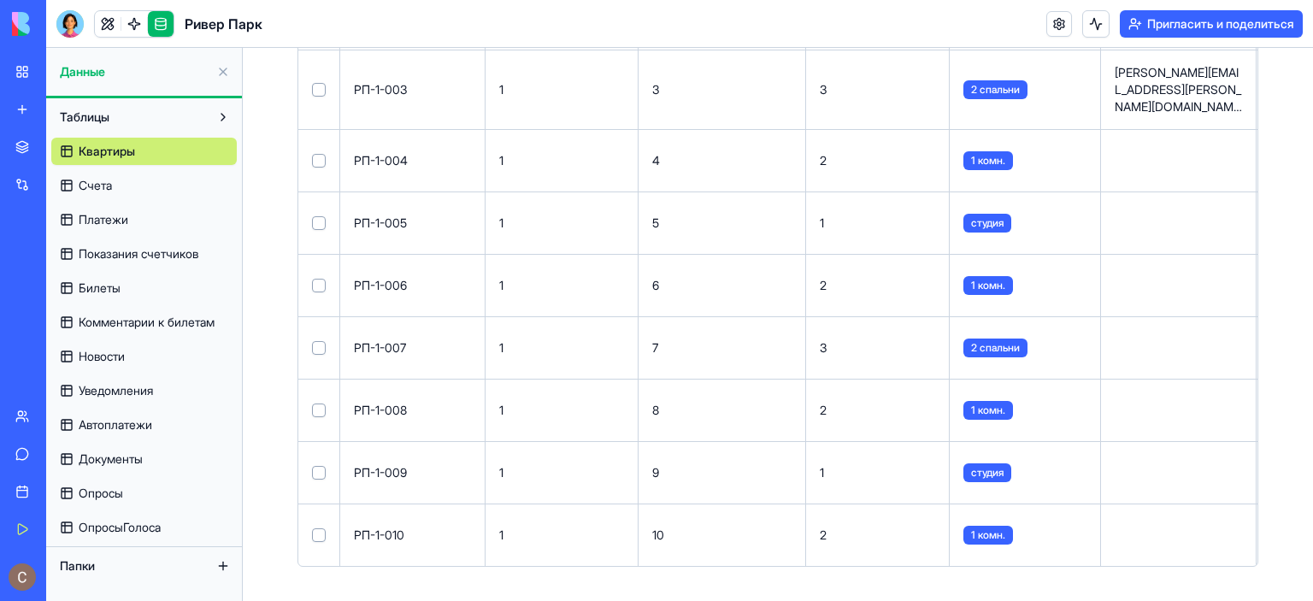
click at [156, 26] on link at bounding box center [161, 24] width 26 height 26
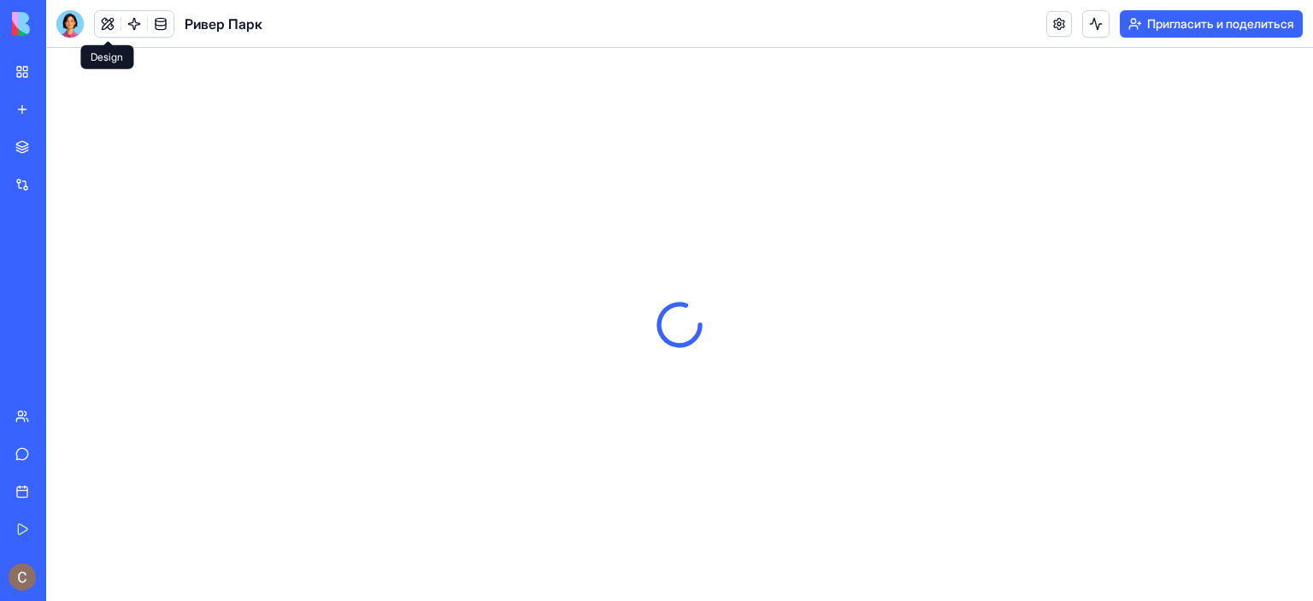
click at [109, 21] on button at bounding box center [108, 24] width 26 height 26
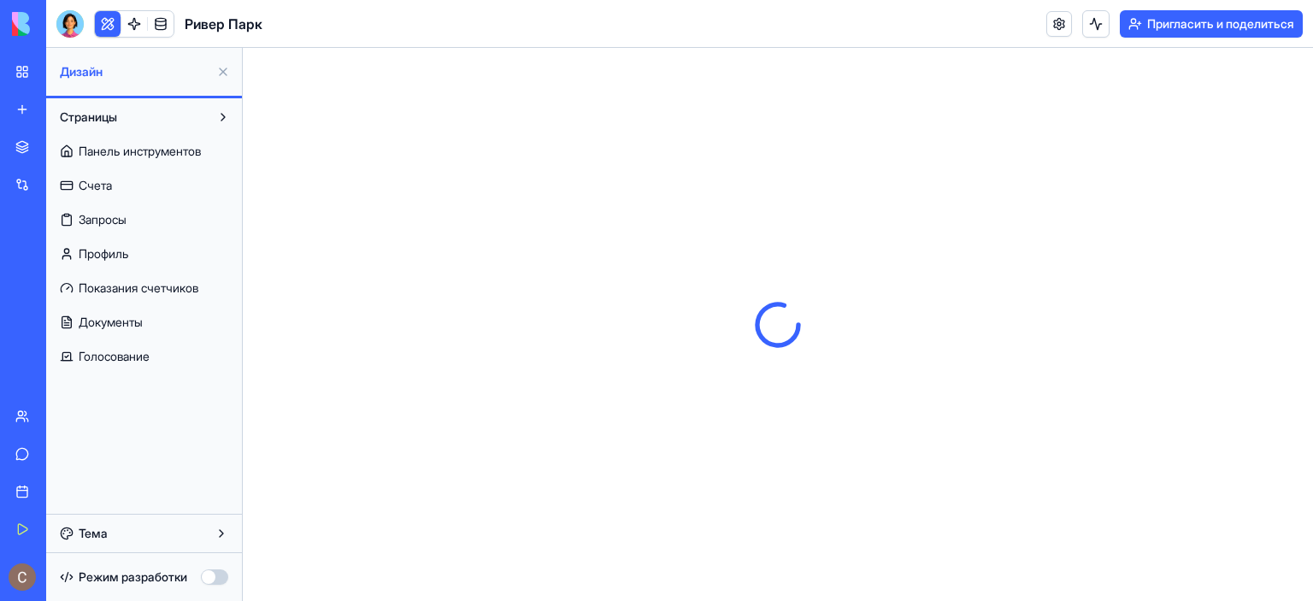
click at [209, 579] on button "button" at bounding box center [214, 576] width 27 height 15
click at [117, 149] on font "Панель инструментов" at bounding box center [140, 151] width 122 height 15
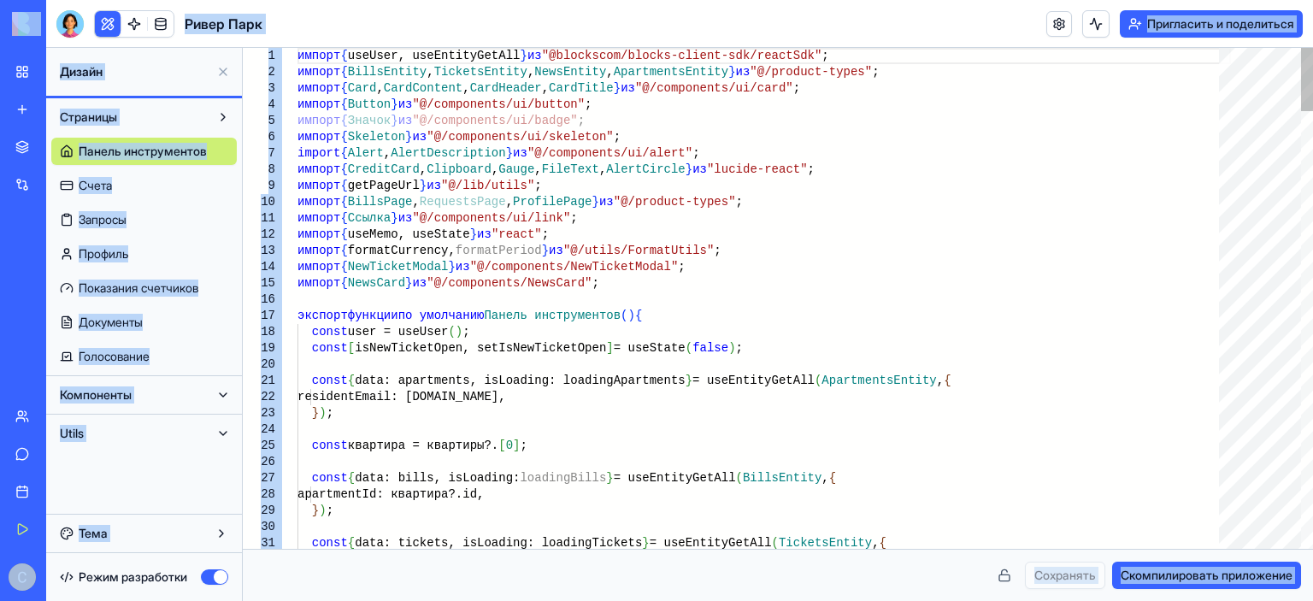
click at [434, 209] on div "импорт { BillsPage , RequestsPage , ProfilePage } из "@/product-types" ;" at bounding box center [765, 202] width 934 height 16
click at [383, 253] on font "formatCurrency," at bounding box center [402, 251] width 108 height 14
click at [345, 233] on font "{" at bounding box center [343, 234] width 7 height 14
click at [549, 90] on font "," at bounding box center [545, 88] width 7 height 14
click at [498, 163] on font "," at bounding box center [495, 169] width 7 height 14
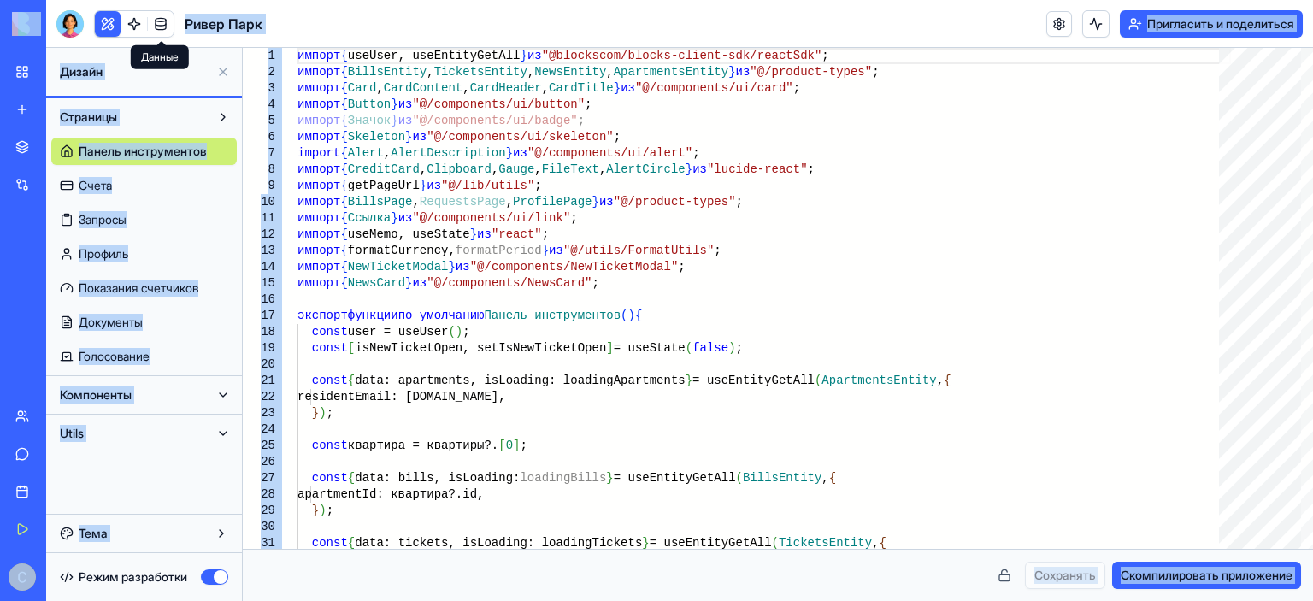
click at [161, 15] on link at bounding box center [161, 24] width 26 height 26
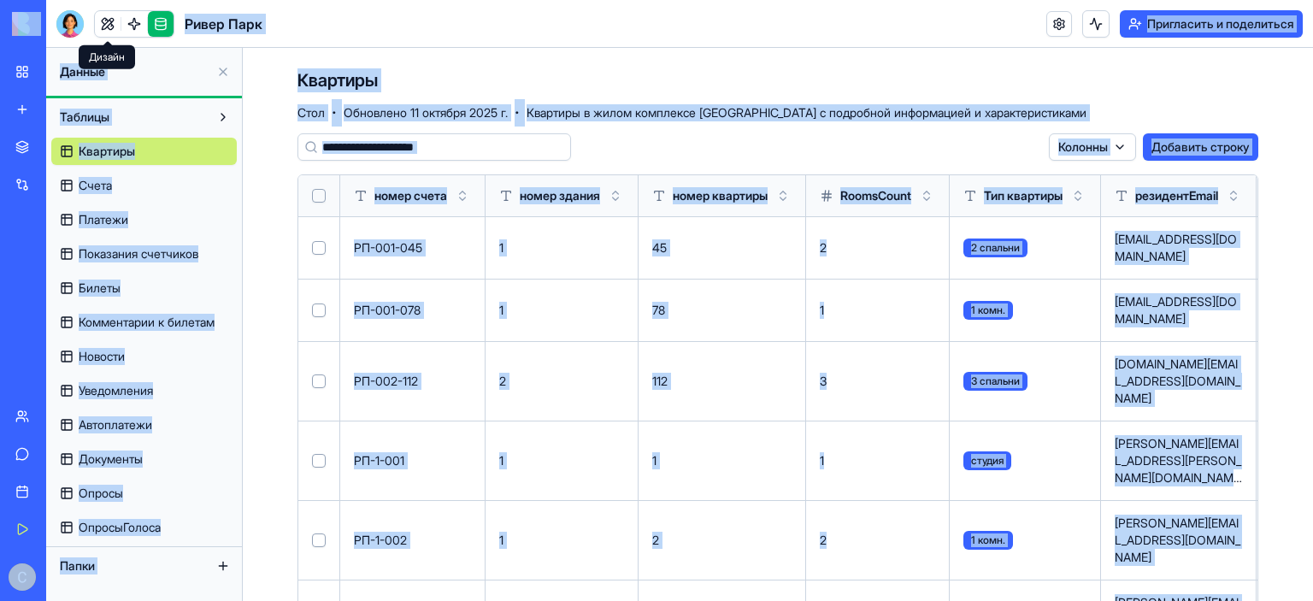
click at [108, 19] on link at bounding box center [108, 24] width 26 height 26
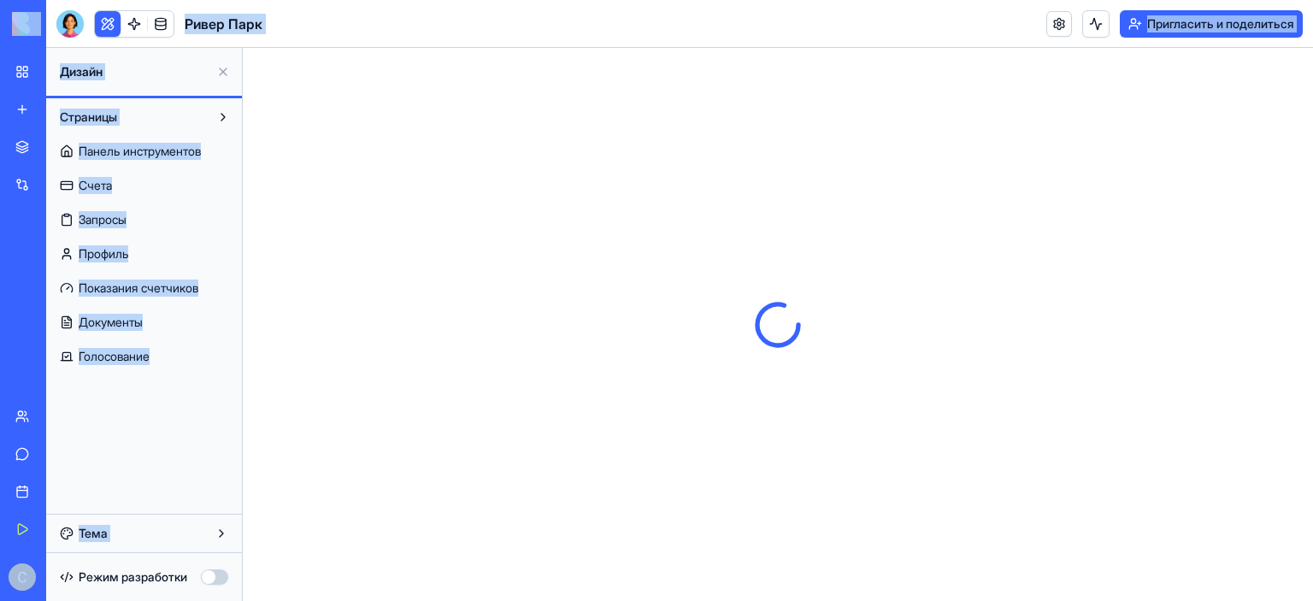
click at [409, 272] on div at bounding box center [778, 324] width 1070 height 553
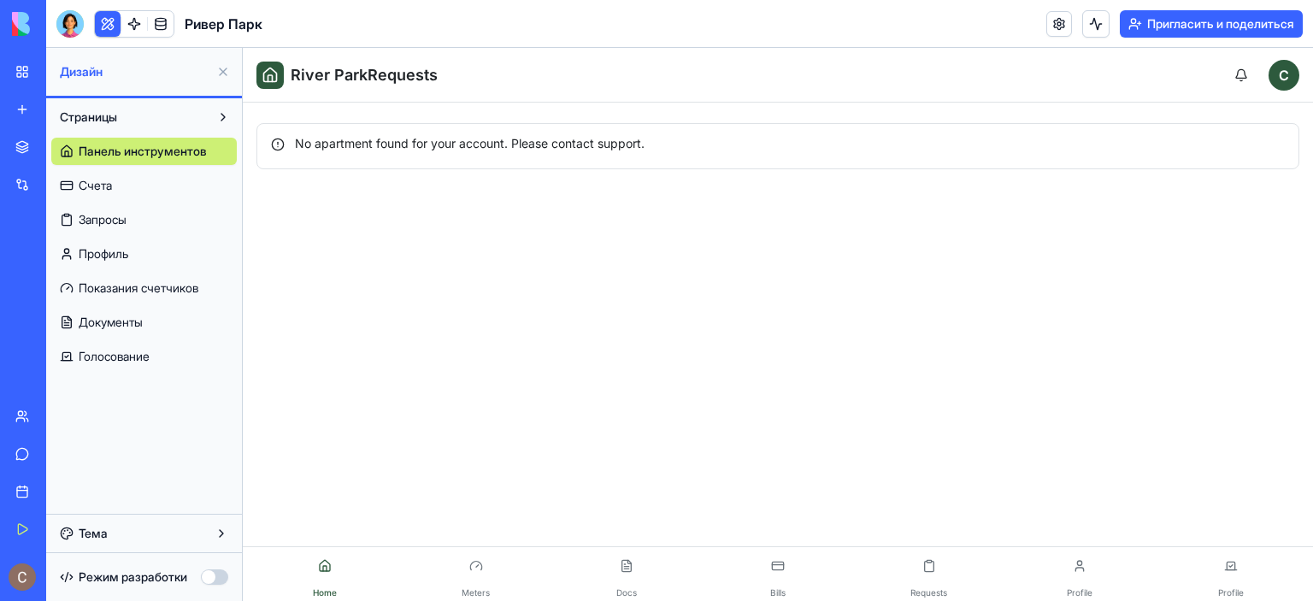
click at [205, 586] on div "Режим разработки" at bounding box center [144, 577] width 186 height 38
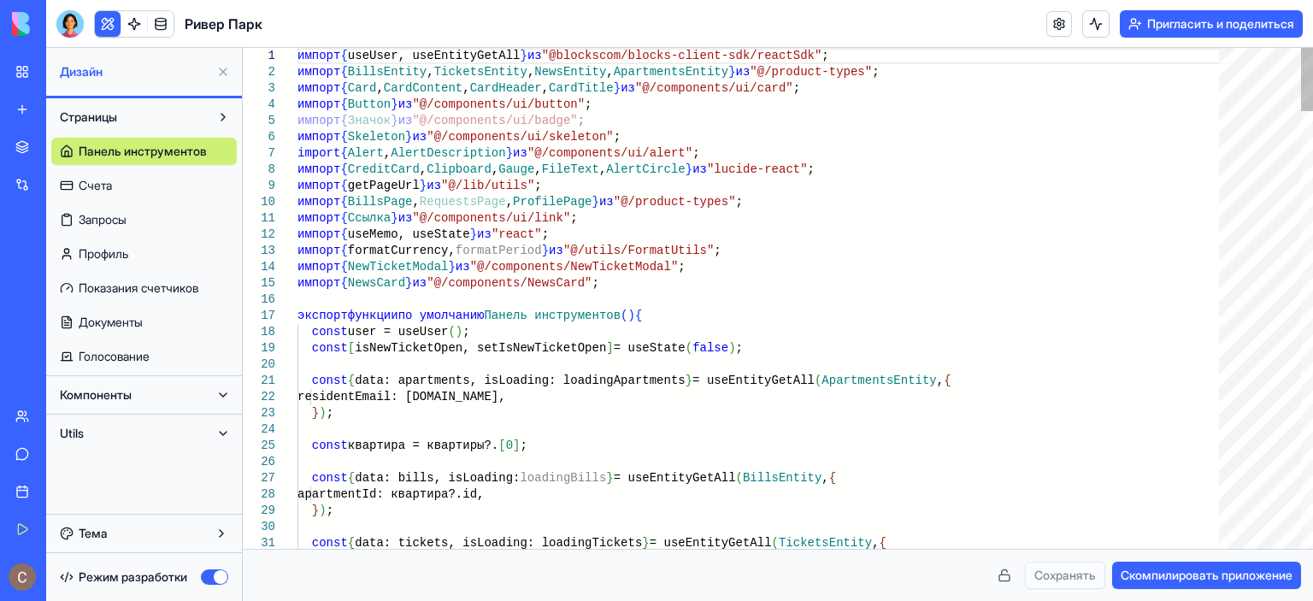
drag, startPoint x: 362, startPoint y: 65, endPoint x: 407, endPoint y: 174, distance: 117.3
drag, startPoint x: 552, startPoint y: 186, endPoint x: 431, endPoint y: 174, distance: 122.1
click at [1252, 50] on div at bounding box center [1260, 69] width 82 height 42
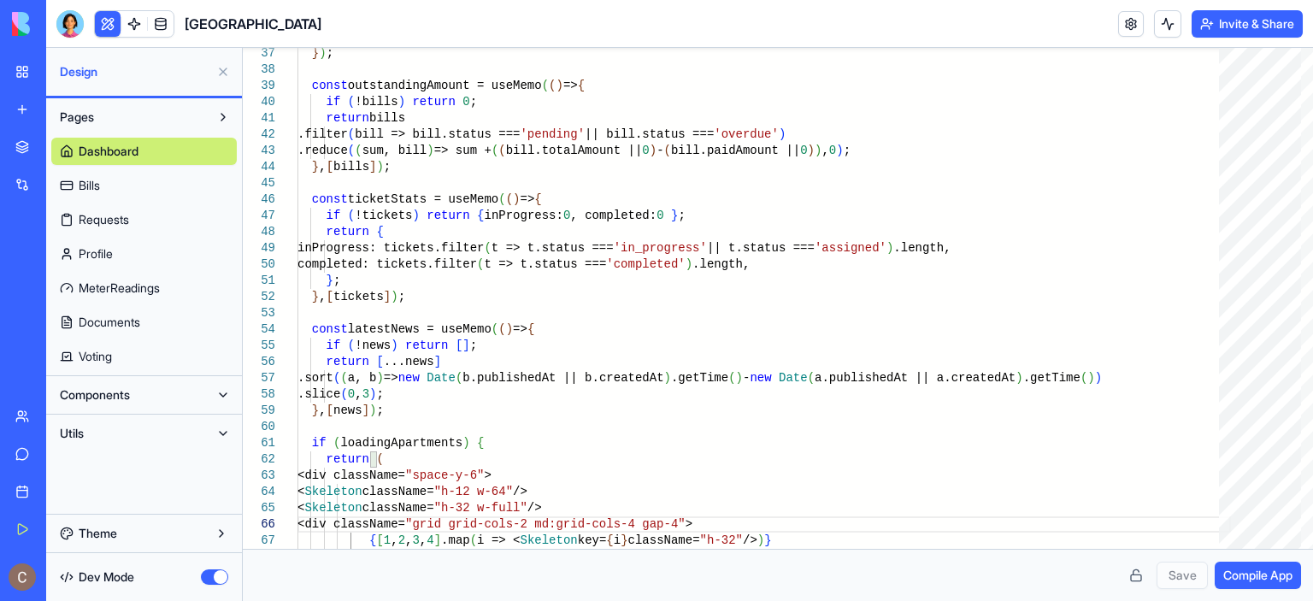
click at [1174, 582] on div "Save Compile App" at bounding box center [778, 575] width 1046 height 27
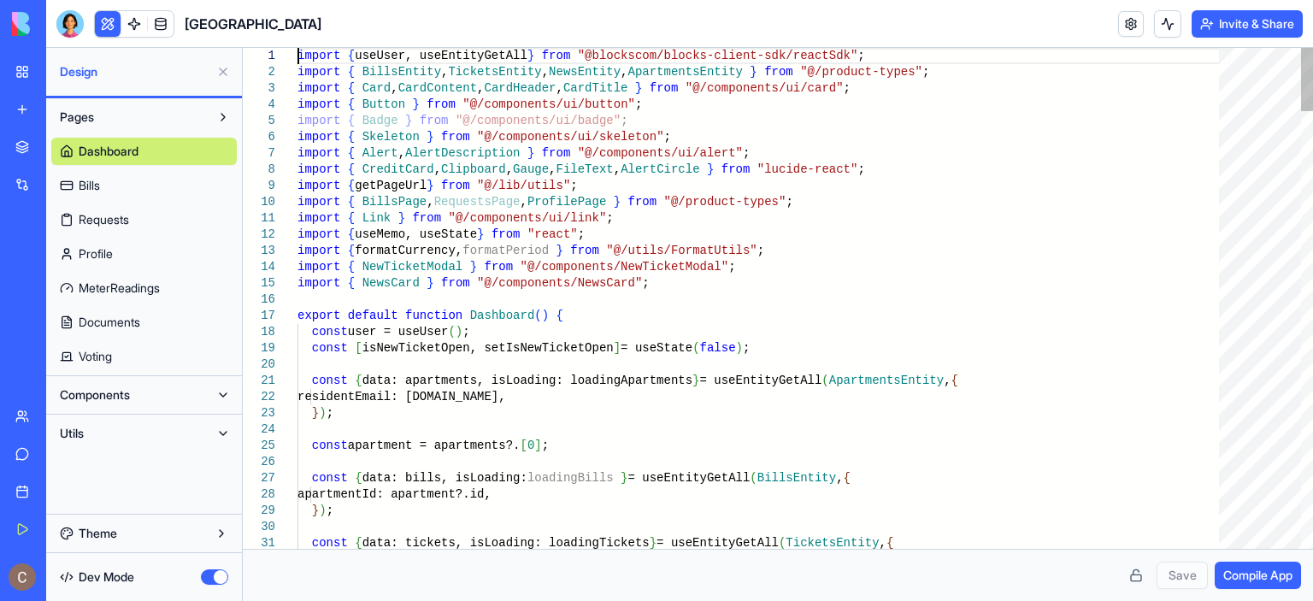
scroll to position [0, 0]
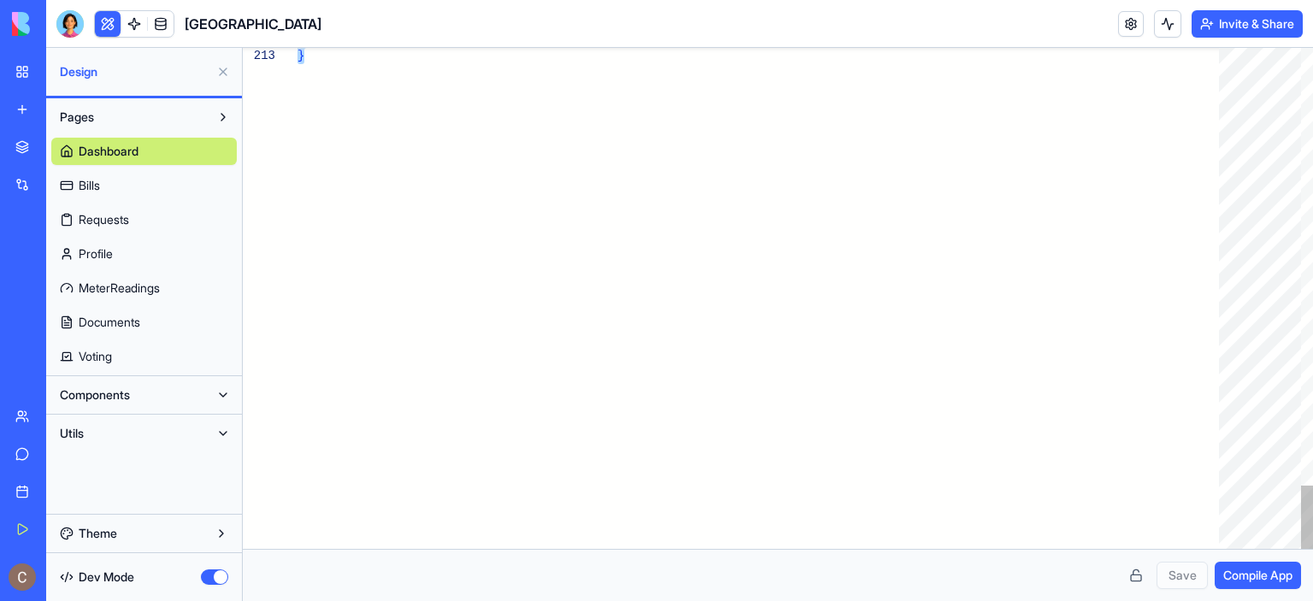
drag, startPoint x: 299, startPoint y: 60, endPoint x: 700, endPoint y: 602, distance: 674.2
click at [137, 185] on link "Bills" at bounding box center [144, 185] width 186 height 27
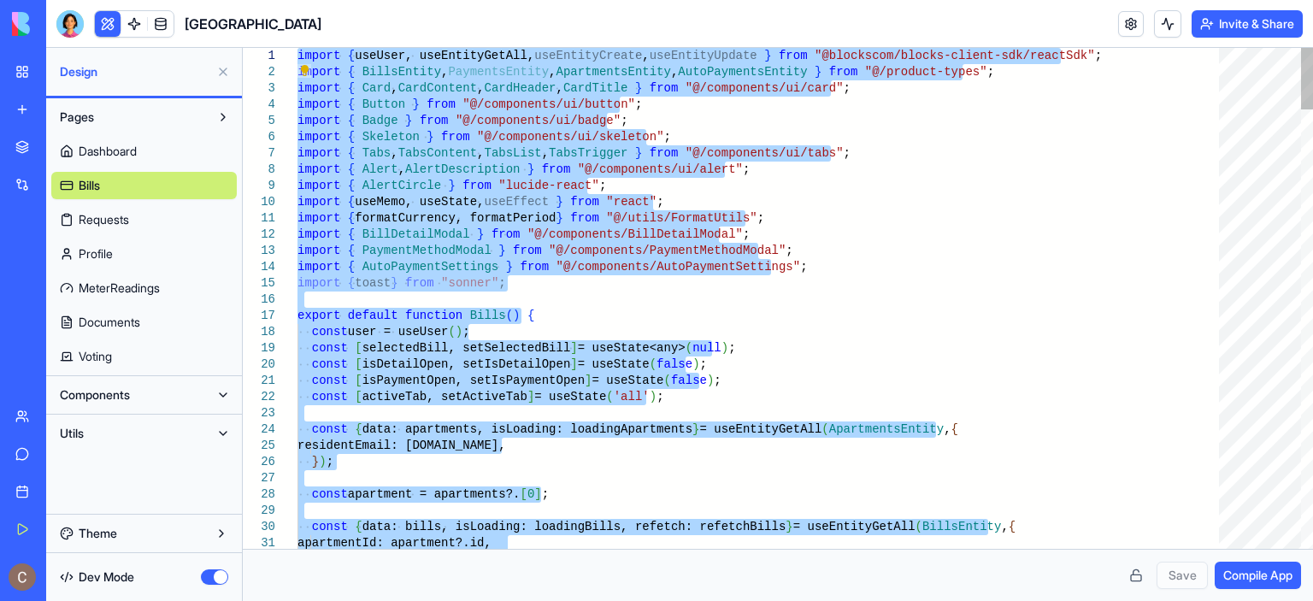
drag, startPoint x: 334, startPoint y: 126, endPoint x: 294, endPoint y: 15, distance: 118.2
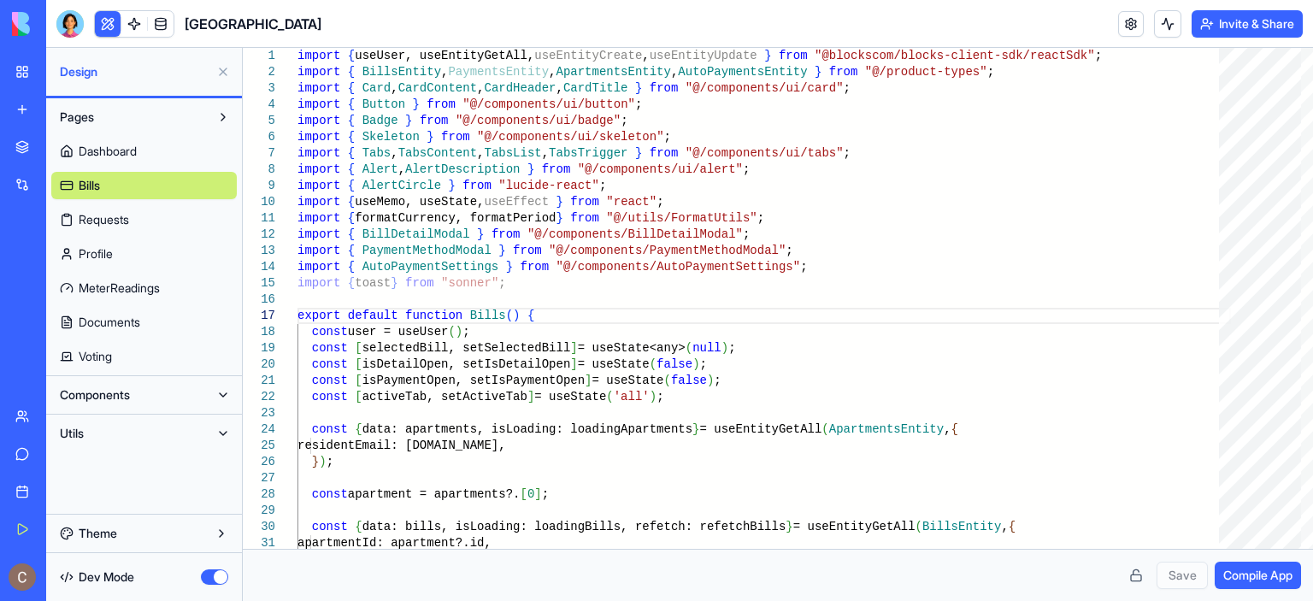
click at [144, 181] on link "Bills" at bounding box center [144, 185] width 186 height 27
drag, startPoint x: 89, startPoint y: 181, endPoint x: 893, endPoint y: 218, distance: 804.4
click at [140, 150] on link "Dashboard" at bounding box center [144, 151] width 186 height 27
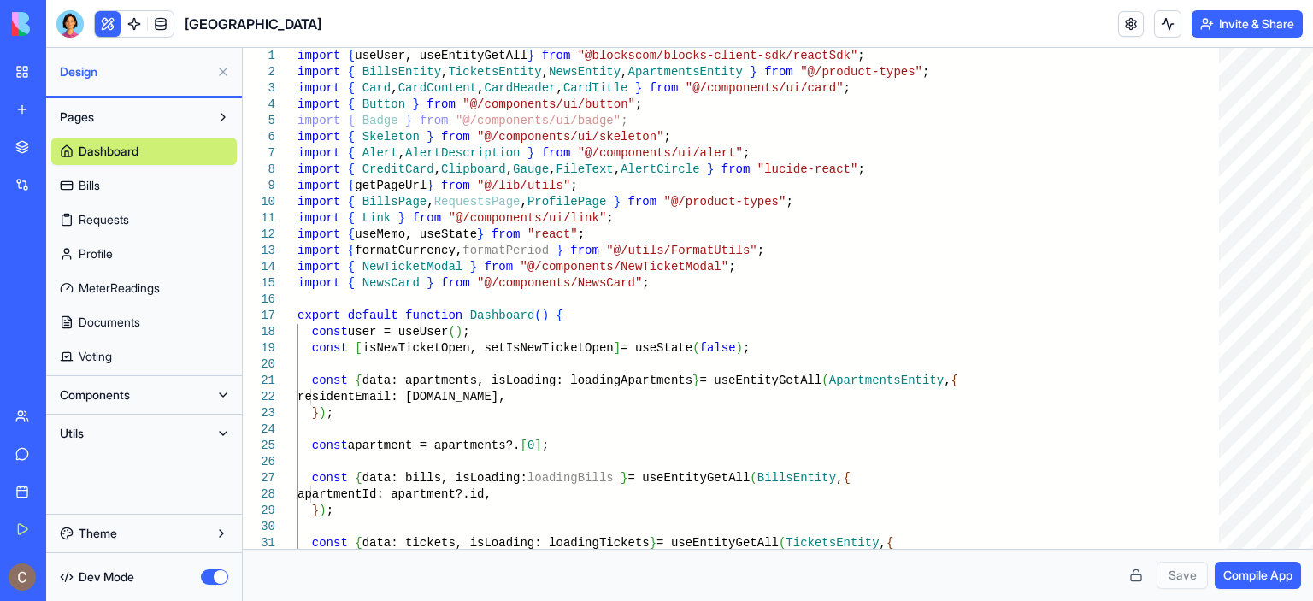
click at [127, 223] on span "Requests" at bounding box center [104, 219] width 50 height 17
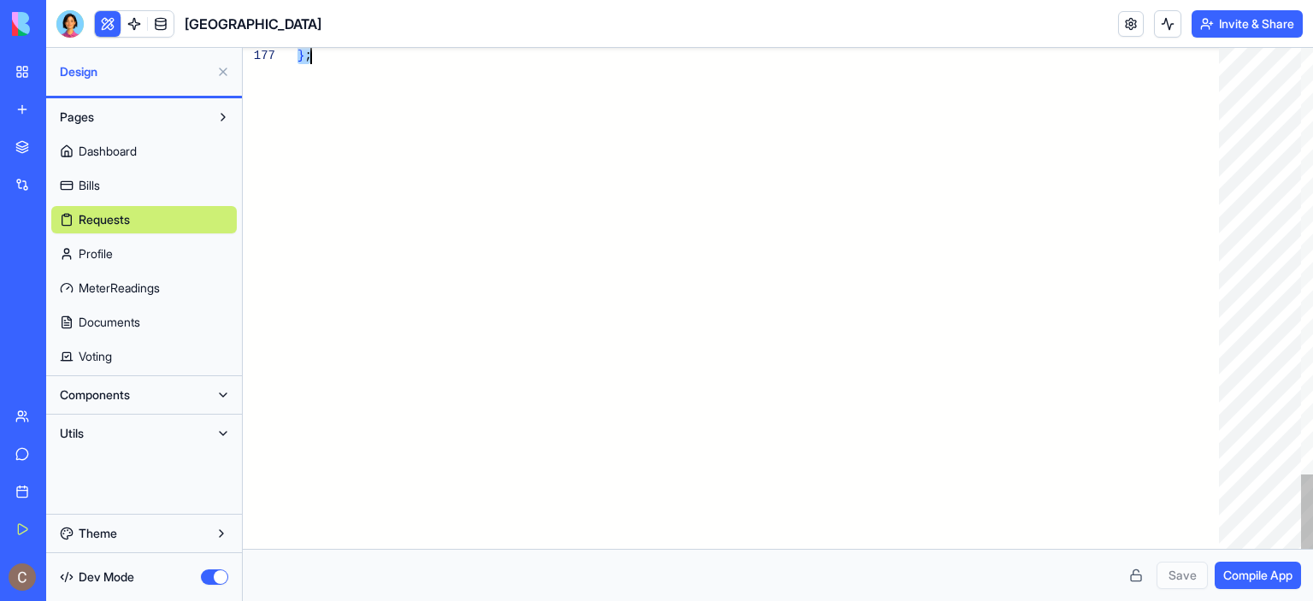
drag, startPoint x: 298, startPoint y: 56, endPoint x: 486, endPoint y: 502, distance: 484.3
click at [116, 248] on link "Profile" at bounding box center [144, 253] width 186 height 27
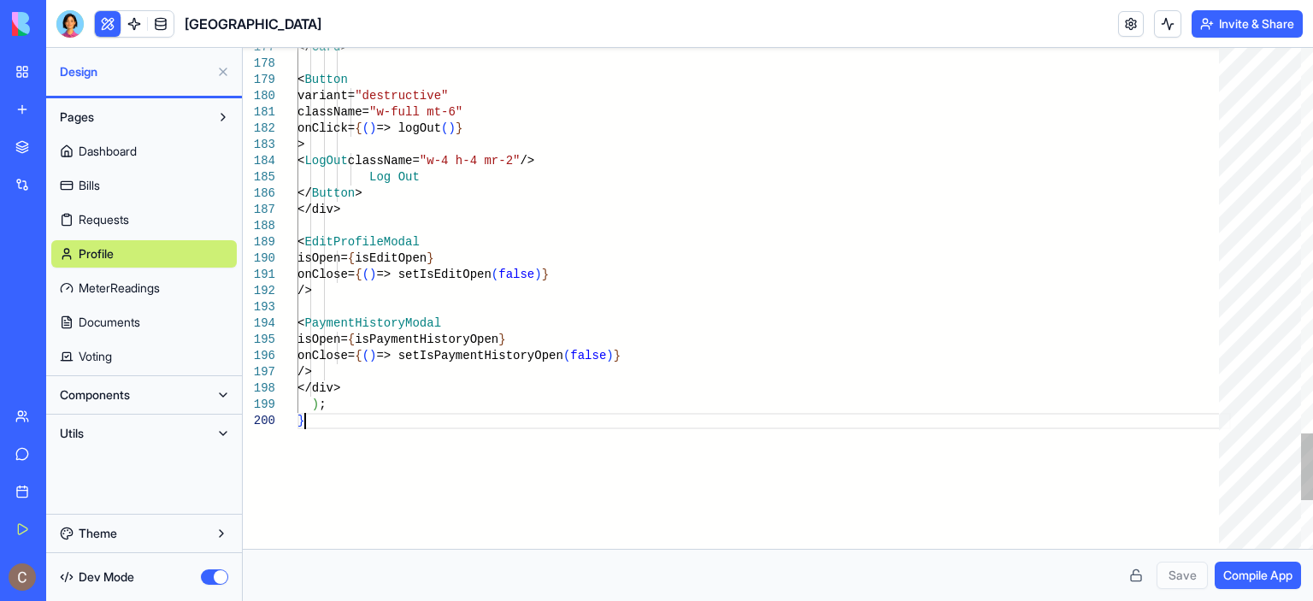
scroll to position [0, 5]
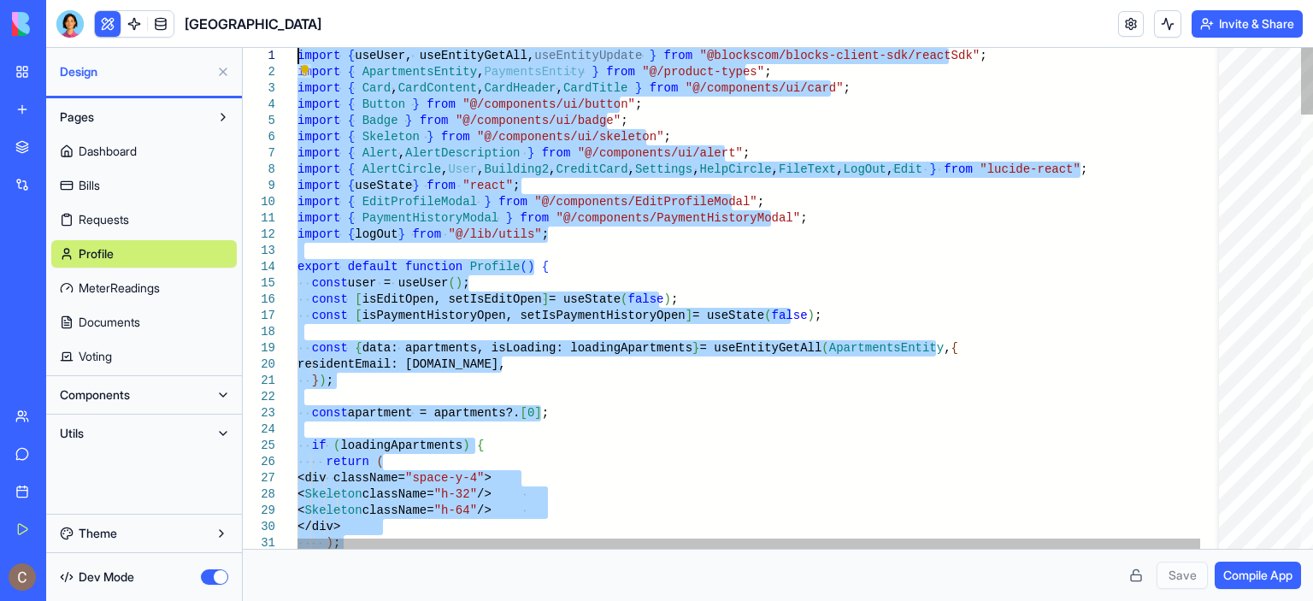
drag, startPoint x: 345, startPoint y: 423, endPoint x: 274, endPoint y: -6, distance: 435.0
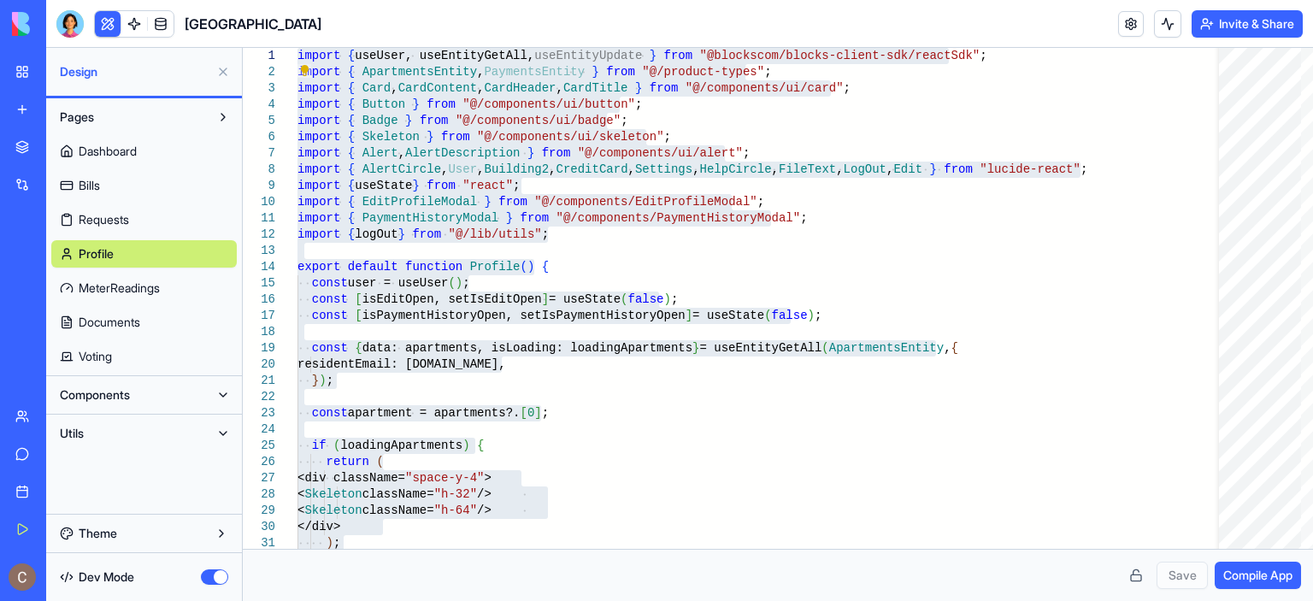
click at [157, 283] on span "MeterReadings" at bounding box center [119, 288] width 81 height 17
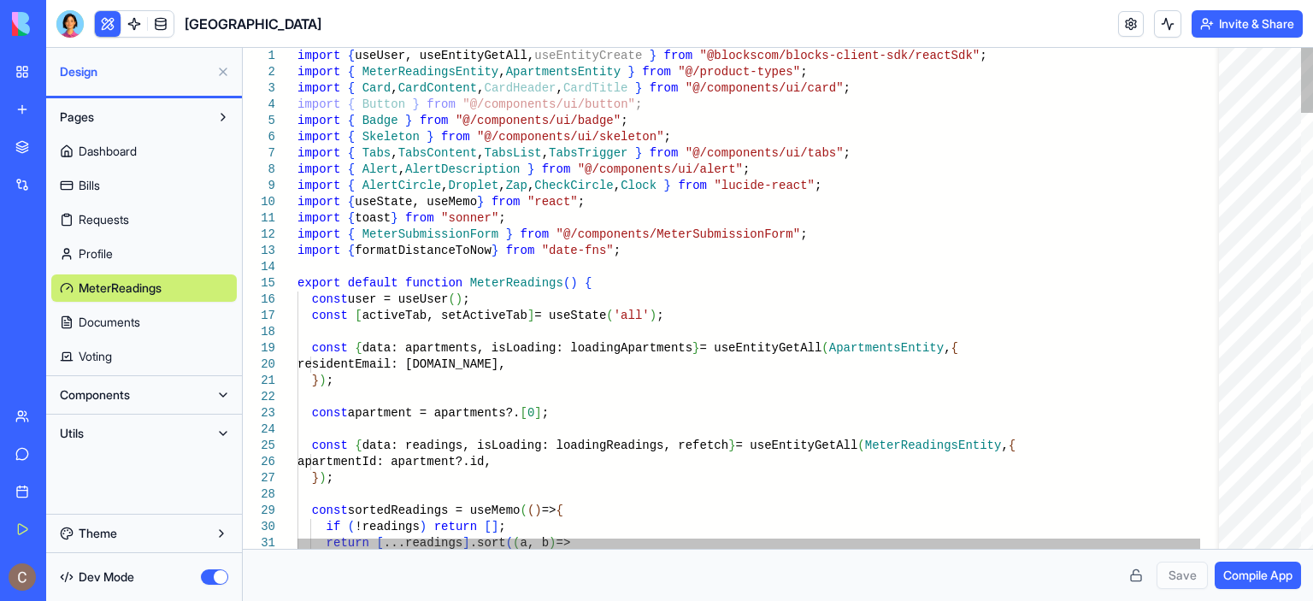
drag, startPoint x: 356, startPoint y: 71, endPoint x: 439, endPoint y: 68, distance: 83.8
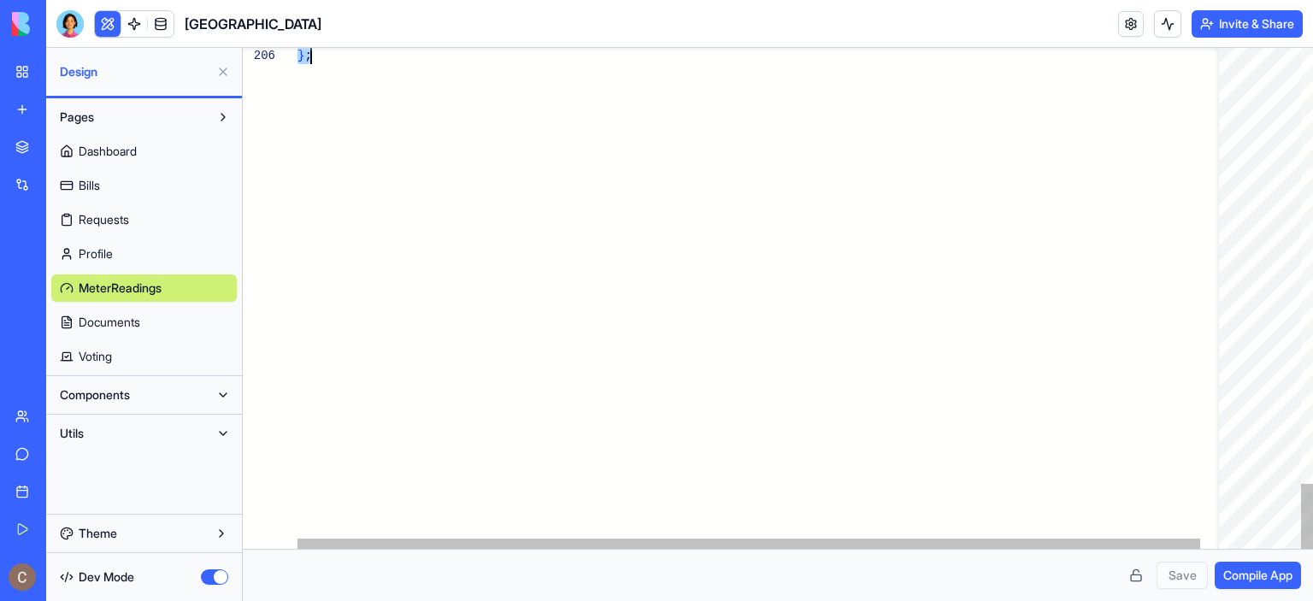
drag, startPoint x: 298, startPoint y: 50, endPoint x: 604, endPoint y: 408, distance: 470.5
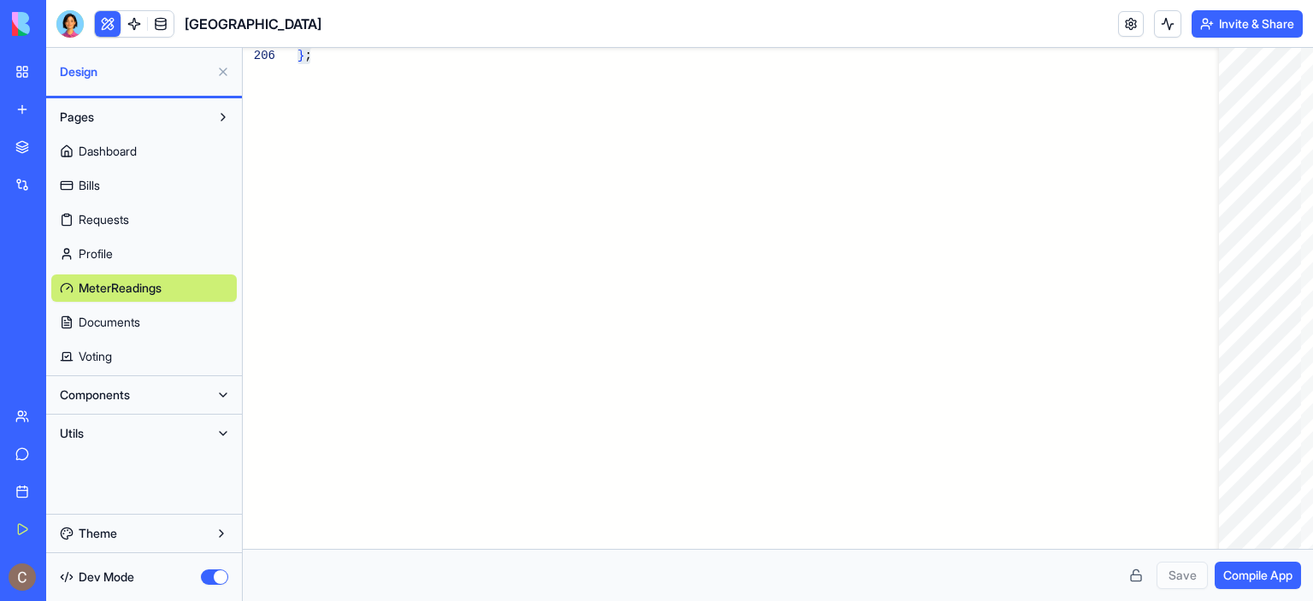
click at [127, 322] on span "Documents" at bounding box center [110, 322] width 62 height 17
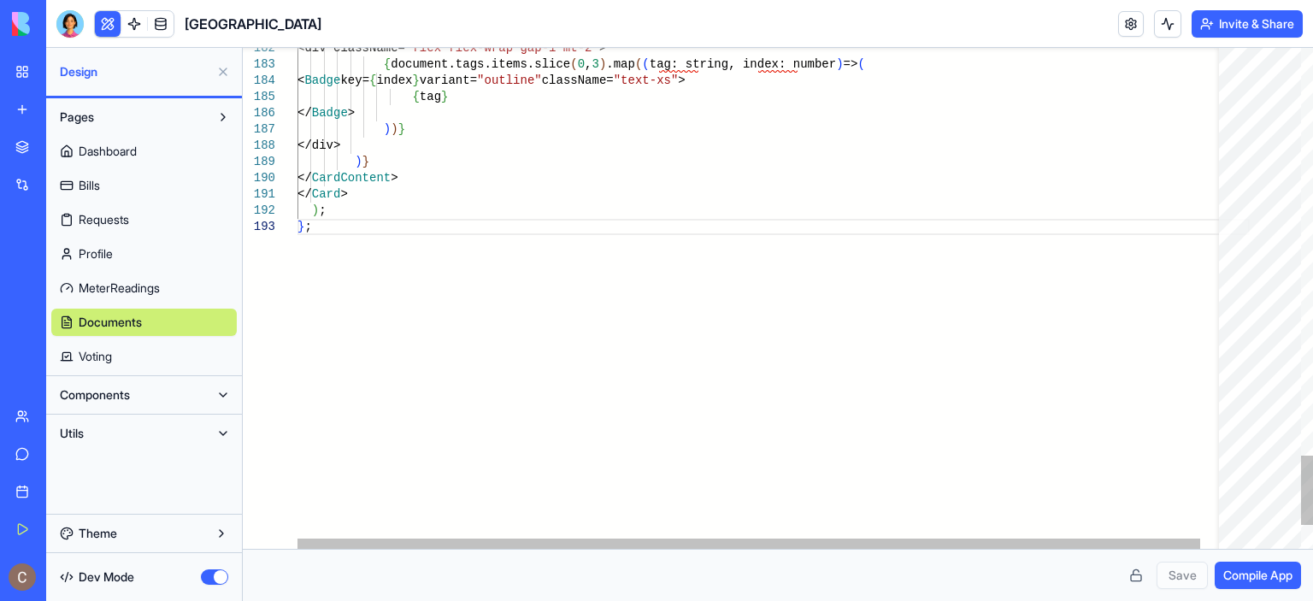
scroll to position [0, 12]
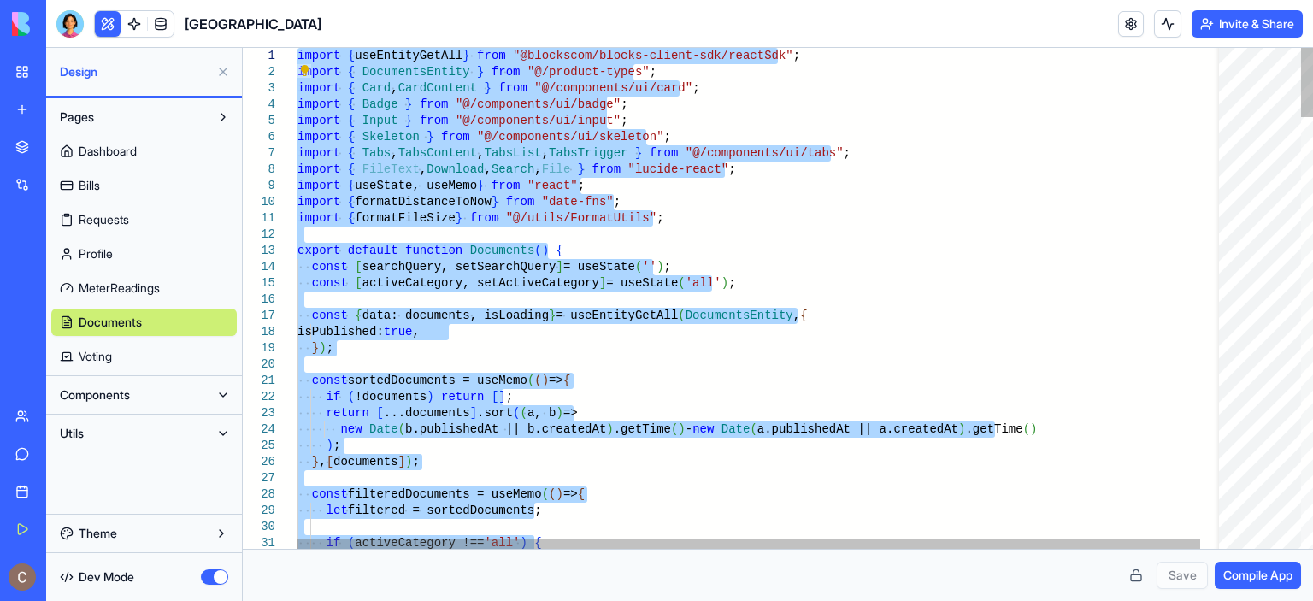
drag, startPoint x: 386, startPoint y: 255, endPoint x: 309, endPoint y: 20, distance: 247.4
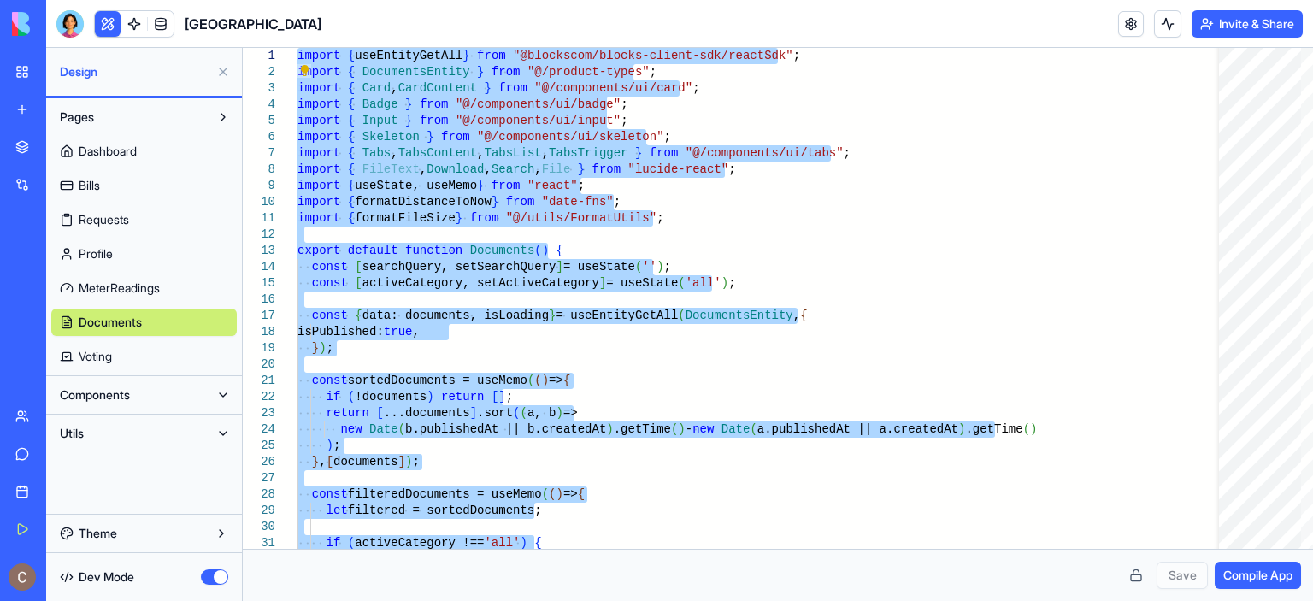
click at [107, 356] on span "Voting" at bounding box center [95, 356] width 33 height 17
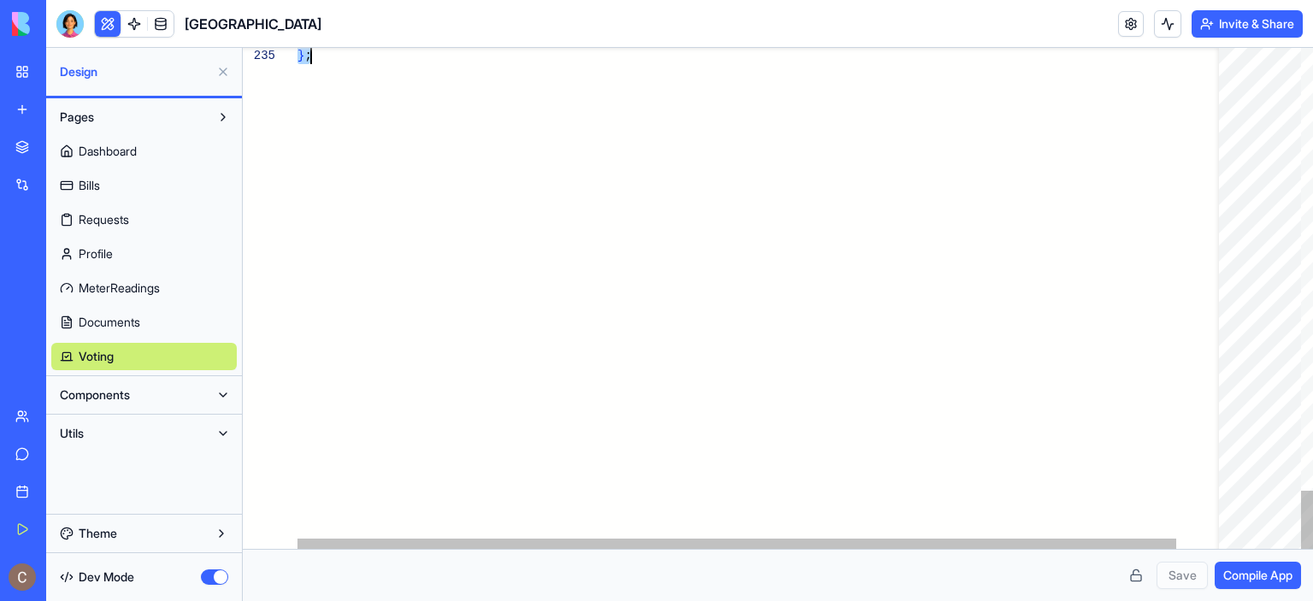
drag, startPoint x: 298, startPoint y: 50, endPoint x: 530, endPoint y: 454, distance: 465.7
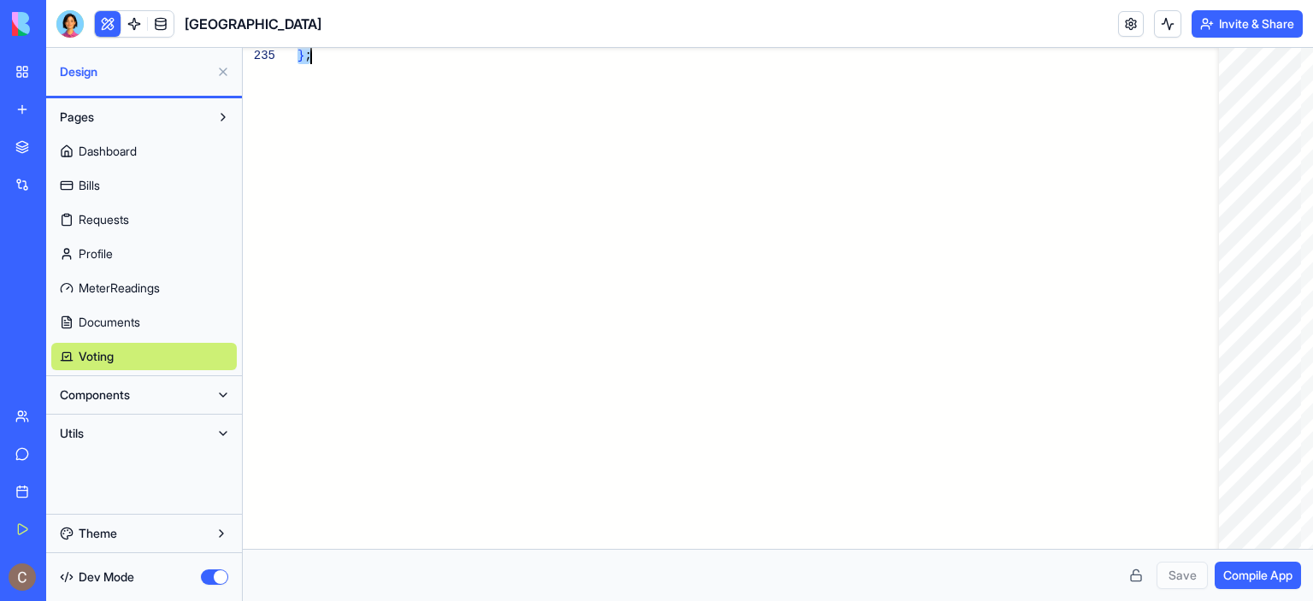
click at [224, 395] on button at bounding box center [222, 394] width 27 height 27
click at [127, 396] on span "Components" at bounding box center [95, 394] width 70 height 17
click at [222, 399] on button at bounding box center [222, 394] width 27 height 27
click at [154, 429] on link "AppLayout" at bounding box center [144, 428] width 186 height 27
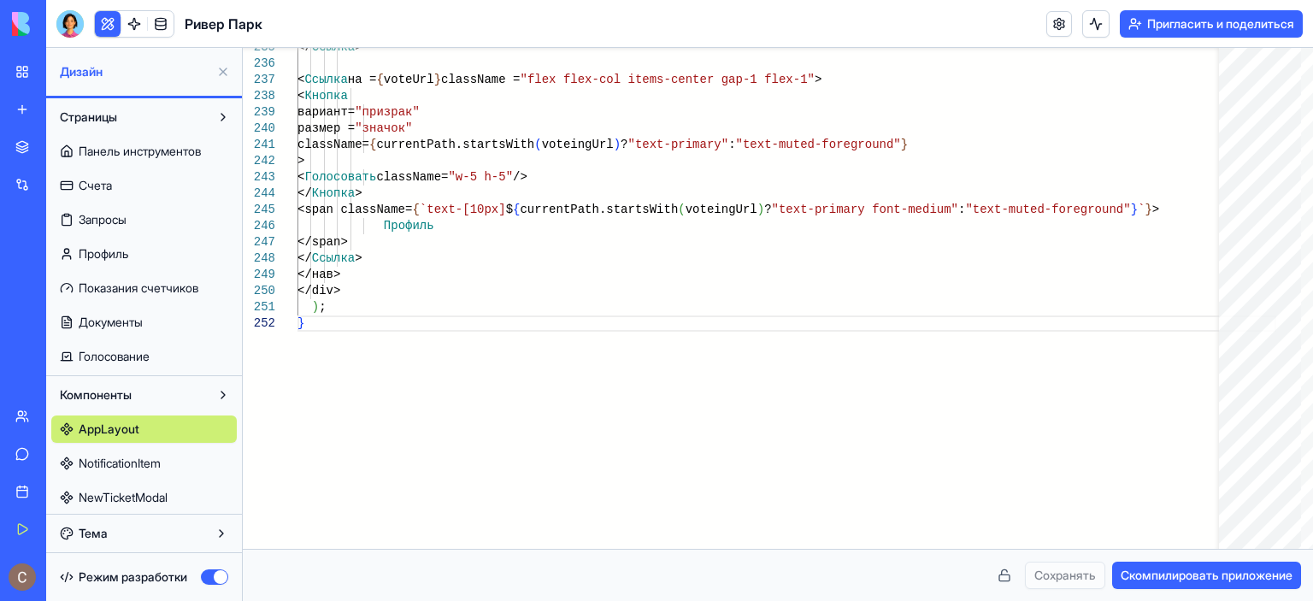
click at [227, 115] on button at bounding box center [222, 116] width 27 height 27
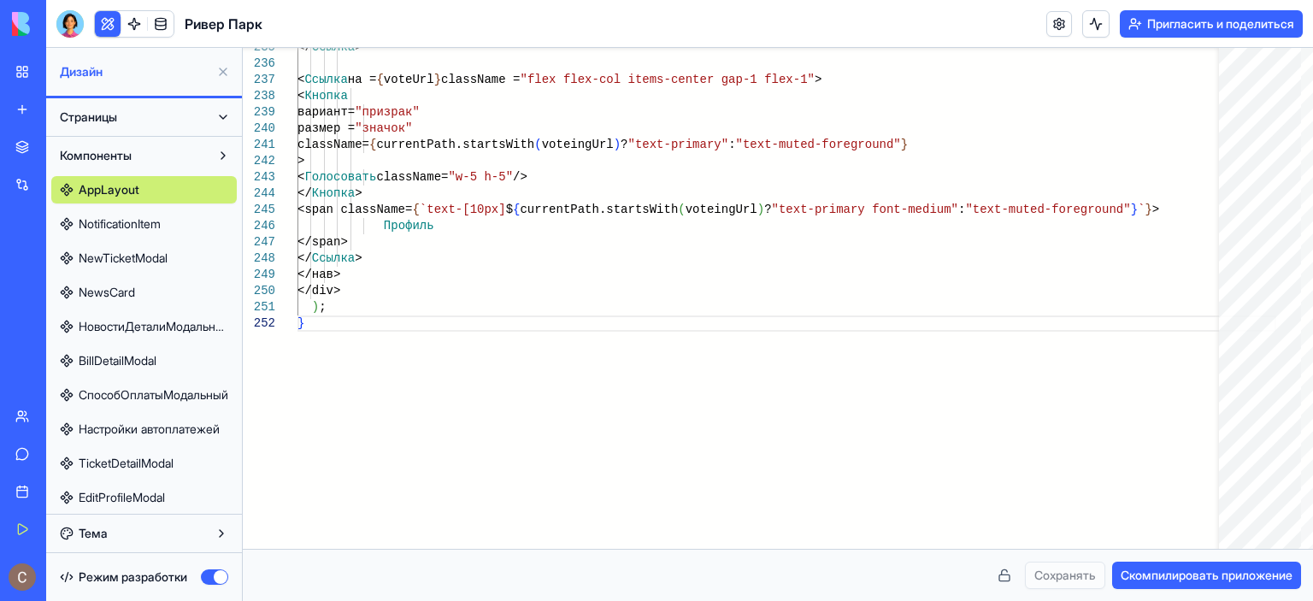
click at [227, 114] on button at bounding box center [222, 116] width 27 height 27
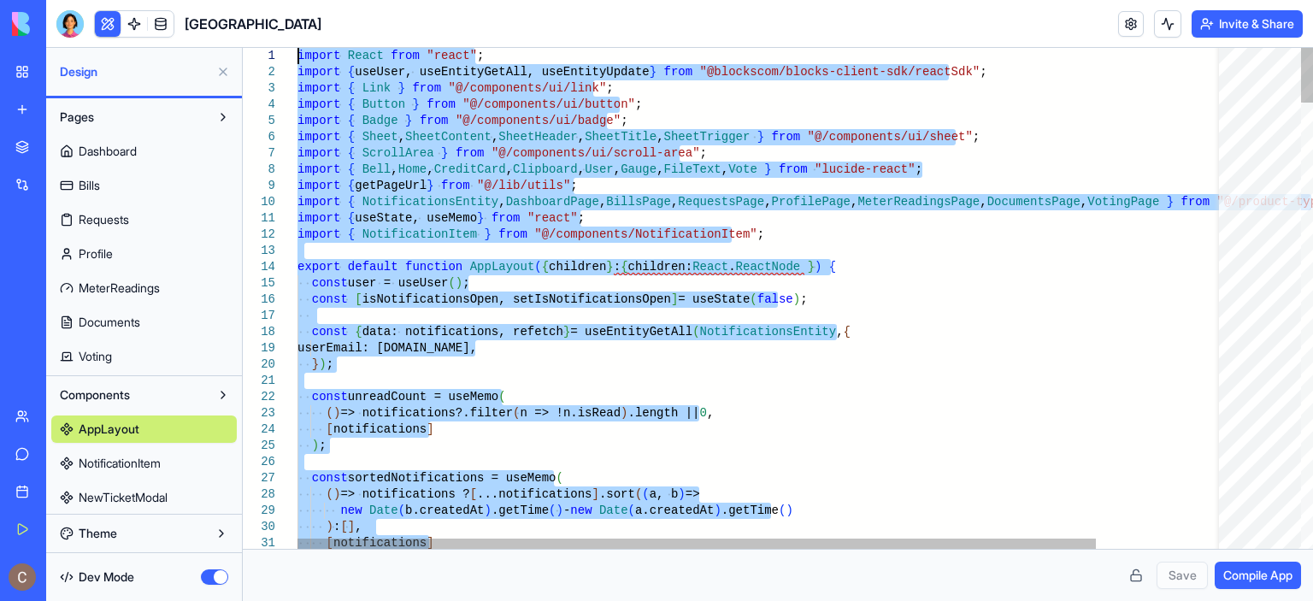
drag, startPoint x: 350, startPoint y: 336, endPoint x: 301, endPoint y: 35, distance: 304.8
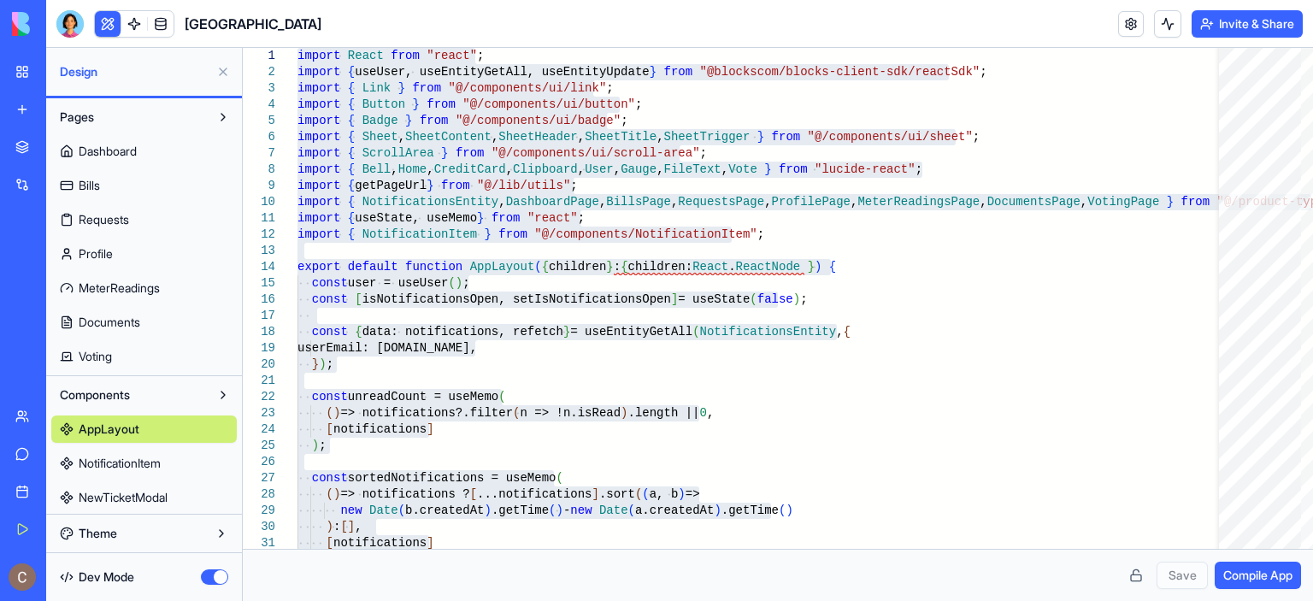
click at [161, 465] on span "NotificationItem" at bounding box center [120, 463] width 82 height 17
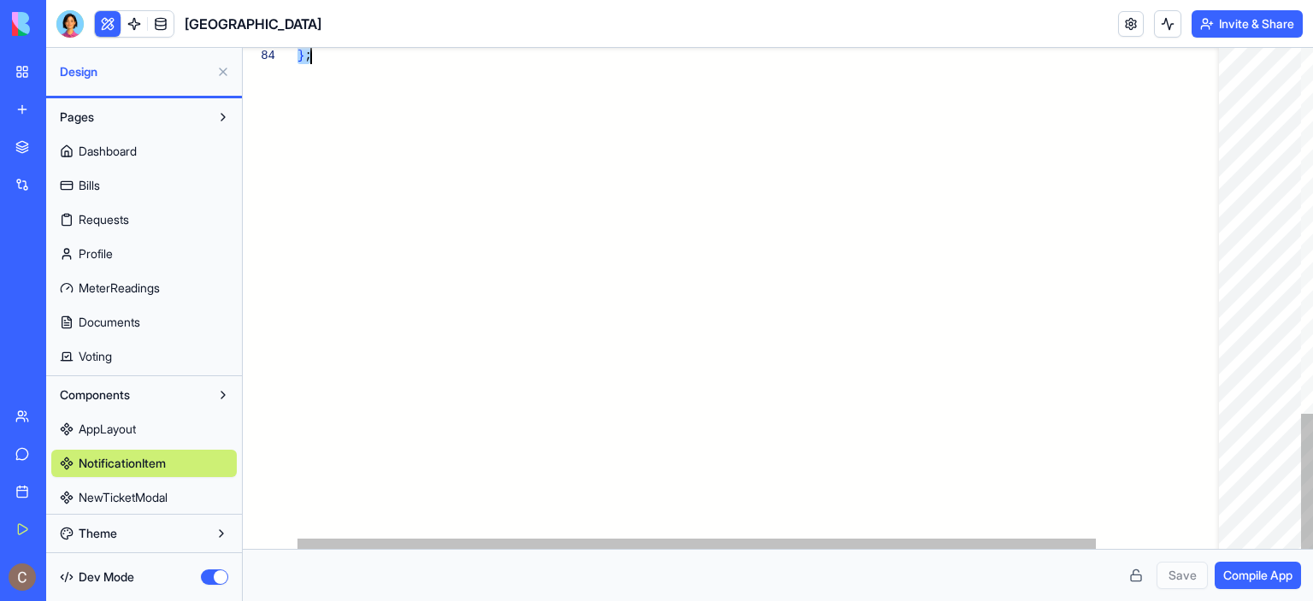
drag, startPoint x: 298, startPoint y: 54, endPoint x: 516, endPoint y: 281, distance: 315.0
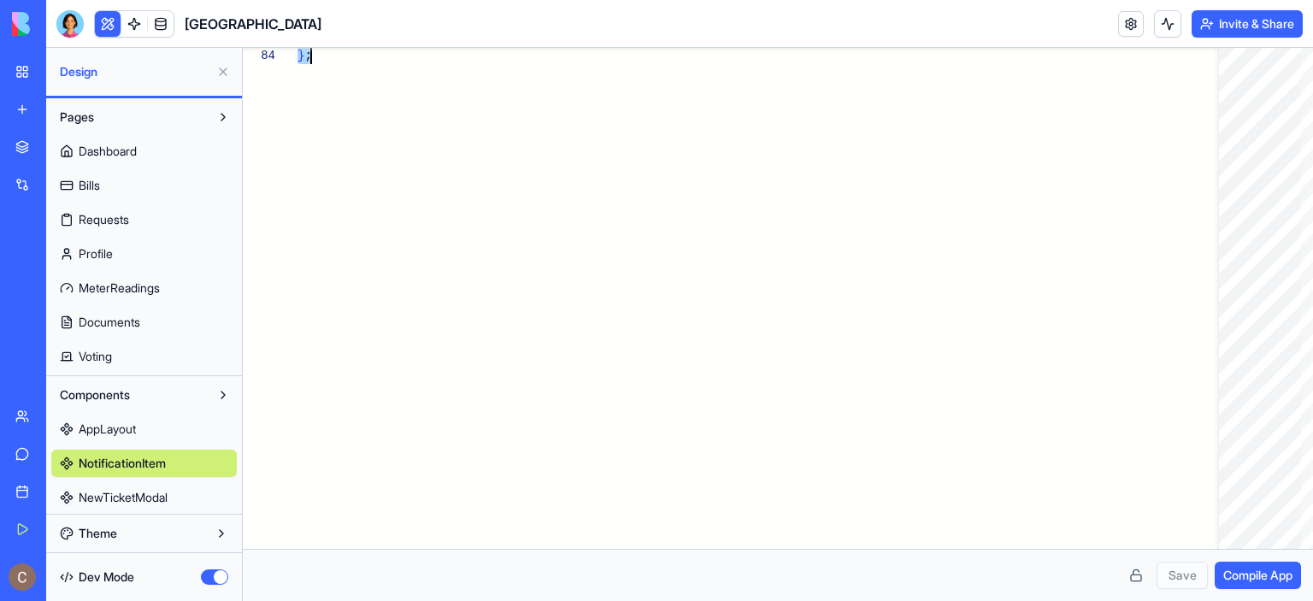
click at [150, 498] on span "NewTicketModal" at bounding box center [123, 497] width 89 height 17
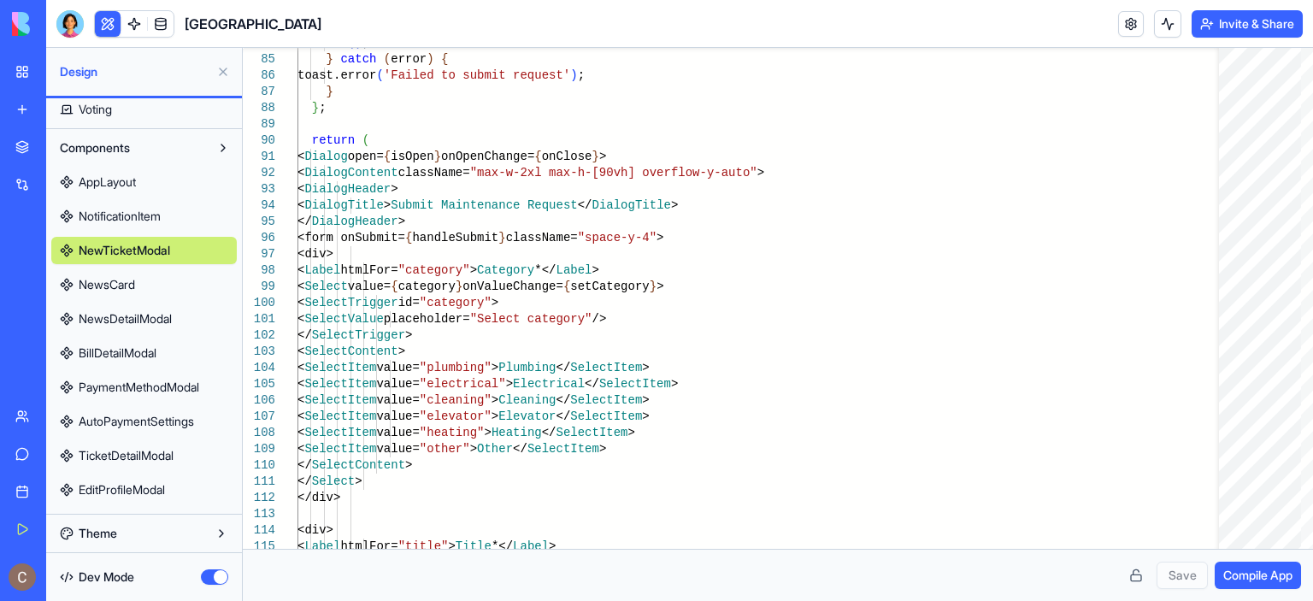
scroll to position [256, 0]
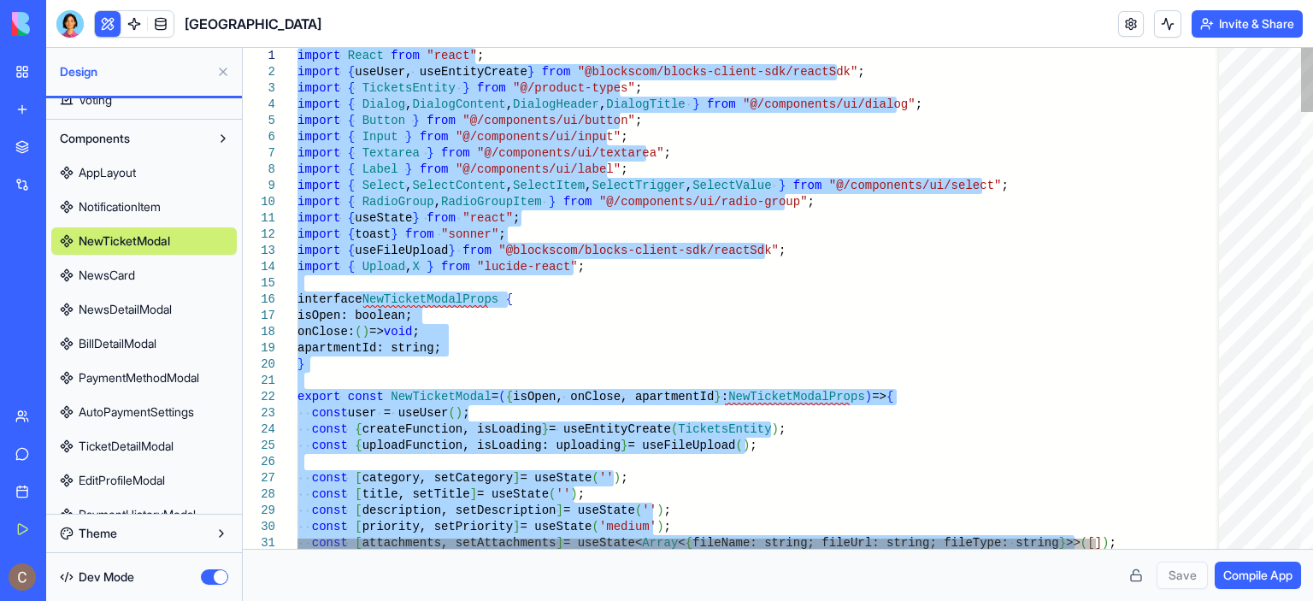
drag, startPoint x: 337, startPoint y: 221, endPoint x: 309, endPoint y: 20, distance: 203.6
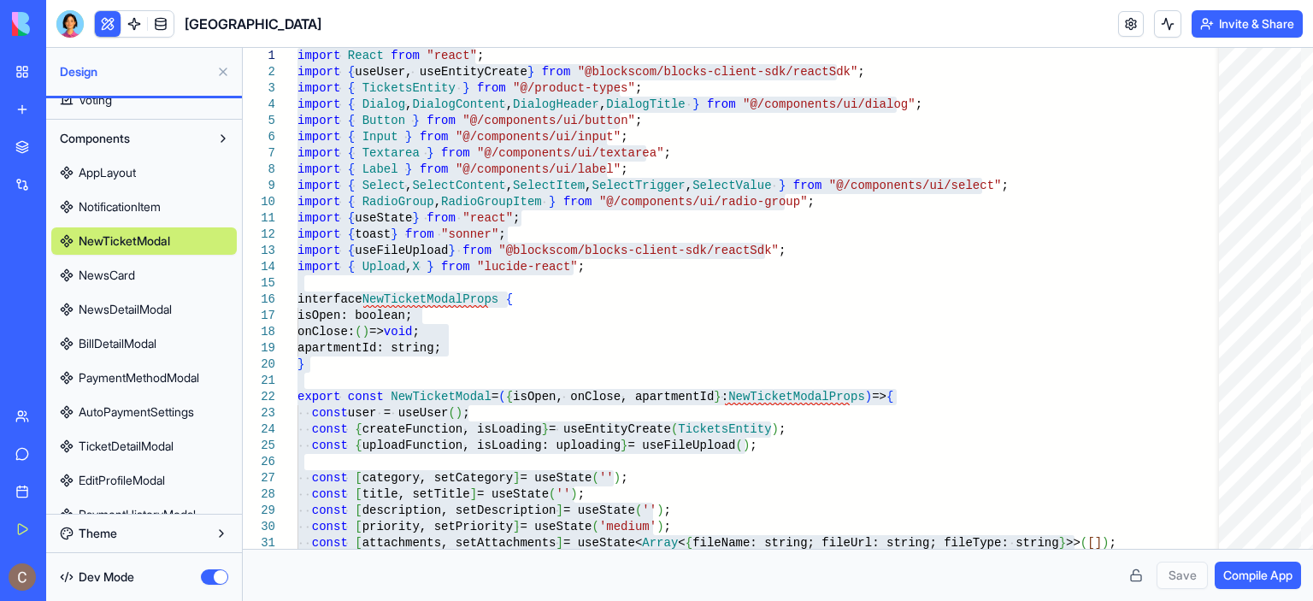
click at [140, 269] on link "NewsCard" at bounding box center [144, 275] width 186 height 27
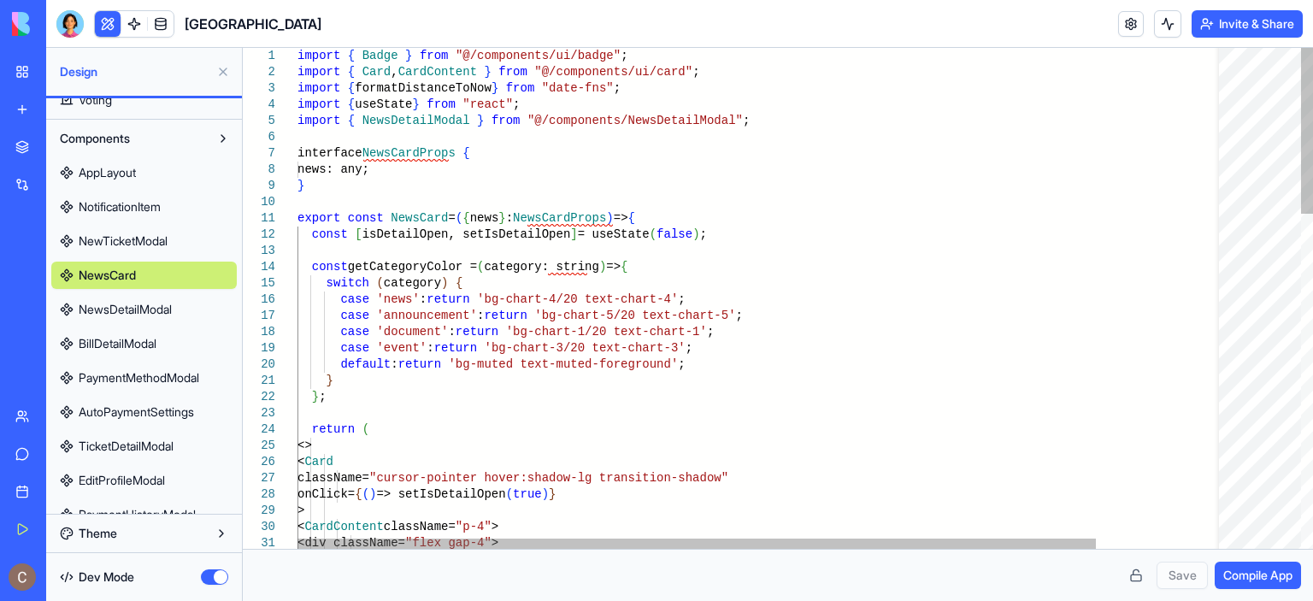
scroll to position [0, 12]
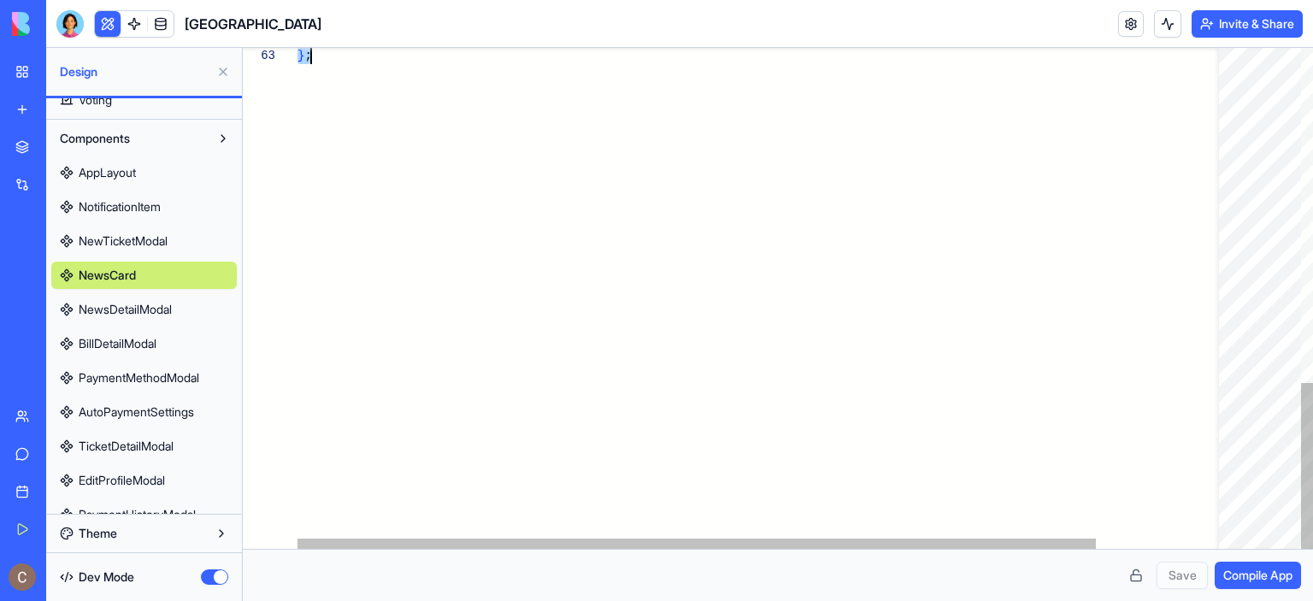
drag, startPoint x: 298, startPoint y: 55, endPoint x: 506, endPoint y: 395, distance: 398.7
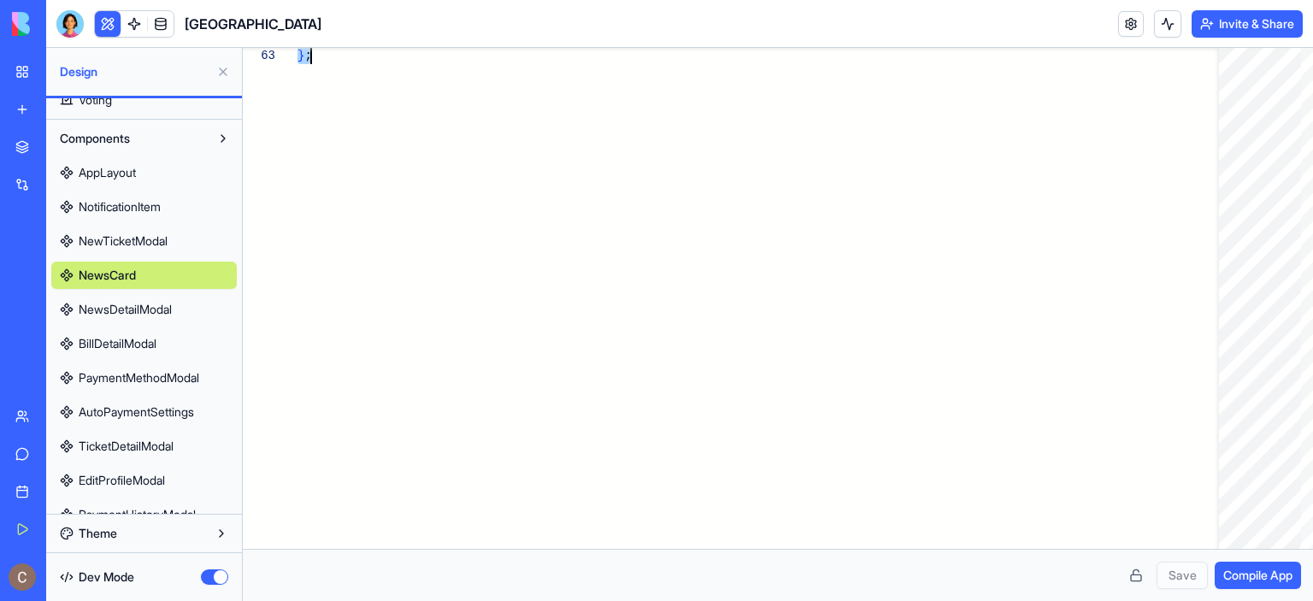
click at [162, 315] on span "NewsDetailModal" at bounding box center [125, 309] width 93 height 17
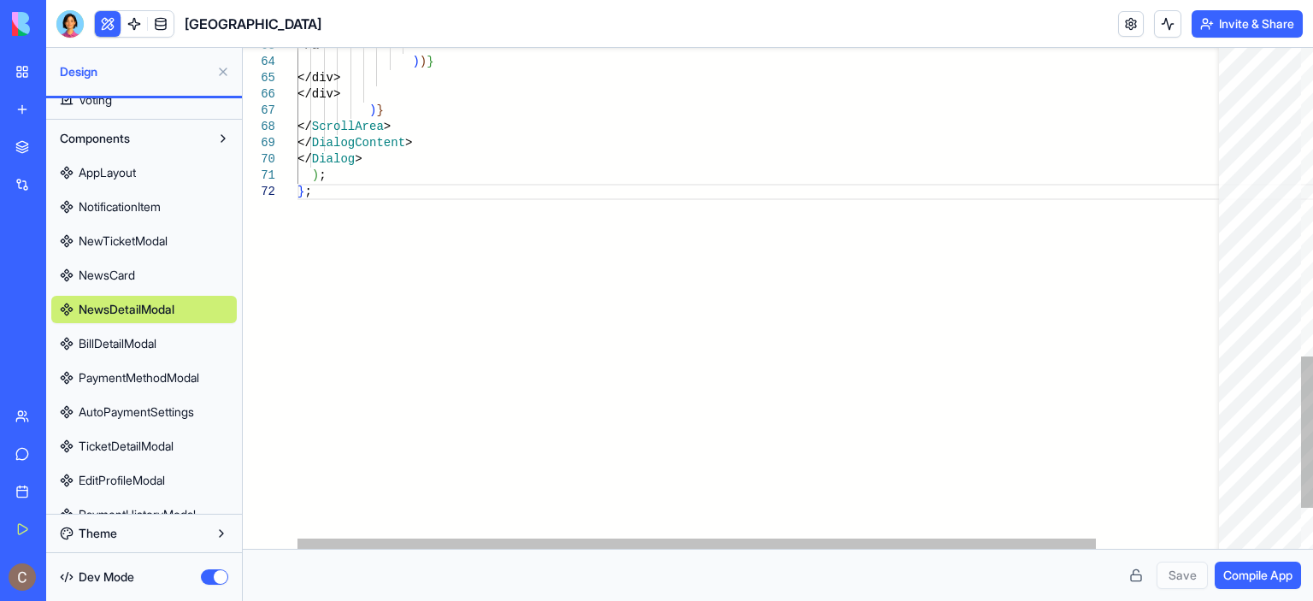
scroll to position [0, 12]
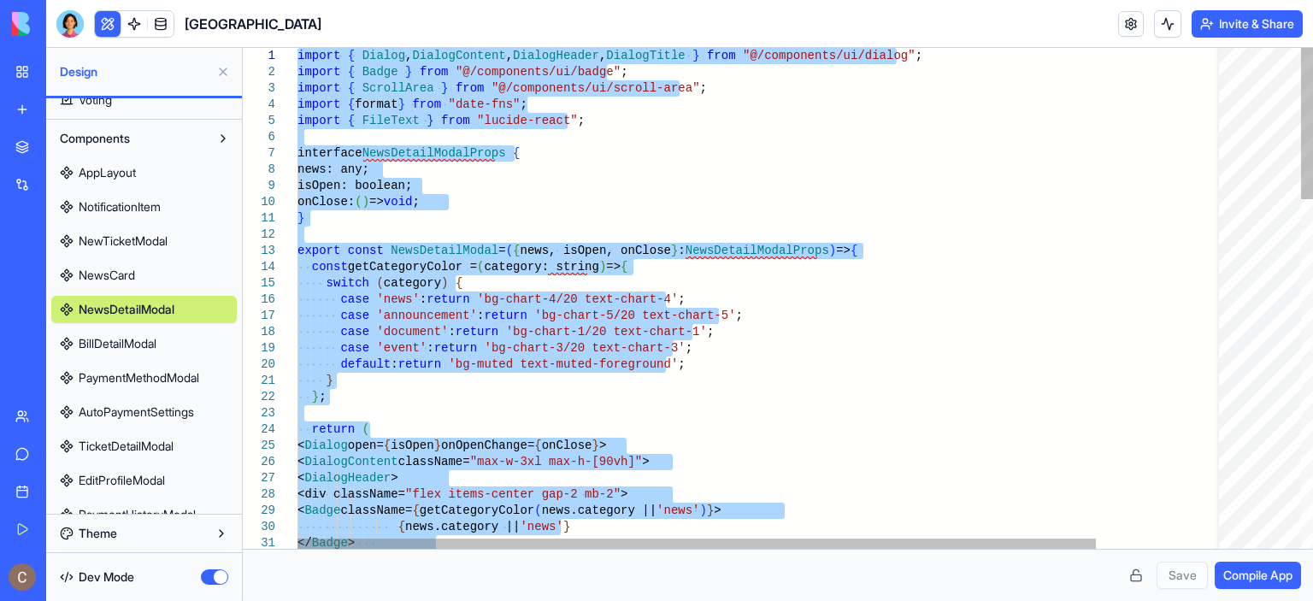
drag, startPoint x: 356, startPoint y: 196, endPoint x: 280, endPoint y: 9, distance: 201.3
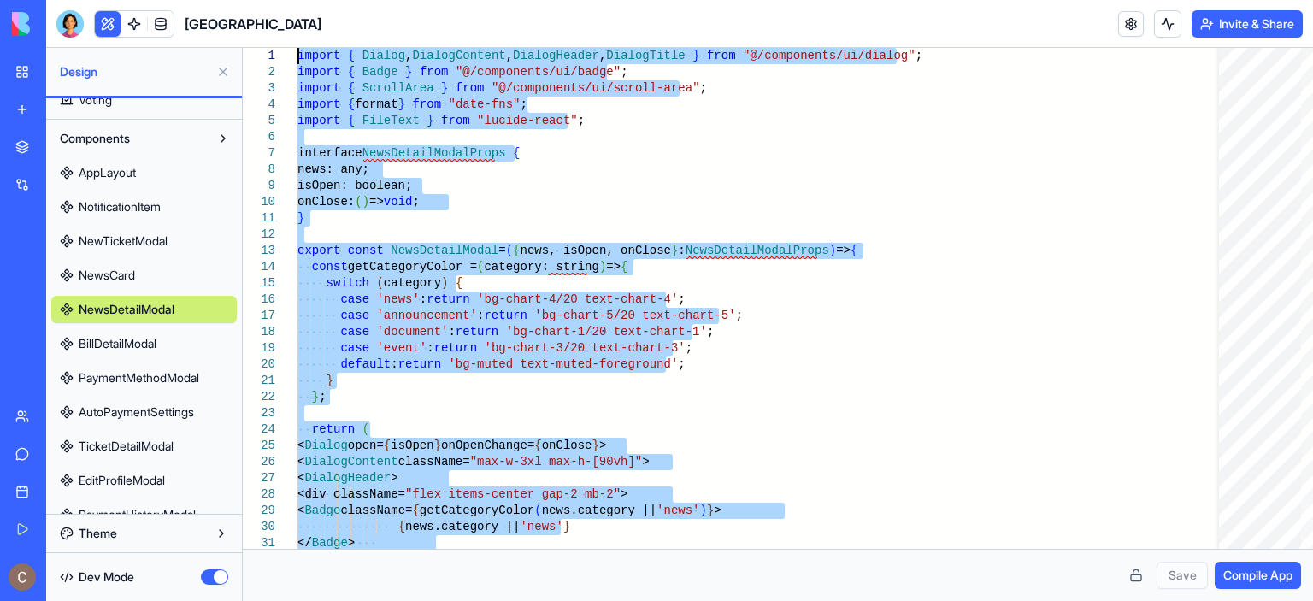
click at [149, 342] on span "BillDetailModal" at bounding box center [118, 343] width 78 height 17
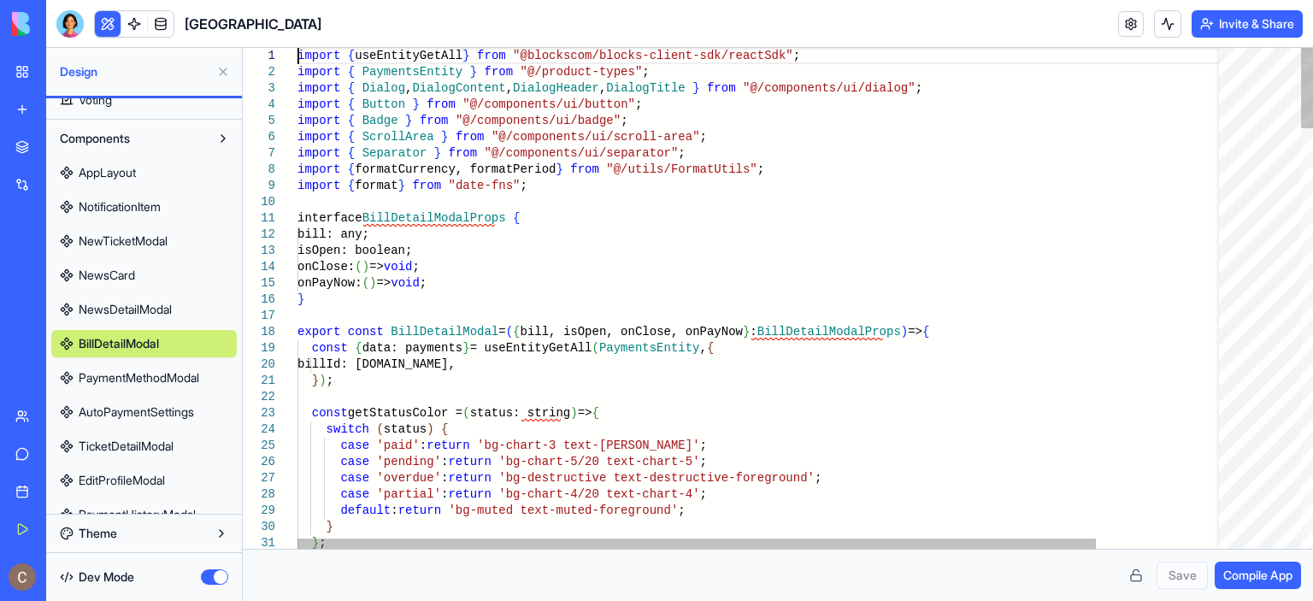
scroll to position [0, 12]
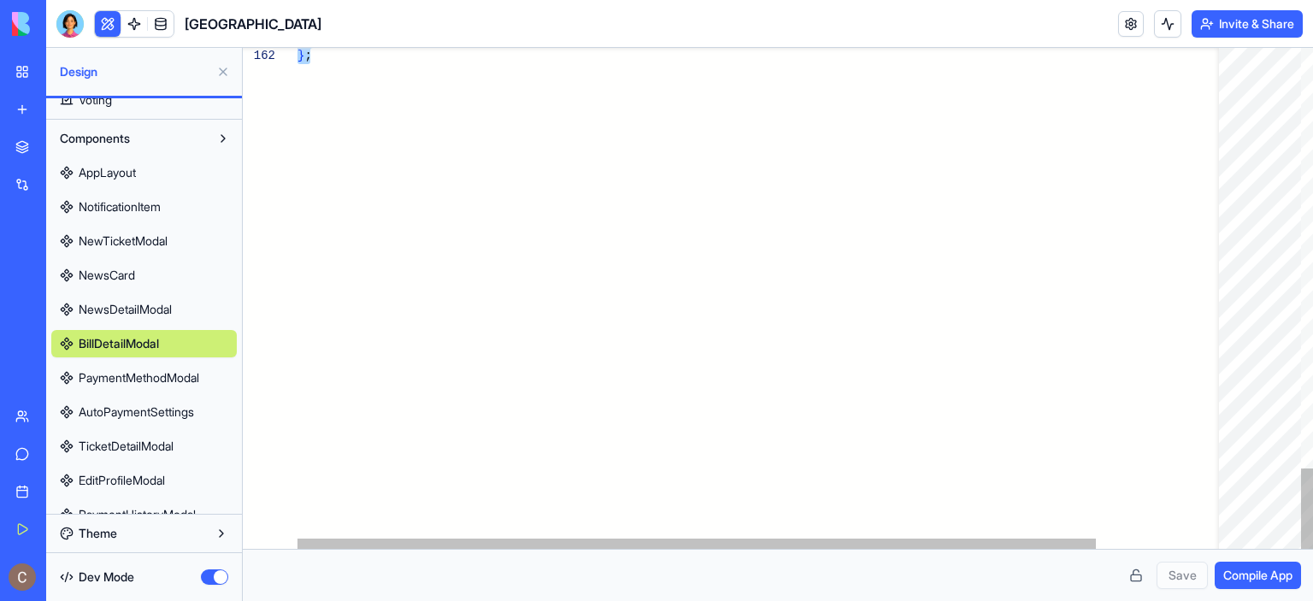
drag, startPoint x: 299, startPoint y: 56, endPoint x: 482, endPoint y: 464, distance: 446.9
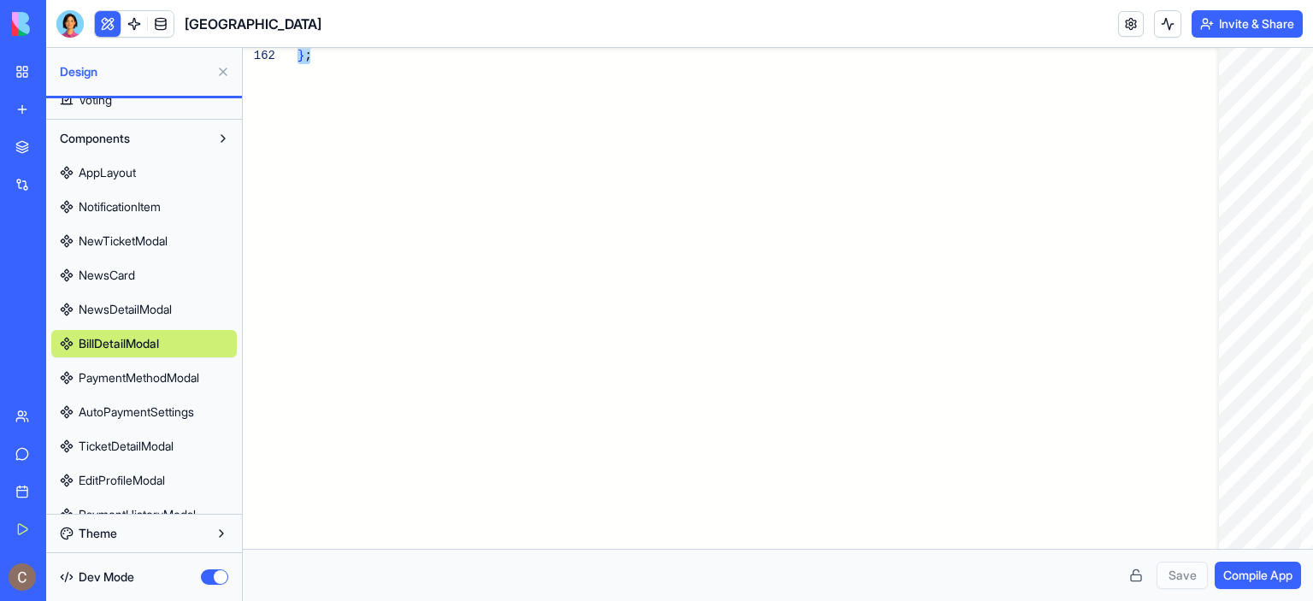
click at [194, 374] on span "PaymentMethodModal" at bounding box center [139, 377] width 121 height 17
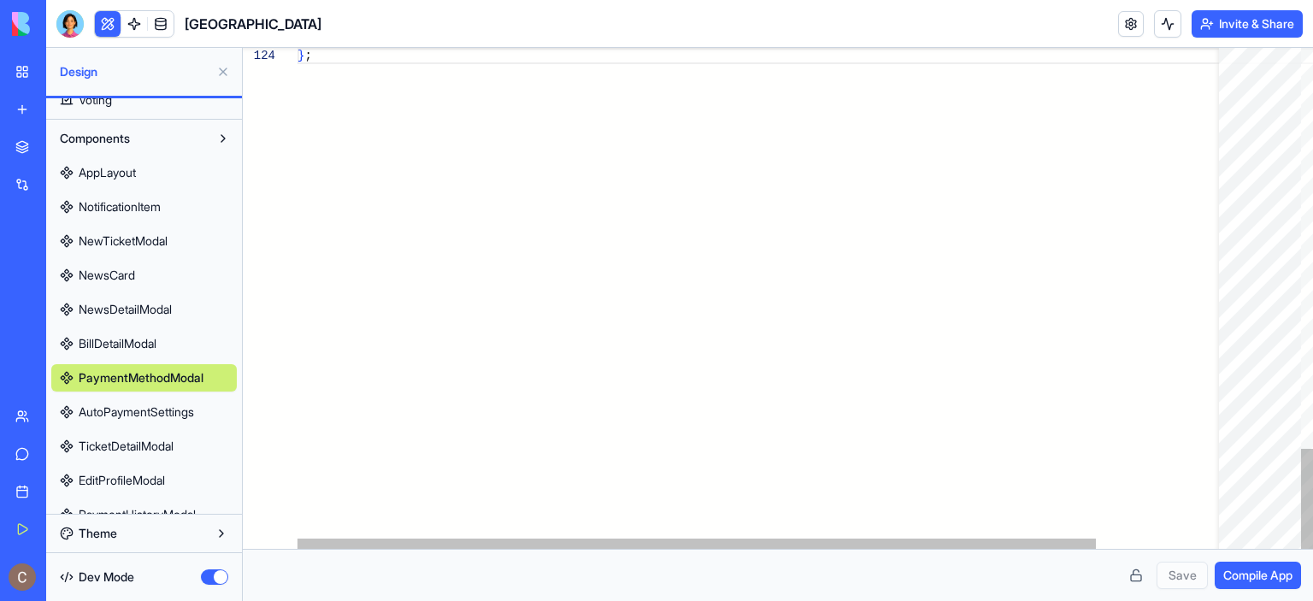
scroll to position [0, 12]
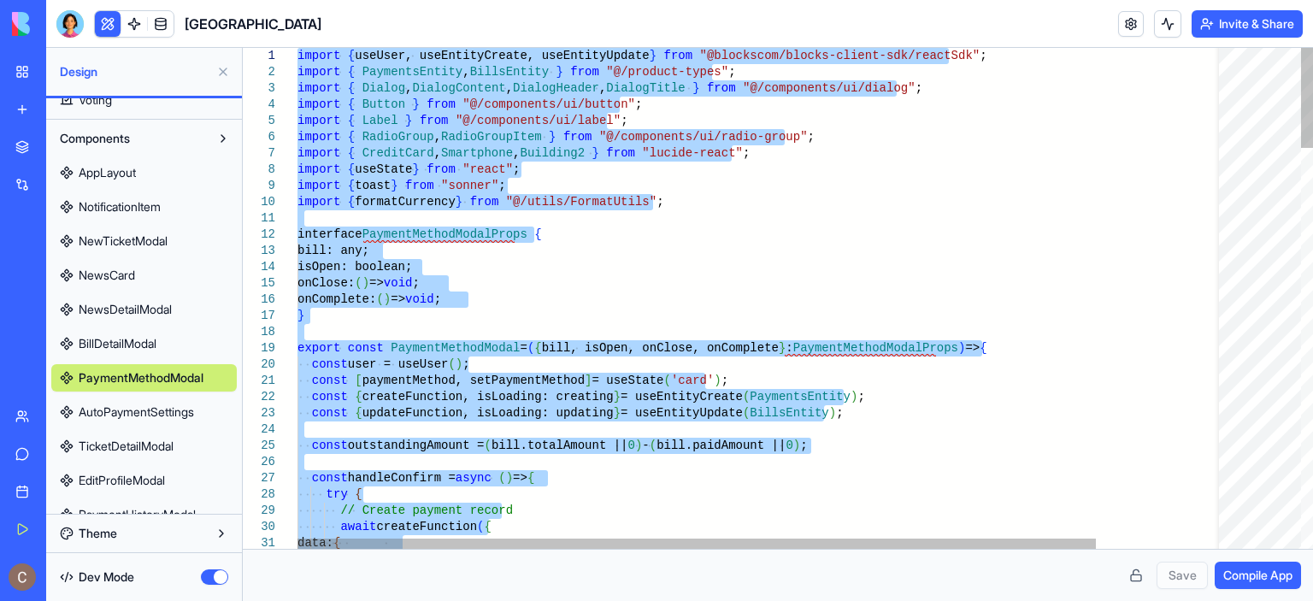
drag, startPoint x: 355, startPoint y: 57, endPoint x: 274, endPoint y: -12, distance: 106.1
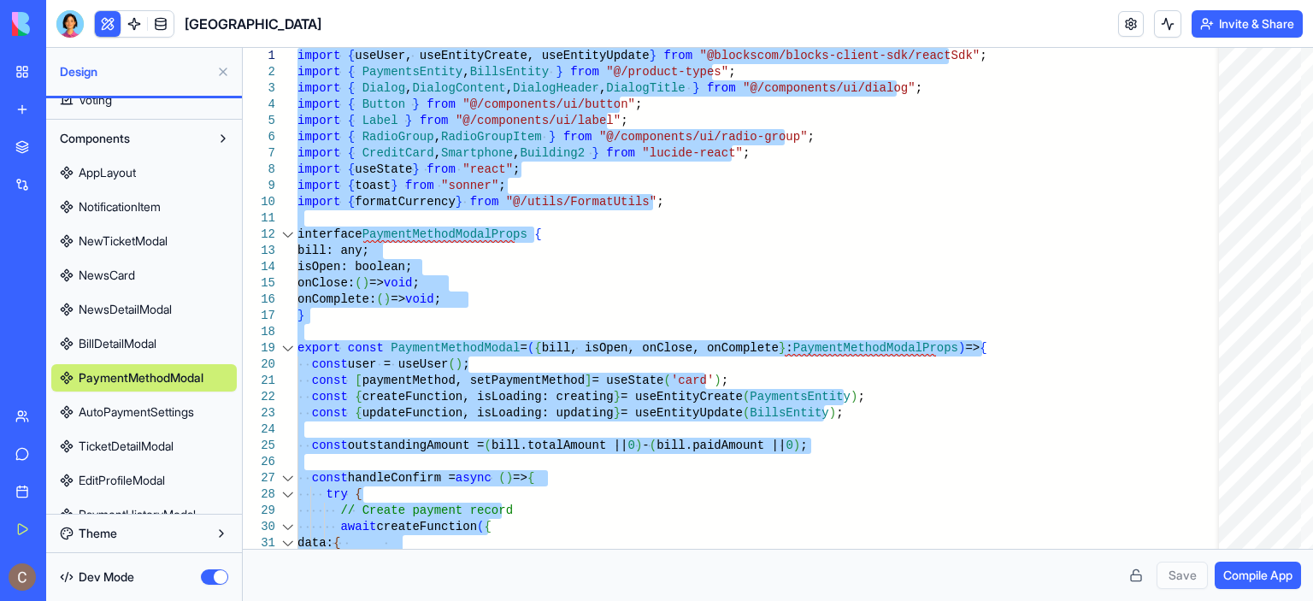
click at [140, 415] on span "AutoPaymentSettings" at bounding box center [136, 412] width 115 height 17
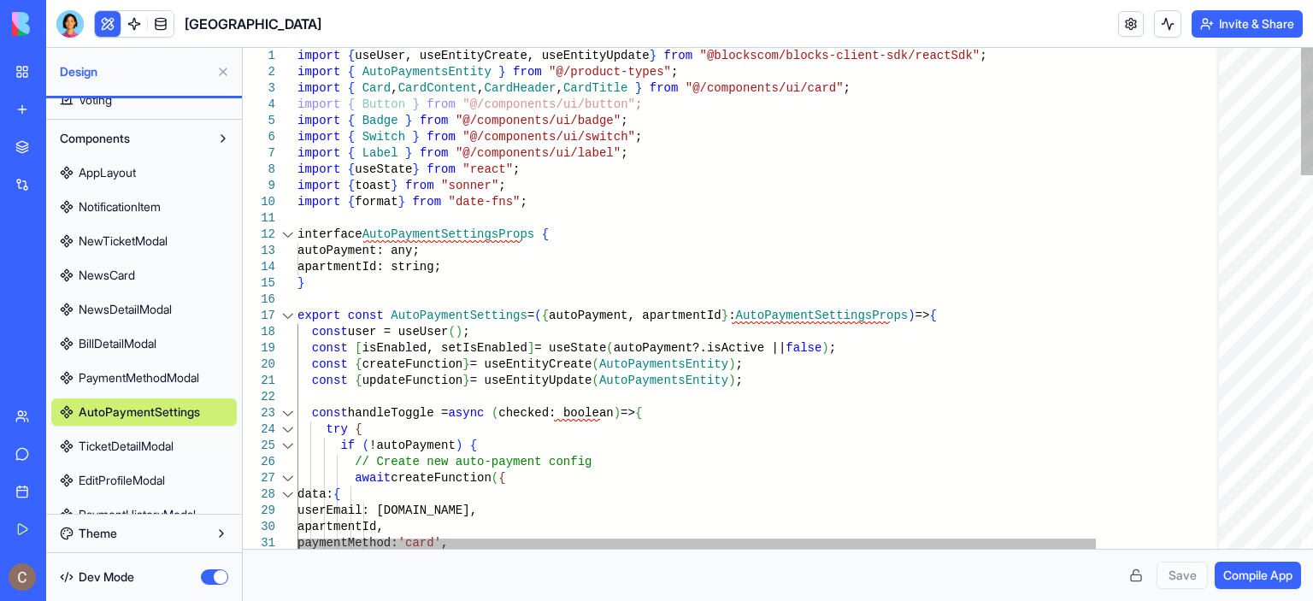
scroll to position [0, 12]
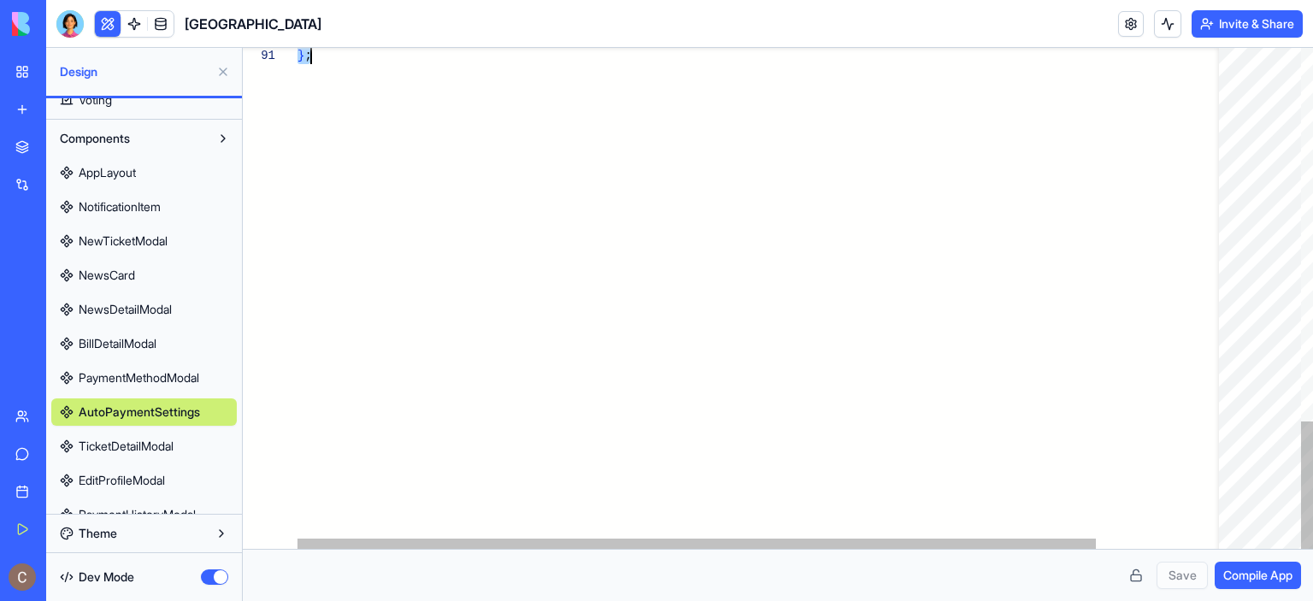
drag, startPoint x: 298, startPoint y: 55, endPoint x: 451, endPoint y: 216, distance: 222.5
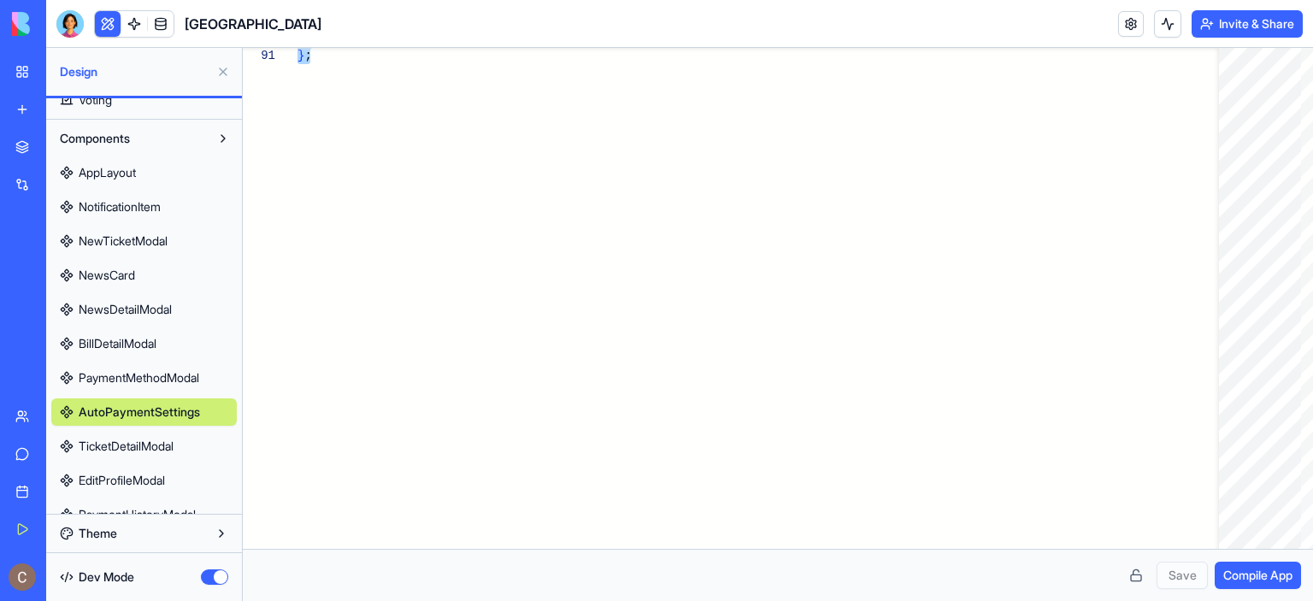
click at [147, 451] on span "TicketDetailModal" at bounding box center [126, 446] width 95 height 17
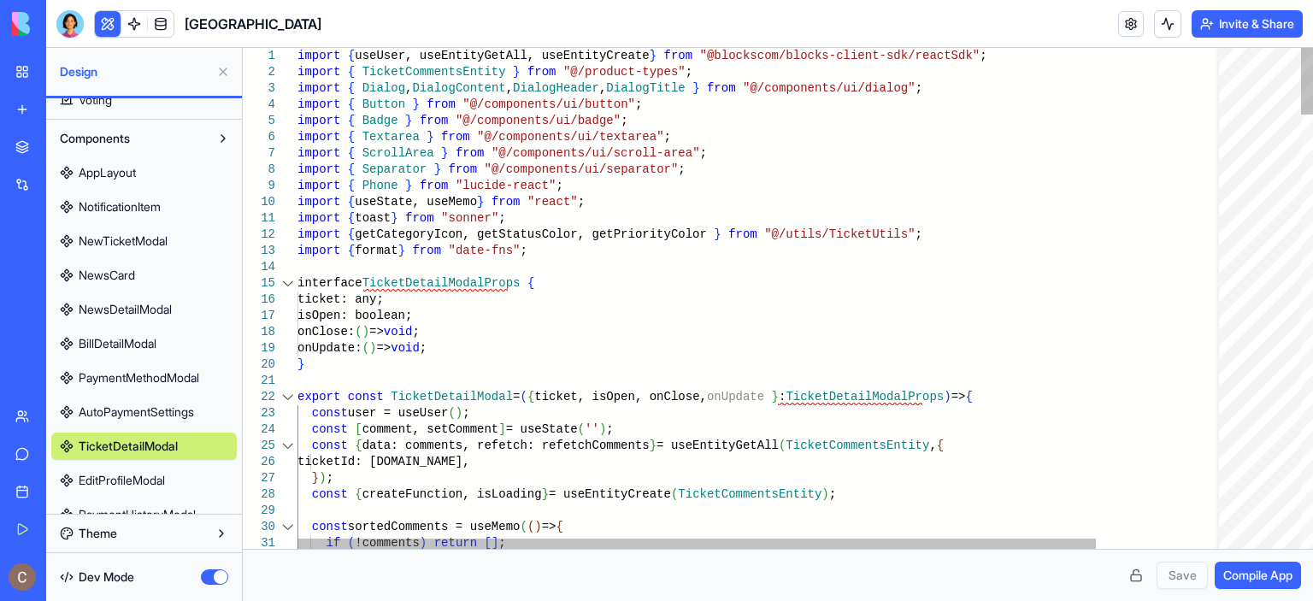
type textarea "**********"
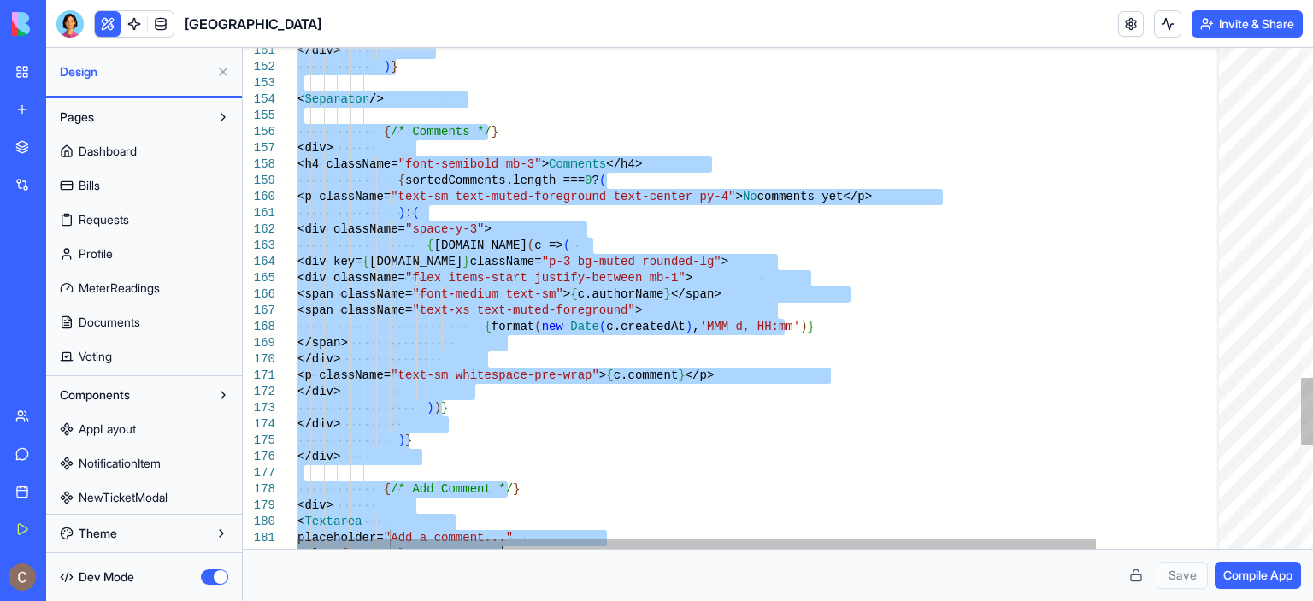
scroll to position [0, 12]
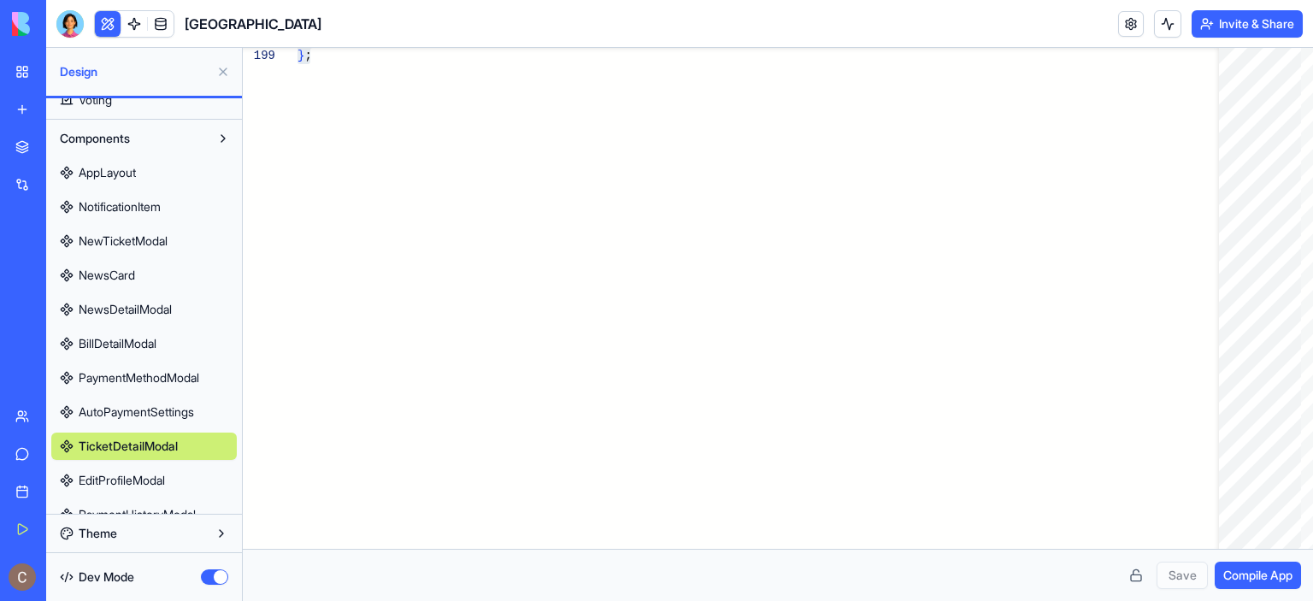
click at [137, 478] on span "EditProfileModal" at bounding box center [122, 480] width 86 height 17
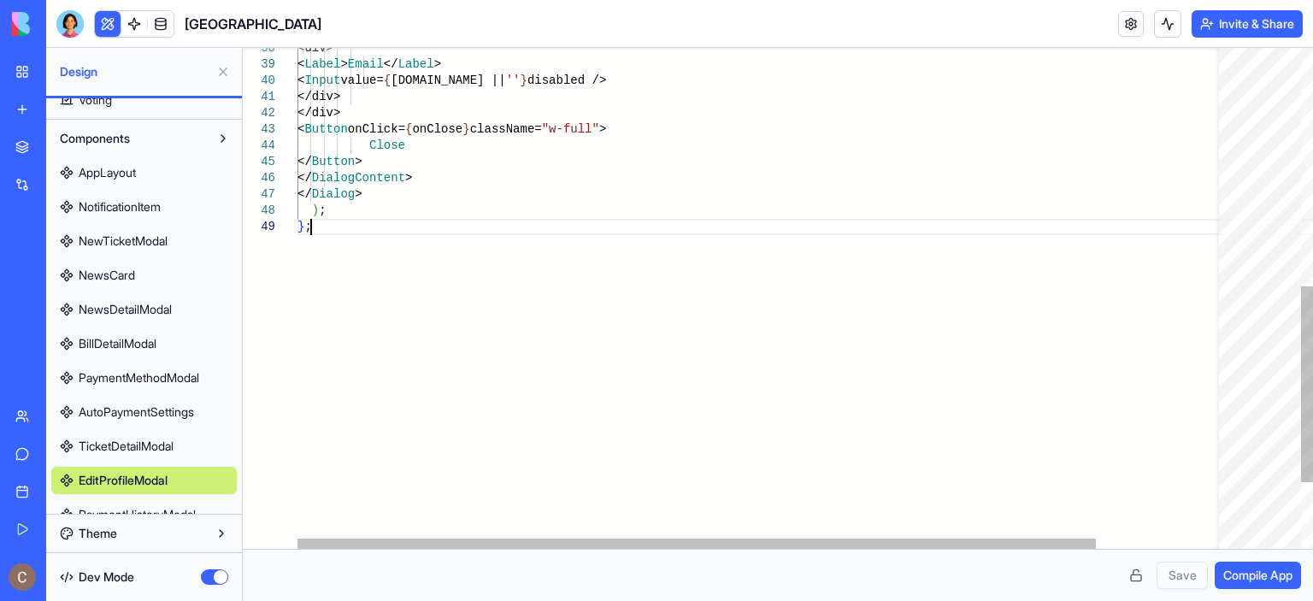
scroll to position [0, 12]
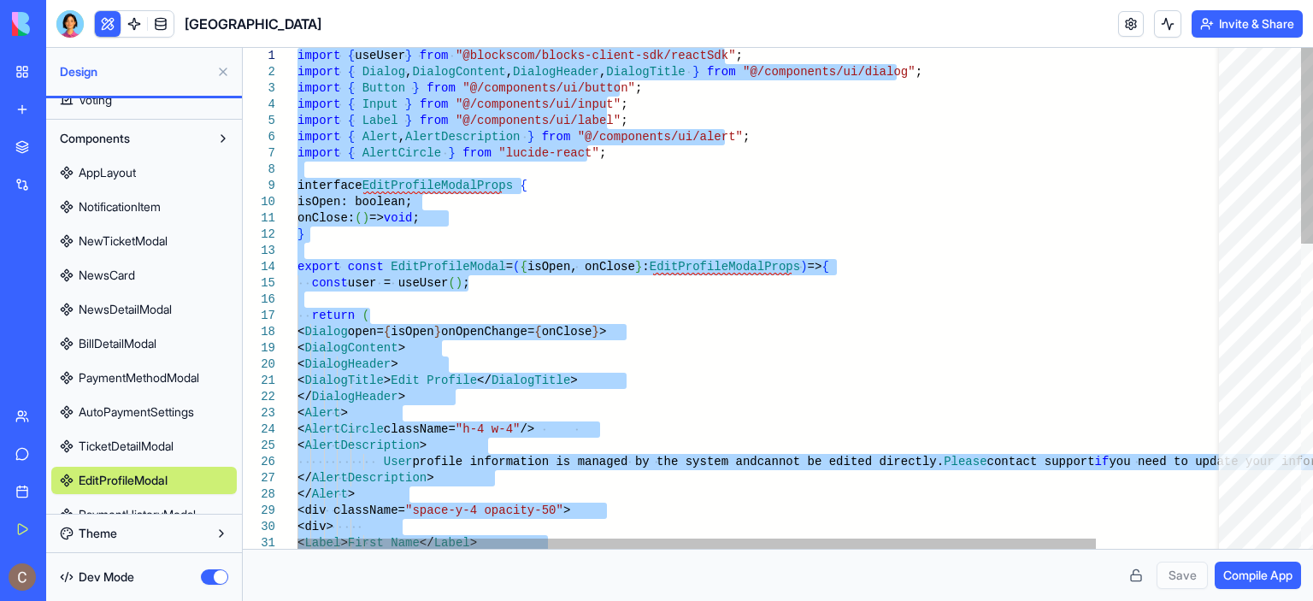
drag, startPoint x: 360, startPoint y: 256, endPoint x: 301, endPoint y: 8, distance: 254.8
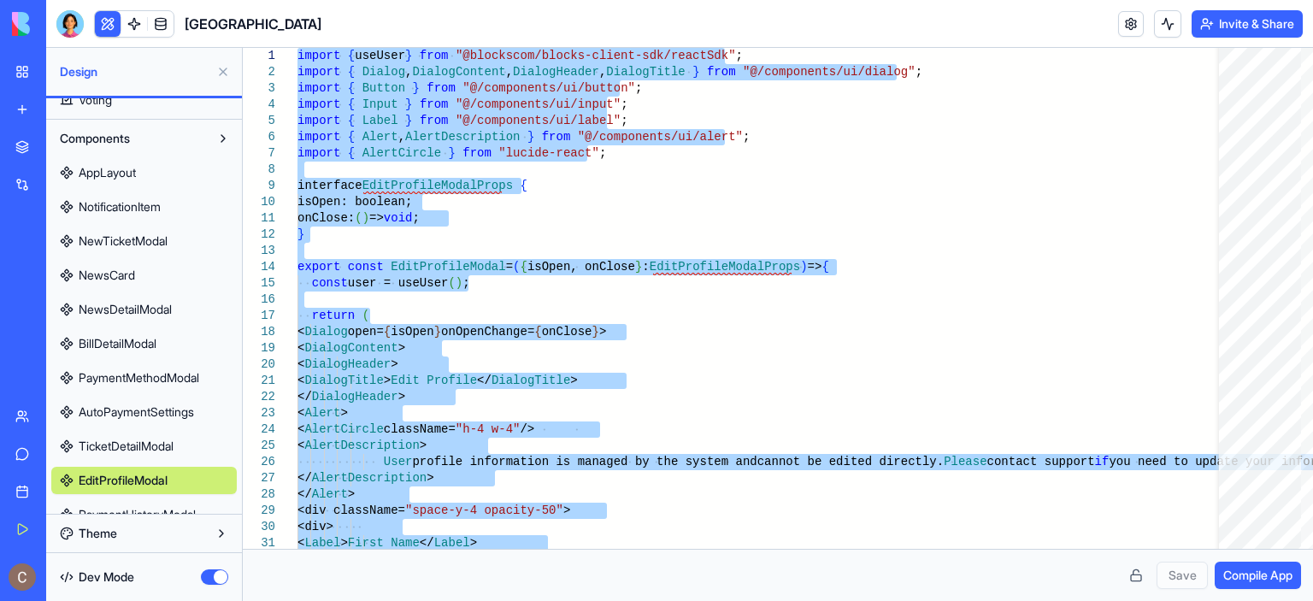
scroll to position [382, 0]
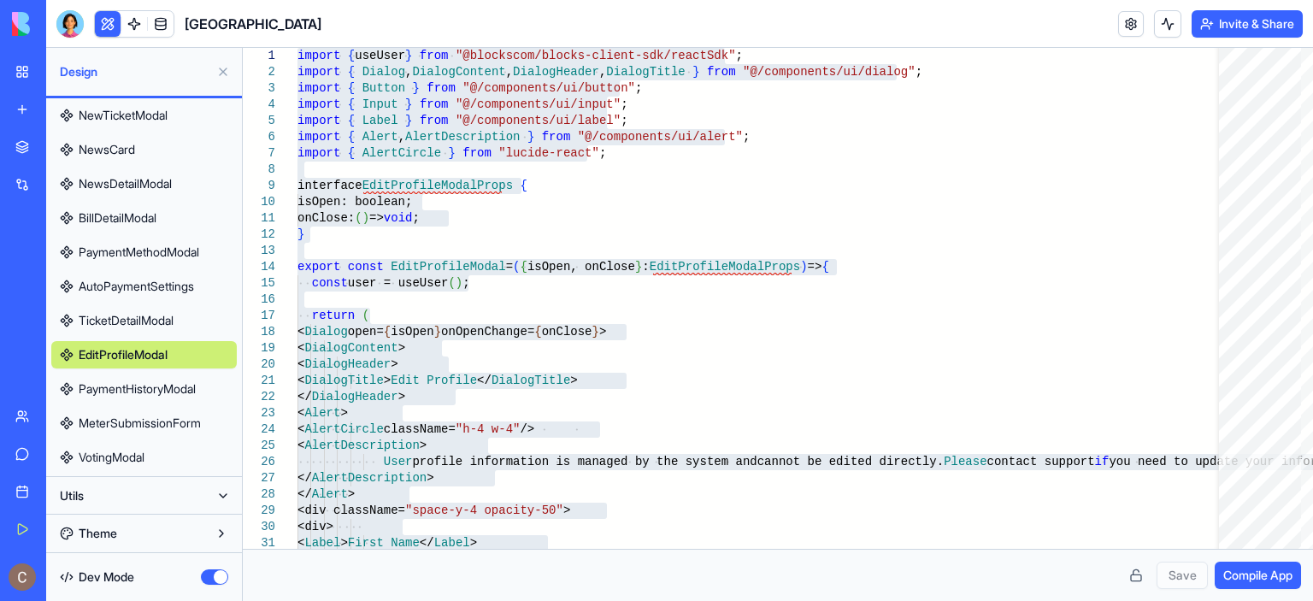
click at [119, 386] on span "PaymentHistoryModal" at bounding box center [137, 388] width 117 height 17
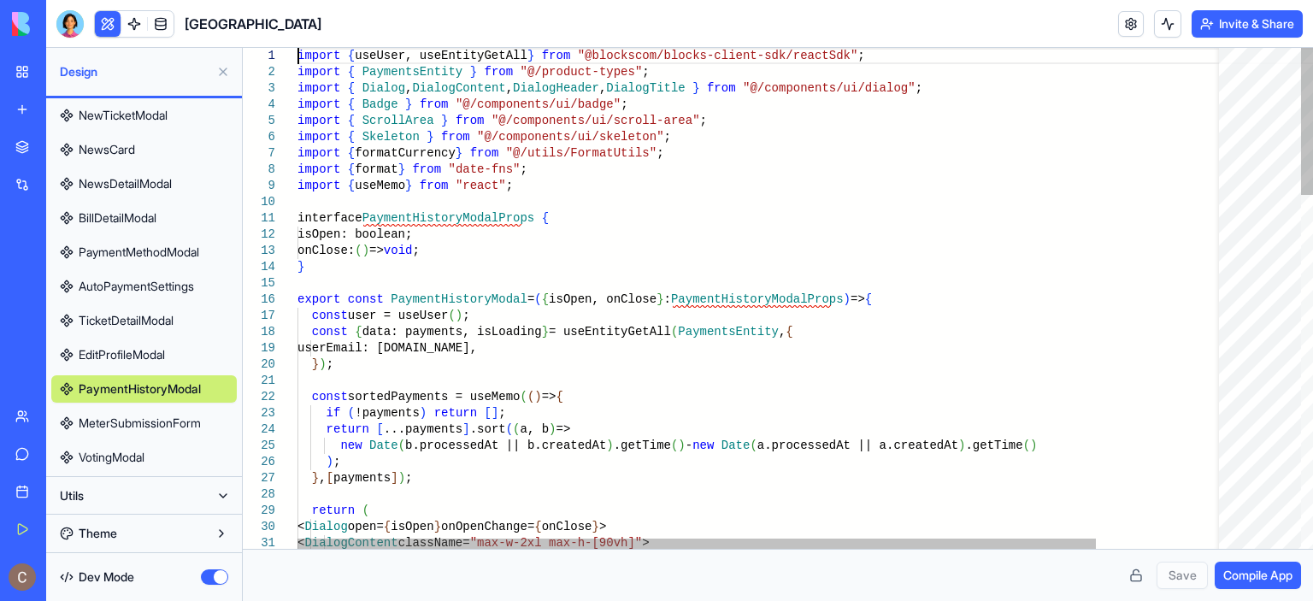
scroll to position [0, 12]
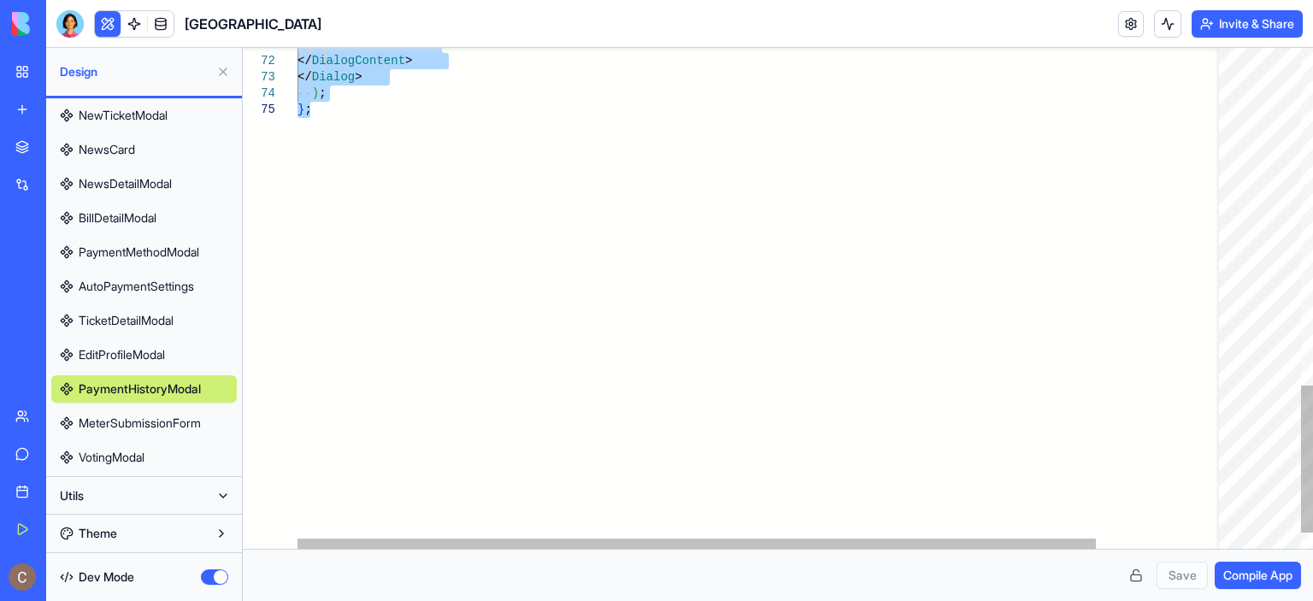
drag, startPoint x: 298, startPoint y: 52, endPoint x: 457, endPoint y: 275, distance: 274.5
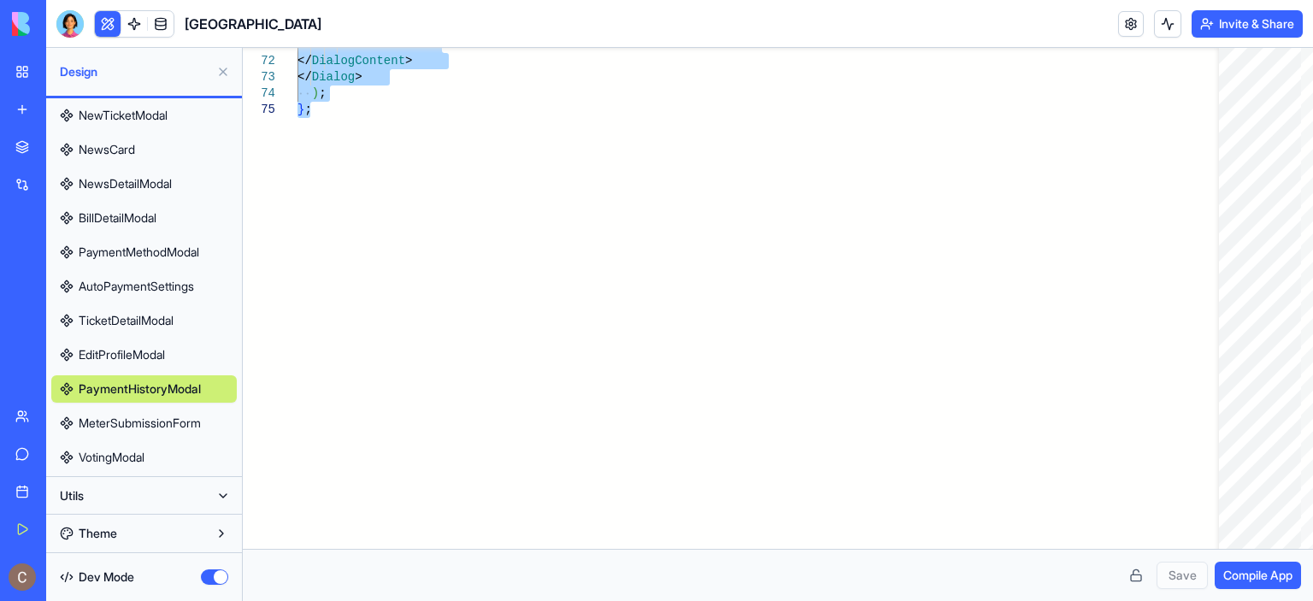
click at [188, 424] on span "MeterSubmissionForm" at bounding box center [140, 423] width 122 height 17
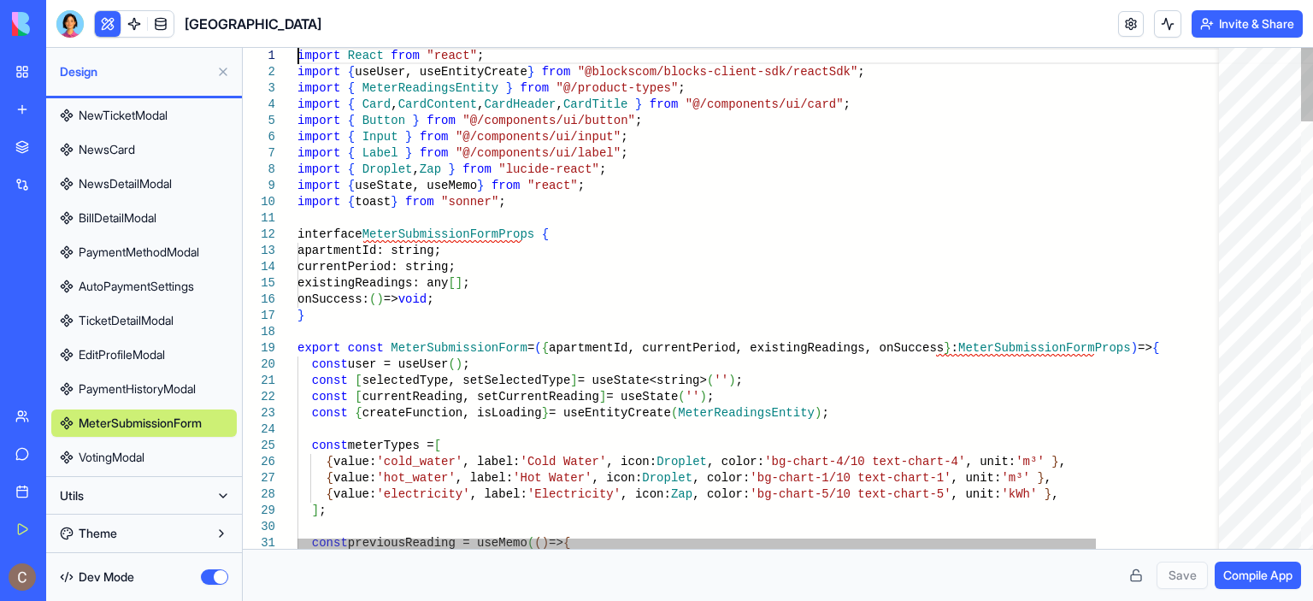
scroll to position [0, 12]
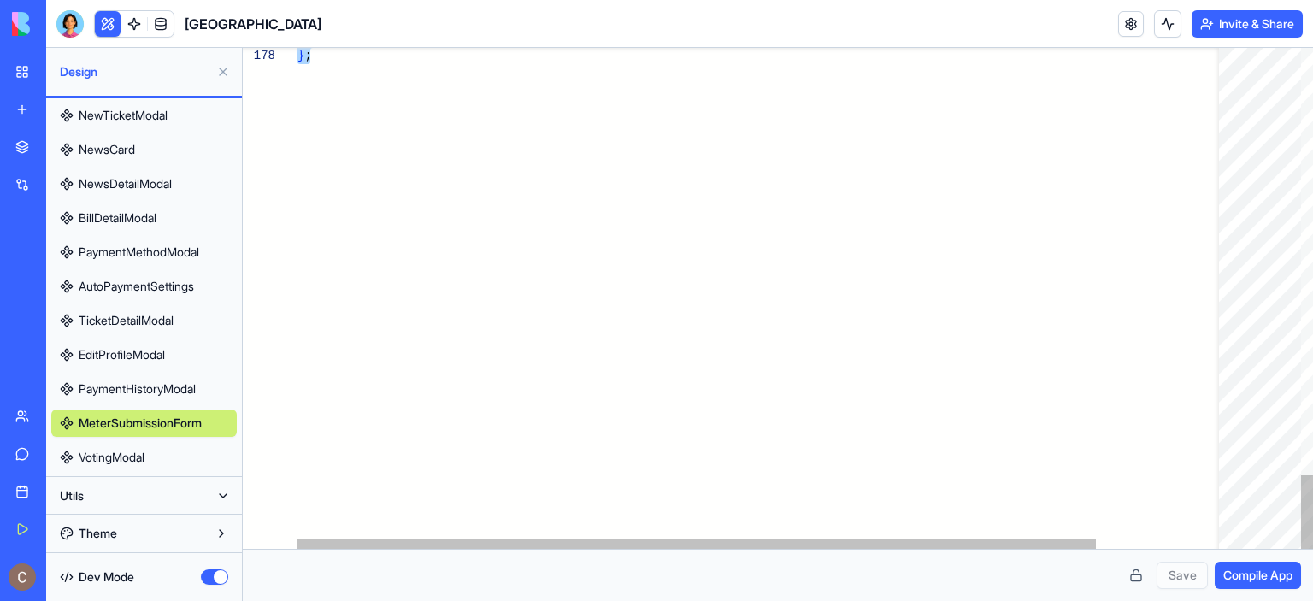
drag, startPoint x: 298, startPoint y: 53, endPoint x: 490, endPoint y: 564, distance: 546.2
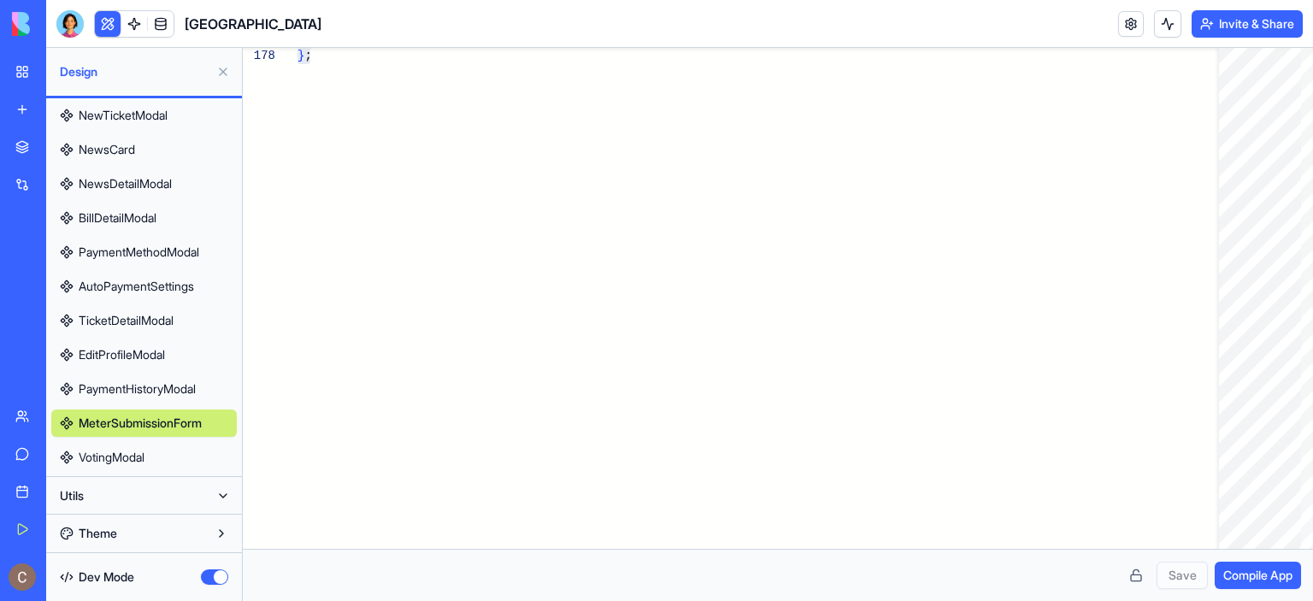
click at [115, 457] on span "VotingModal" at bounding box center [112, 457] width 66 height 17
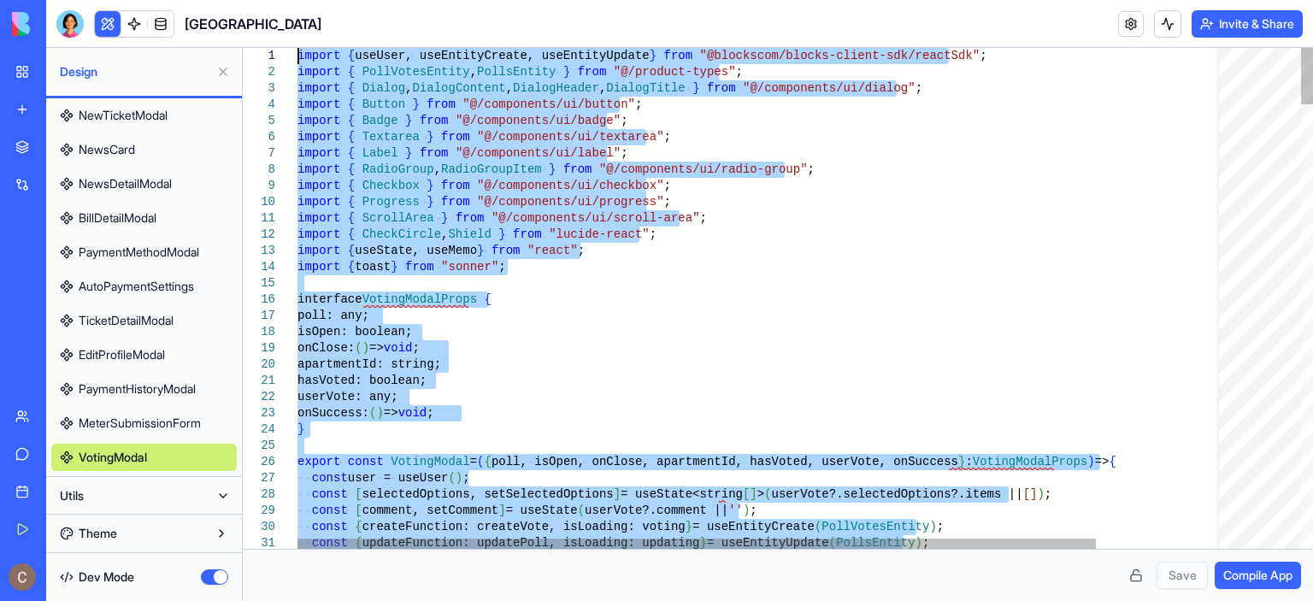
drag, startPoint x: 332, startPoint y: 481, endPoint x: 304, endPoint y: 16, distance: 465.9
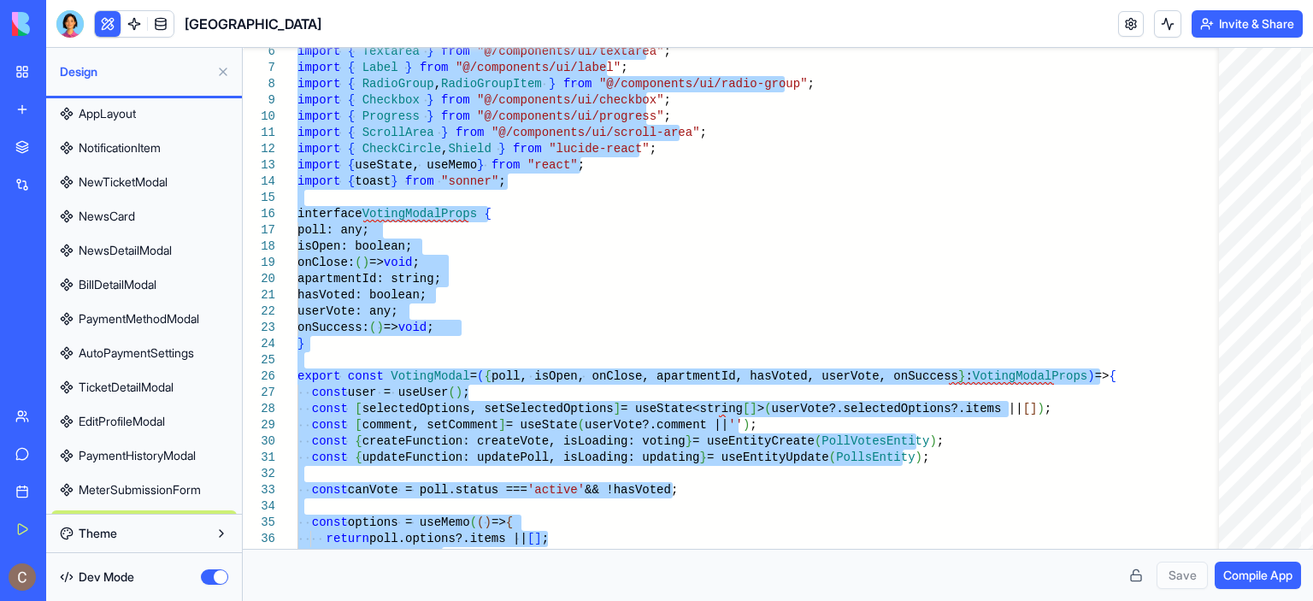
scroll to position [126, 0]
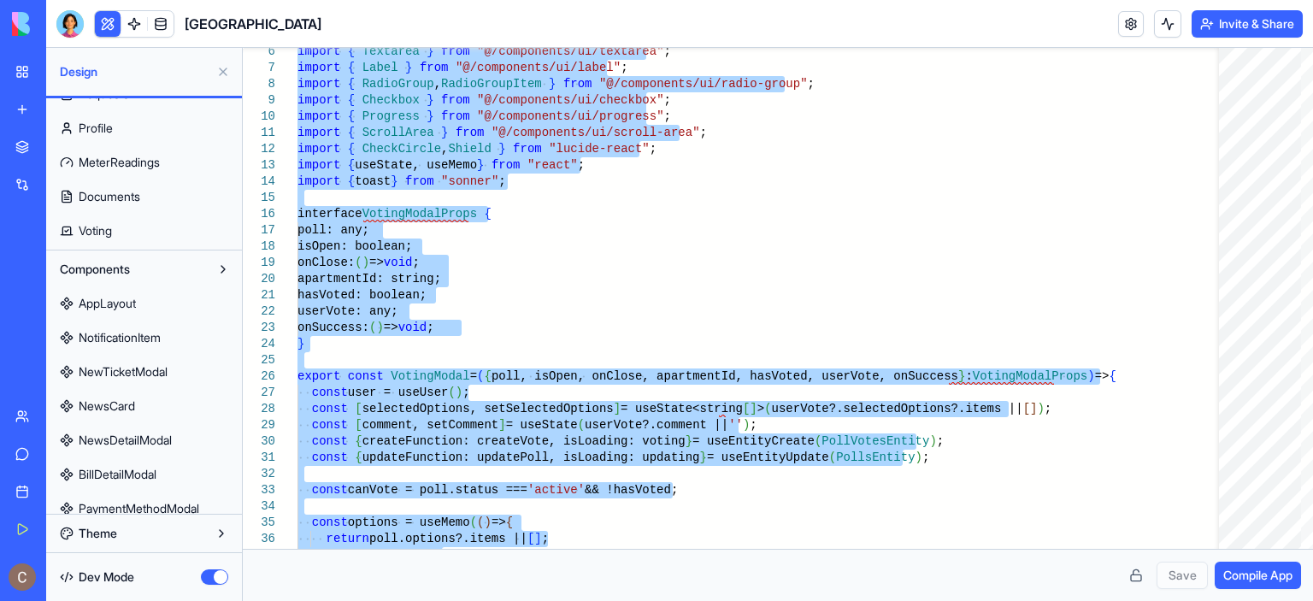
click at [212, 269] on button at bounding box center [222, 269] width 27 height 27
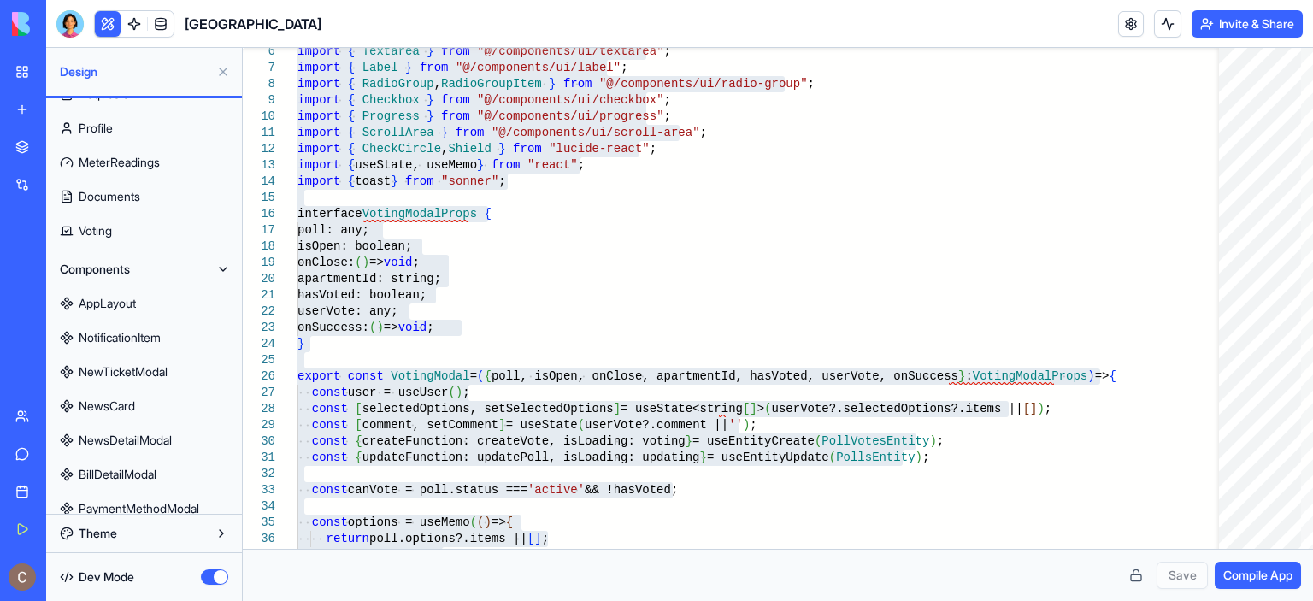
scroll to position [0, 0]
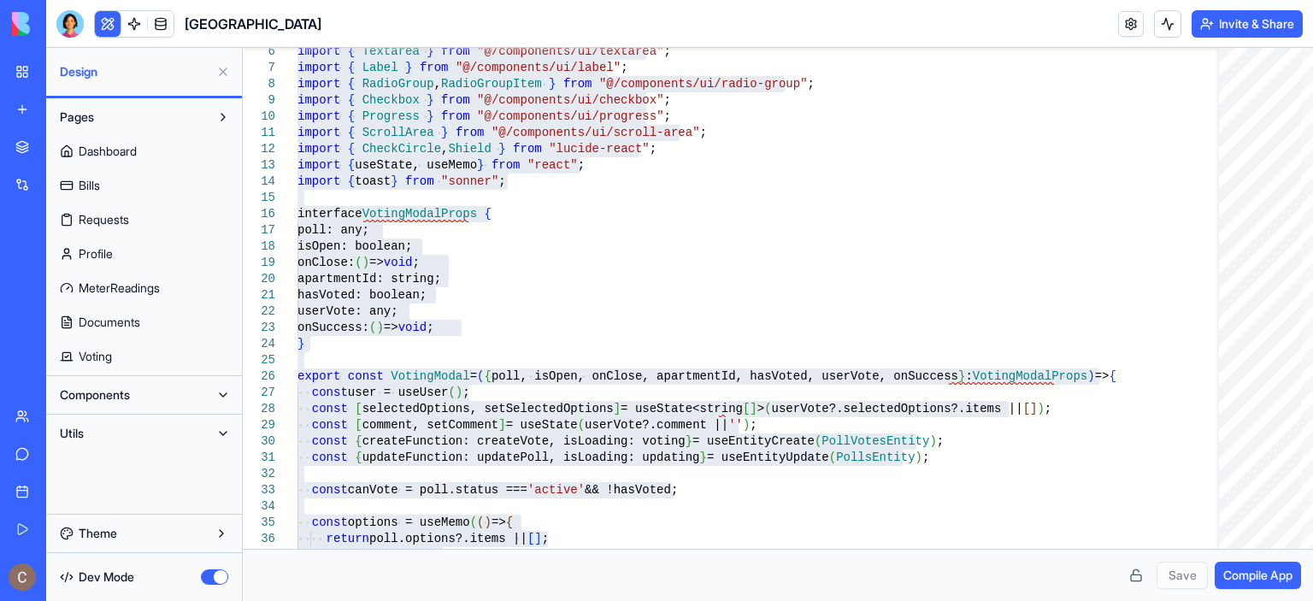
click at [205, 427] on button "Utils" at bounding box center [130, 433] width 158 height 27
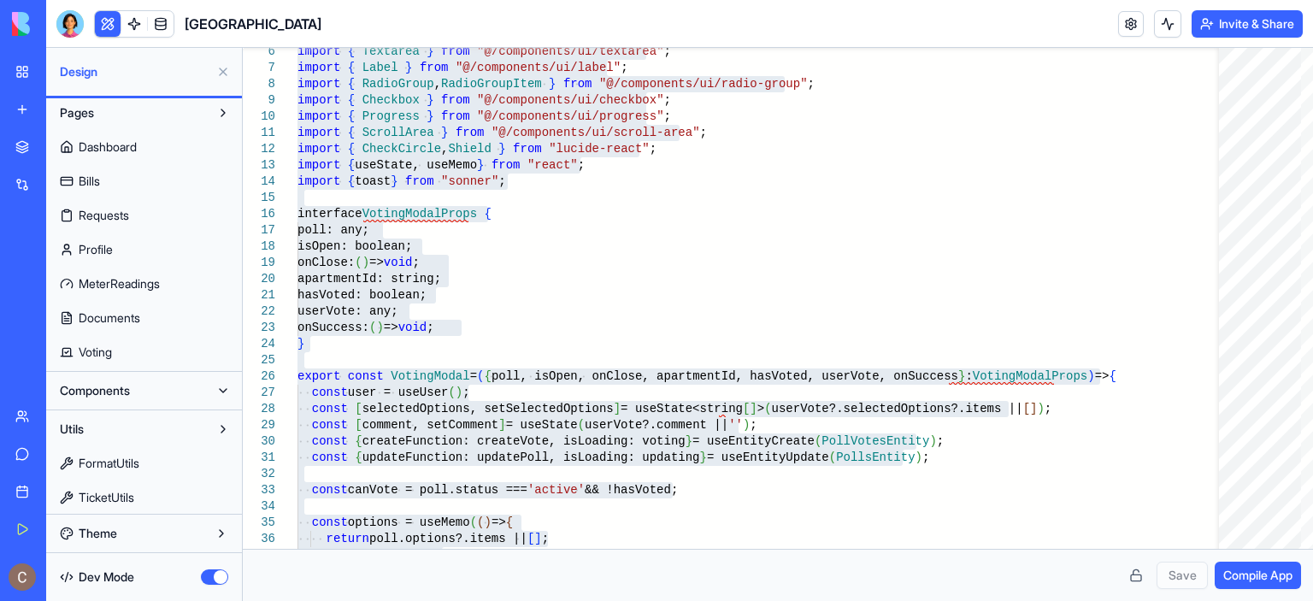
scroll to position [6, 0]
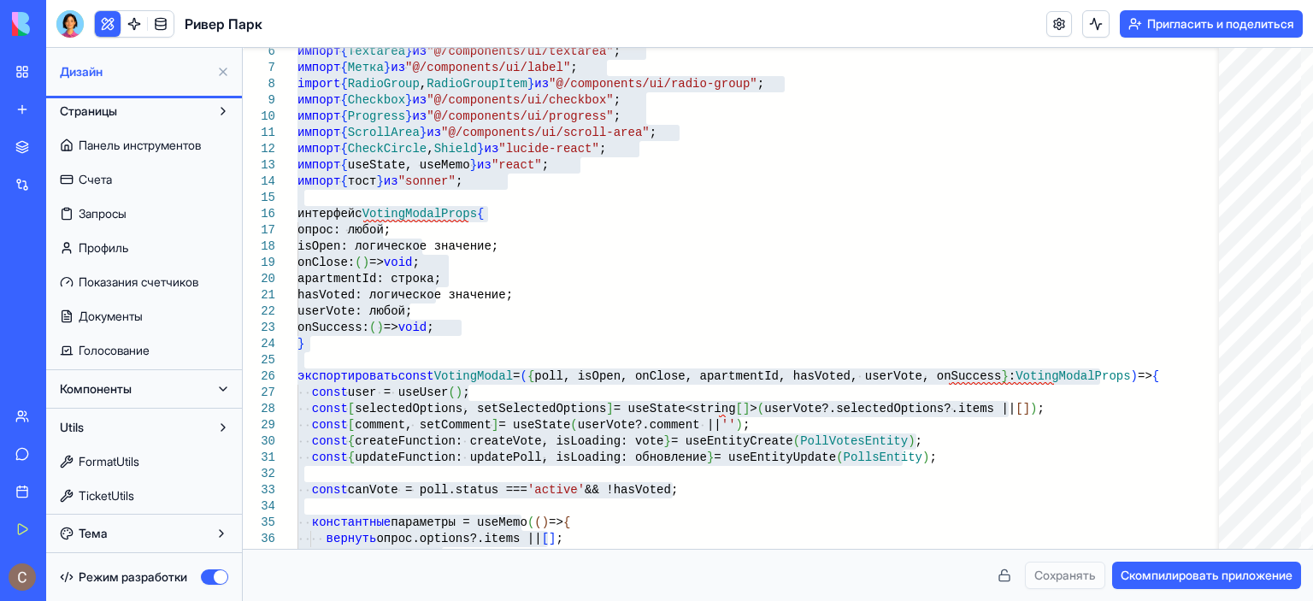
click at [227, 109] on button at bounding box center [222, 110] width 27 height 27
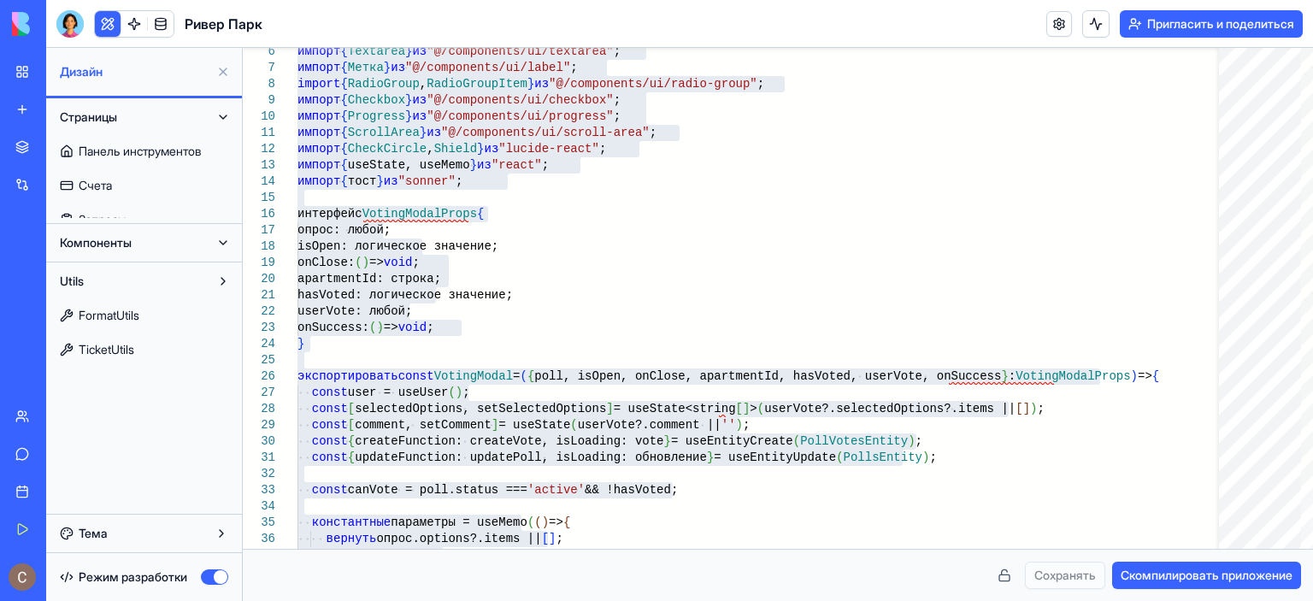
scroll to position [0, 0]
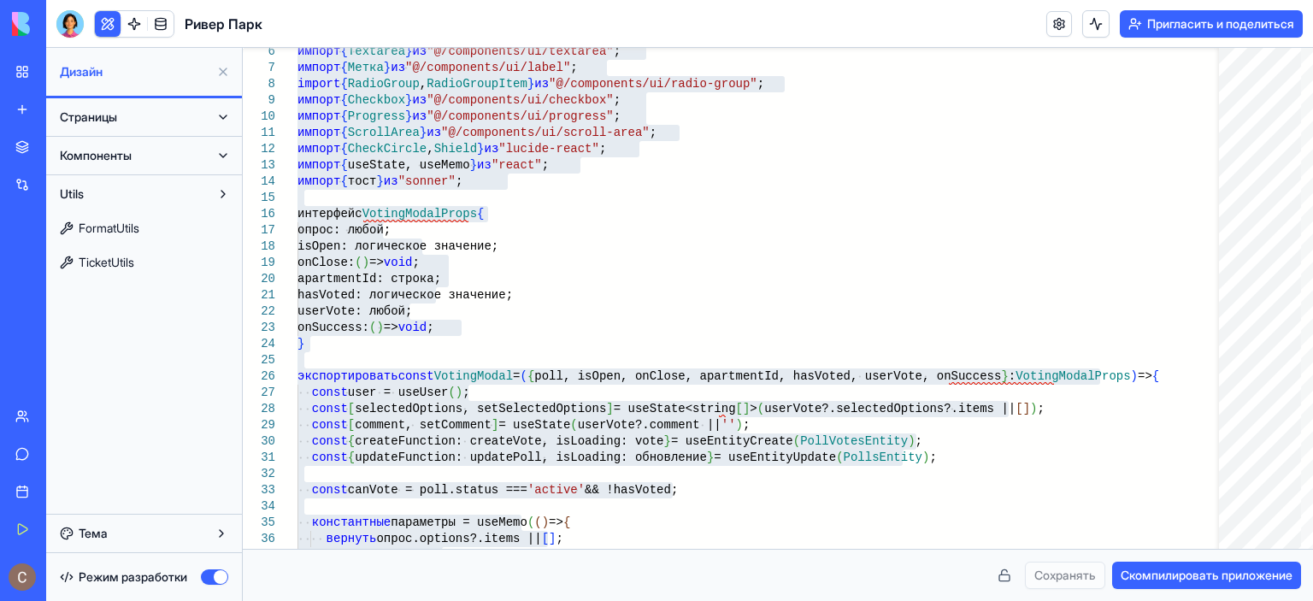
click at [139, 235] on span "FormatUtils" at bounding box center [109, 228] width 61 height 17
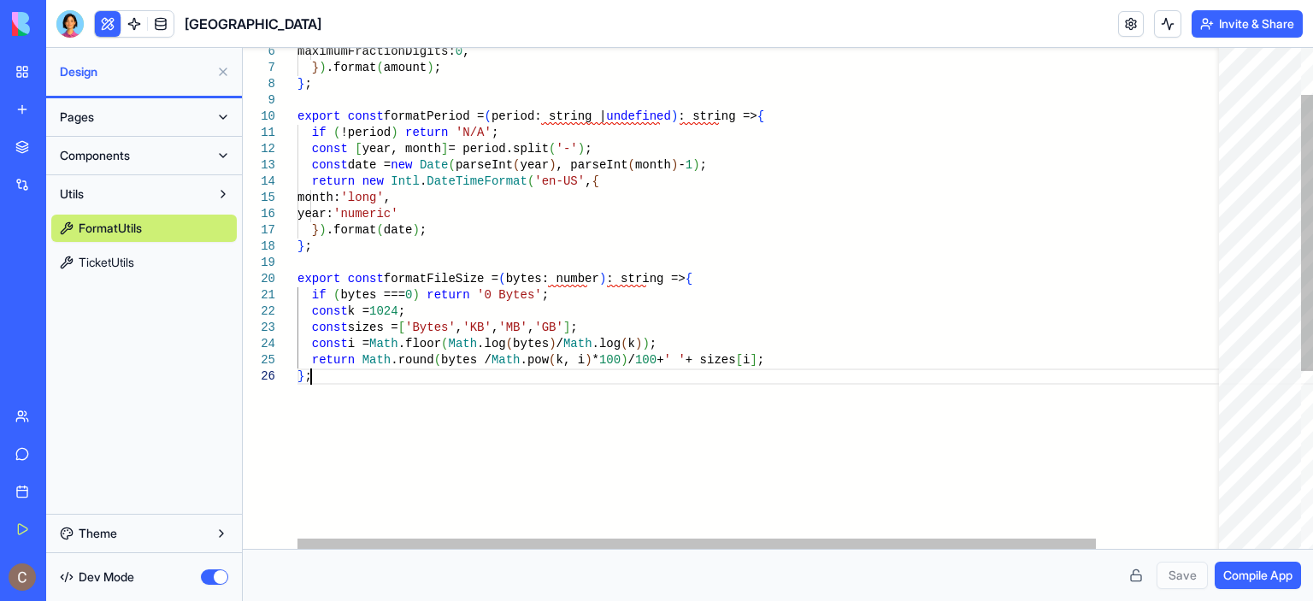
scroll to position [0, 12]
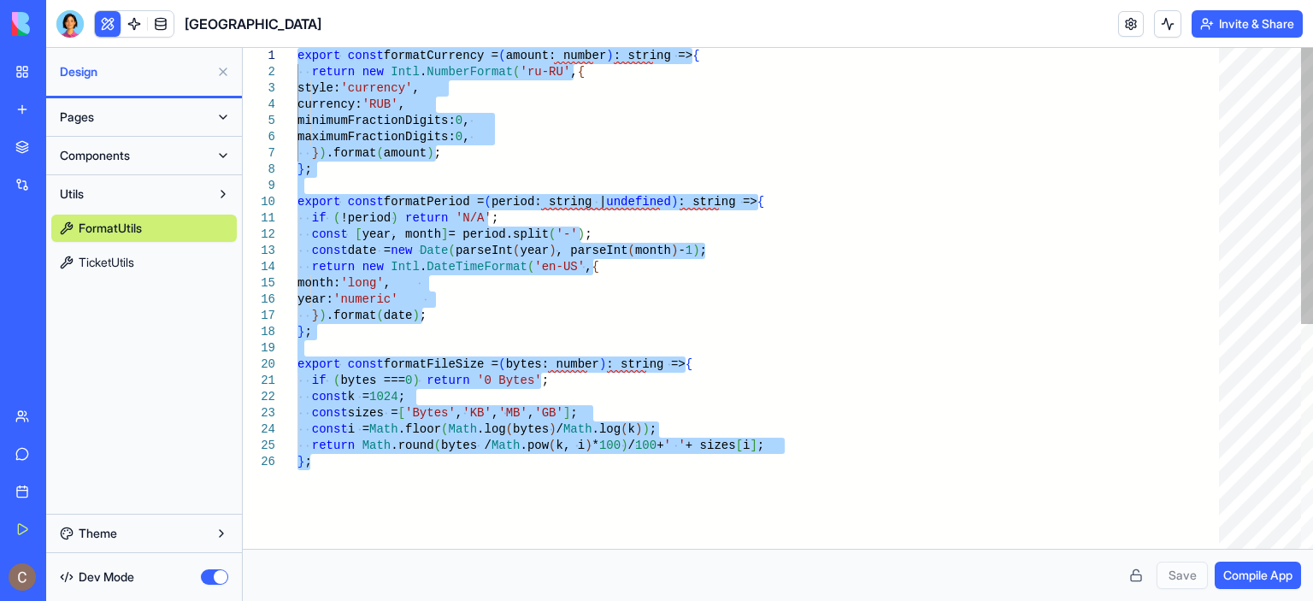
drag, startPoint x: 372, startPoint y: 398, endPoint x: 287, endPoint y: -32, distance: 438.3
click at [298, 48] on div "} ; const sizes = [ 'Bytes' , 'KB' , 'MB' , 'GB' ] ; const i = Math .floor ( Ma…" at bounding box center [765, 501] width 934 height 907
click at [134, 267] on span "TicketUtils" at bounding box center [107, 262] width 56 height 17
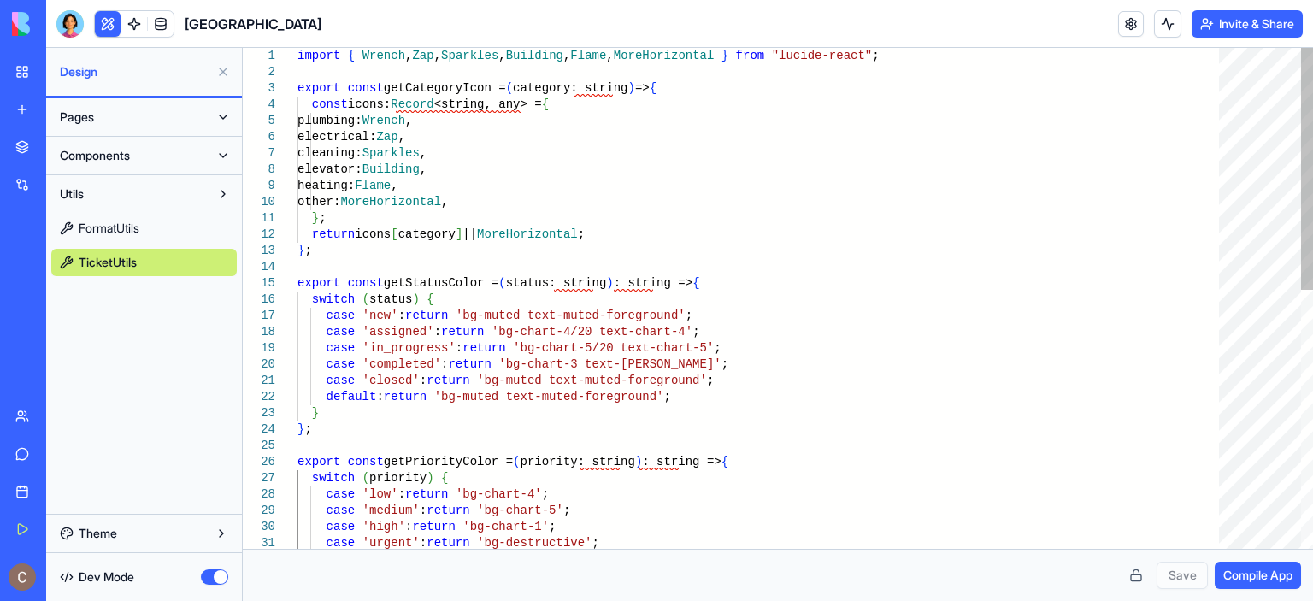
scroll to position [0, 12]
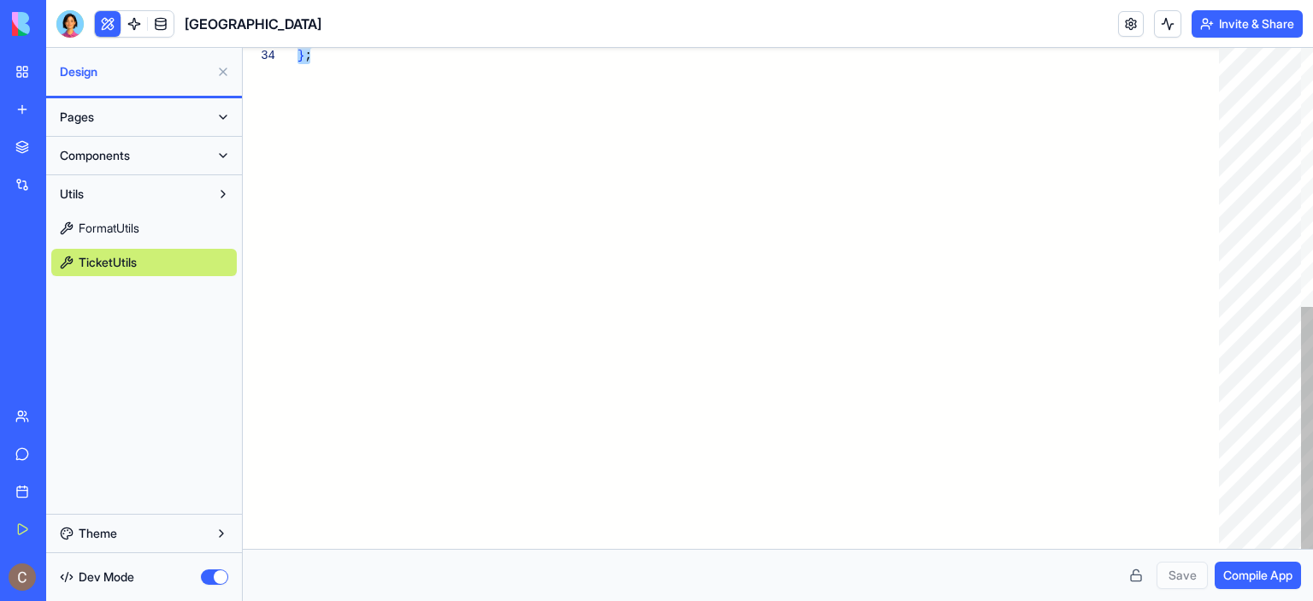
drag, startPoint x: 298, startPoint y: 54, endPoint x: 499, endPoint y: 411, distance: 410.4
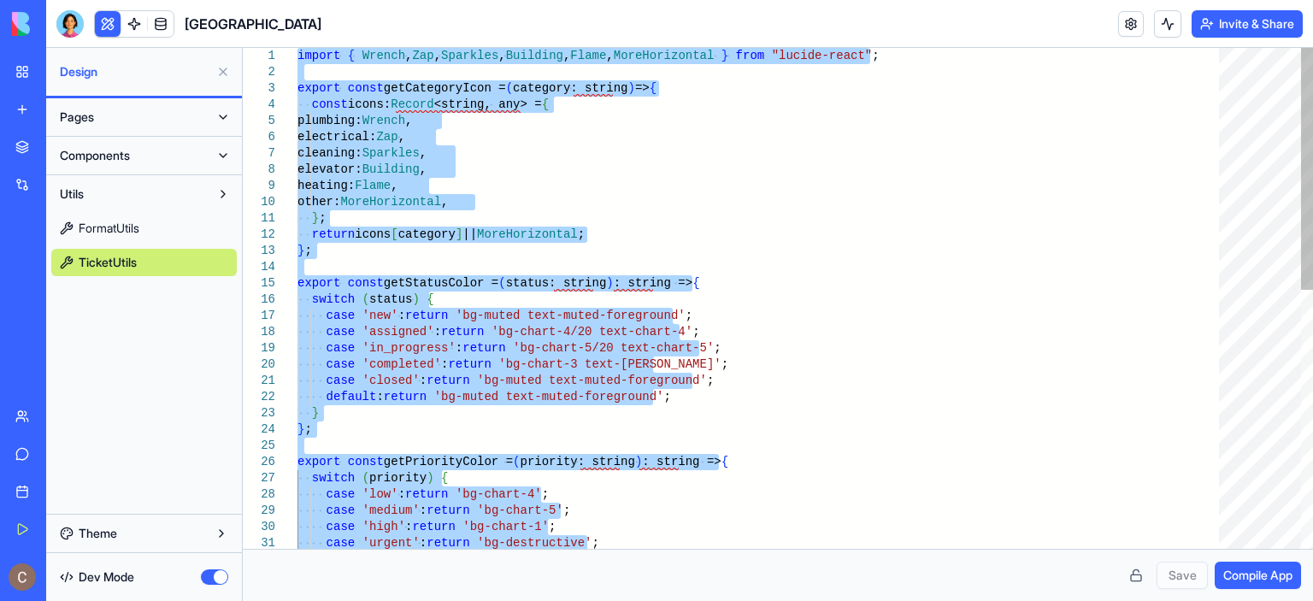
click at [786, 278] on div "case 'urgent' : return 'bg-destructive' ; case 'low' : return 'bg-chart-4' ; ca…" at bounding box center [765, 566] width 934 height 1037
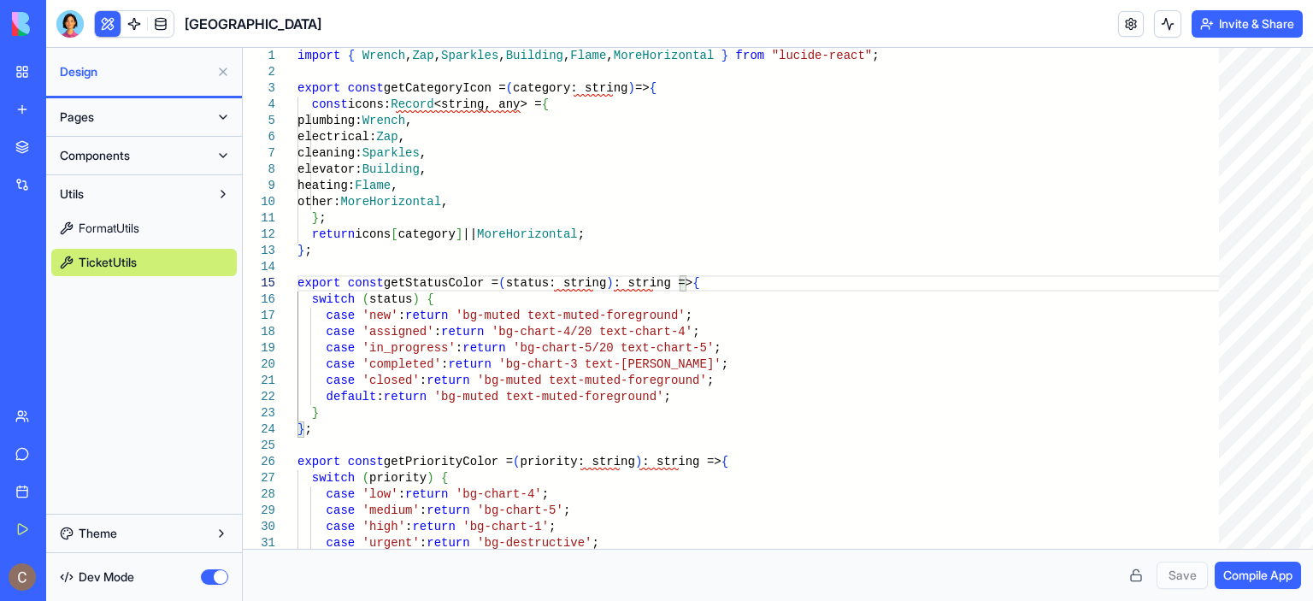
click at [186, 227] on link "FormatUtils" at bounding box center [144, 228] width 186 height 27
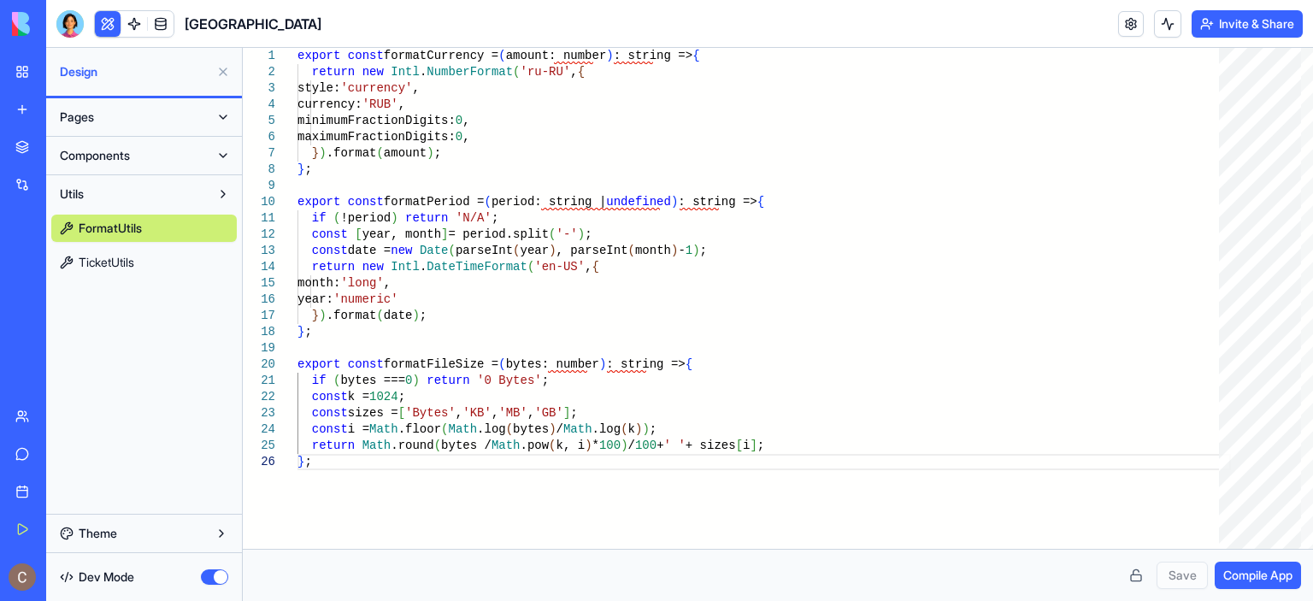
click at [171, 259] on link "TicketUtils" at bounding box center [144, 262] width 186 height 27
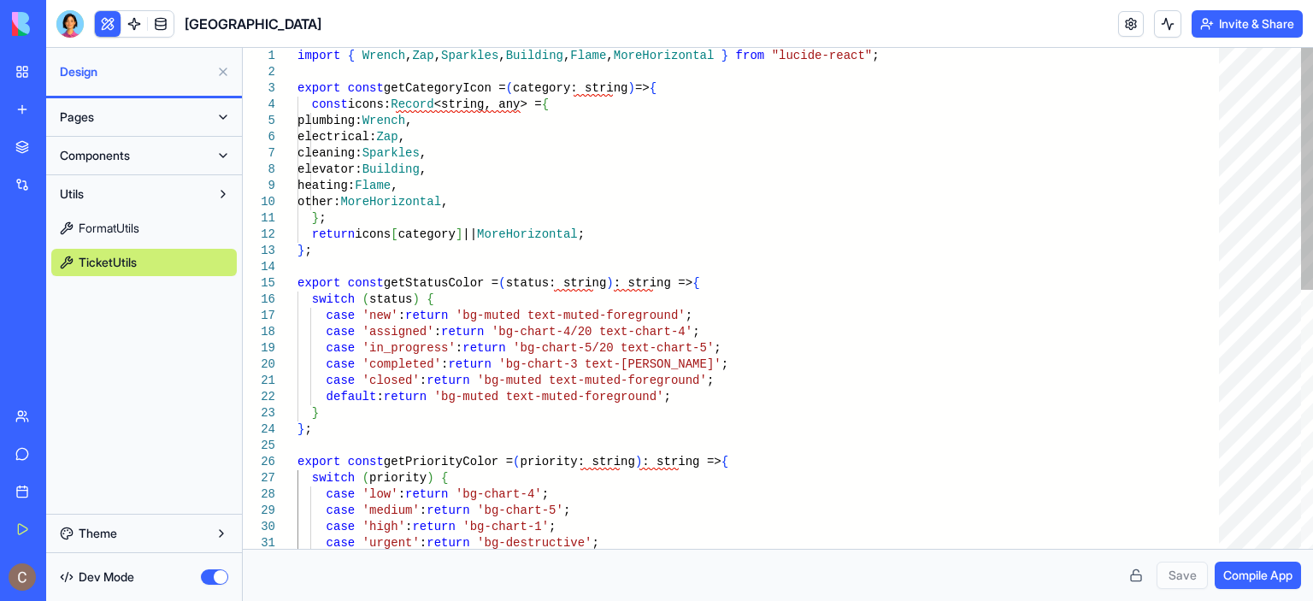
type textarea "**********"
click at [1052, 406] on div "} } ; export const getPriorityColor = ( priority: string ) : string => { case '…" at bounding box center [765, 566] width 934 height 1037
click at [1262, 577] on span "Compile App" at bounding box center [1257, 575] width 69 height 17
click at [216, 194] on button at bounding box center [222, 193] width 27 height 27
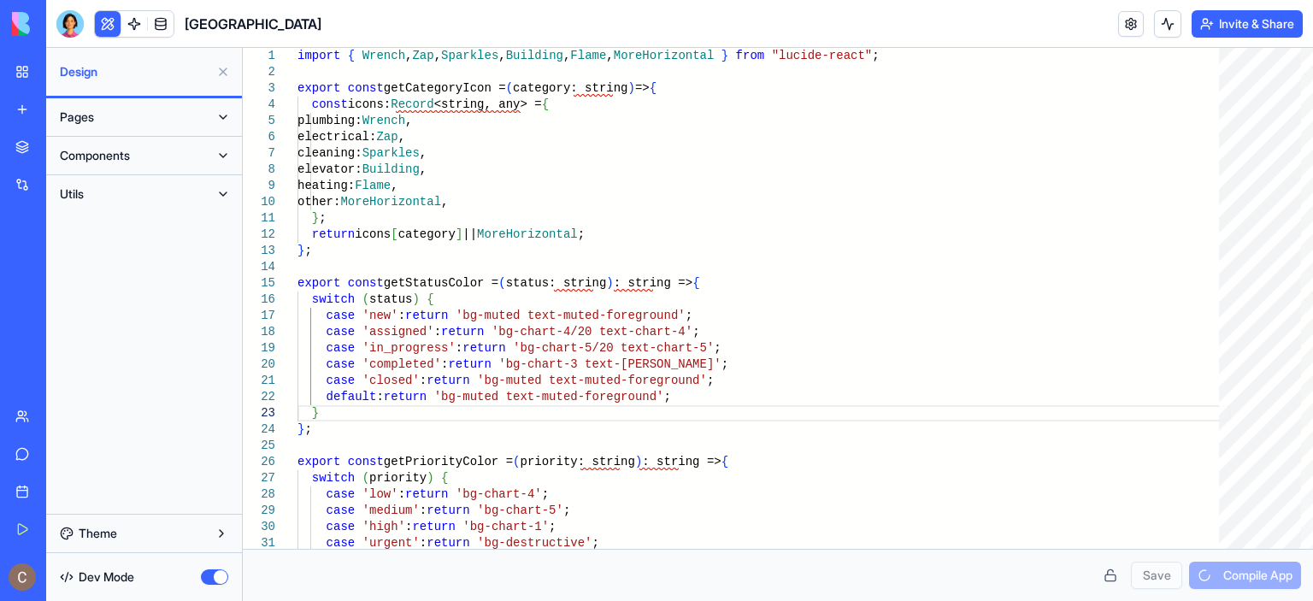
click at [216, 533] on button "Theme" at bounding box center [144, 533] width 186 height 27
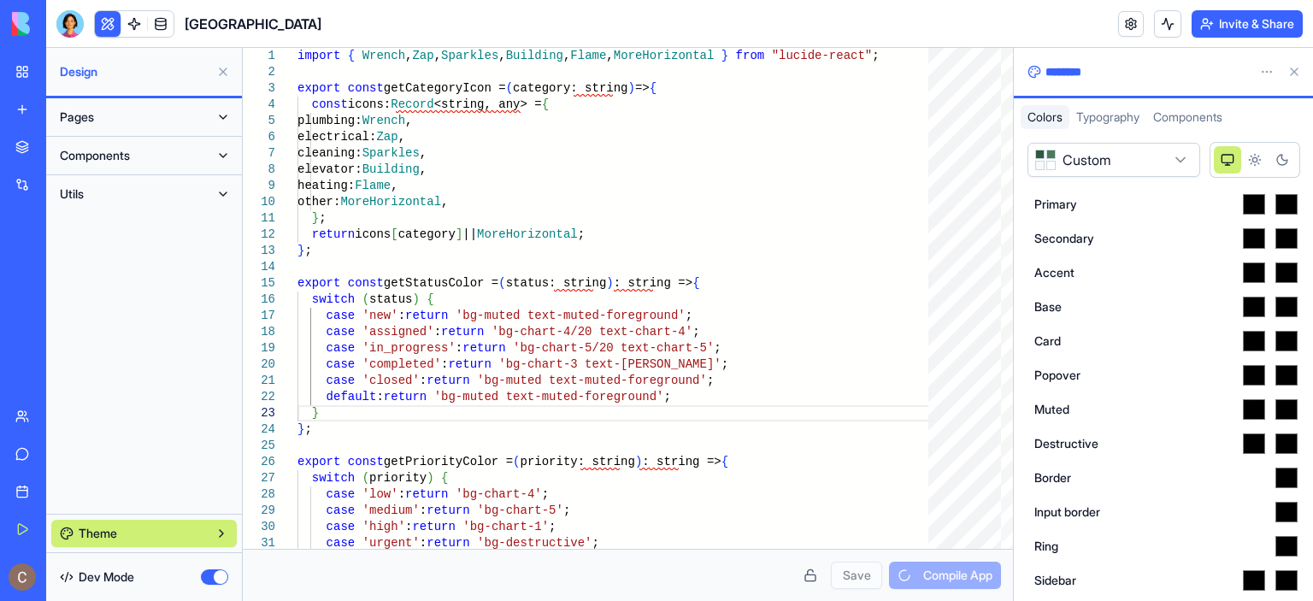
click at [1128, 119] on span "Typography" at bounding box center [1107, 116] width 63 height 15
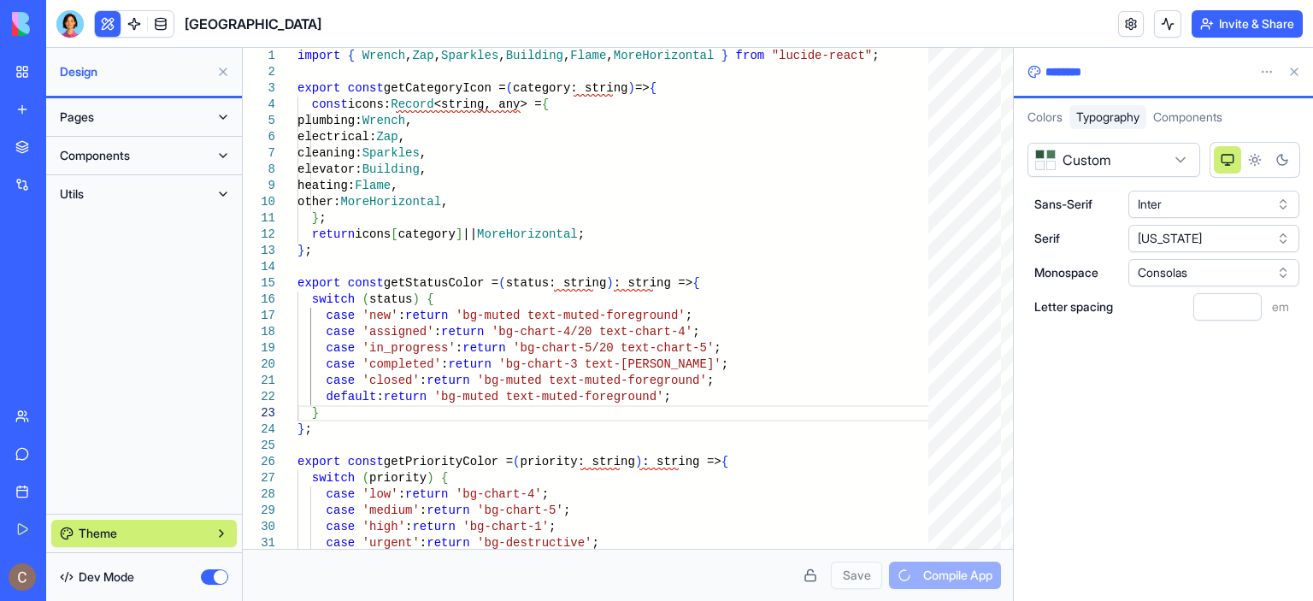
click at [1206, 115] on span "Components" at bounding box center [1187, 116] width 69 height 15
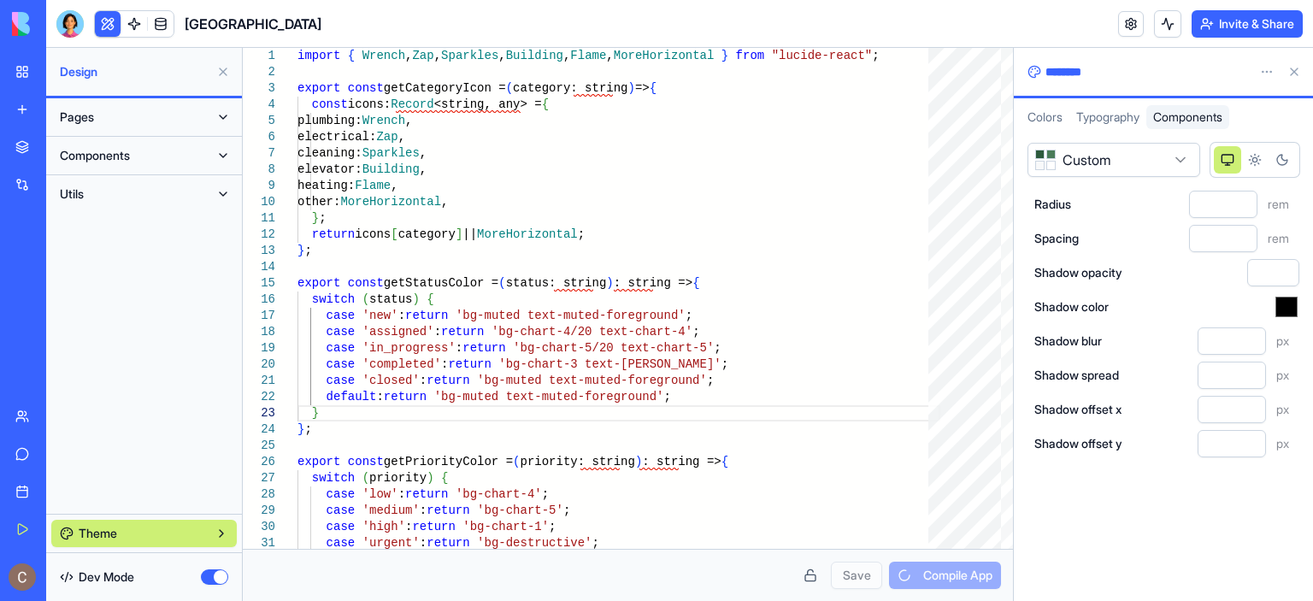
click at [1140, 115] on span "Typography" at bounding box center [1107, 116] width 63 height 15
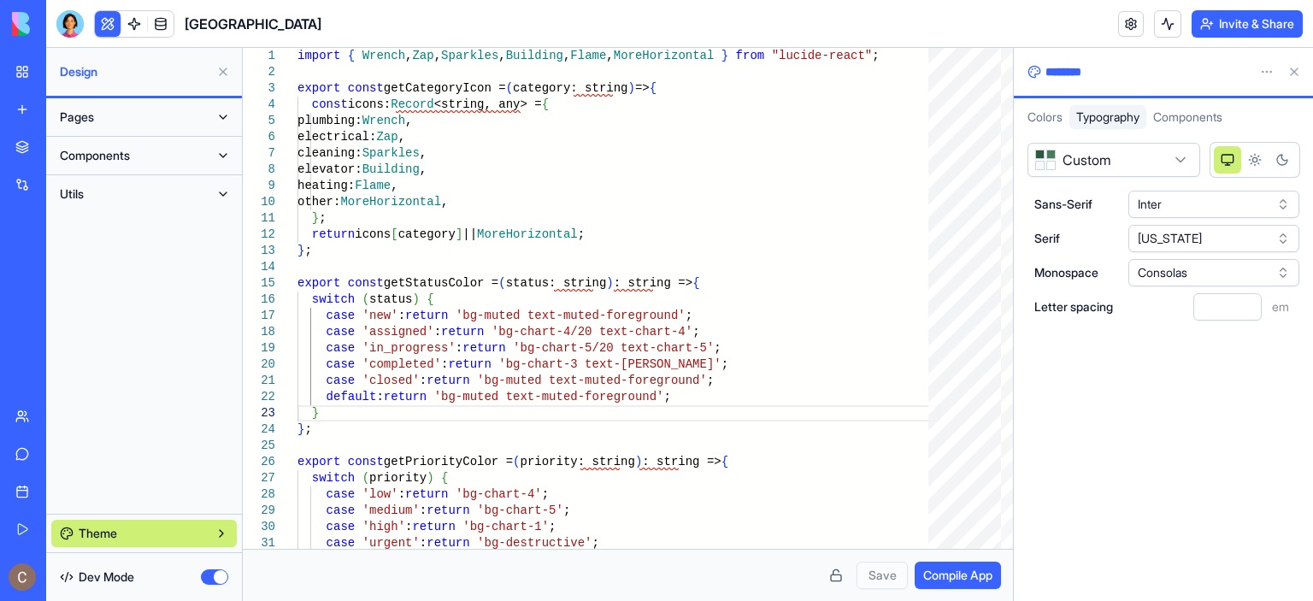
click at [1042, 122] on span "Colors" at bounding box center [1045, 116] width 35 height 15
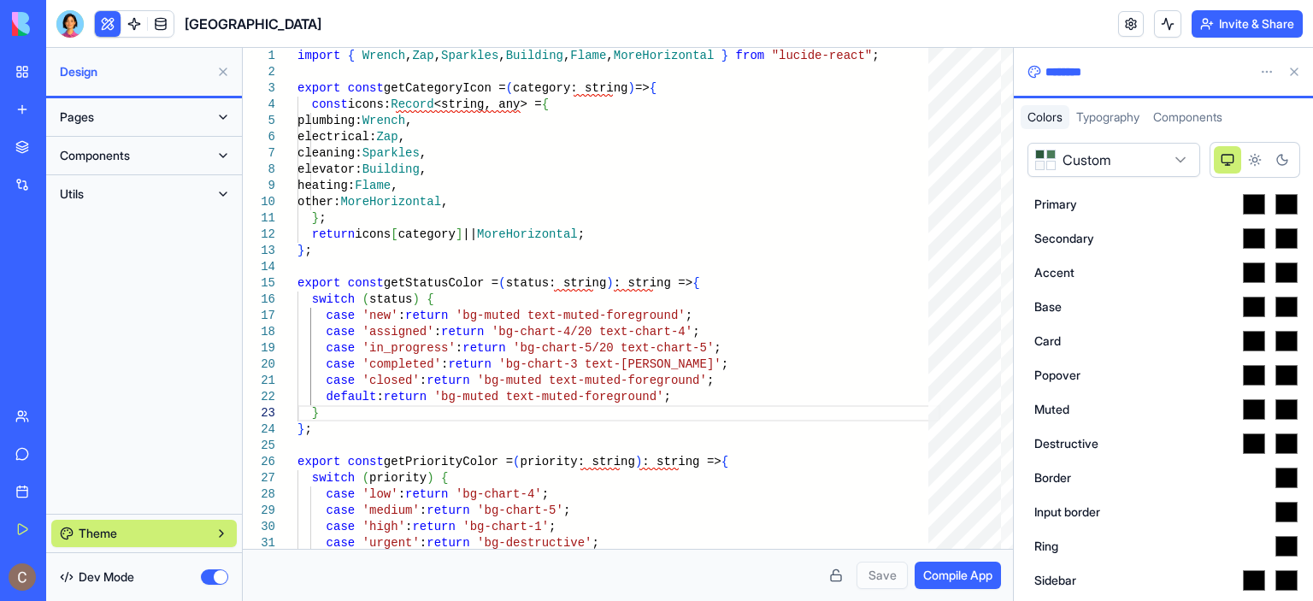
click at [1270, 69] on html "My Workspace New app Marketplace Integrations Recent River Park AI Logo Generat…" at bounding box center [656, 300] width 1313 height 601
click at [1205, 62] on html "My Workspace New app Marketplace Integrations Recent River Park AI Logo Generat…" at bounding box center [656, 300] width 1313 height 601
click at [1258, 162] on icon "Light theme" at bounding box center [1255, 160] width 14 height 14
click at [1281, 156] on icon "Dark theme" at bounding box center [1283, 160] width 14 height 14
click at [1233, 158] on rect "System theme" at bounding box center [1227, 159] width 11 height 8
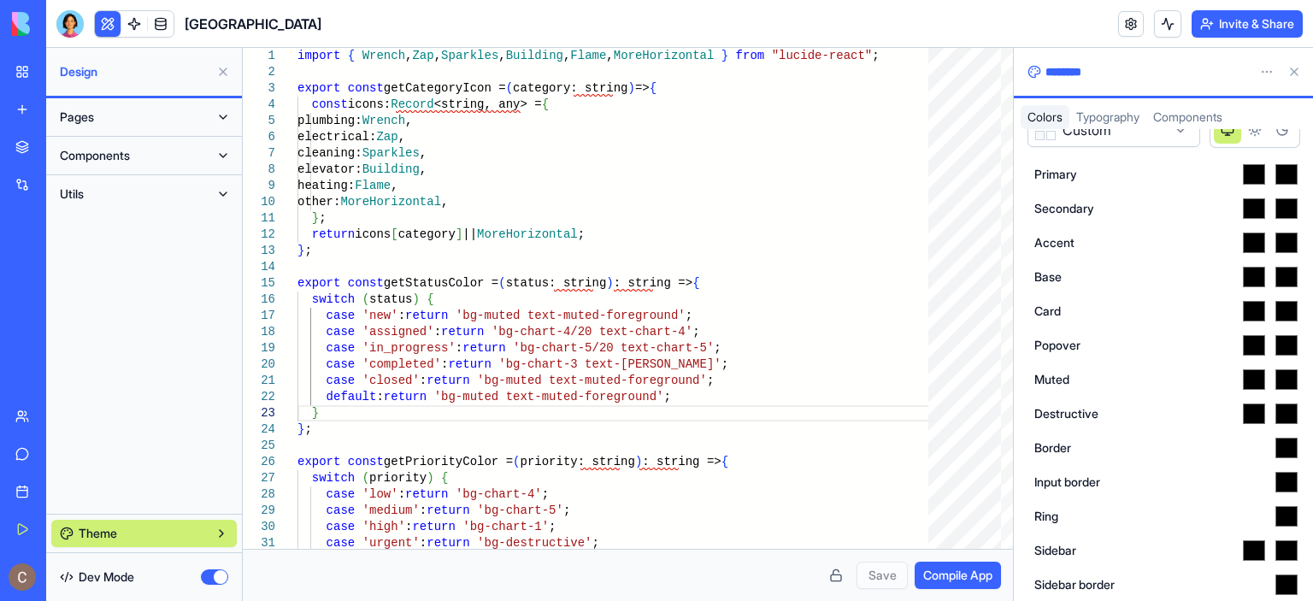
scroll to position [0, 0]
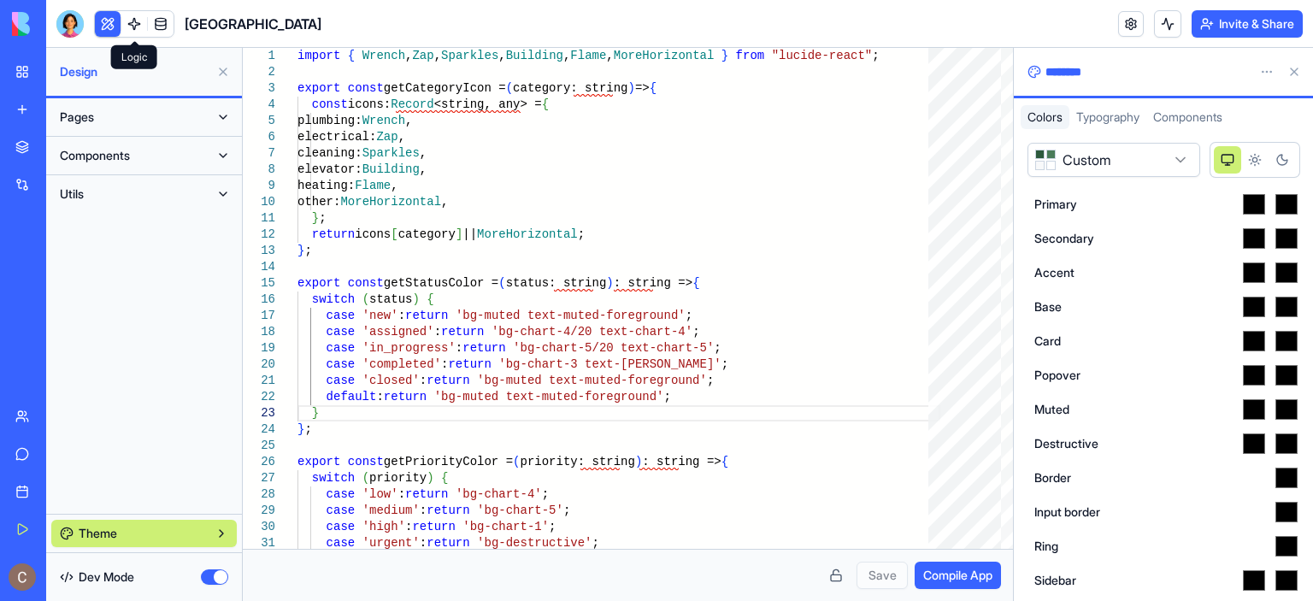
click at [134, 23] on link at bounding box center [134, 24] width 26 height 26
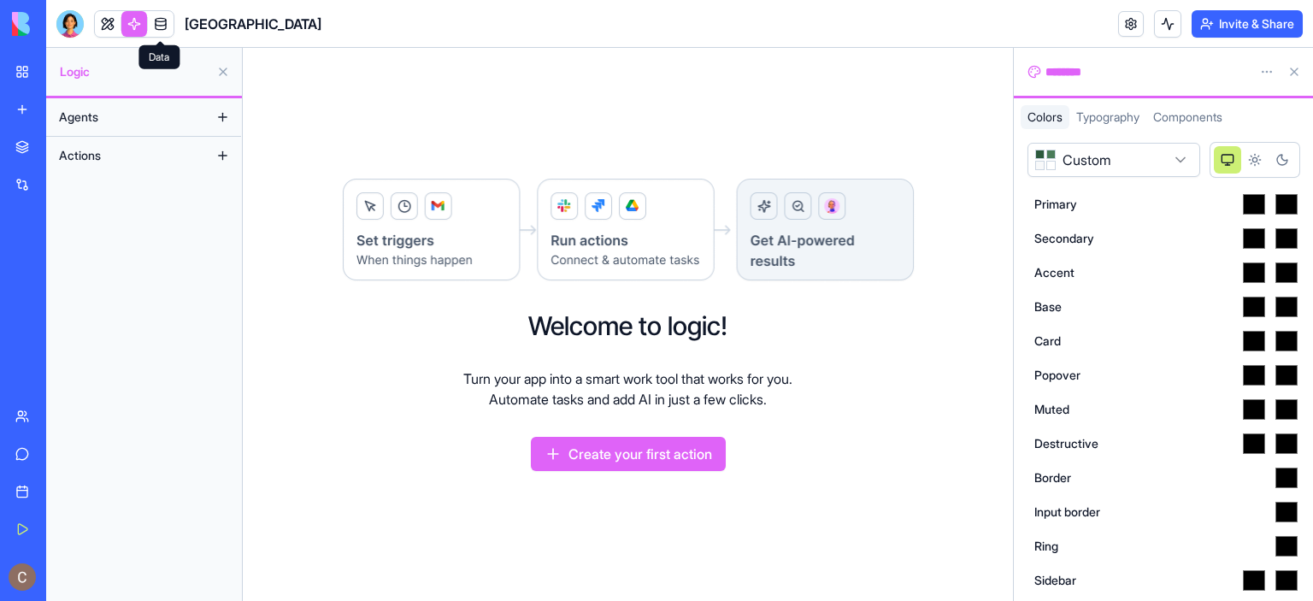
click at [157, 23] on link at bounding box center [161, 24] width 26 height 26
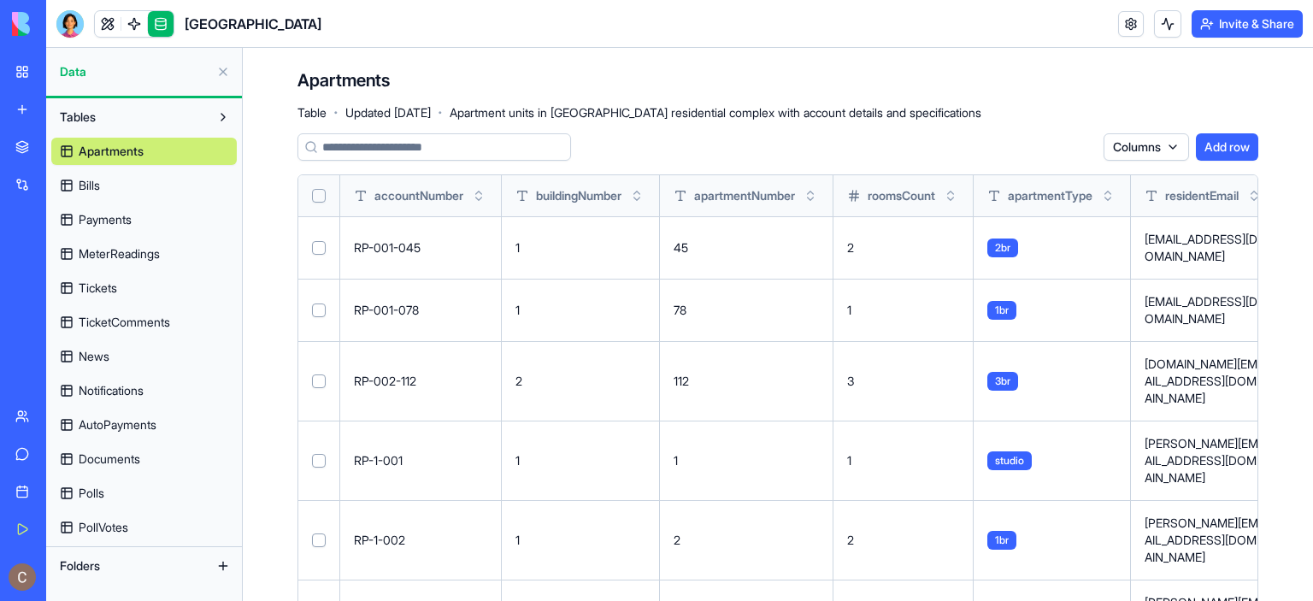
drag, startPoint x: 164, startPoint y: 150, endPoint x: 527, endPoint y: 74, distance: 371.2
click at [527, 74] on div "Apartments Table · Updated [DATE] · Apartment units in [GEOGRAPHIC_DATA] reside…" at bounding box center [640, 93] width 684 height 51
click at [510, 77] on div "Apartments Table · Updated [DATE] · Apartment units in [GEOGRAPHIC_DATA] reside…" at bounding box center [640, 93] width 684 height 51
click at [154, 21] on link at bounding box center [161, 24] width 26 height 26
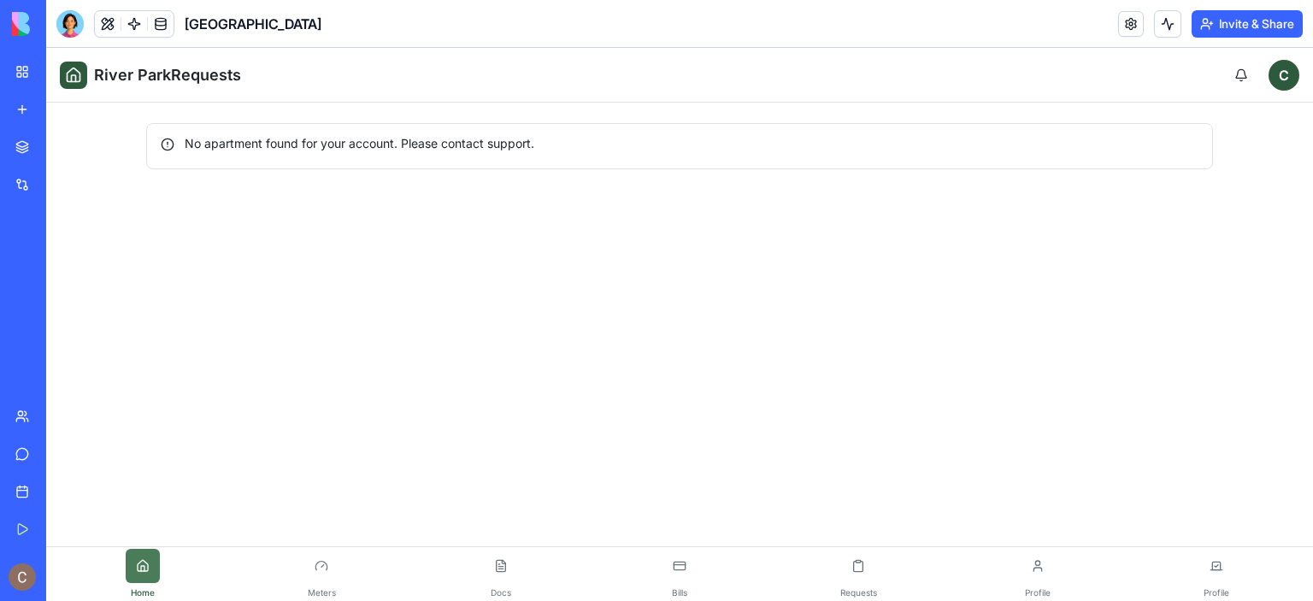
click at [147, 570] on button at bounding box center [143, 566] width 34 height 34
click at [317, 570] on button at bounding box center [321, 566] width 34 height 34
click at [517, 573] on button at bounding box center [501, 566] width 34 height 34
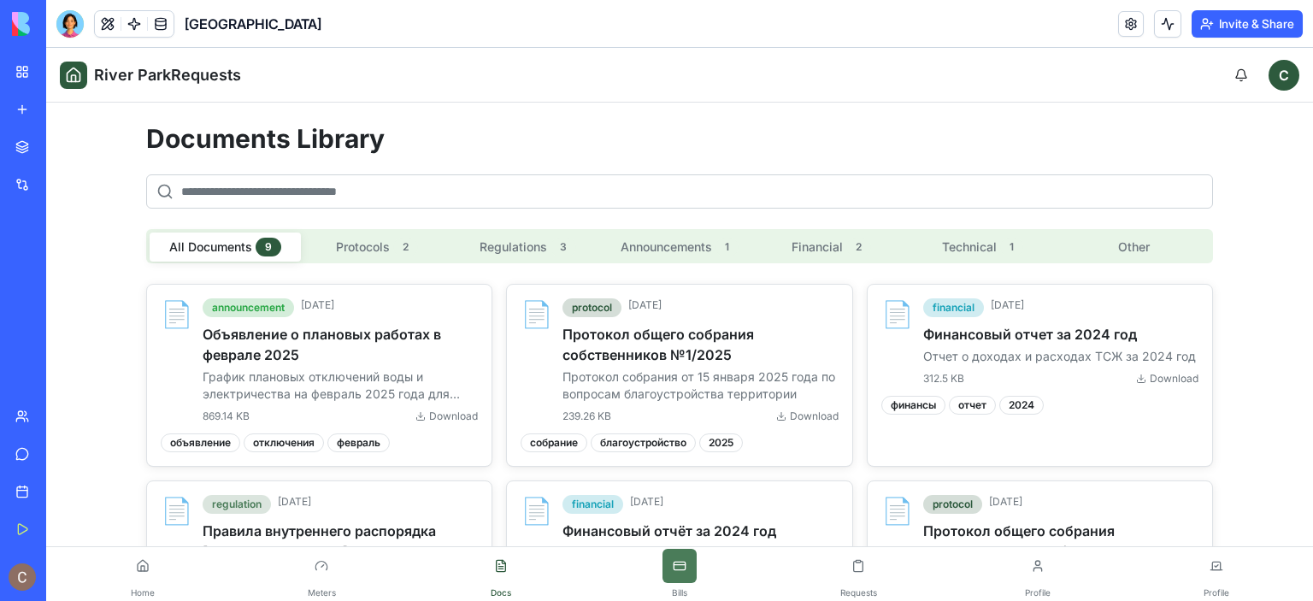
click at [686, 560] on button at bounding box center [680, 566] width 34 height 34
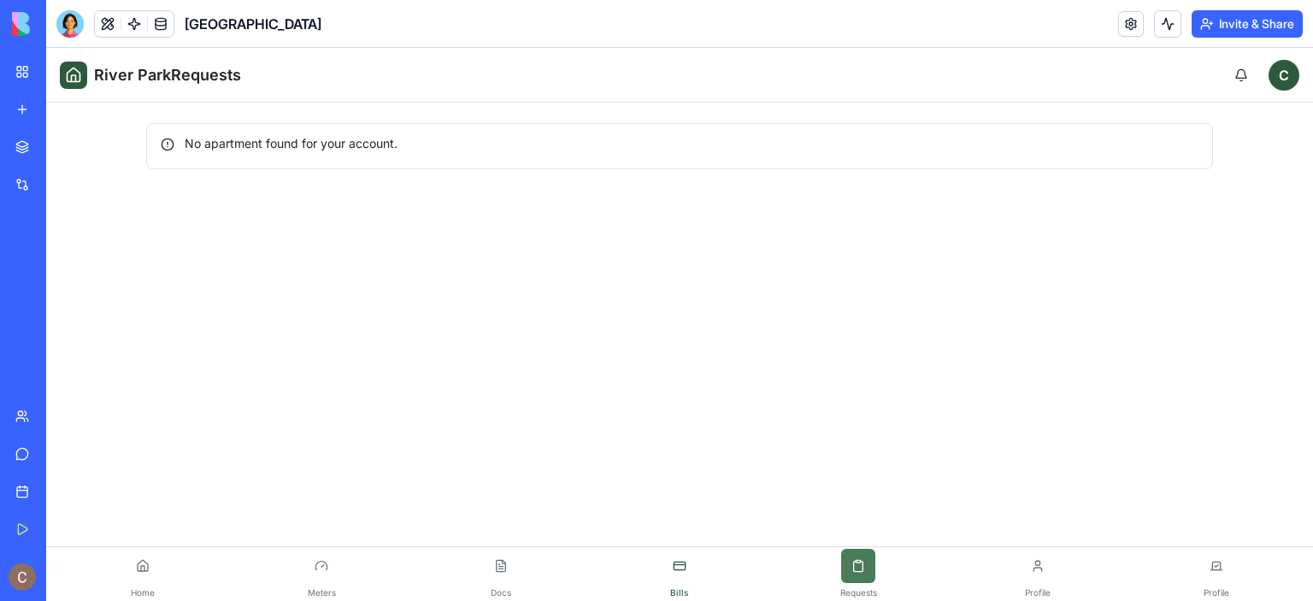
click at [850, 580] on button at bounding box center [858, 566] width 34 height 34
click at [161, 21] on link at bounding box center [161, 24] width 26 height 26
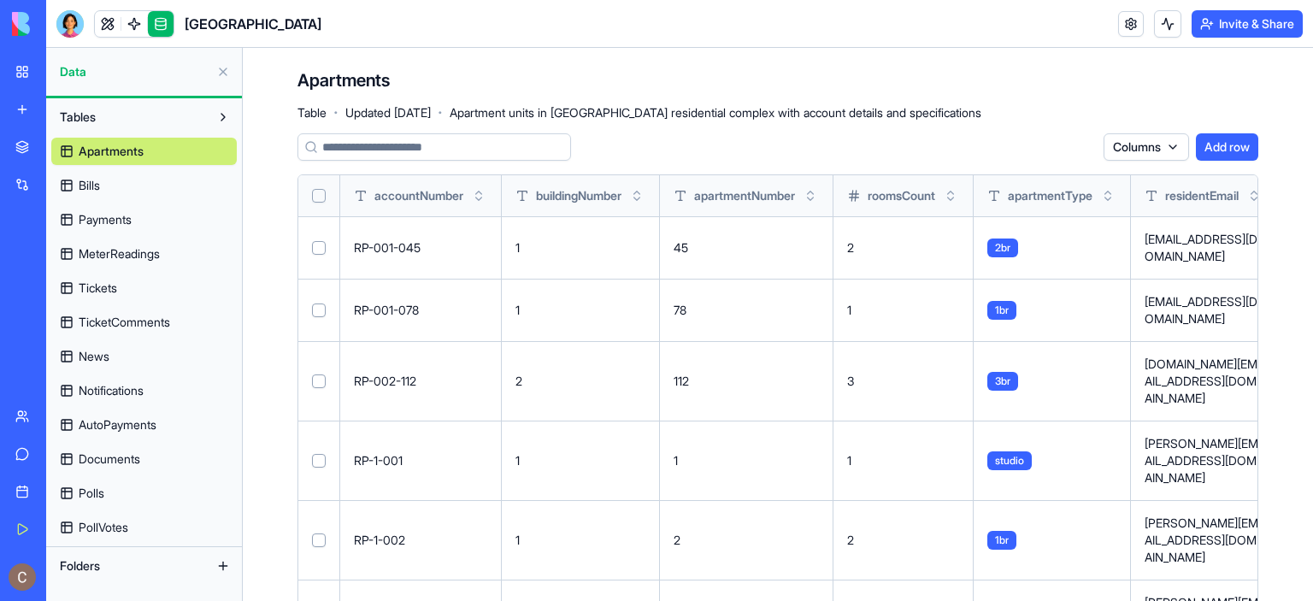
click at [114, 187] on link "Bills" at bounding box center [144, 185] width 186 height 27
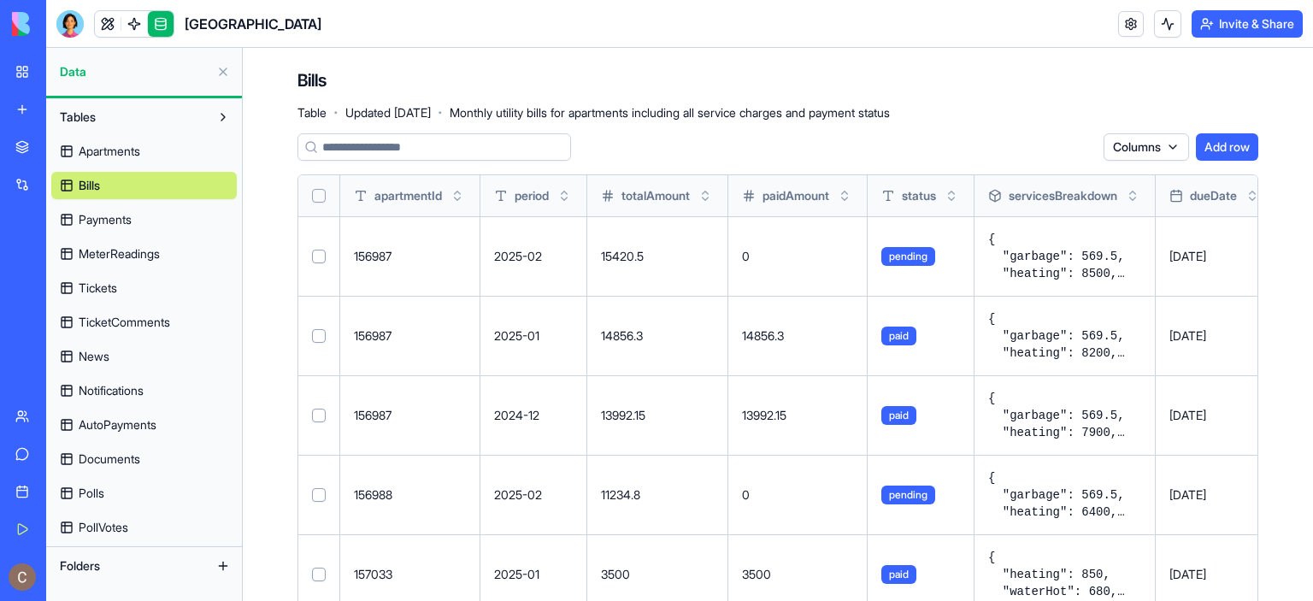
click at [1159, 146] on html "My Workspace New app Marketplace Integrations Recent River Park AI Logo Generat…" at bounding box center [656, 300] width 1313 height 601
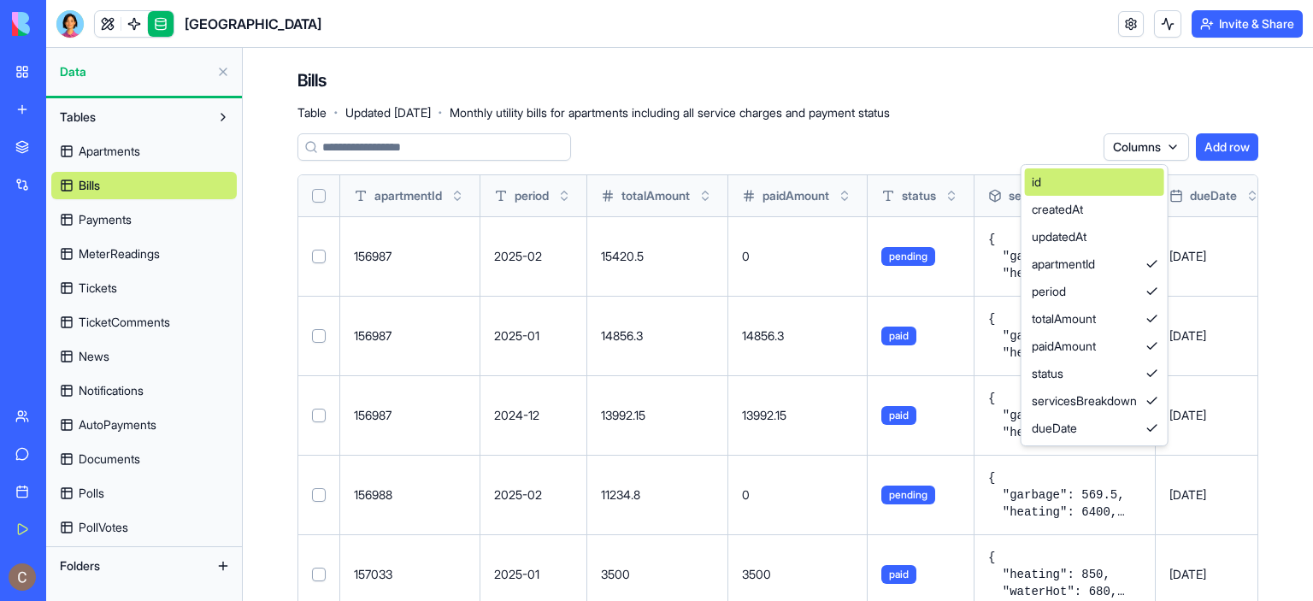
click at [1145, 183] on div "id" at bounding box center [1094, 181] width 139 height 27
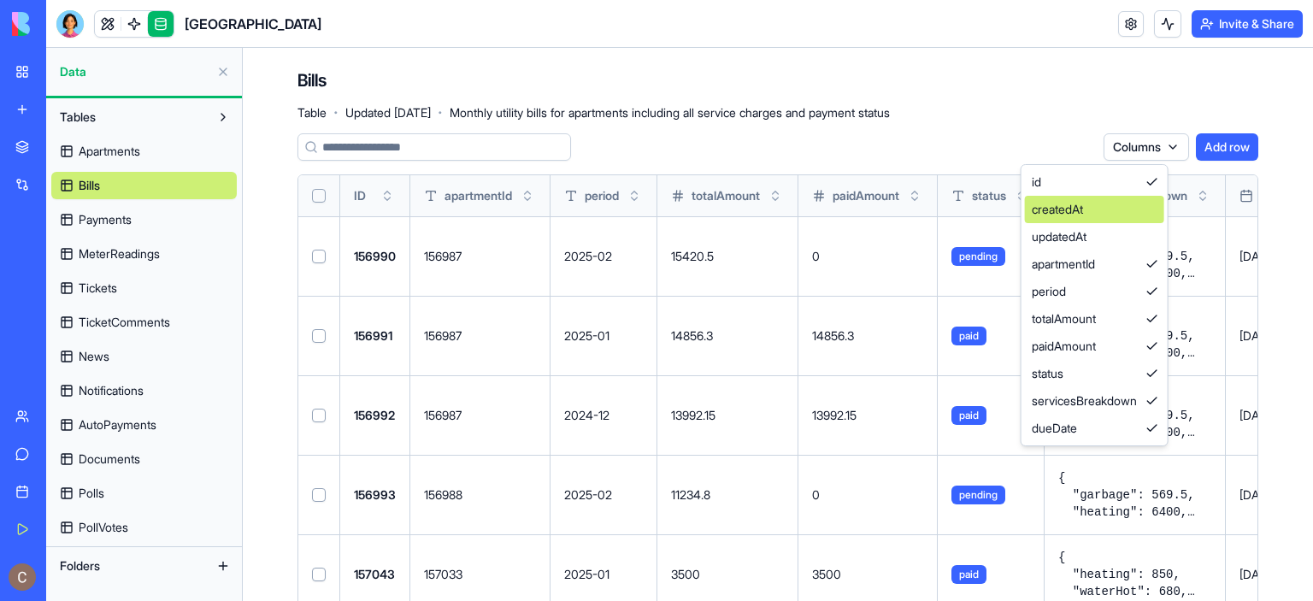
click at [1157, 207] on div "createdAt" at bounding box center [1094, 209] width 139 height 27
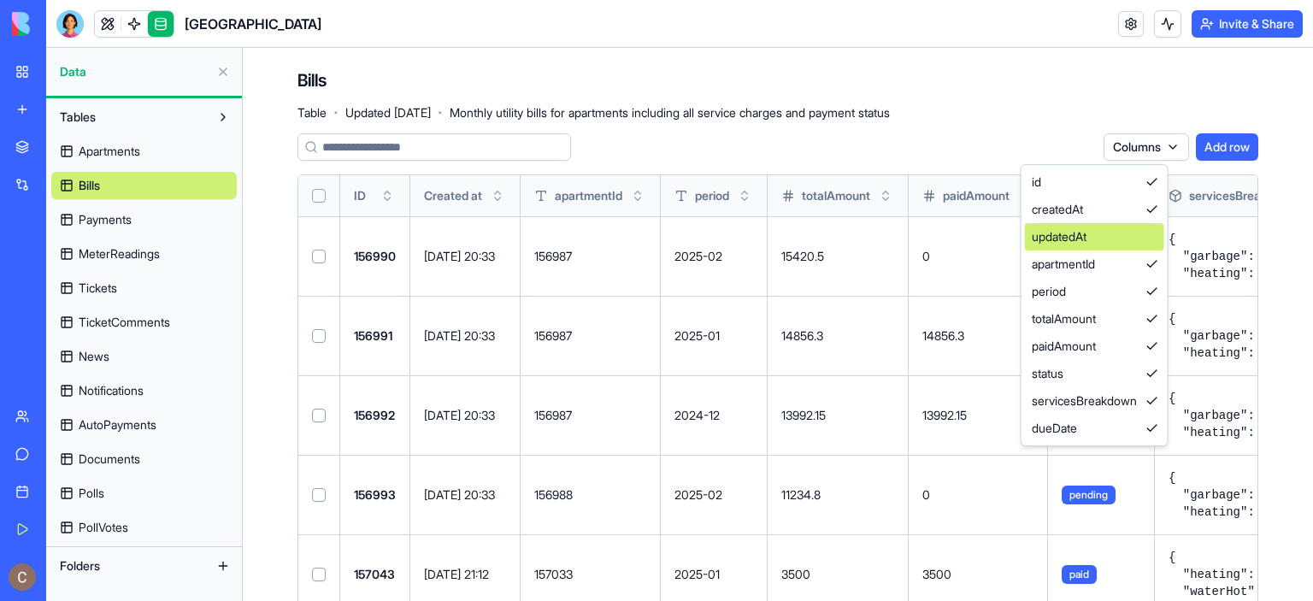
click at [1157, 239] on div "updatedAt" at bounding box center [1094, 236] width 139 height 27
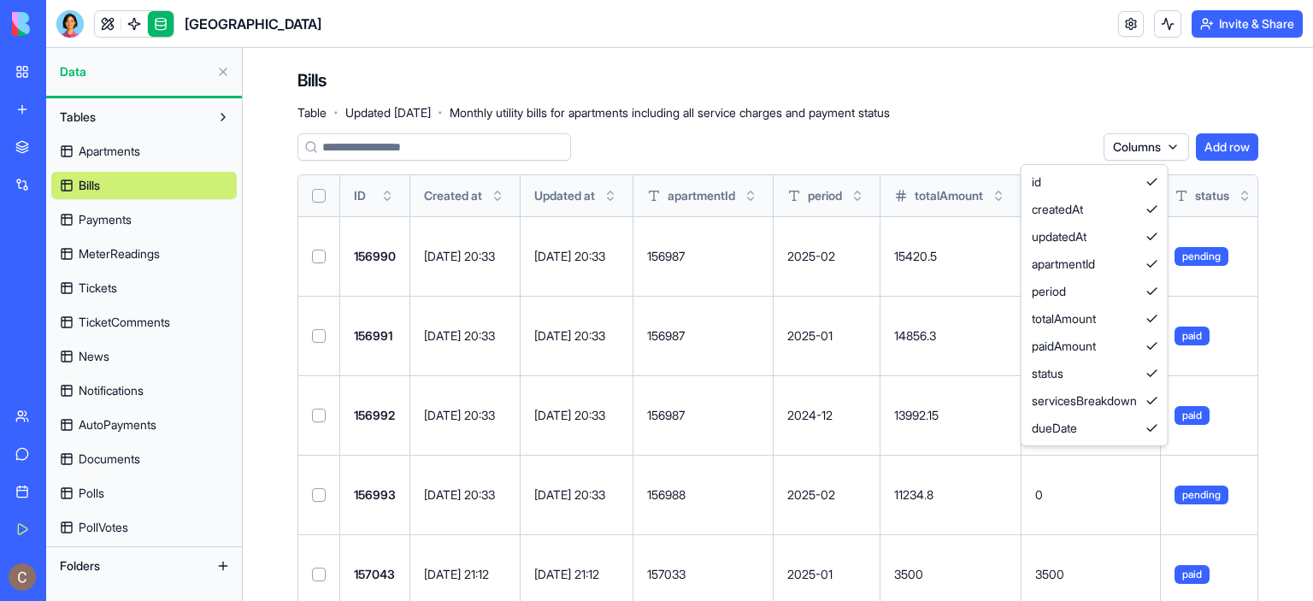
click at [1009, 87] on html "My Workspace New app Marketplace Integrations Recent River Park AI Logo Generat…" at bounding box center [656, 300] width 1313 height 601
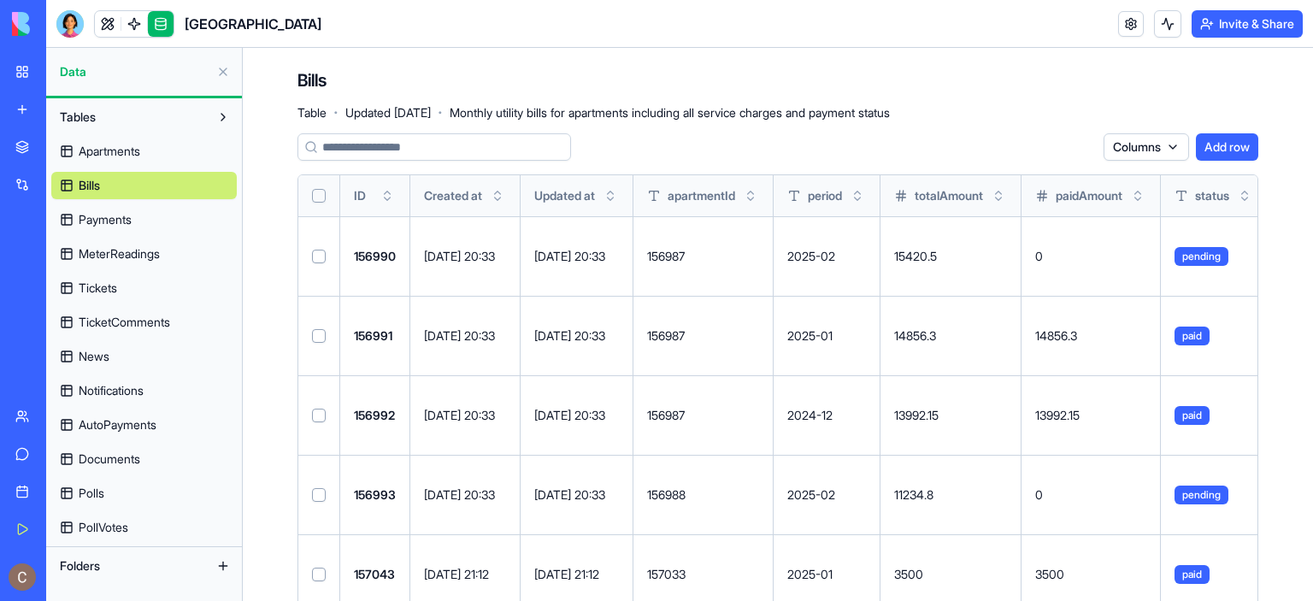
click at [318, 197] on button "Select all" at bounding box center [319, 196] width 14 height 14
click at [1206, 143] on button "Add row" at bounding box center [1227, 146] width 62 height 27
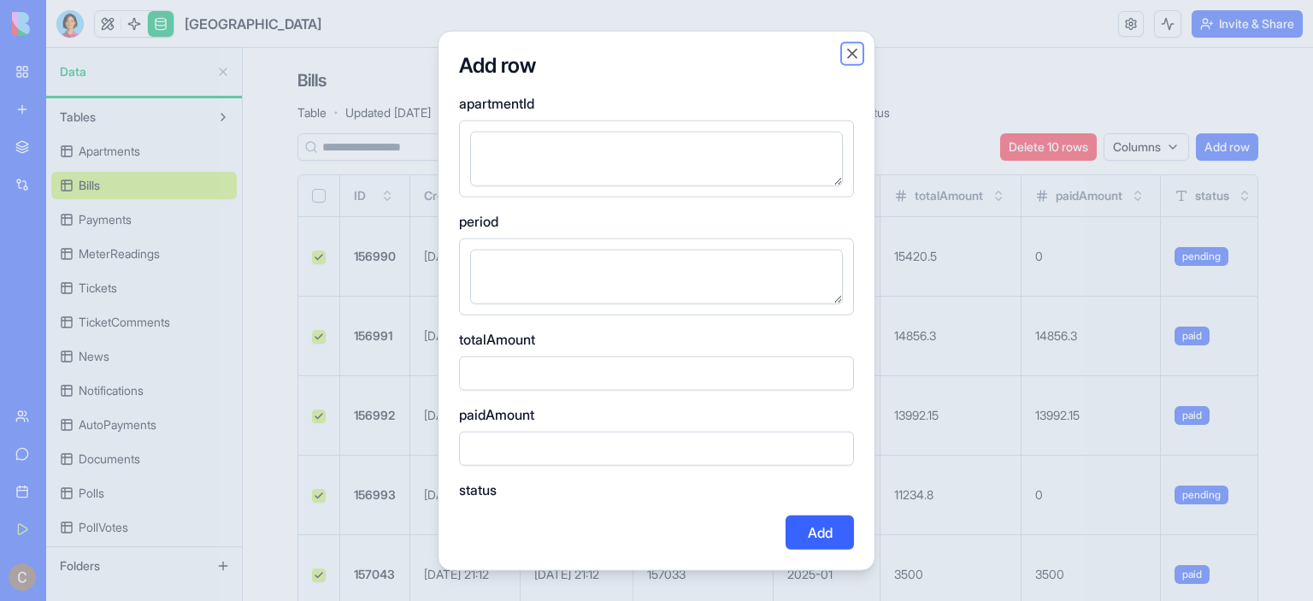
click at [855, 54] on button "Close" at bounding box center [852, 52] width 17 height 17
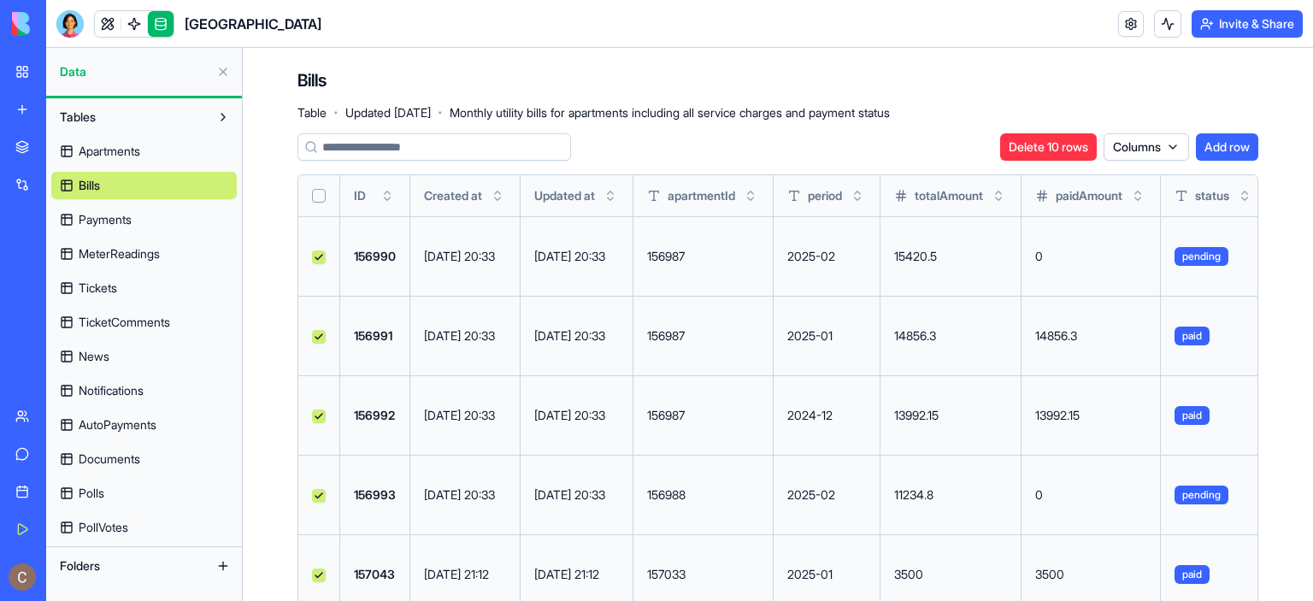
click at [317, 196] on button "Select all" at bounding box center [319, 196] width 14 height 14
click at [316, 255] on button "Select row" at bounding box center [319, 257] width 14 height 14
click at [314, 196] on button "Select all" at bounding box center [319, 196] width 14 height 14
click at [975, 58] on div "Bills Table · Updated Oct 11, 2025 · Monthly utility bills for apartments inclu…" at bounding box center [778, 547] width 1070 height 999
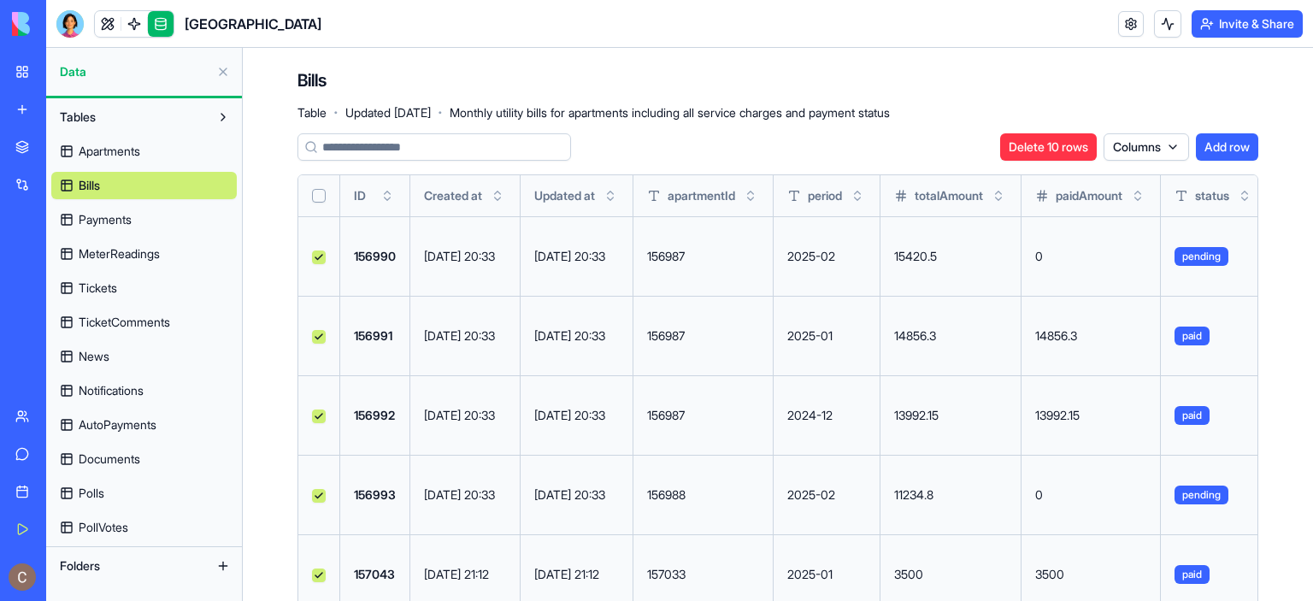
click at [126, 162] on link "Apartments" at bounding box center [144, 151] width 186 height 27
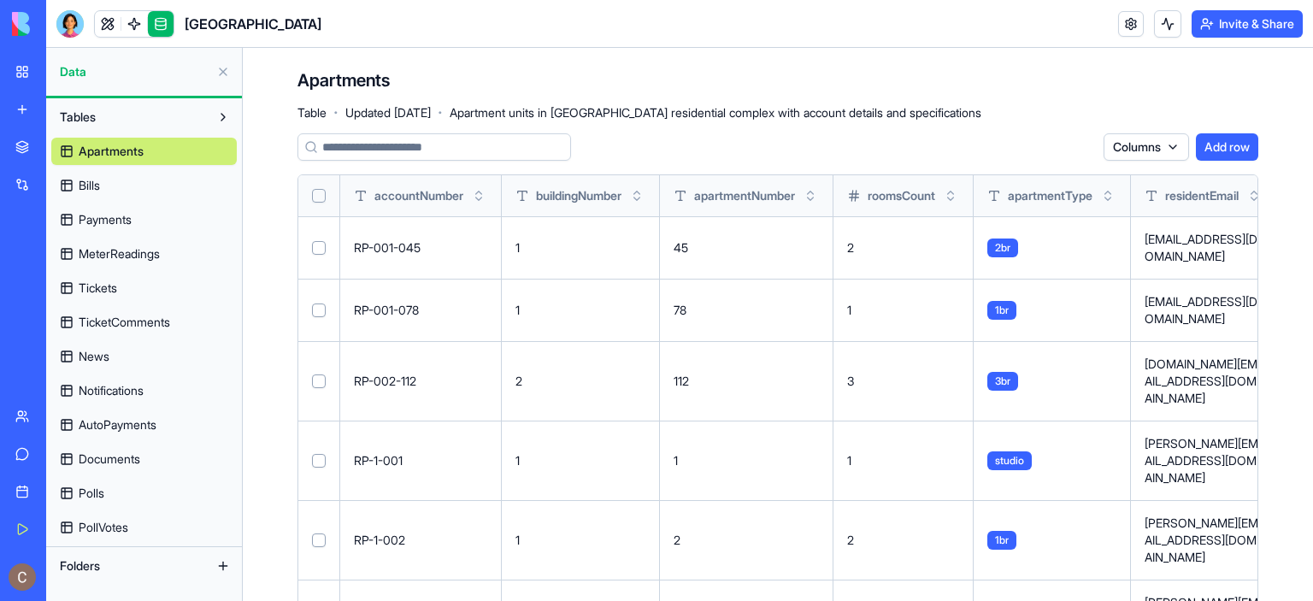
click at [148, 224] on link "Payments" at bounding box center [144, 219] width 186 height 27
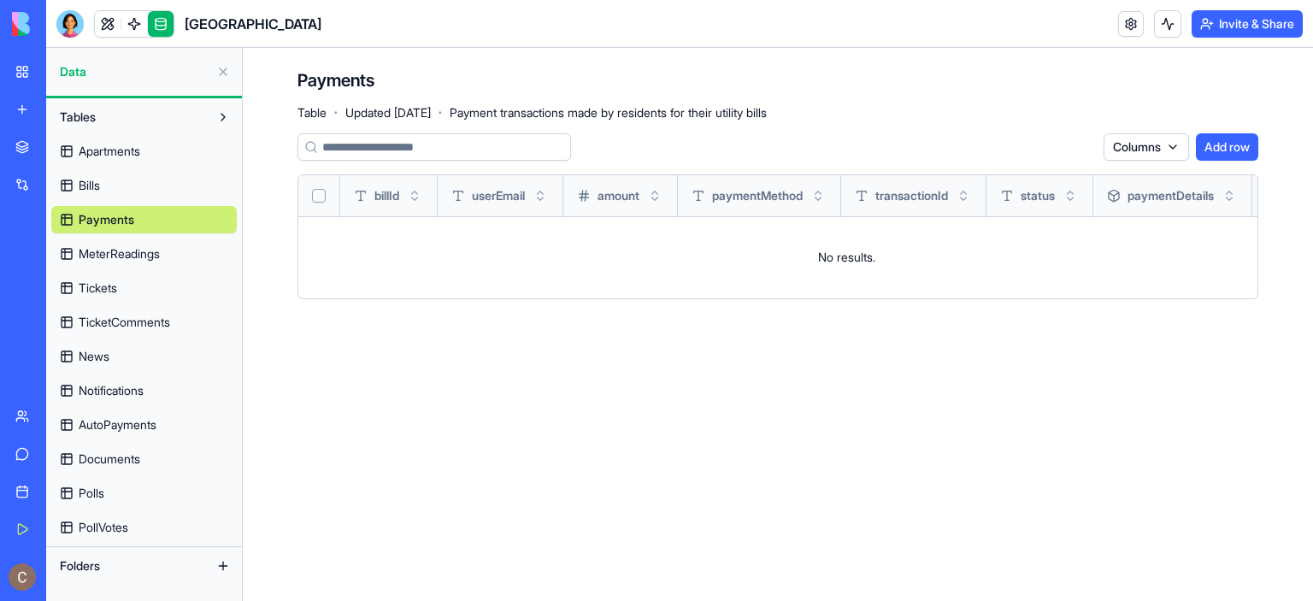
click at [142, 254] on span "MeterReadings" at bounding box center [119, 253] width 81 height 17
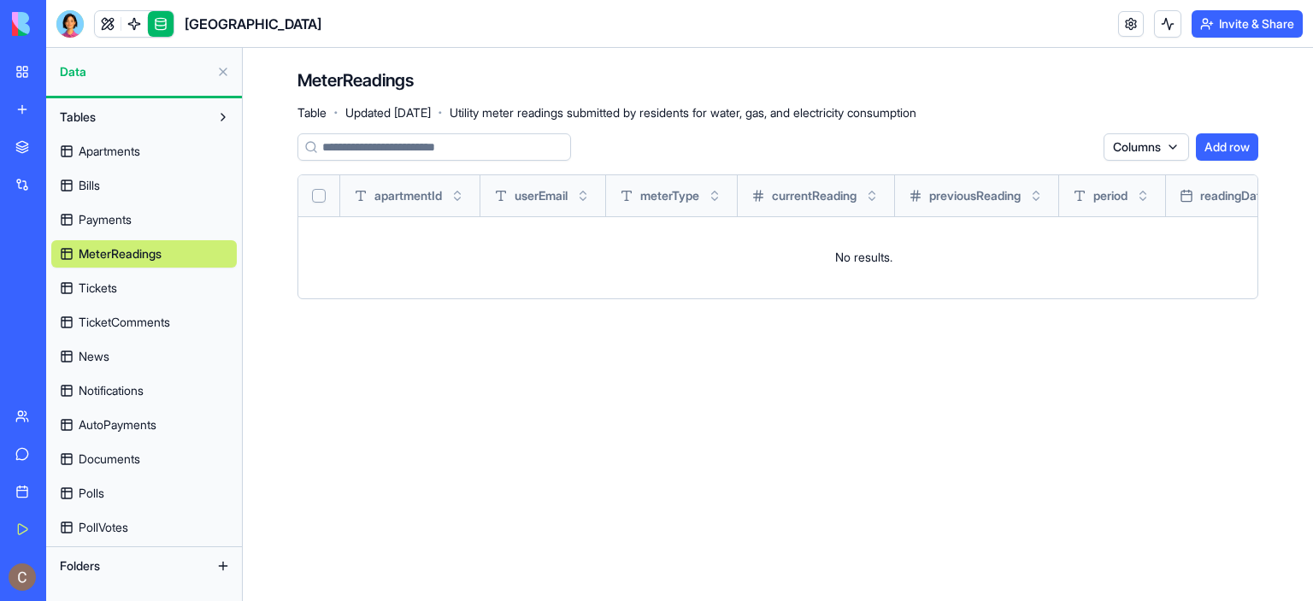
click at [139, 280] on link "Tickets" at bounding box center [144, 287] width 186 height 27
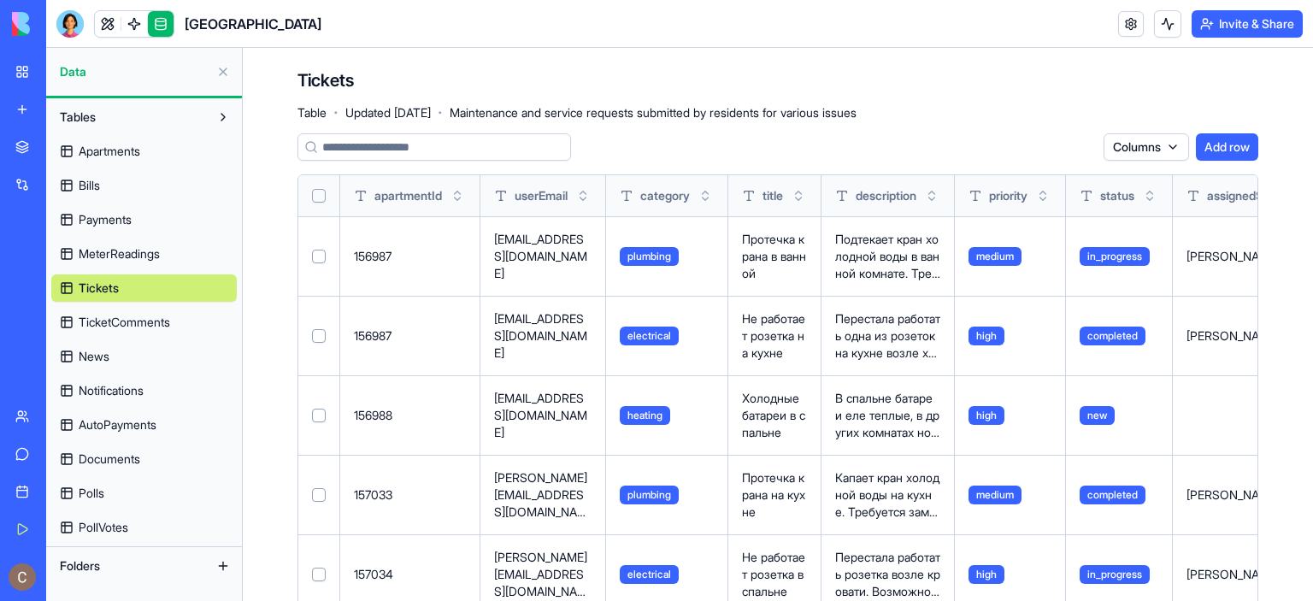
click at [130, 334] on link "TicketComments" at bounding box center [144, 322] width 186 height 27
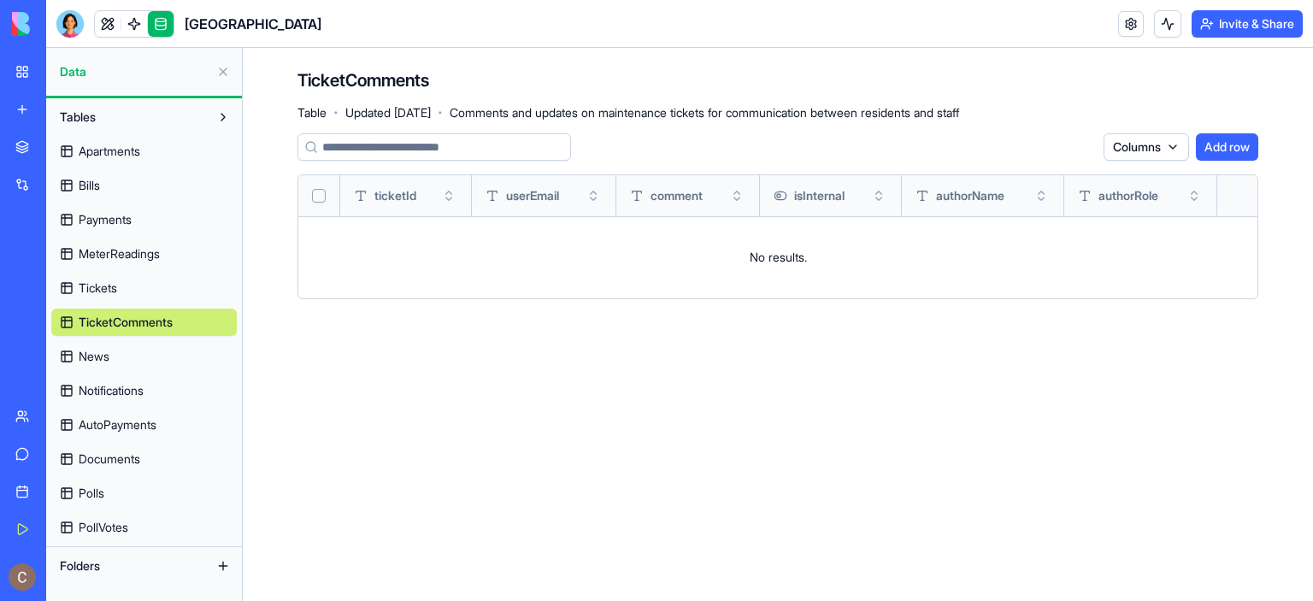
click at [133, 280] on link "Tickets" at bounding box center [144, 287] width 186 height 27
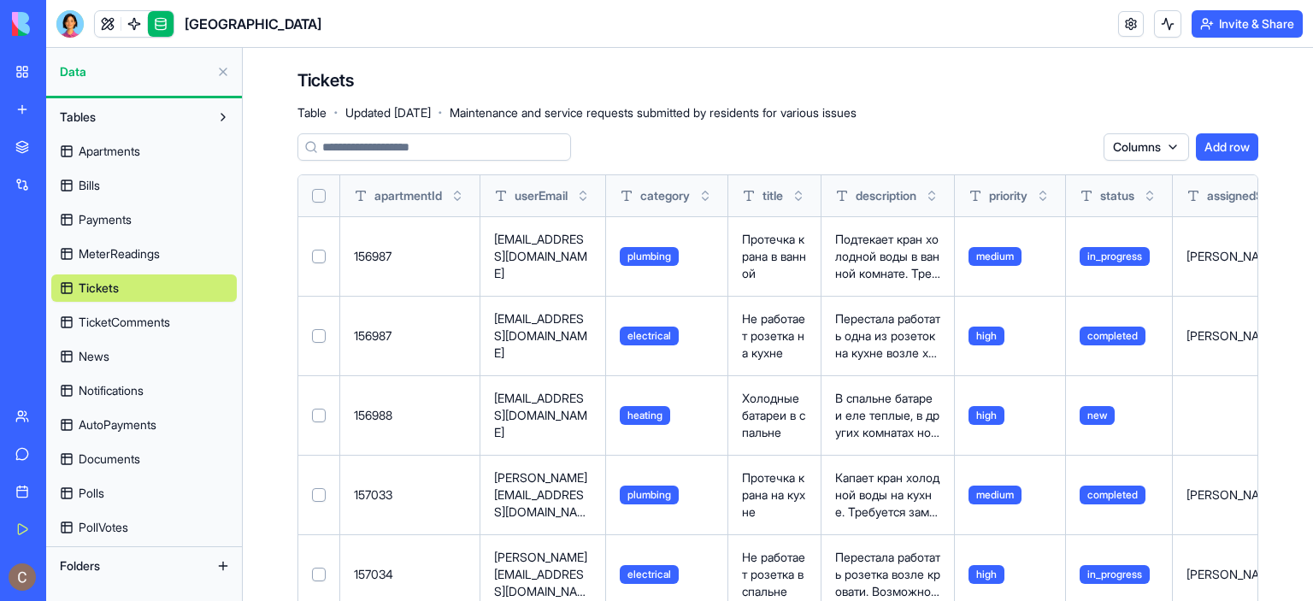
click at [1165, 153] on html "My Workspace New app Marketplace Integrations Recent River Park AI Logo Generat…" at bounding box center [656, 300] width 1313 height 601
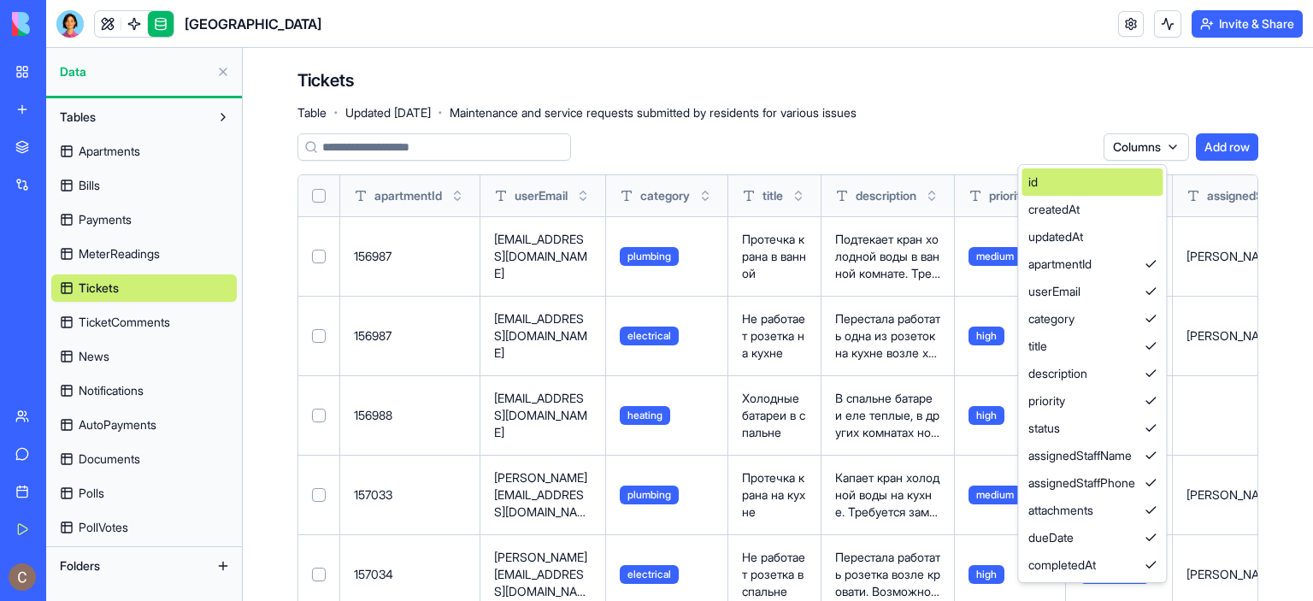
click at [1138, 183] on div "id" at bounding box center [1092, 181] width 141 height 27
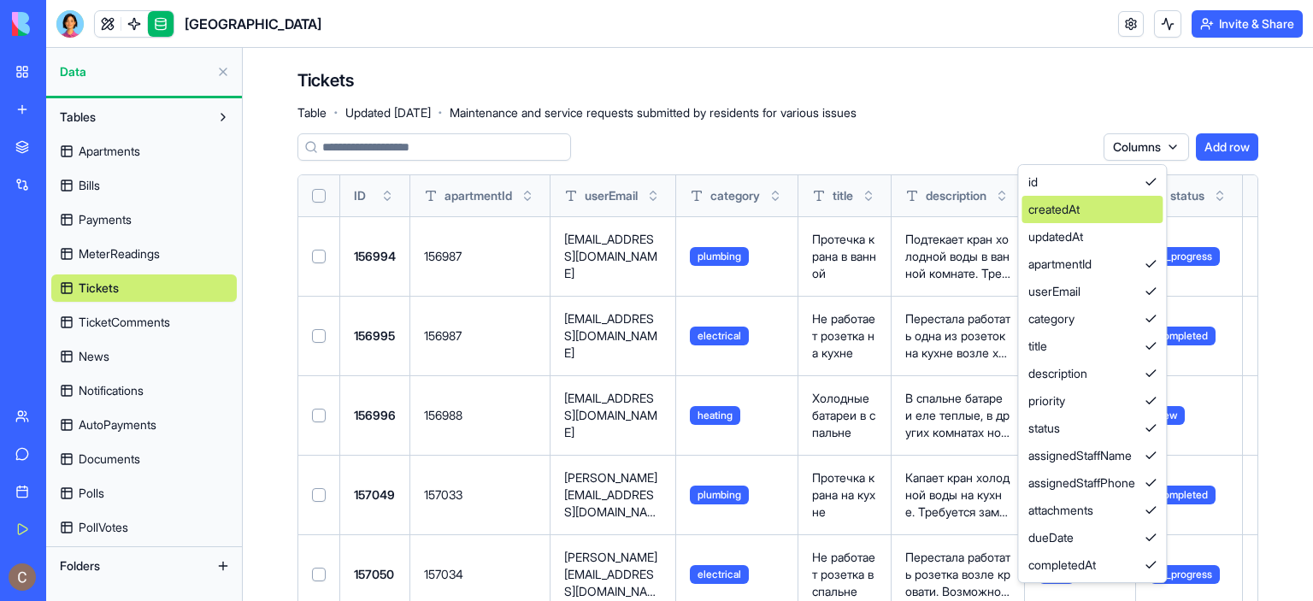
click at [1151, 215] on div "createdAt" at bounding box center [1092, 209] width 141 height 27
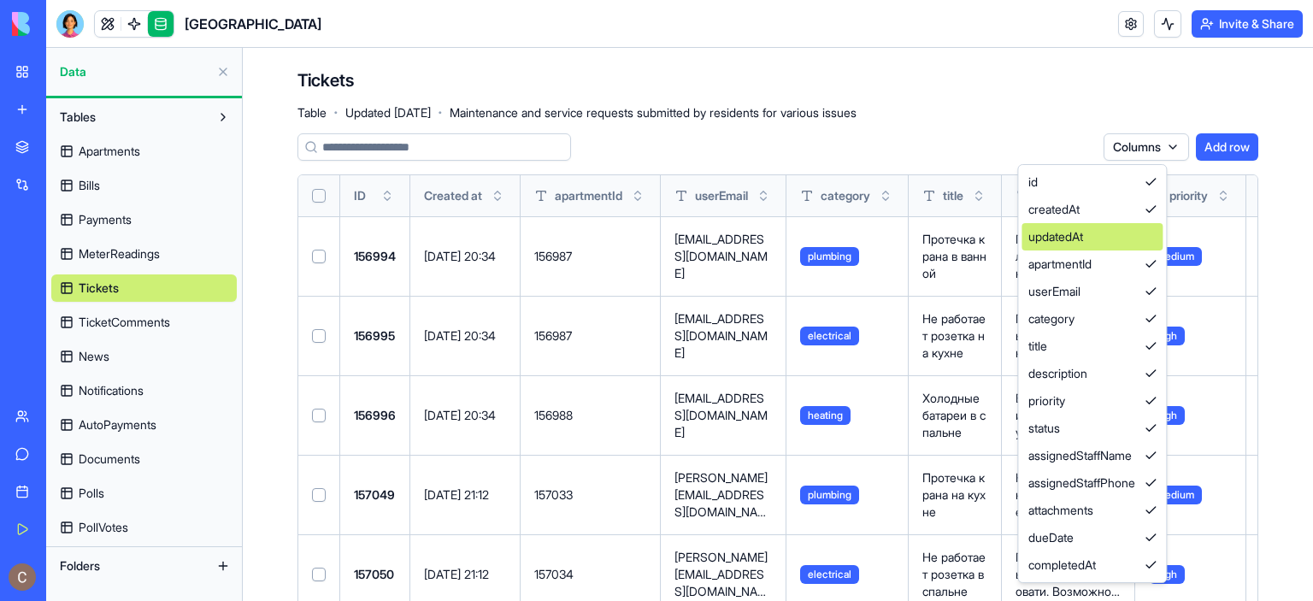
click at [1156, 242] on div "updatedAt" at bounding box center [1092, 236] width 141 height 27
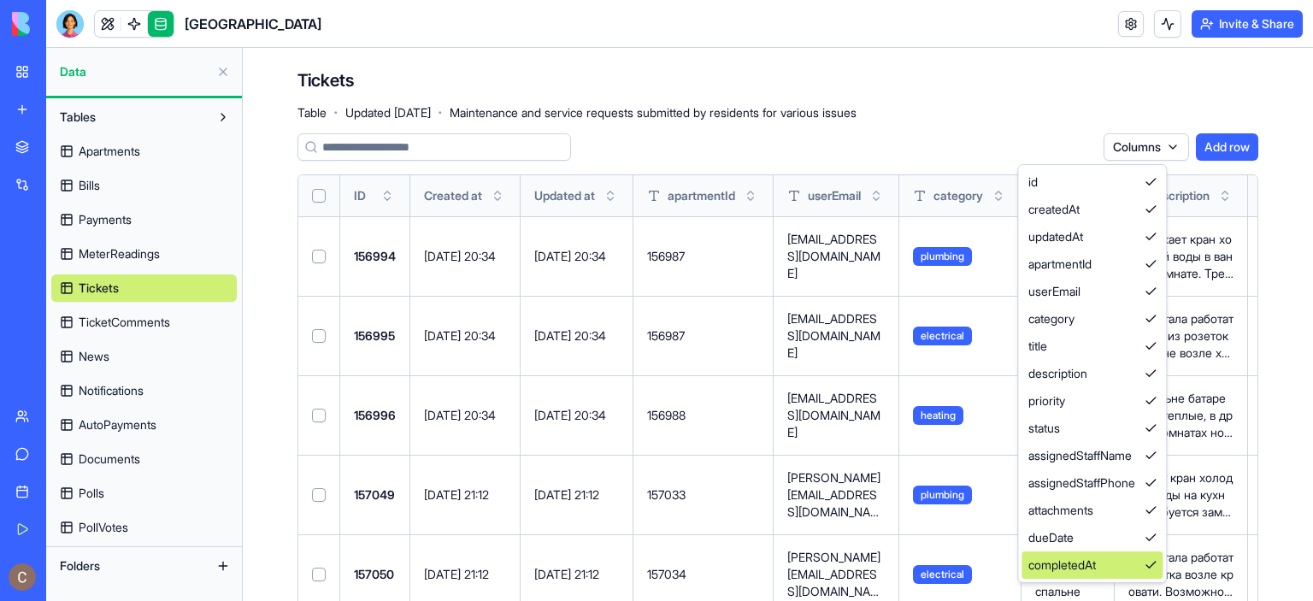
click at [1100, 570] on div "completedAt" at bounding box center [1092, 564] width 141 height 27
click at [1101, 543] on div "dueDate" at bounding box center [1092, 537] width 141 height 27
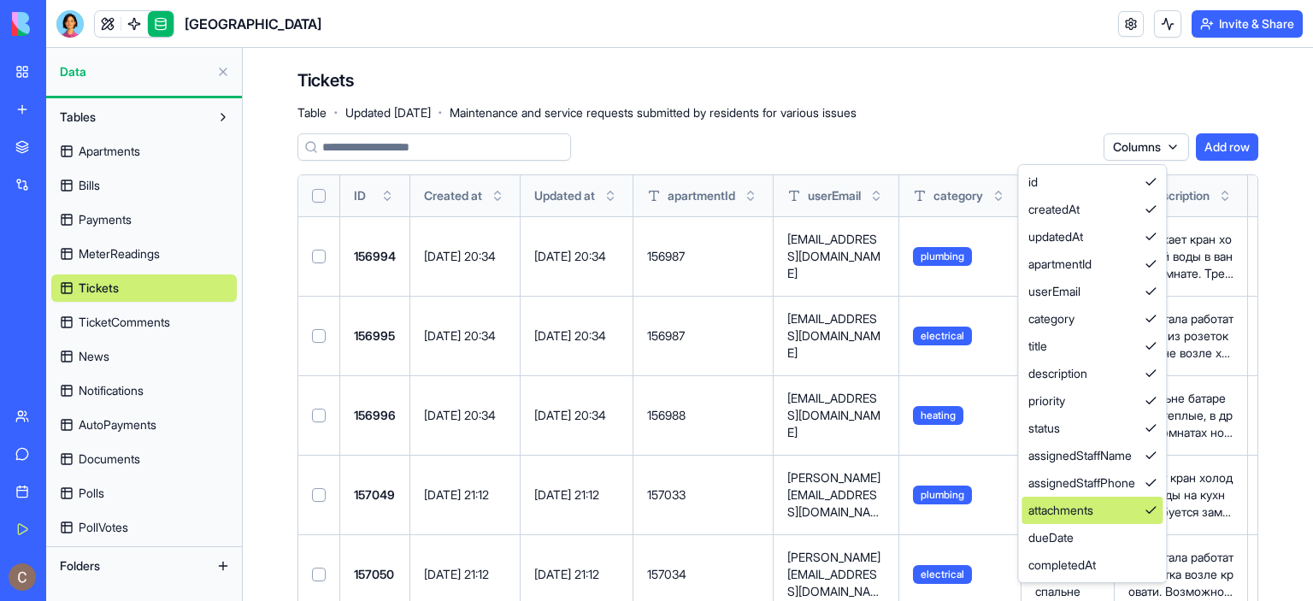
click at [1101, 516] on div "attachments" at bounding box center [1092, 510] width 141 height 27
click at [1101, 484] on div "assignedStaffPhone" at bounding box center [1092, 482] width 141 height 27
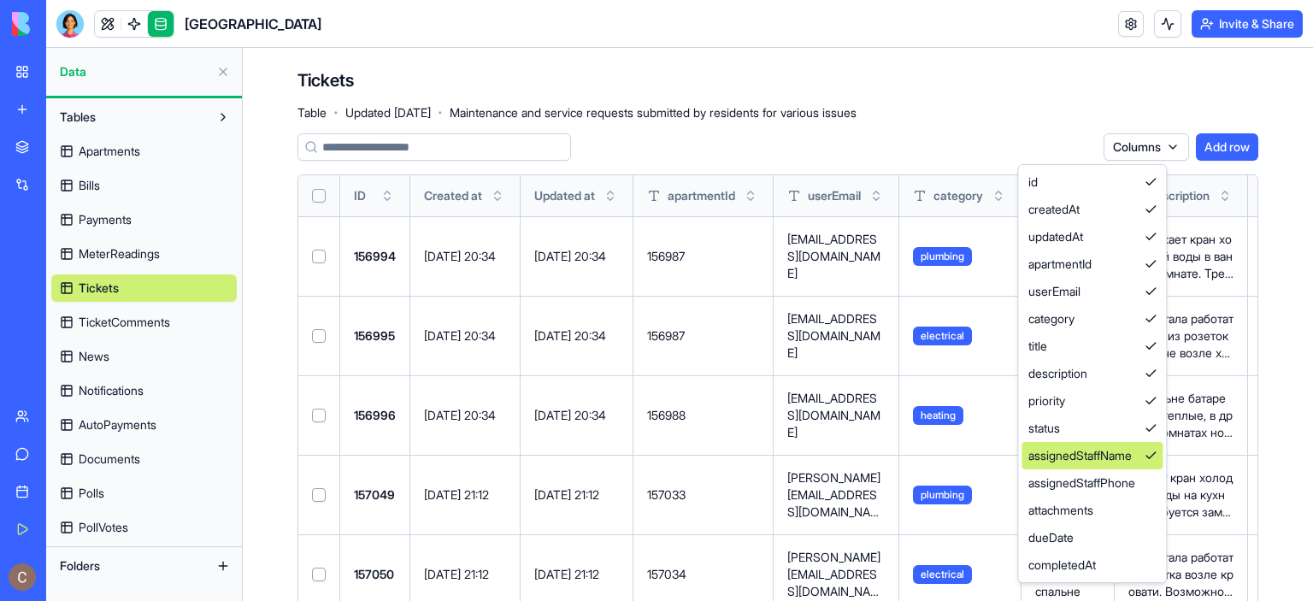
click at [1107, 457] on div "assignedStaffName" at bounding box center [1092, 455] width 141 height 27
click at [1113, 419] on div "status" at bounding box center [1092, 428] width 141 height 27
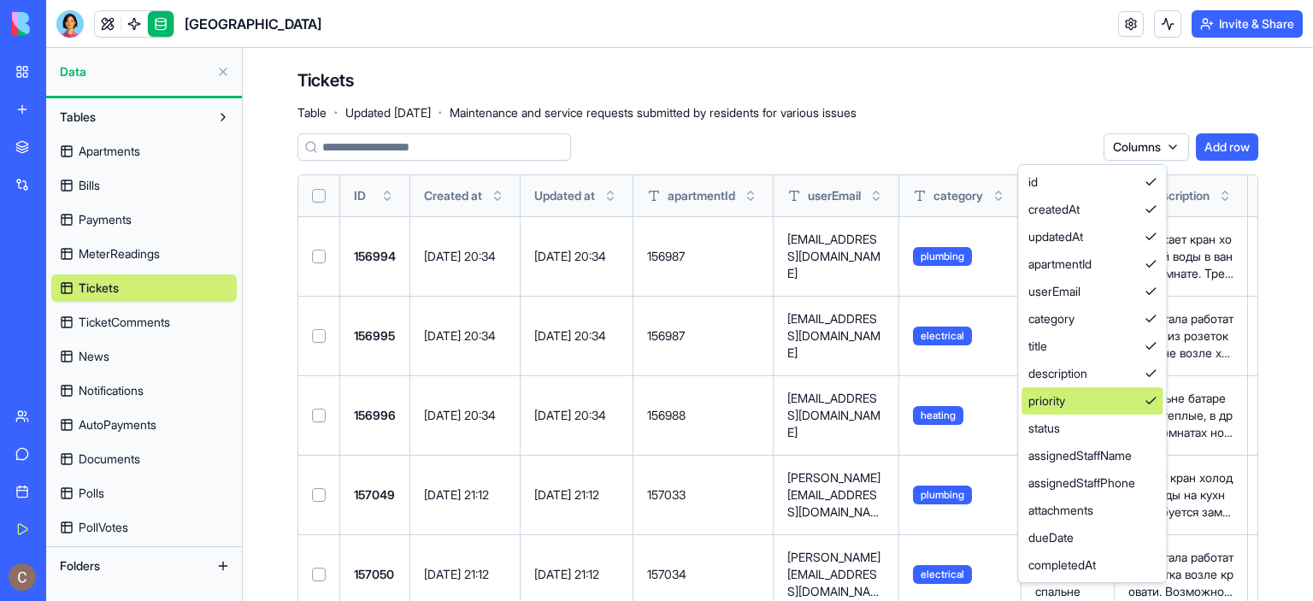
click at [1115, 399] on div "priority" at bounding box center [1092, 400] width 141 height 27
click at [1122, 369] on div "description" at bounding box center [1092, 373] width 141 height 27
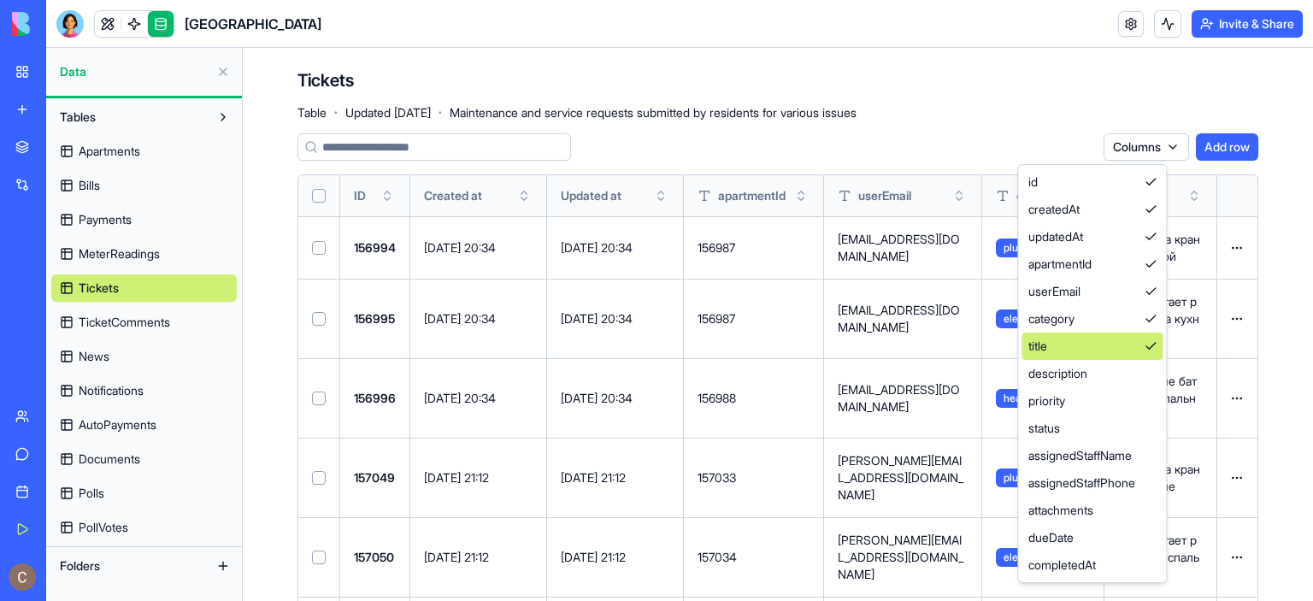
click at [1121, 349] on div "title" at bounding box center [1092, 346] width 141 height 27
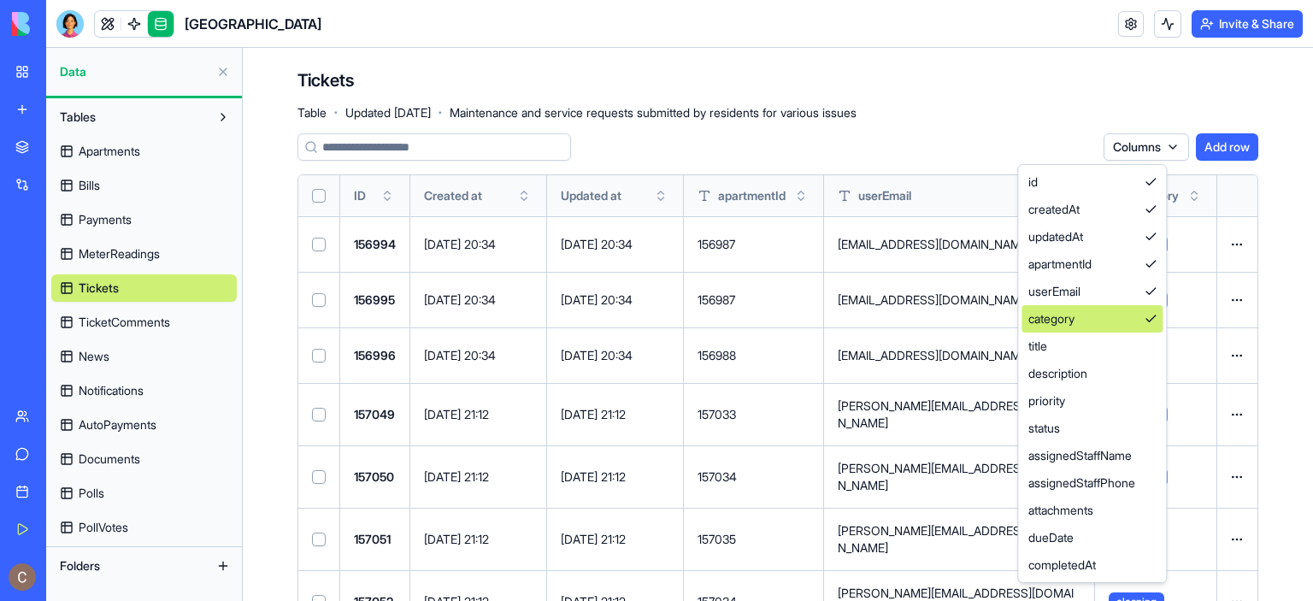
click at [1122, 324] on div "category" at bounding box center [1092, 318] width 141 height 27
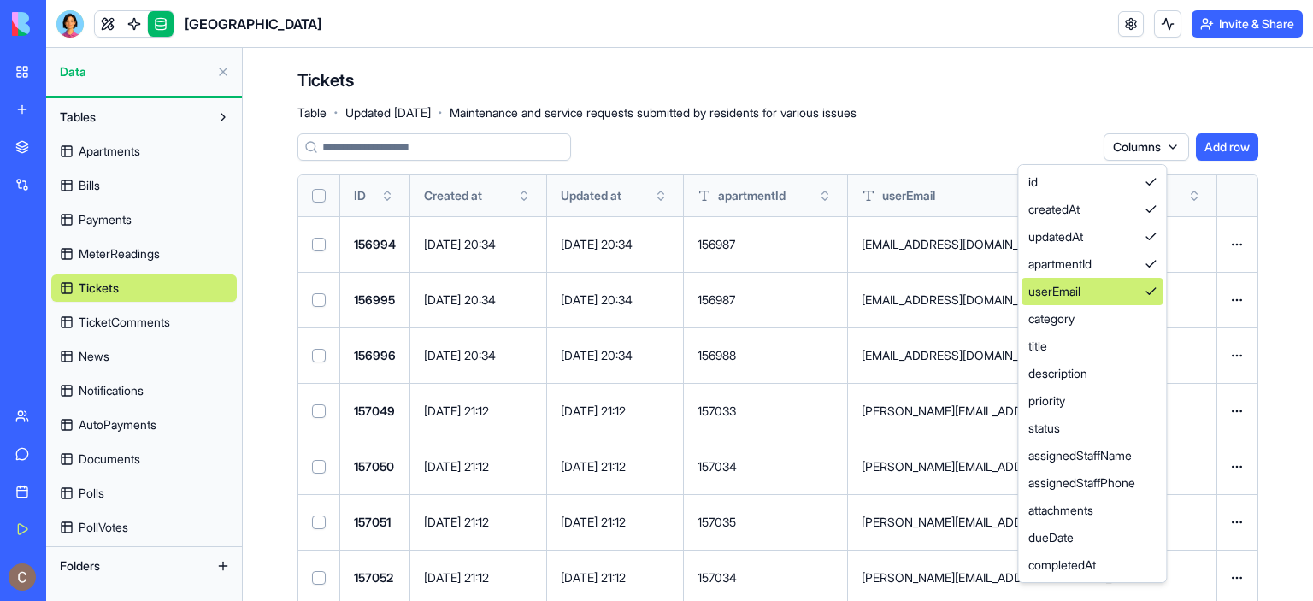
click at [1122, 293] on div "userEmail" at bounding box center [1092, 291] width 141 height 27
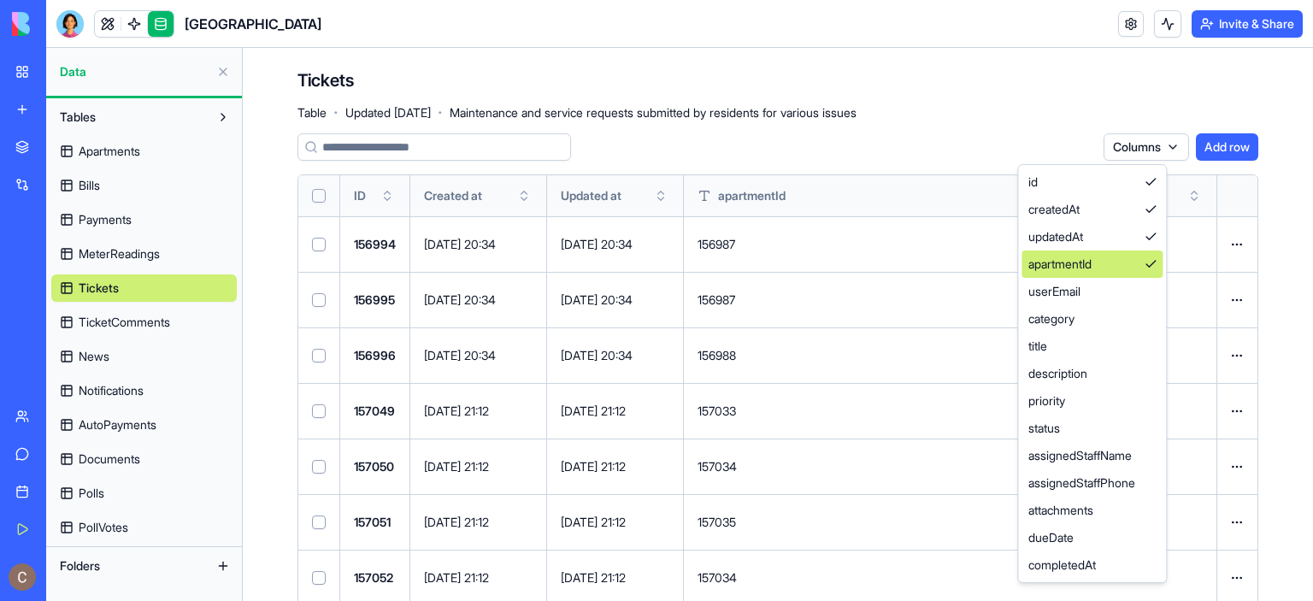
click at [1128, 266] on div "apartmentId" at bounding box center [1092, 263] width 141 height 27
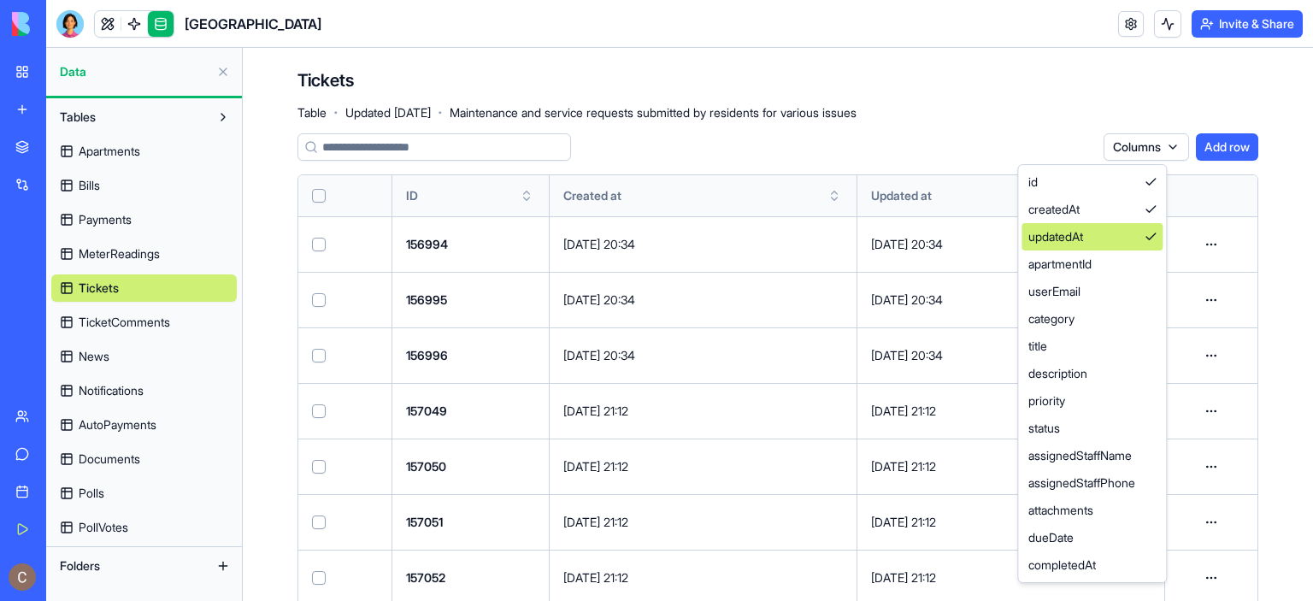
click at [1126, 234] on div "updatedAt" at bounding box center [1092, 236] width 141 height 27
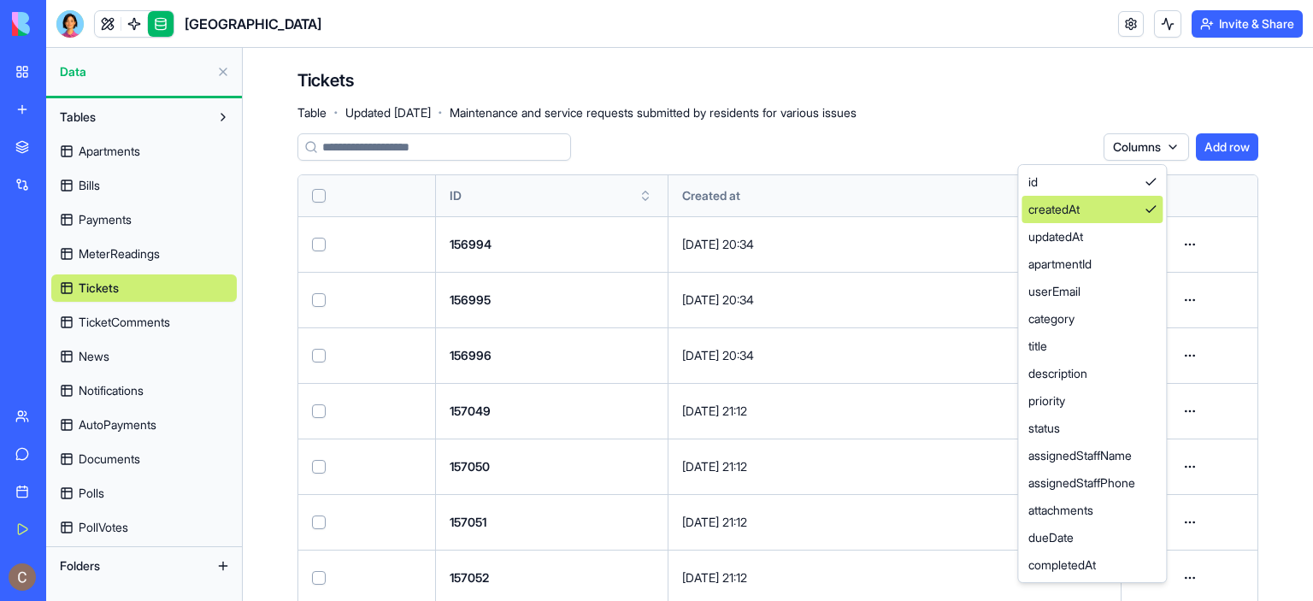
click at [1126, 211] on div "createdAt" at bounding box center [1092, 209] width 141 height 27
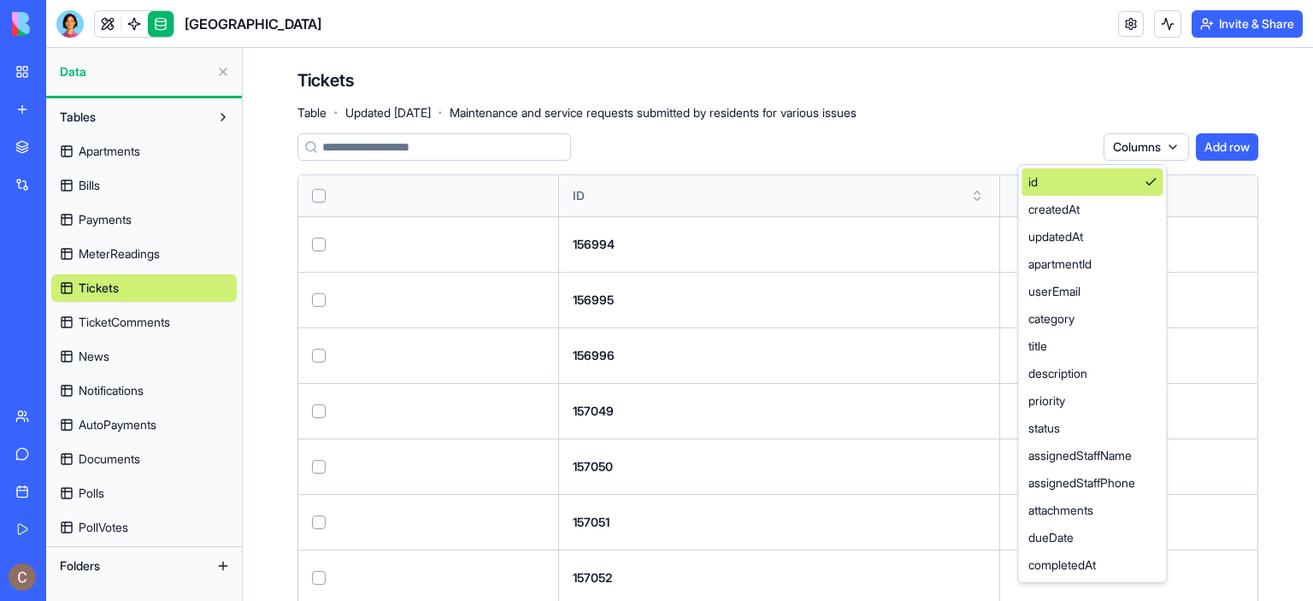
click at [1122, 186] on div "id" at bounding box center [1092, 181] width 141 height 27
click at [1111, 204] on div "createdAt" at bounding box center [1092, 209] width 141 height 27
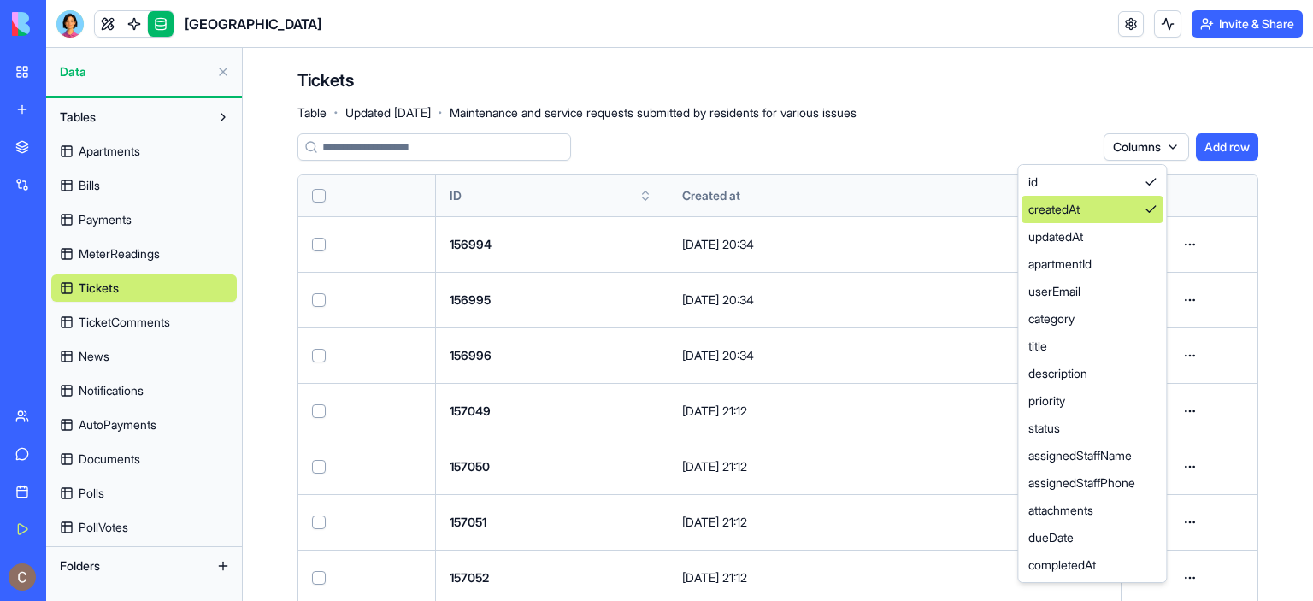
click at [1111, 204] on div "createdAt" at bounding box center [1092, 209] width 141 height 27
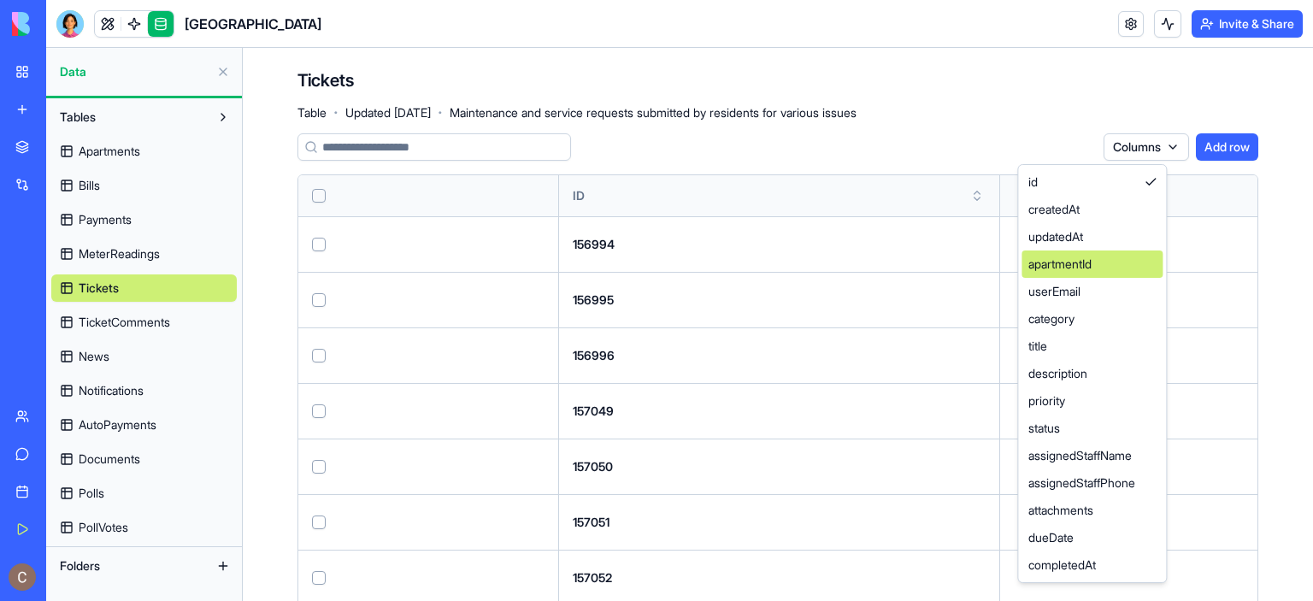
click at [1091, 265] on div "apartmentId" at bounding box center [1092, 263] width 141 height 27
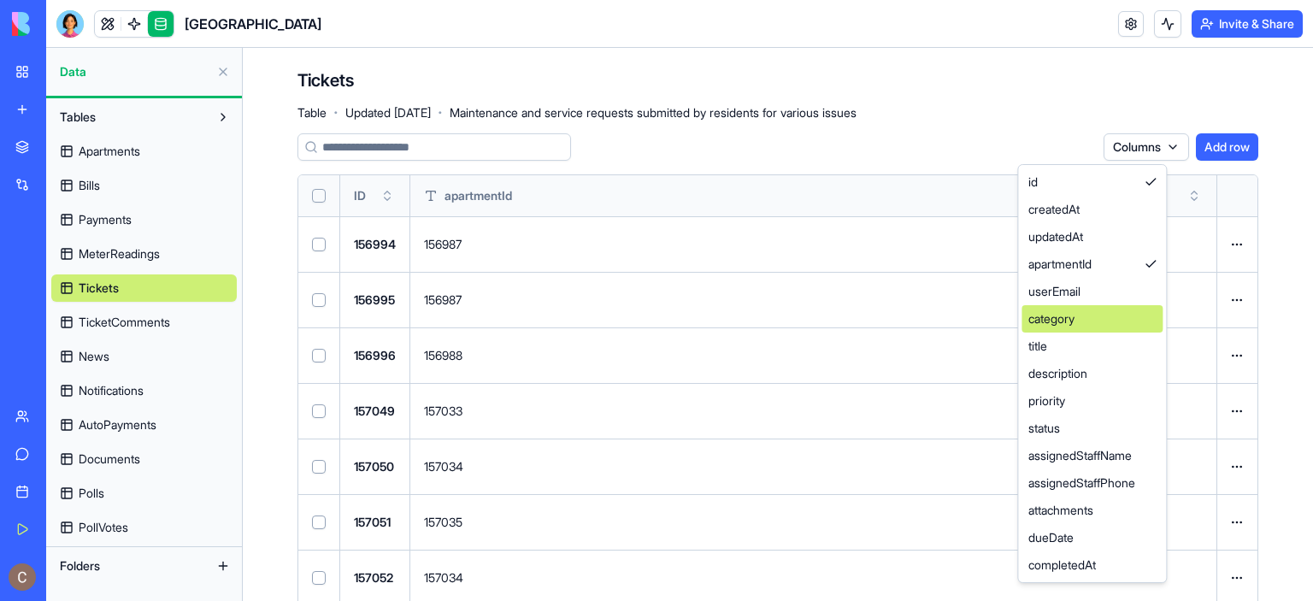
click at [1093, 323] on div "category" at bounding box center [1092, 318] width 141 height 27
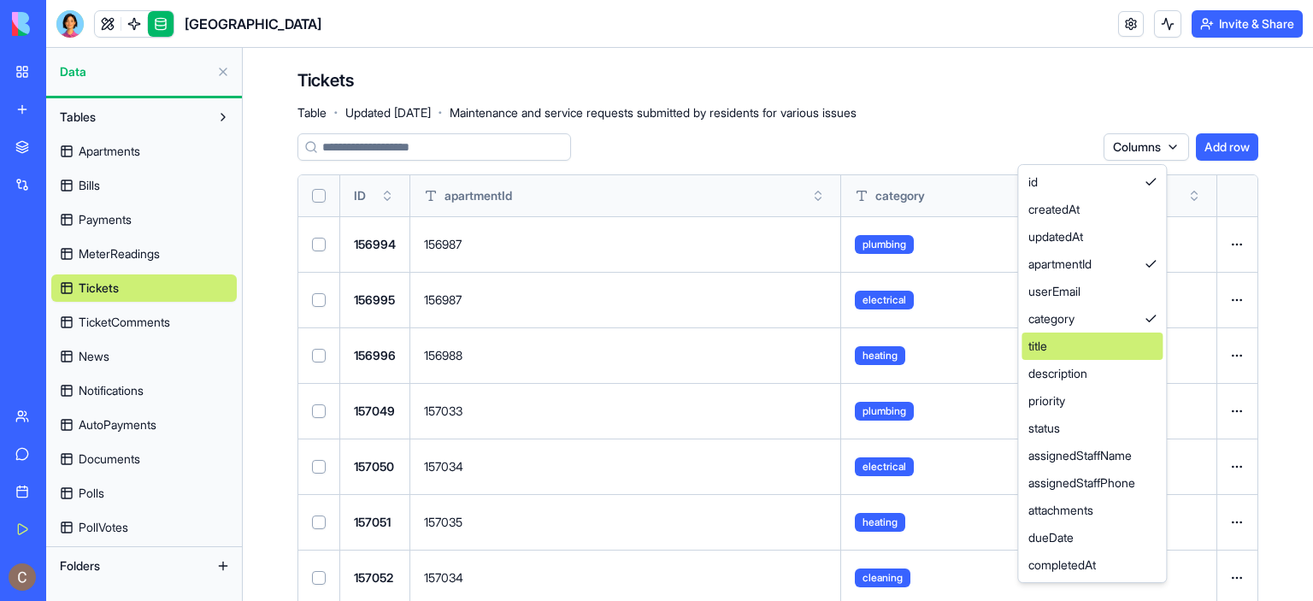
click at [1087, 354] on div "title" at bounding box center [1092, 346] width 141 height 27
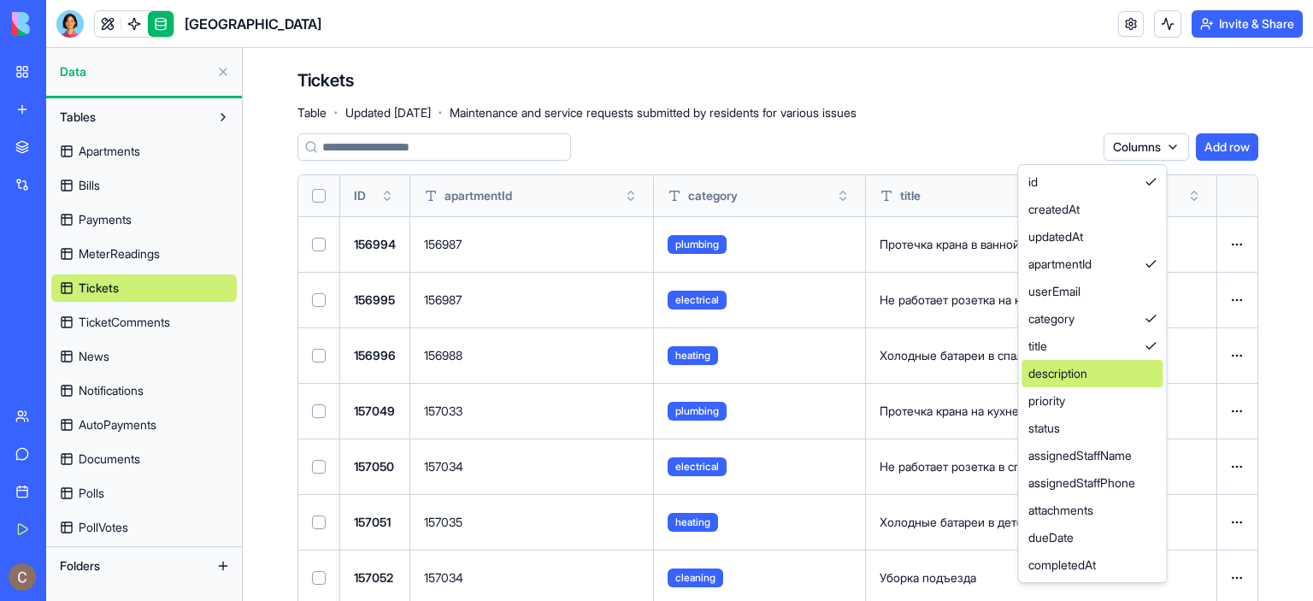
click at [1087, 374] on div "description" at bounding box center [1092, 373] width 141 height 27
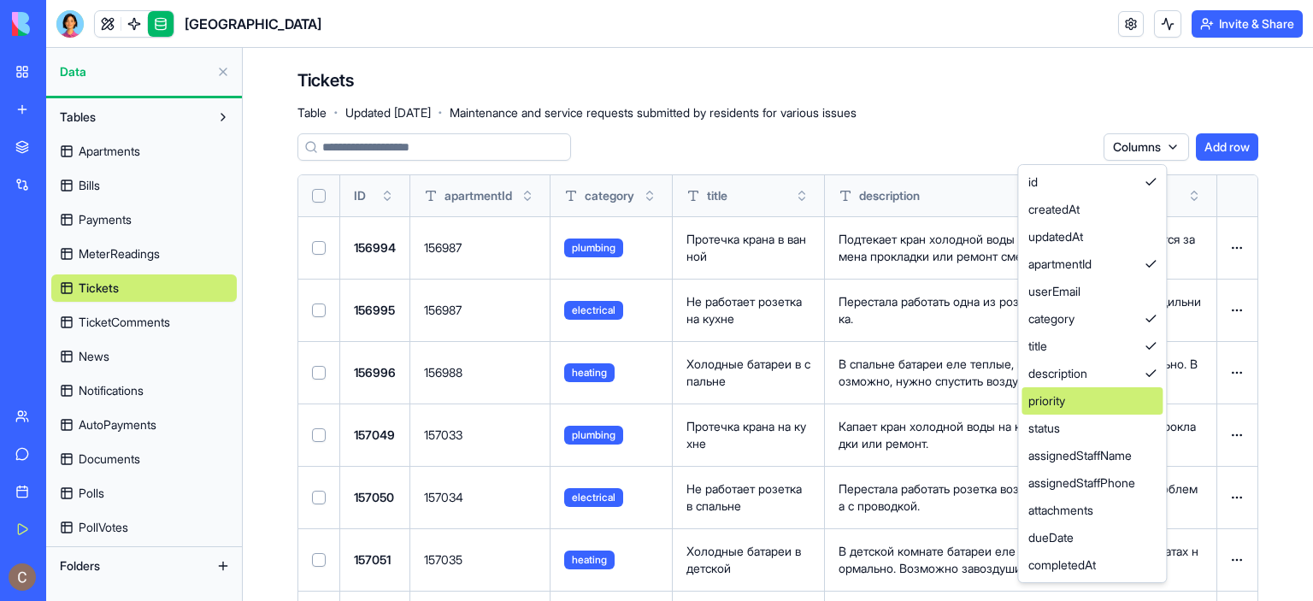
click at [1077, 404] on div "priority" at bounding box center [1092, 400] width 141 height 27
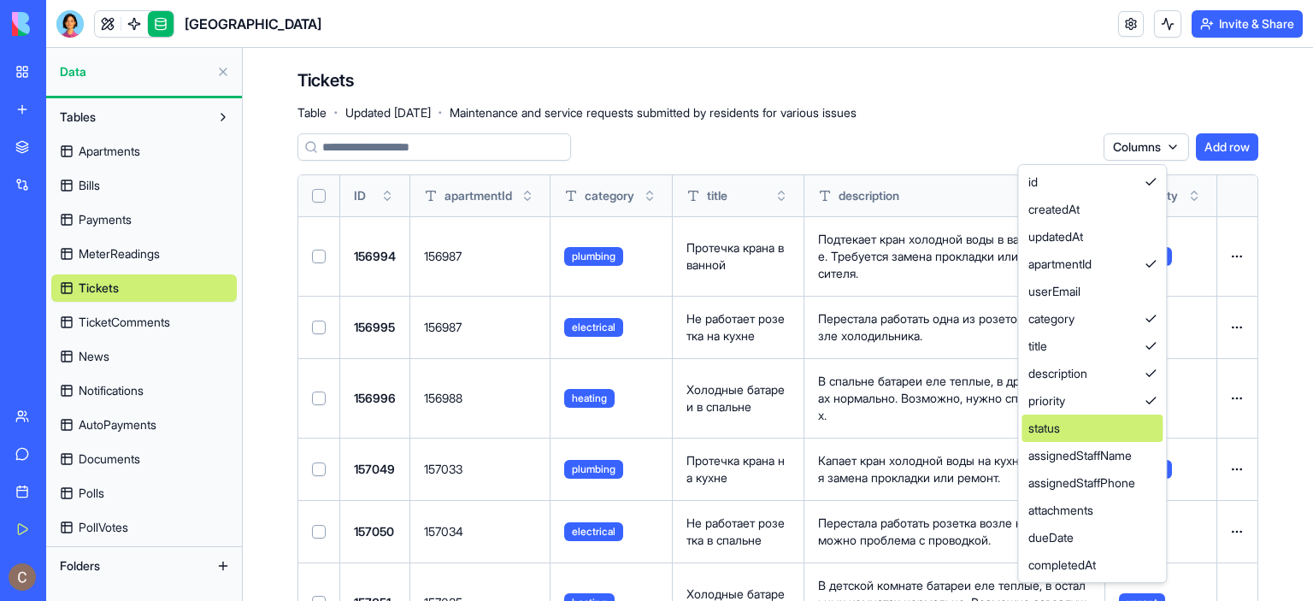
click at [1084, 429] on div "status" at bounding box center [1092, 428] width 141 height 27
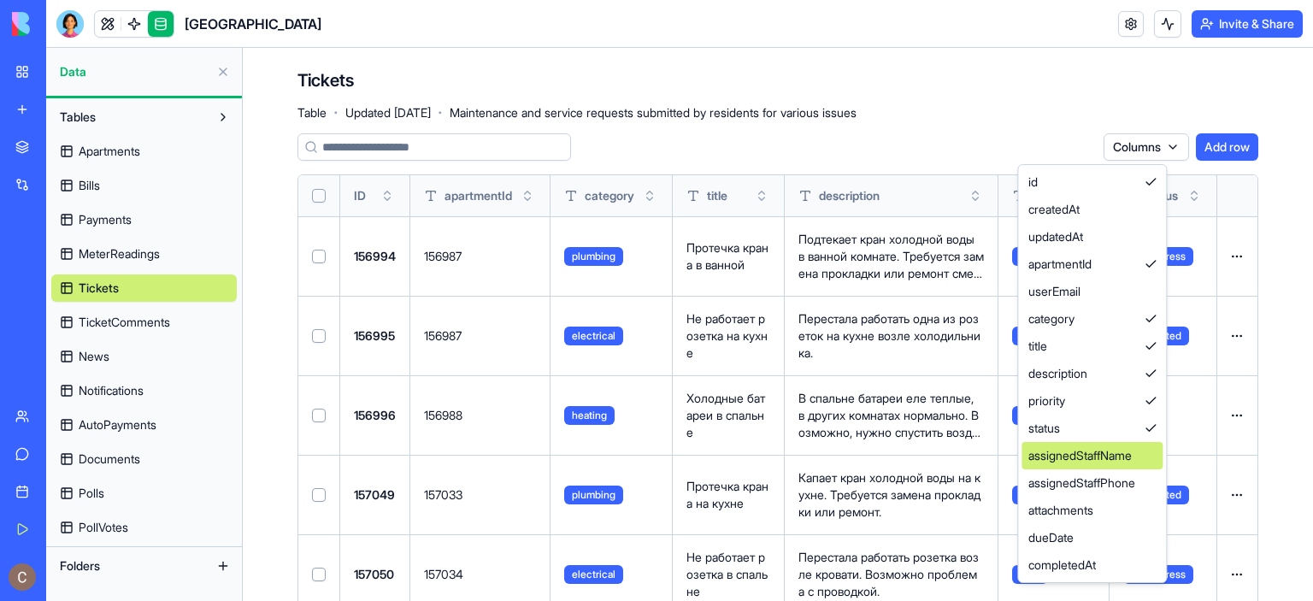
click at [1084, 453] on div "assignedStaffName" at bounding box center [1092, 455] width 141 height 27
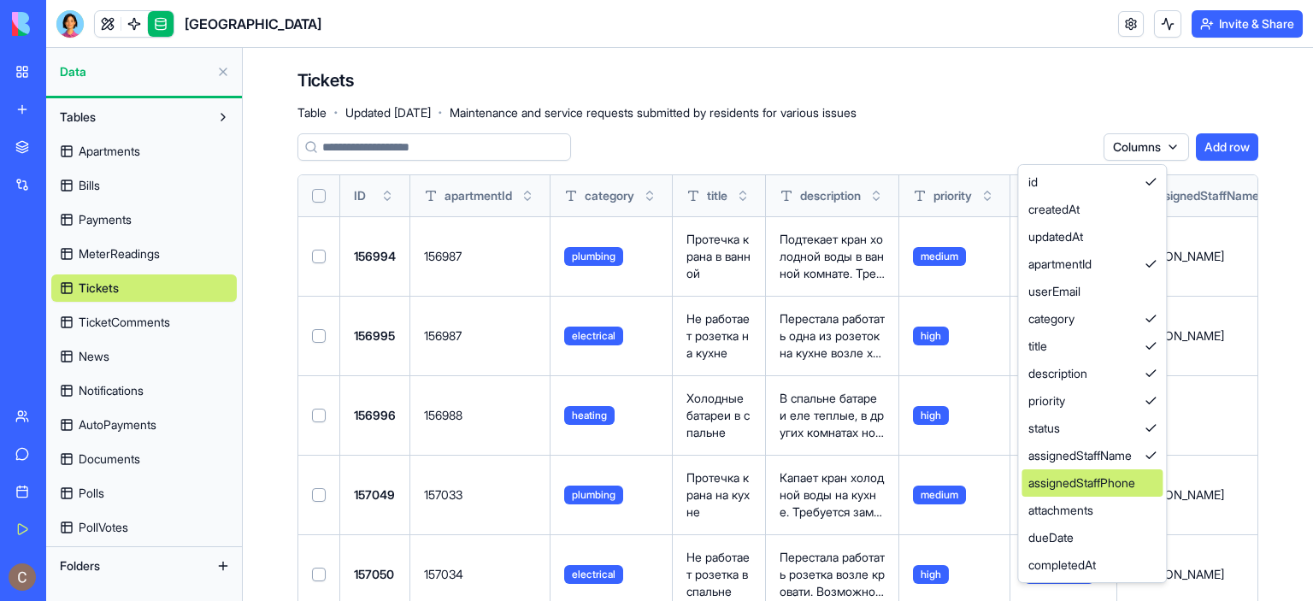
click at [1091, 489] on div "assignedStaffPhone" at bounding box center [1092, 482] width 141 height 27
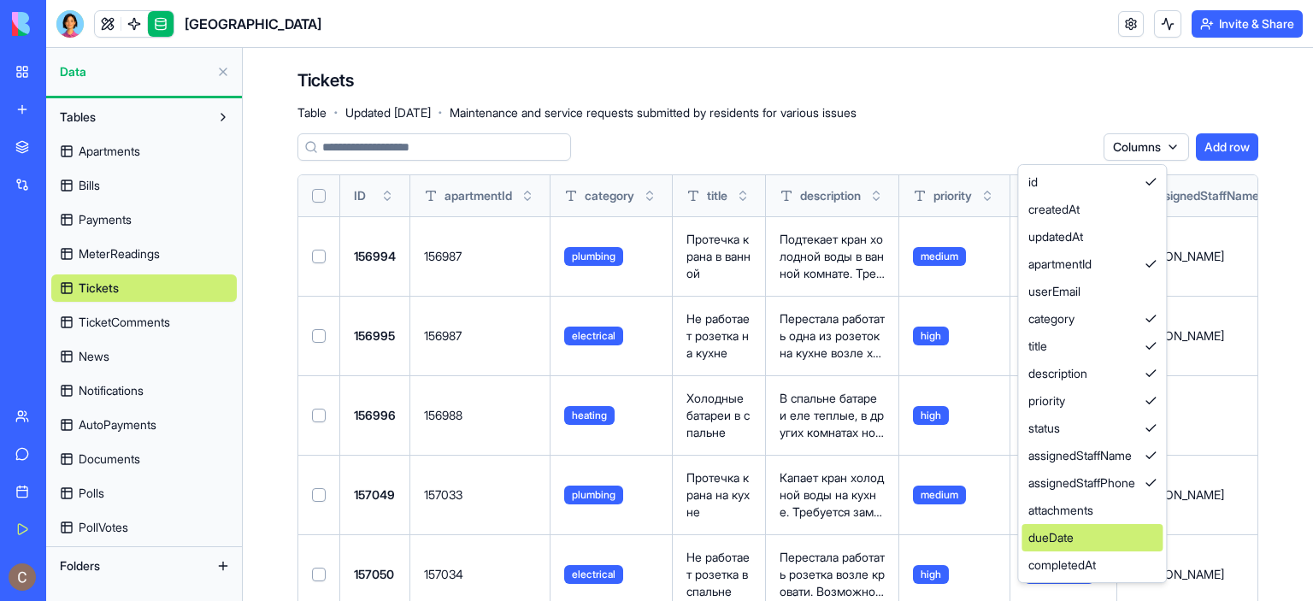
click at [1101, 527] on div "dueDate" at bounding box center [1092, 537] width 141 height 27
click at [1104, 513] on div "attachments" at bounding box center [1092, 510] width 141 height 27
click at [1105, 553] on div "completedAt" at bounding box center [1092, 564] width 141 height 27
click at [1095, 98] on html "My Workspace New app Marketplace Integrations Recent River Park AI Logo Generat…" at bounding box center [656, 300] width 1313 height 601
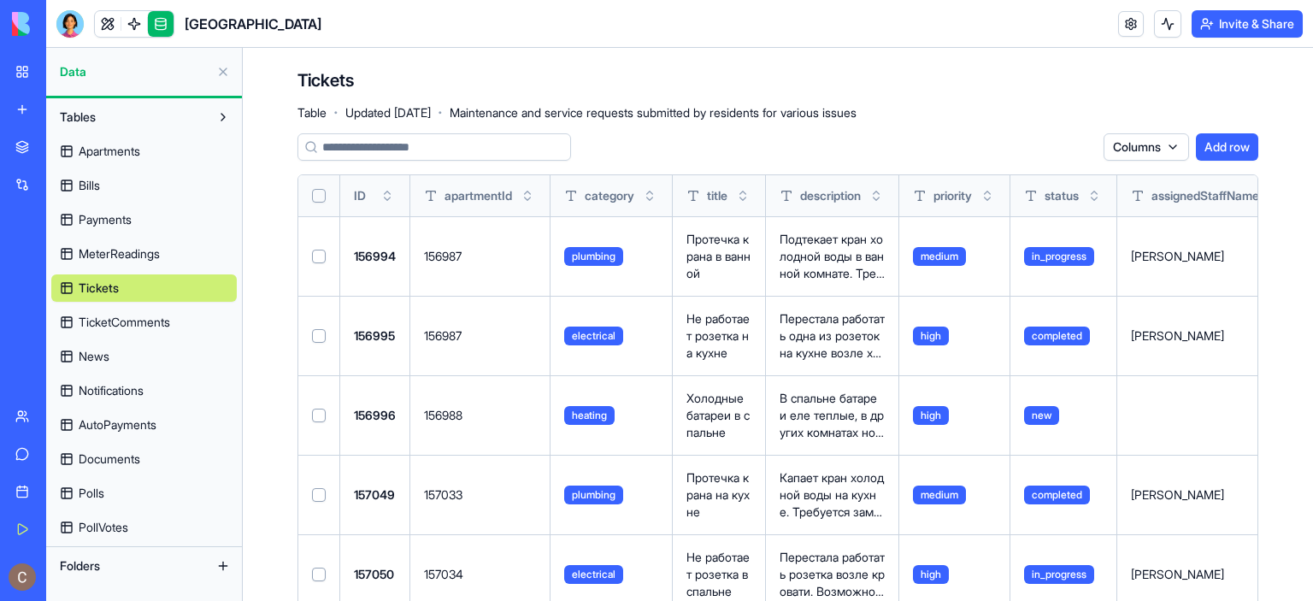
click at [222, 68] on button at bounding box center [222, 71] width 27 height 27
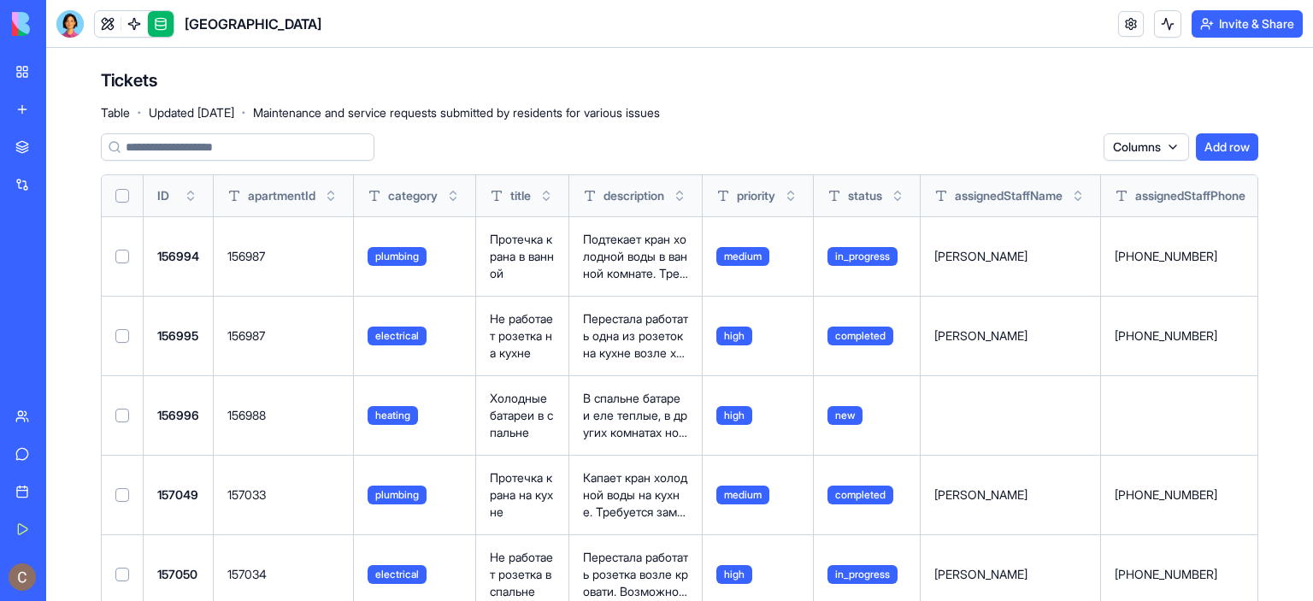
click at [0, 0] on button at bounding box center [0, 0] width 0 height 0
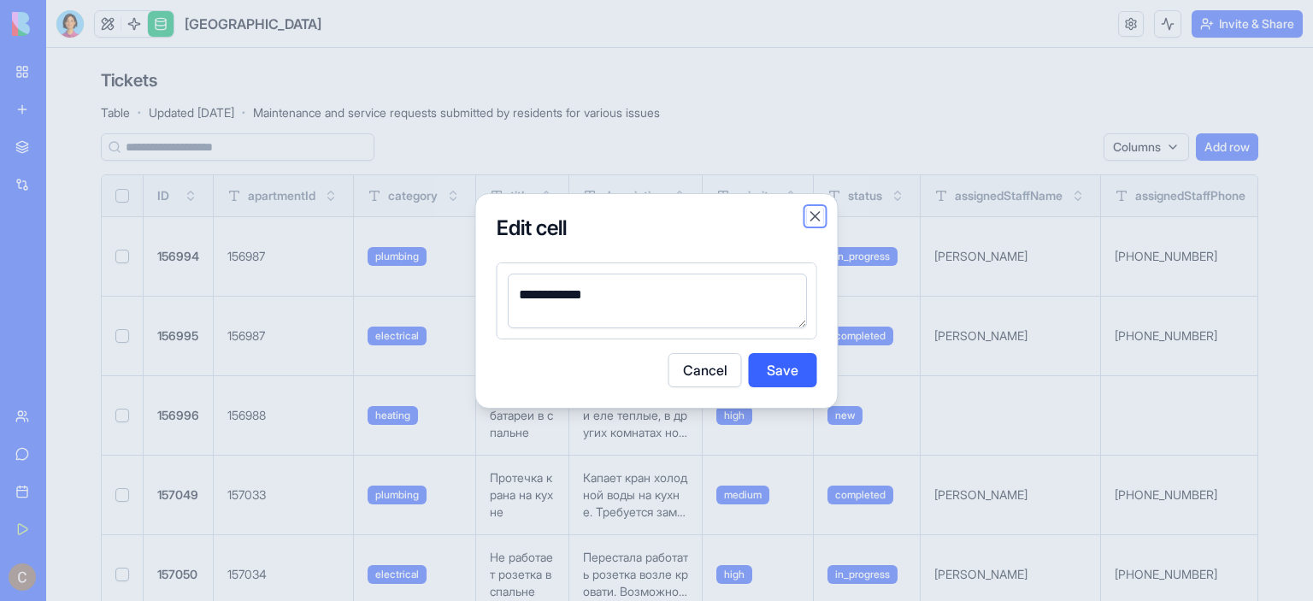
click at [816, 214] on button "Close" at bounding box center [815, 216] width 17 height 17
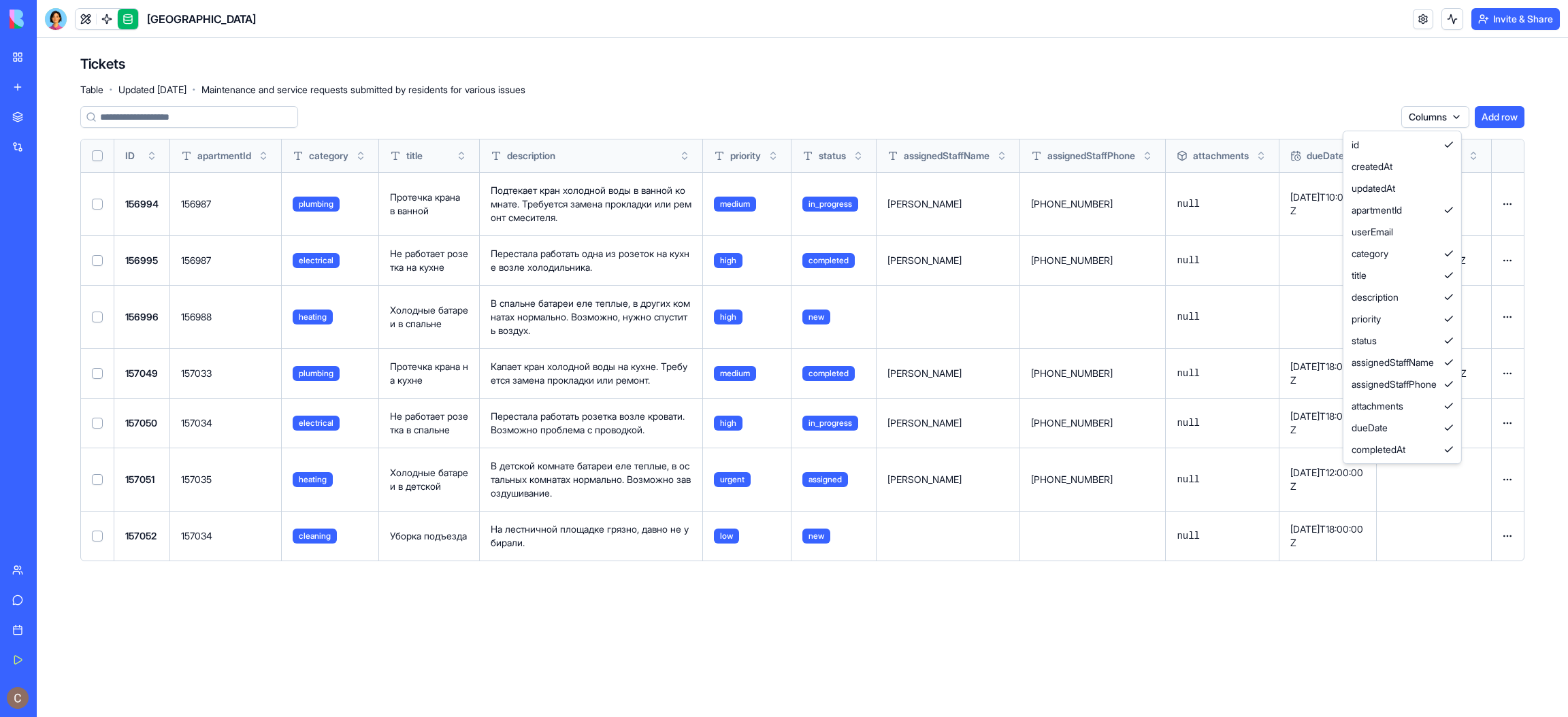
click at [1044, 116] on html "My Workspace New app Marketplace Integrations Recent River Park AI Logo Generat…" at bounding box center [784, 358] width 1568 height 717
click at [1044, 166] on div "createdAt" at bounding box center [1402, 166] width 112 height 21
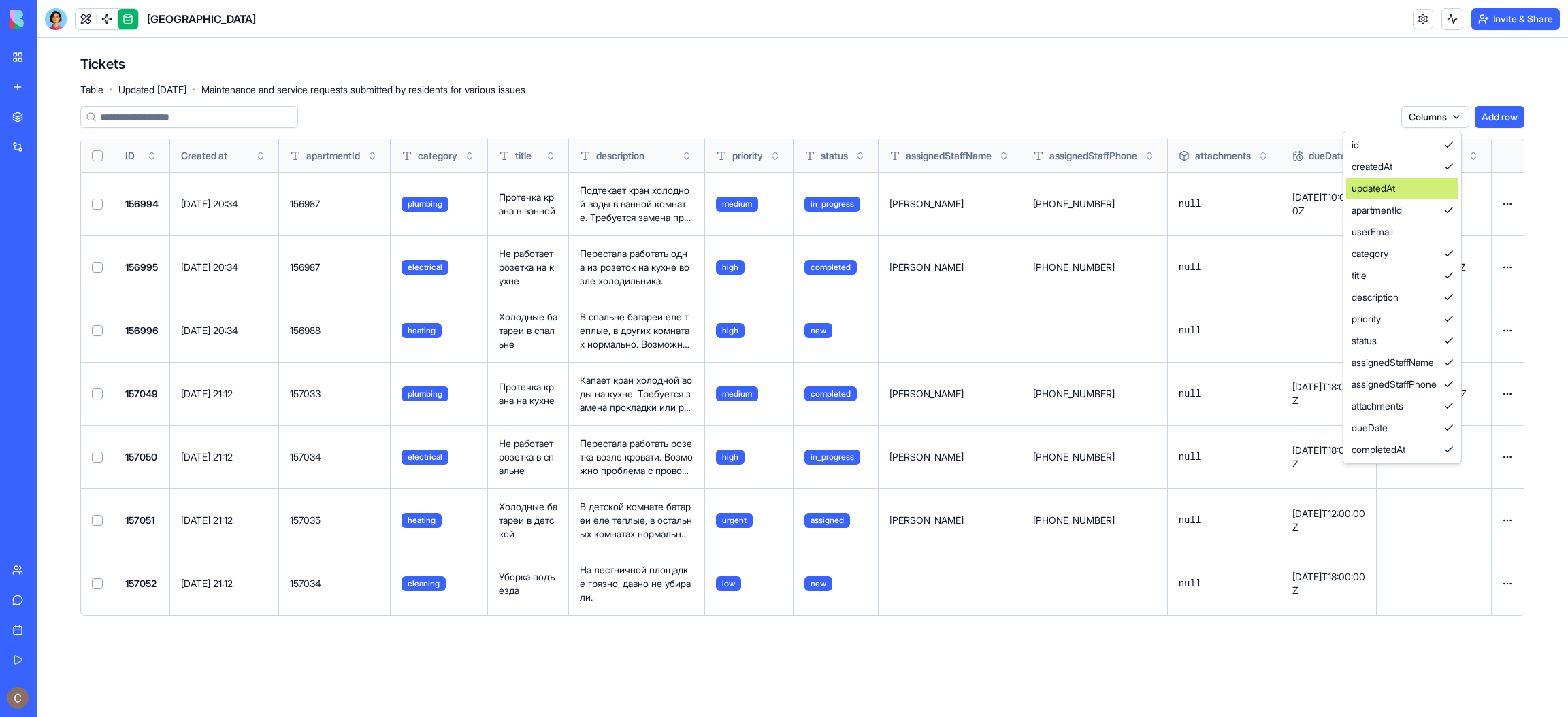
click at [1044, 190] on div "updatedAt" at bounding box center [1402, 188] width 112 height 21
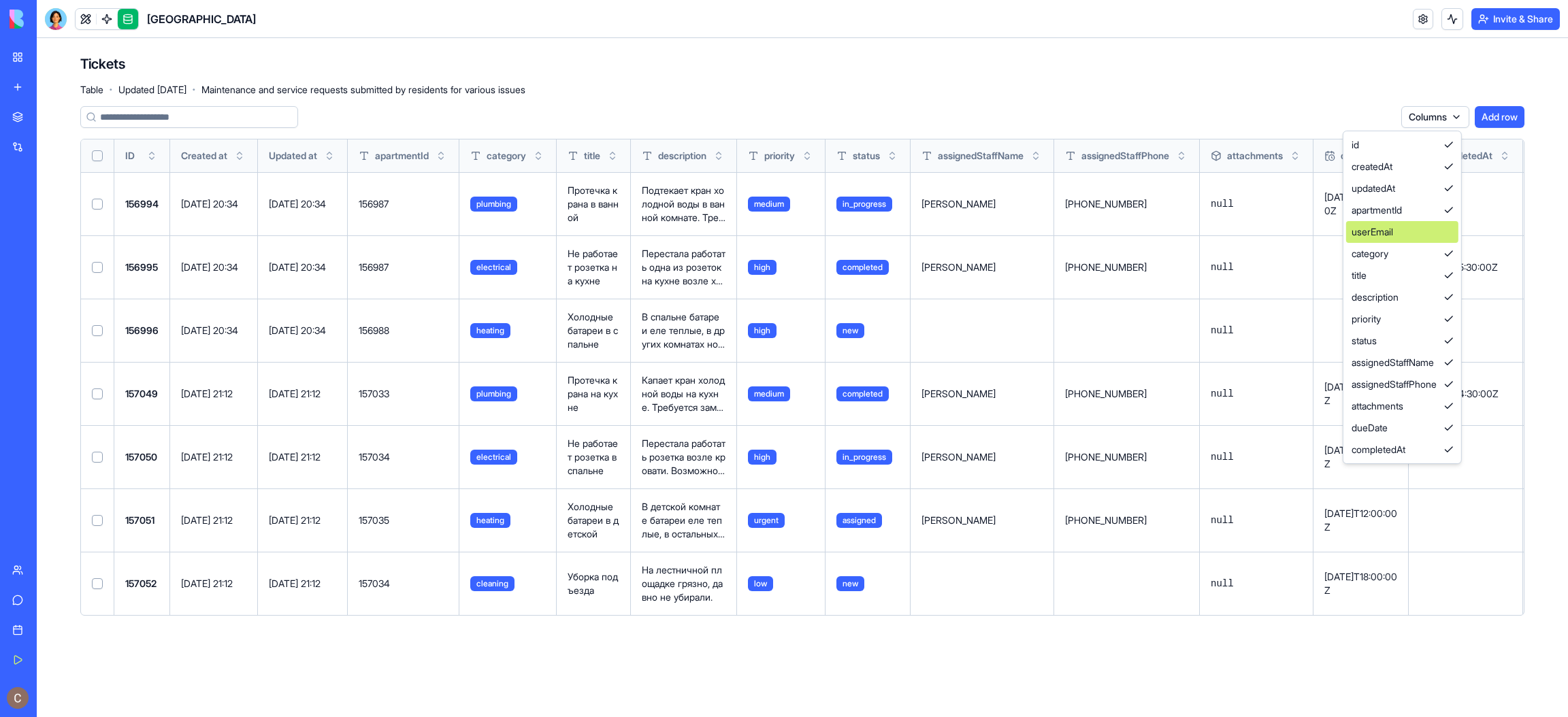
click at [1044, 228] on div "userEmail" at bounding box center [1402, 232] width 112 height 21
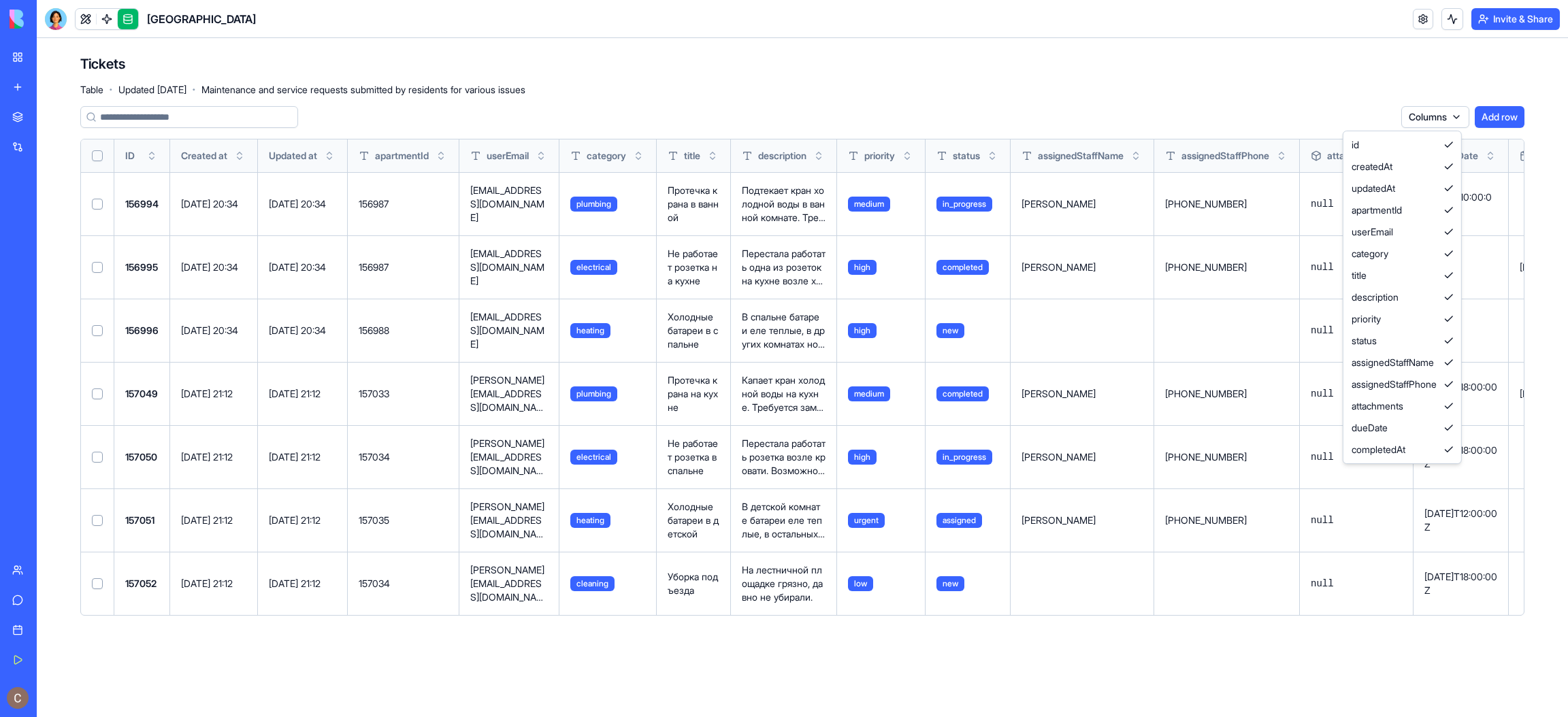
click at [1044, 61] on html "My Workspace New app Marketplace Integrations Recent River Park AI Logo Generat…" at bounding box center [784, 358] width 1568 height 717
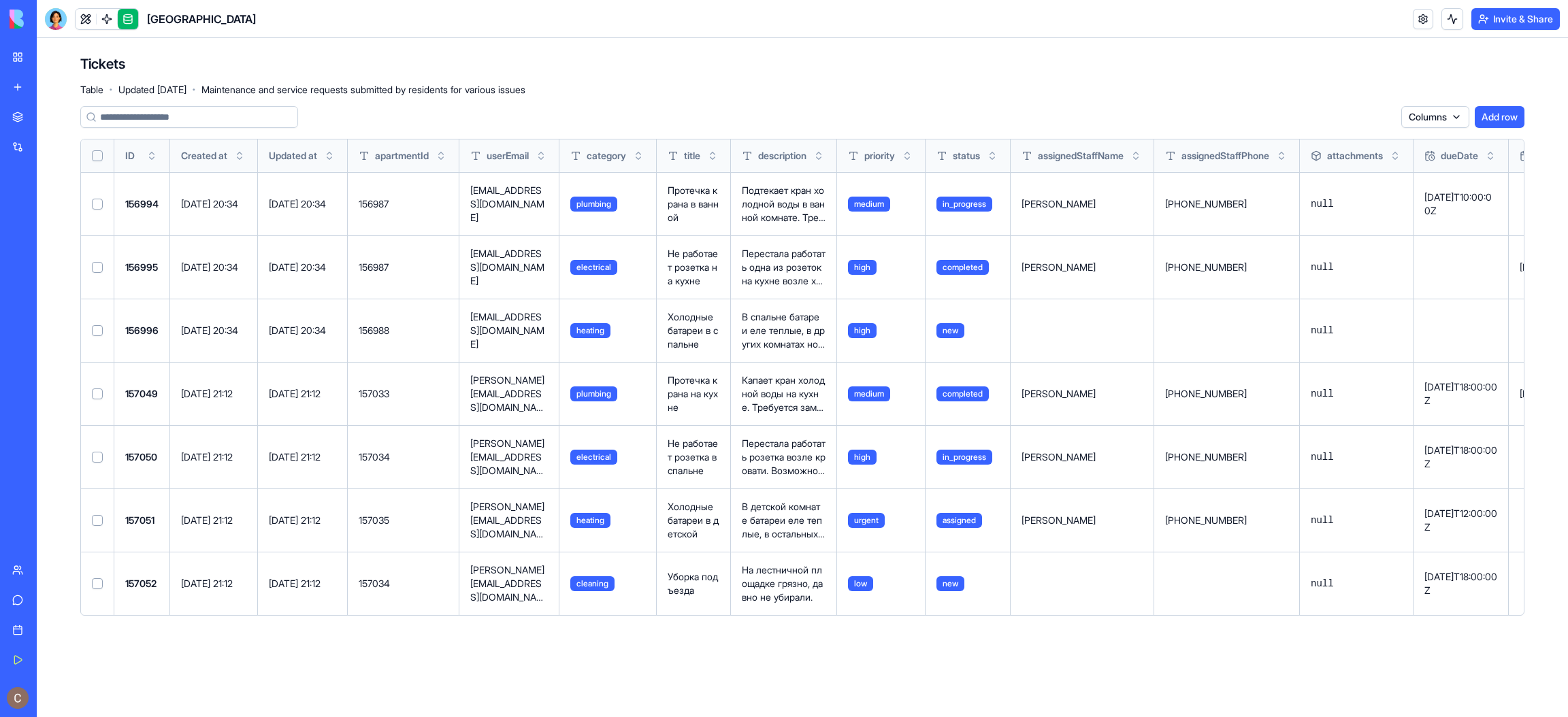
click at [124, 15] on link at bounding box center [128, 19] width 21 height 21
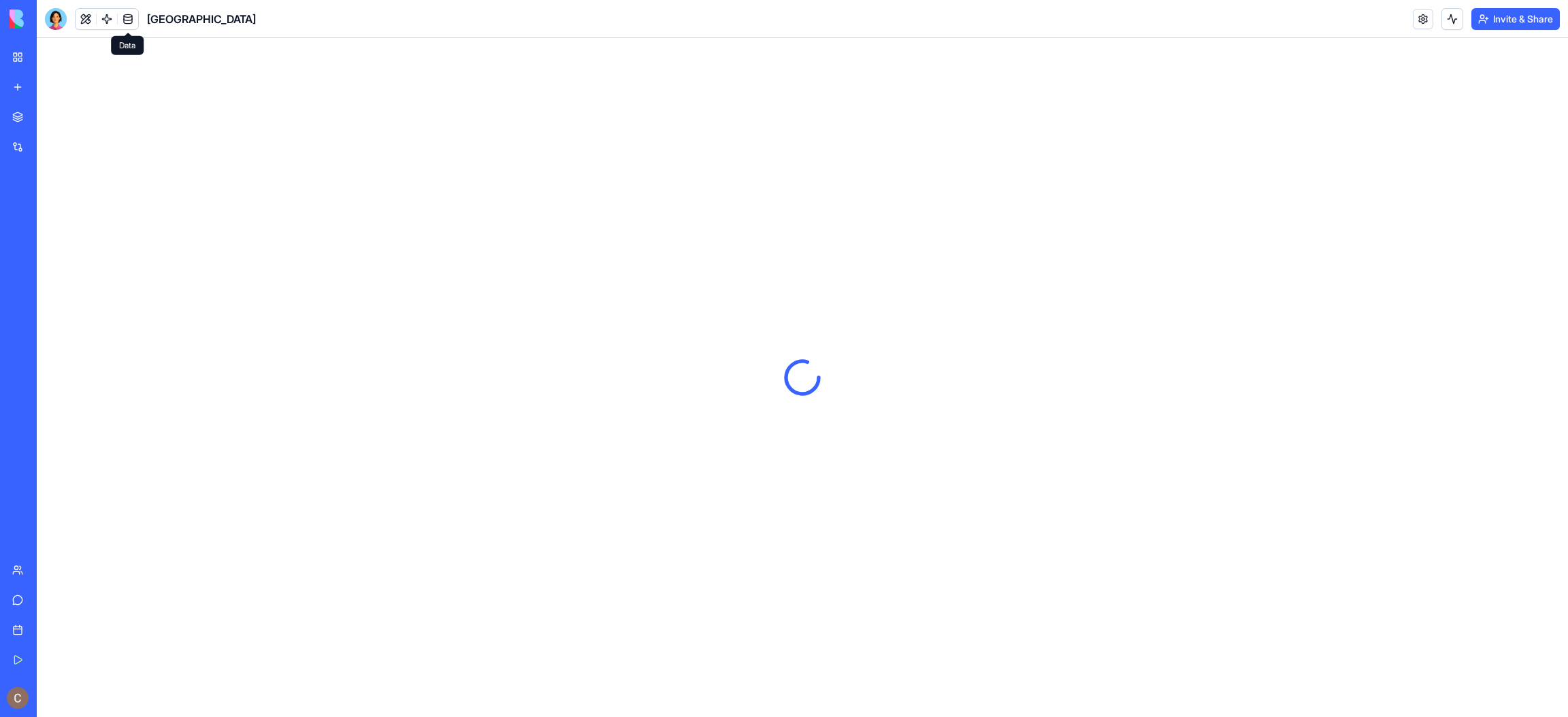
click at [129, 18] on link at bounding box center [128, 19] width 21 height 21
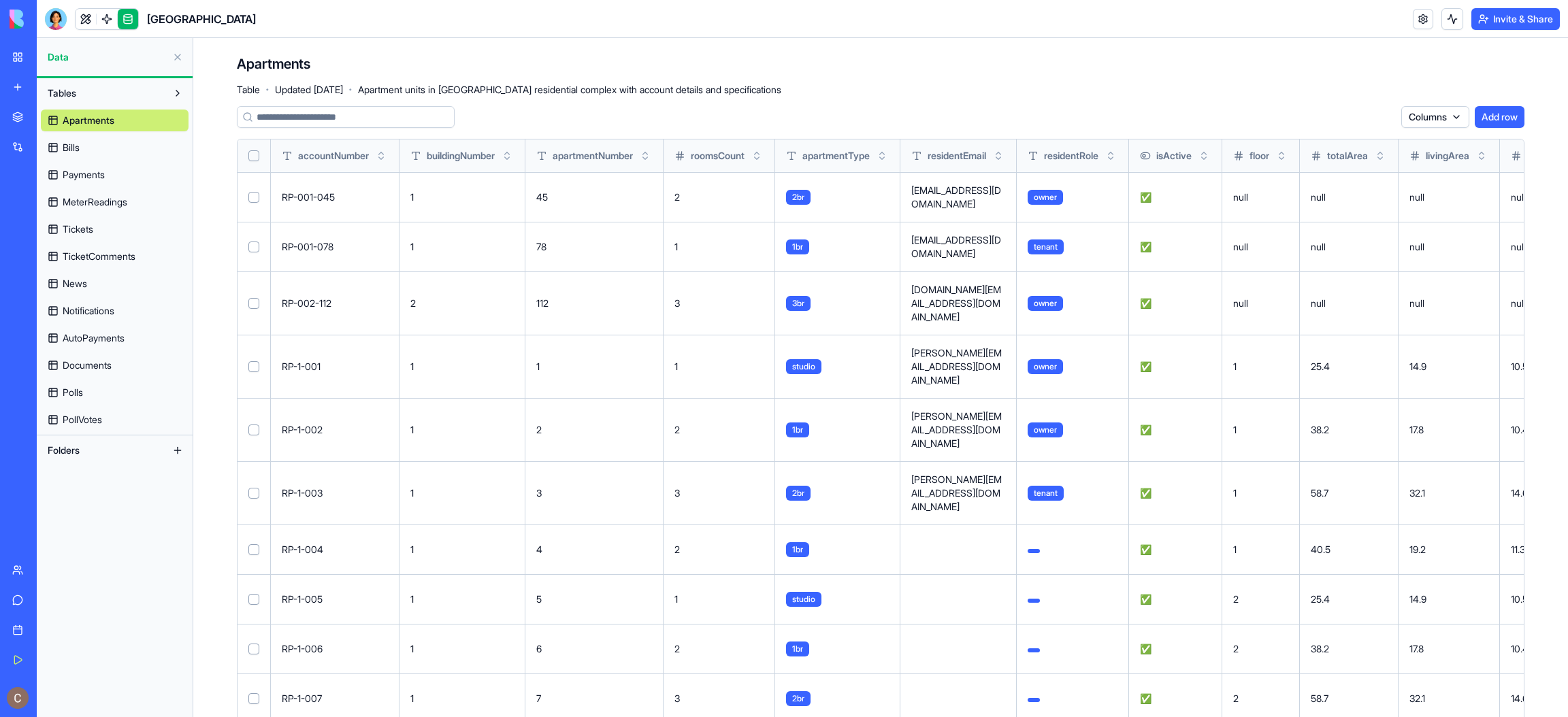
click at [1044, 124] on html "My Workspace New app Marketplace Integrations Recent River Park AI Logo Generat…" at bounding box center [784, 358] width 1568 height 717
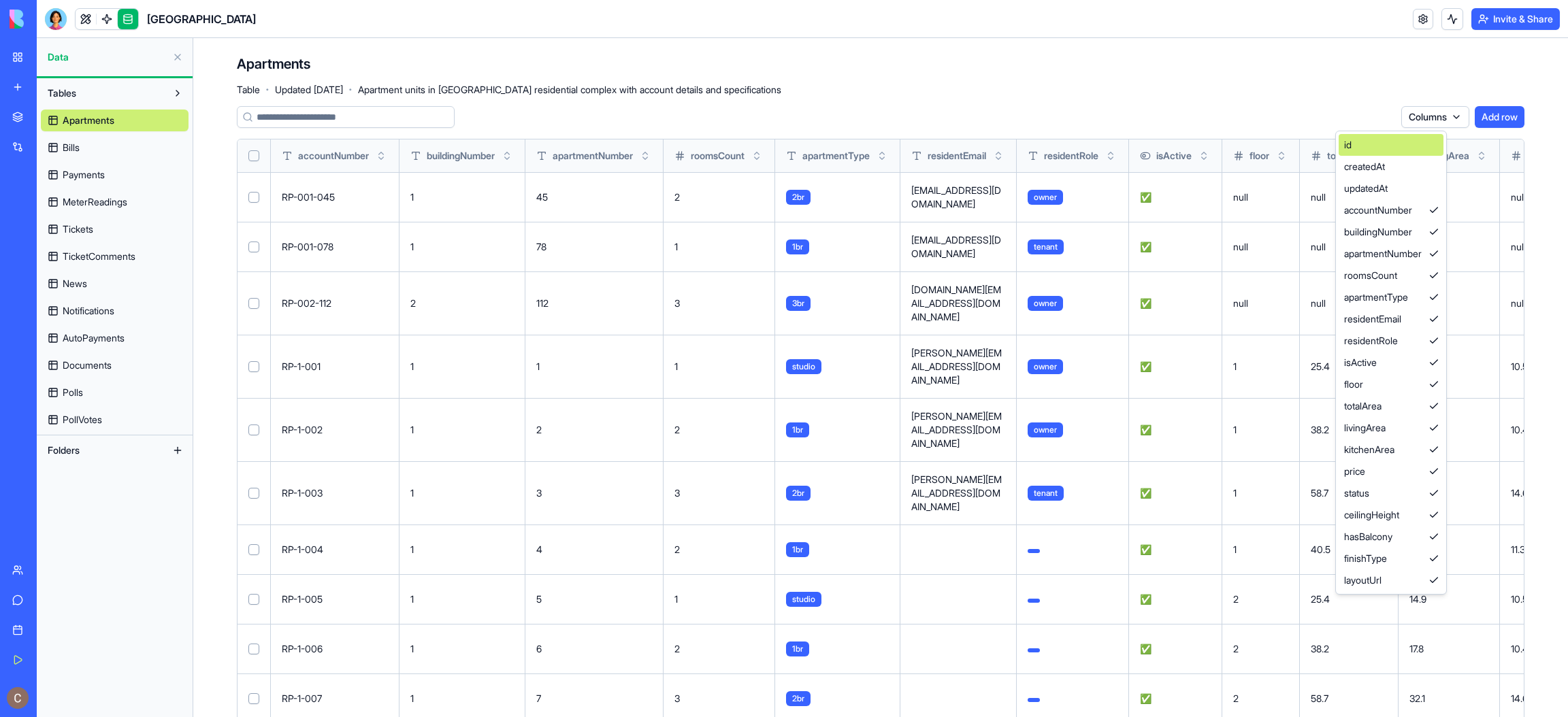
click at [1044, 142] on div "id" at bounding box center [1391, 144] width 105 height 21
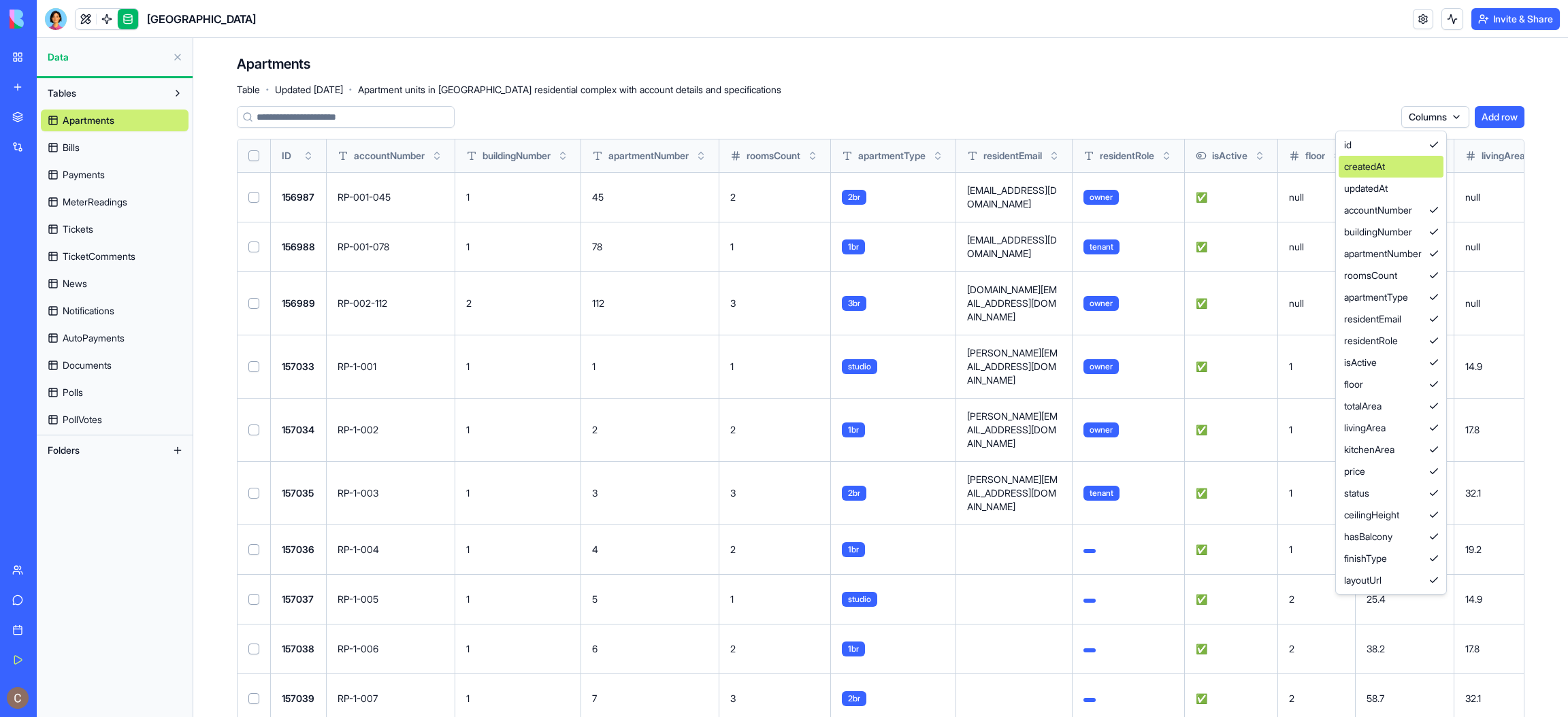
click at [1044, 162] on div "createdAt" at bounding box center [1391, 166] width 105 height 21
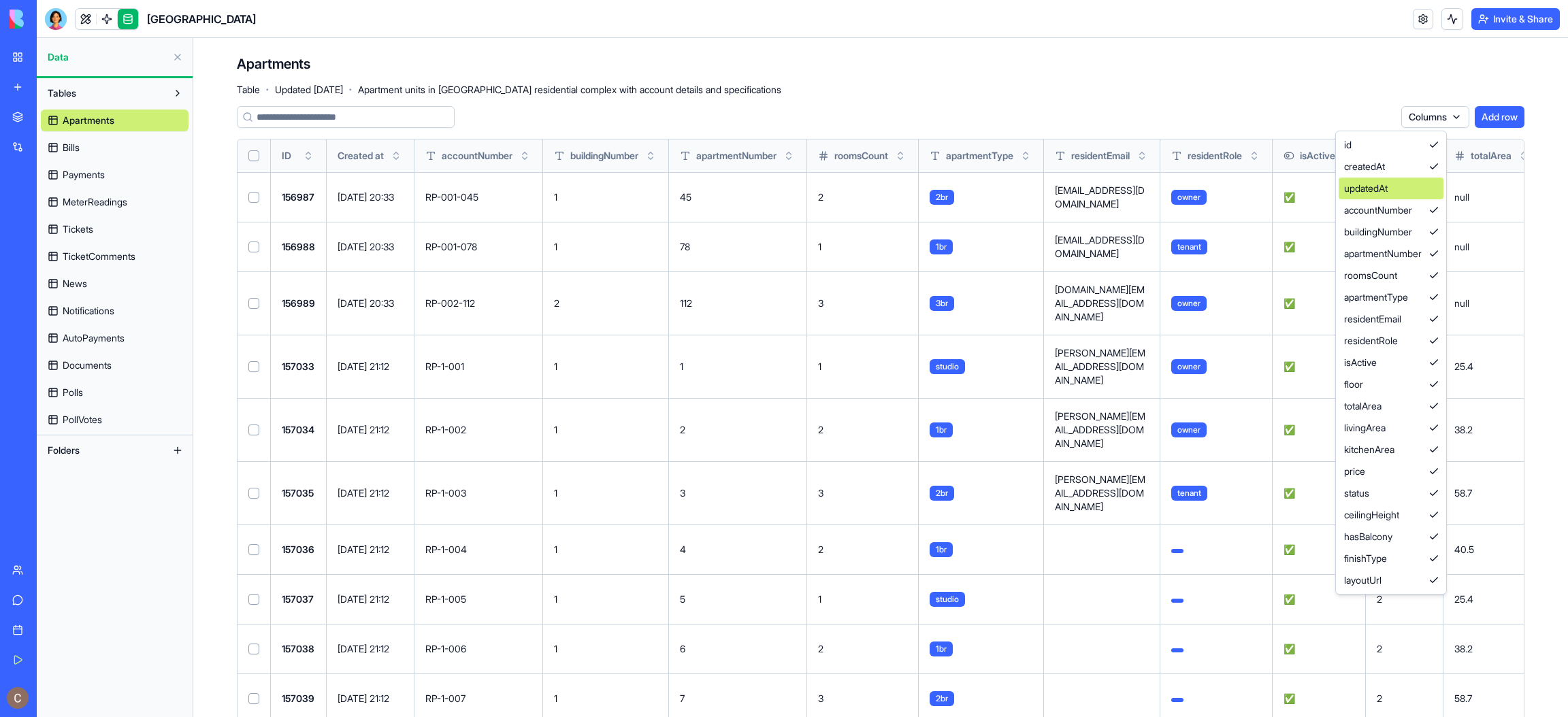
click at [1044, 194] on div "updatedAt" at bounding box center [1391, 188] width 105 height 21
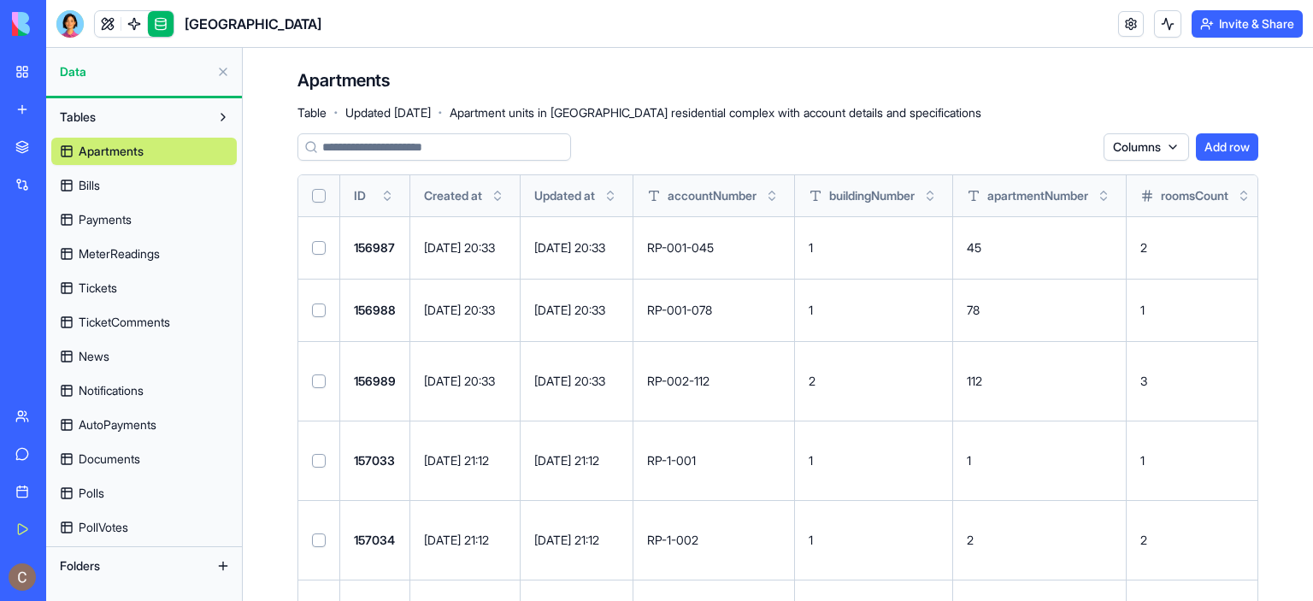
drag, startPoint x: 1306, startPoint y: 109, endPoint x: 1305, endPoint y: 133, distance: 23.1
click at [1305, 133] on html "My Workspace New app Marketplace Integrations Recent River Park AI Logo Generat…" at bounding box center [656, 300] width 1313 height 601
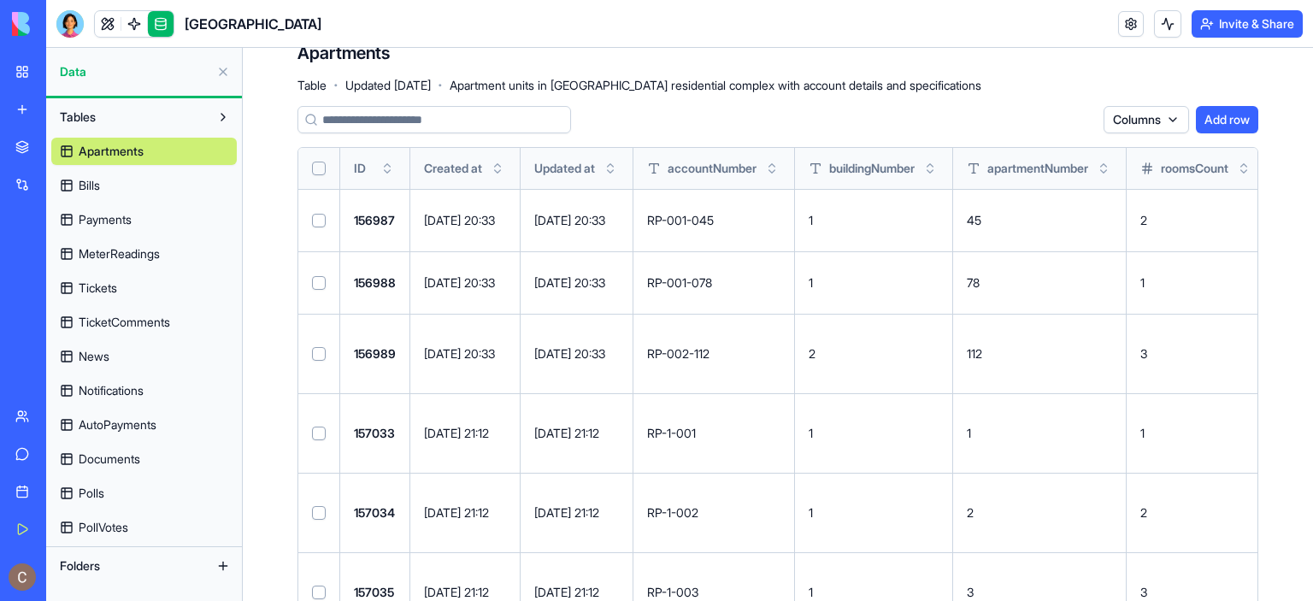
scroll to position [32, 0]
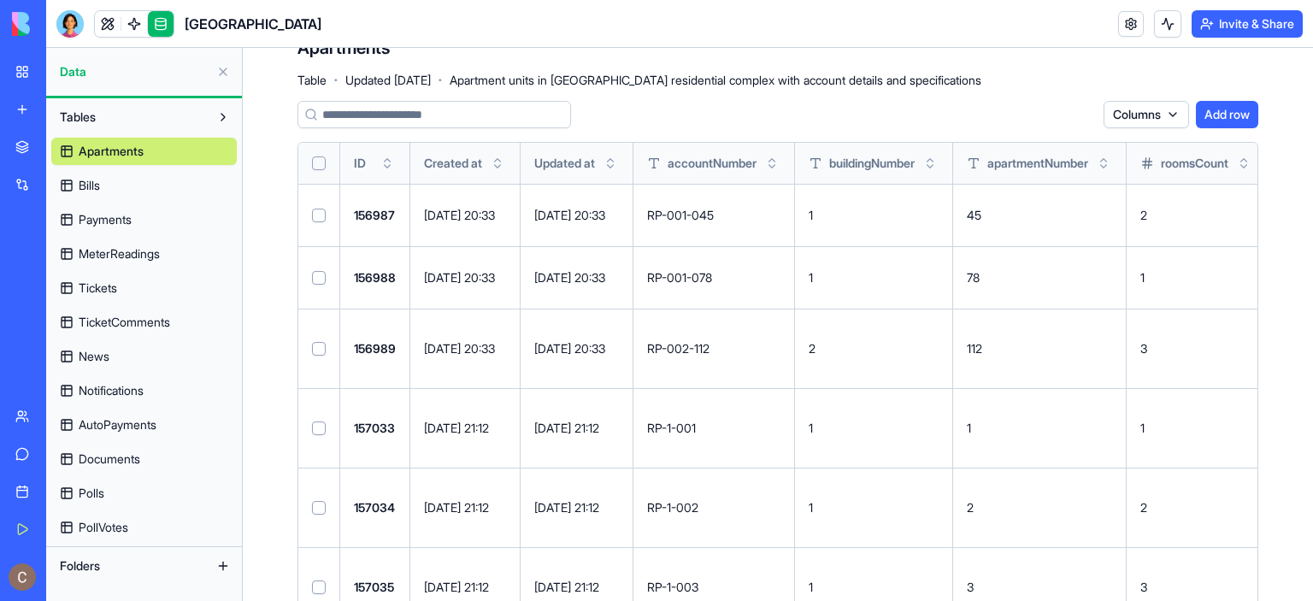
click at [1162, 109] on html "My Workspace New app Marketplace Integrations Recent River Park AI Logo Generat…" at bounding box center [656, 300] width 1313 height 601
click at [1309, 138] on html "My Workspace New app Marketplace Integrations Recent River Park AI Logo Generat…" at bounding box center [656, 300] width 1313 height 601
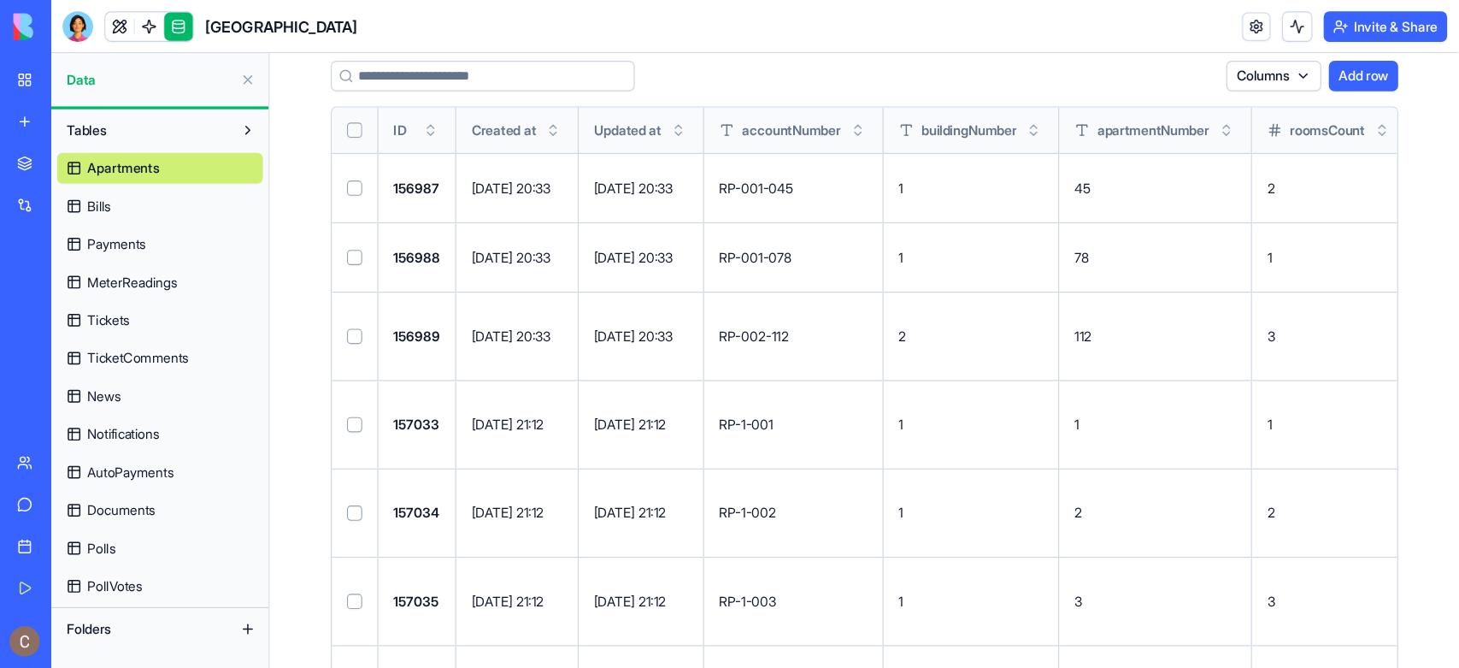
scroll to position [80, 0]
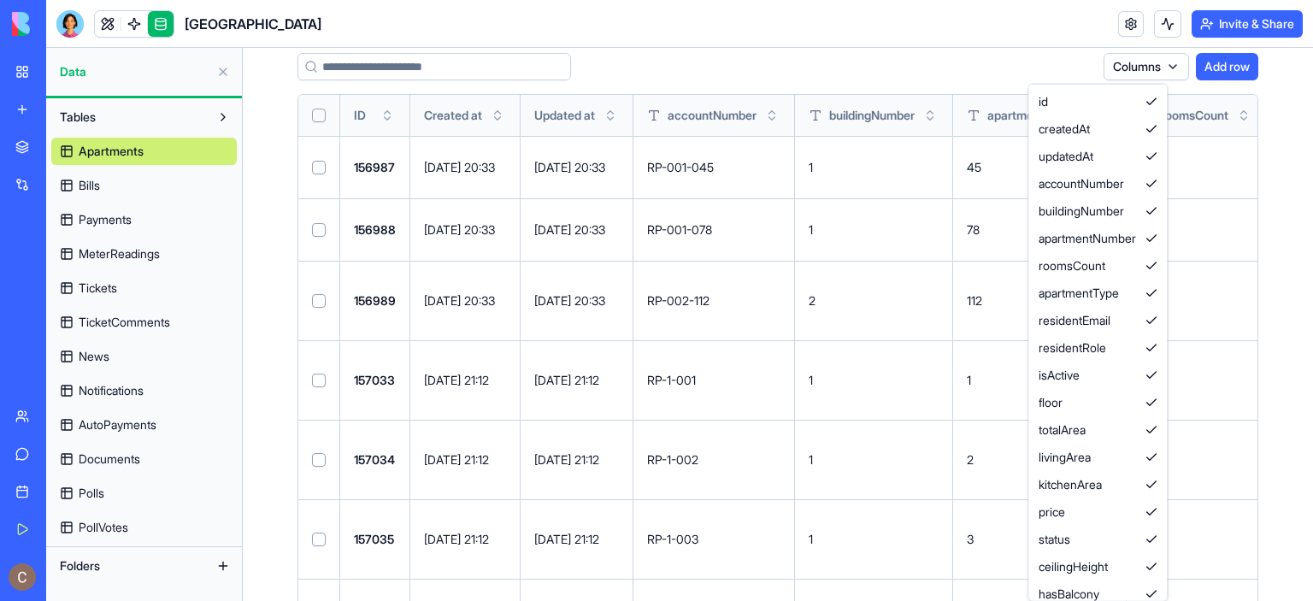
click at [1107, 66] on html "My Workspace New app Marketplace Integrations Recent River Park AI Logo Generat…" at bounding box center [656, 300] width 1313 height 601
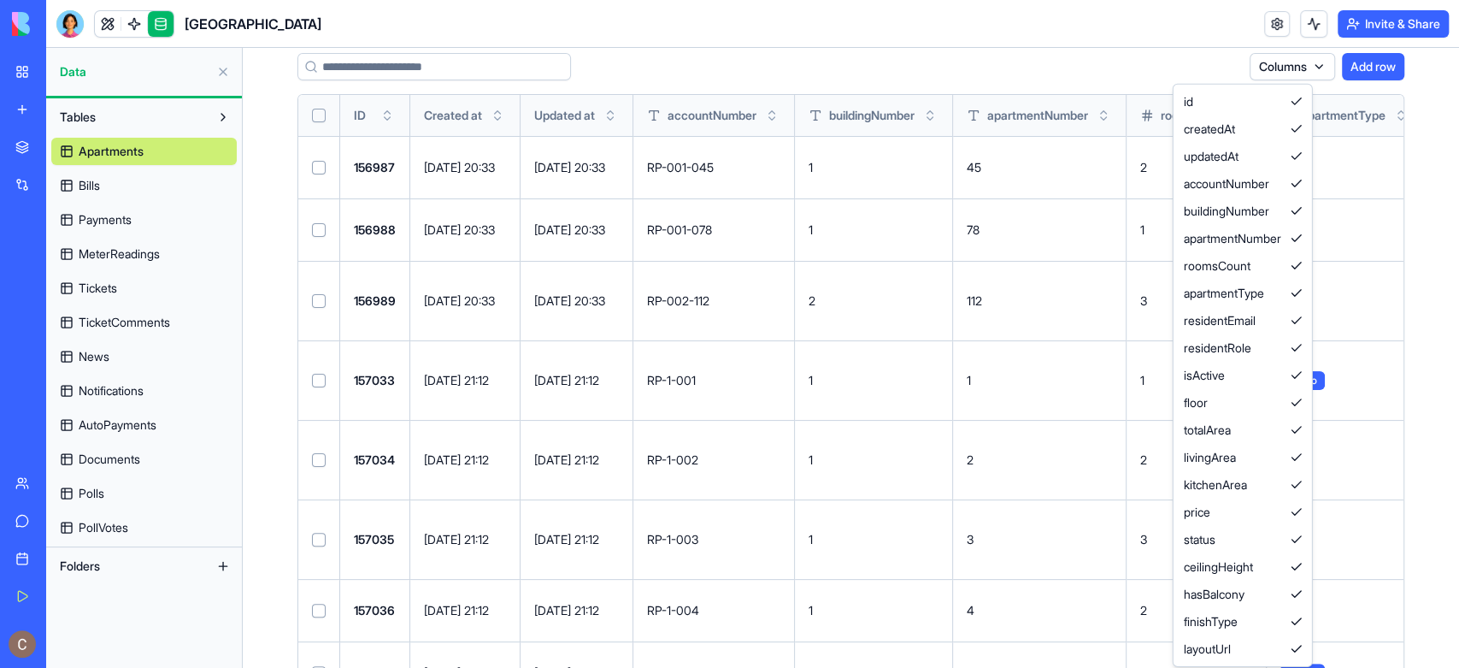
click at [141, 182] on html "My Workspace New app Marketplace Integrations Recent River Park AI Logo Generat…" at bounding box center [729, 334] width 1459 height 668
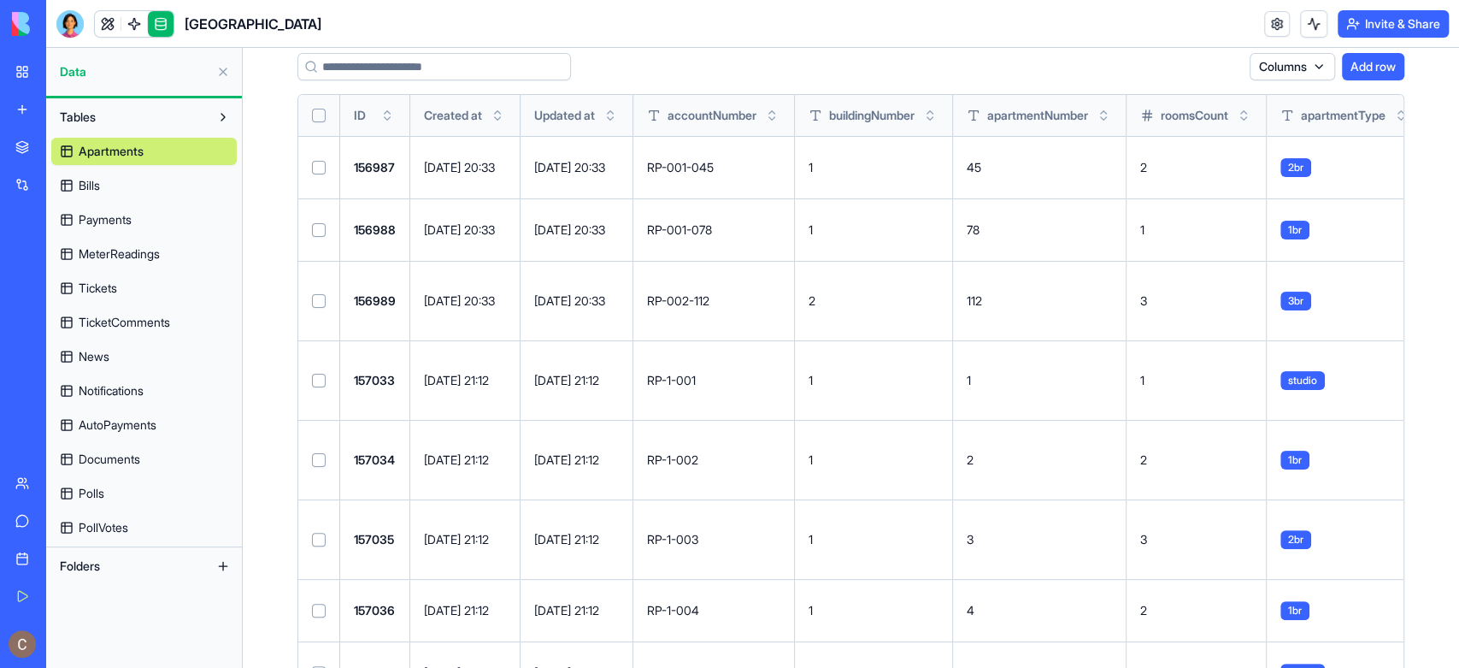
click at [141, 182] on link "Bills" at bounding box center [144, 185] width 186 height 27
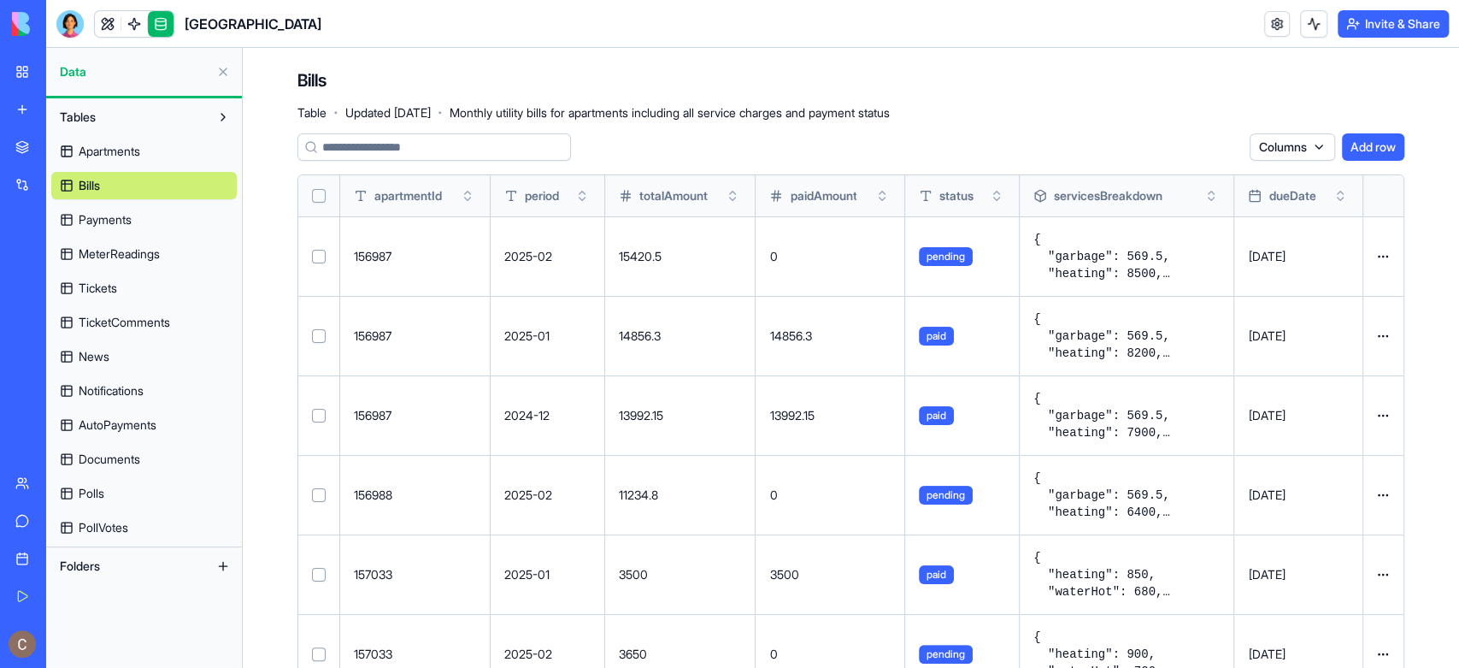
click at [1307, 144] on html "My Workspace New app Marketplace Integrations Recent River Park AI Logo Generat…" at bounding box center [729, 334] width 1459 height 668
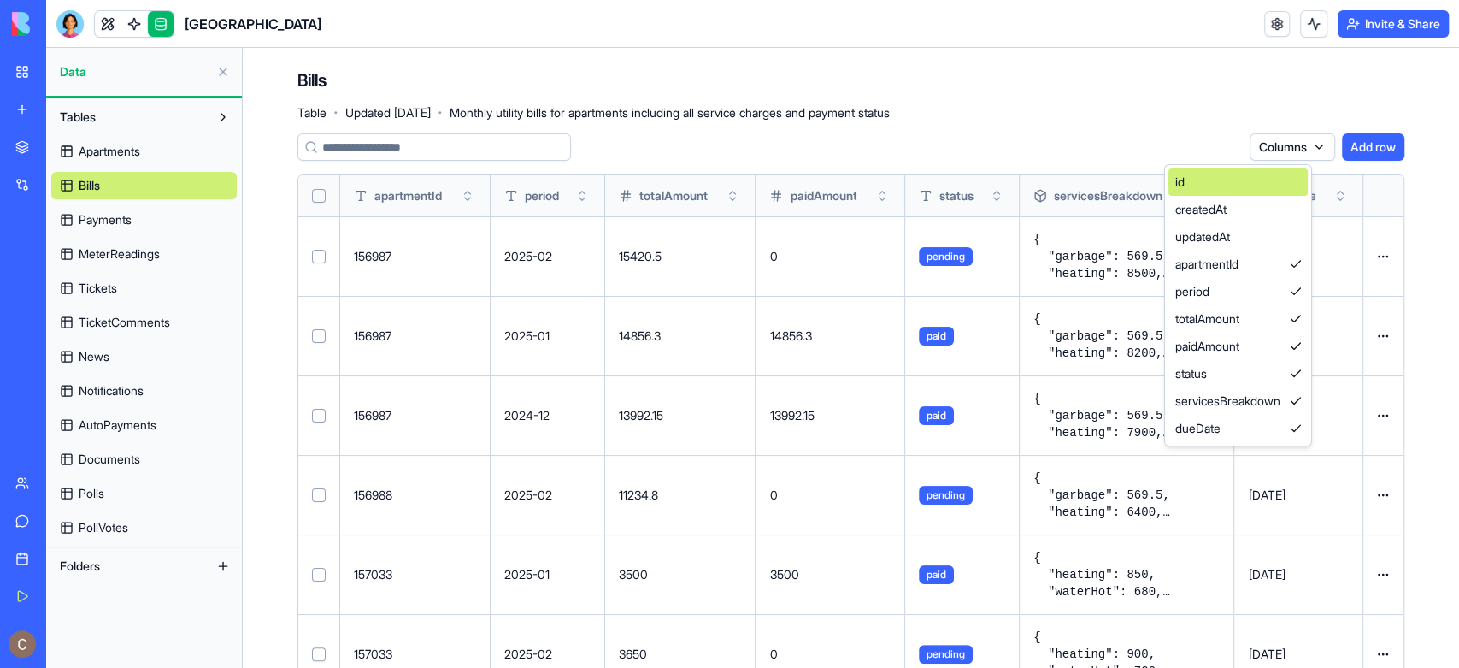
click at [1299, 180] on div "id" at bounding box center [1238, 181] width 139 height 27
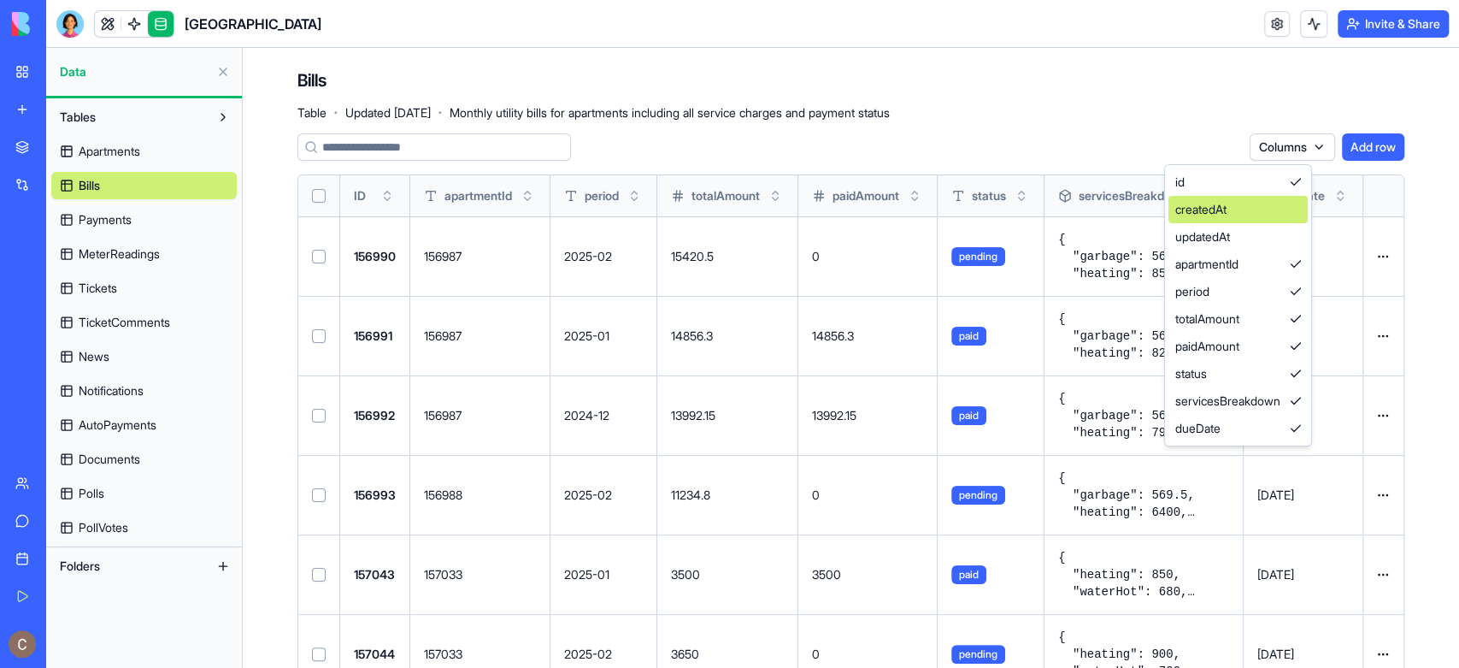
click at [1299, 207] on div "createdAt" at bounding box center [1238, 209] width 139 height 27
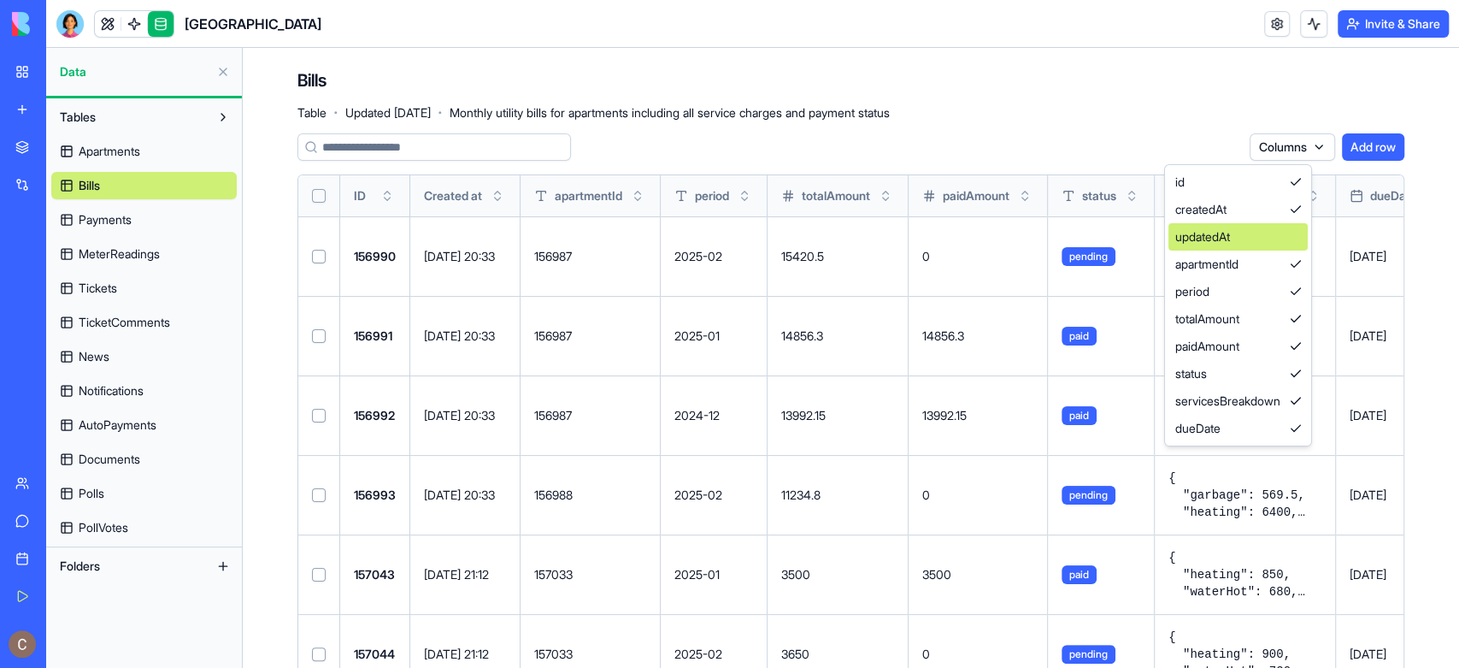
click at [1302, 236] on div "updatedAt" at bounding box center [1238, 236] width 139 height 27
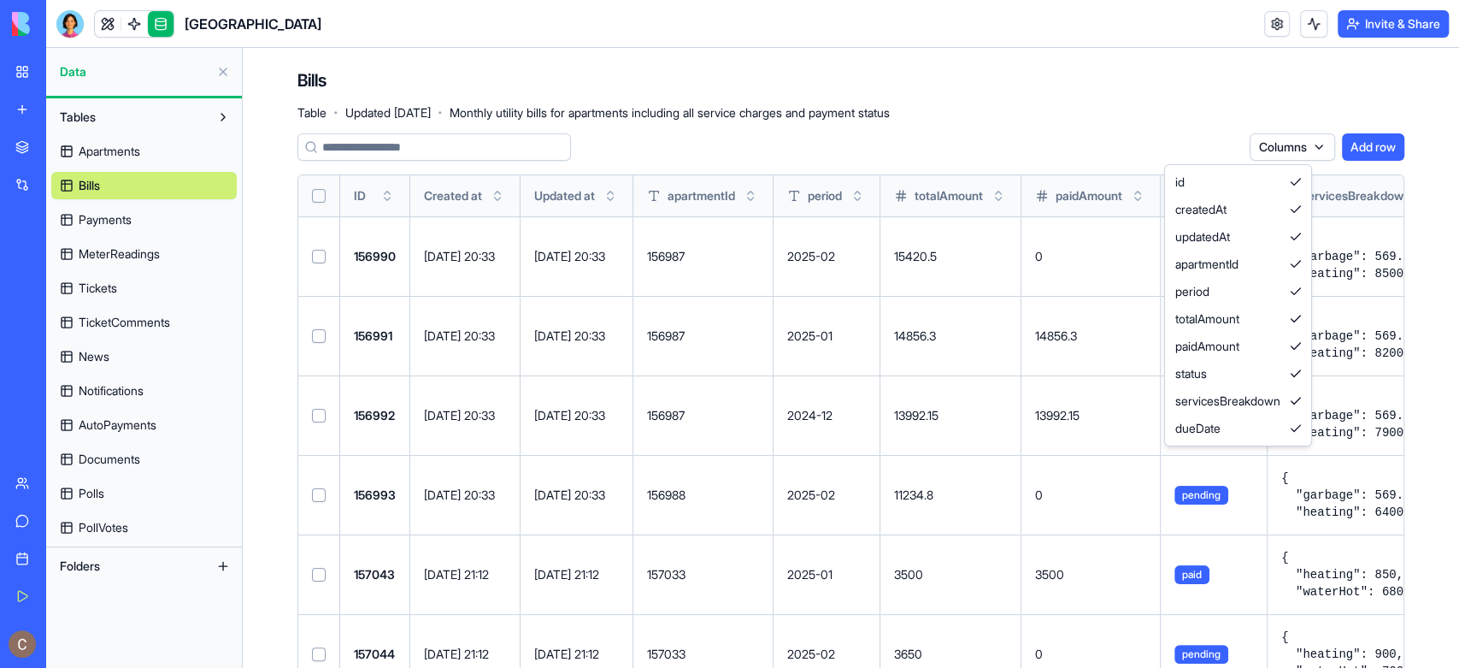
click at [122, 225] on html "My Workspace New app Marketplace Integrations Recent River Park AI Logo Generat…" at bounding box center [729, 334] width 1459 height 668
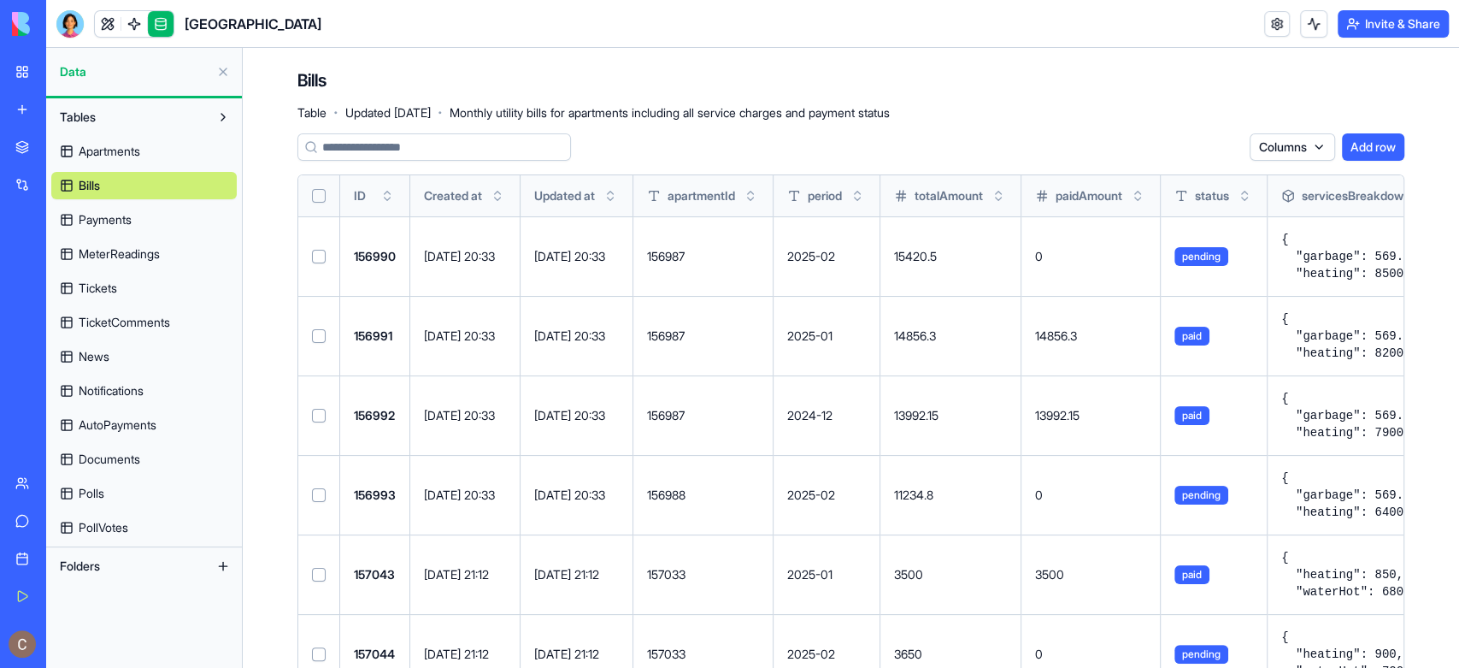
click at [123, 224] on span "Payments" at bounding box center [105, 219] width 53 height 17
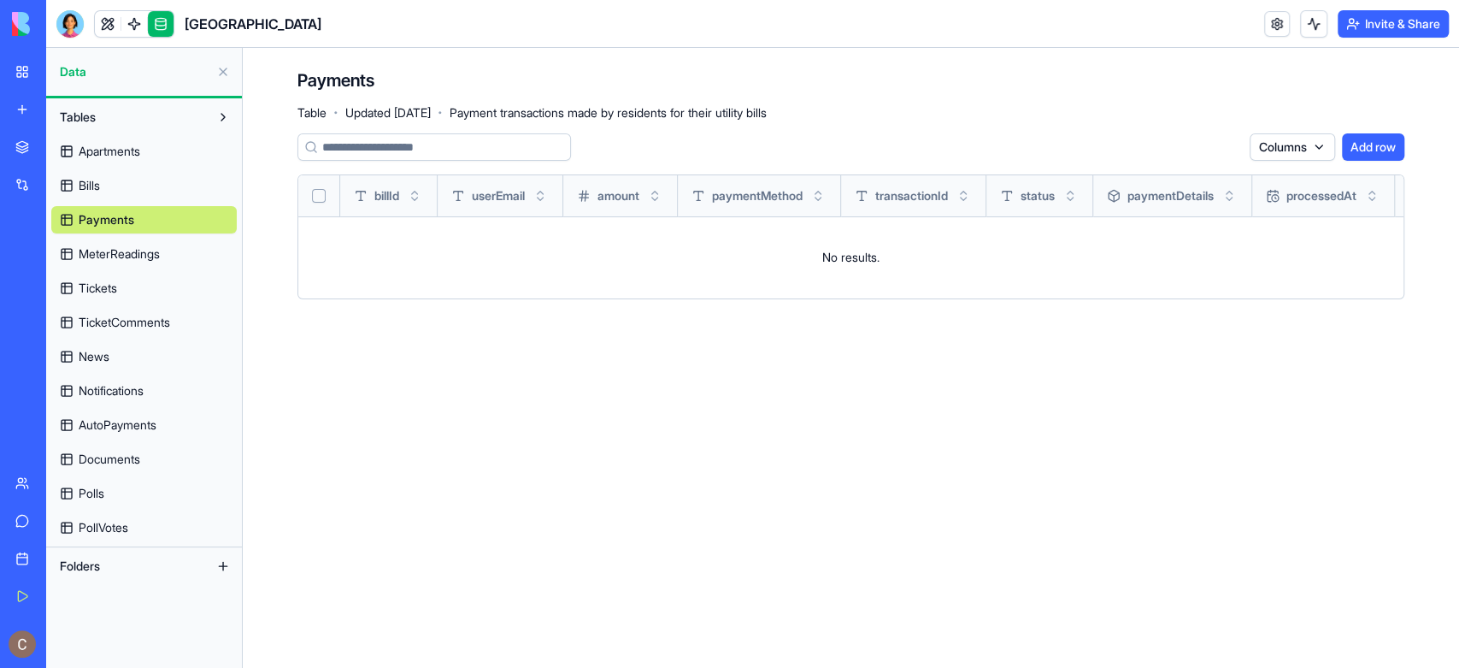
click at [1312, 139] on html "My Workspace New app Marketplace Integrations Recent River Park AI Logo Generat…" at bounding box center [729, 334] width 1459 height 668
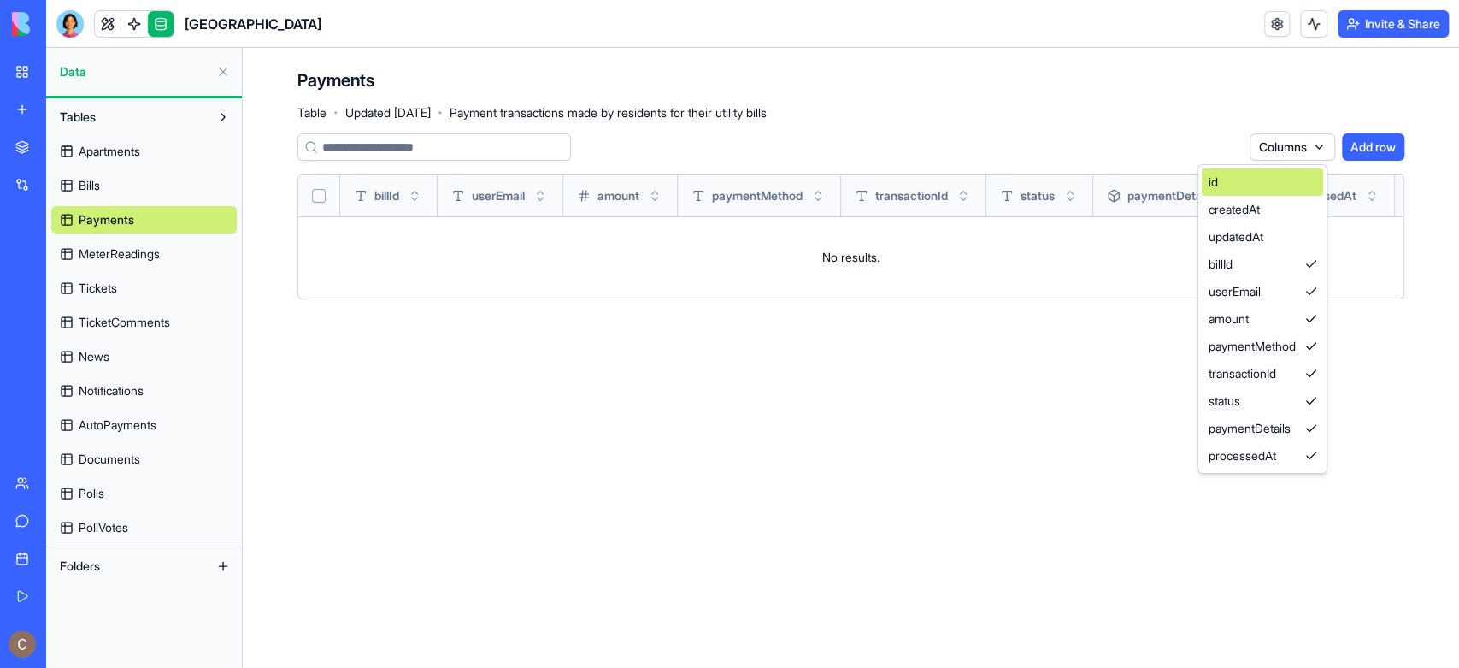
click at [1312, 187] on div "id" at bounding box center [1262, 181] width 121 height 27
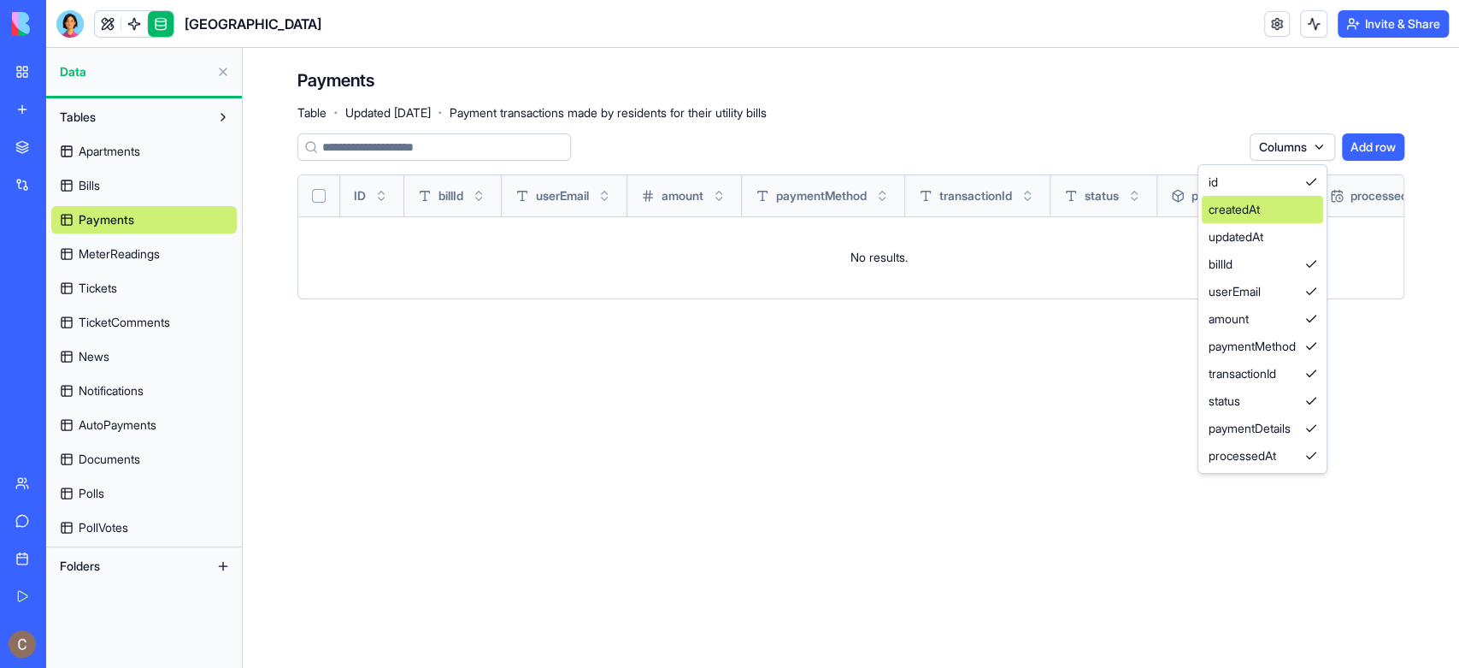
click at [1312, 214] on div "createdAt" at bounding box center [1262, 209] width 121 height 27
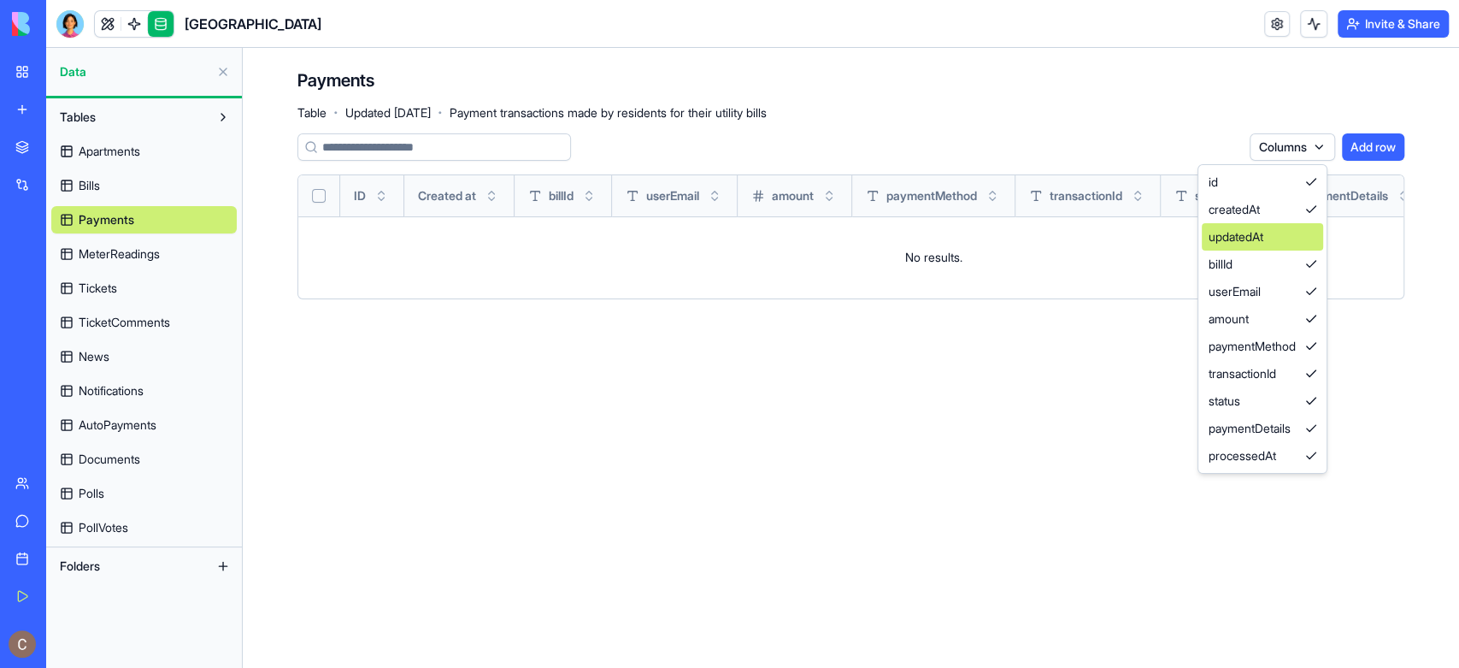
click at [1312, 237] on div "updatedAt" at bounding box center [1262, 236] width 121 height 27
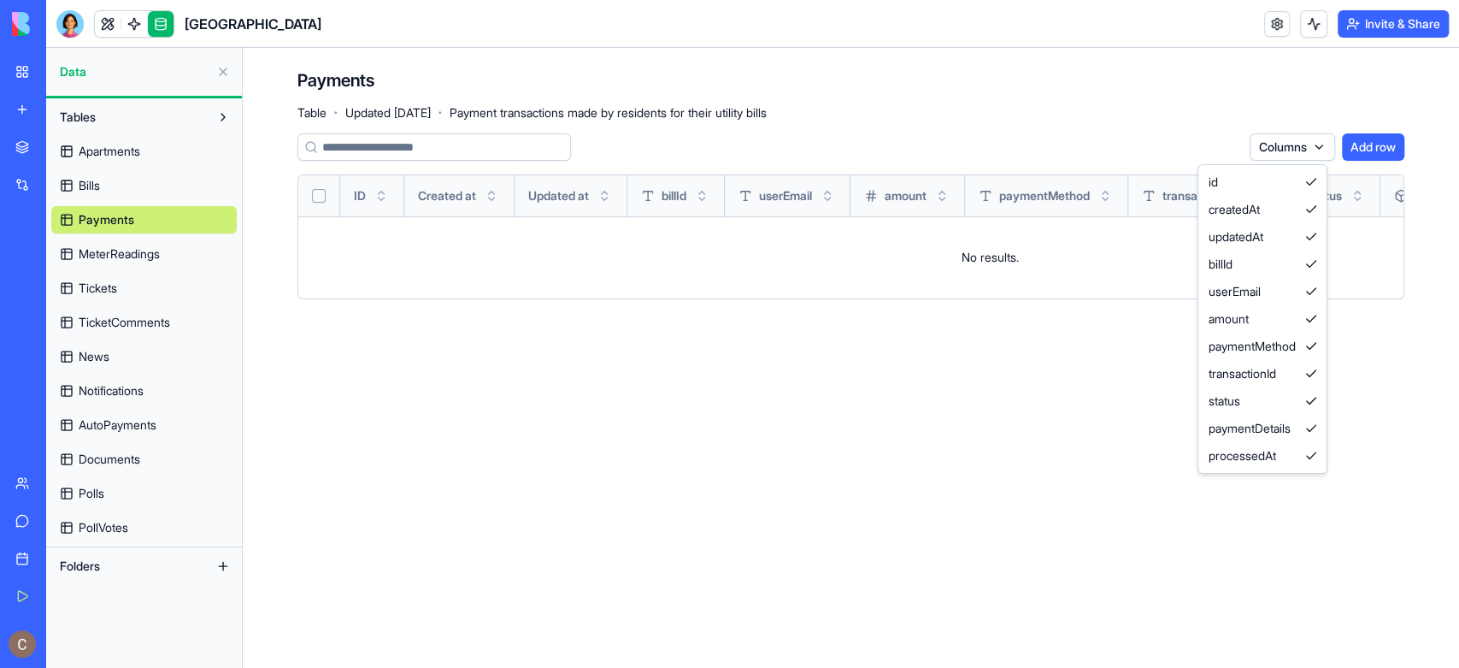
click at [161, 258] on html "My Workspace New app Marketplace Integrations Recent River Park AI Logo Generat…" at bounding box center [729, 334] width 1459 height 668
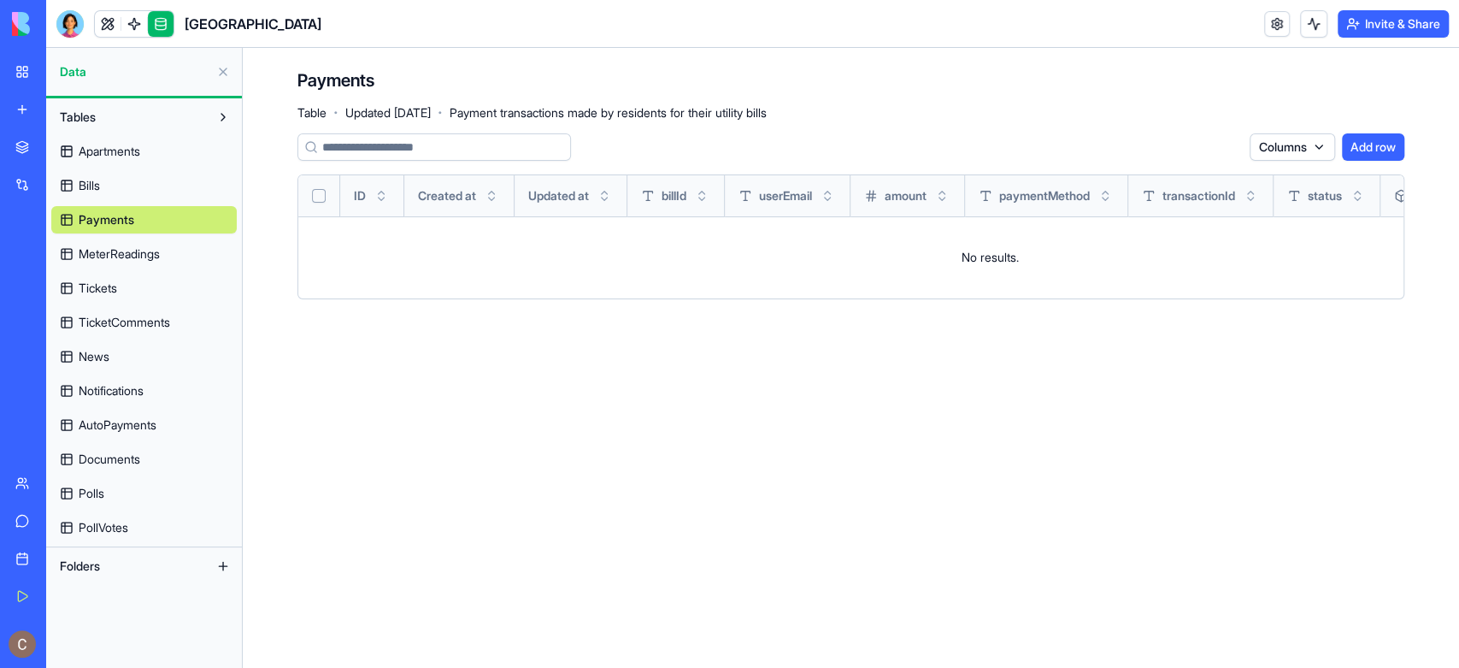
click at [158, 250] on span "MeterReadings" at bounding box center [119, 253] width 81 height 17
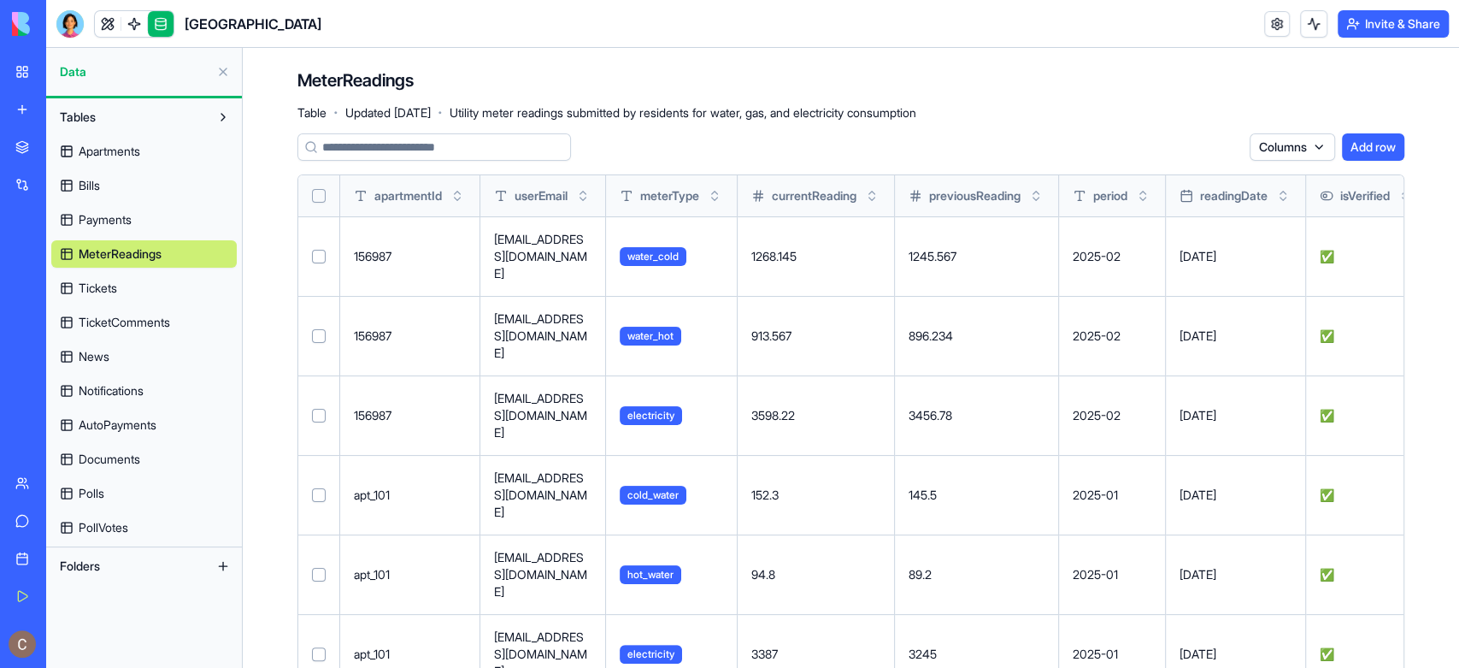
click at [1304, 144] on html "My Workspace New app Marketplace Integrations Recent River Park AI Logo Generat…" at bounding box center [729, 334] width 1459 height 668
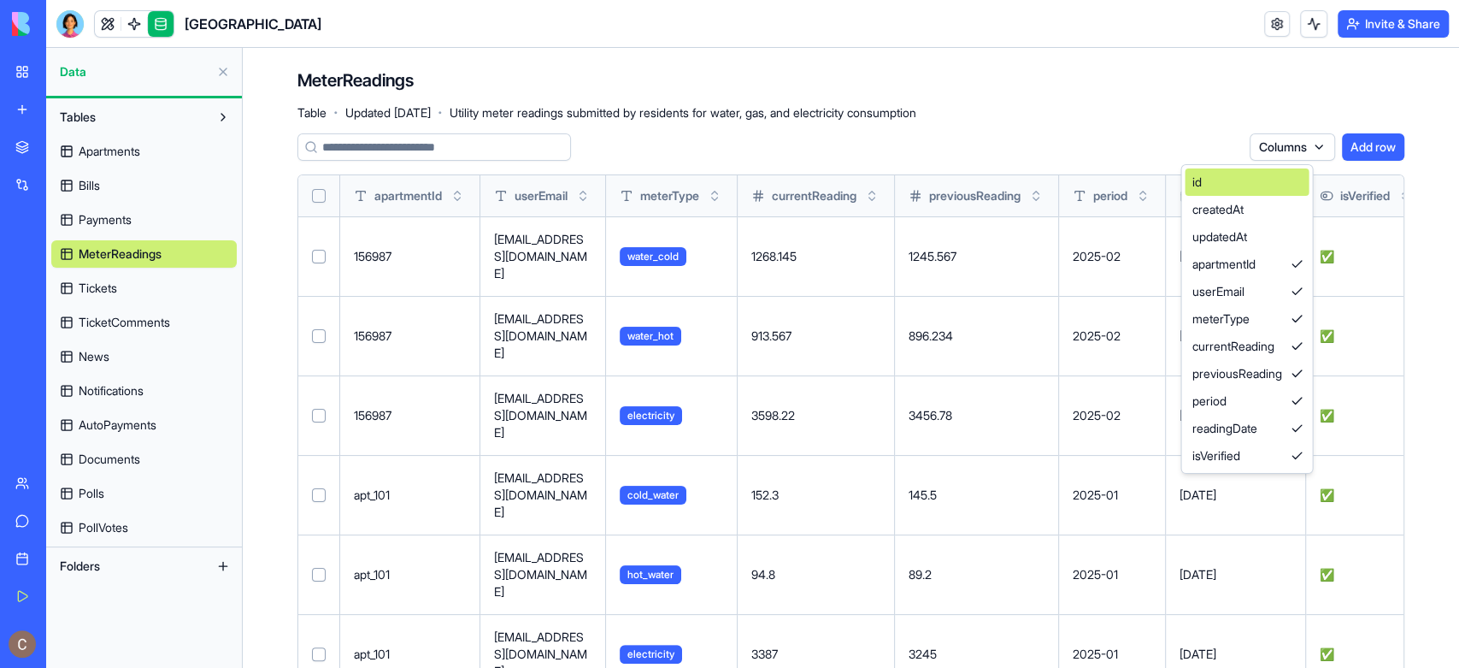
click at [1293, 178] on div "id" at bounding box center [1247, 181] width 124 height 27
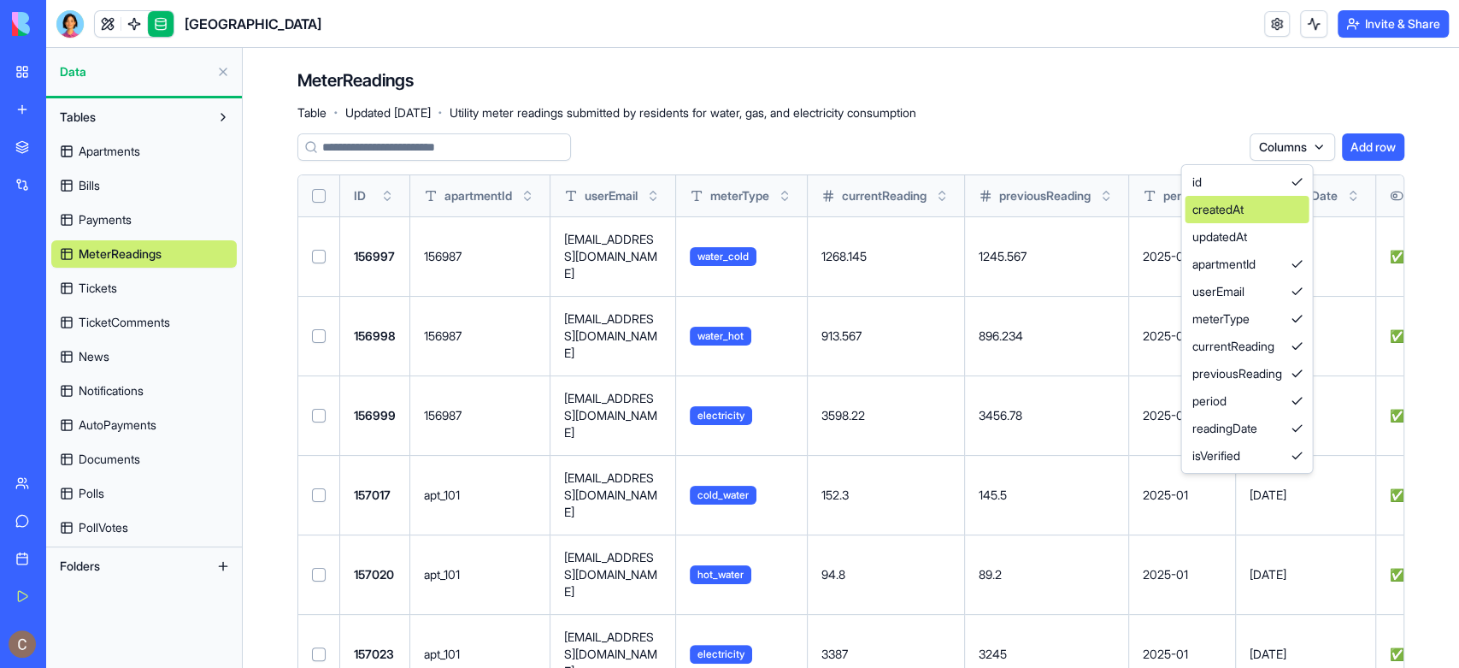
click at [1297, 209] on div "createdAt" at bounding box center [1247, 209] width 124 height 27
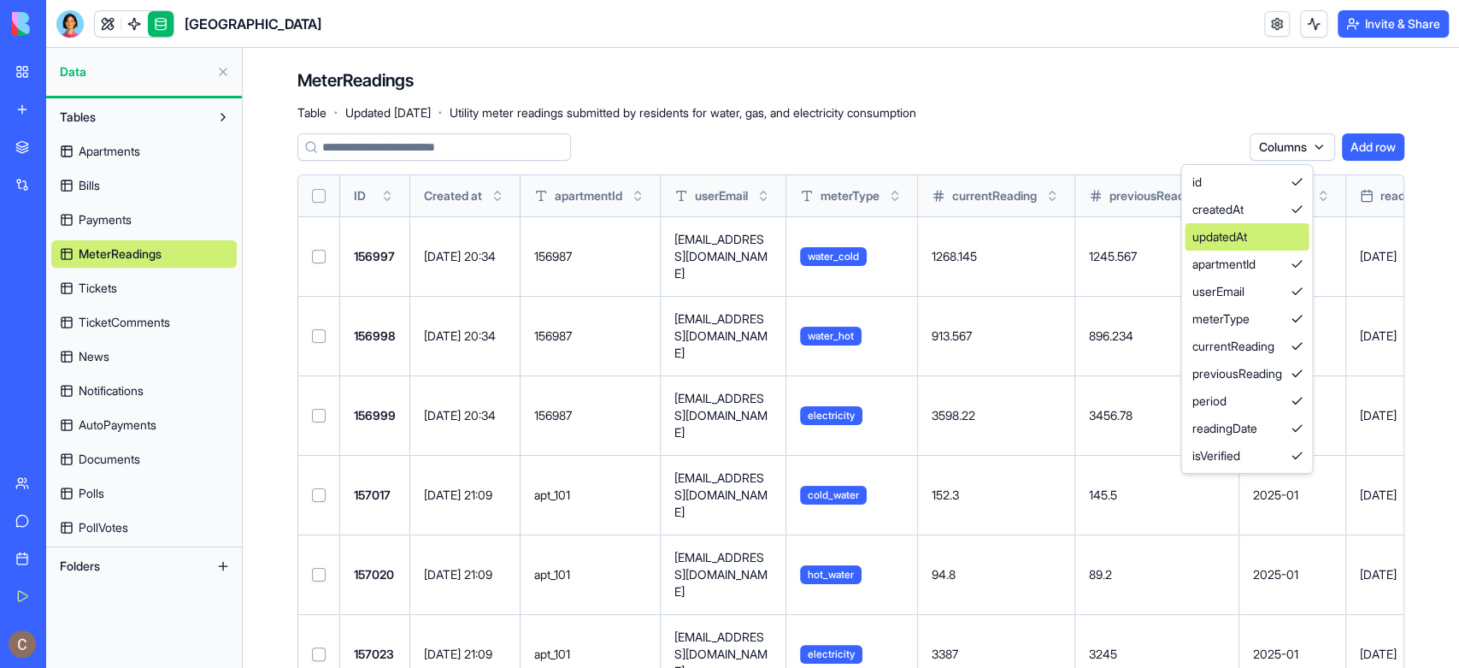
click at [1300, 238] on div "updatedAt" at bounding box center [1247, 236] width 124 height 27
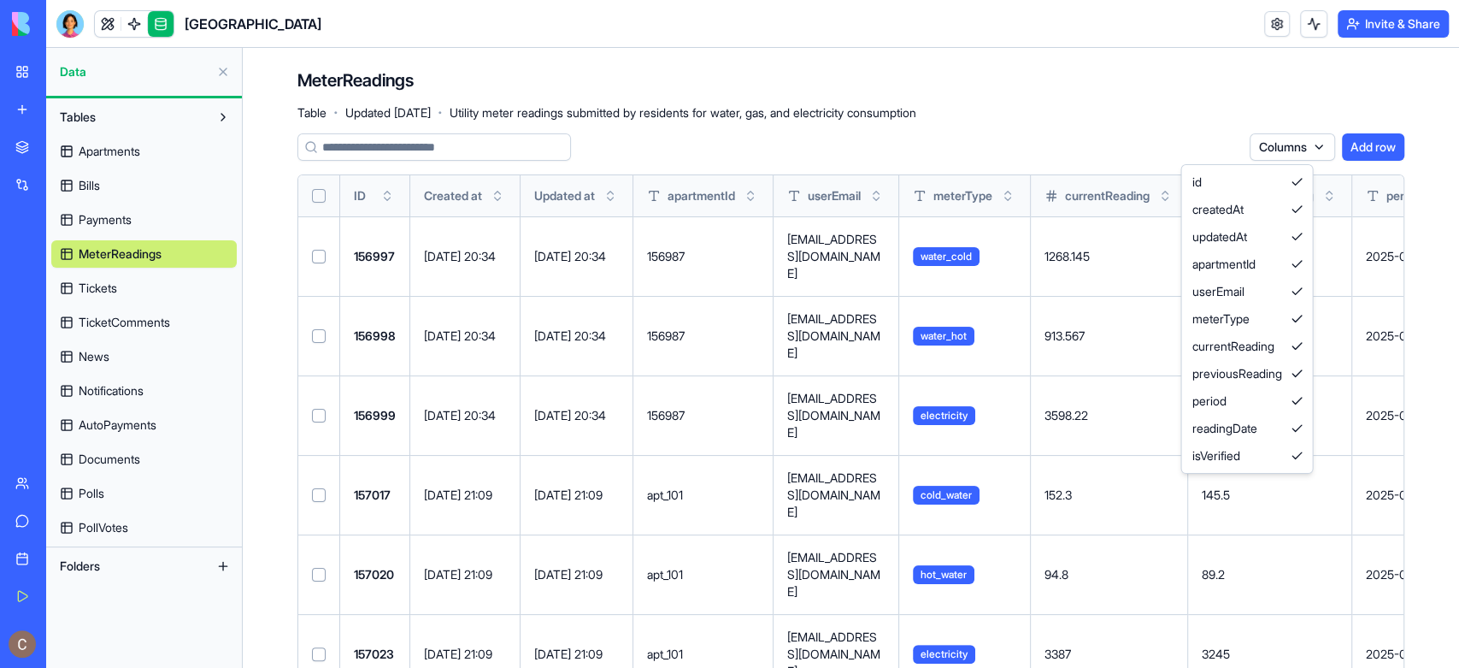
click at [106, 291] on html "My Workspace New app Marketplace Integrations Recent River Park AI Logo Generat…" at bounding box center [729, 334] width 1459 height 668
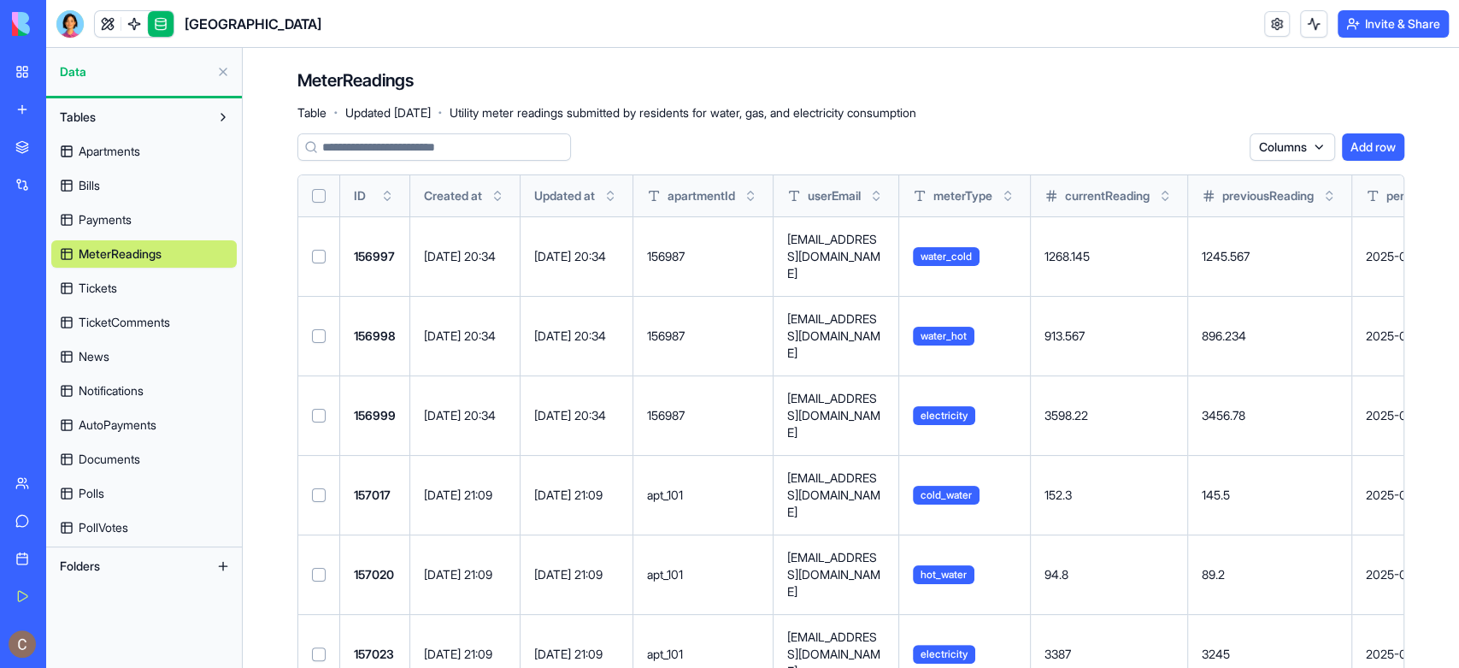
click at [107, 286] on span "Tickets" at bounding box center [98, 288] width 38 height 17
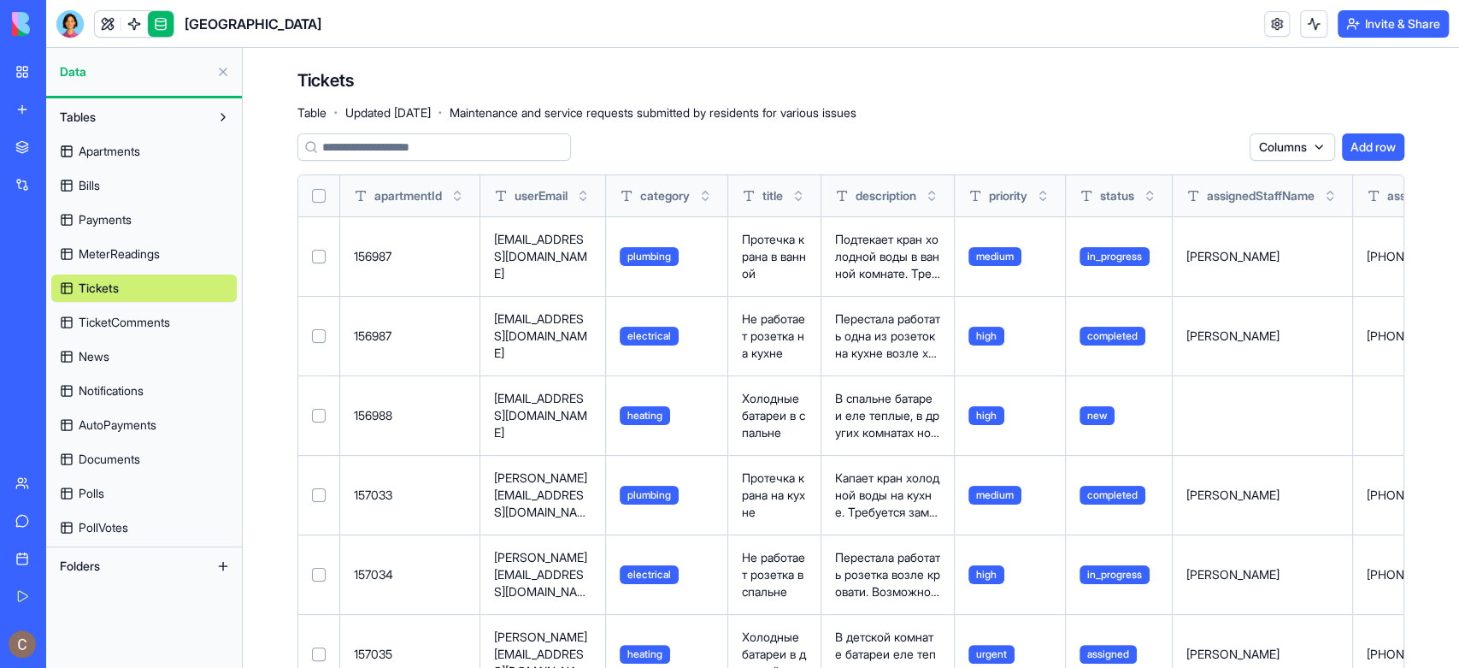
click at [1288, 138] on html "My Workspace New app Marketplace Integrations Recent River Park AI Logo Generat…" at bounding box center [729, 334] width 1459 height 668
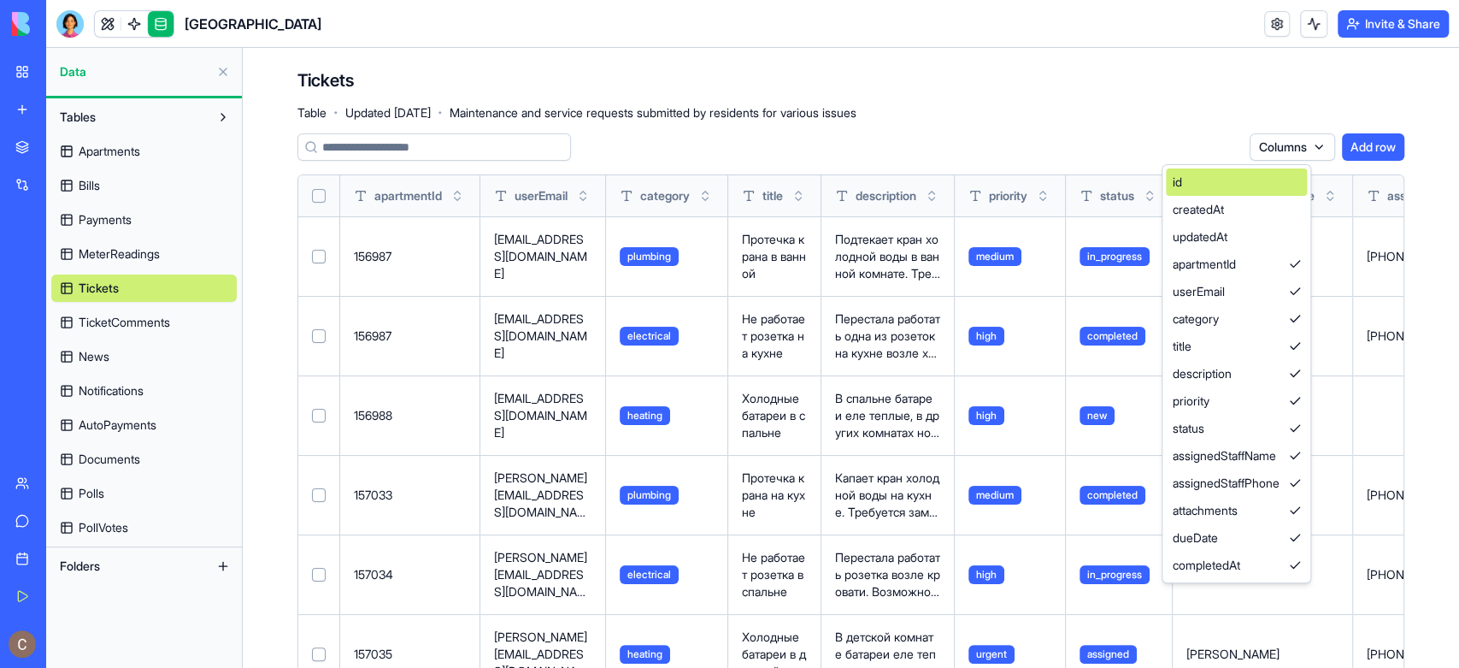
click at [1293, 174] on div "id" at bounding box center [1236, 181] width 141 height 27
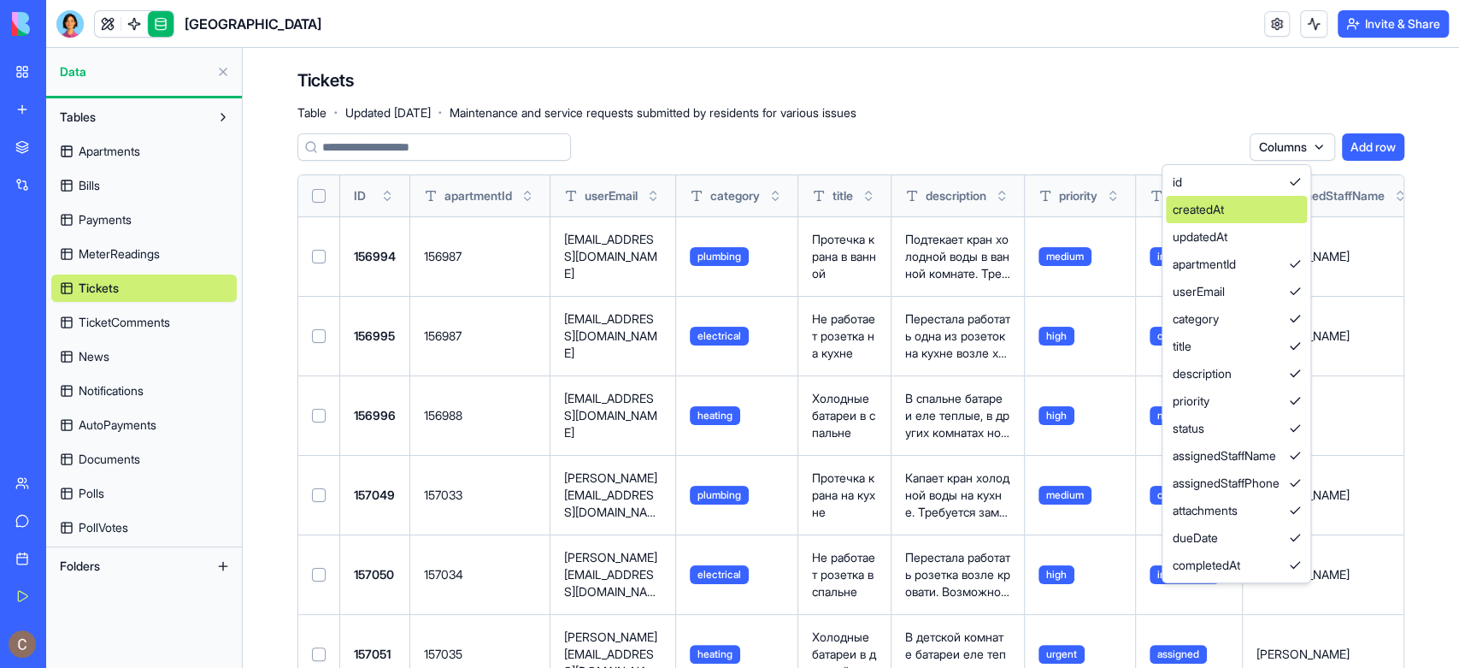
click at [1293, 203] on div "createdAt" at bounding box center [1236, 209] width 141 height 27
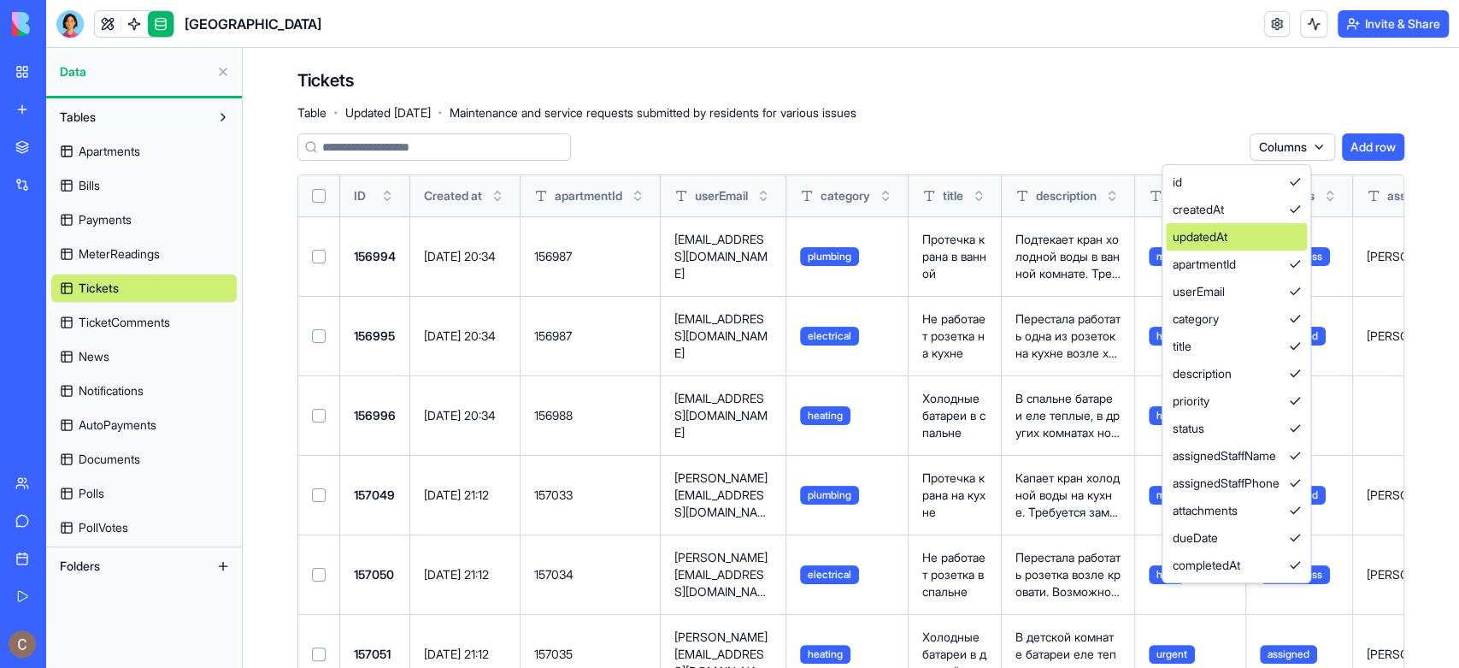
click at [1296, 241] on div "updatedAt" at bounding box center [1236, 236] width 141 height 27
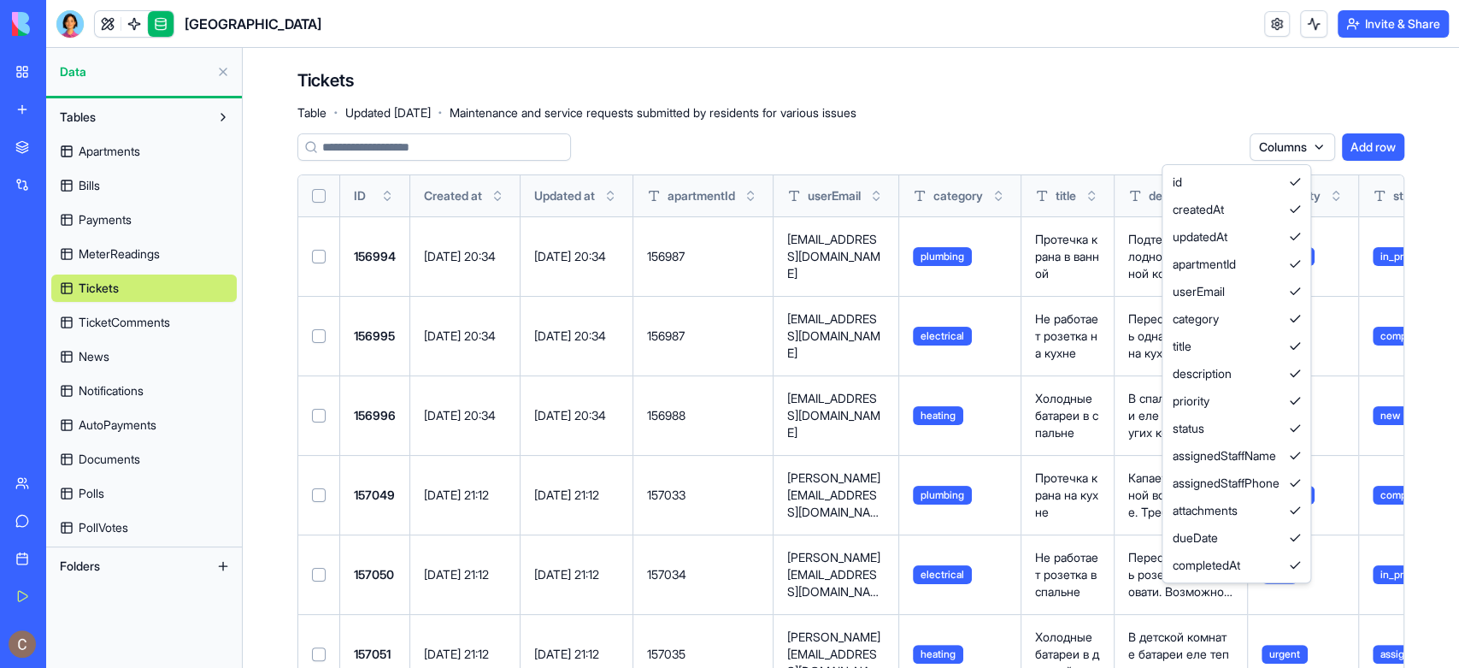
click at [174, 321] on html "My Workspace New app Marketplace Integrations Recent River Park AI Logo Generat…" at bounding box center [729, 334] width 1459 height 668
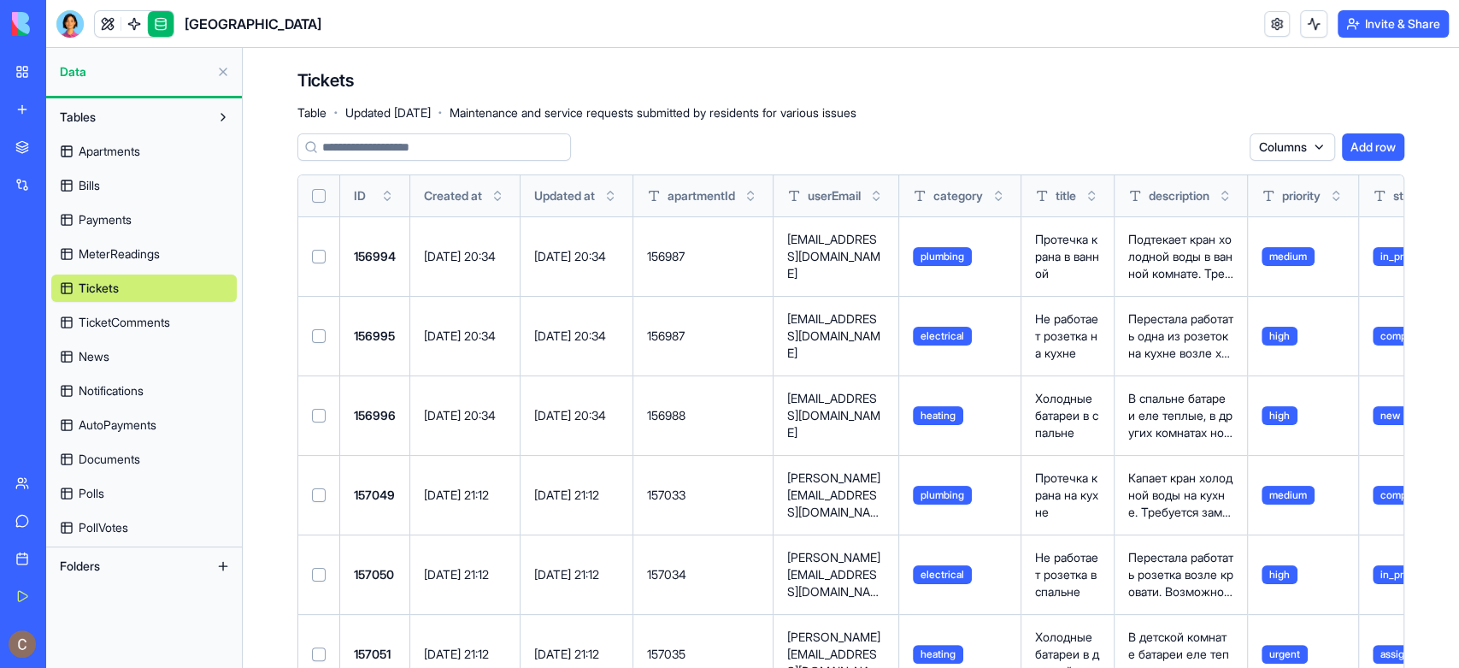
click at [170, 321] on span "TicketComments" at bounding box center [124, 322] width 91 height 17
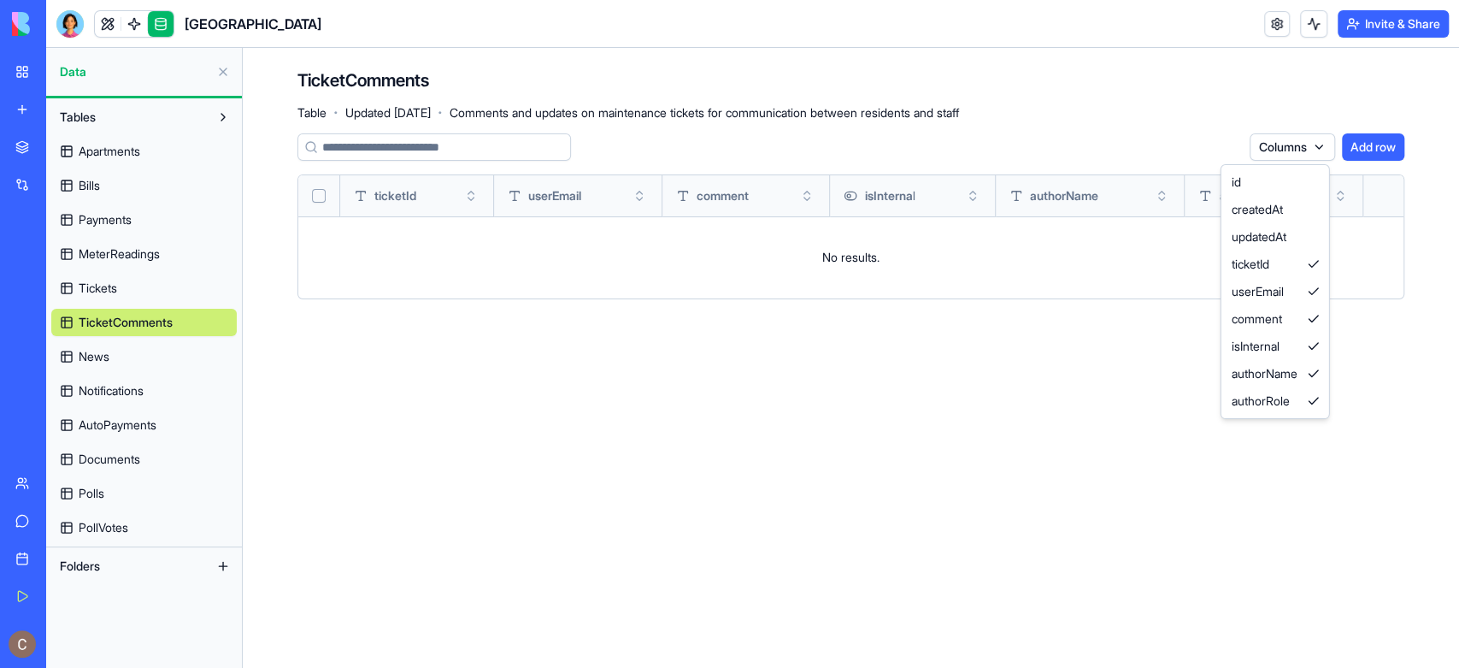
click at [1285, 138] on html "My Workspace New app Marketplace Integrations Recent River Park AI Logo Generat…" at bounding box center [729, 334] width 1459 height 668
click at [1294, 168] on div "id" at bounding box center [1275, 181] width 101 height 27
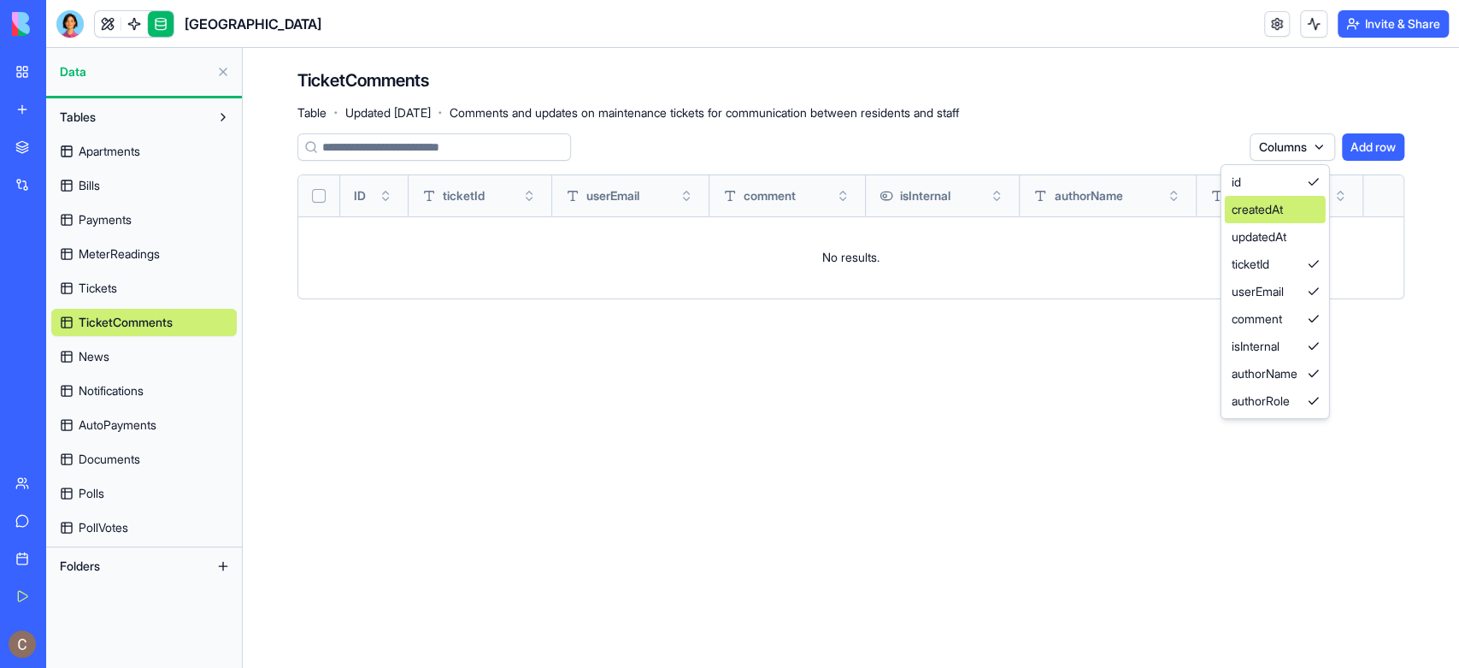
click at [1306, 206] on div "createdAt" at bounding box center [1275, 209] width 101 height 27
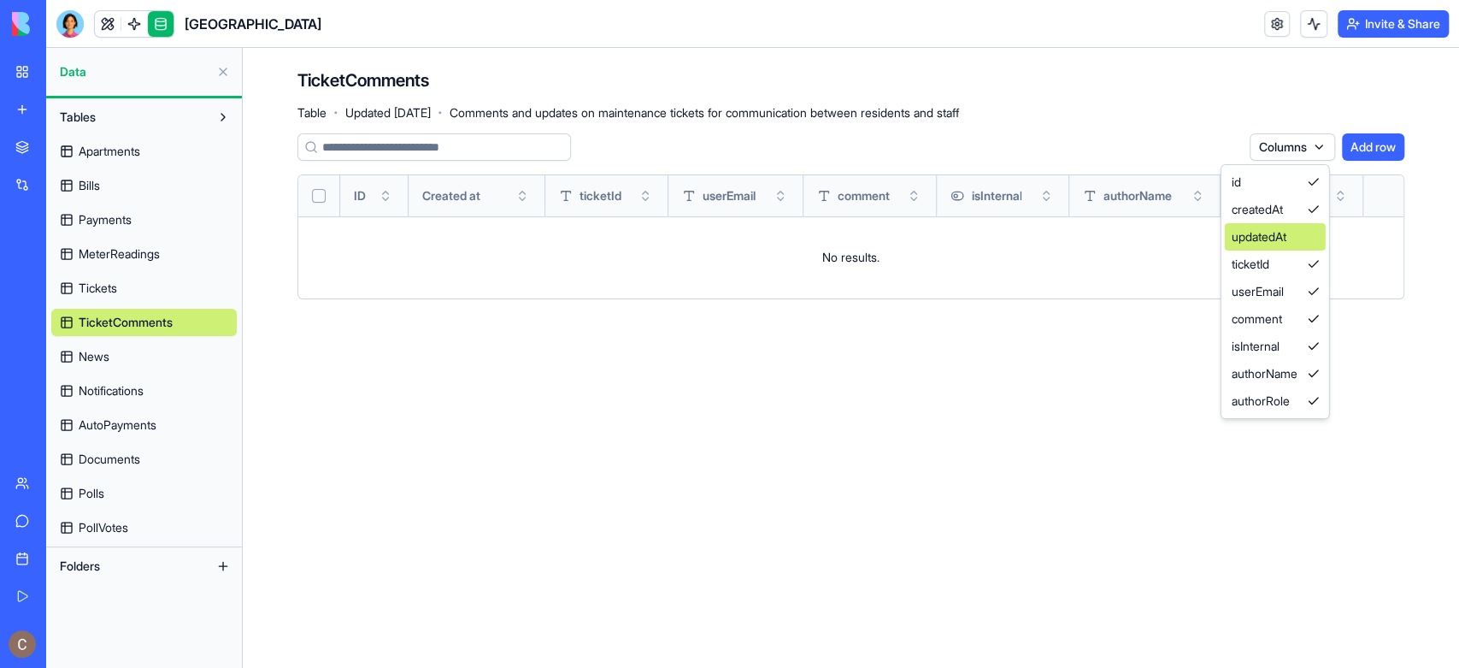
click at [1312, 231] on div "updatedAt" at bounding box center [1275, 236] width 101 height 27
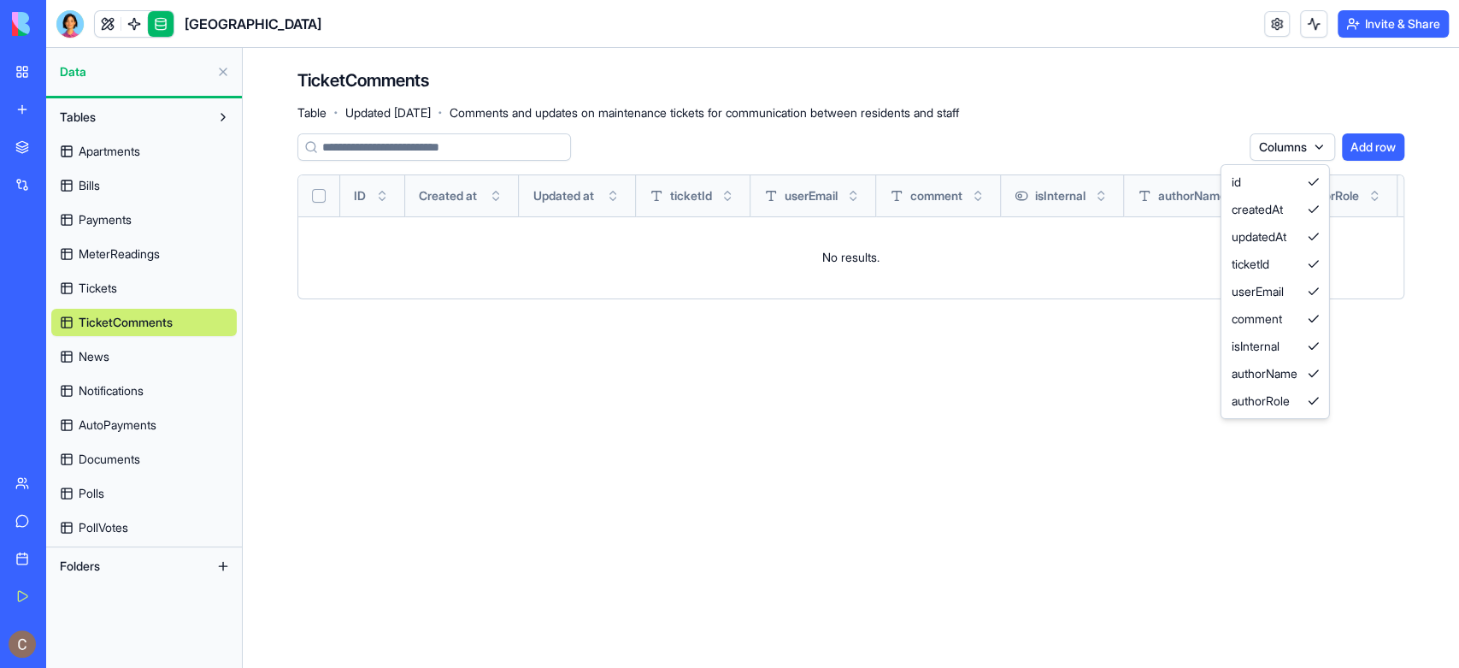
click at [169, 356] on html "My Workspace New app Marketplace Integrations Recent River Park AI Logo Generat…" at bounding box center [729, 334] width 1459 height 668
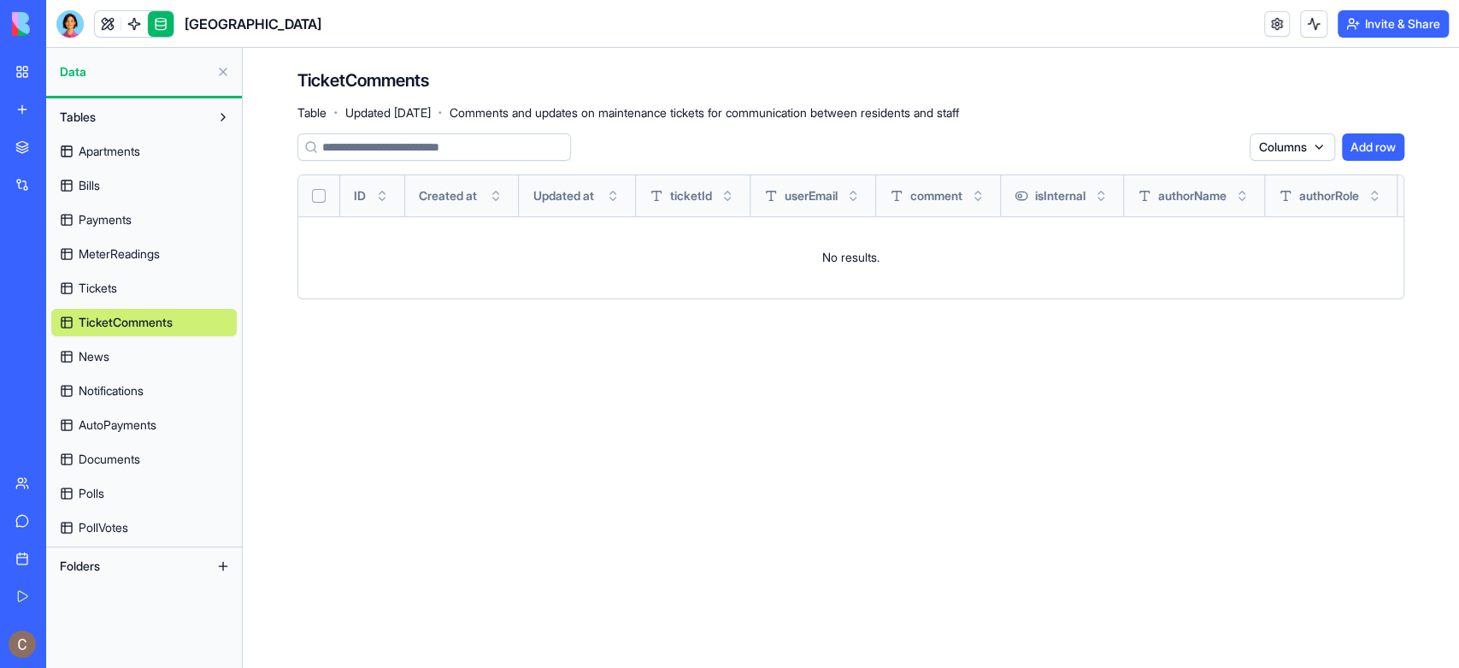
click at [184, 358] on link "News" at bounding box center [144, 356] width 186 height 27
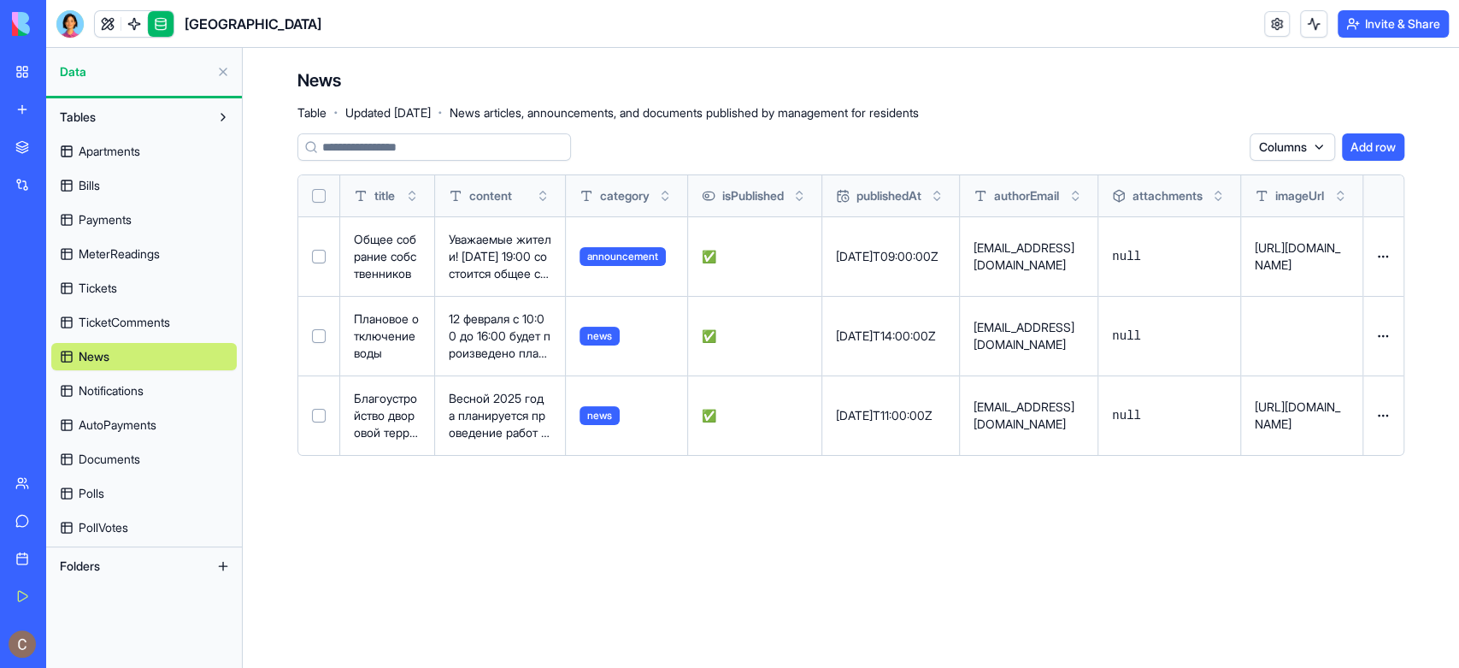
click at [1312, 149] on html "My Workspace New app Marketplace Integrations Recent River Park AI Logo Generat…" at bounding box center [729, 334] width 1459 height 668
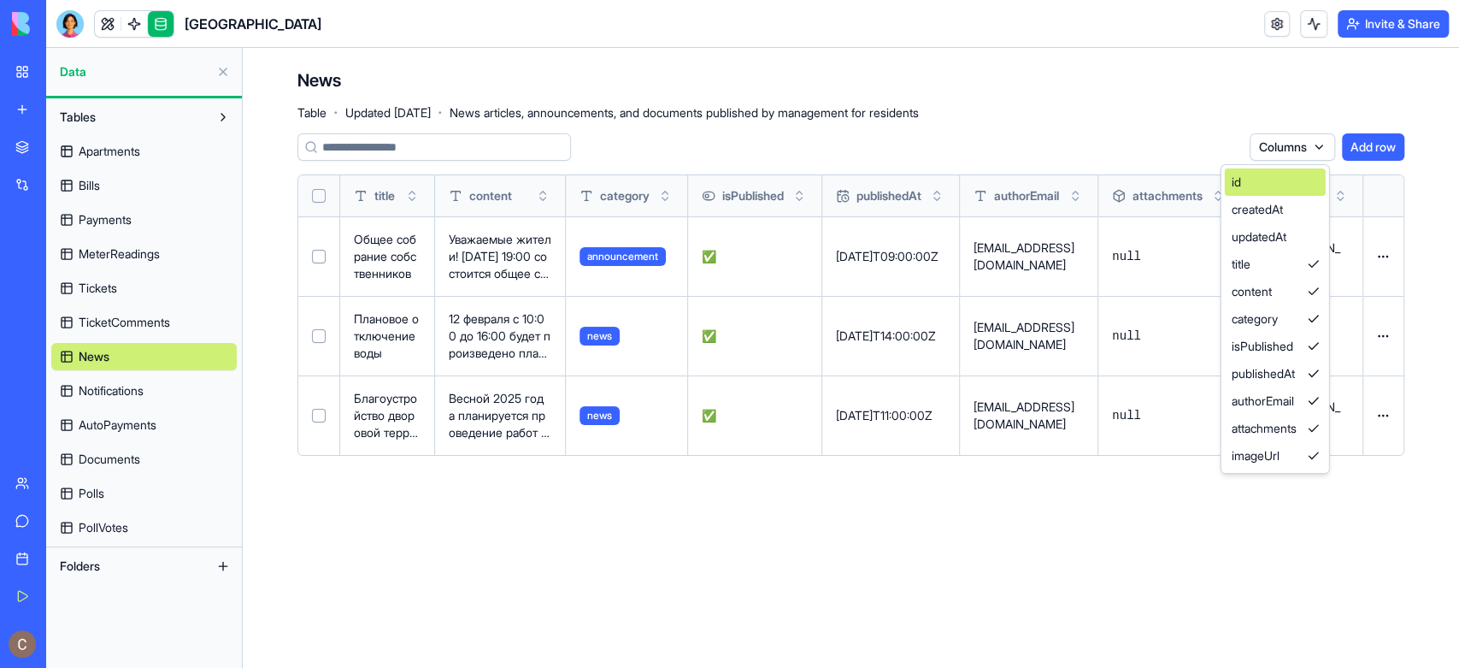
click at [1291, 182] on div "id" at bounding box center [1275, 181] width 101 height 27
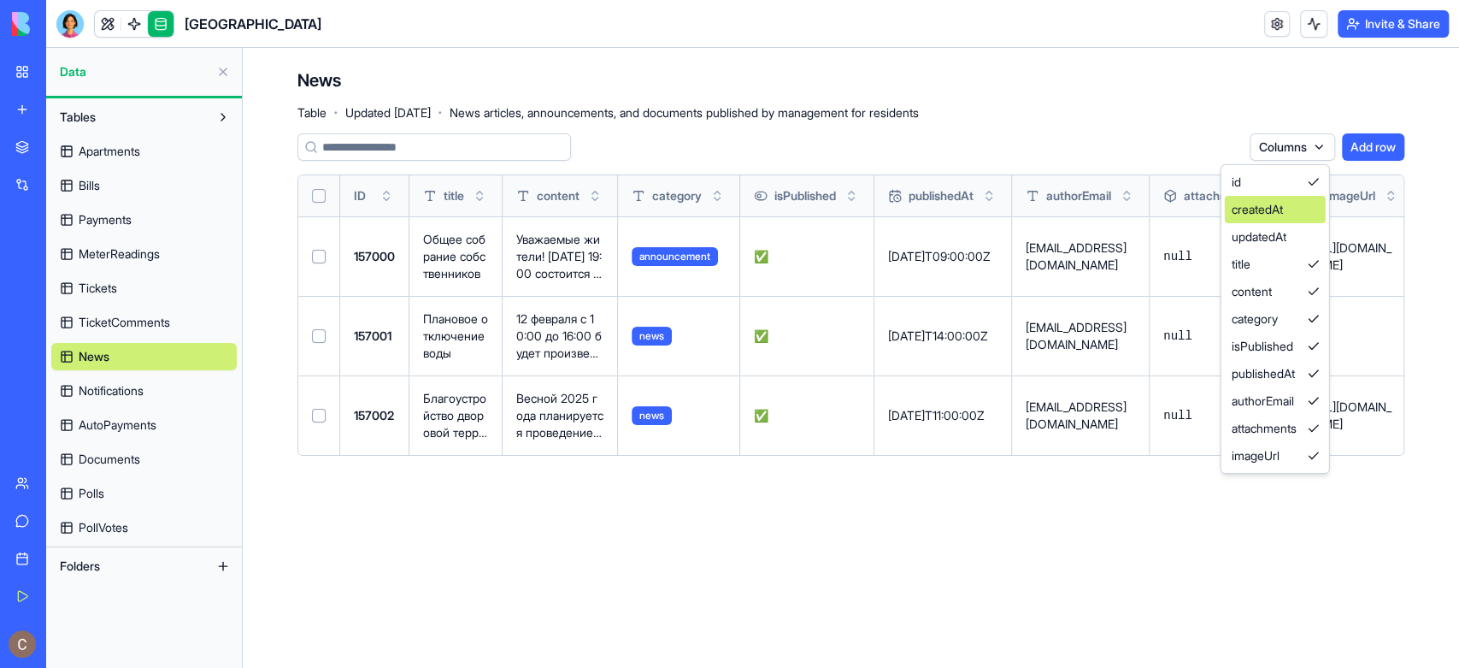
click at [1299, 205] on div "createdAt" at bounding box center [1275, 209] width 101 height 27
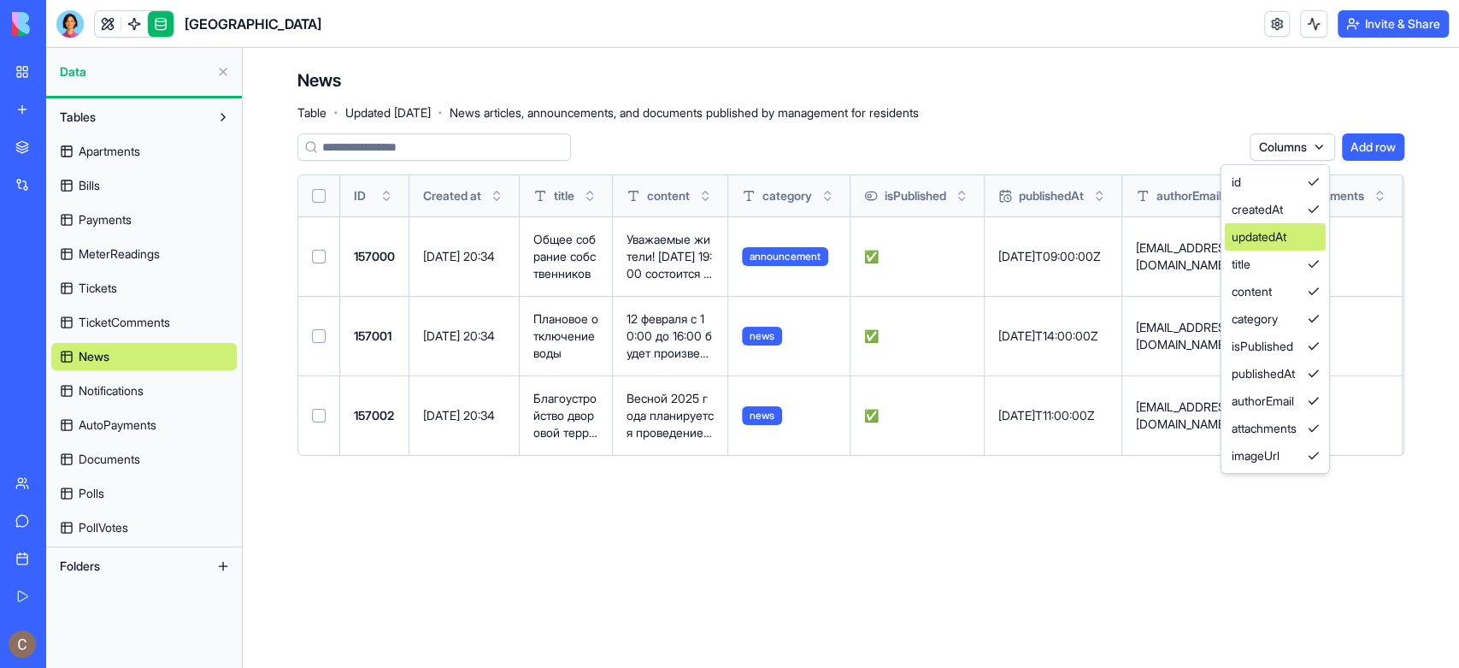
click at [1304, 229] on div "updatedAt" at bounding box center [1275, 236] width 101 height 27
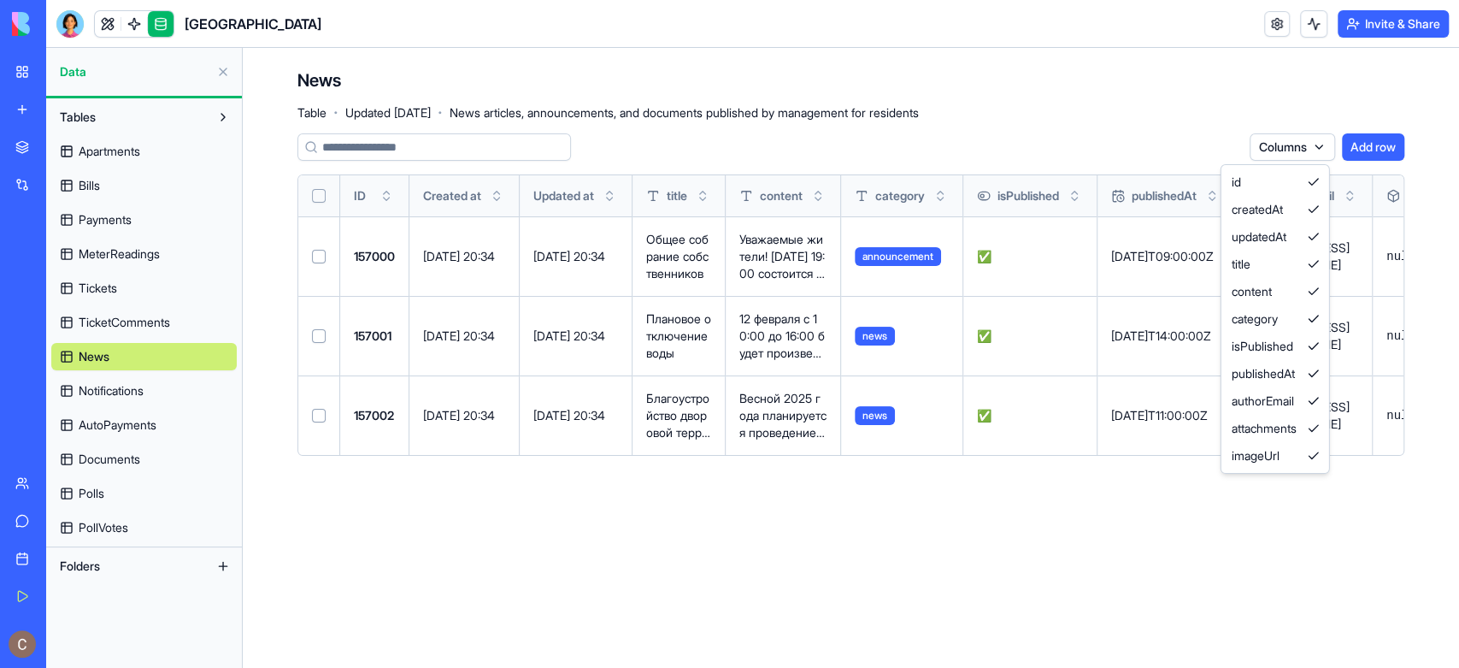
click at [168, 393] on html "My Workspace New app Marketplace Integrations Recent River Park AI Logo Generat…" at bounding box center [729, 334] width 1459 height 668
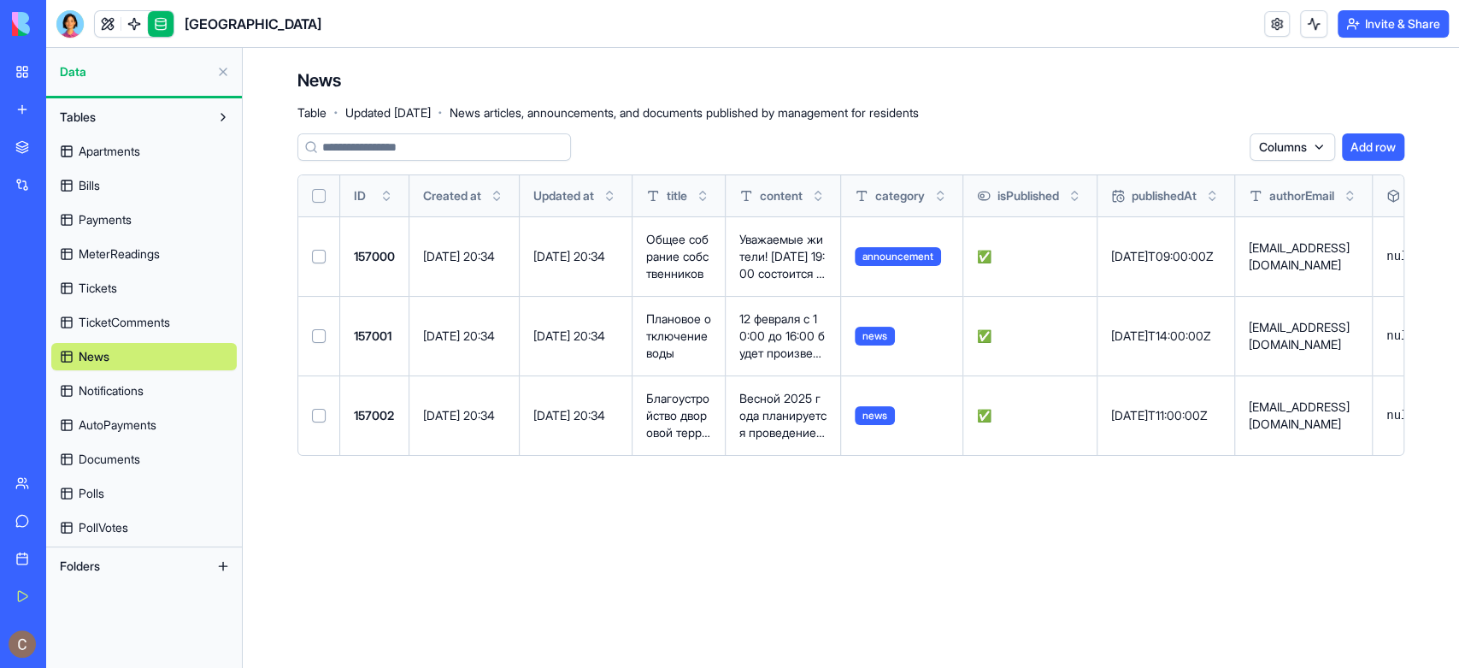
click at [144, 385] on span "Notifications" at bounding box center [111, 390] width 65 height 17
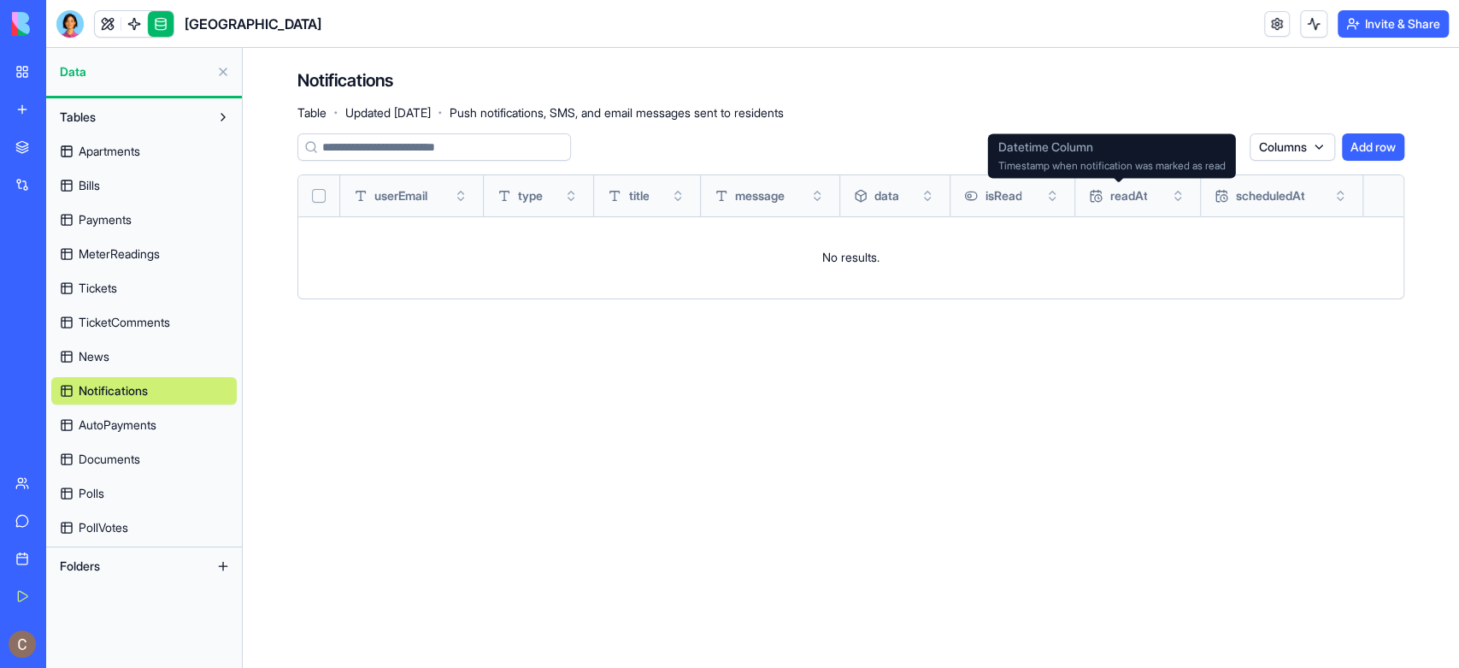
click at [1290, 148] on html "My Workspace New app Marketplace Integrations Recent River Park AI Logo Generat…" at bounding box center [729, 334] width 1459 height 668
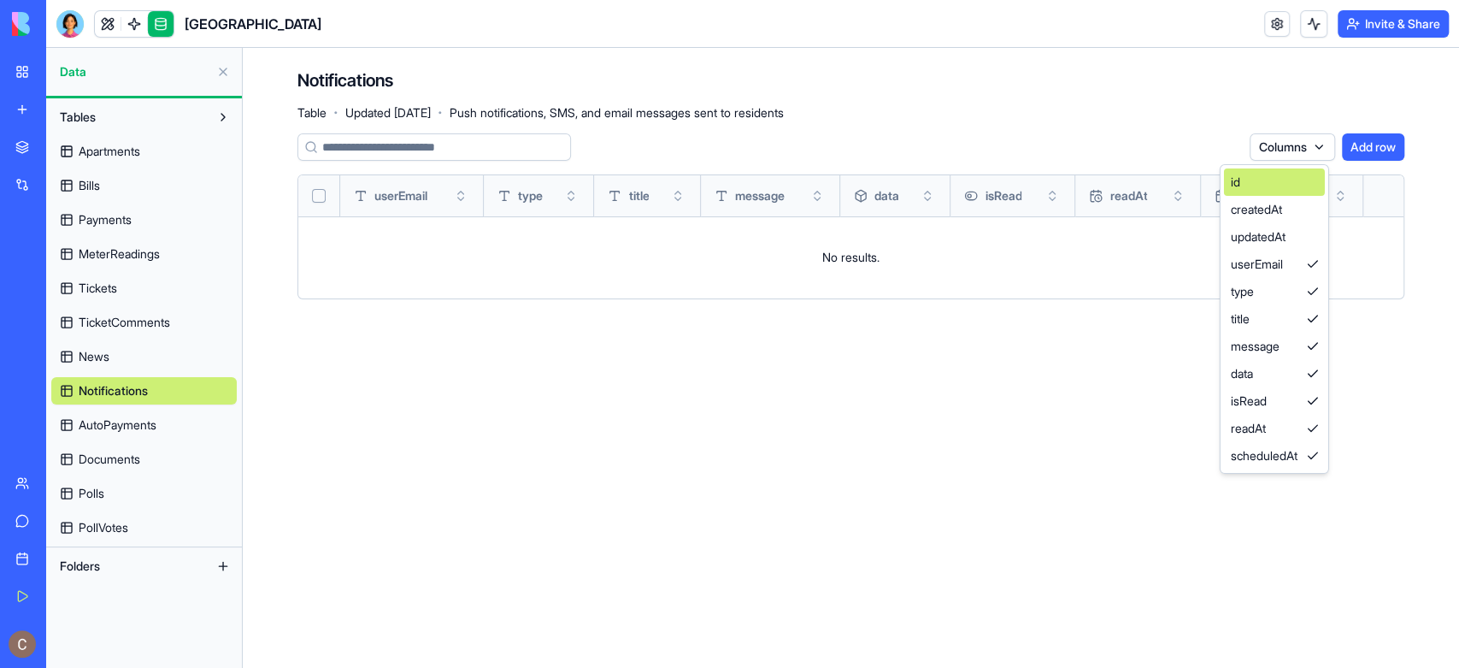
click at [1299, 171] on div "id" at bounding box center [1274, 181] width 101 height 27
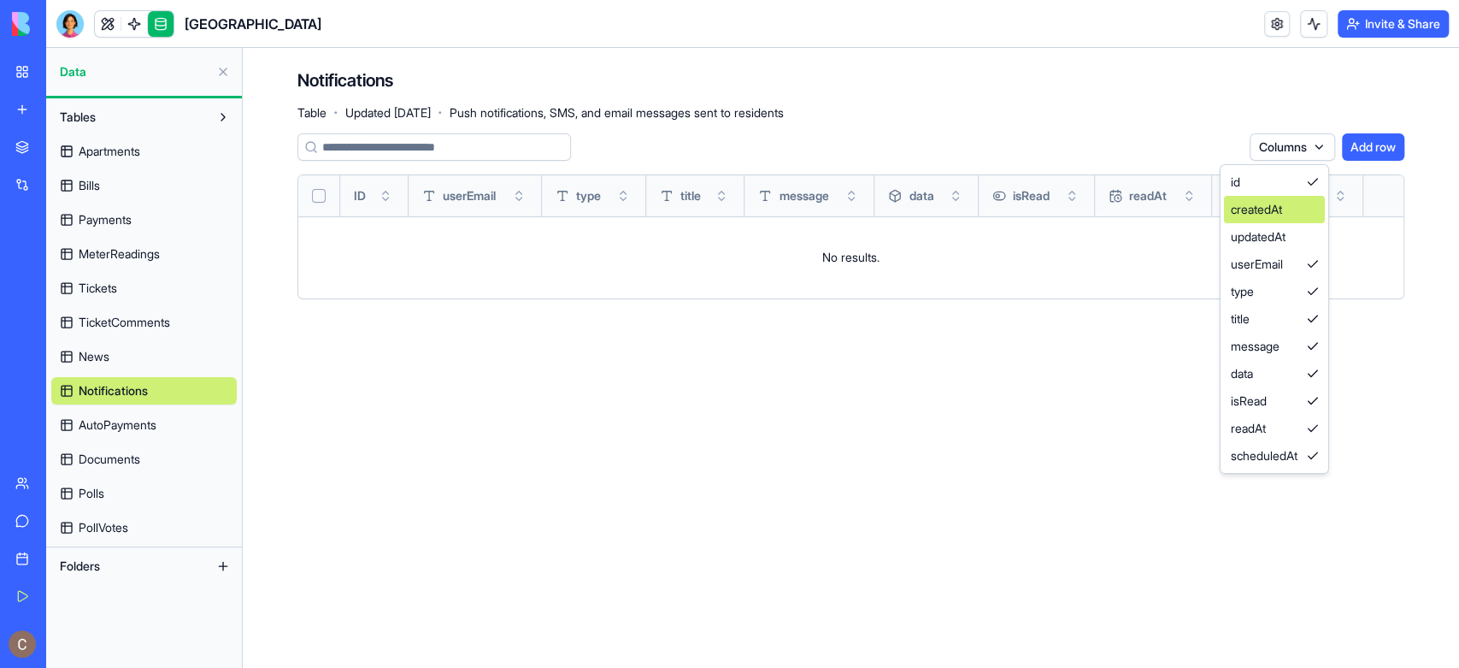
click at [1299, 211] on div "createdAt" at bounding box center [1274, 209] width 101 height 27
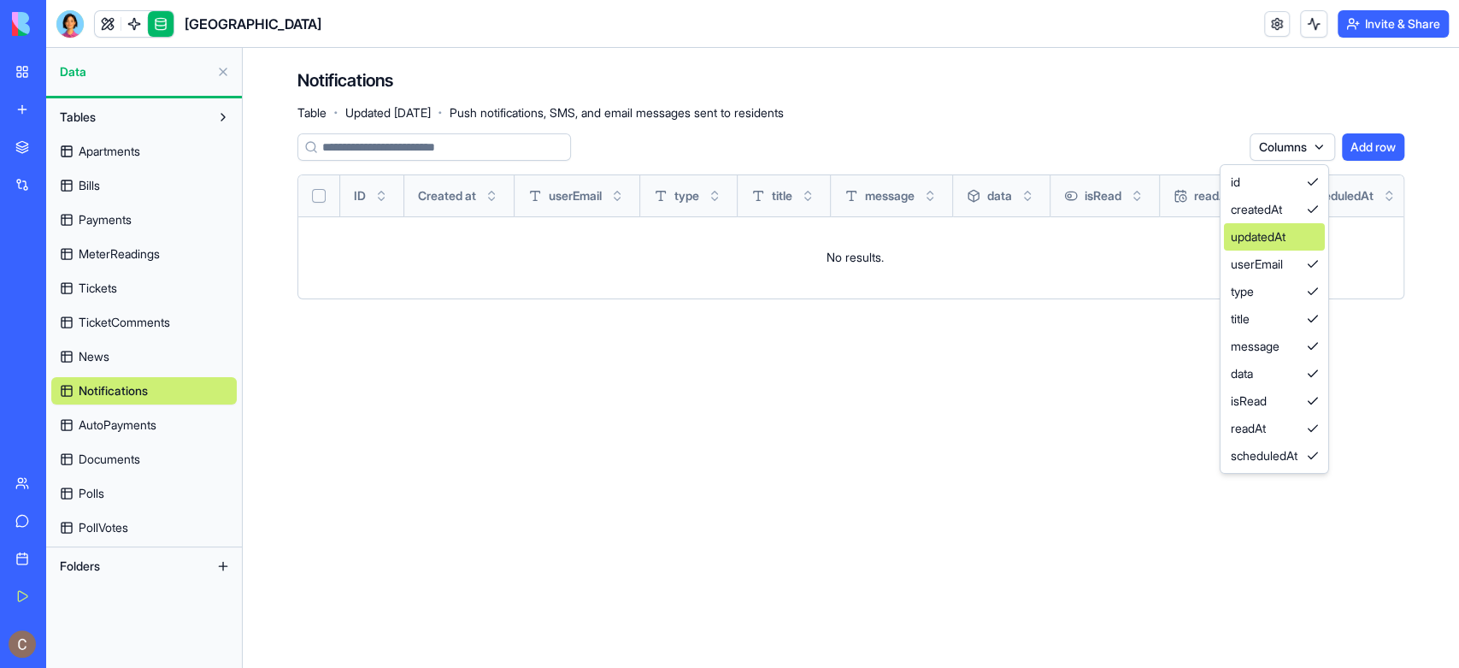
click at [1308, 234] on div "updatedAt" at bounding box center [1274, 236] width 101 height 27
click at [164, 418] on html "My Workspace New app Marketplace Integrations Recent River Park AI Logo Generat…" at bounding box center [729, 334] width 1459 height 668
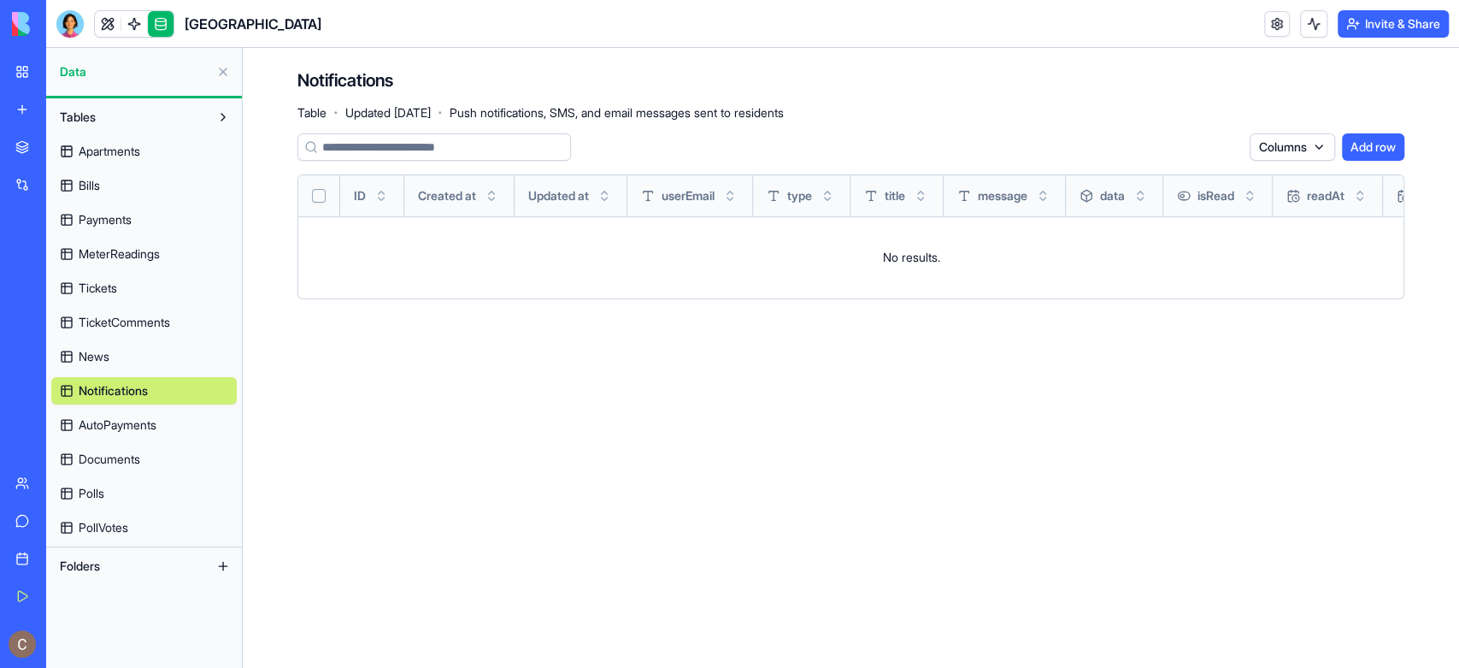
click at [153, 416] on span "AutoPayments" at bounding box center [118, 424] width 78 height 17
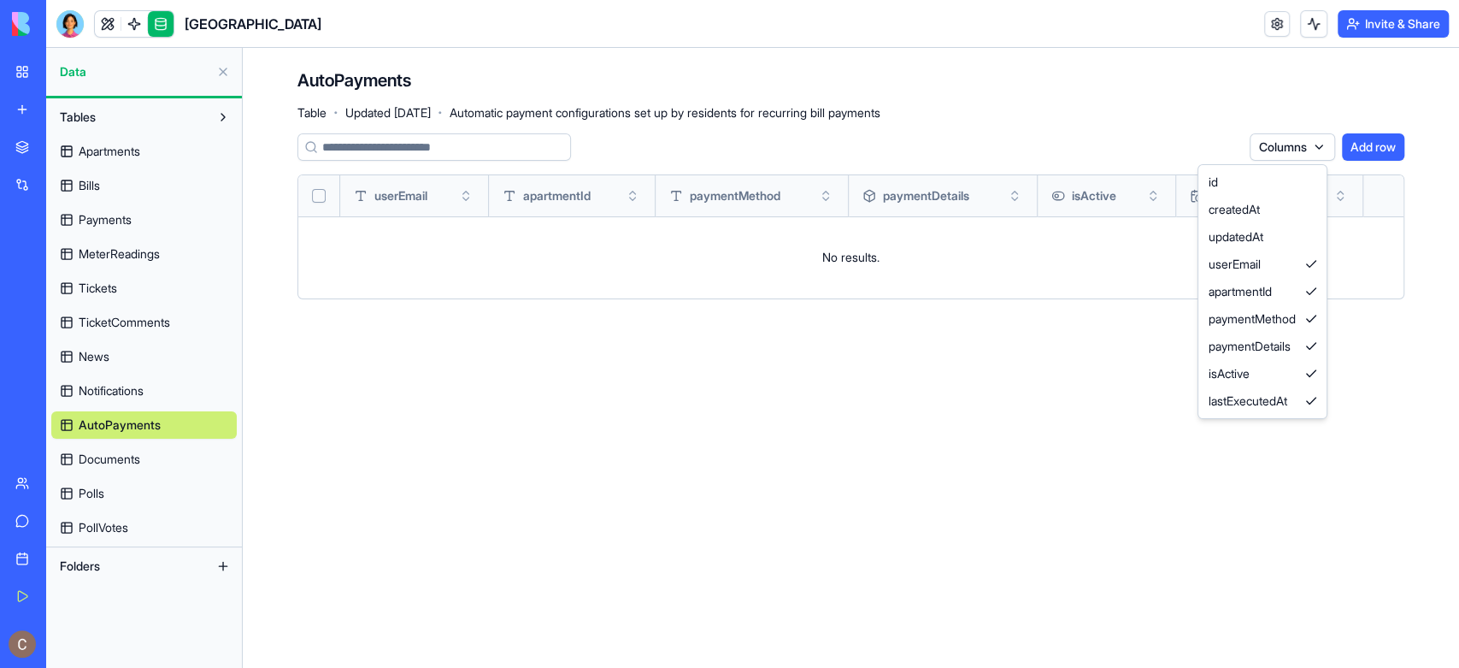
click at [1312, 145] on html "My Workspace New app Marketplace Integrations Recent River Park AI Logo Generat…" at bounding box center [729, 334] width 1459 height 668
click at [1299, 178] on div "id" at bounding box center [1262, 181] width 121 height 27
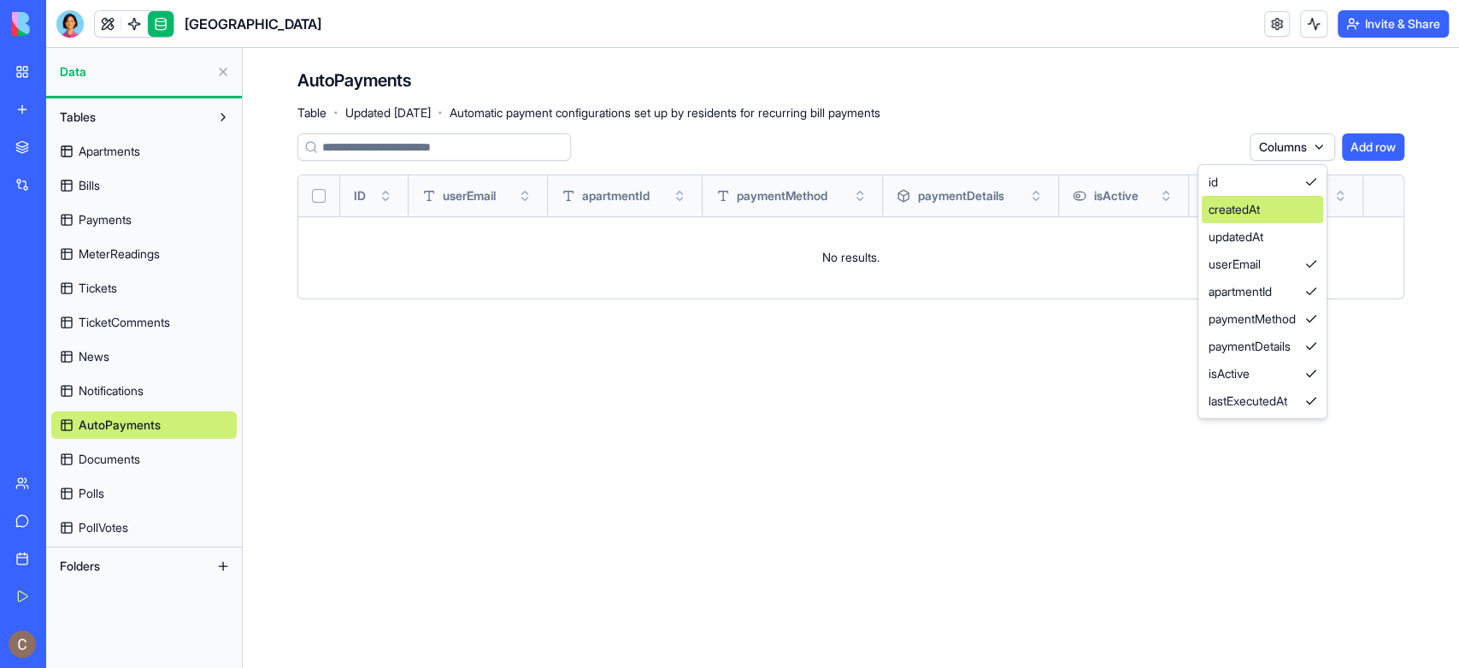
click at [1299, 207] on div "createdAt" at bounding box center [1262, 209] width 121 height 27
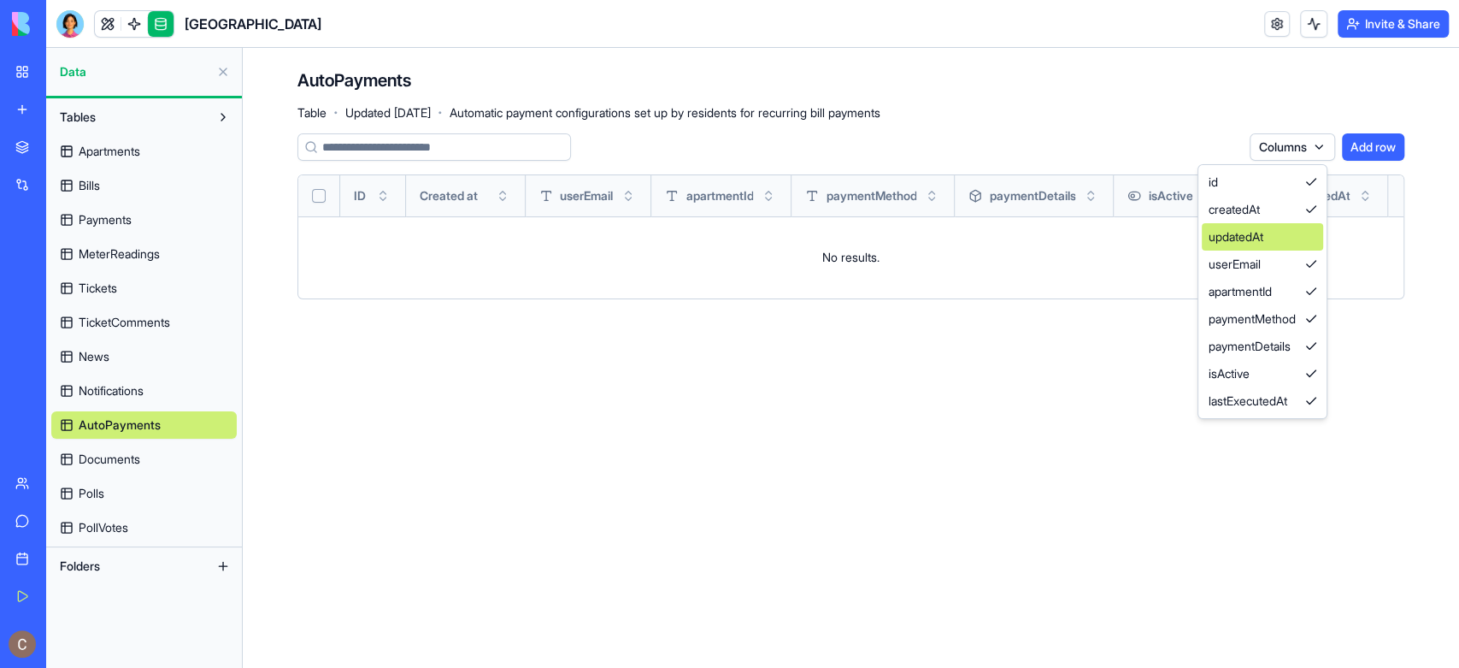
click at [1296, 226] on div "updatedAt" at bounding box center [1262, 236] width 121 height 27
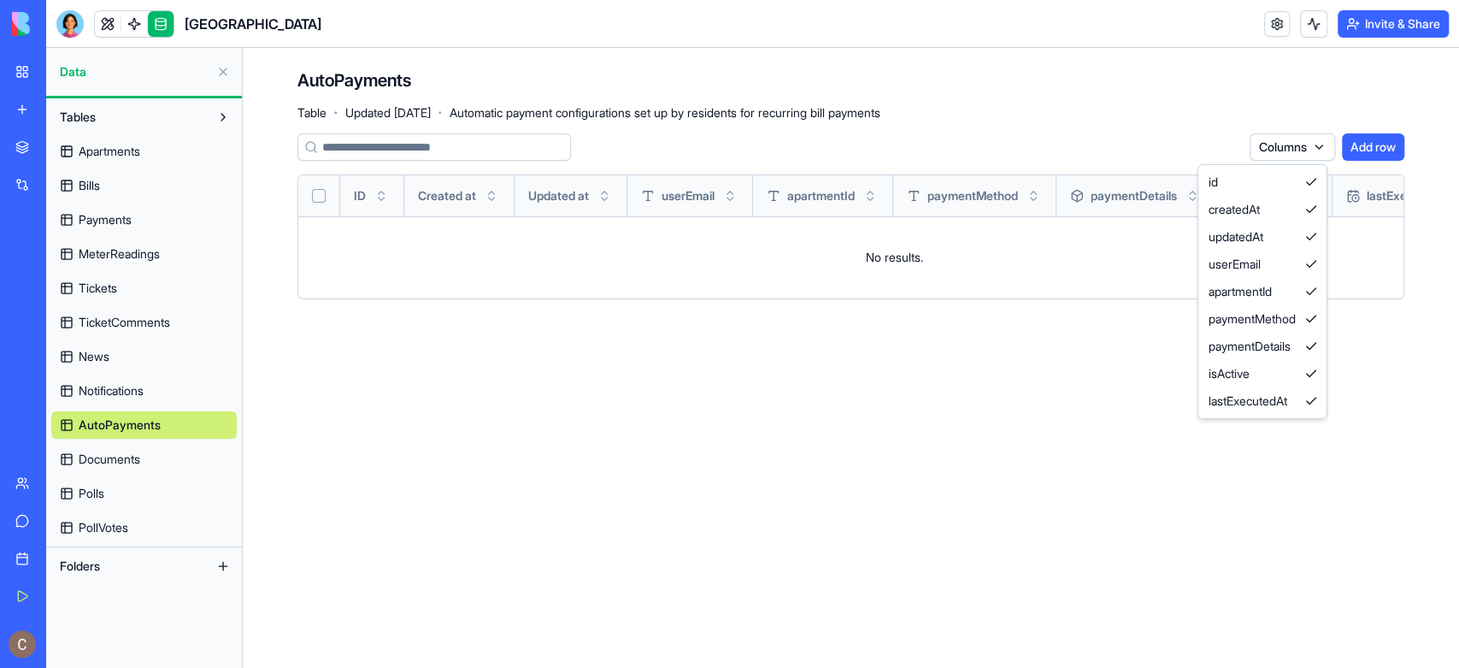
click at [156, 462] on html "My Workspace New app Marketplace Integrations Recent River Park AI Logo Generat…" at bounding box center [729, 334] width 1459 height 668
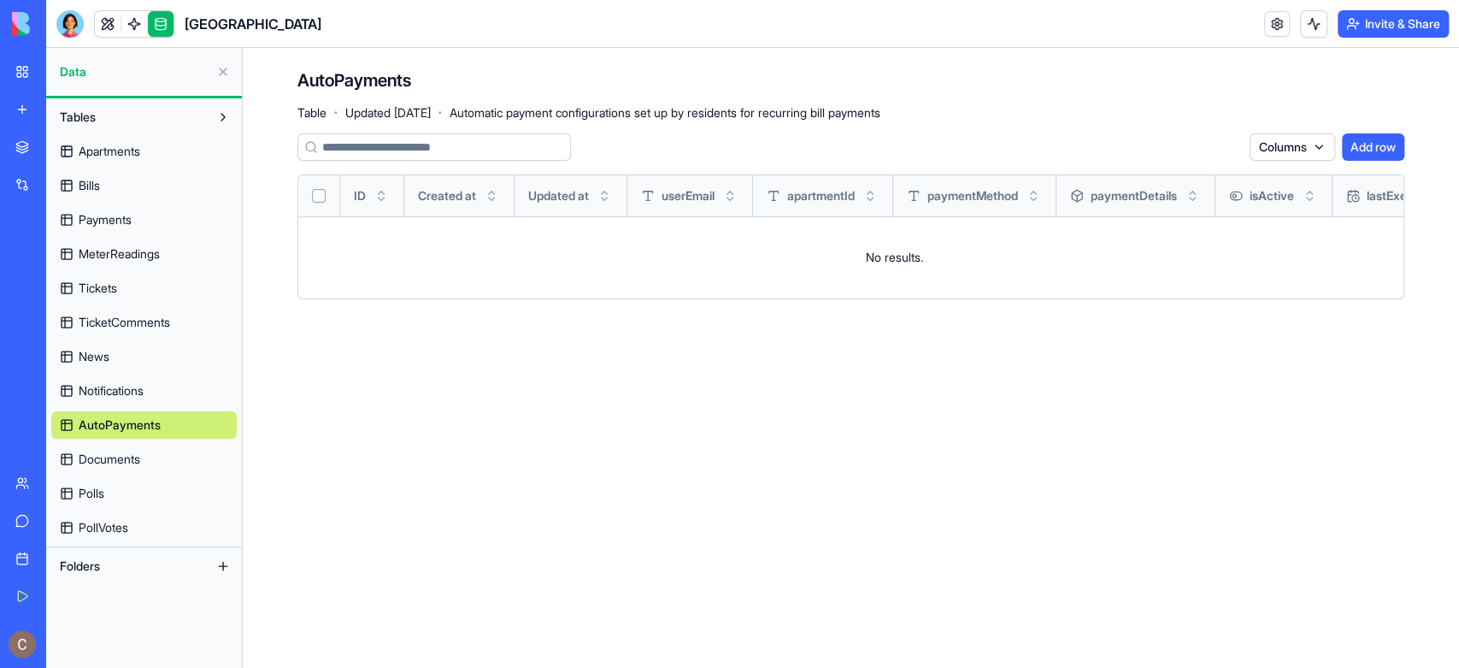
click at [150, 459] on link "Documents" at bounding box center [144, 458] width 186 height 27
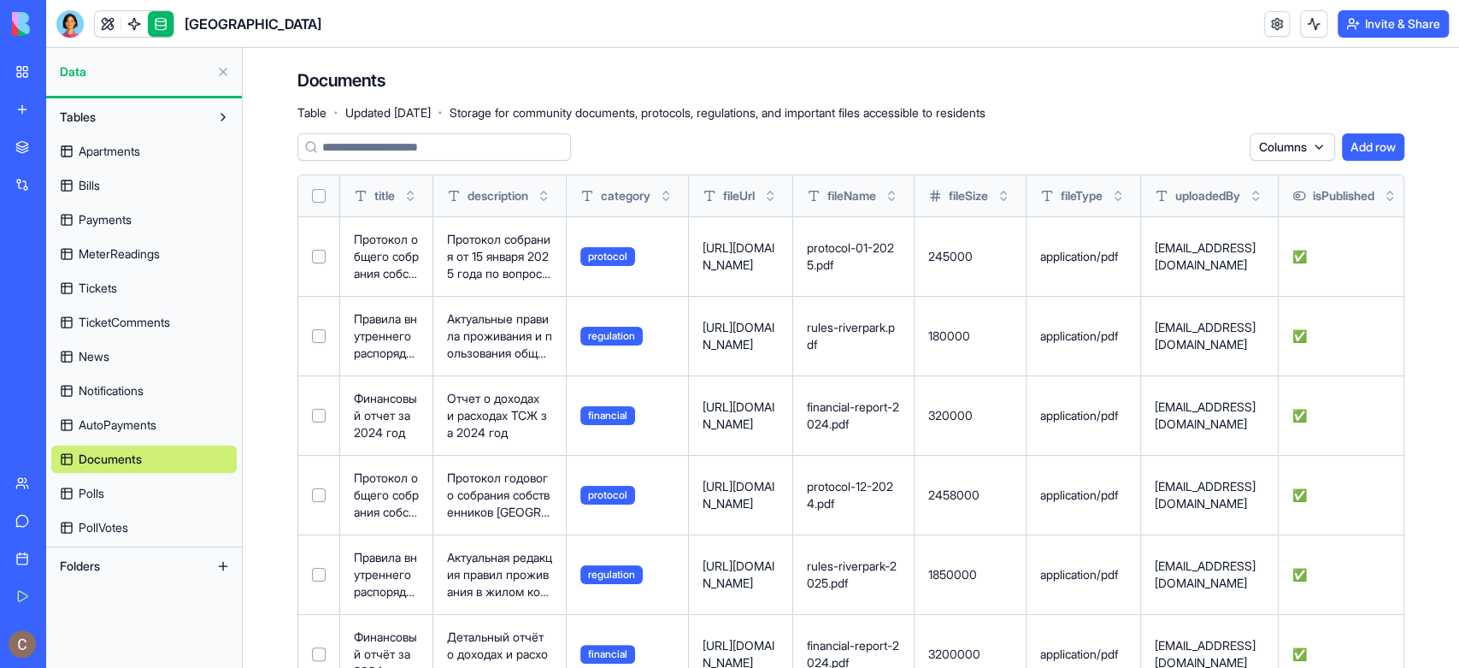
click at [1296, 147] on html "My Workspace New app Marketplace Integrations Recent River Park AI Logo Generat…" at bounding box center [729, 334] width 1459 height 668
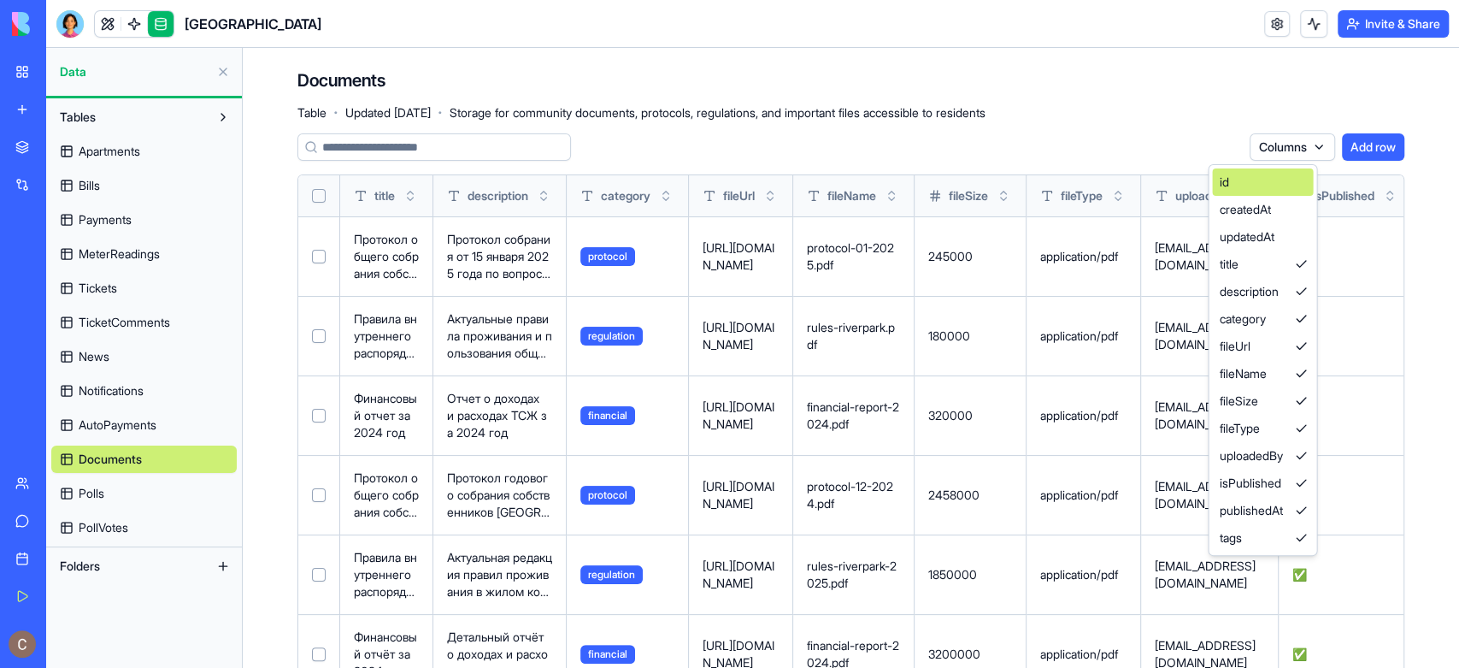
click at [1288, 179] on div "id" at bounding box center [1262, 181] width 101 height 27
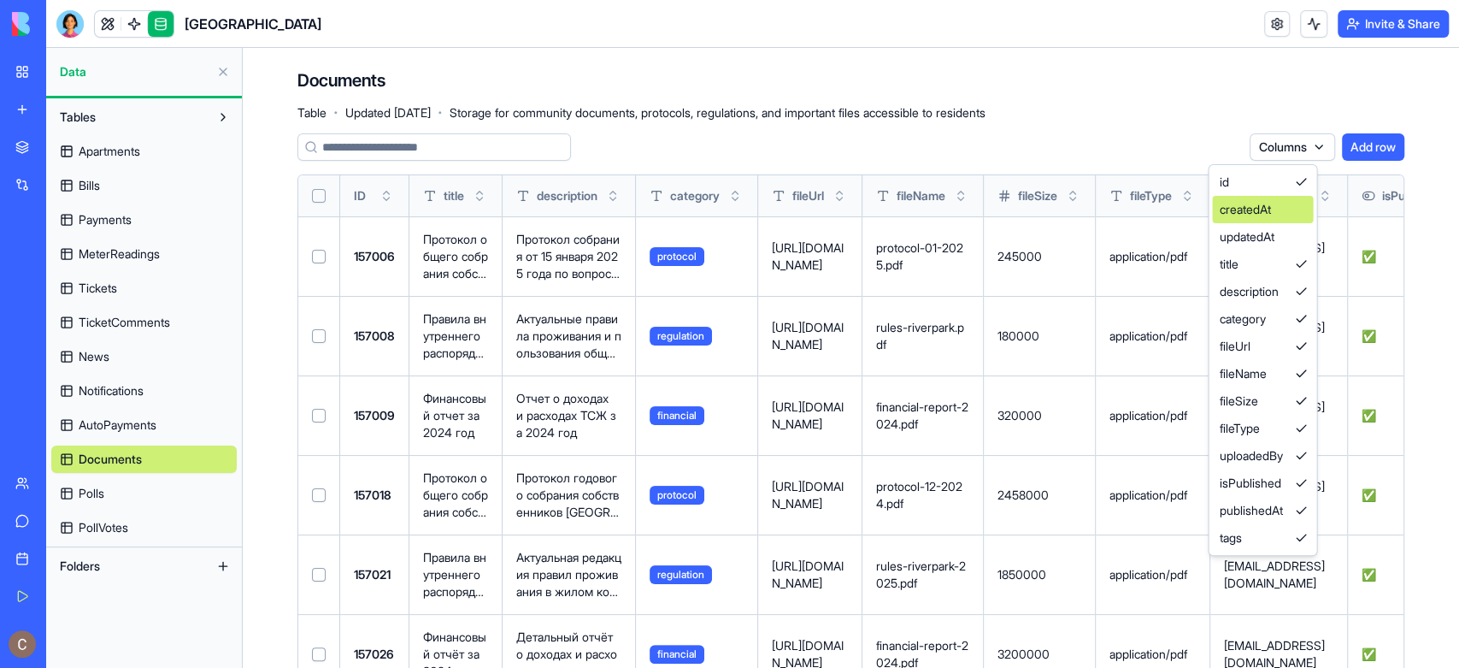
click at [1297, 209] on div "createdAt" at bounding box center [1262, 209] width 101 height 27
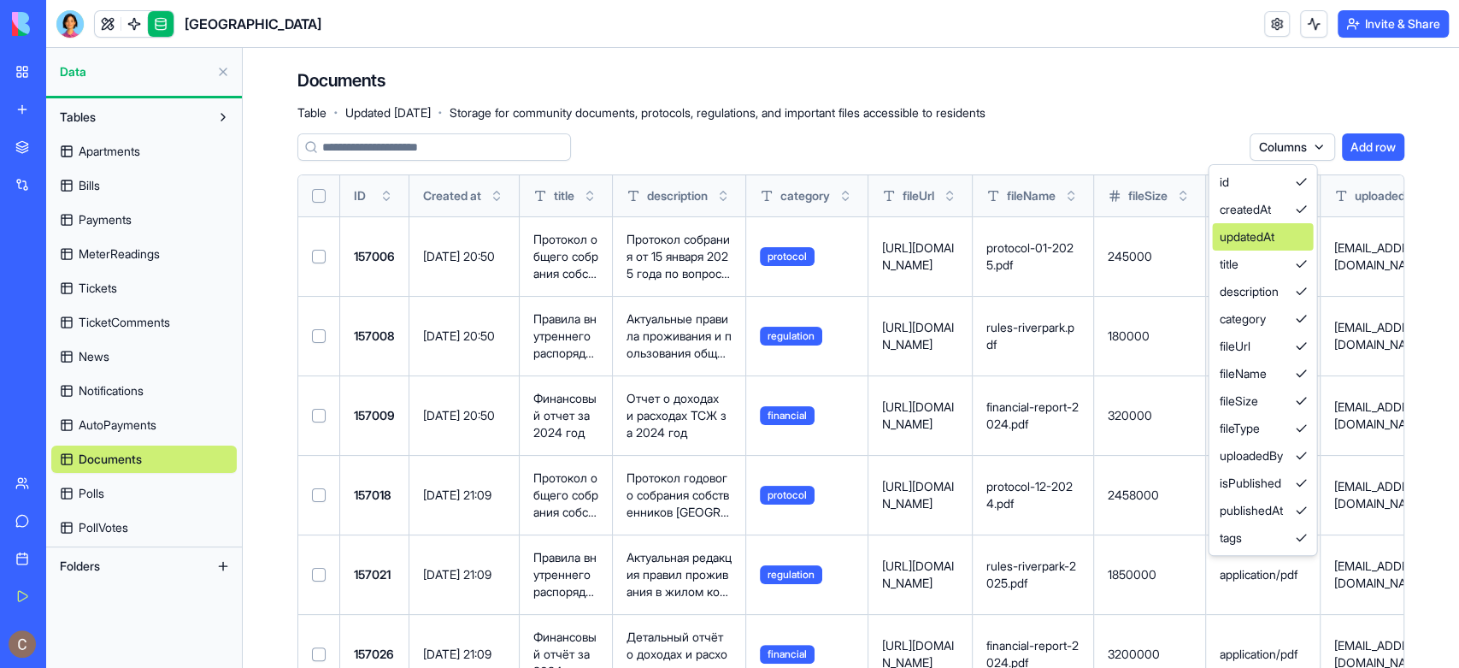
click at [1301, 238] on div "updatedAt" at bounding box center [1262, 236] width 101 height 27
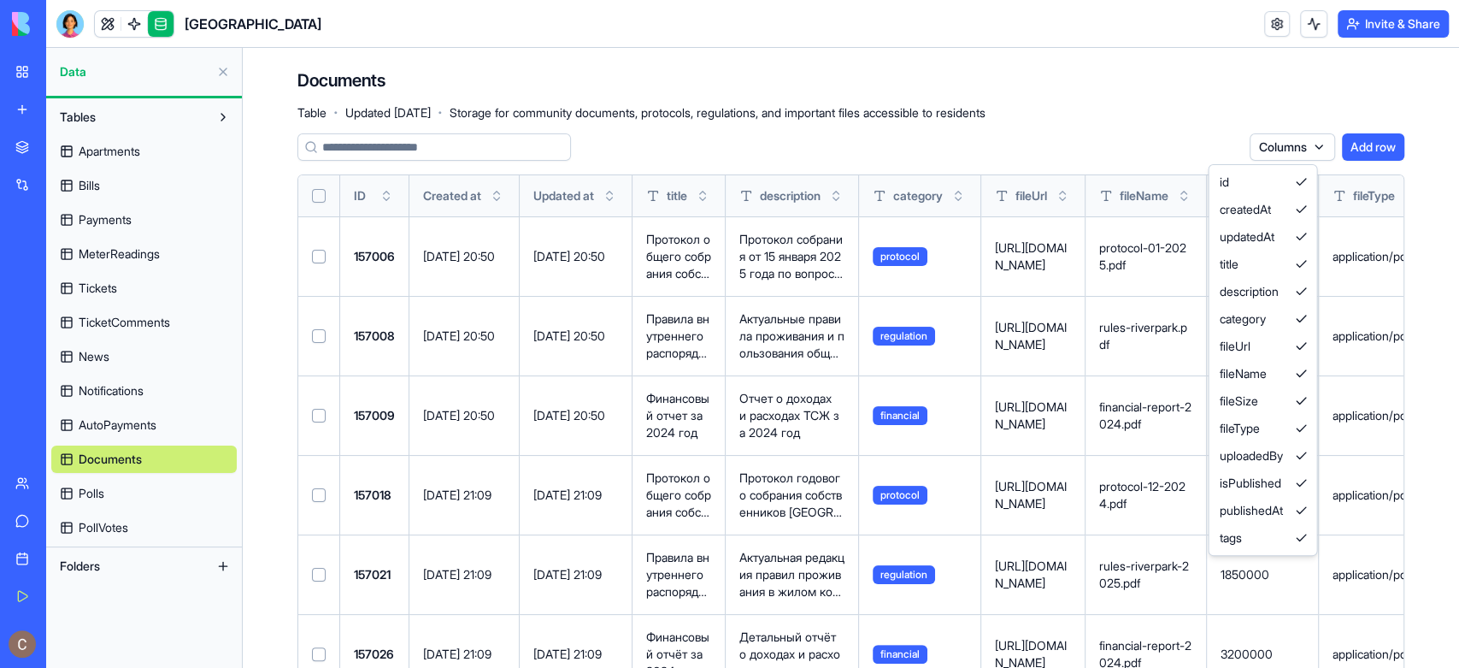
click at [1199, 94] on html "My Workspace New app Marketplace Integrations Recent River Park AI Logo Generat…" at bounding box center [729, 334] width 1459 height 668
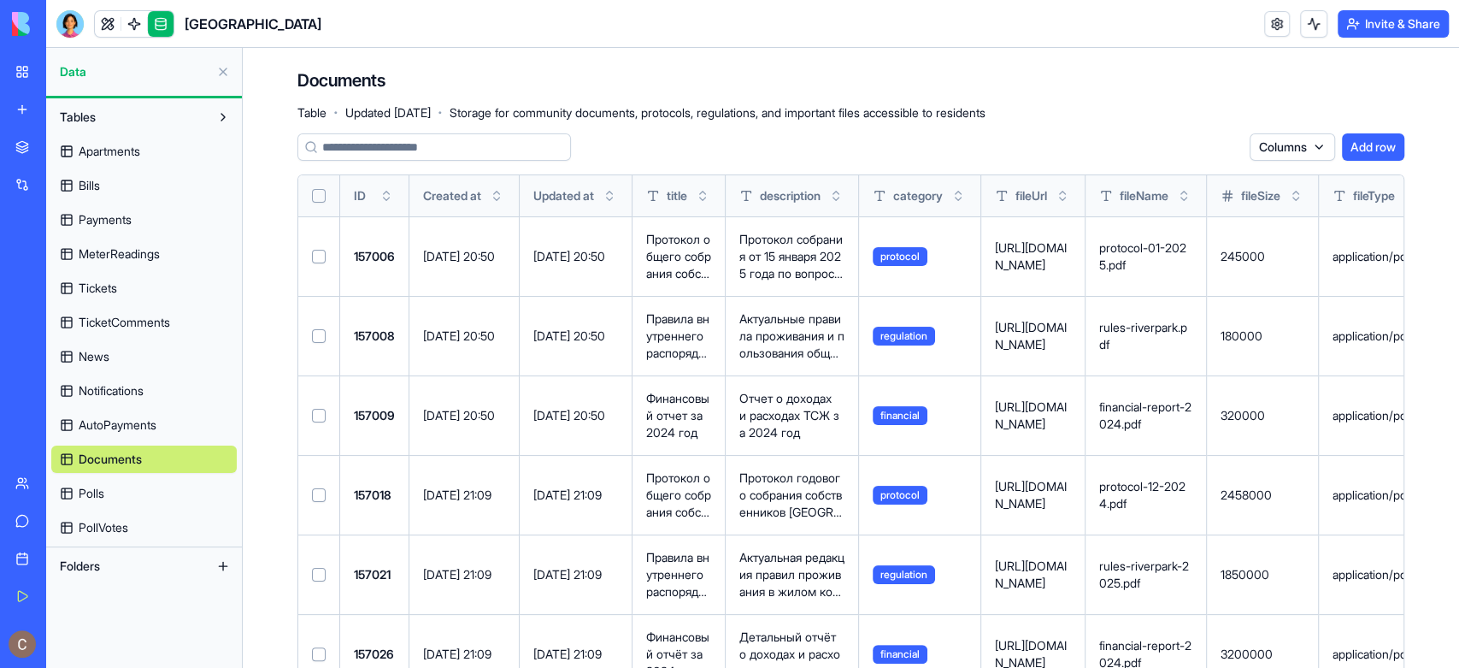
click at [1295, 144] on html "My Workspace New app Marketplace Integrations Recent River Park AI Logo Generat…" at bounding box center [729, 334] width 1459 height 668
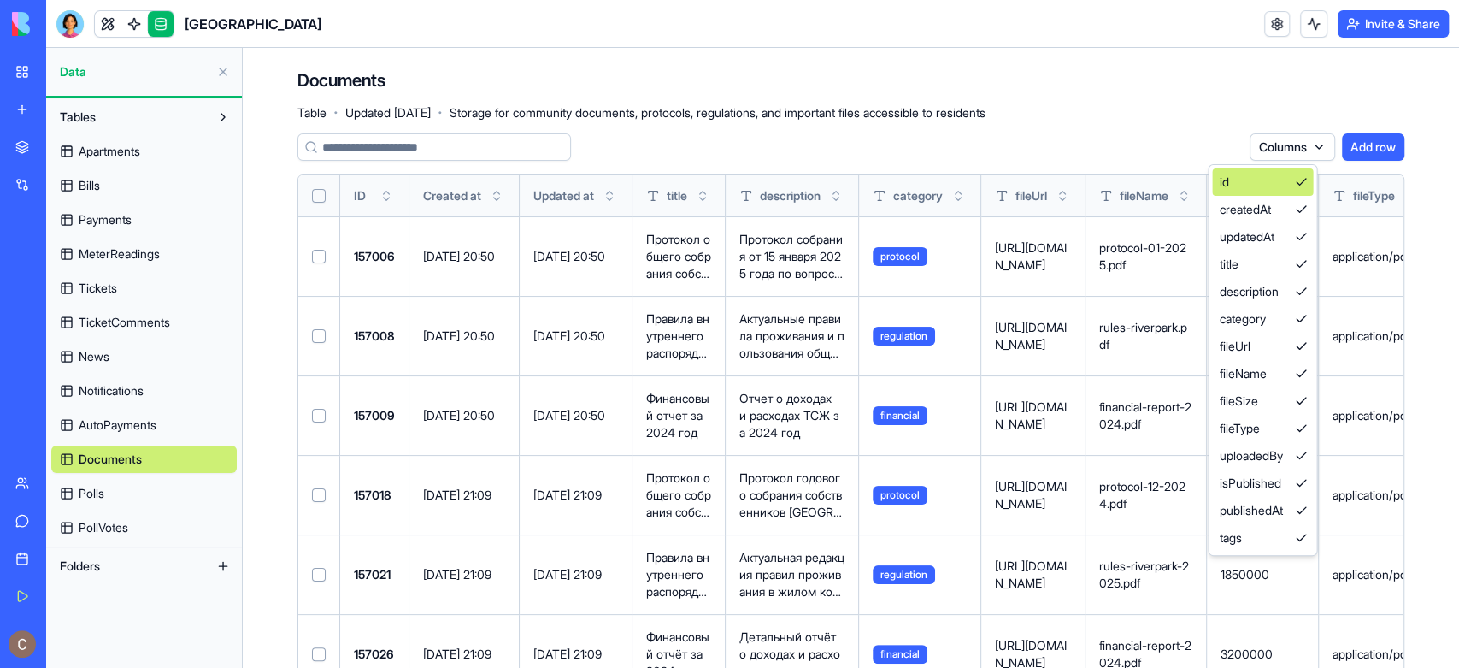
click at [1306, 176] on div "id" at bounding box center [1262, 181] width 101 height 27
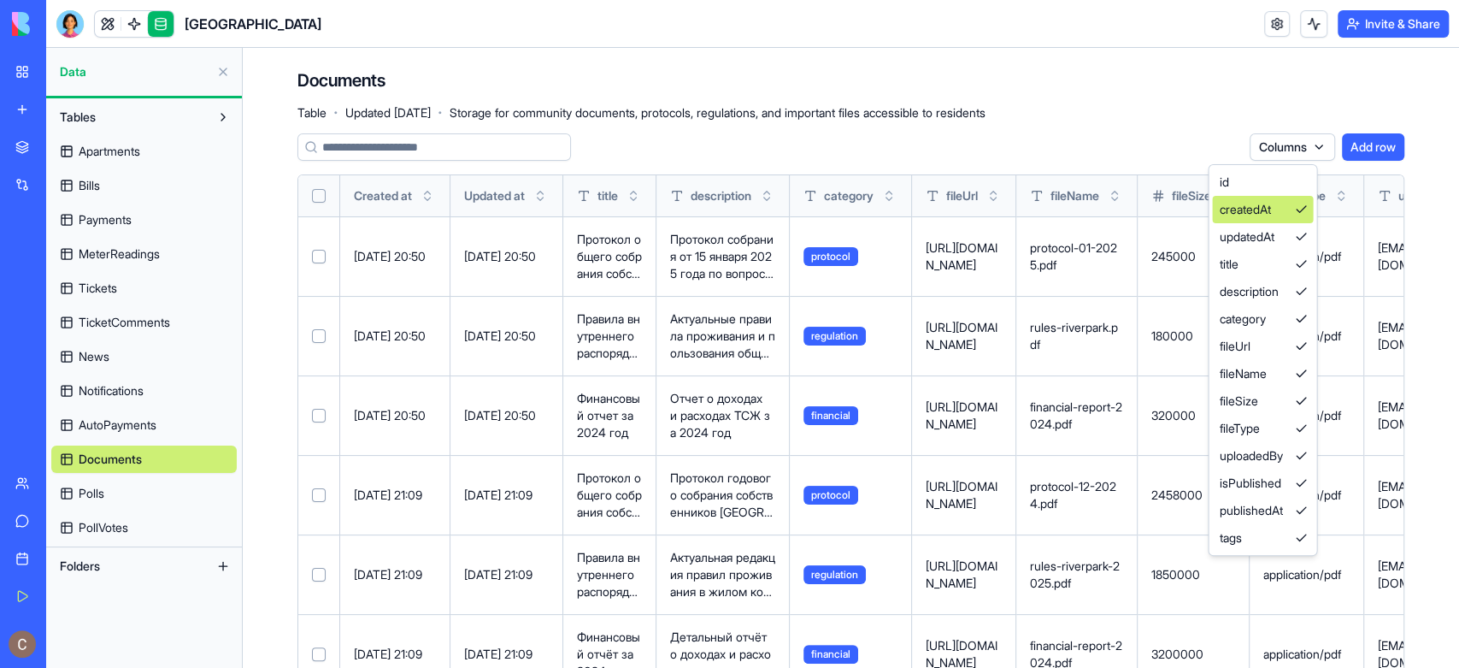
click at [1305, 208] on div "createdAt" at bounding box center [1262, 209] width 101 height 27
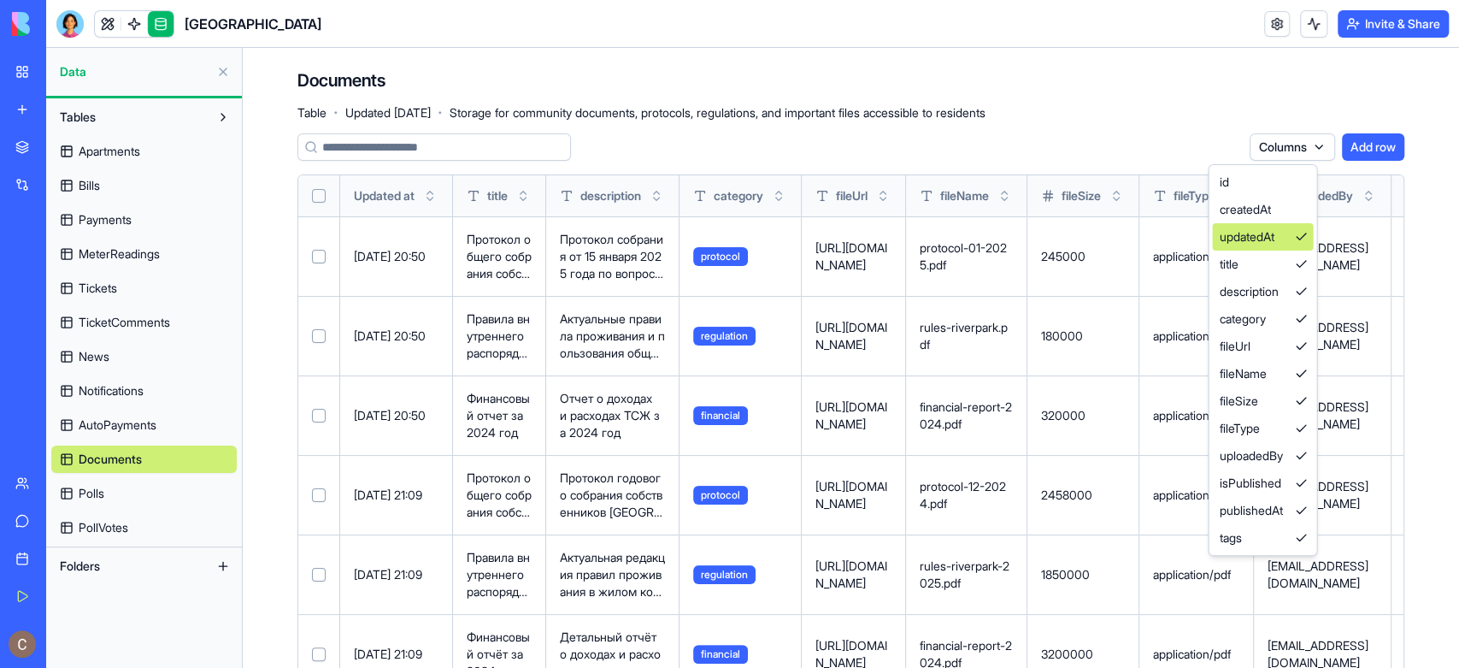
click at [1307, 240] on div "updatedAt" at bounding box center [1262, 236] width 101 height 27
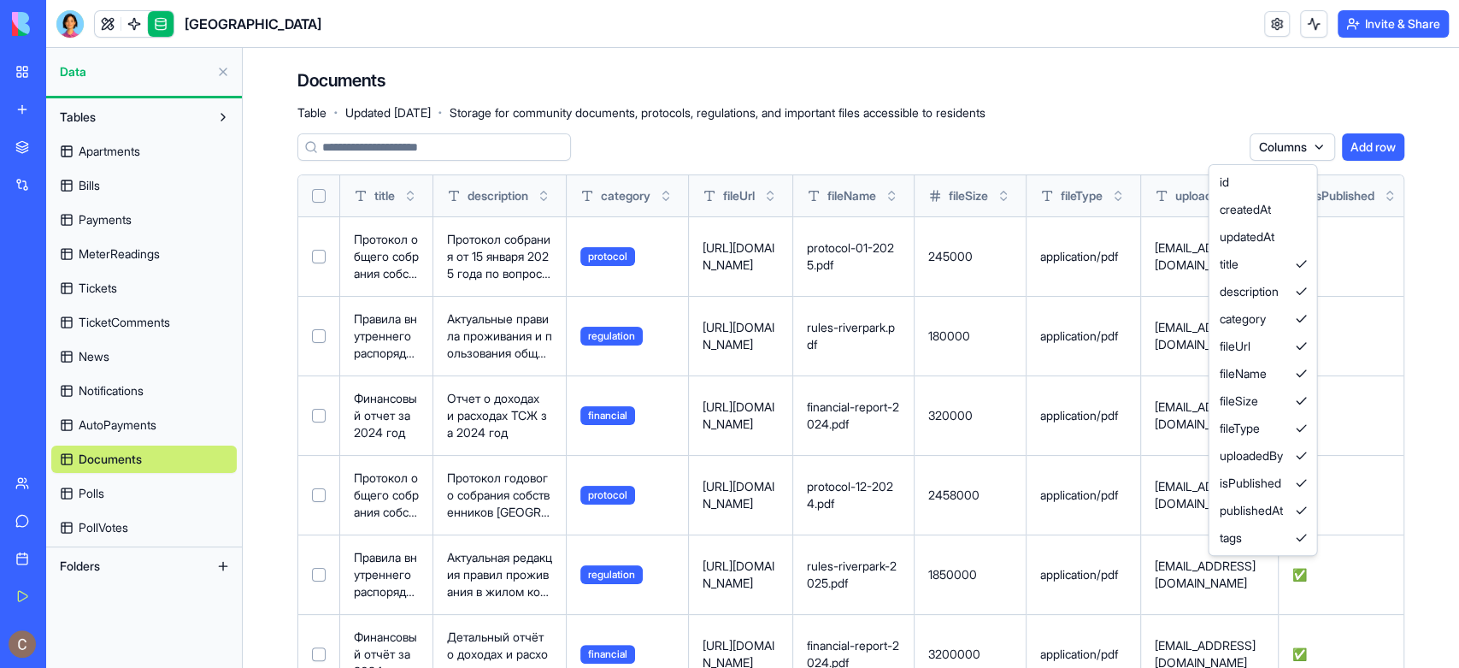
click at [1231, 104] on html "My Workspace New app Marketplace Integrations Recent River Park AI Logo Generat…" at bounding box center [729, 334] width 1459 height 668
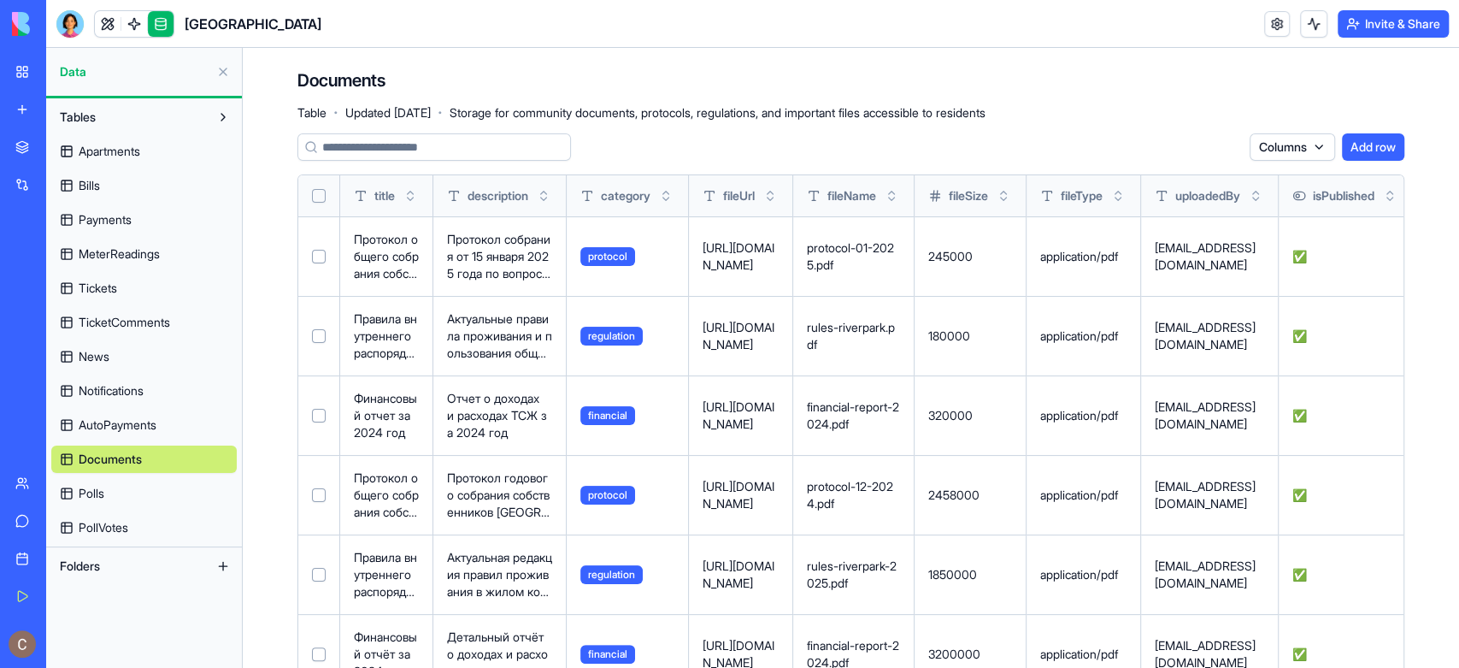
click at [109, 498] on link "Polls" at bounding box center [144, 493] width 186 height 27
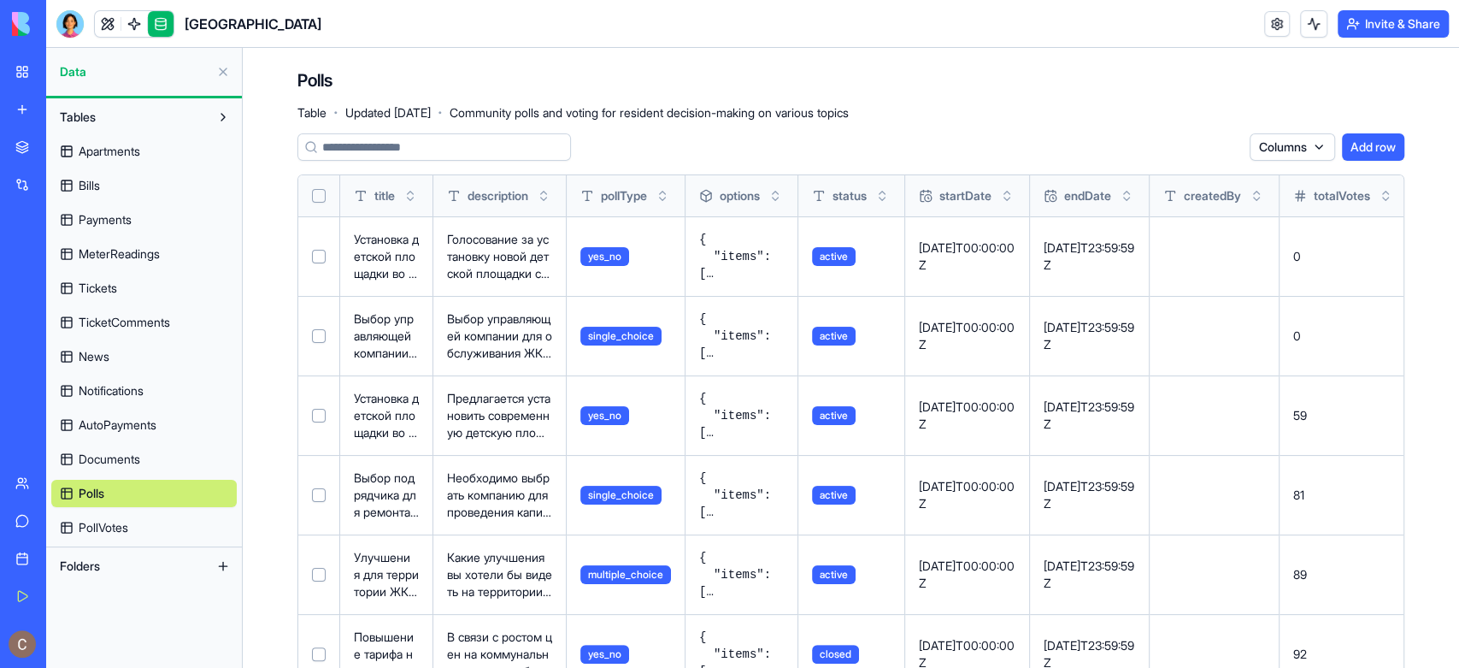
click at [1312, 156] on html "My Workspace New app Marketplace Integrations Recent River Park AI Logo Generat…" at bounding box center [729, 334] width 1459 height 668
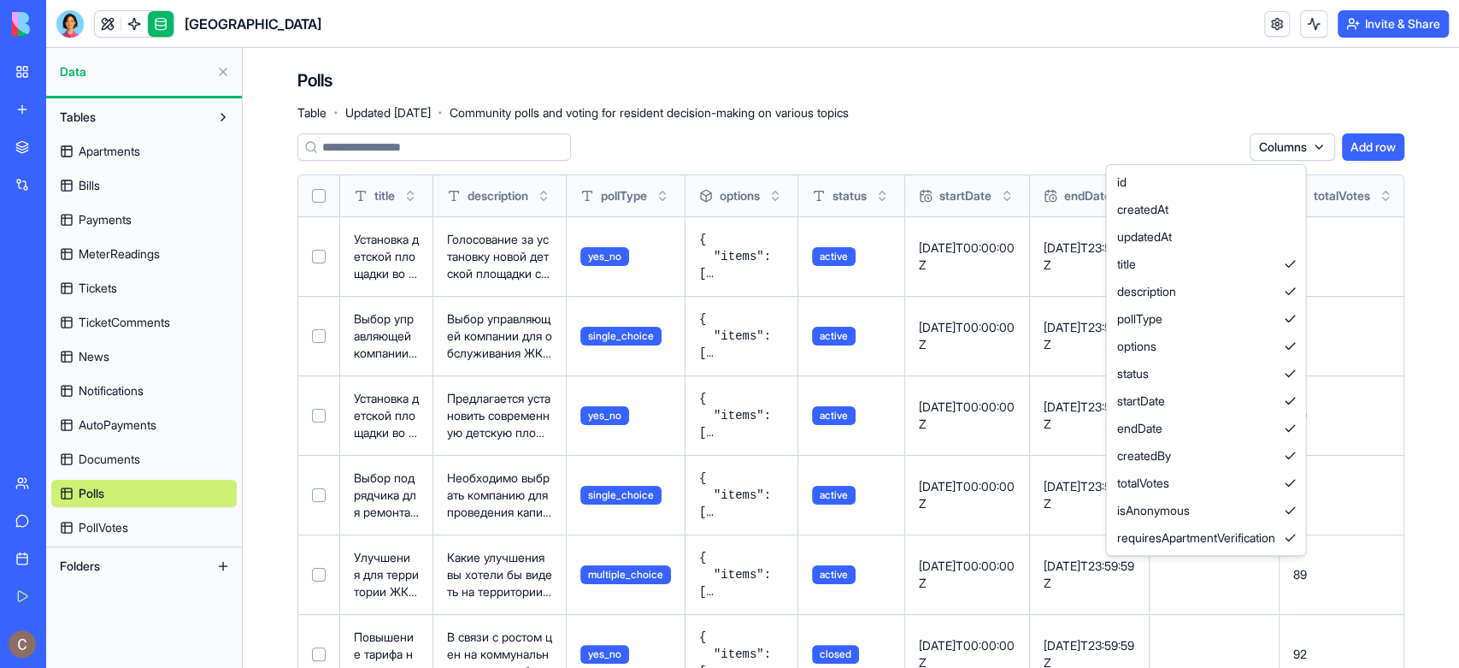
click at [1126, 101] on html "My Workspace New app Marketplace Integrations Recent River Park AI Logo Generat…" at bounding box center [729, 334] width 1459 height 668
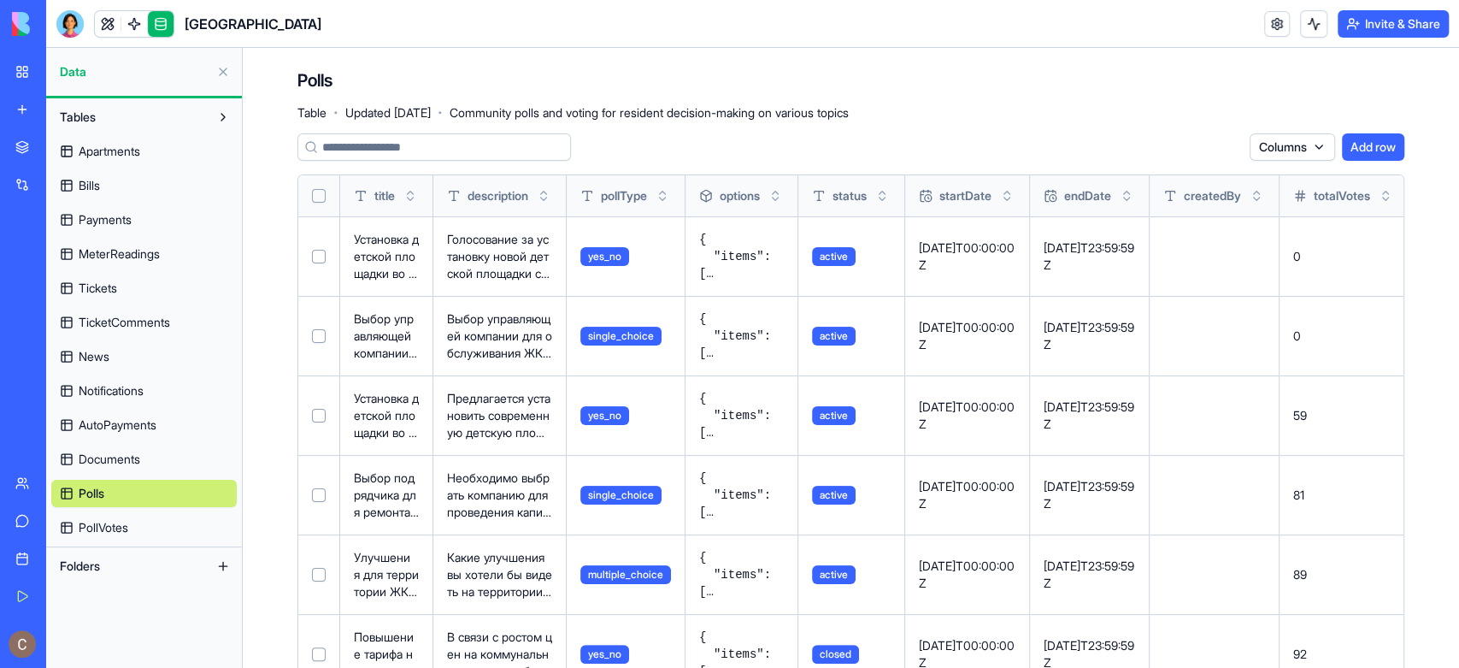
click at [1308, 150] on html "My Workspace New app Marketplace Integrations Recent River Park AI Logo Generat…" at bounding box center [729, 334] width 1459 height 668
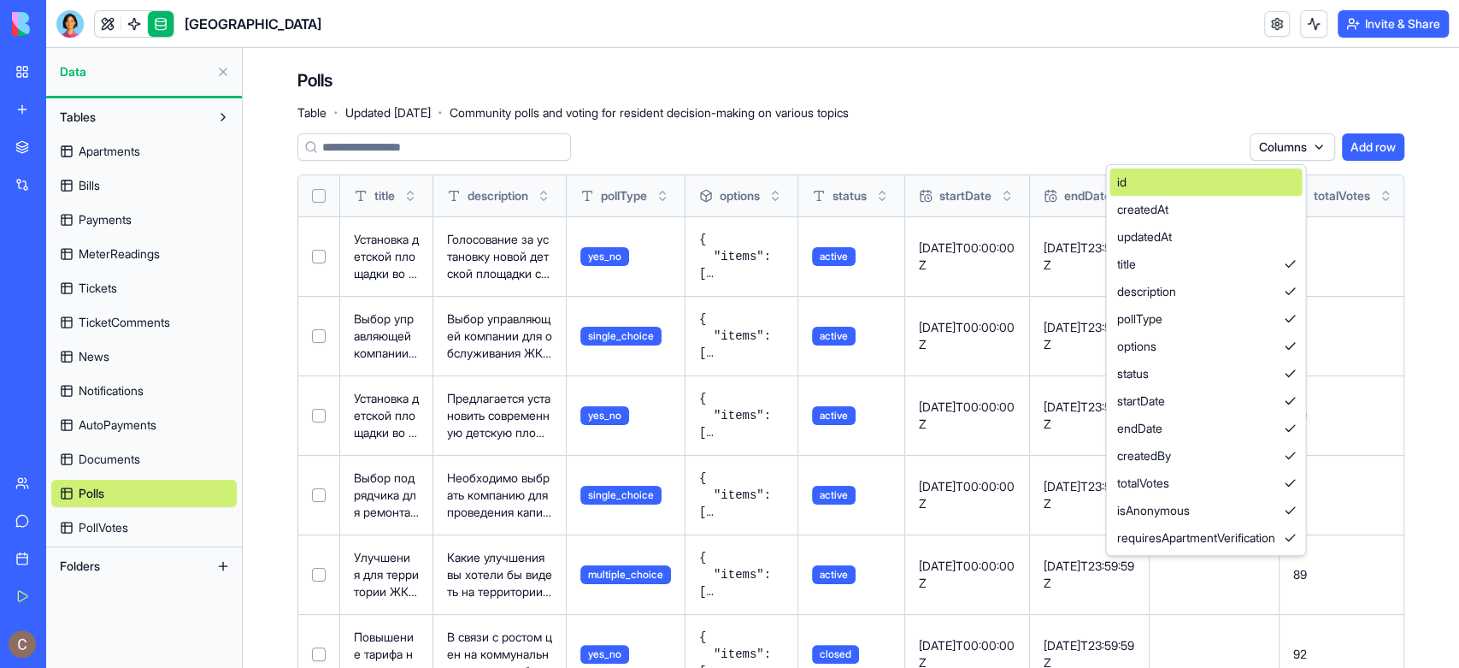
click at [1290, 180] on div "id" at bounding box center [1206, 181] width 192 height 27
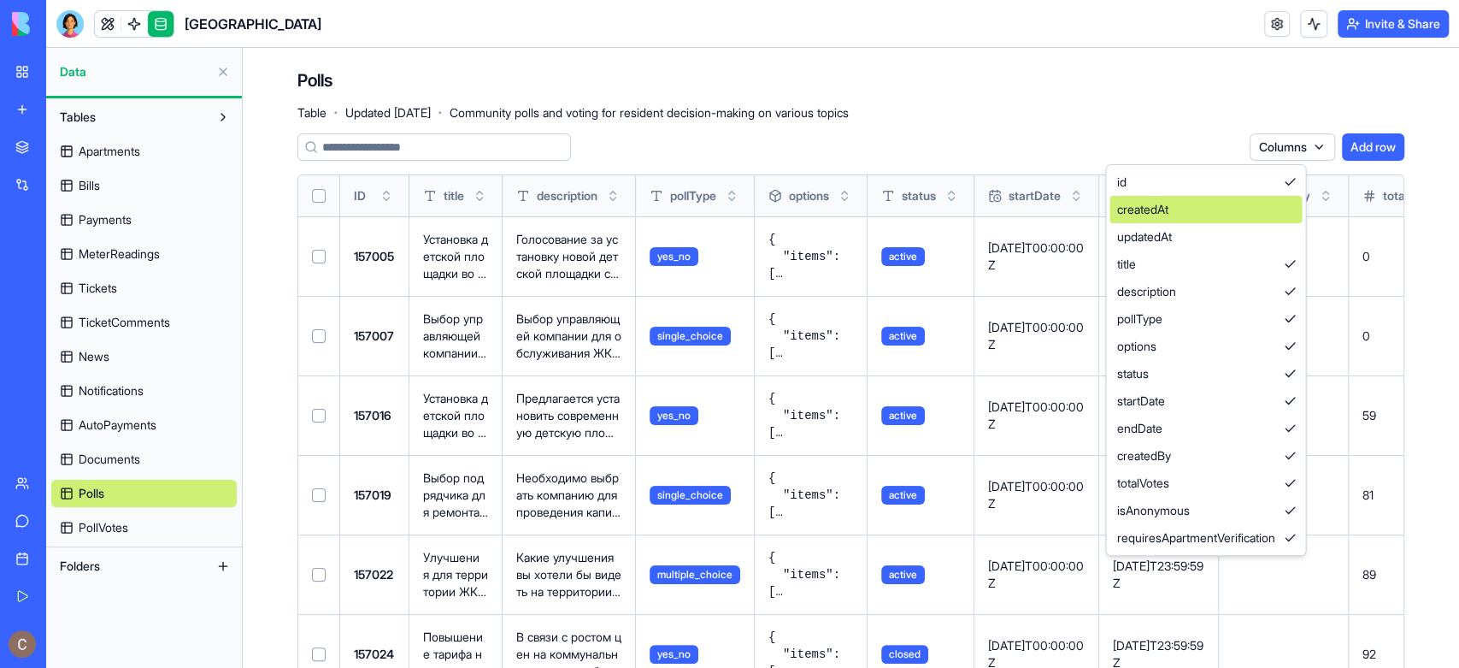
click at [1297, 211] on div "createdAt" at bounding box center [1206, 209] width 192 height 27
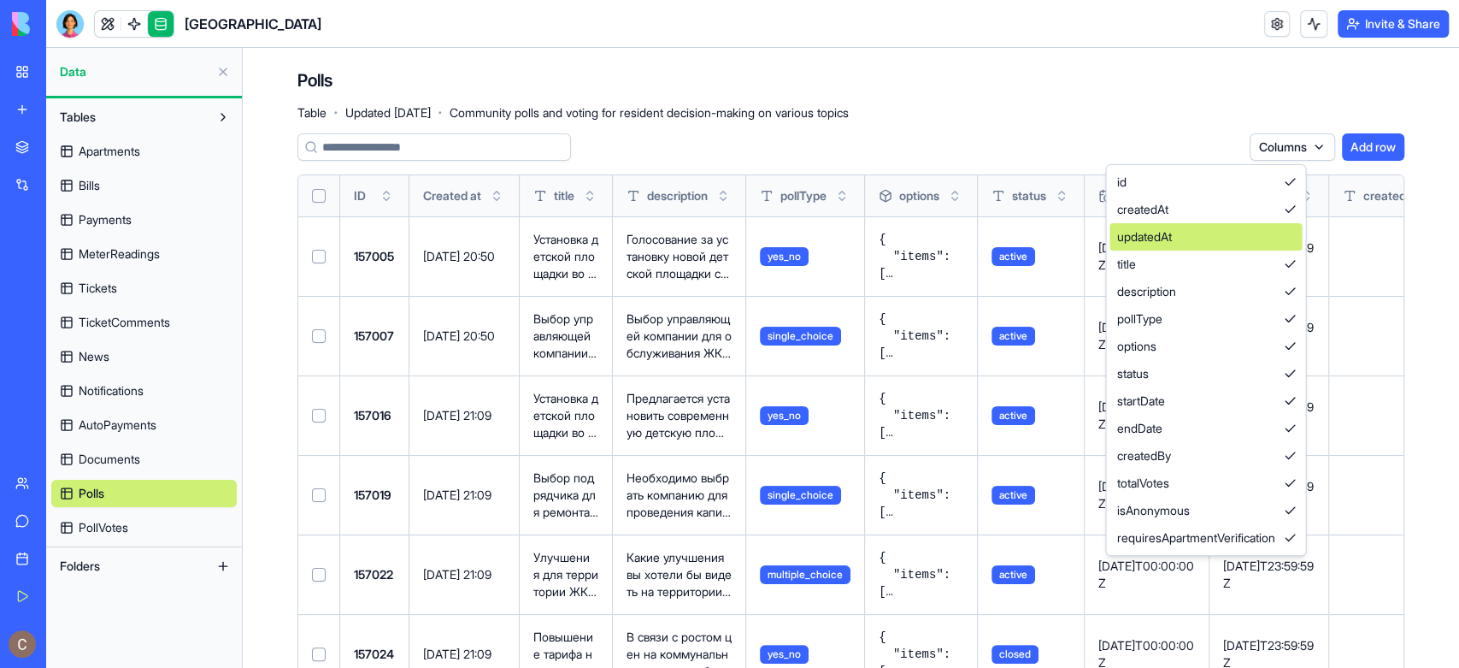
click at [1299, 233] on div "updatedAt" at bounding box center [1206, 236] width 192 height 27
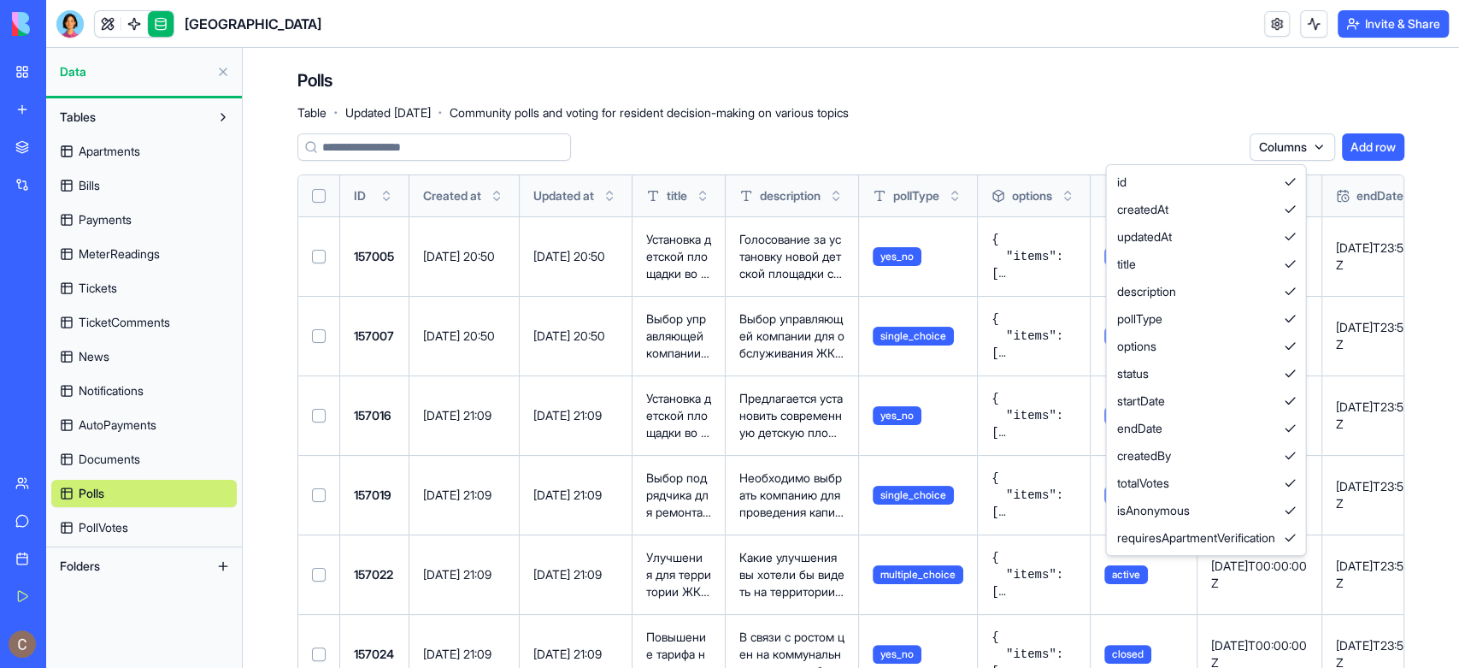
click at [1190, 127] on html "My Workspace New app Marketplace Integrations Recent River Park AI Logo Generat…" at bounding box center [729, 334] width 1459 height 668
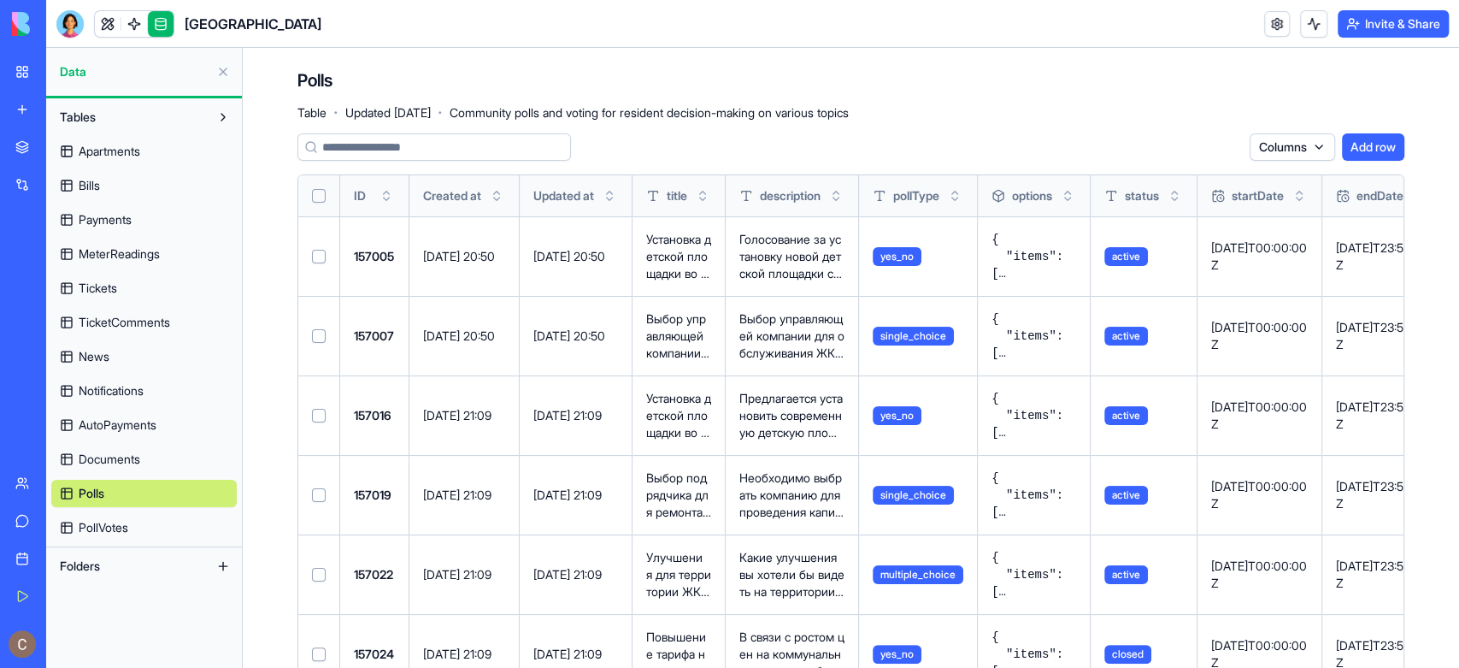
click at [1292, 145] on html "My Workspace New app Marketplace Integrations Recent River Park AI Logo Generat…" at bounding box center [729, 334] width 1459 height 668
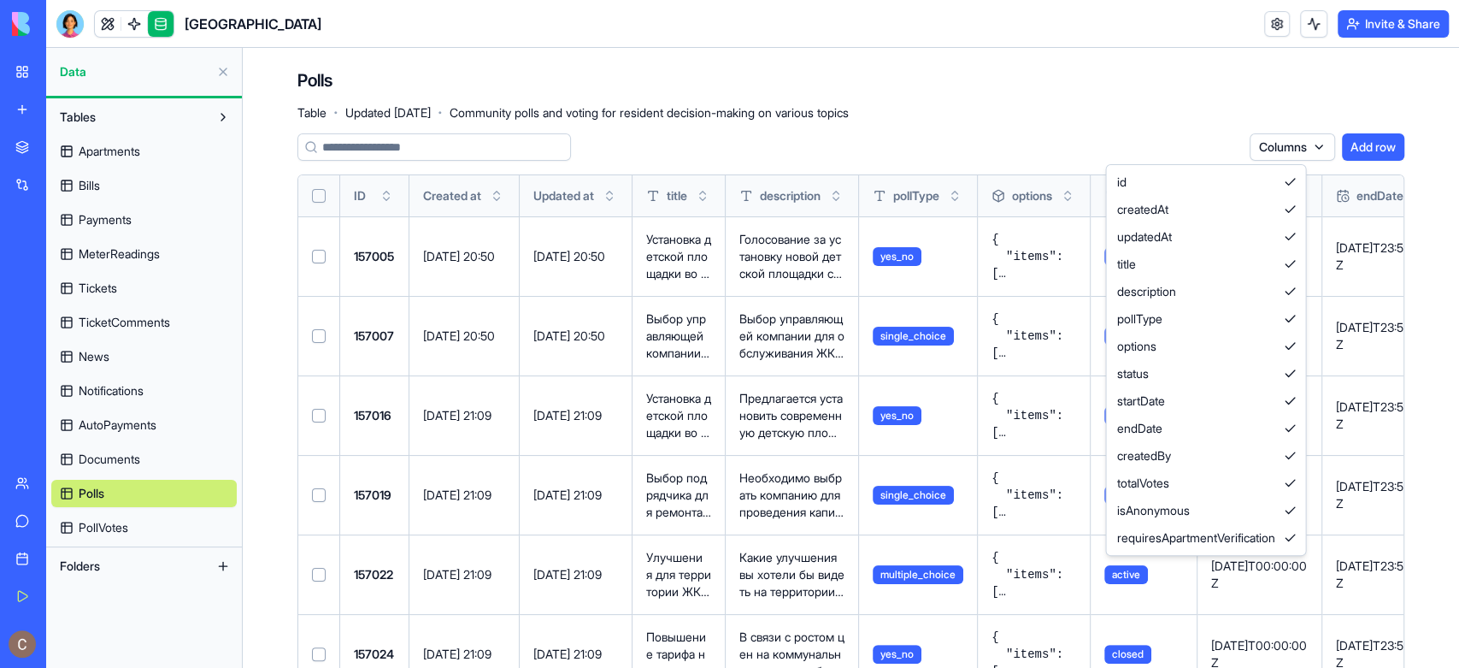
click at [1055, 112] on html "My Workspace New app Marketplace Integrations Recent River Park AI Logo Generat…" at bounding box center [729, 334] width 1459 height 668
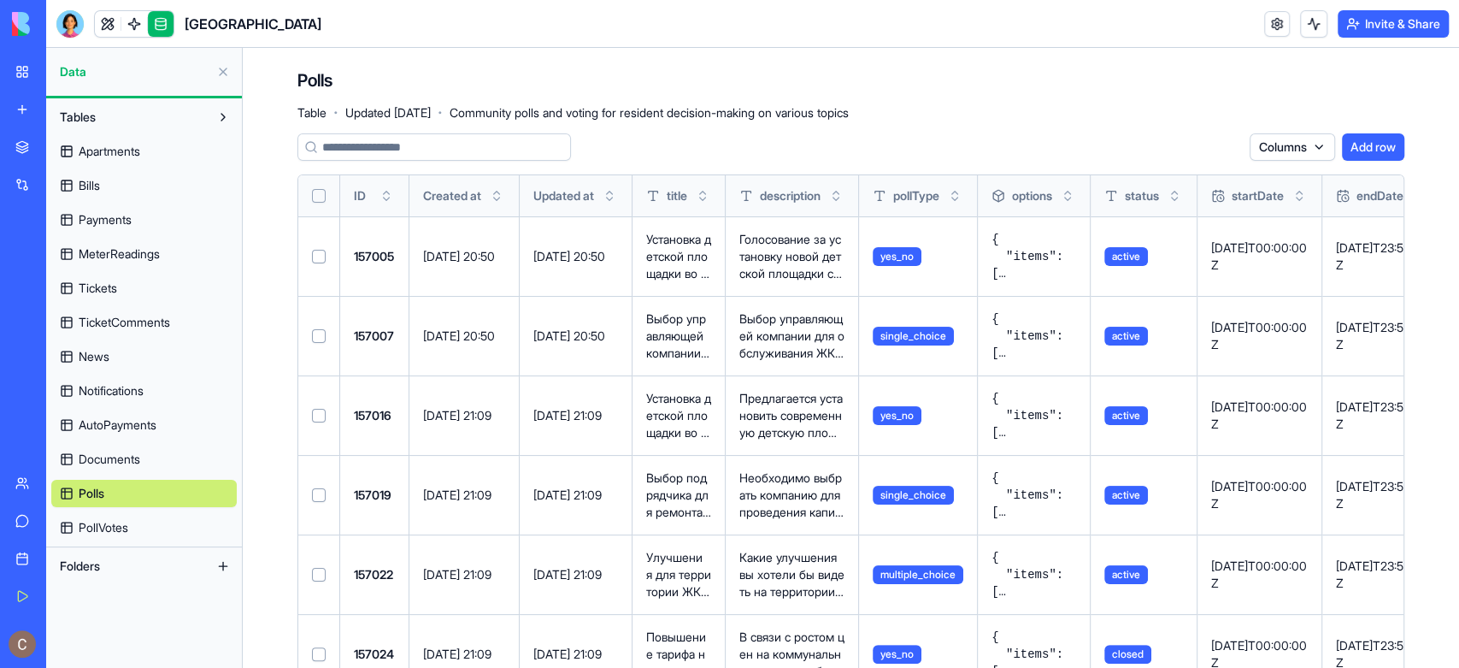
click at [124, 536] on link "PollVotes" at bounding box center [144, 527] width 186 height 27
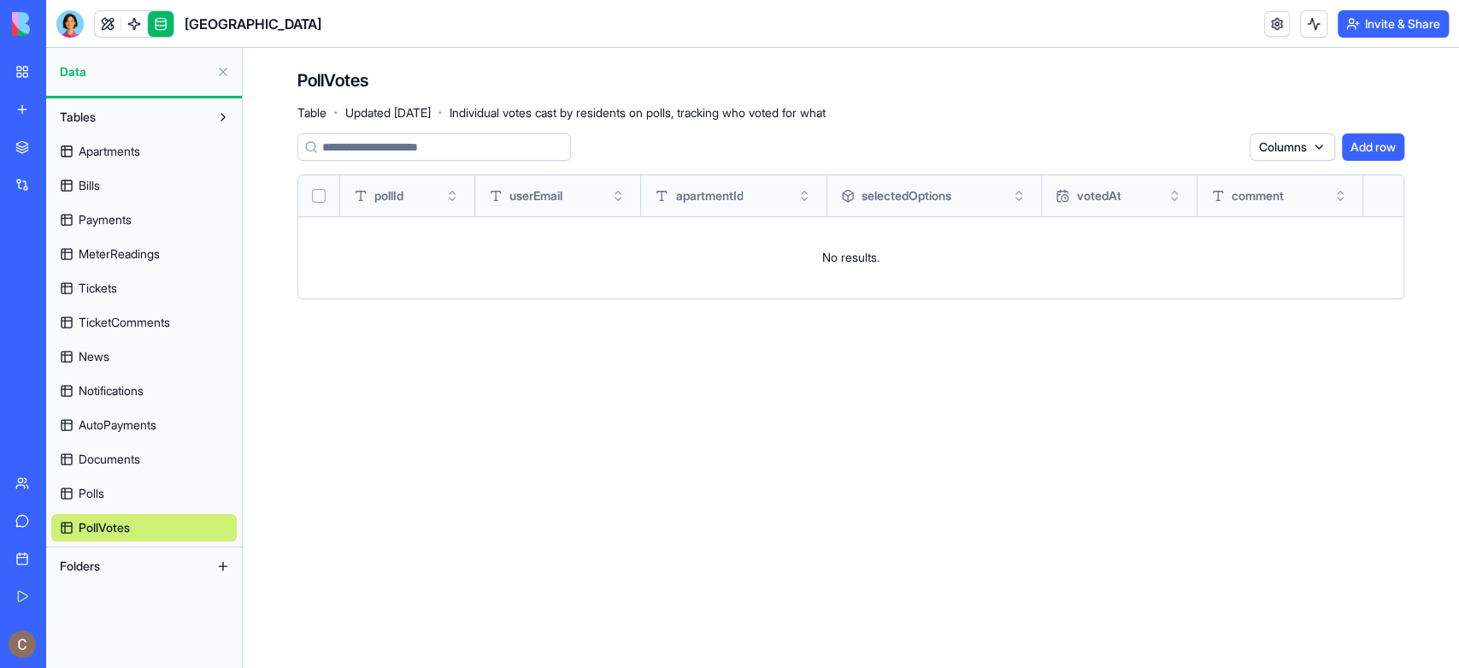
click at [1293, 147] on html "My Workspace New app Marketplace Integrations Recent River Park AI Logo Generat…" at bounding box center [729, 334] width 1459 height 668
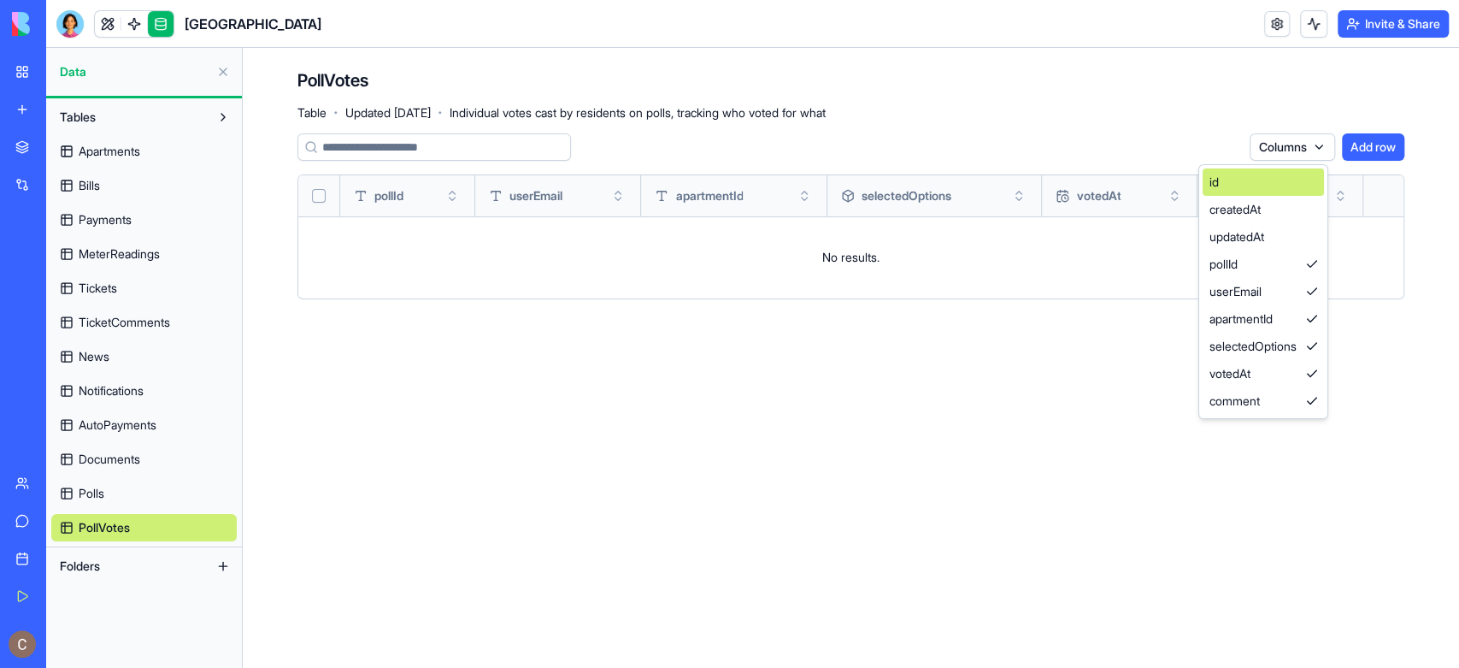
click at [1293, 184] on div "id" at bounding box center [1263, 181] width 121 height 27
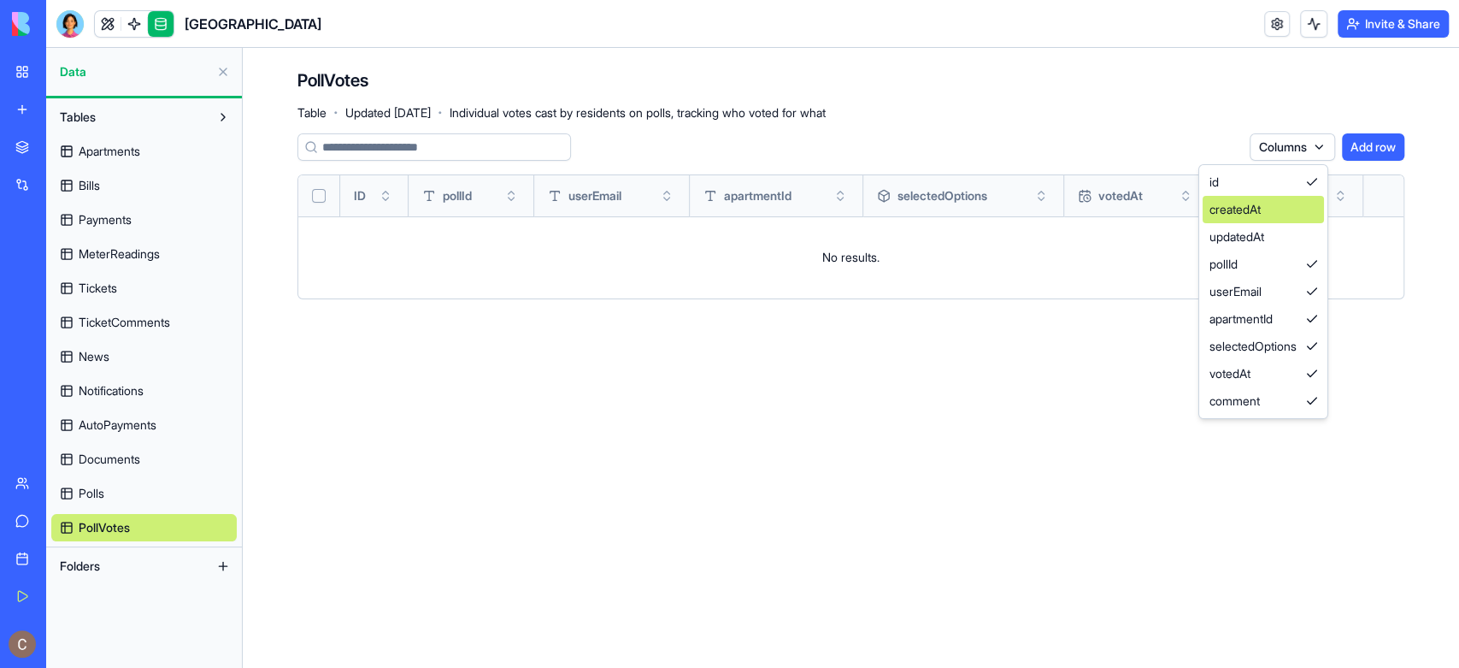
click at [1293, 207] on div "createdAt" at bounding box center [1263, 209] width 121 height 27
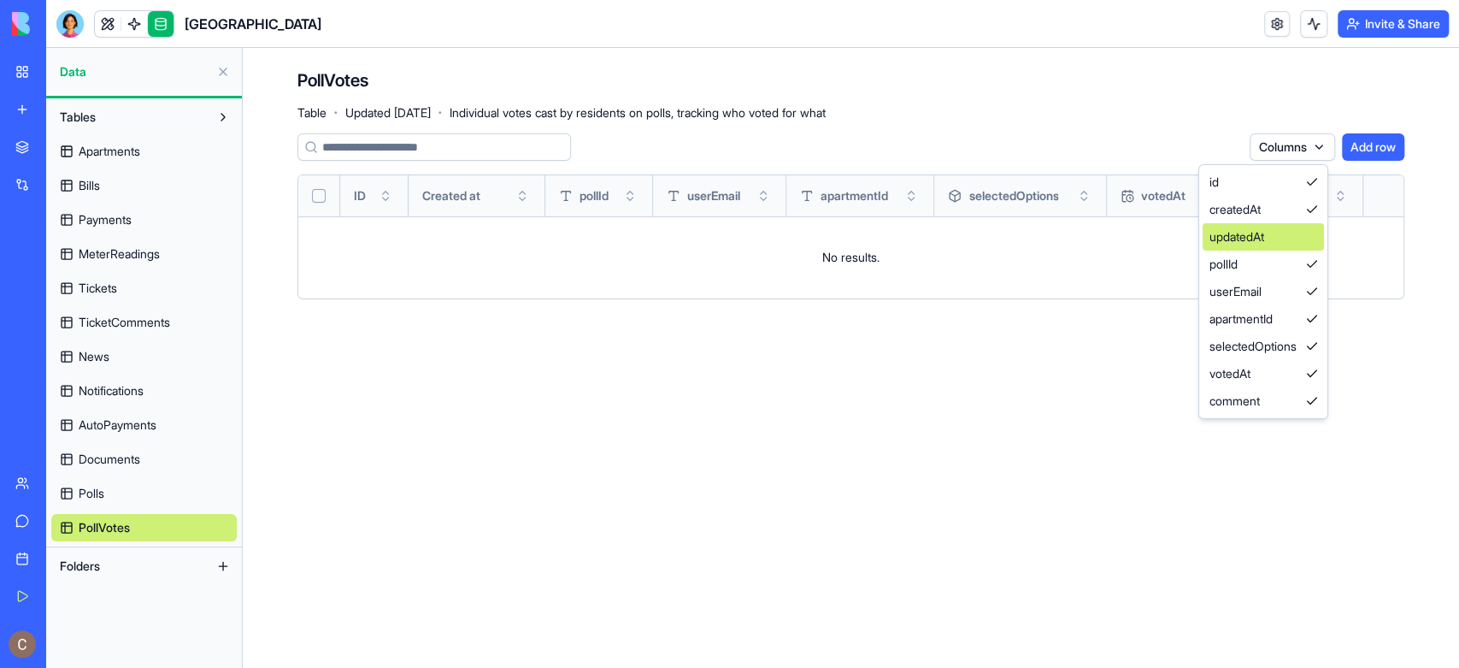
click at [1296, 232] on div "updatedAt" at bounding box center [1263, 236] width 121 height 27
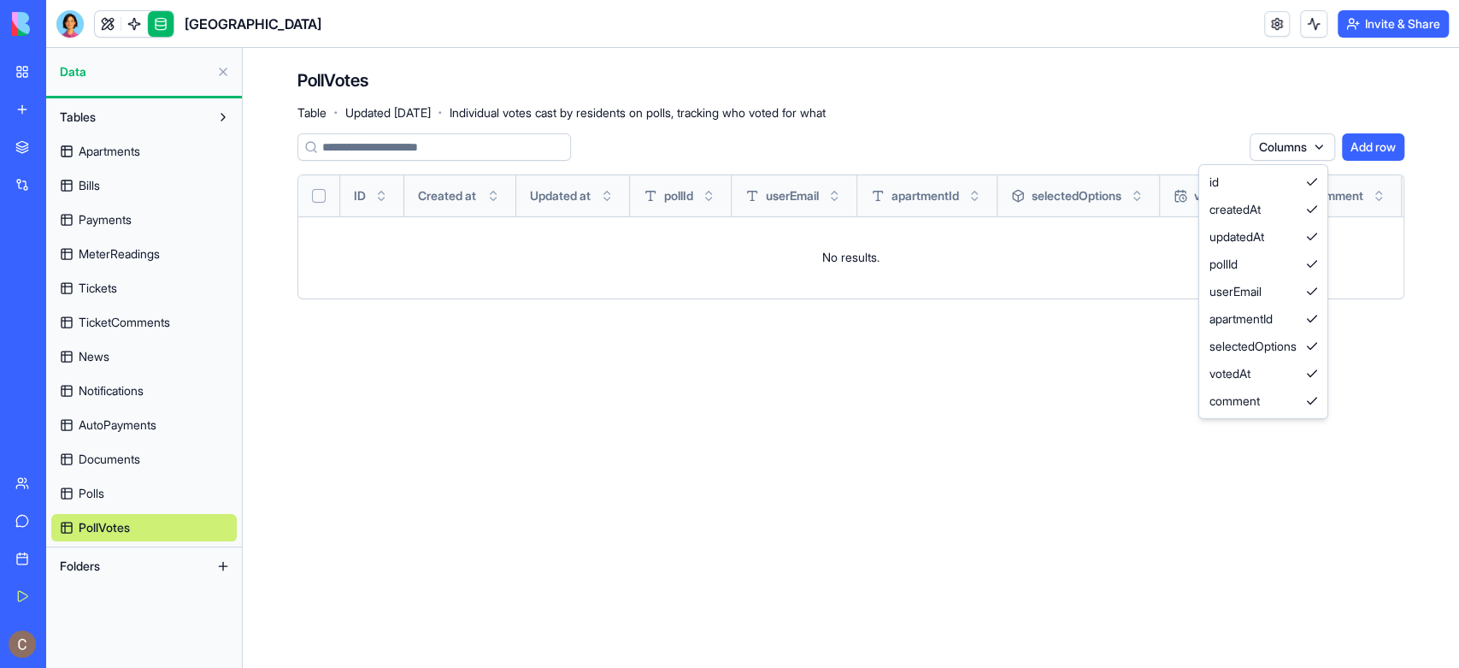
click at [1229, 514] on html "My Workspace New app Marketplace Integrations Recent River Park AI Logo Generat…" at bounding box center [729, 334] width 1459 height 668
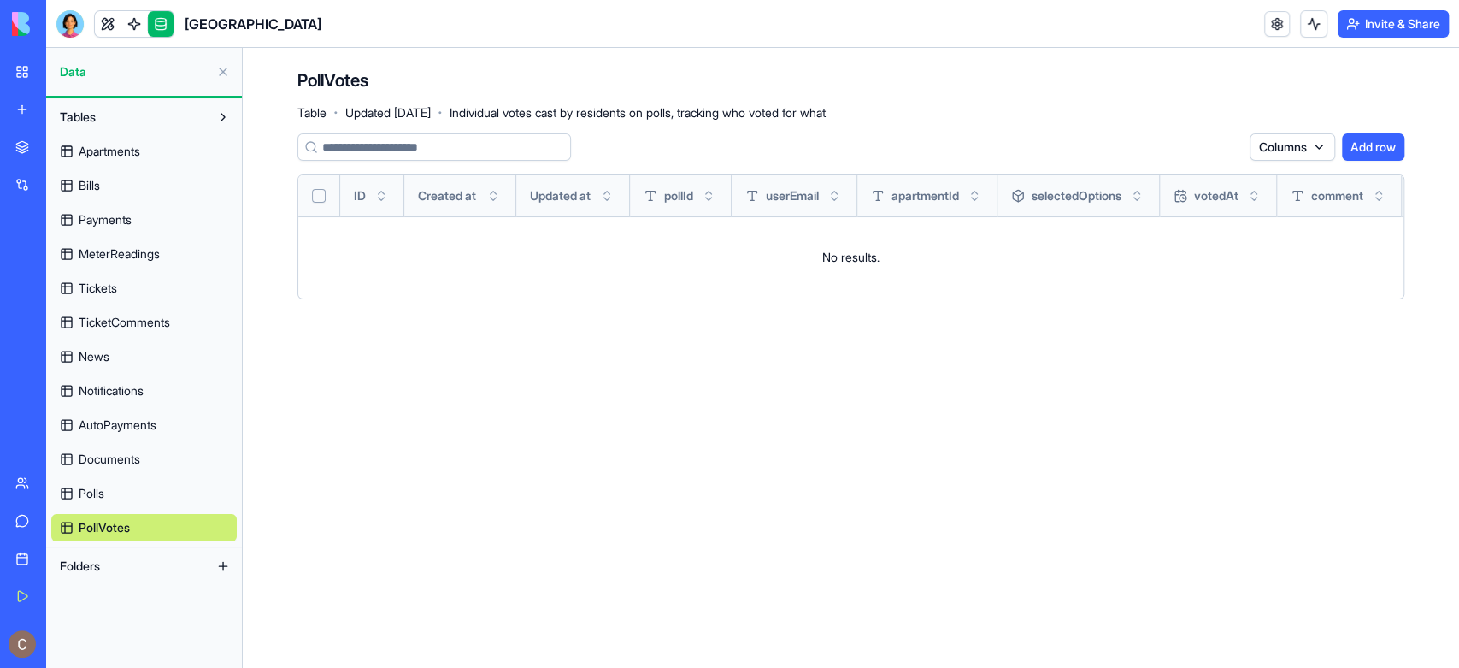
click at [1283, 148] on html "My Workspace New app Marketplace Integrations Recent River Park AI Logo Generat…" at bounding box center [729, 334] width 1459 height 668
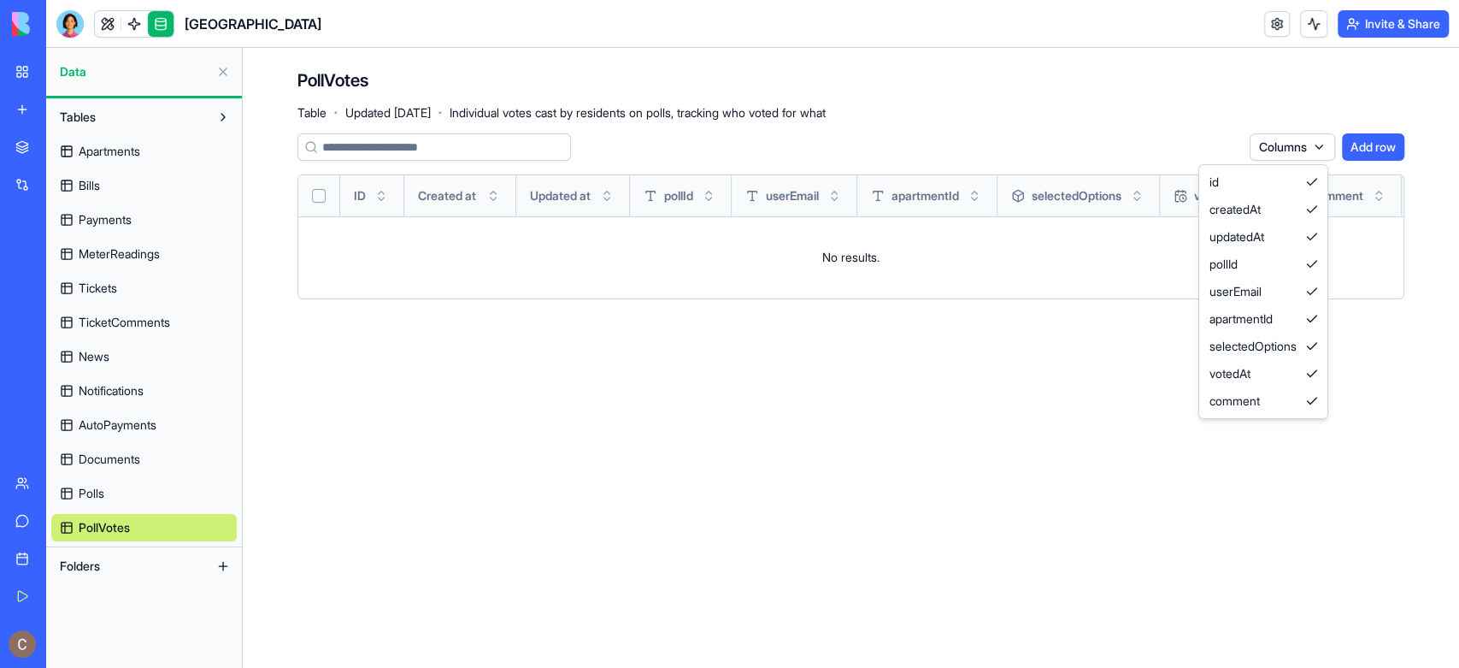
click at [1009, 395] on html "My Workspace New app Marketplace Integrations Recent River Park AI Logo Generat…" at bounding box center [729, 334] width 1459 height 668
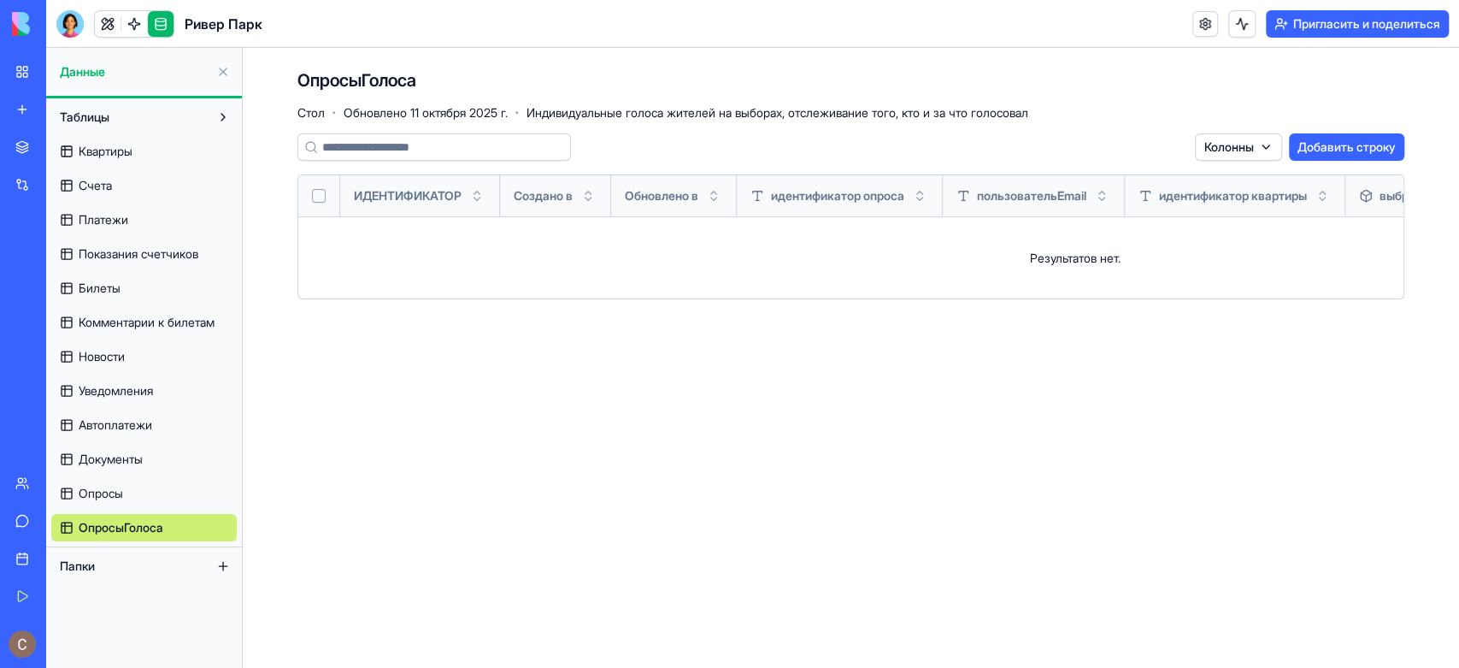
click at [891, 400] on main "ОпросыГолоса Стол · Обновлено 11 октября 2025 г. · Индивидуальные голоса жителе…" at bounding box center [851, 358] width 1217 height 620
click at [1259, 145] on html "Мое рабочее пространство Новое приложение Торговая площадка Интеграции Недавний…" at bounding box center [729, 334] width 1459 height 668
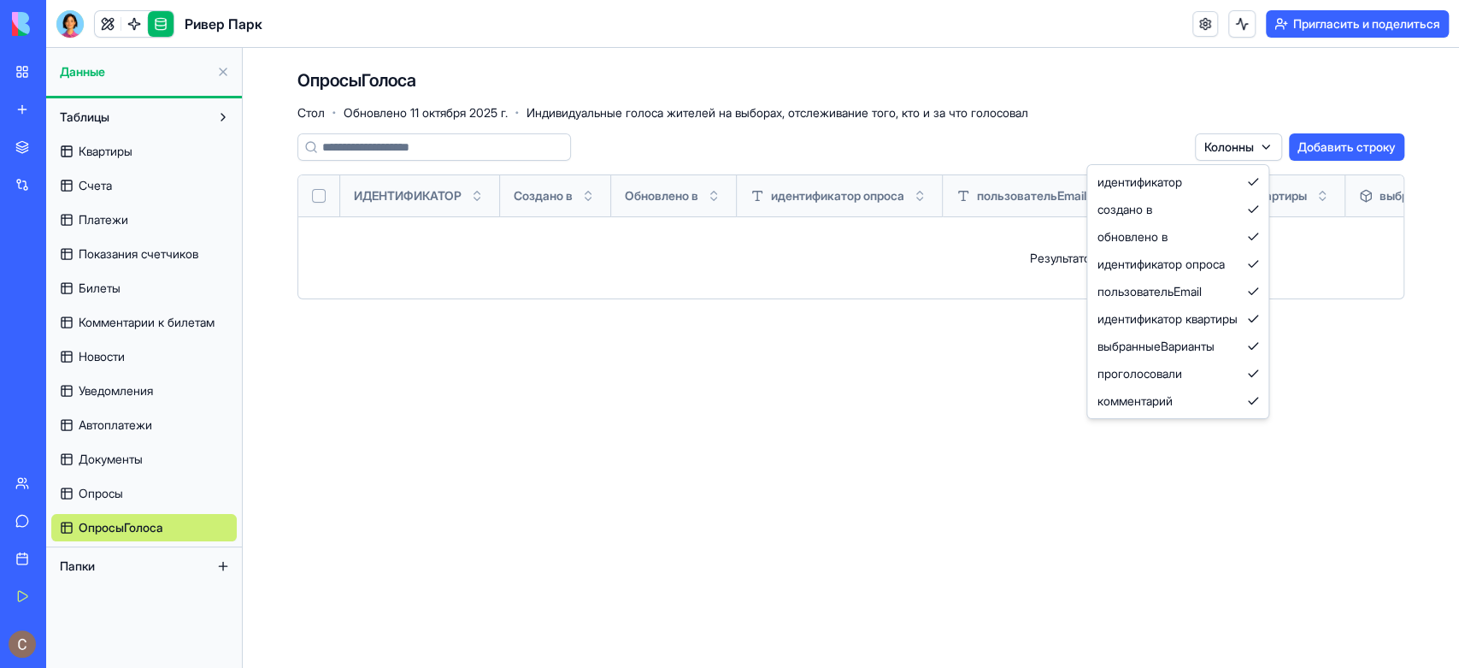
click at [131, 484] on html "Мое рабочее пространство Новое приложение Торговая площадка Интеграции Недавний…" at bounding box center [729, 334] width 1459 height 668
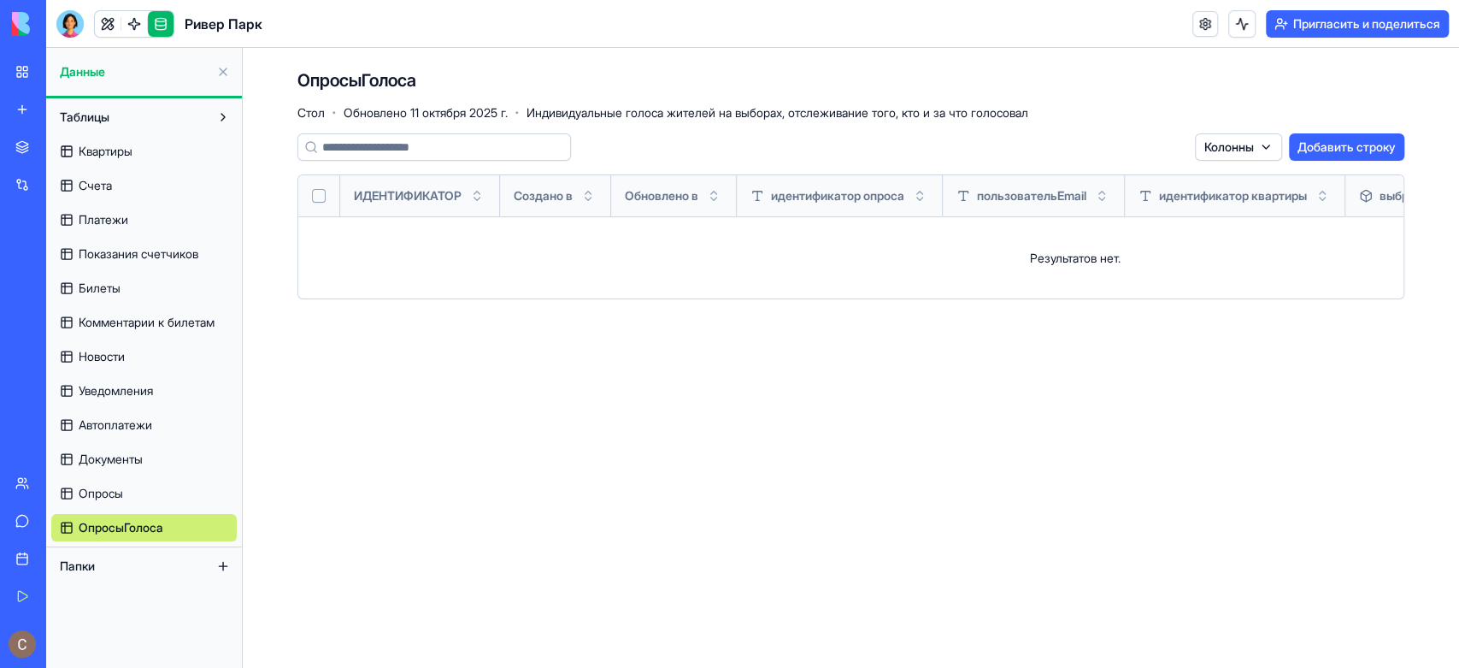
click at [116, 492] on font "Опросы" at bounding box center [101, 493] width 44 height 15
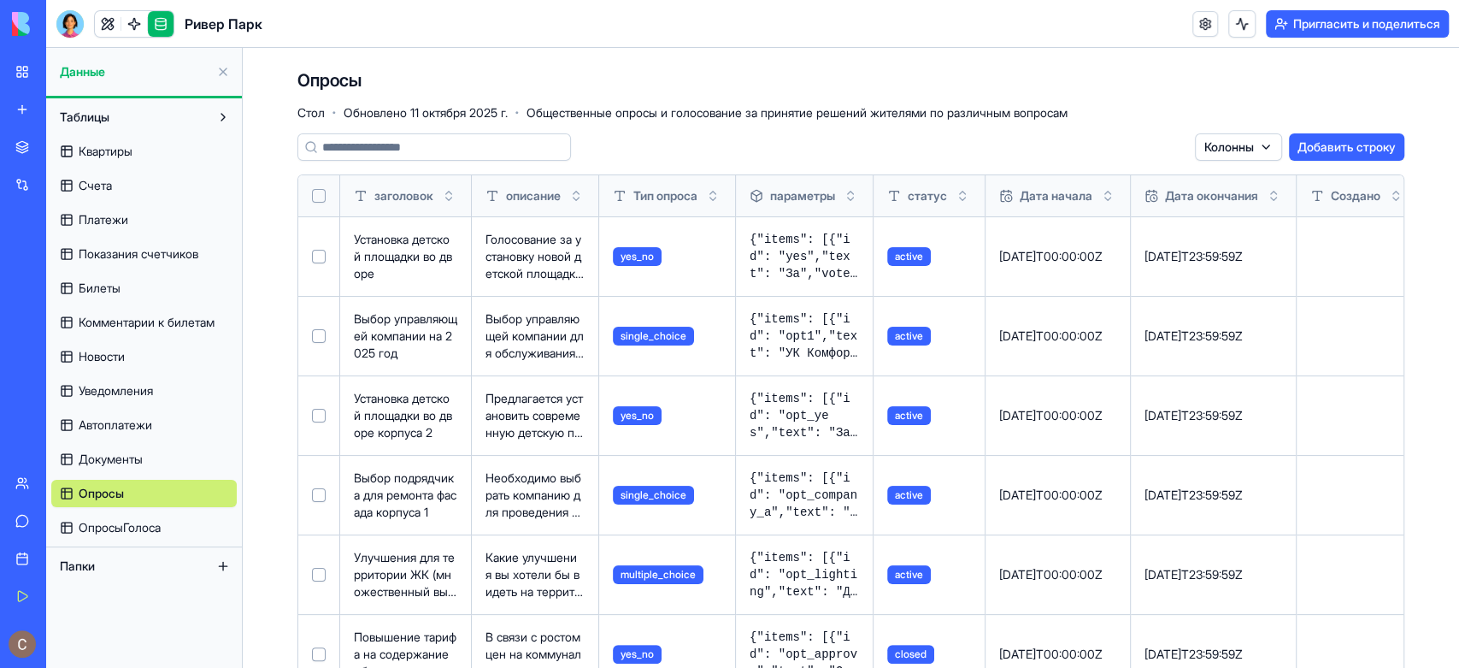
click at [1269, 142] on div "Колонны Добавить строку" at bounding box center [1299, 146] width 209 height 27
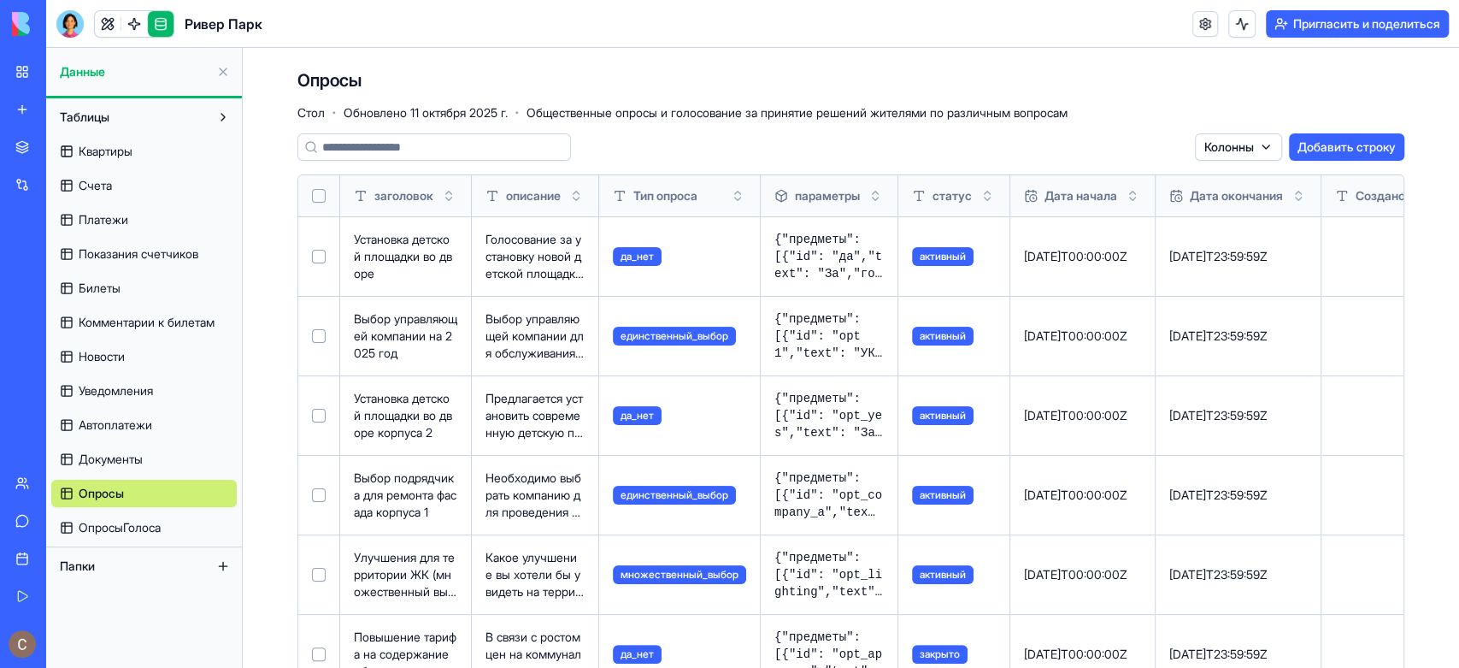
click at [1252, 141] on html "Мое рабочее пространство Новое приложение Торговая площадка Интеграции Недавний…" at bounding box center [729, 334] width 1459 height 668
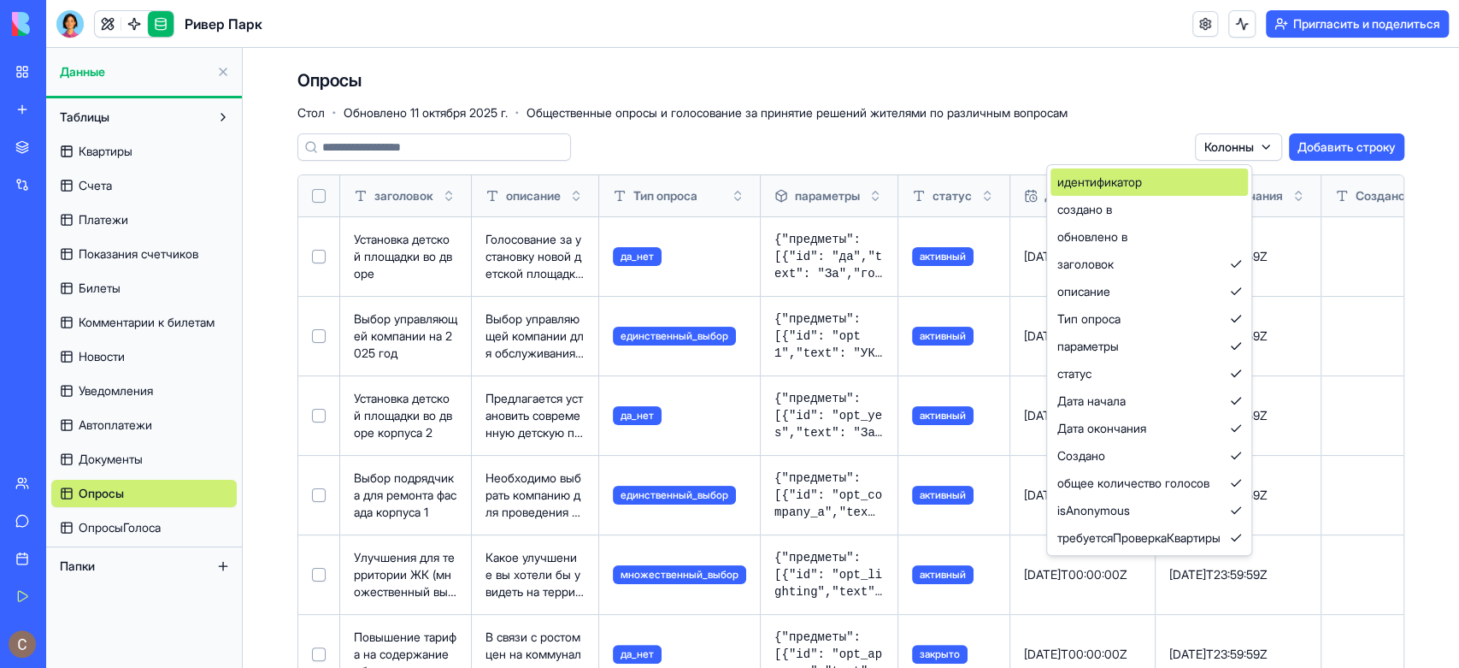
click at [1248, 169] on div "идентификатор" at bounding box center [1149, 181] width 197 height 27
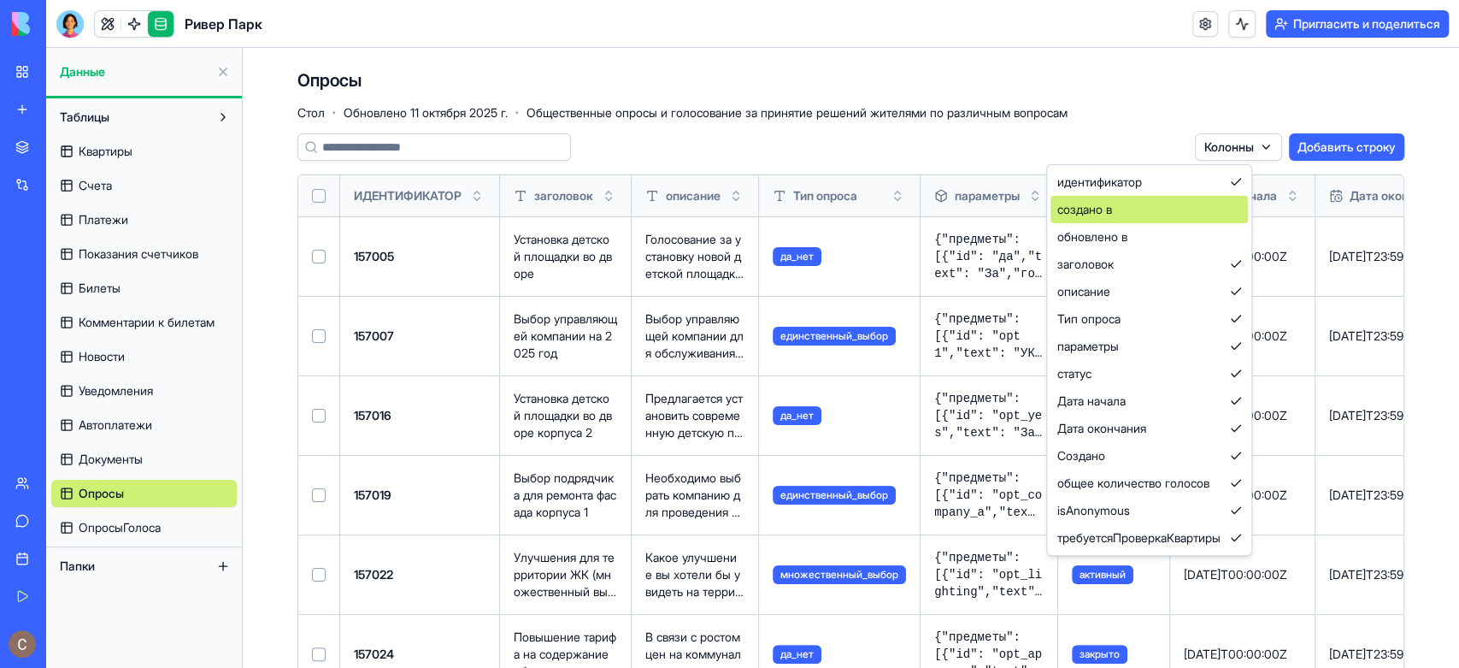
click at [1240, 215] on div "создано в" at bounding box center [1149, 209] width 197 height 27
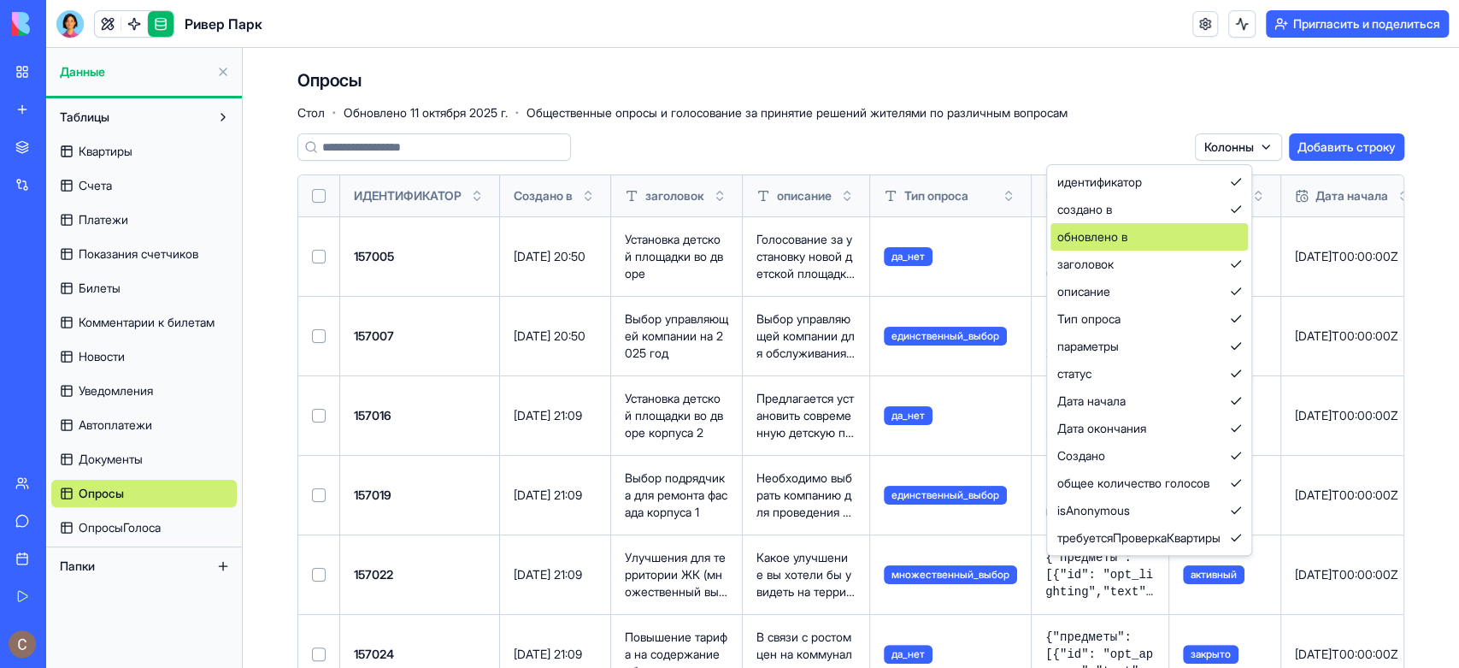
click at [1239, 234] on div "обновлено в" at bounding box center [1149, 236] width 197 height 27
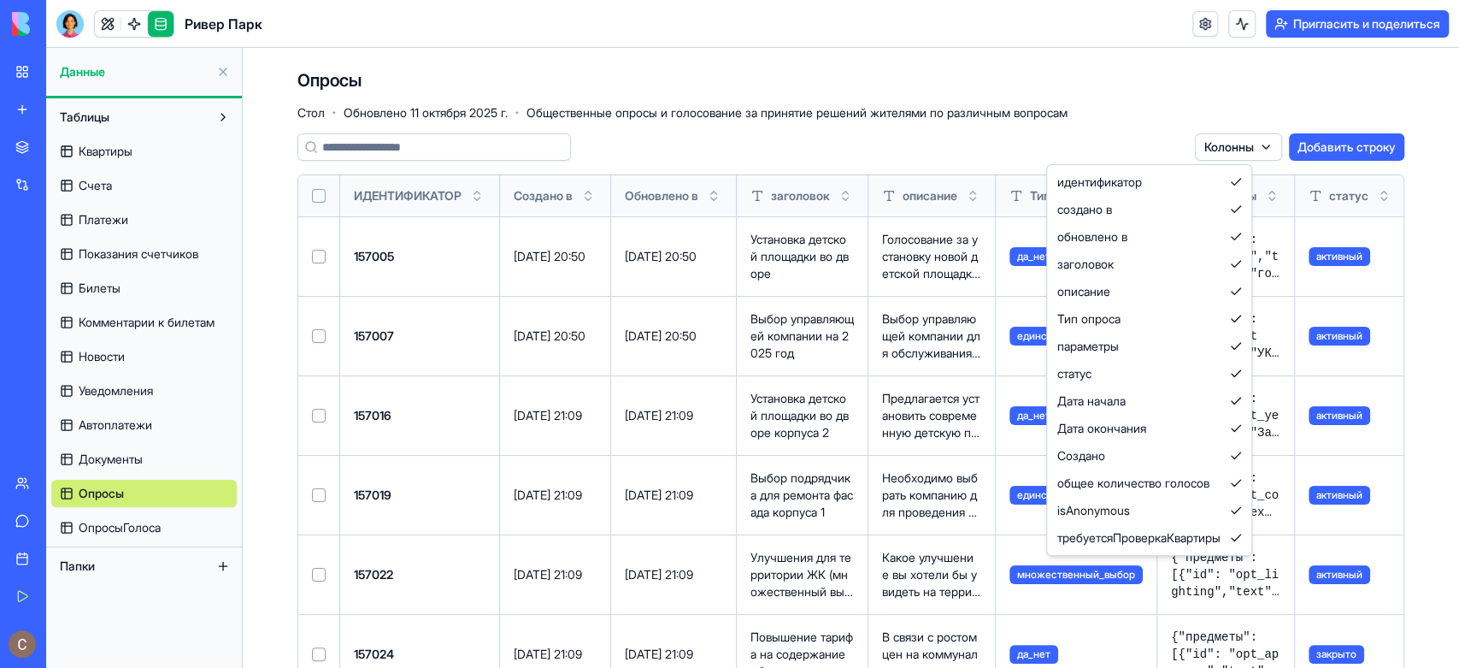
click at [97, 455] on html "Мое рабочее пространство Новое приложение Торговая площадка Интеграции Недавний…" at bounding box center [729, 334] width 1459 height 668
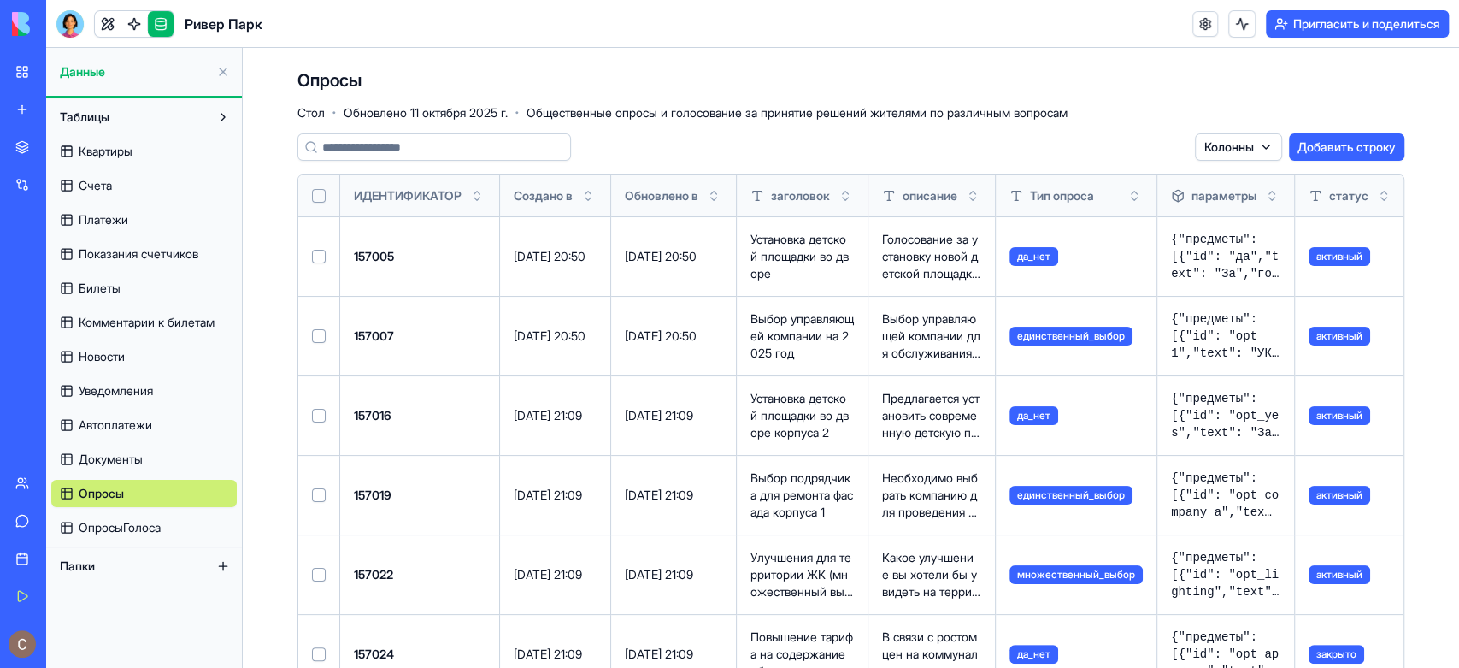
click at [115, 465] on font "Документы" at bounding box center [111, 458] width 64 height 15
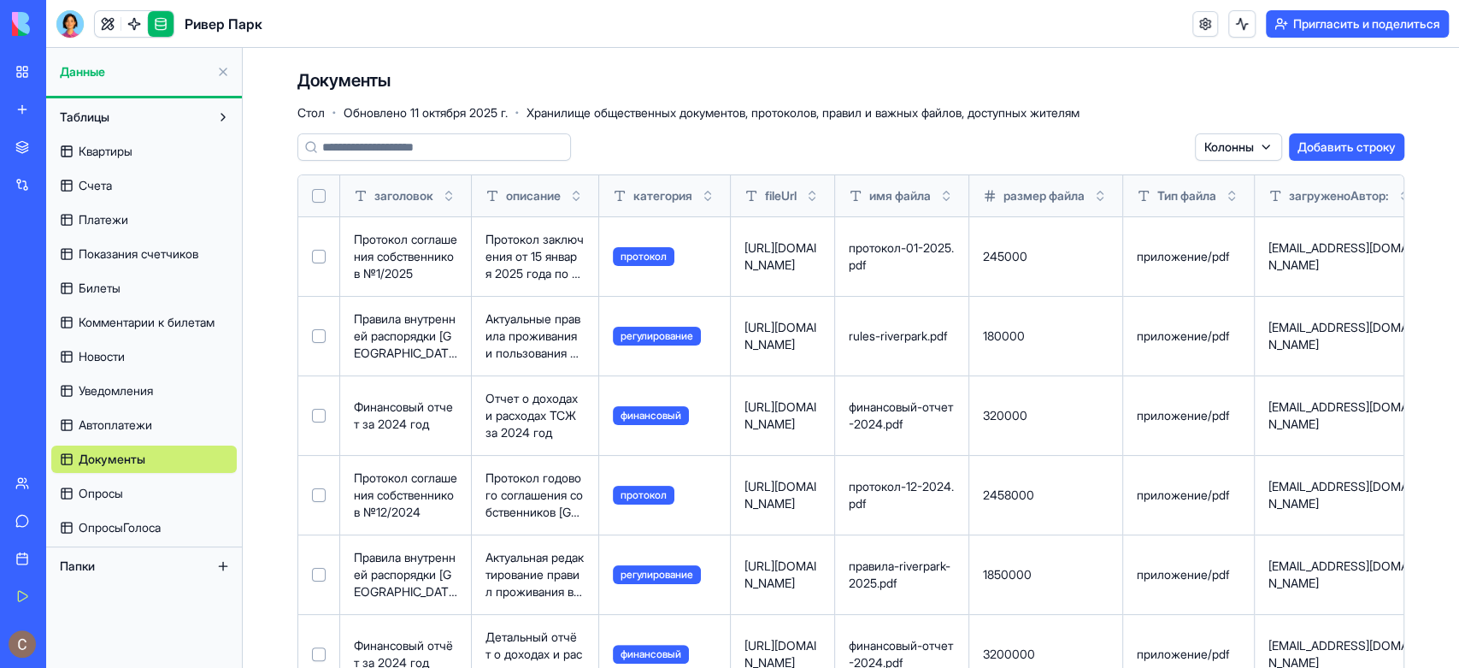
click at [1252, 153] on html "Мое рабочее пространство Новое приложение Торговая площадка Интеграции Недавний…" at bounding box center [729, 334] width 1459 height 668
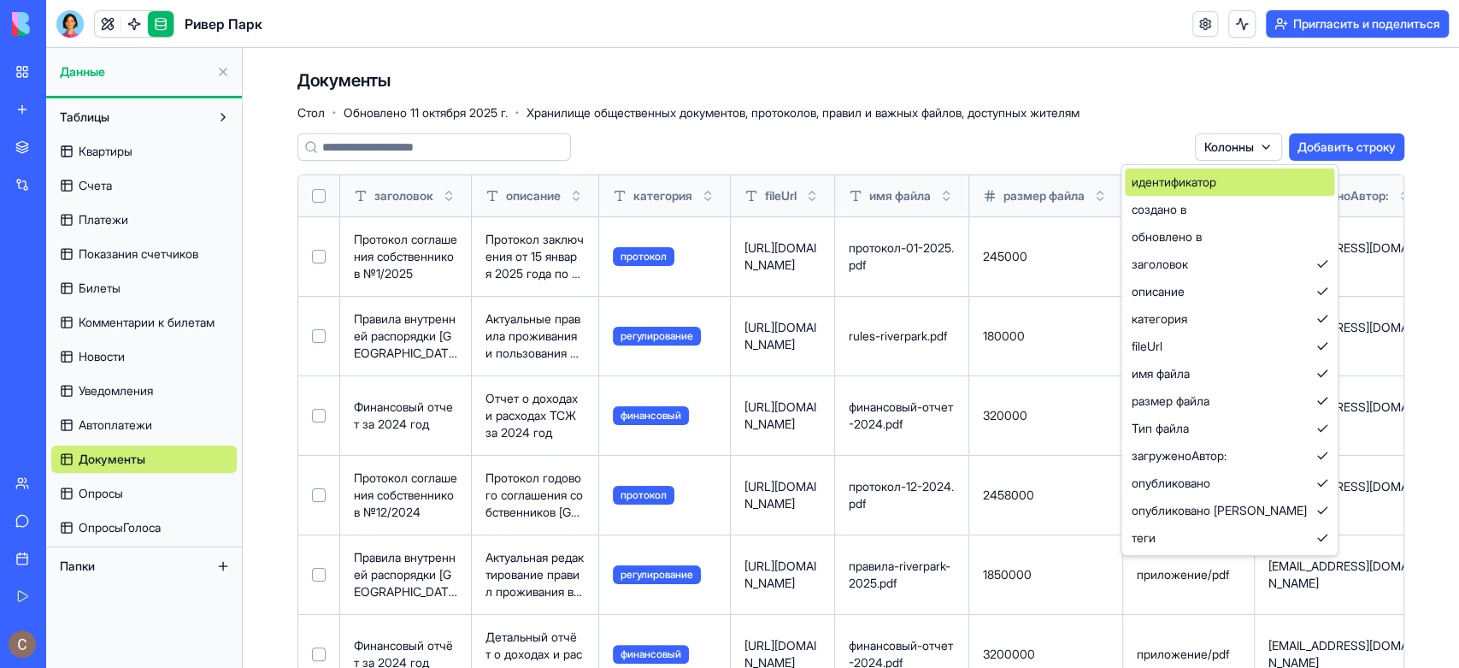
click at [1252, 179] on div "идентификатор" at bounding box center [1229, 181] width 209 height 27
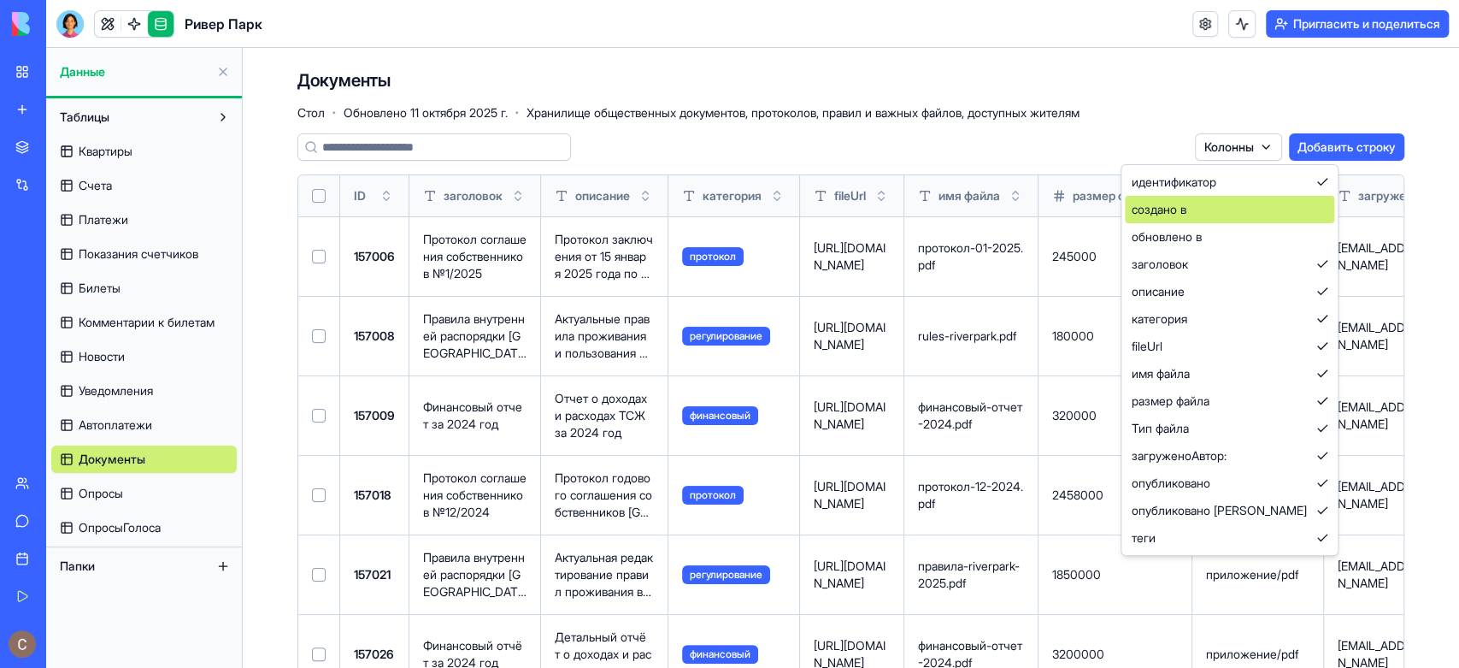
click at [1235, 209] on div "создано в" at bounding box center [1229, 209] width 209 height 27
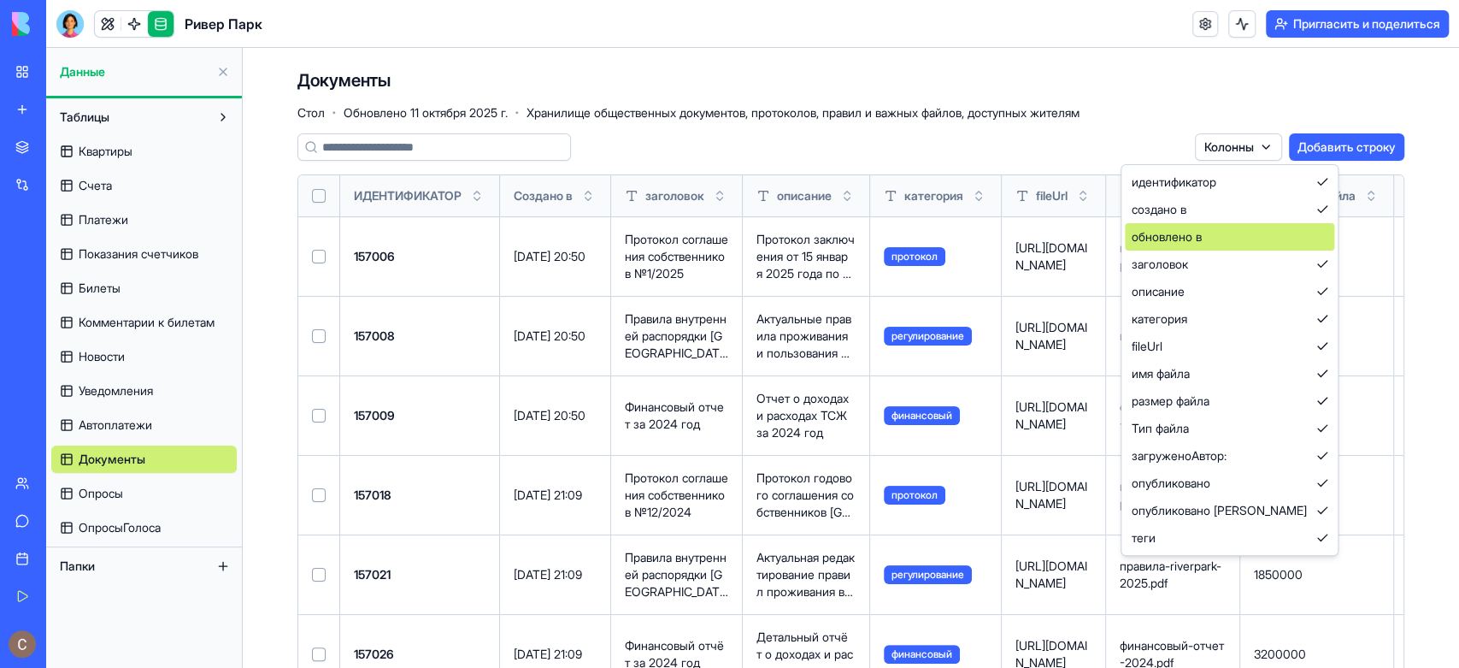
click at [1235, 231] on div "обновлено в" at bounding box center [1229, 236] width 209 height 27
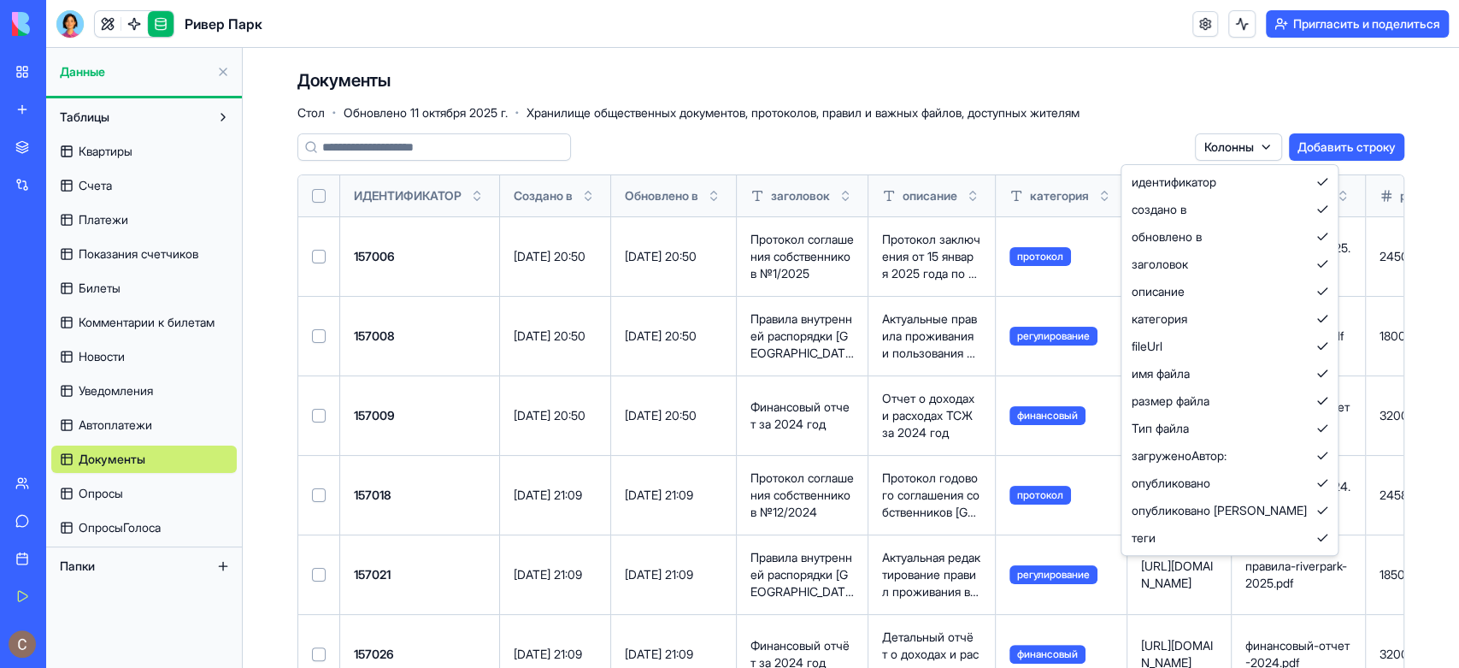
click at [150, 424] on html "Мое рабочее пространство Новое приложение Торговая площадка Интеграции Недавний…" at bounding box center [729, 334] width 1459 height 668
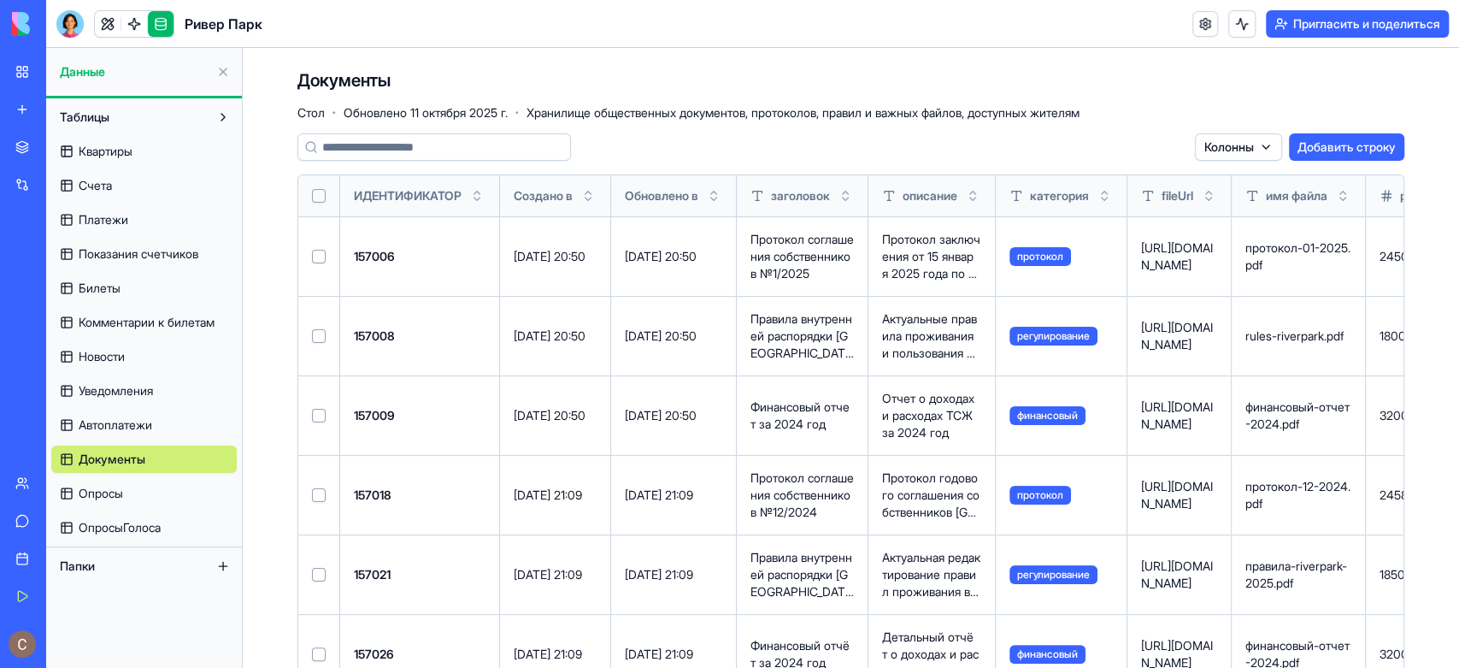
click at [151, 422] on font "Автоплатежи" at bounding box center [116, 424] width 74 height 15
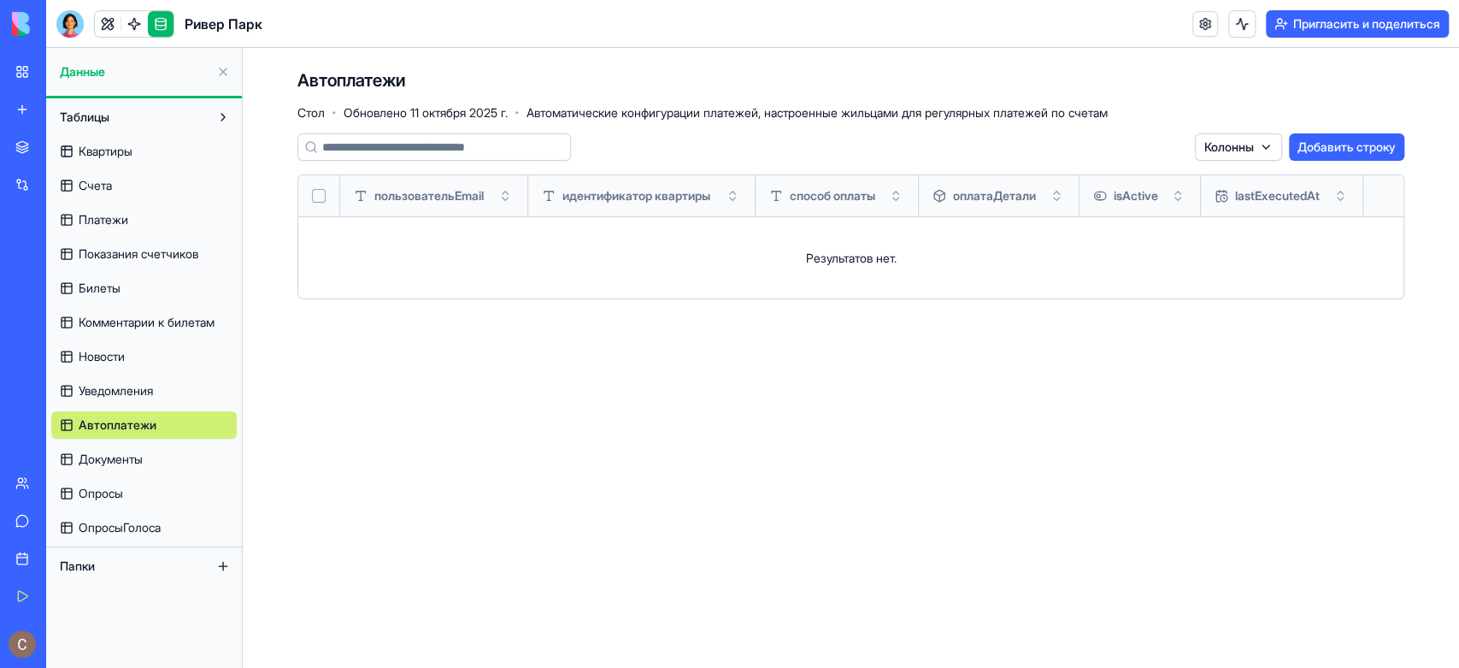
click at [1264, 145] on html "Мое рабочее пространство Новое приложение Торговая площадка Интеграции Недавний…" at bounding box center [729, 334] width 1459 height 668
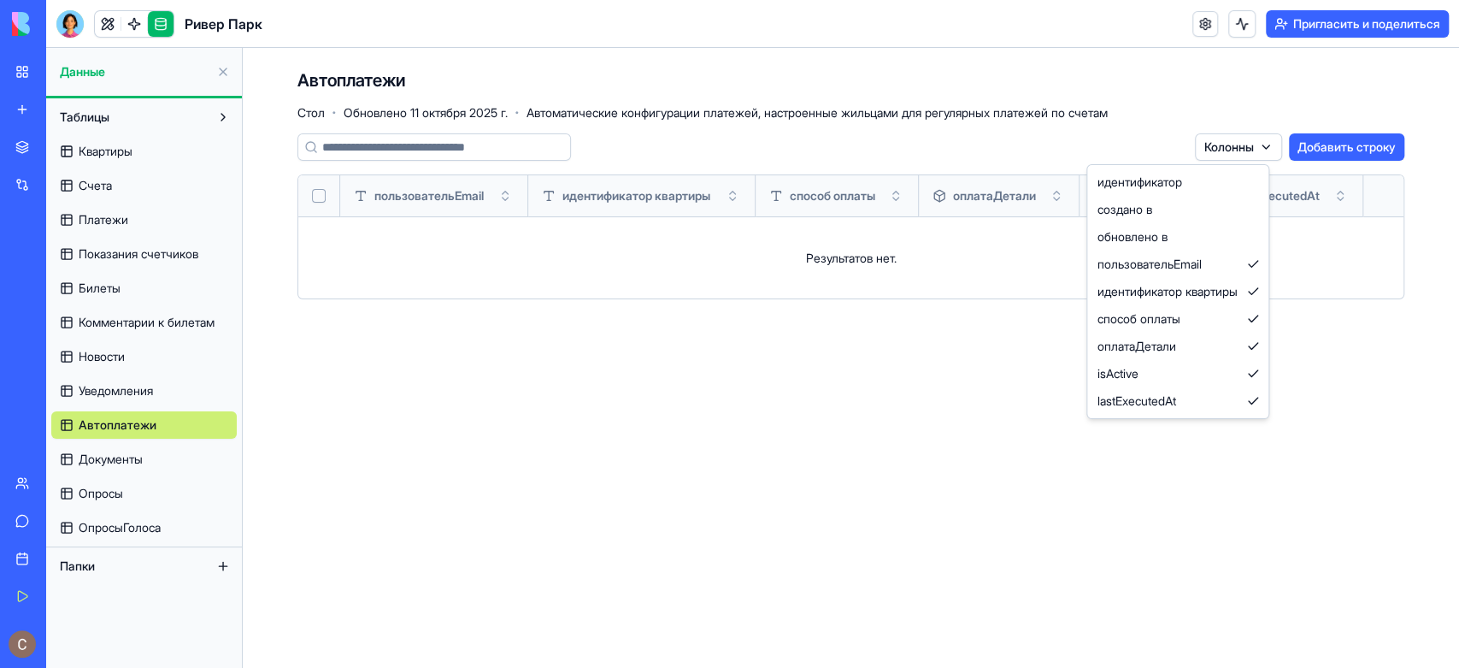
click at [1048, 155] on html "Мое рабочее пространство Новое приложение Торговая площадка Интеграции Недавний…" at bounding box center [729, 334] width 1459 height 668
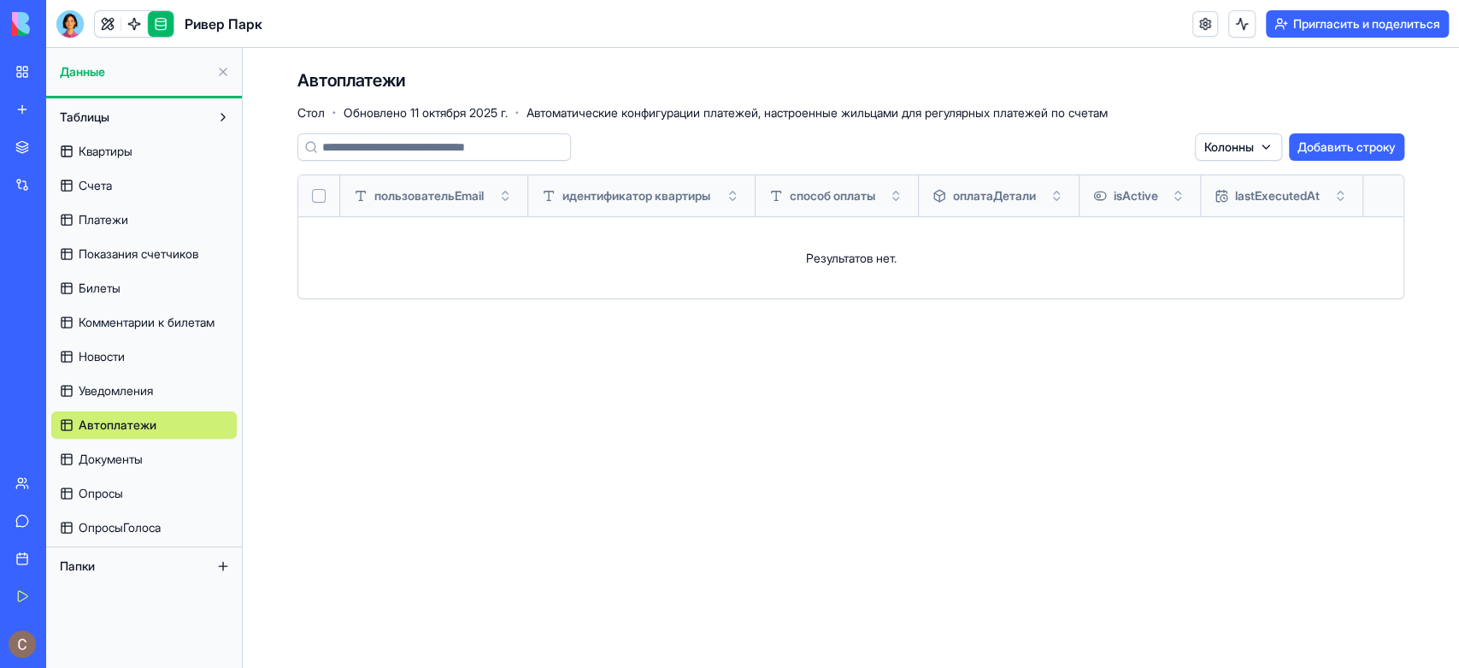
click at [1056, 196] on button "Переключить сортировку" at bounding box center [1056, 195] width 17 height 17
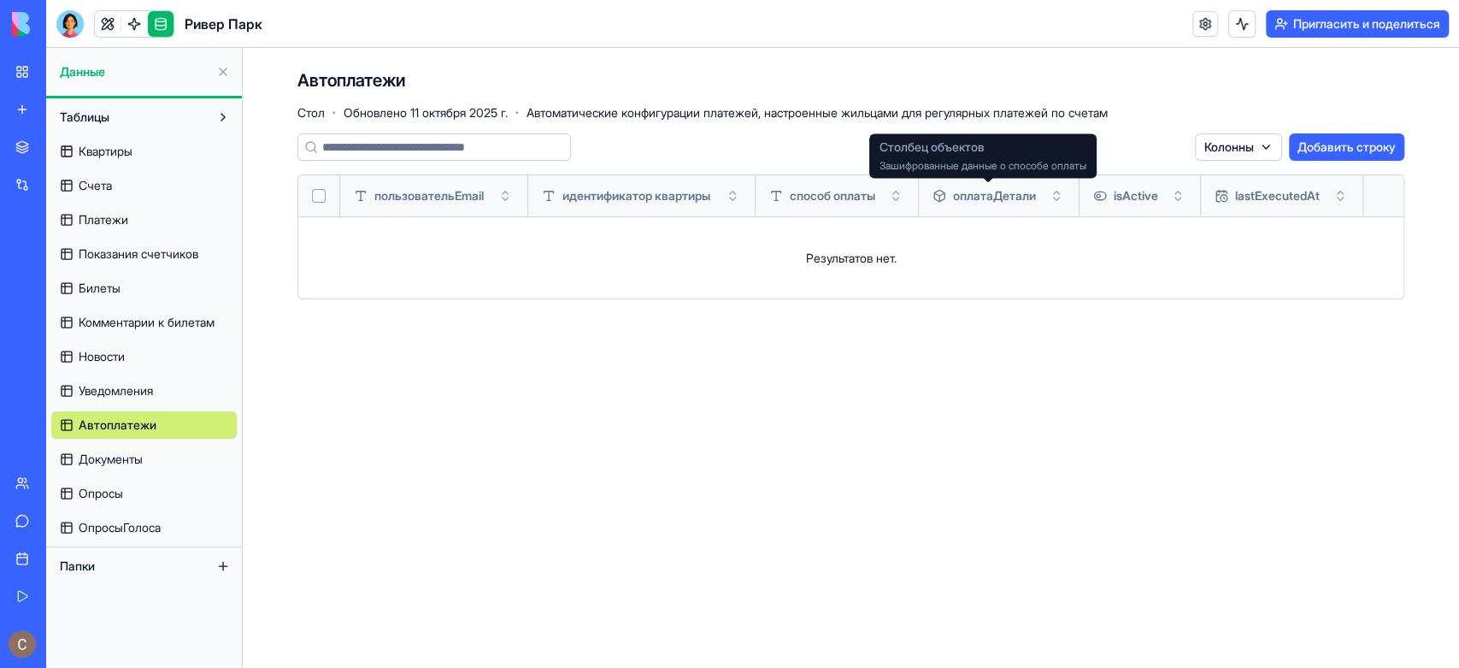
click at [996, 191] on font "оплатаДетали" at bounding box center [994, 195] width 83 height 15
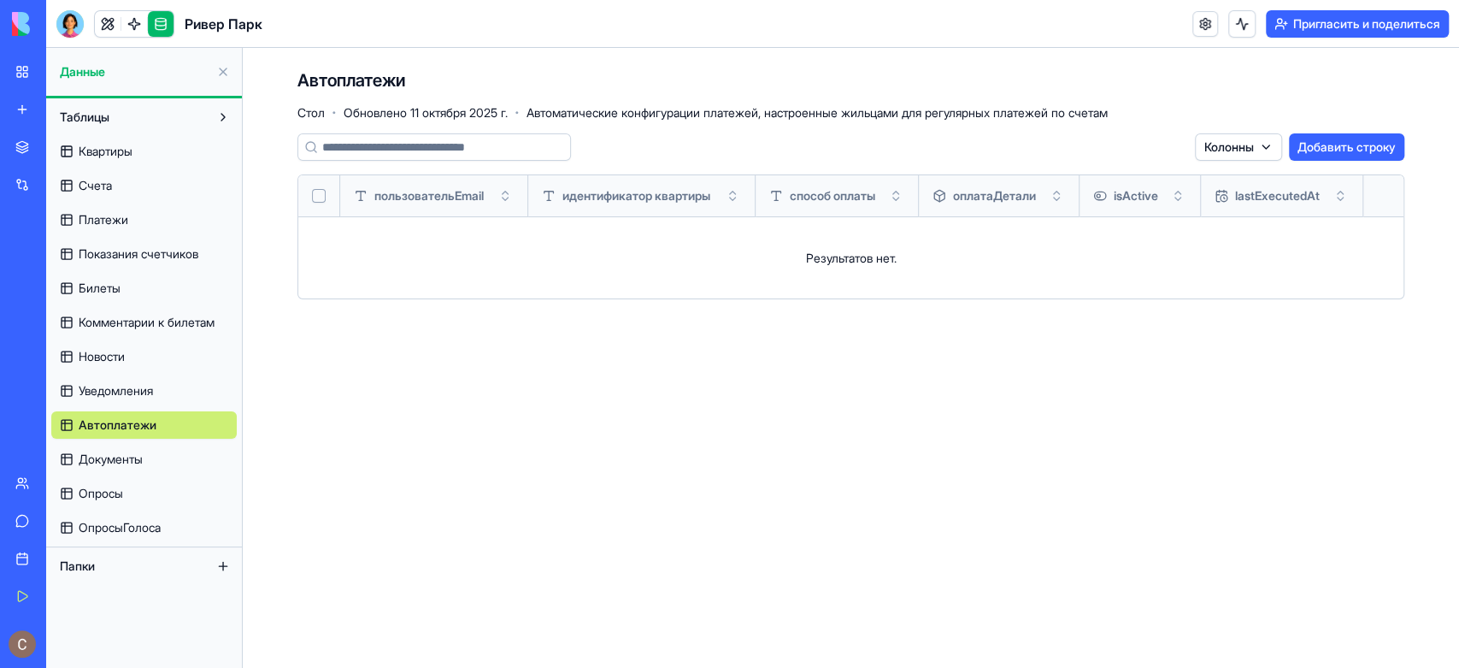
click at [1265, 140] on html "Мое рабочее пространство Новое приложение Торговая площадка Интеграции Недавний…" at bounding box center [729, 334] width 1459 height 668
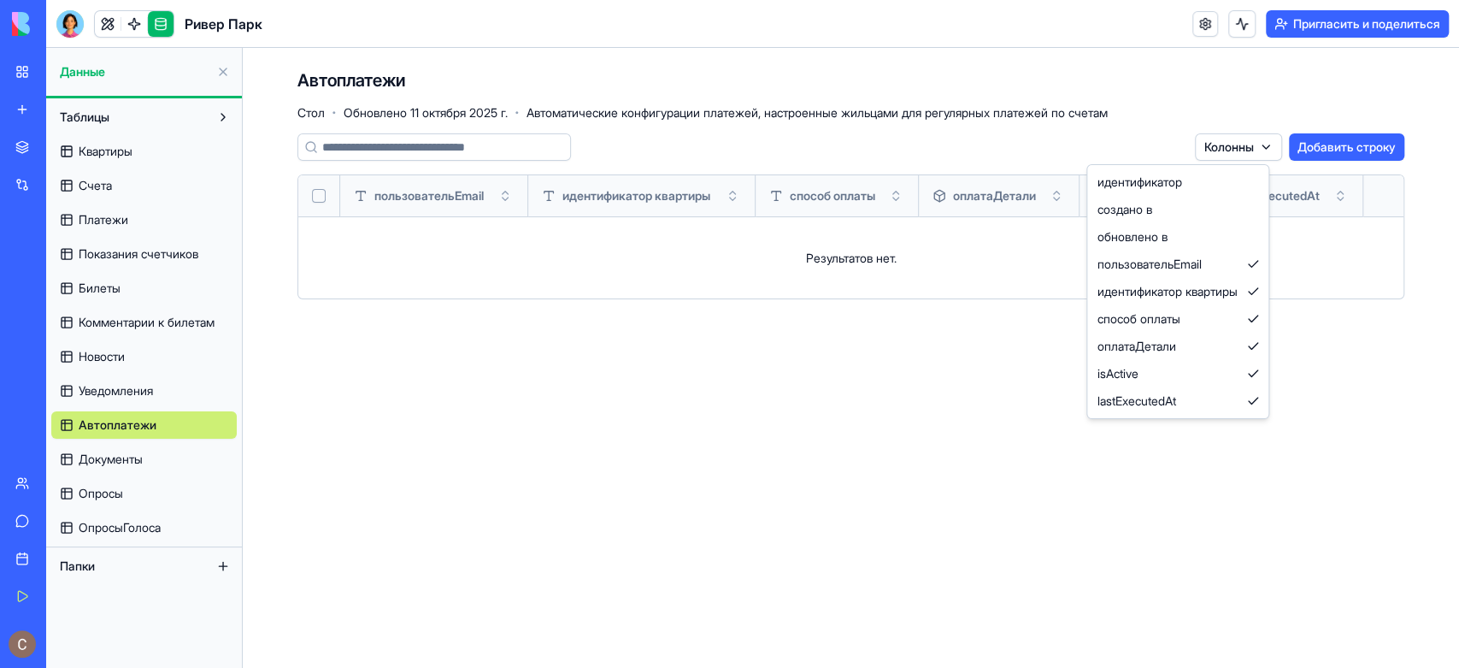
click at [106, 381] on html "Мое рабочее пространство Новое приложение Торговая площадка Интеграции Недавний…" at bounding box center [729, 334] width 1459 height 668
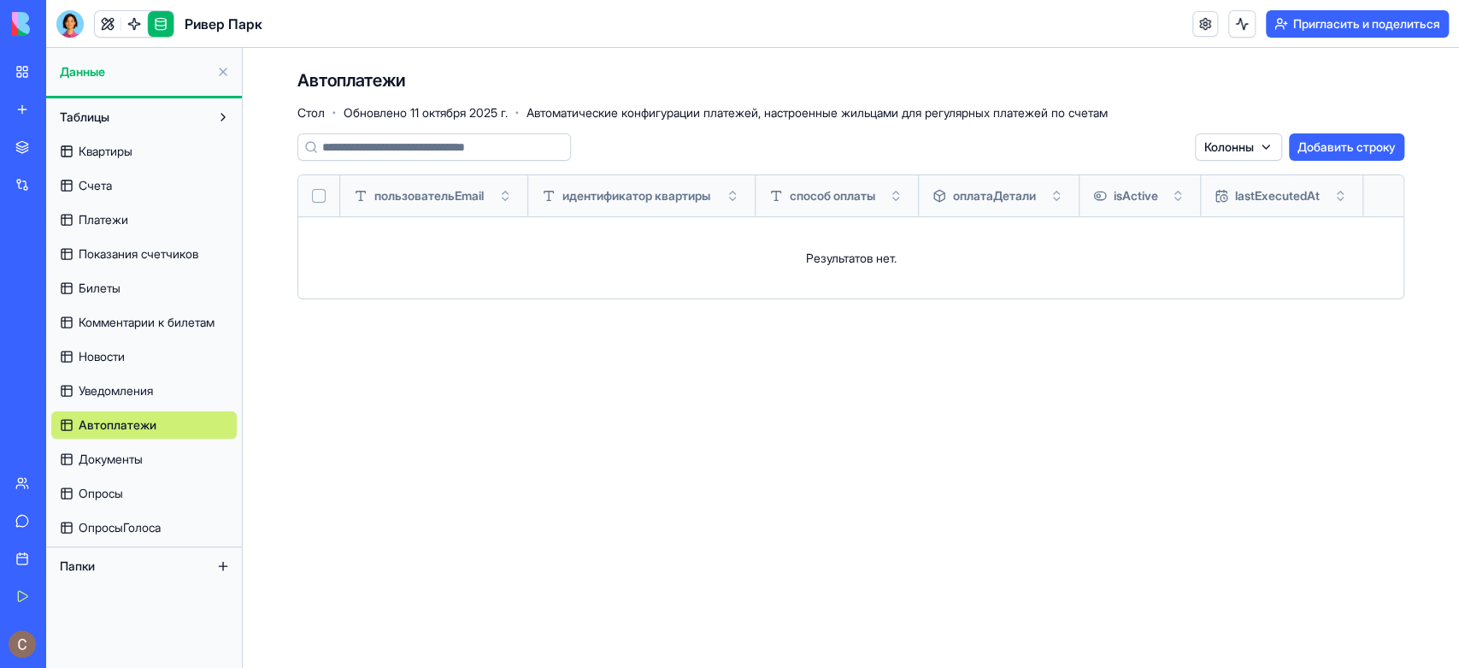
click at [159, 385] on link "Уведомления" at bounding box center [144, 390] width 186 height 27
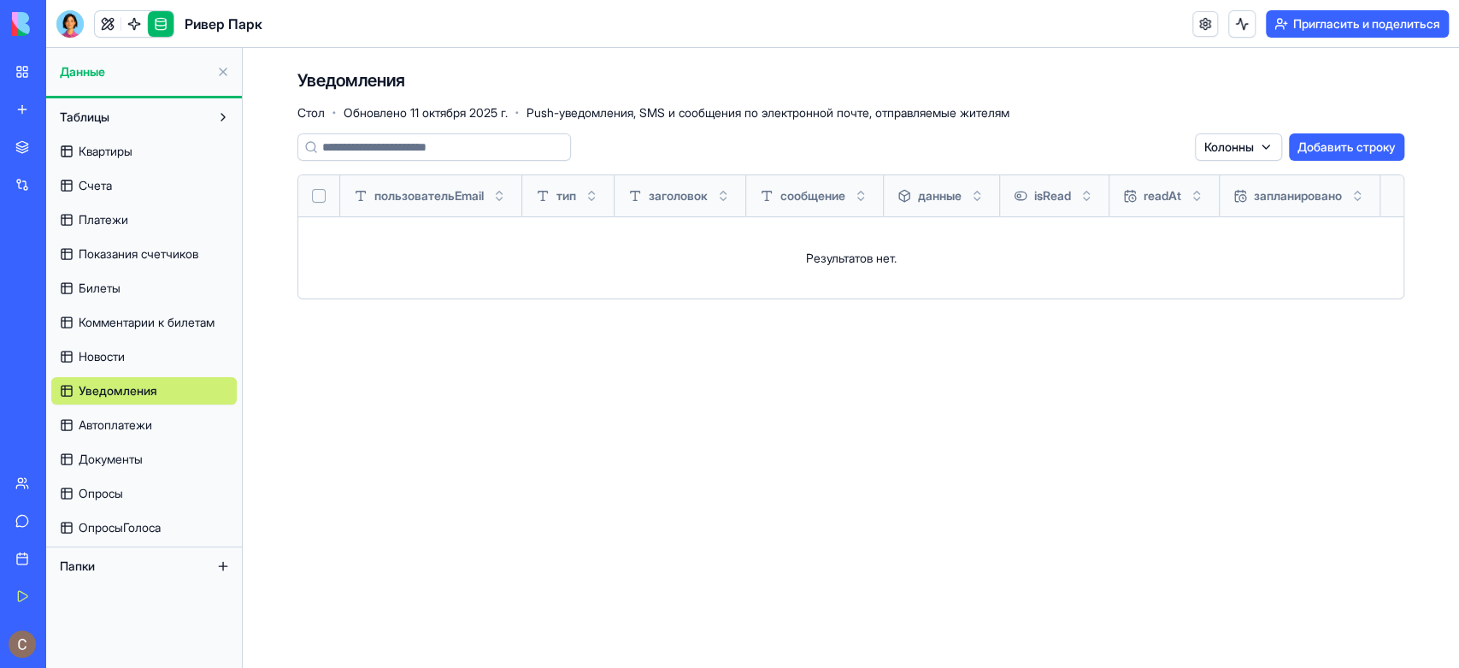
click at [120, 418] on font "Автоплатежи" at bounding box center [116, 424] width 74 height 15
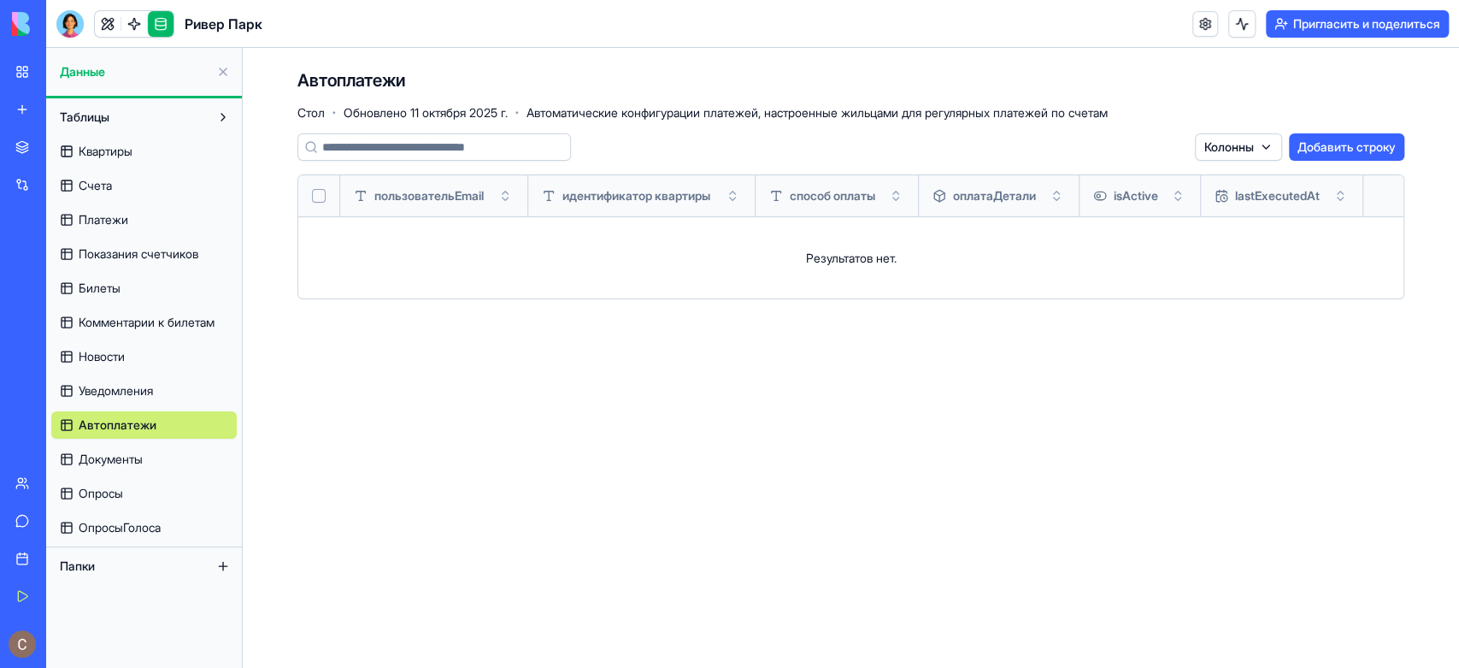
click at [121, 395] on font "Уведомления" at bounding box center [116, 390] width 74 height 15
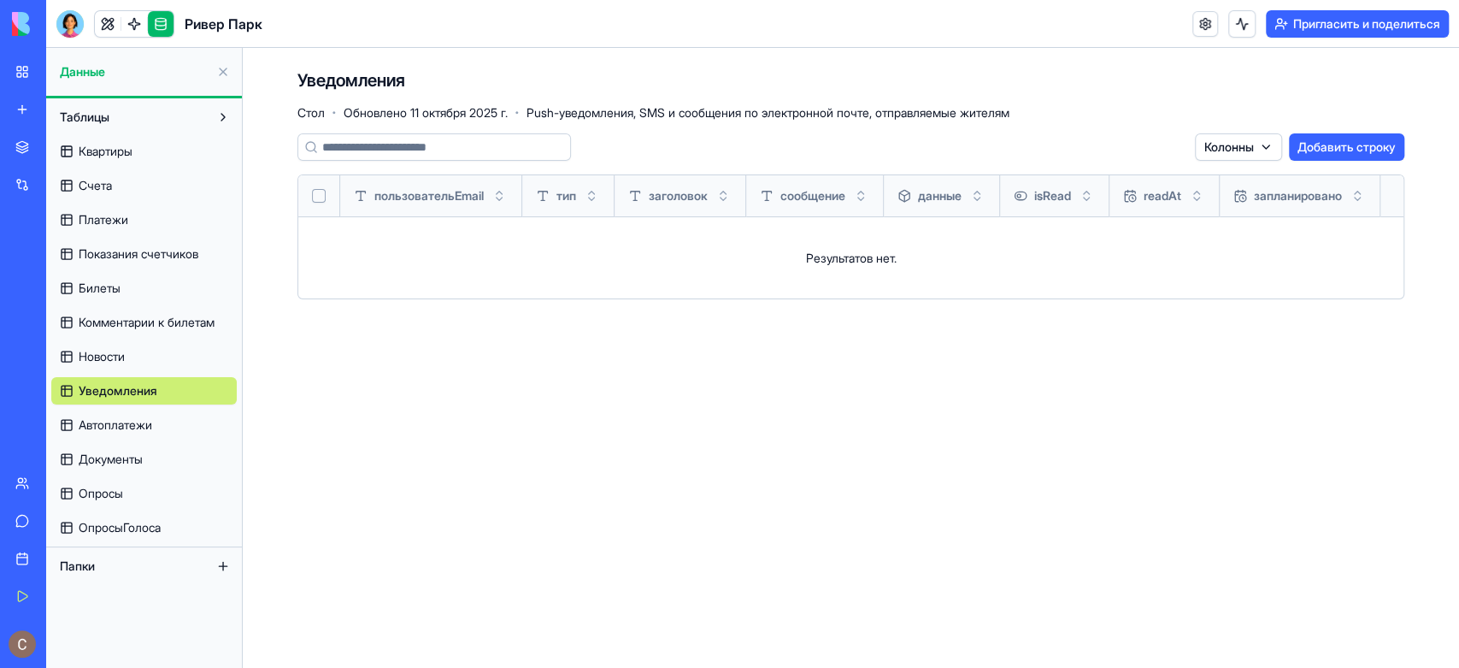
click at [1250, 148] on html "Мое рабочее пространство Новое приложение Торговая площадка Интеграции Недавний…" at bounding box center [729, 334] width 1459 height 668
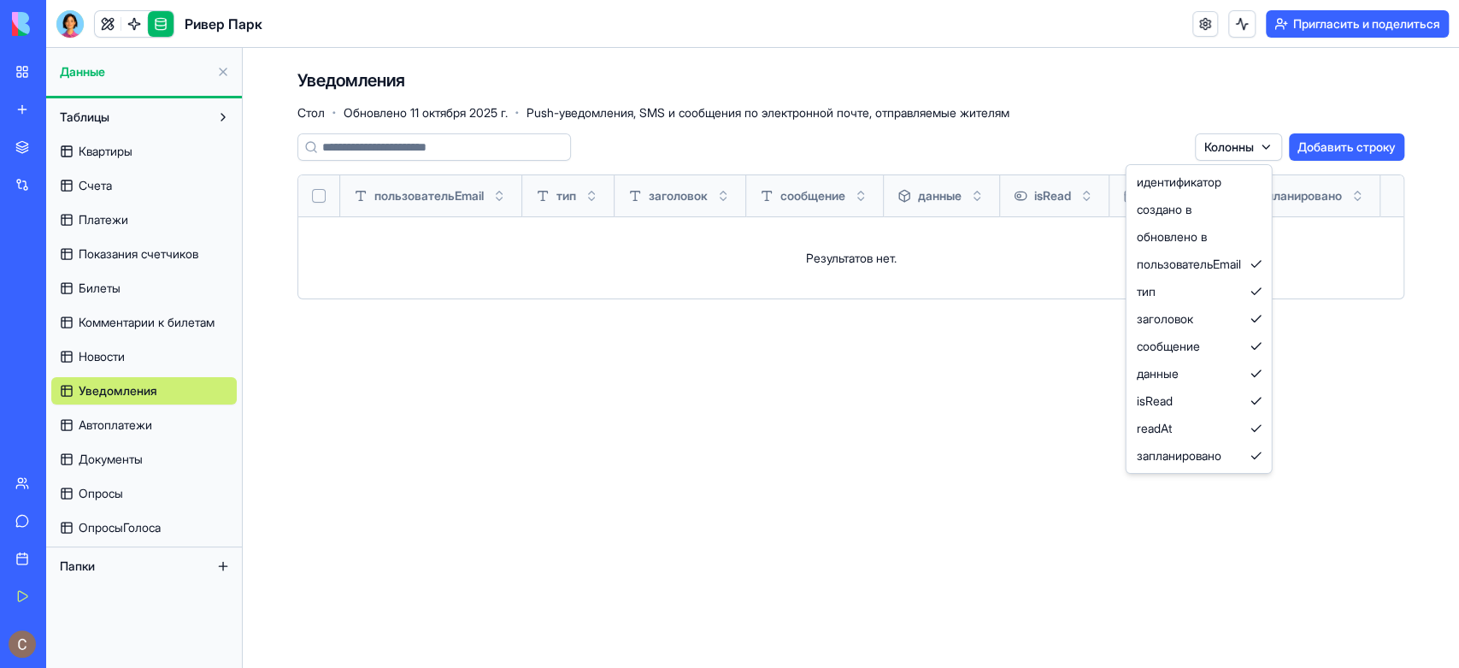
drag, startPoint x: 109, startPoint y: 354, endPoint x: 123, endPoint y: 356, distance: 14.8
click at [109, 354] on html "Мое рабочее пространство Новое приложение Торговая площадка Интеграции Недавний…" at bounding box center [729, 334] width 1459 height 668
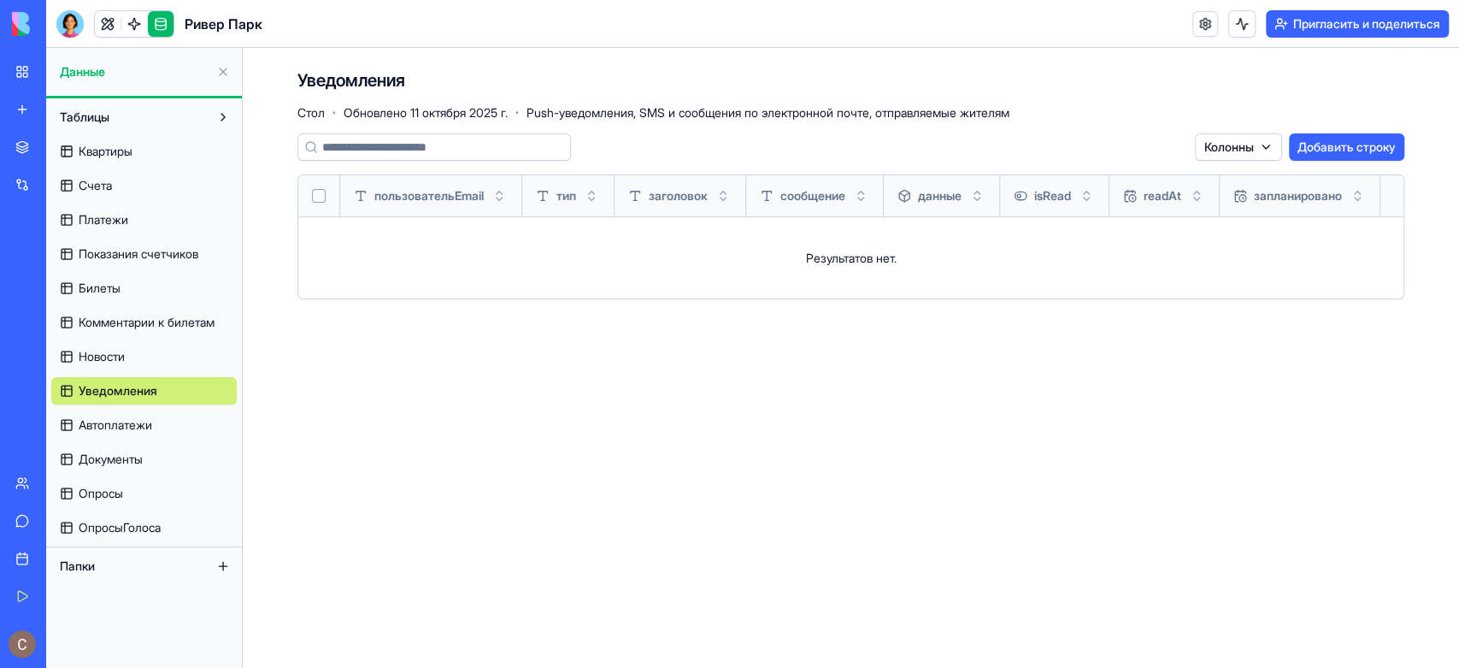
click at [156, 361] on link "Новости" at bounding box center [144, 356] width 186 height 27
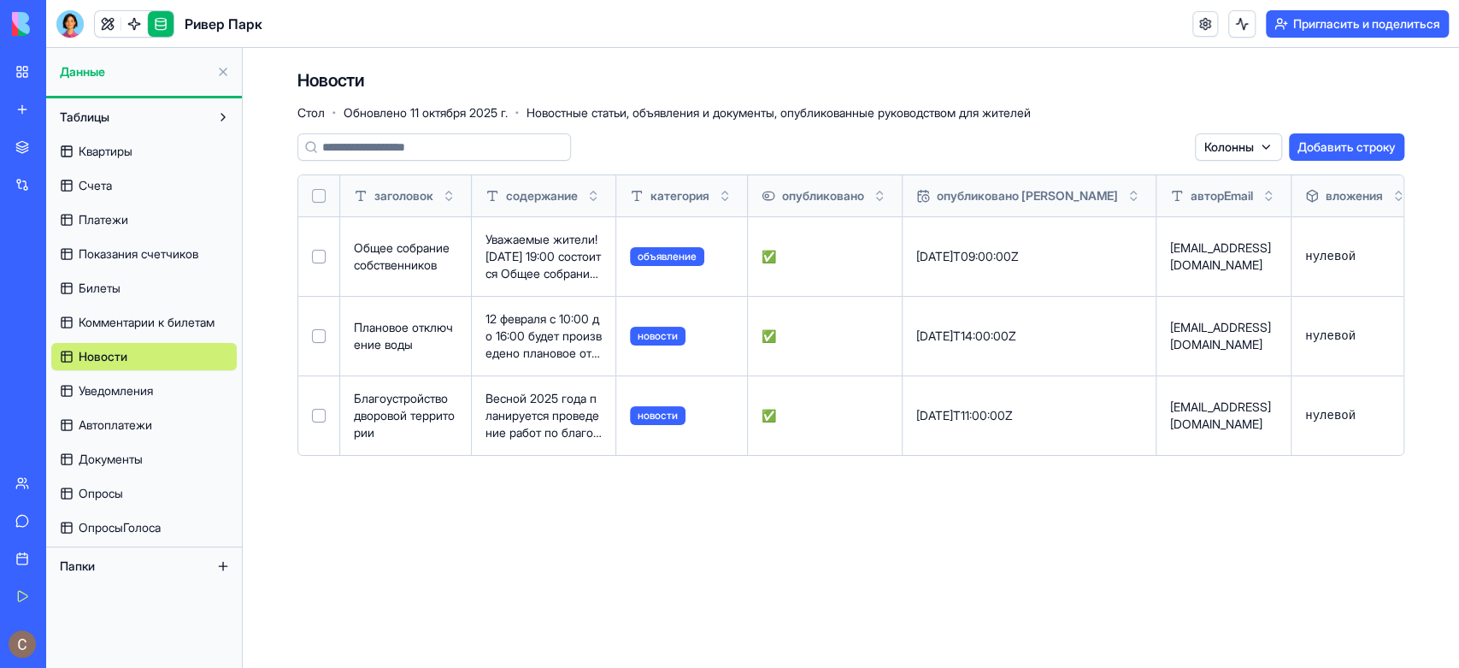
click at [1269, 153] on html "Мое рабочее пространство Новое приложение Торговая площадка Интеграции Недавний…" at bounding box center [729, 334] width 1459 height 668
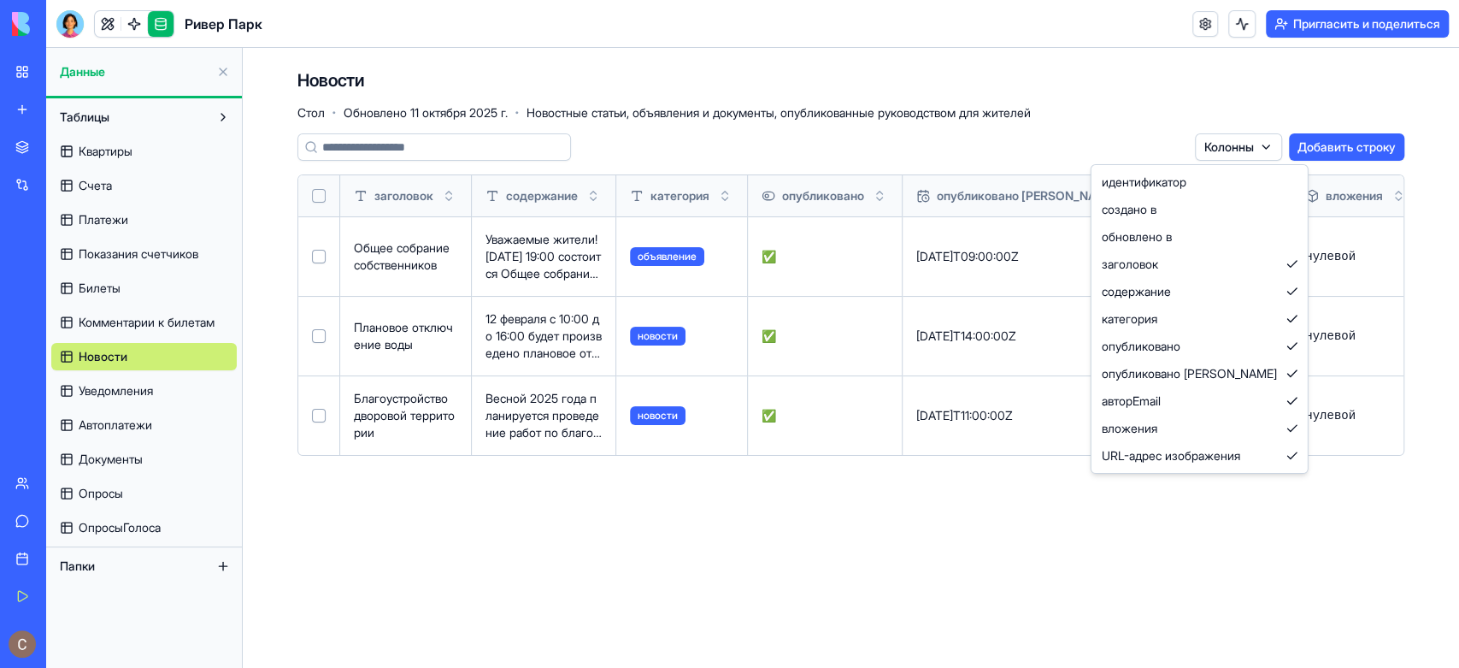
click at [163, 321] on html "Мое рабочее пространство Новое приложение Торговая площадка Интеграции Недавний…" at bounding box center [729, 334] width 1459 height 668
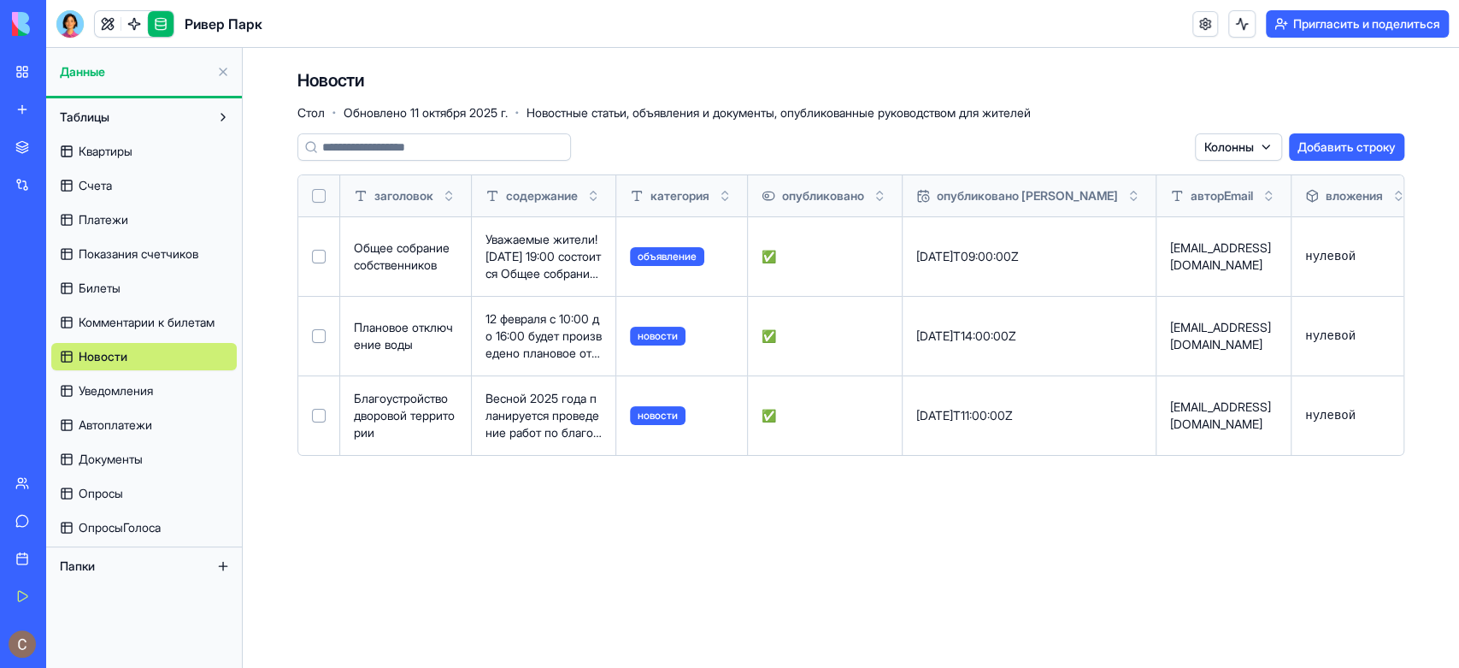
click at [167, 330] on span "Комментарии к билетам" at bounding box center [147, 322] width 136 height 17
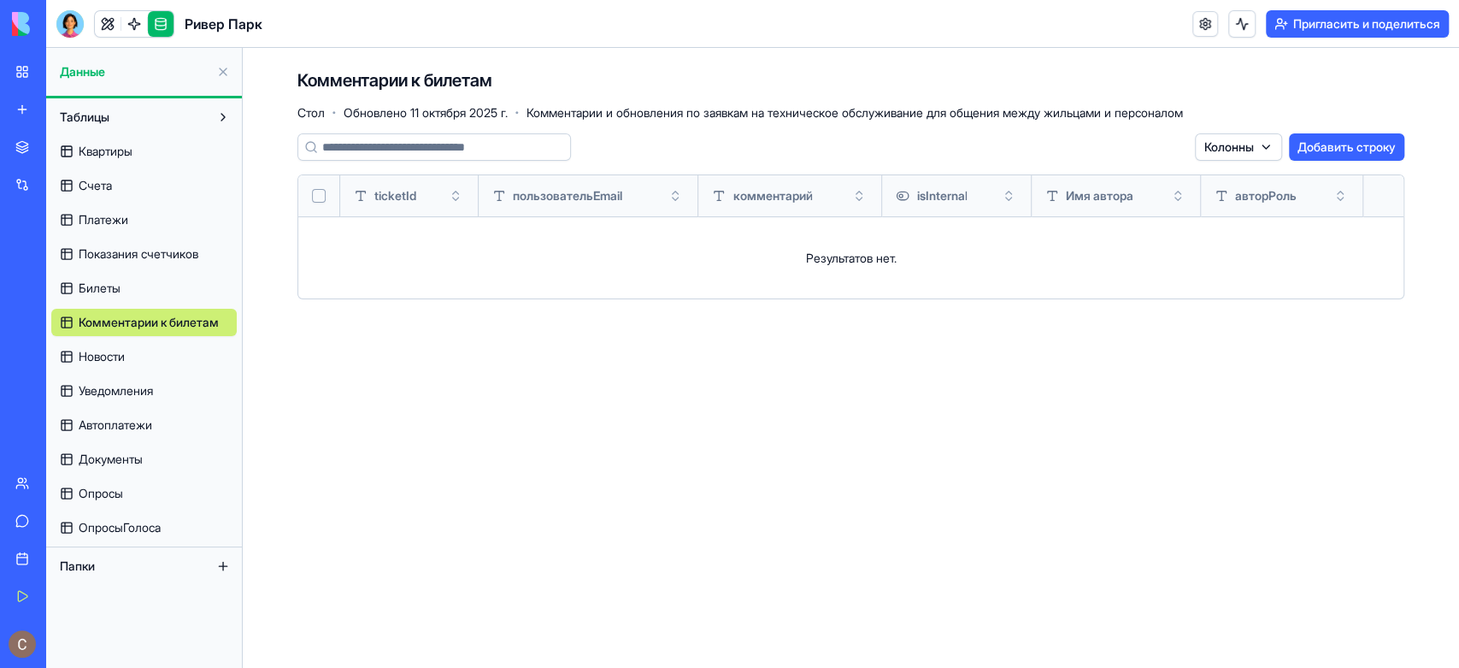
click at [1264, 154] on html "Мое рабочее пространство Новое приложение Торговая площадка Интеграции Недавний…" at bounding box center [729, 334] width 1459 height 668
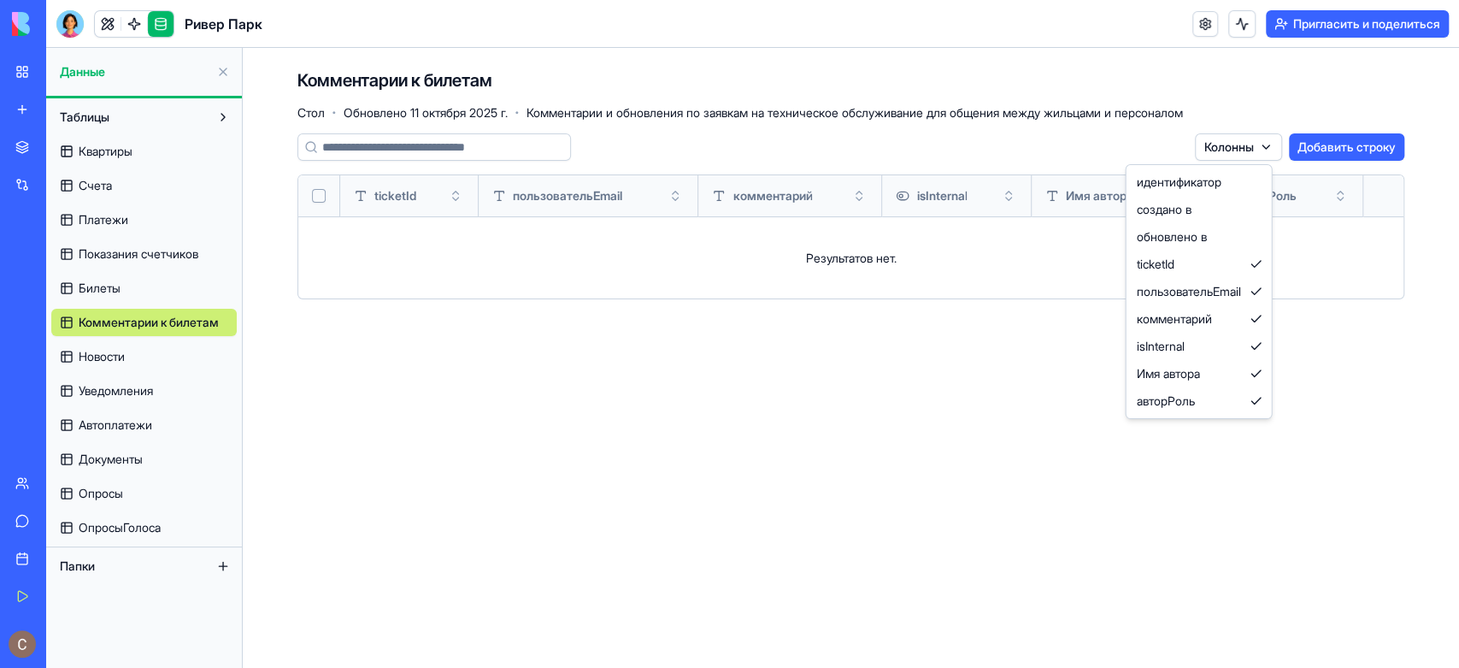
click at [96, 286] on html "Мое рабочее пространство Новое приложение Торговая площадка Интеграции Недавний…" at bounding box center [729, 334] width 1459 height 668
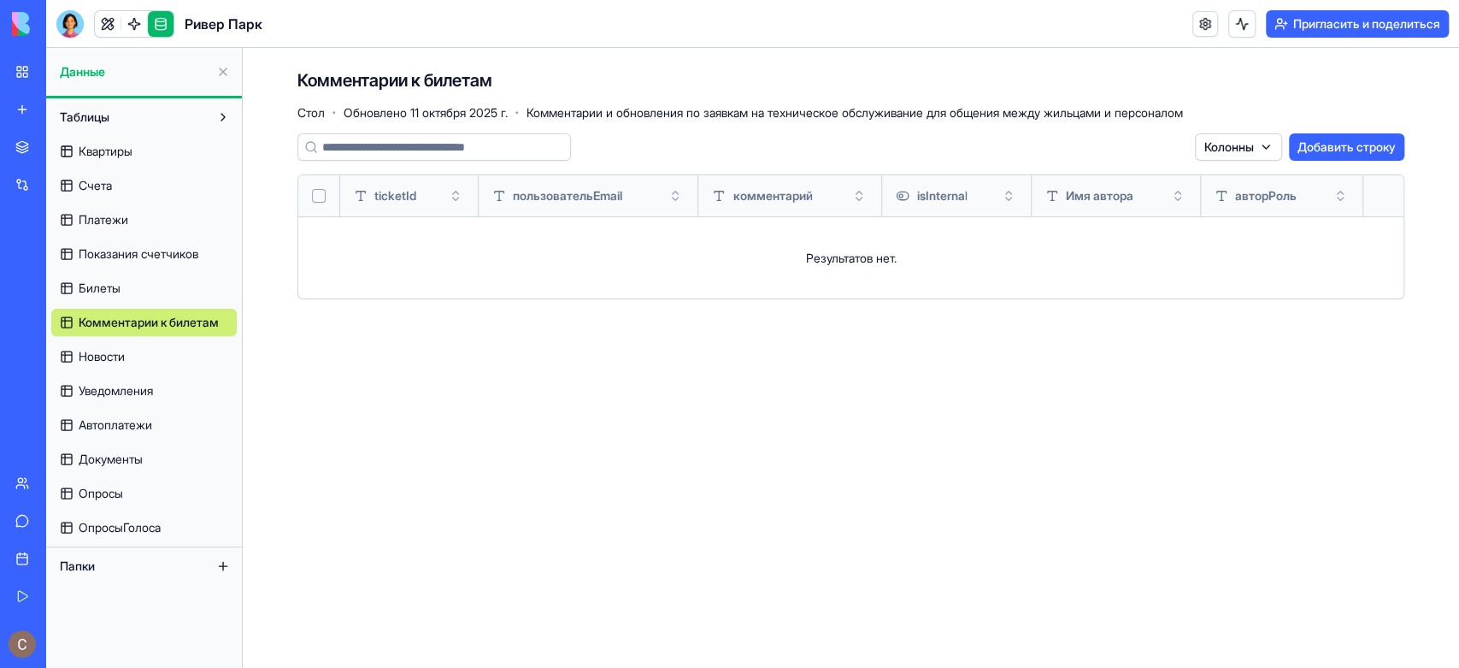
click at [106, 290] on font "Билеты" at bounding box center [100, 287] width 42 height 15
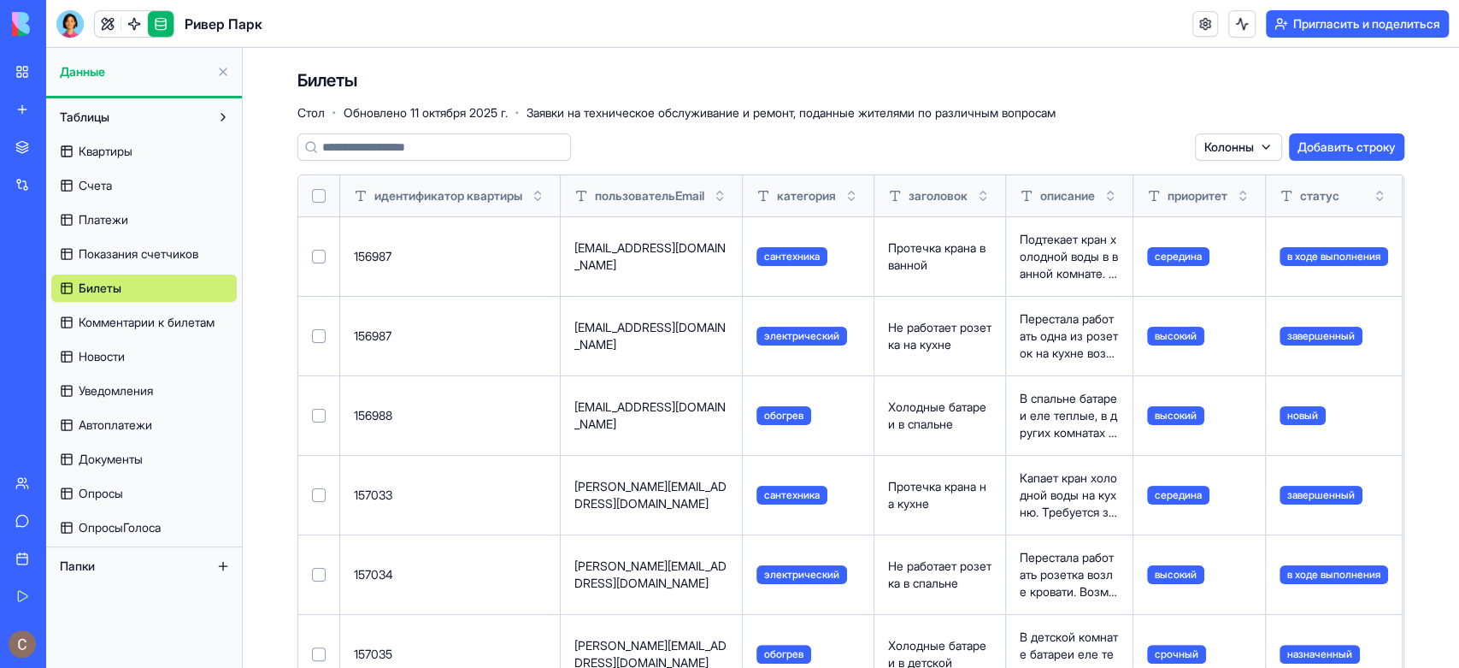
click at [1250, 150] on html "Мое рабочее пространство Новое приложение Торговая площадка Интеграции Недавний…" at bounding box center [729, 334] width 1459 height 668
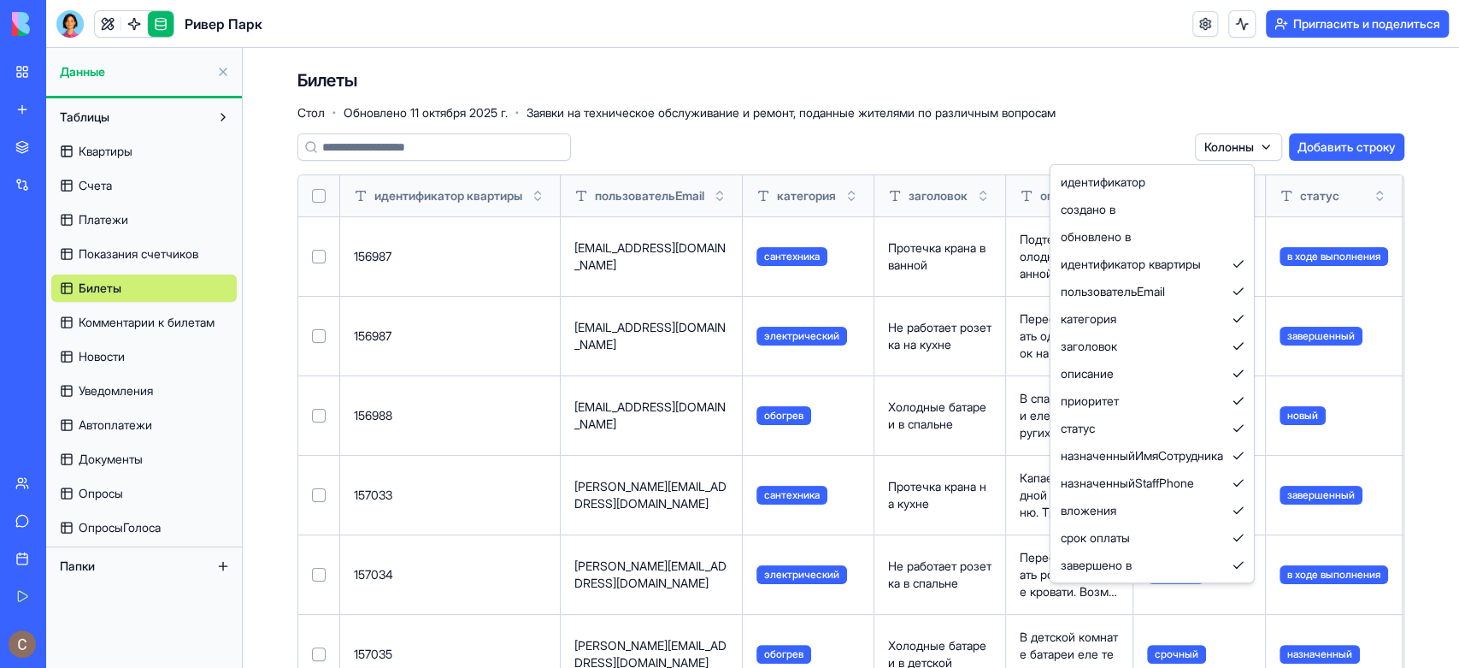
click at [1142, 80] on html "Мое рабочее пространство Новое приложение Торговая площадка Интеграции Недавний…" at bounding box center [729, 334] width 1459 height 668
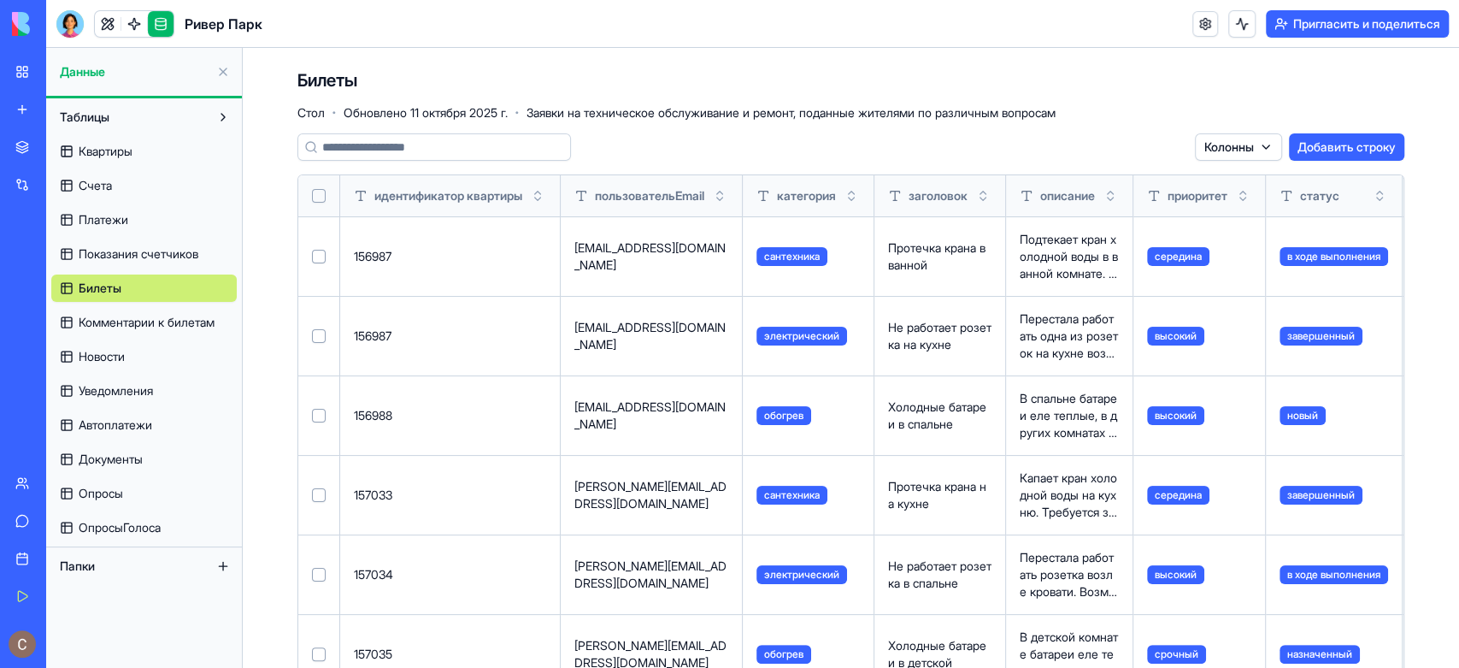
click at [175, 253] on font "Показания счетчиков" at bounding box center [139, 253] width 120 height 15
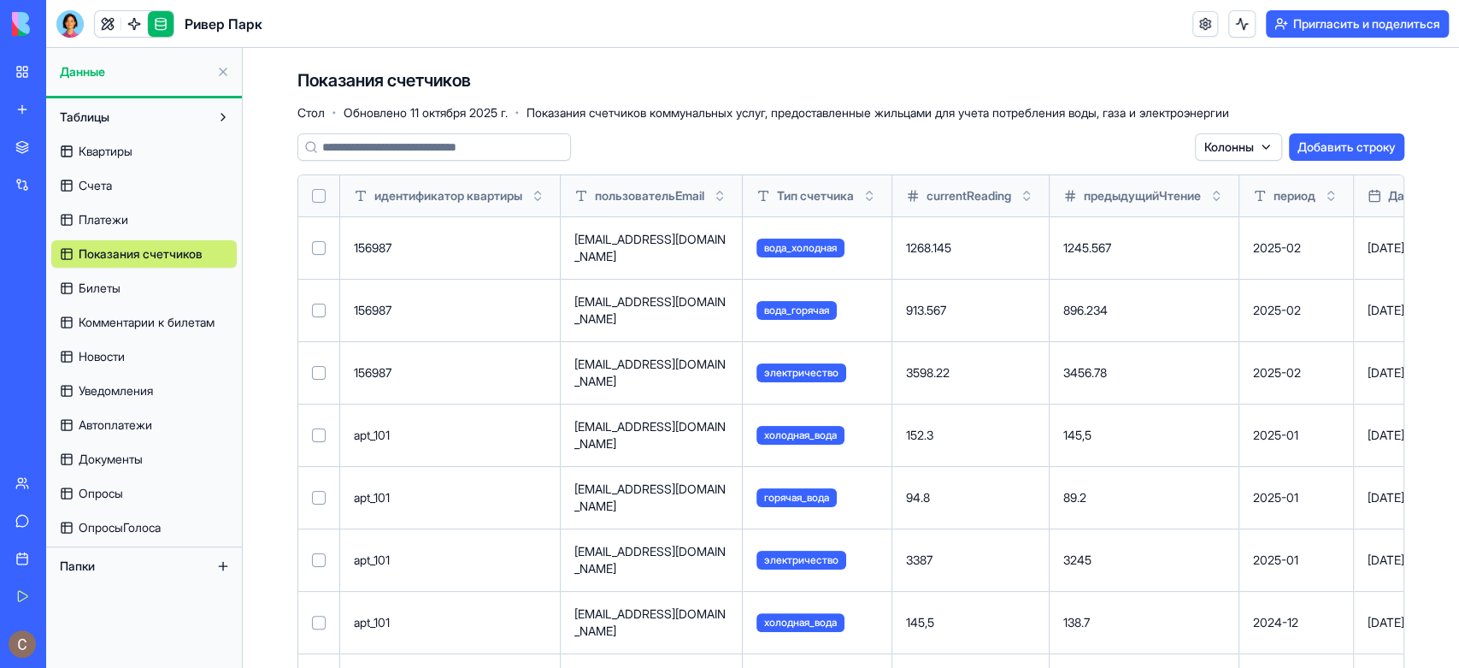
click at [1256, 143] on html "Мое рабочее пространство Новое приложение Торговая площадка Интеграции Недавний…" at bounding box center [729, 334] width 1459 height 668
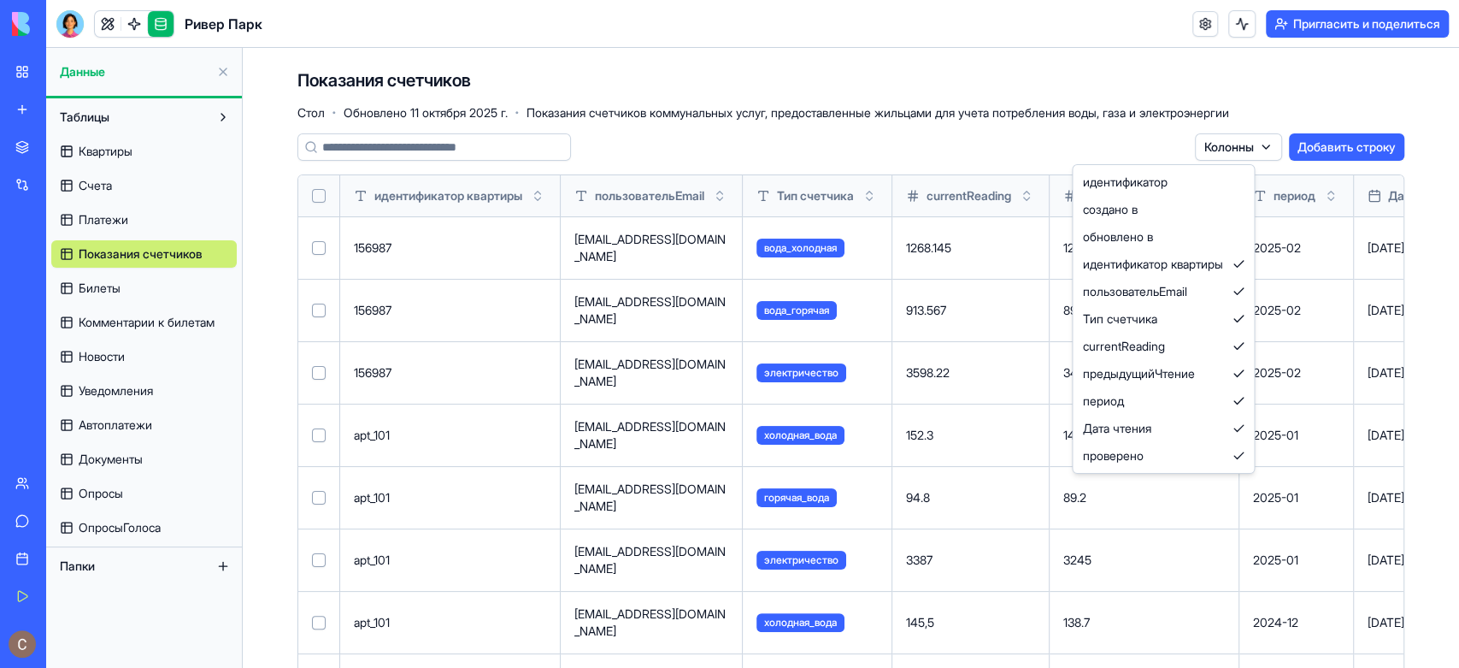
click at [109, 221] on html "Мое рабочее пространство Новое приложение Торговая площадка Интеграции Недавний…" at bounding box center [729, 334] width 1459 height 668
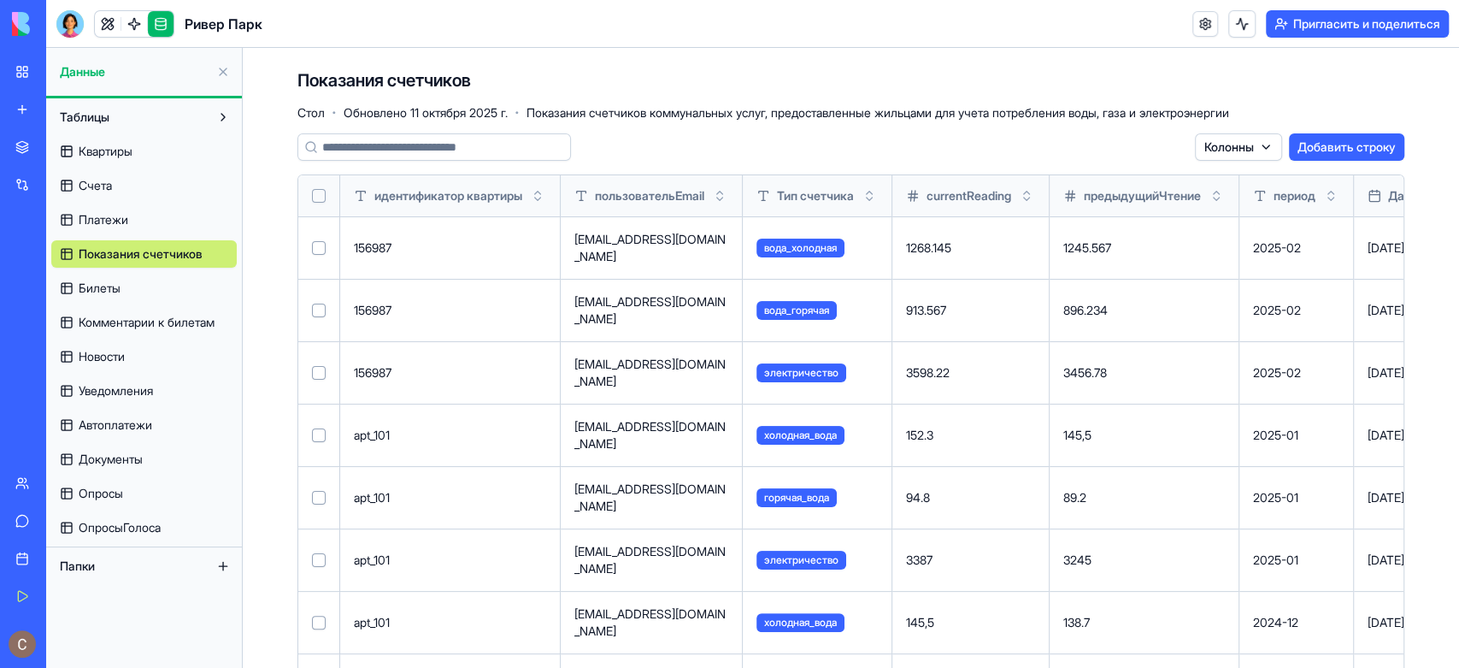
click at [125, 218] on font "Платежи" at bounding box center [104, 219] width 50 height 15
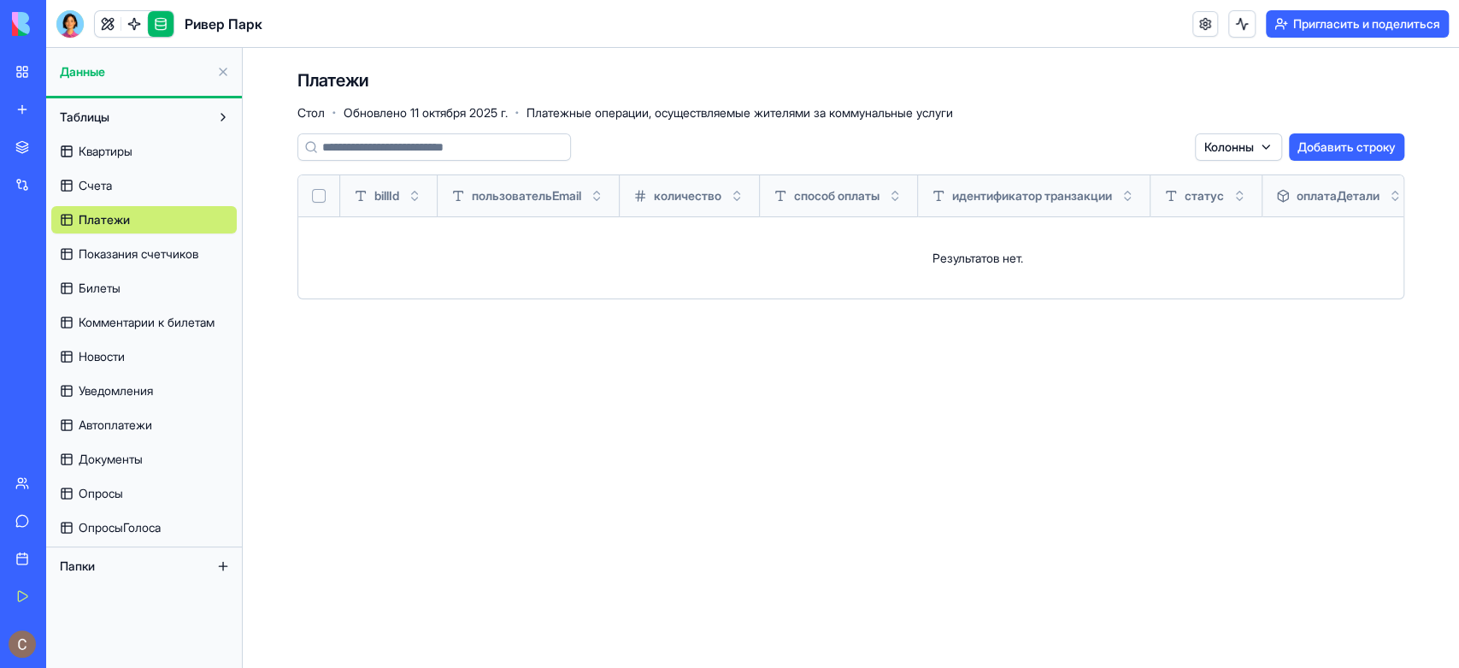
click at [1264, 144] on html "Мое рабочее пространство Новое приложение Торговая площадка Интеграции Недавний…" at bounding box center [729, 334] width 1459 height 668
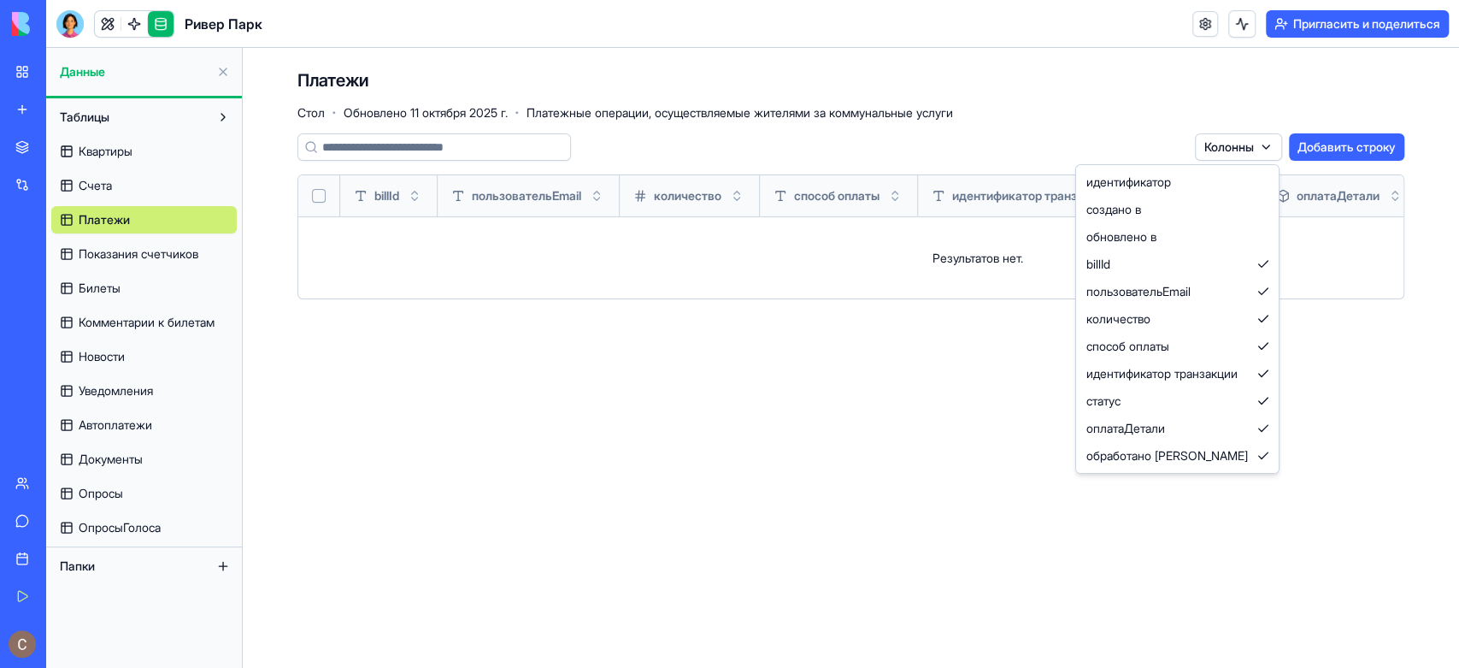
click at [115, 181] on html "Мое рабочее пространство Новое приложение Торговая площадка Интеграции Недавний…" at bounding box center [729, 334] width 1459 height 668
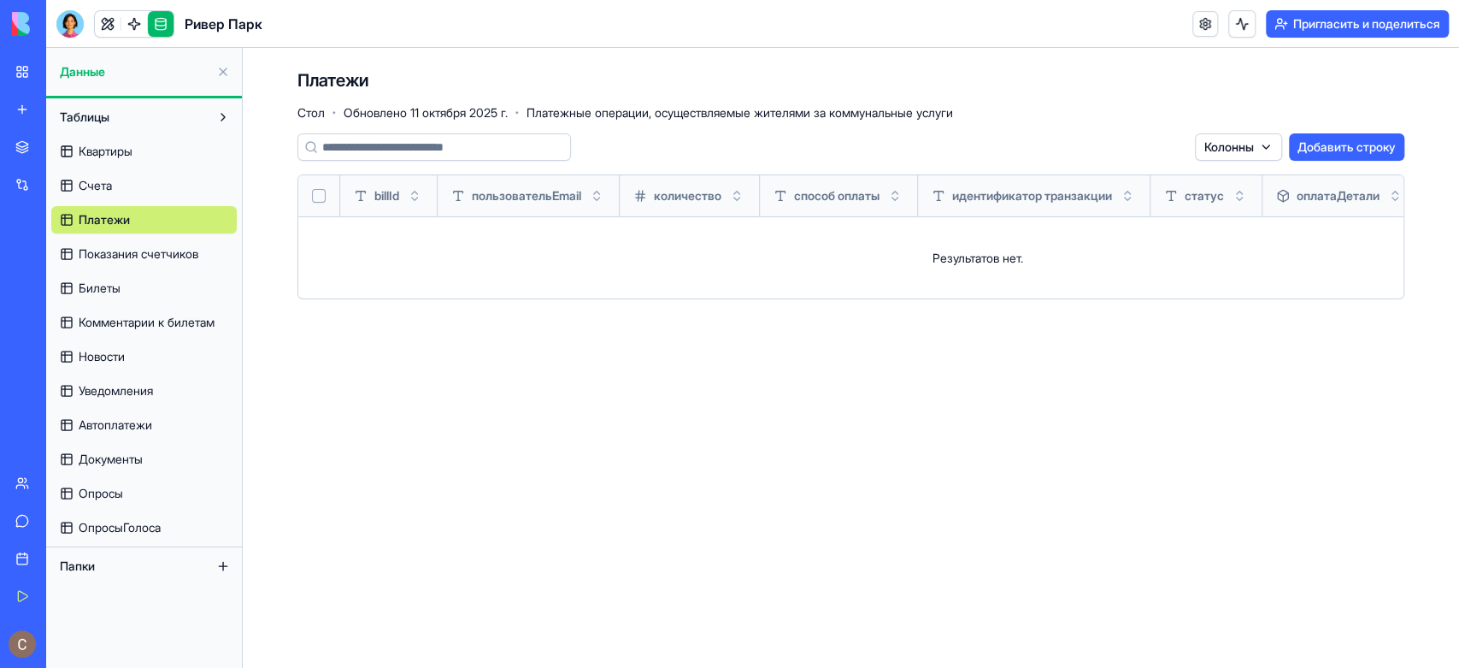
click at [115, 183] on link "Счета" at bounding box center [144, 185] width 186 height 27
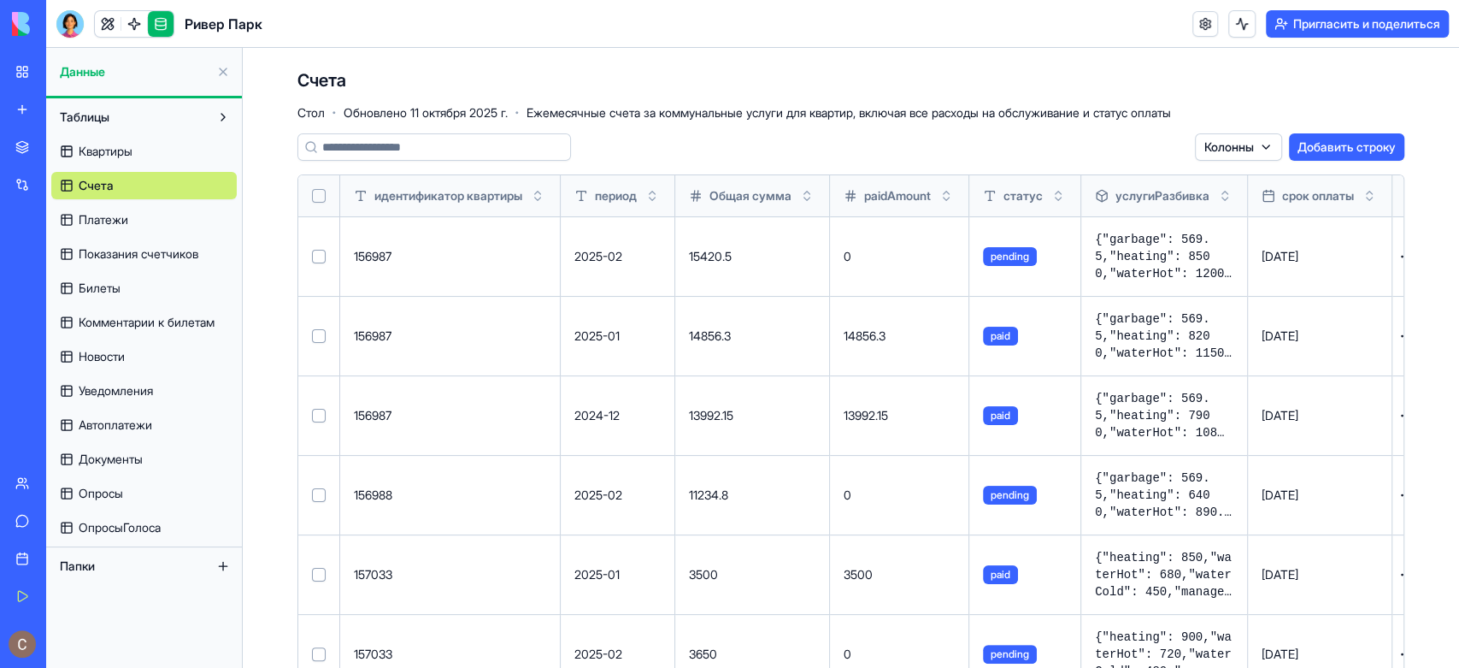
click at [137, 218] on link "Платежи" at bounding box center [144, 219] width 186 height 27
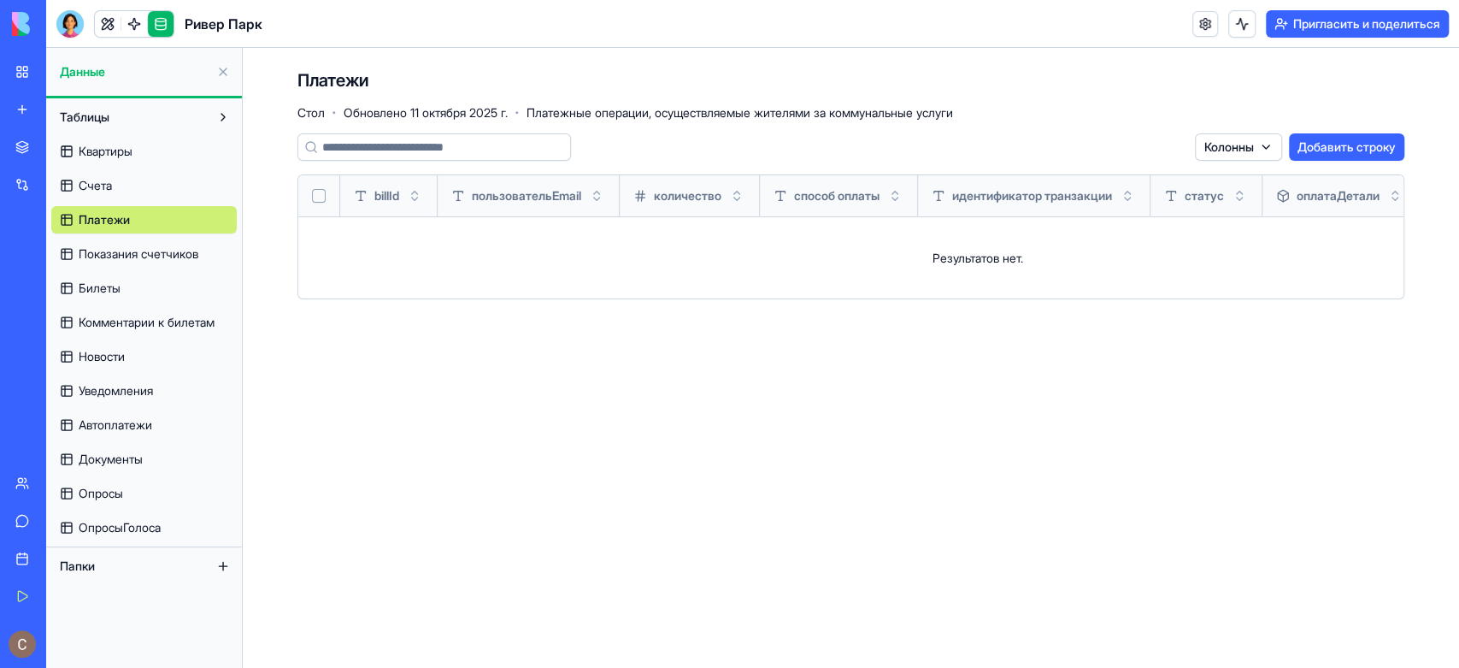
click at [142, 173] on link "Счета" at bounding box center [144, 185] width 186 height 27
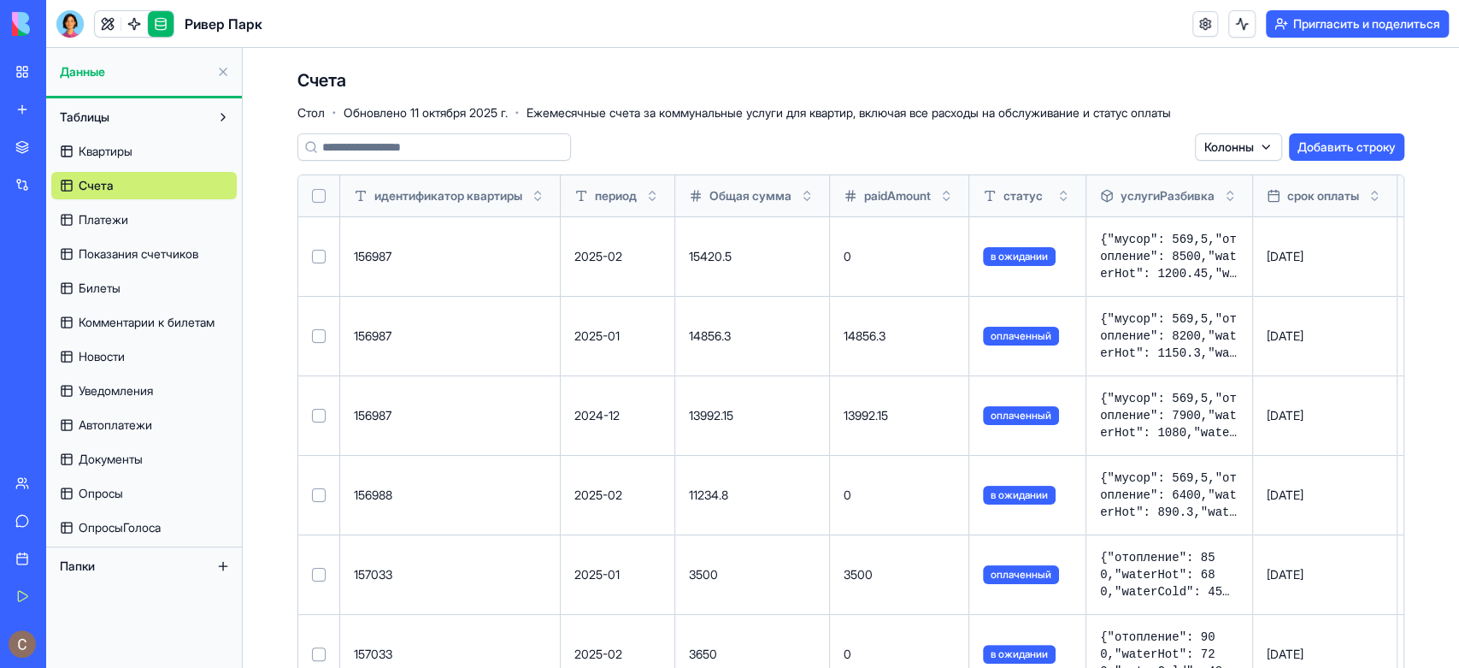
click at [1245, 143] on html "Мое рабочее пространство Новое приложение Торговая площадка Интеграции Недавний…" at bounding box center [729, 334] width 1459 height 668
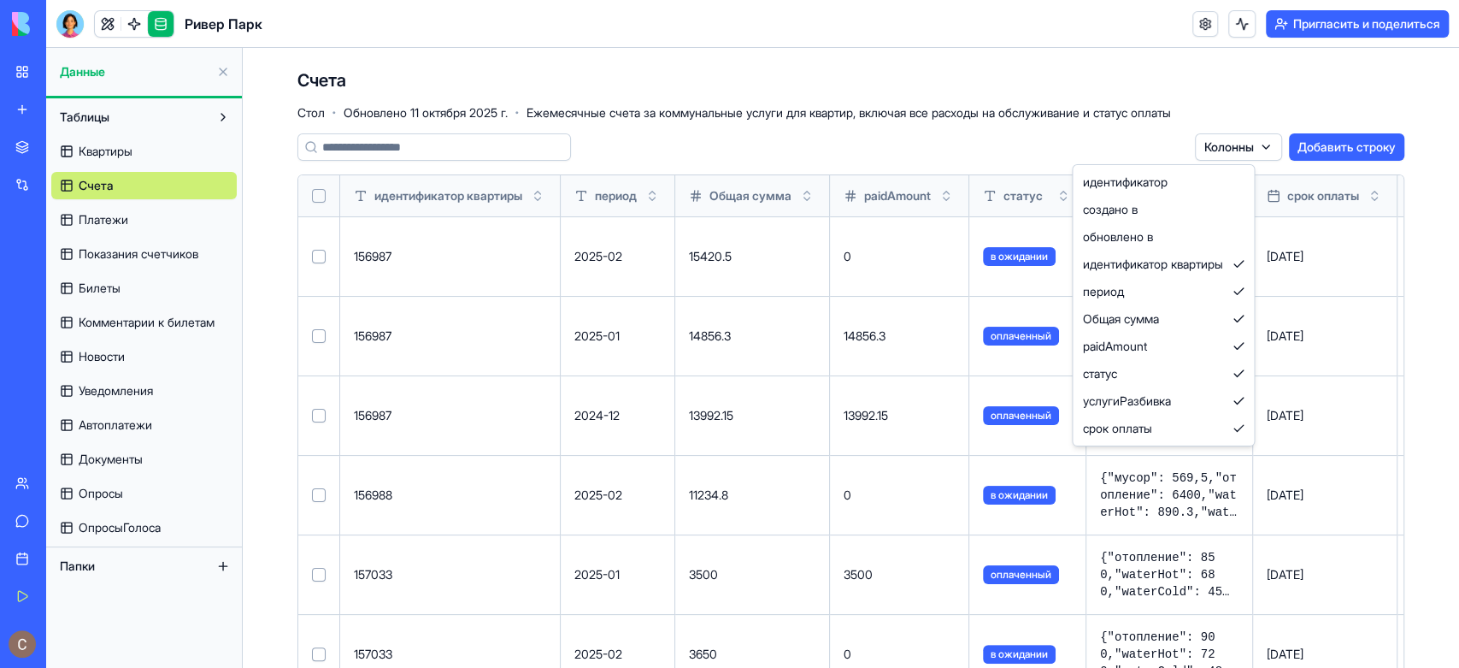
click at [140, 153] on html "Мое рабочее пространство Новое приложение Торговая площадка Интеграции Недавний…" at bounding box center [729, 334] width 1459 height 668
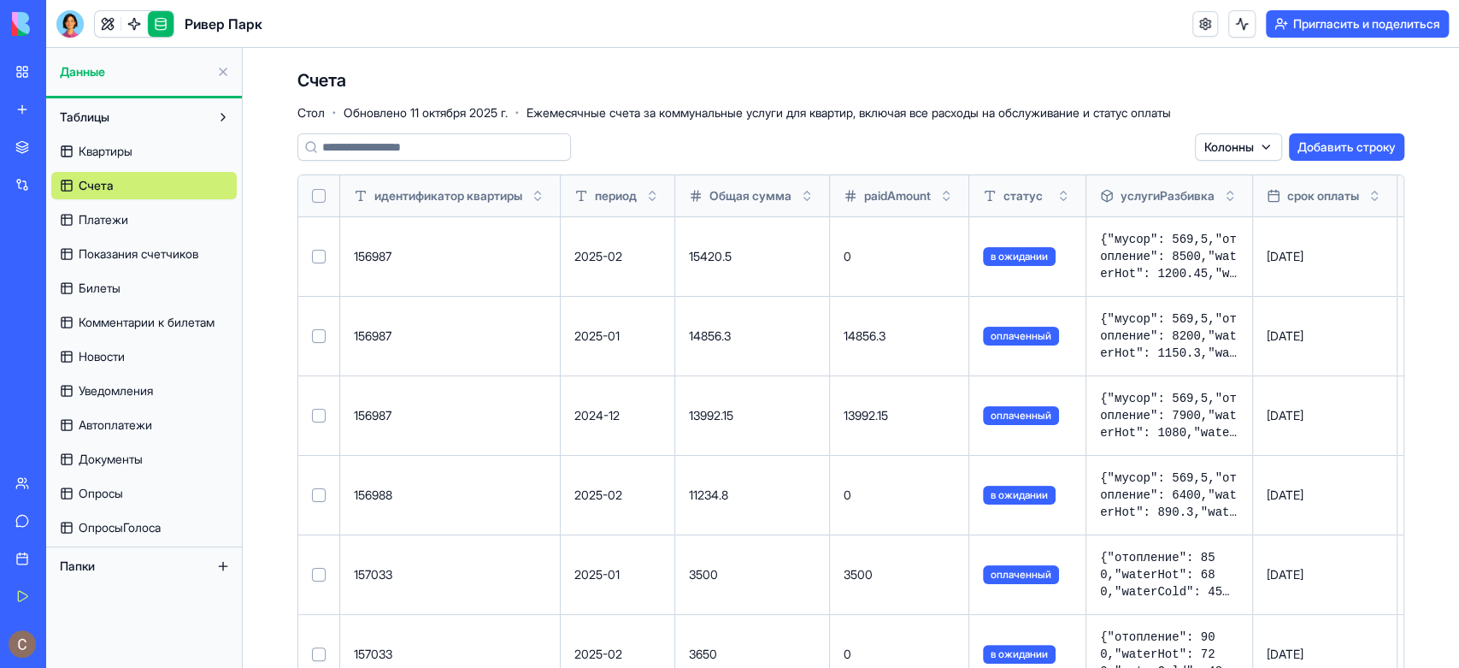
click at [137, 153] on link "Квартиры" at bounding box center [144, 151] width 186 height 27
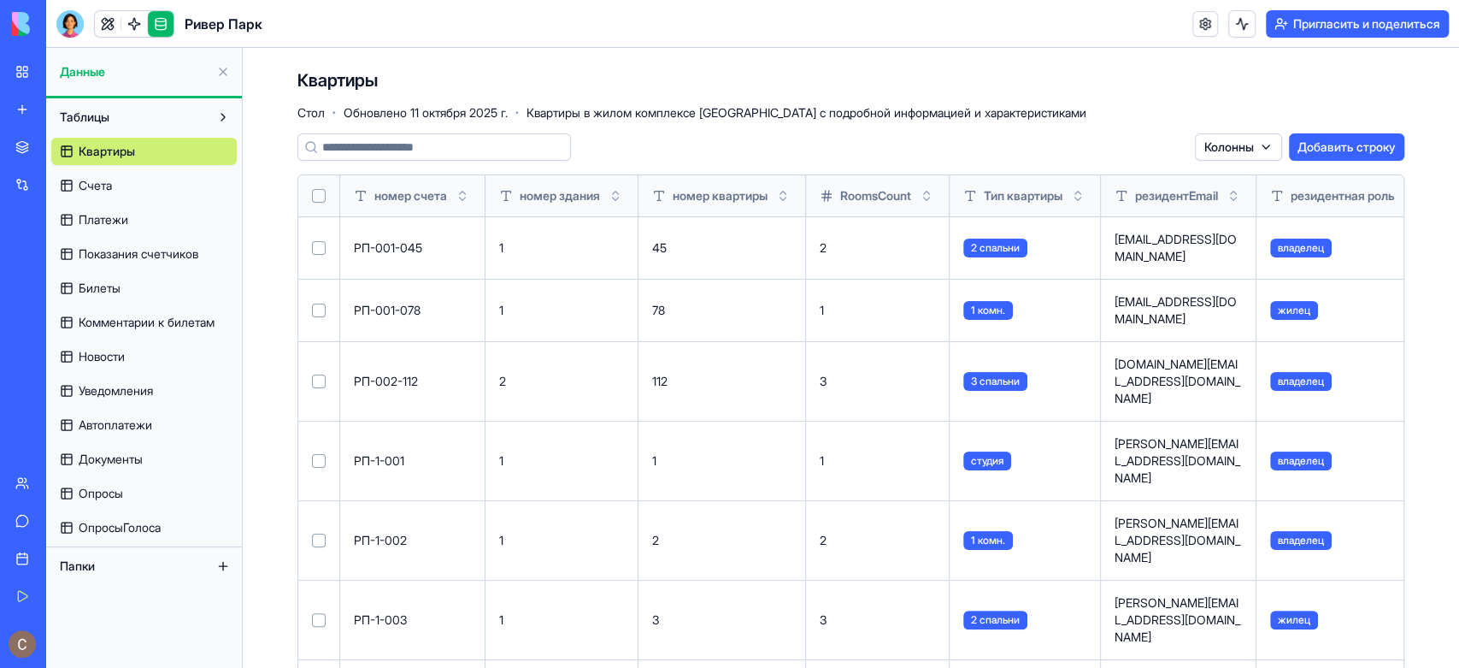
click at [1238, 147] on html "Мое рабочее пространство Новое приложение Торговая площадка Интеграции Недавний…" at bounding box center [729, 334] width 1459 height 668
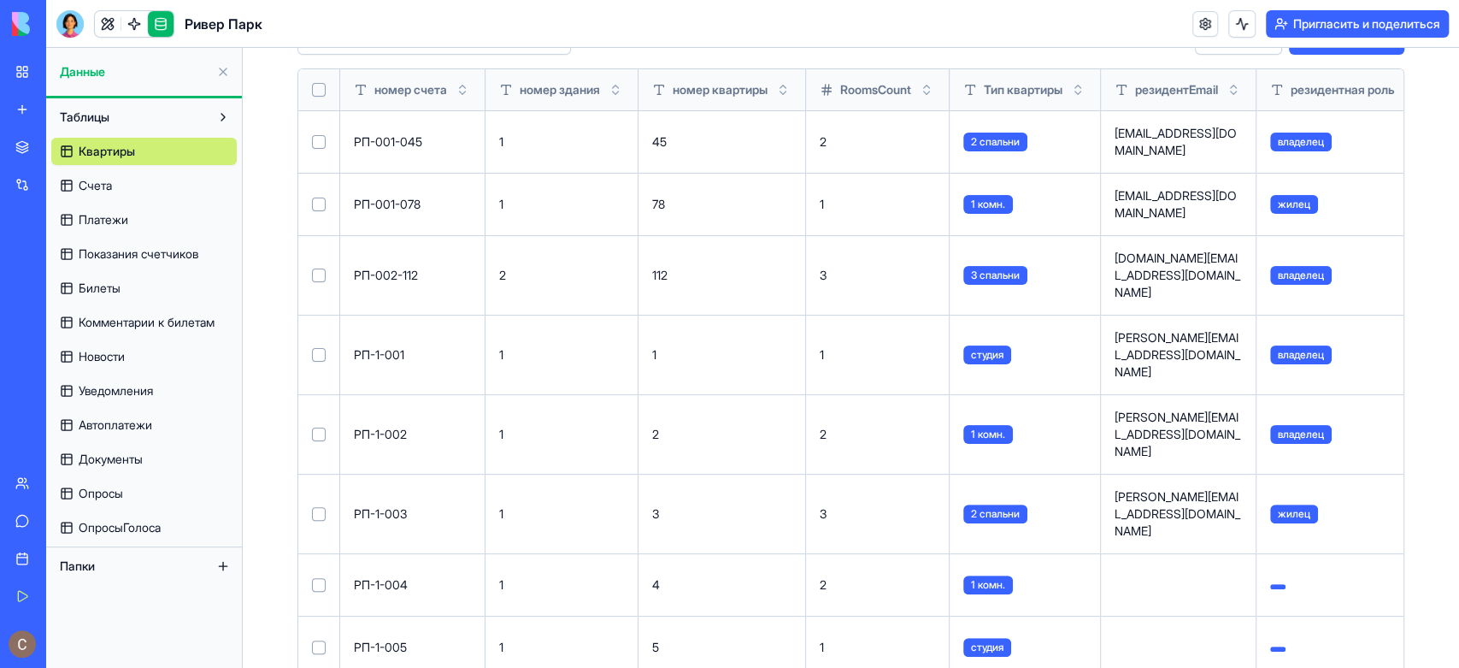
scroll to position [110, 0]
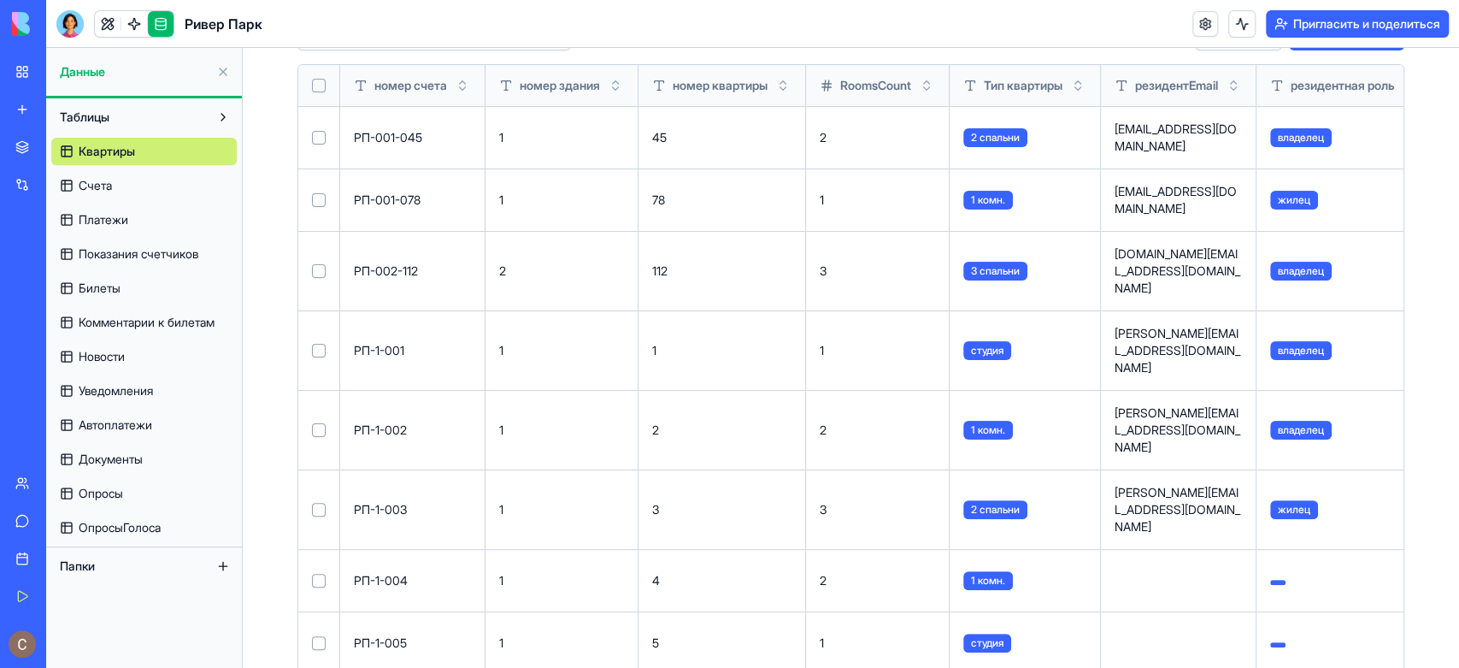
drag, startPoint x: 1452, startPoint y: 188, endPoint x: 1458, endPoint y: 244, distance: 55.8
click at [1312, 244] on html "Мое рабочее пространство Новое приложение Торговая площадка Интеграции Недавний…" at bounding box center [729, 334] width 1459 height 668
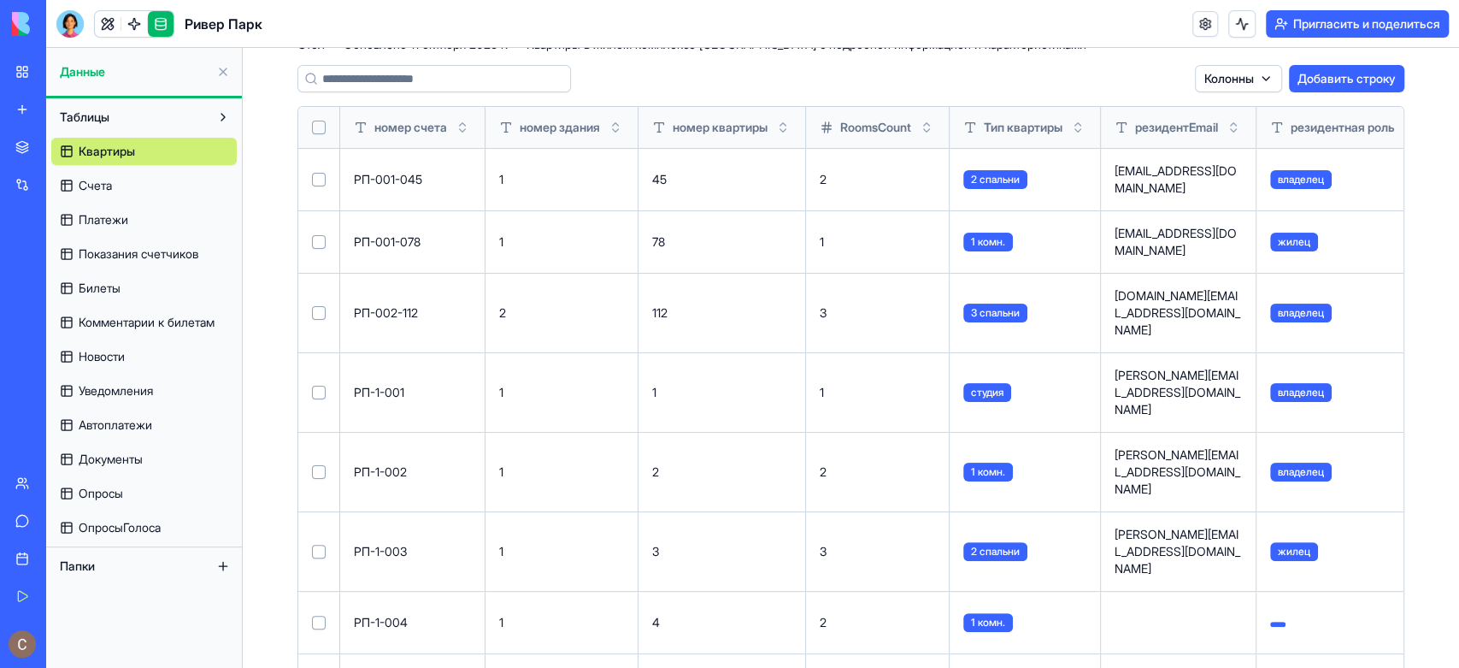
scroll to position [80, 0]
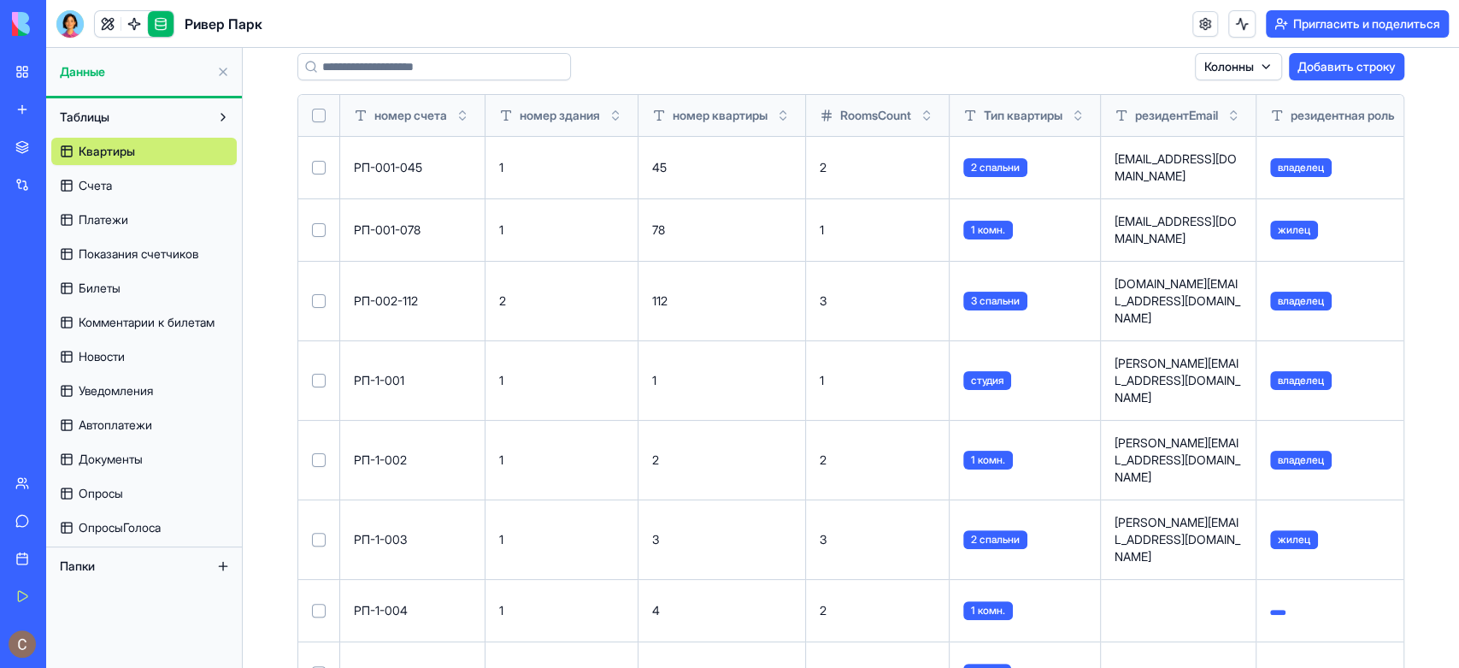
click at [1227, 67] on html "Мое рабочее пространство Новое приложение Торговая площадка Интеграции Недавний…" at bounding box center [729, 334] width 1459 height 668
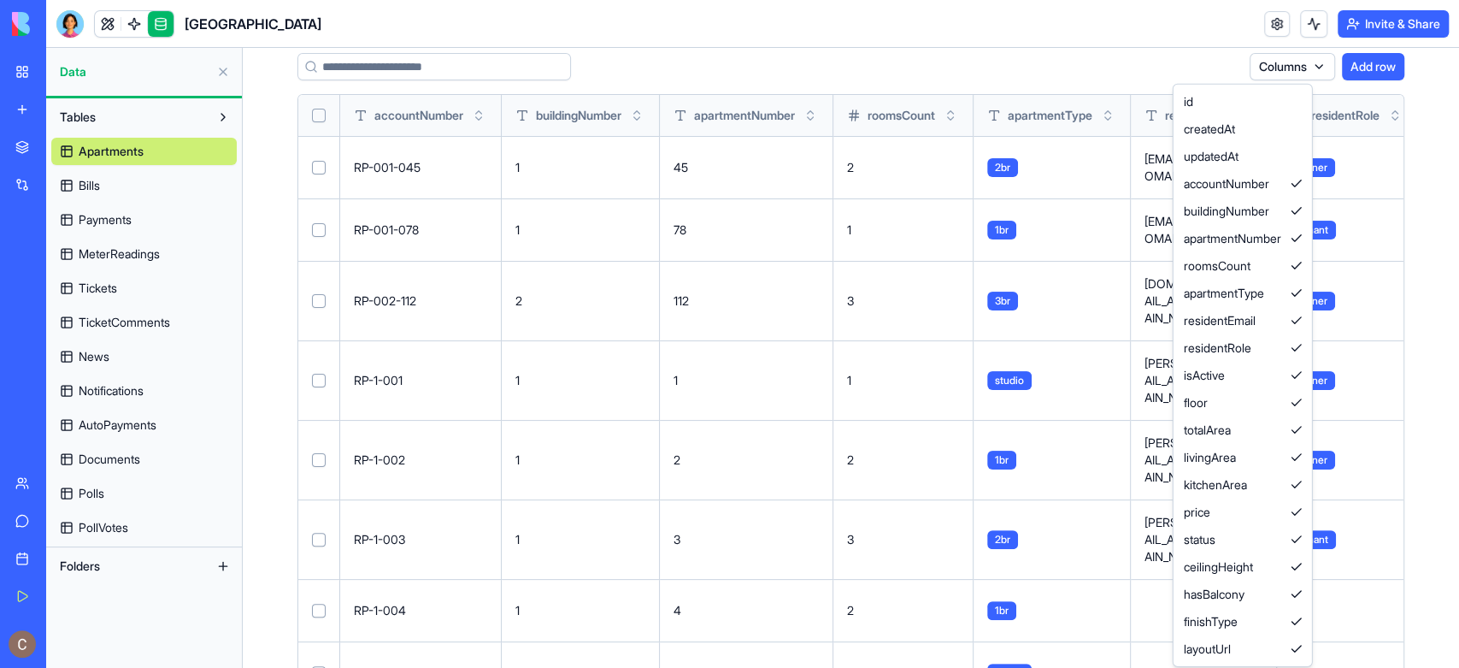
click at [646, 38] on html "My Workspace New app Marketplace Integrations Recent River Park AI Logo Generat…" at bounding box center [729, 334] width 1459 height 668
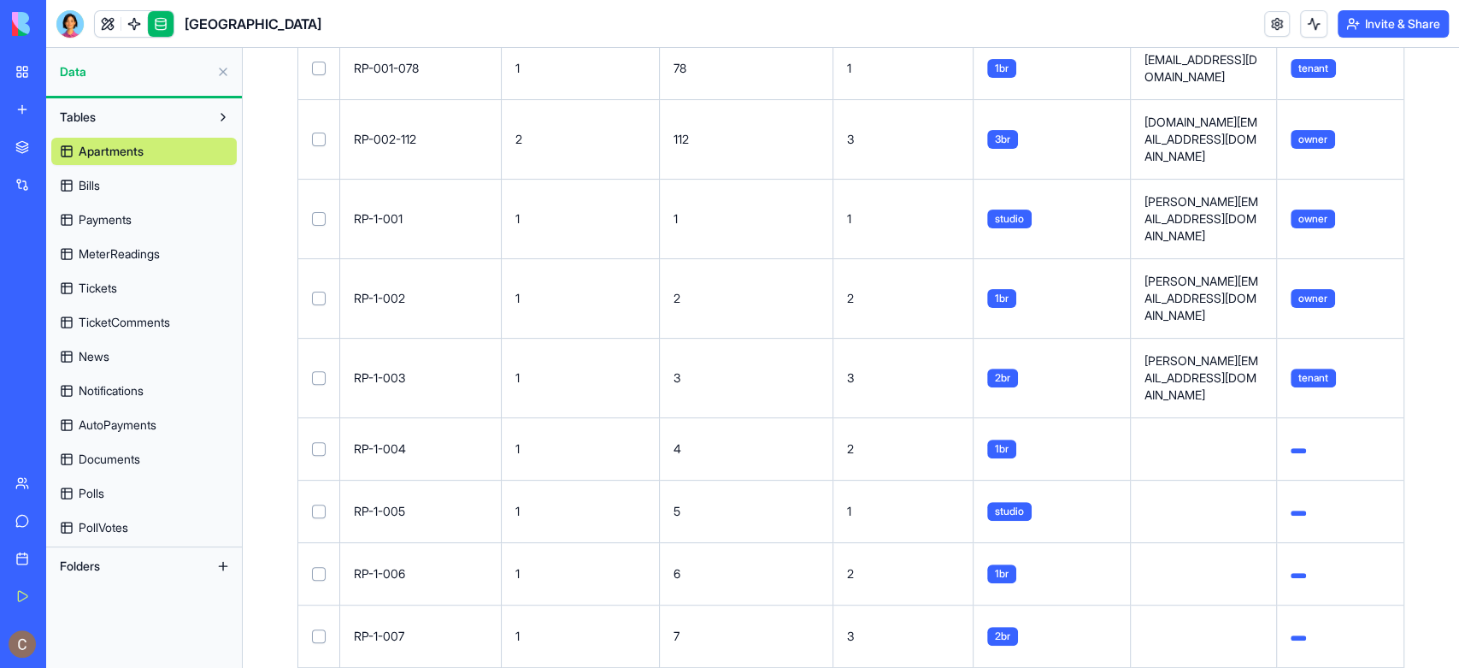
scroll to position [0, 0]
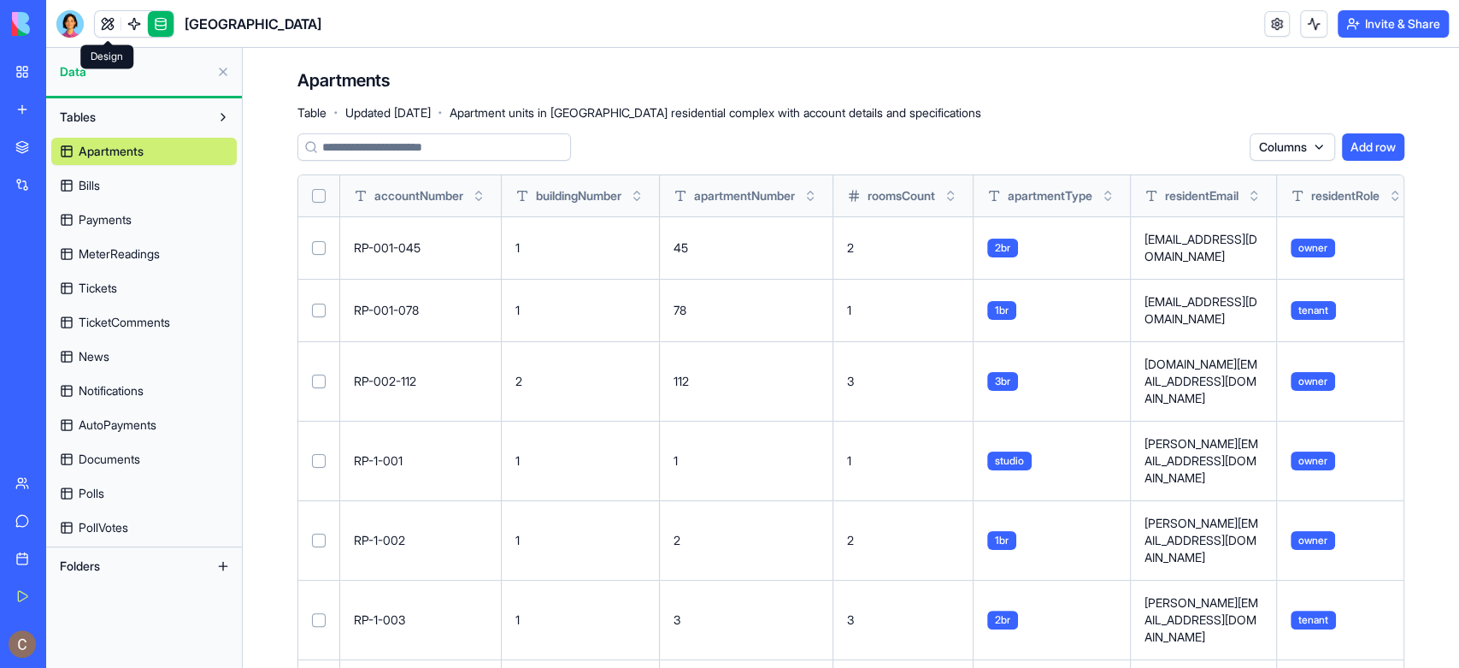
click at [114, 26] on link at bounding box center [108, 24] width 26 height 26
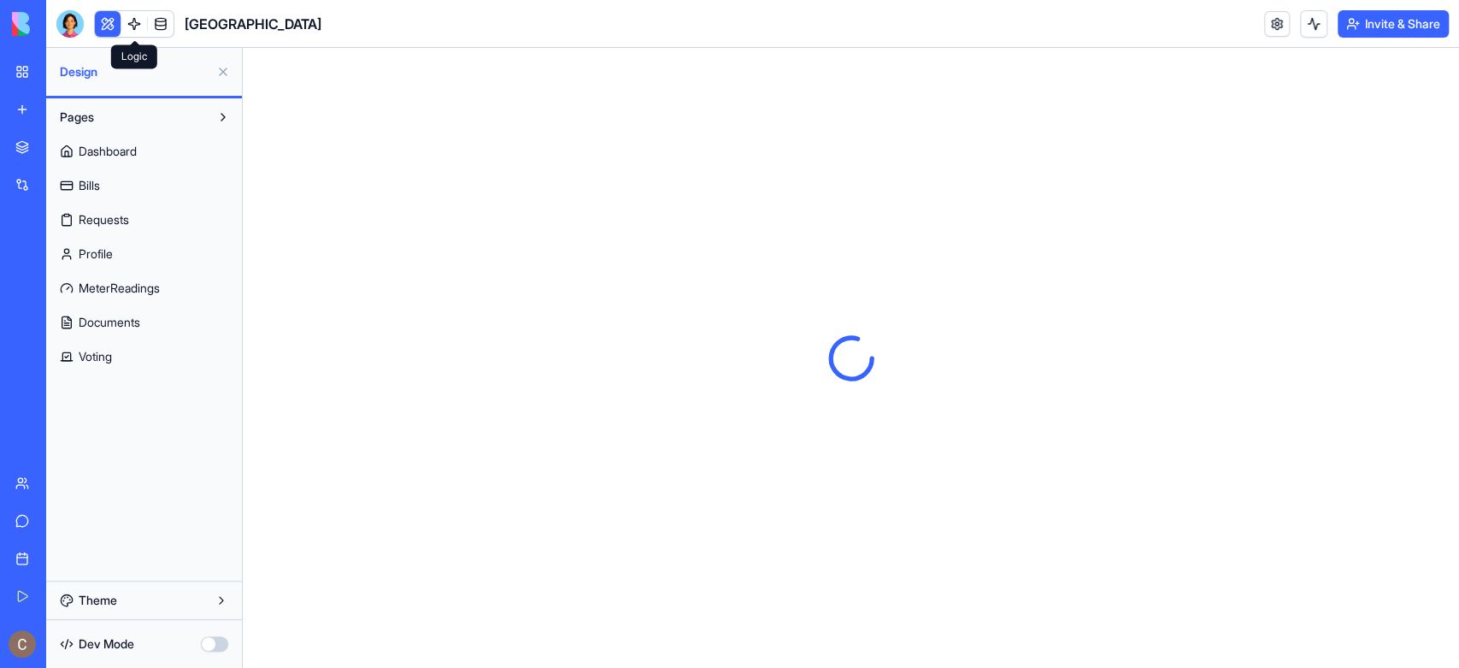
click at [133, 26] on link at bounding box center [134, 24] width 26 height 26
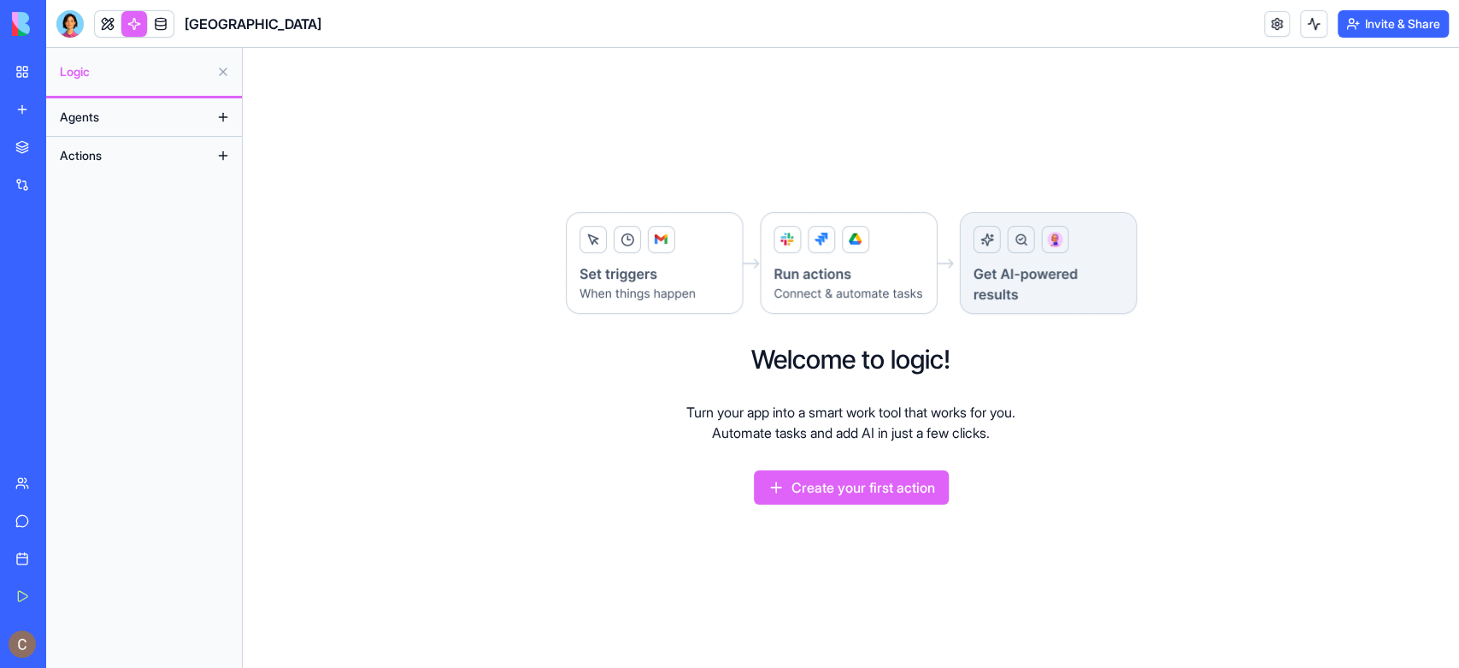
click at [845, 498] on button "Create your first action" at bounding box center [851, 487] width 195 height 34
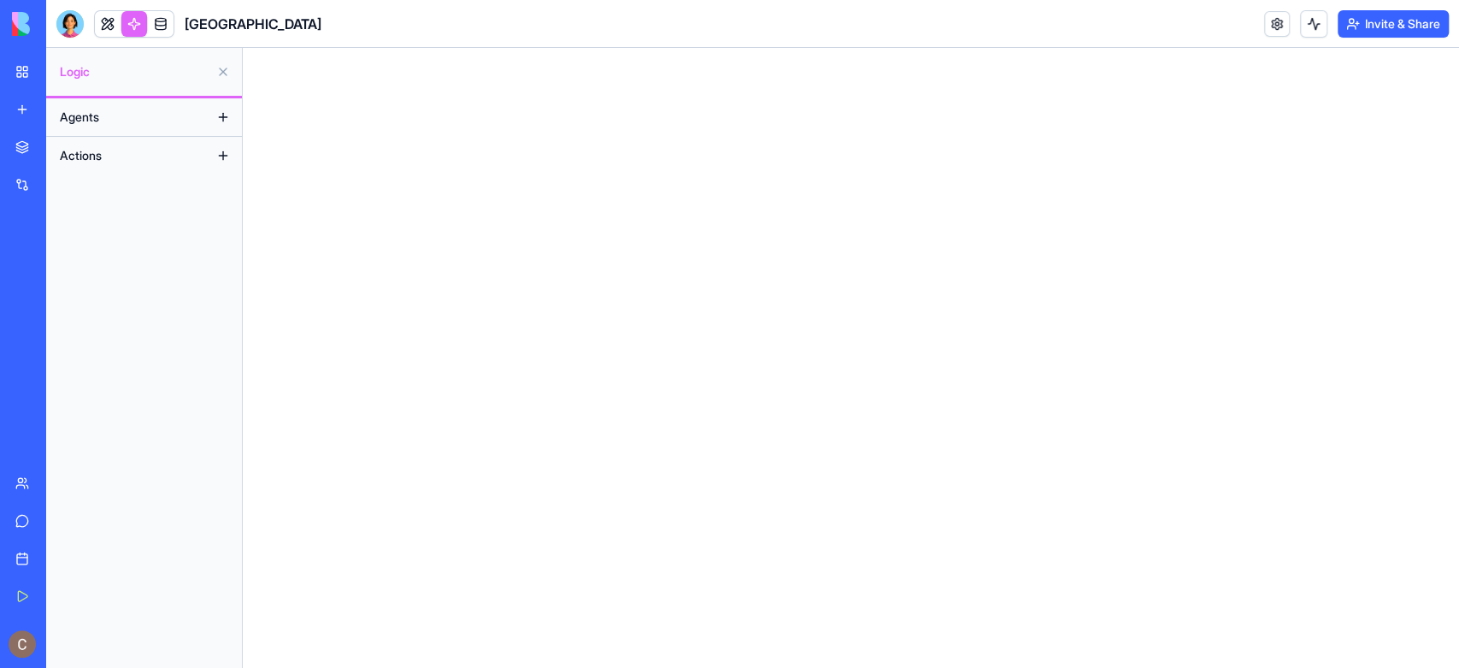
click at [134, 22] on link at bounding box center [134, 24] width 26 height 26
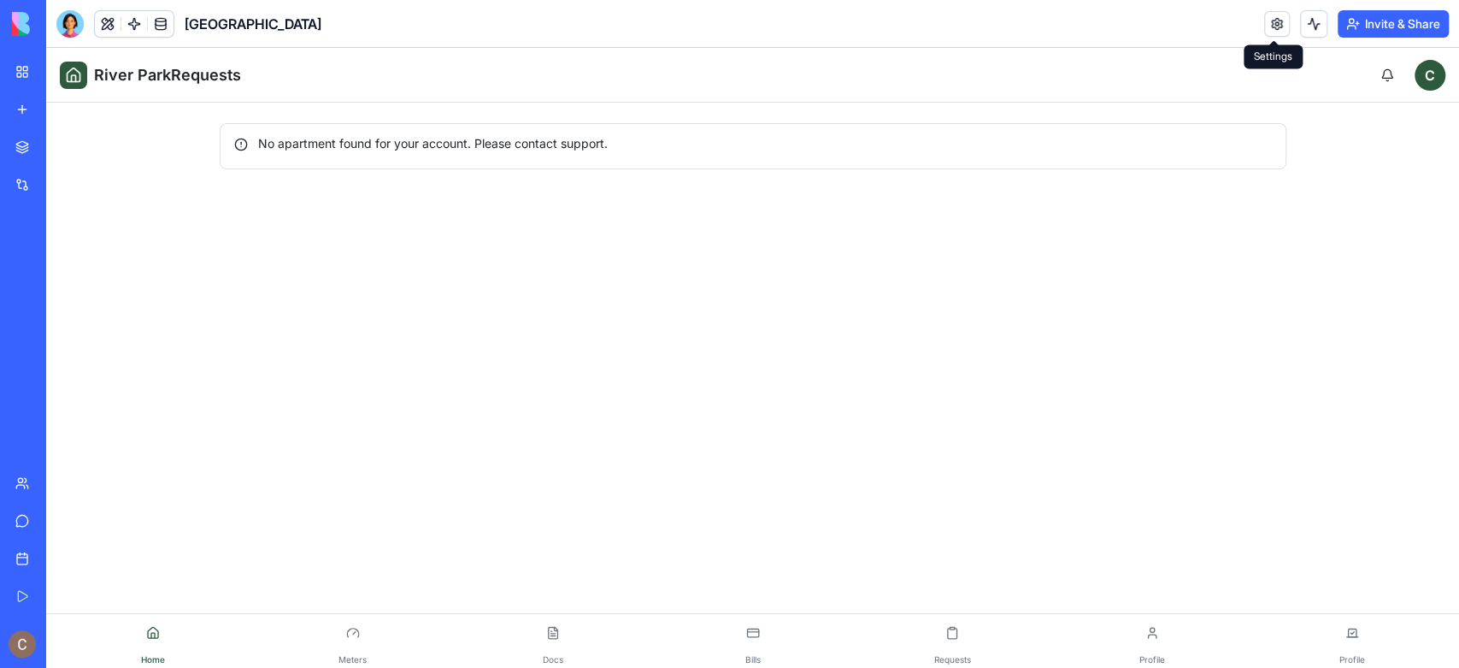
click at [1274, 20] on link at bounding box center [1277, 24] width 26 height 26
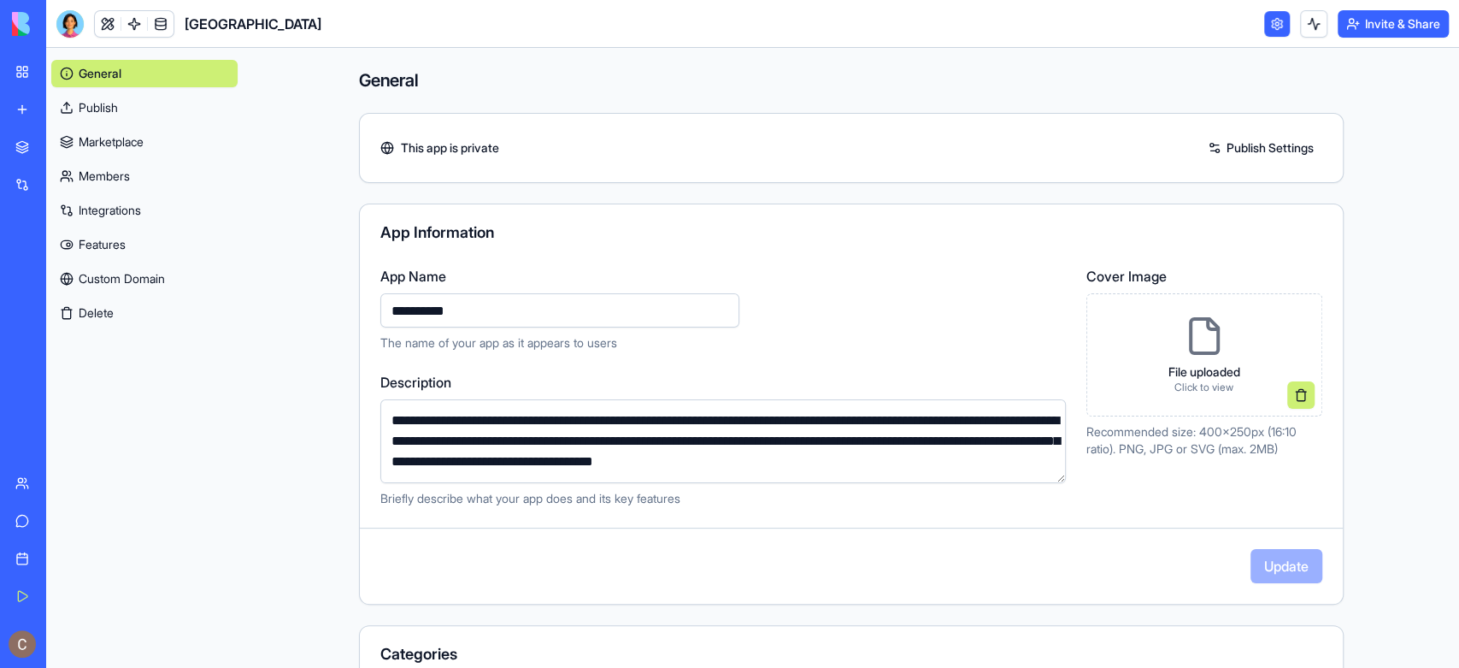
click at [108, 143] on link "Marketplace" at bounding box center [144, 141] width 186 height 27
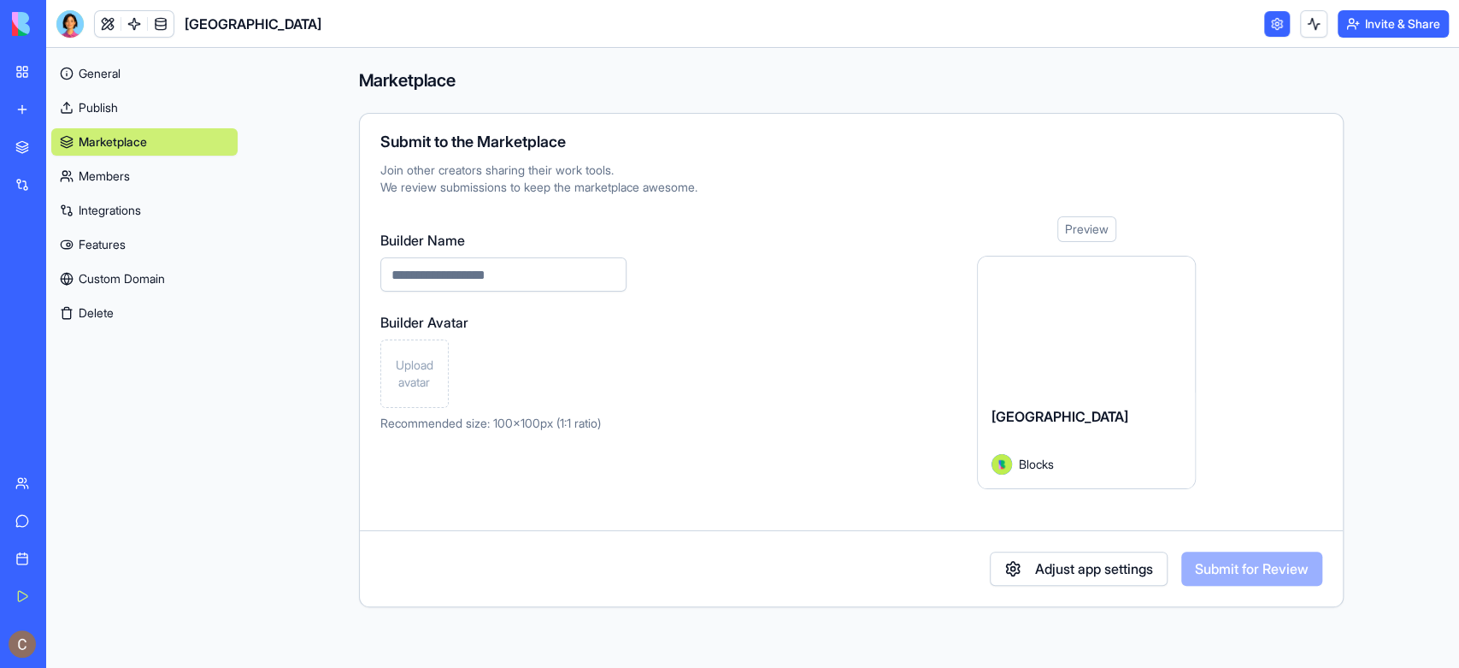
click at [567, 273] on input "Builder Name" at bounding box center [503, 274] width 246 height 34
click at [1100, 303] on div at bounding box center [1086, 324] width 217 height 136
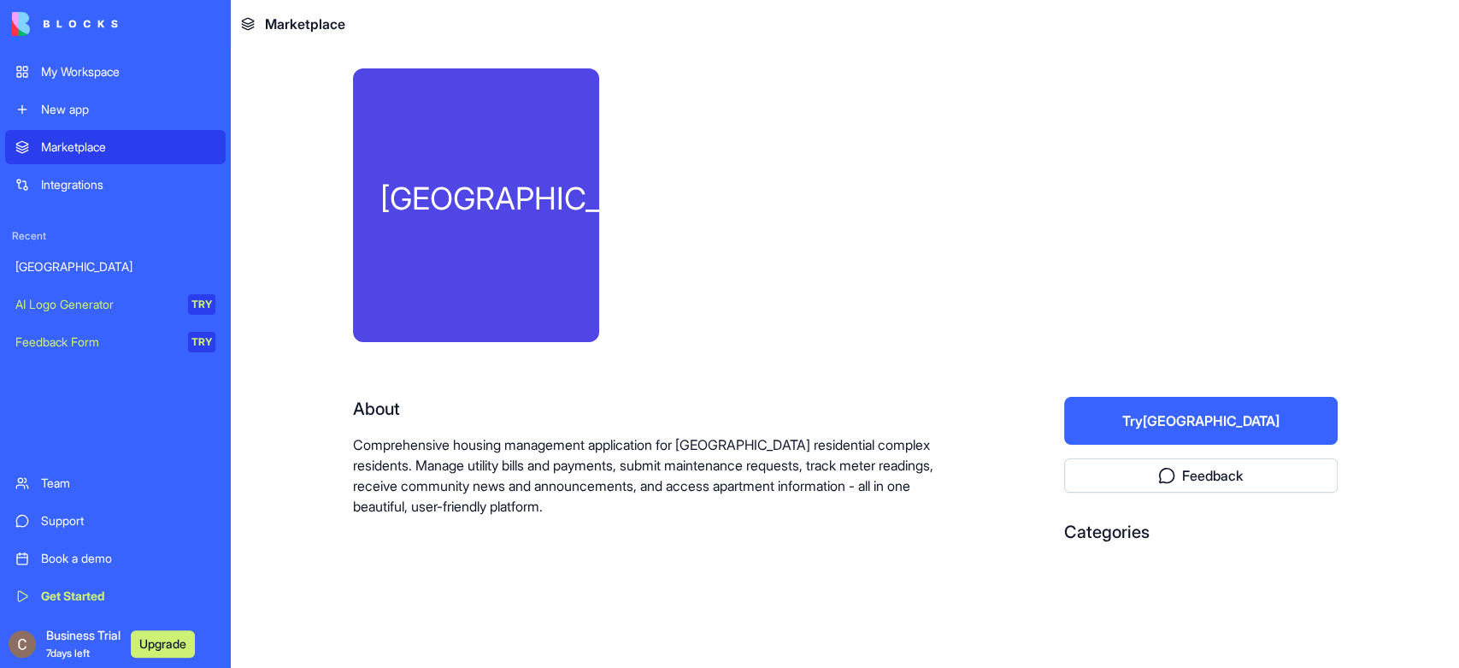
click at [1079, 570] on div "River Park About Comprehensive housing management application for River Park re…" at bounding box center [845, 367] width 985 height 598
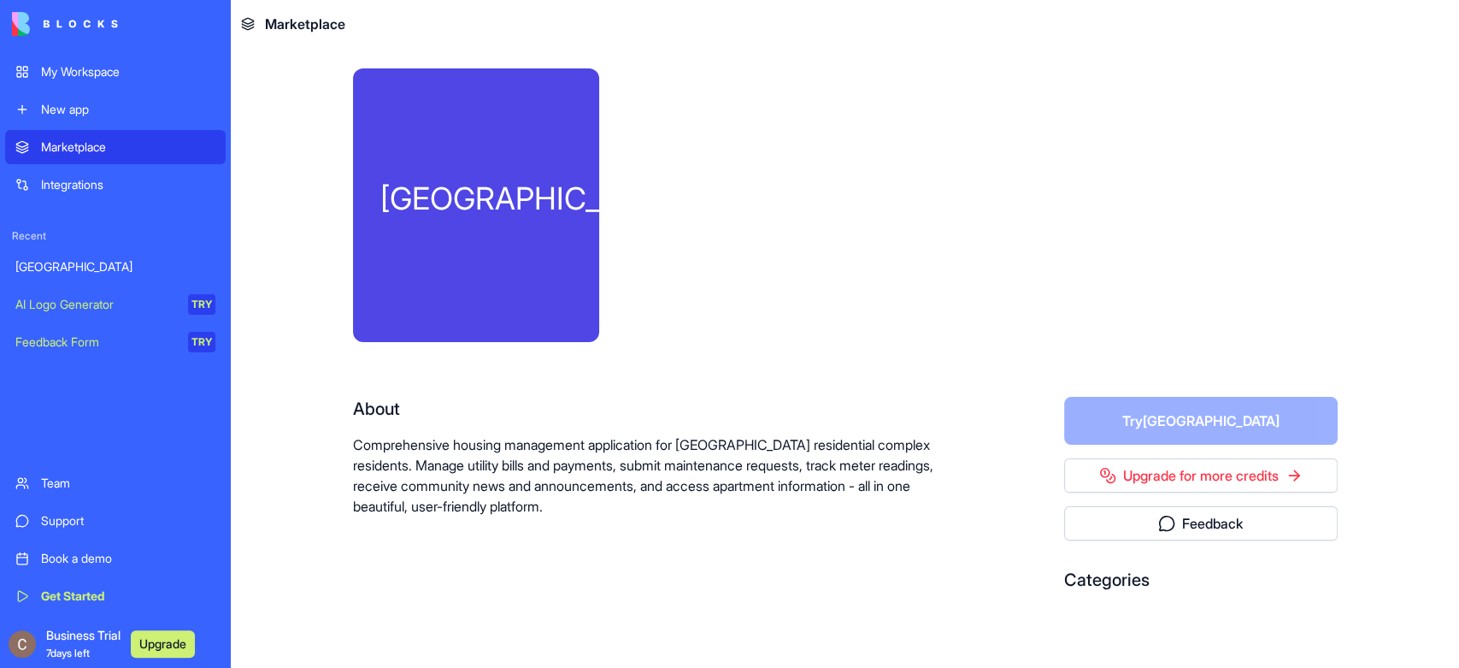
click at [120, 269] on div "[GEOGRAPHIC_DATA]" at bounding box center [115, 266] width 200 height 17
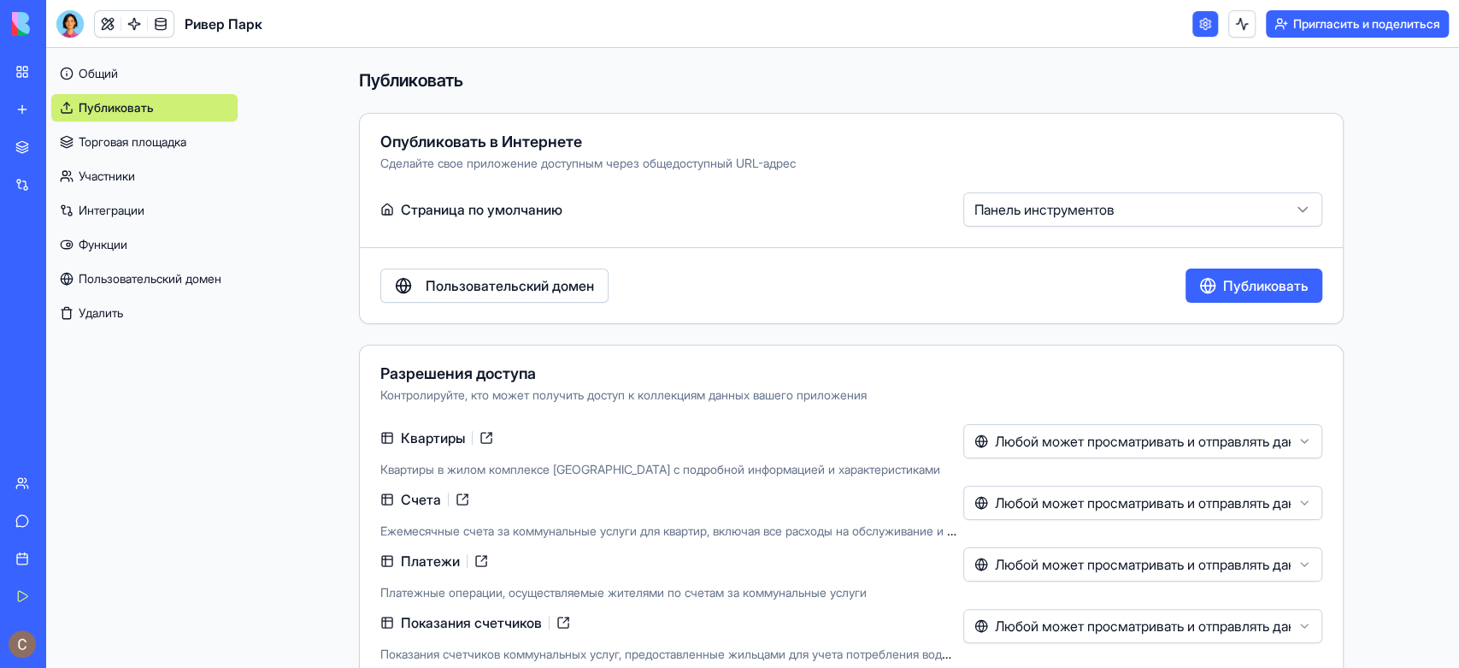
scroll to position [256, 0]
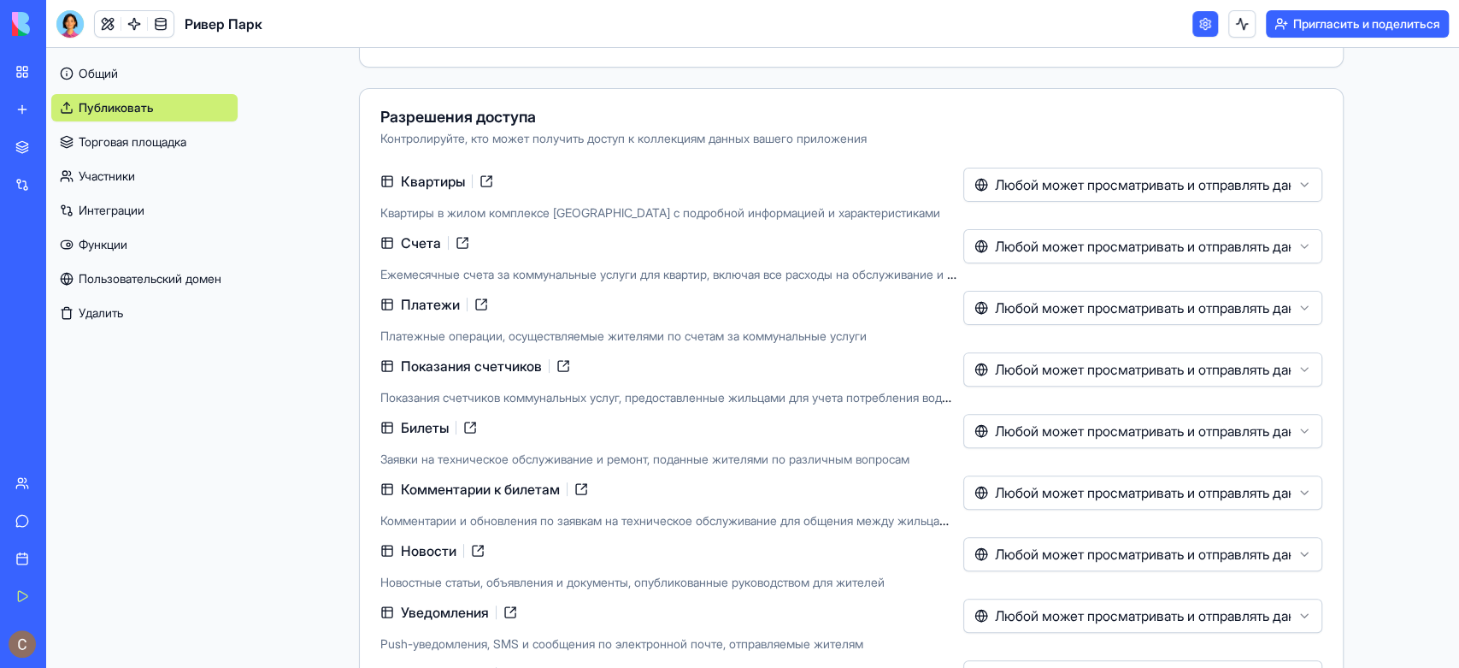
click at [63, 269] on div "Ривер Парк" at bounding box center [39, 266] width 48 height 17
